Goal: Feedback & Contribution: Contribute content

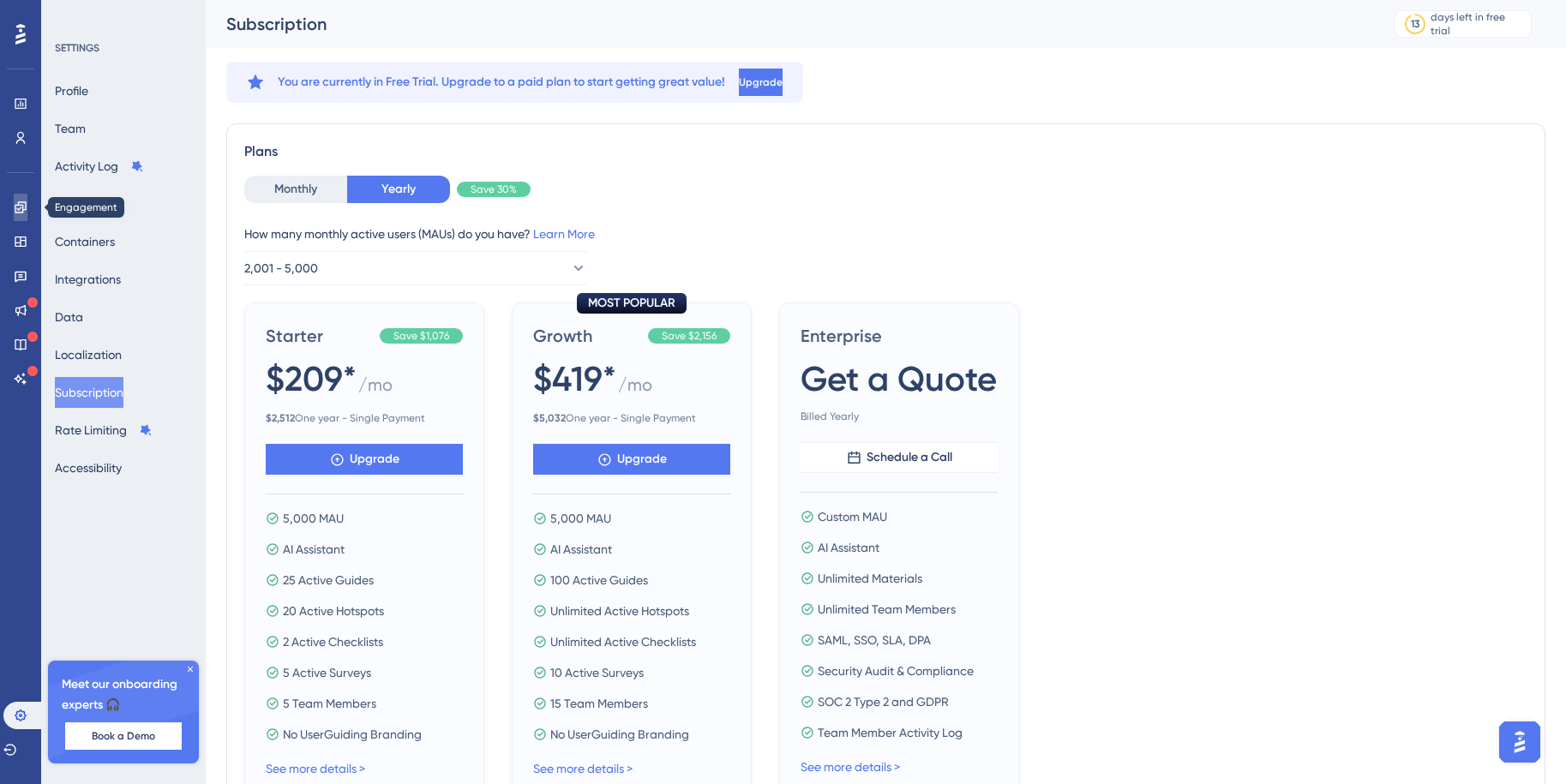
click at [21, 206] on icon at bounding box center [20, 207] width 14 height 14
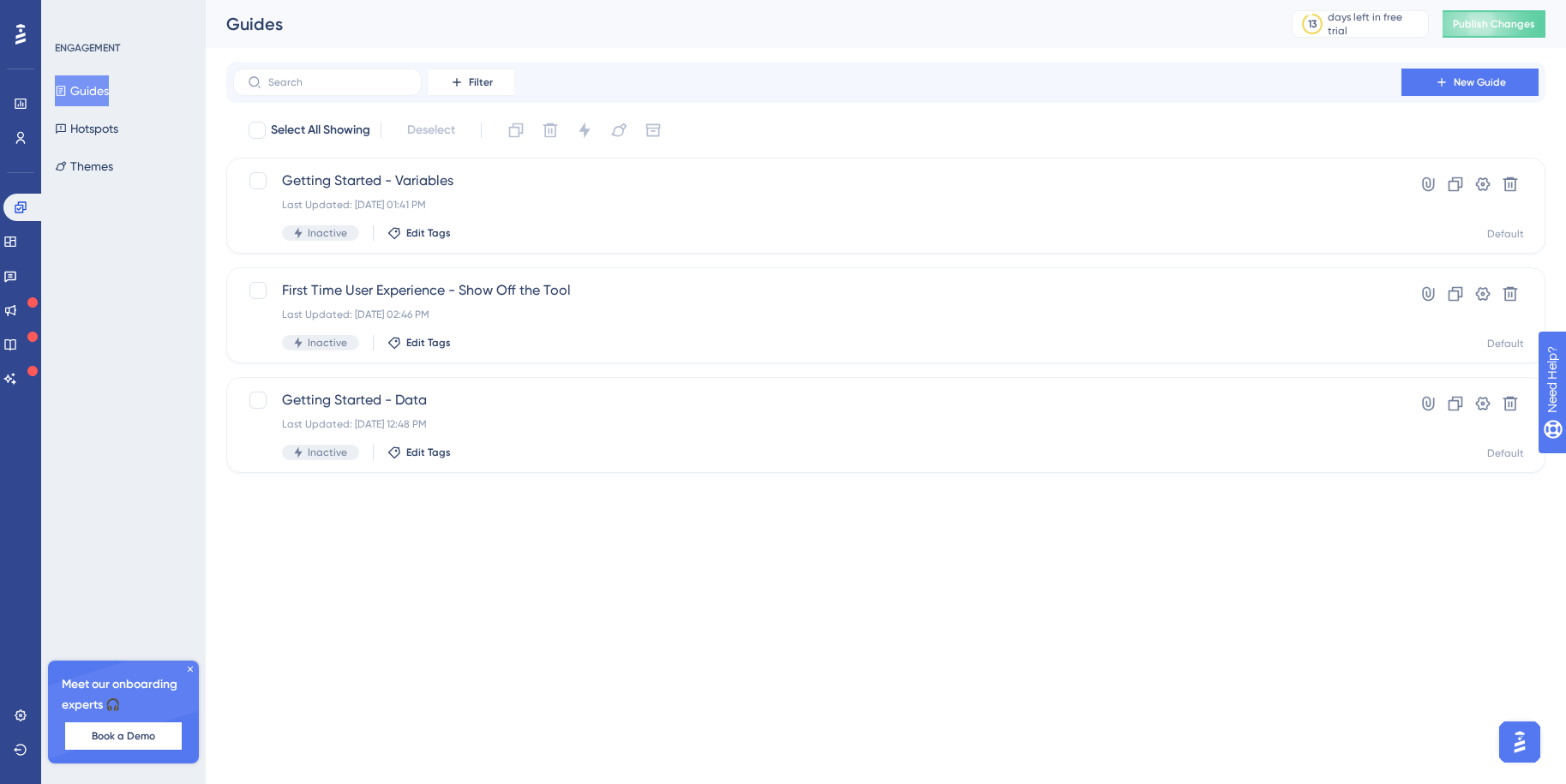
click at [90, 89] on button "Guides" at bounding box center [82, 91] width 54 height 31
click at [604, 207] on div "Last Updated: [DATE] 01:41 PM" at bounding box center [817, 204] width 1070 height 14
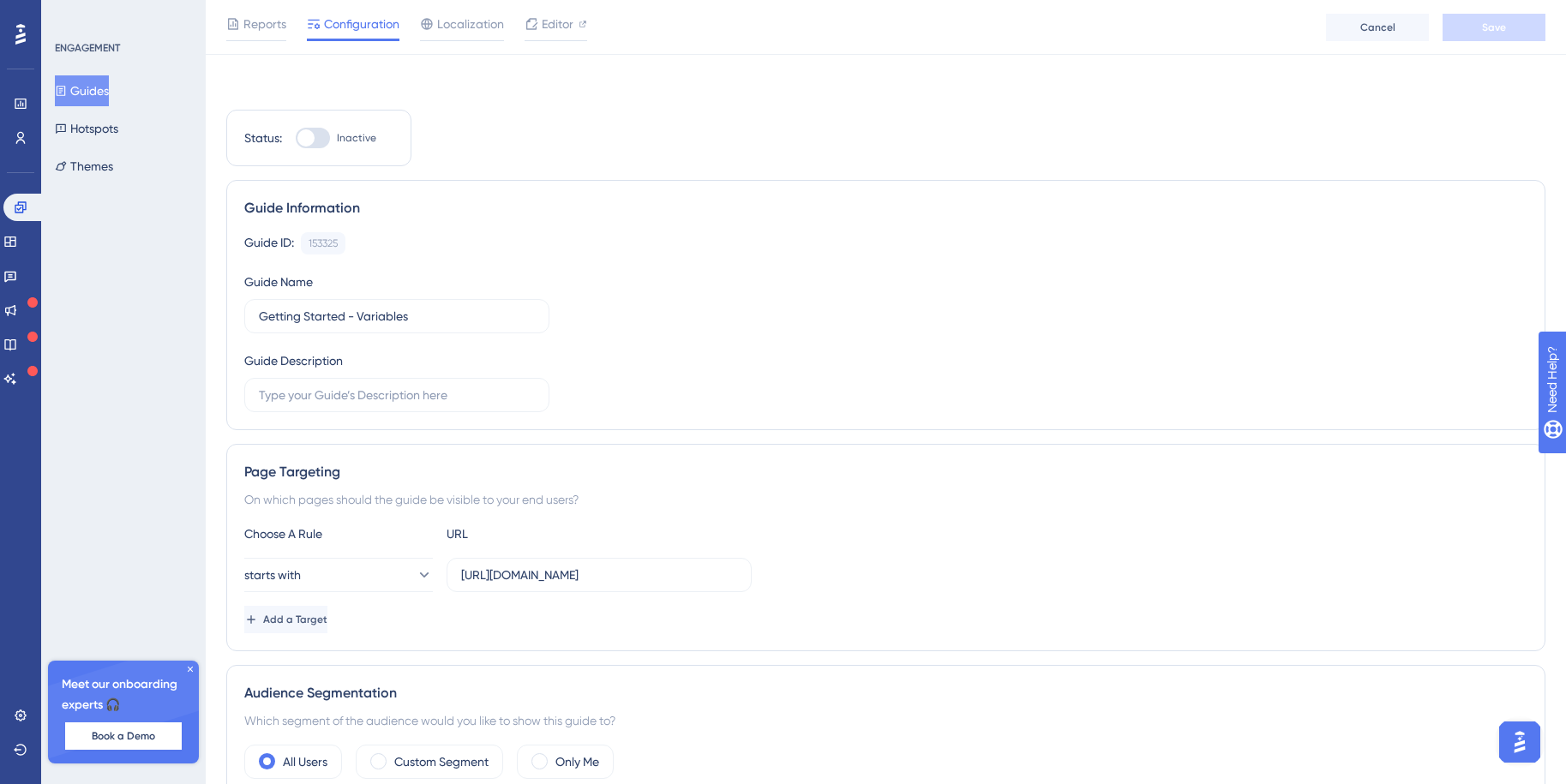
scroll to position [924, 0]
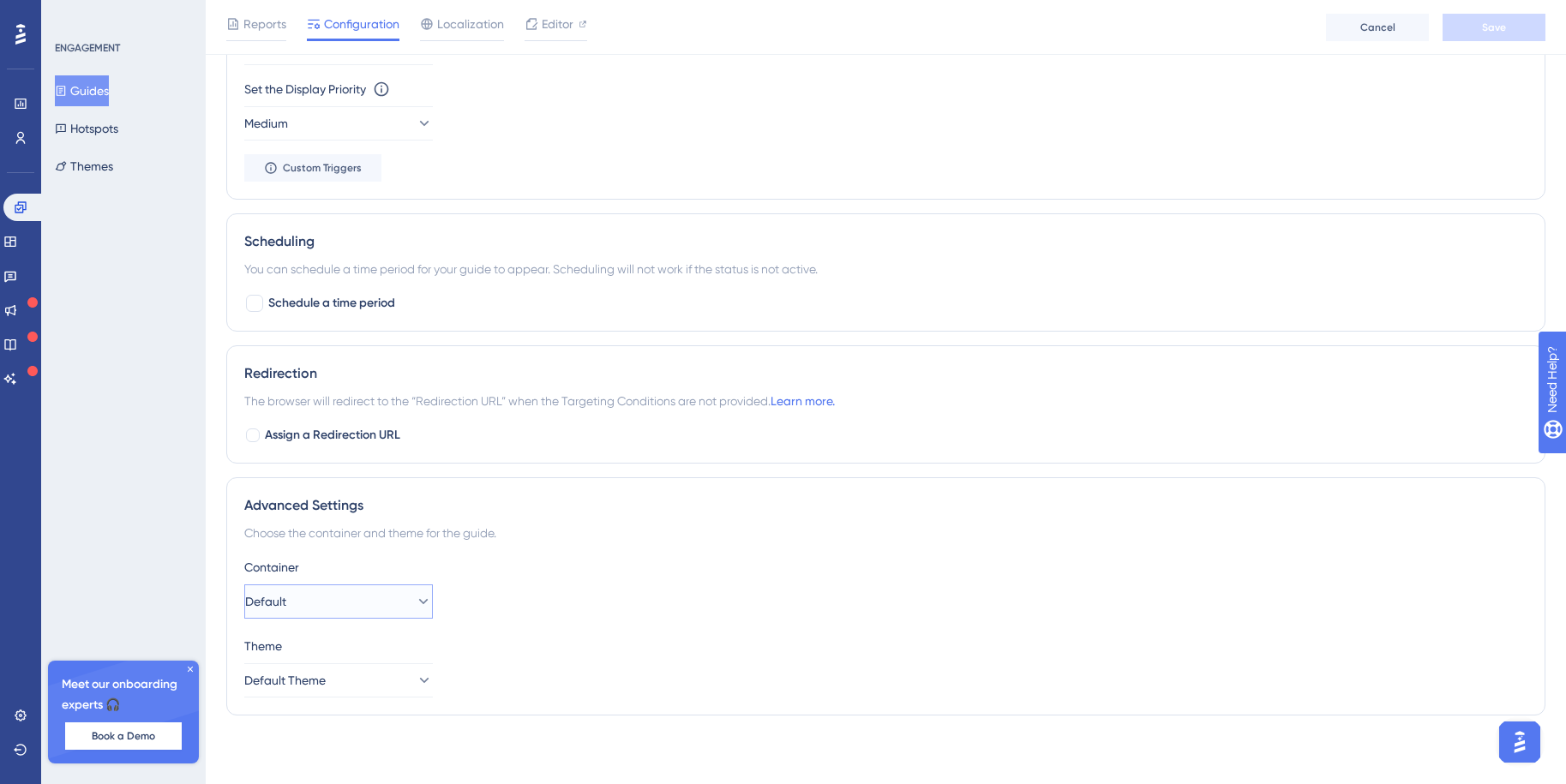
click at [312, 601] on button "Default" at bounding box center [339, 601] width 189 height 34
click at [326, 678] on span "Default Theme" at bounding box center [286, 681] width 82 height 20
click at [351, 676] on button "Default Theme" at bounding box center [339, 680] width 189 height 34
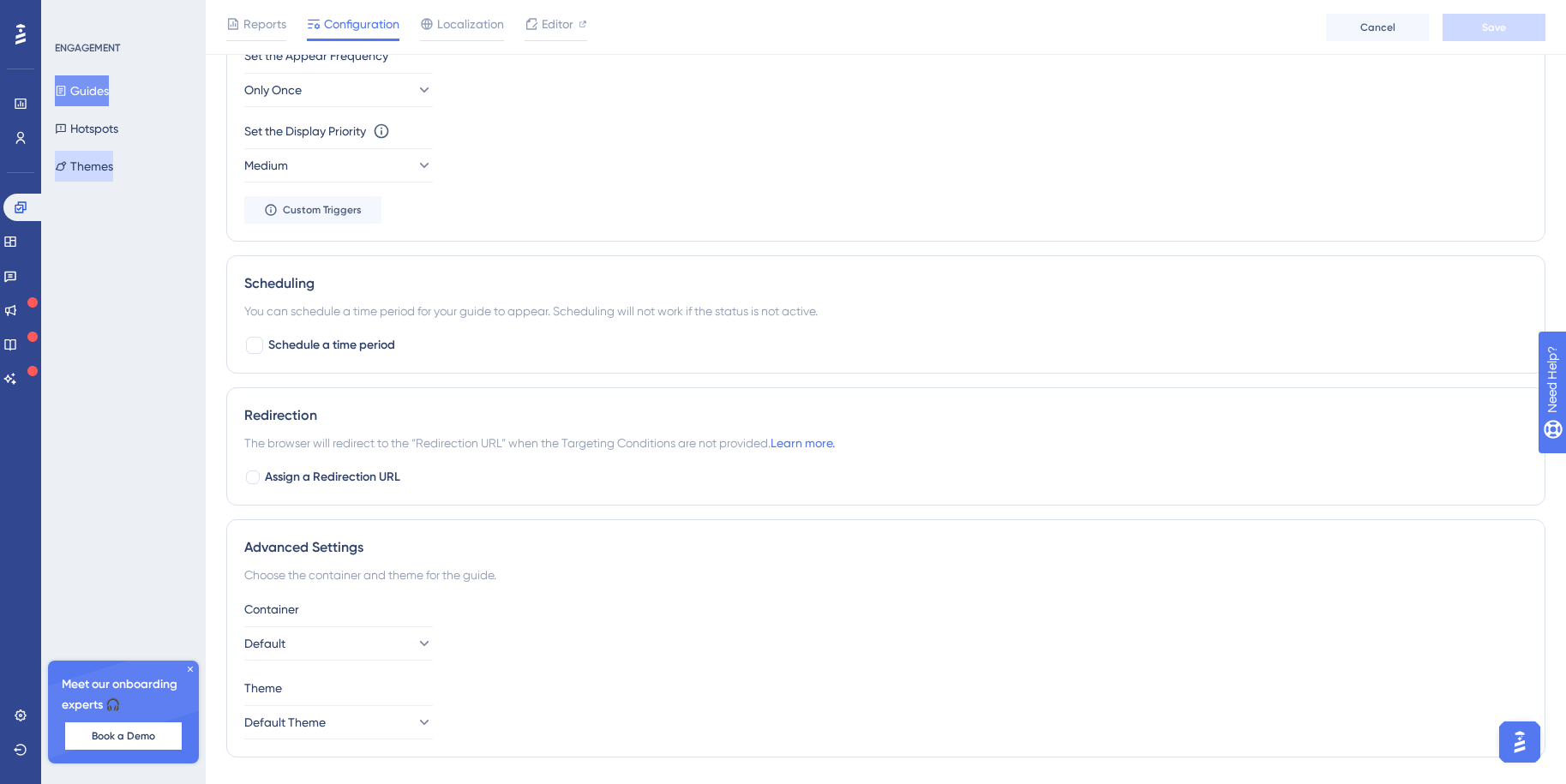
click at [89, 157] on button "Themes" at bounding box center [84, 167] width 59 height 31
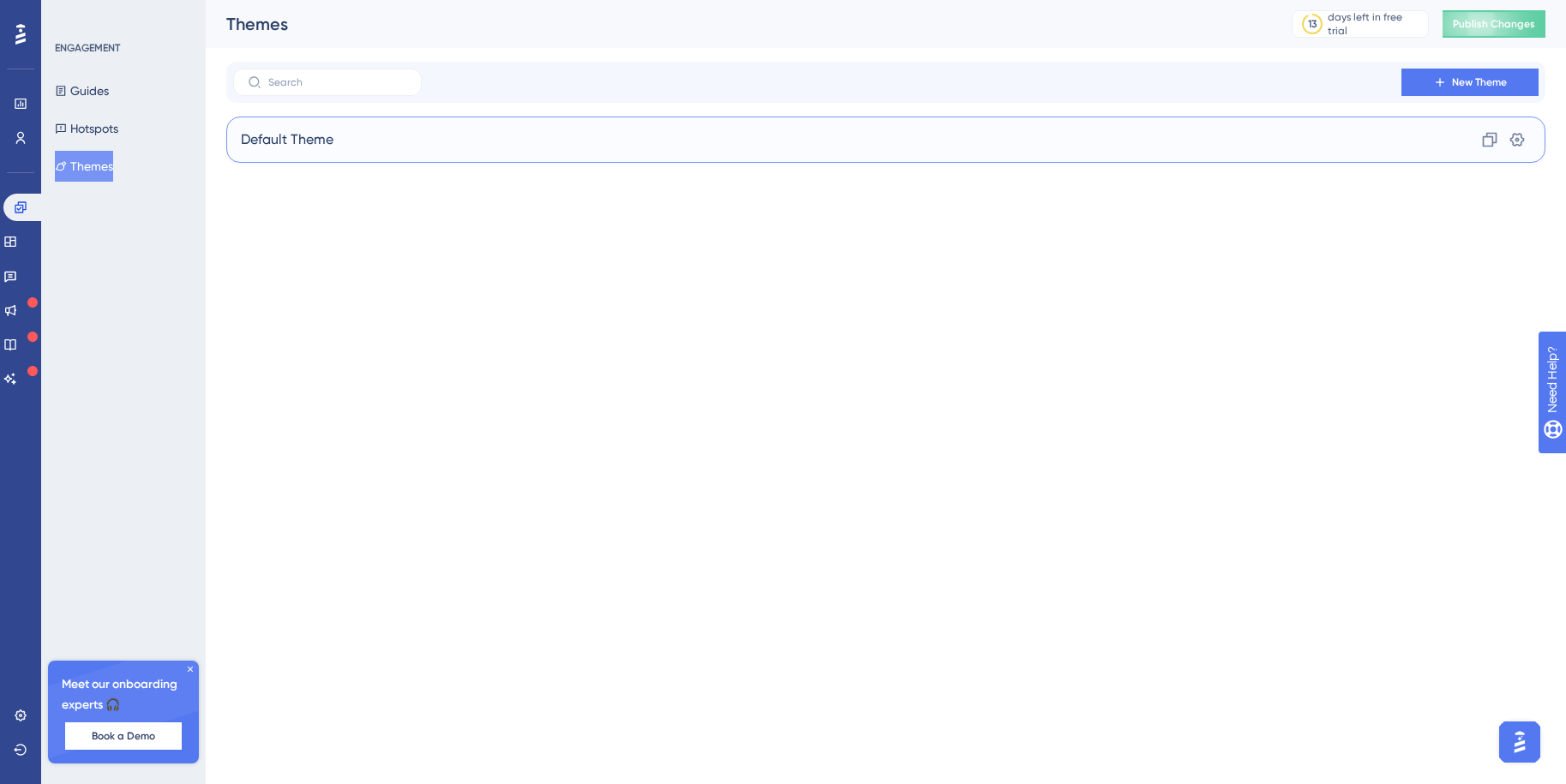
click at [557, 137] on div "Default Theme Clone Settings" at bounding box center [886, 139] width 1320 height 47
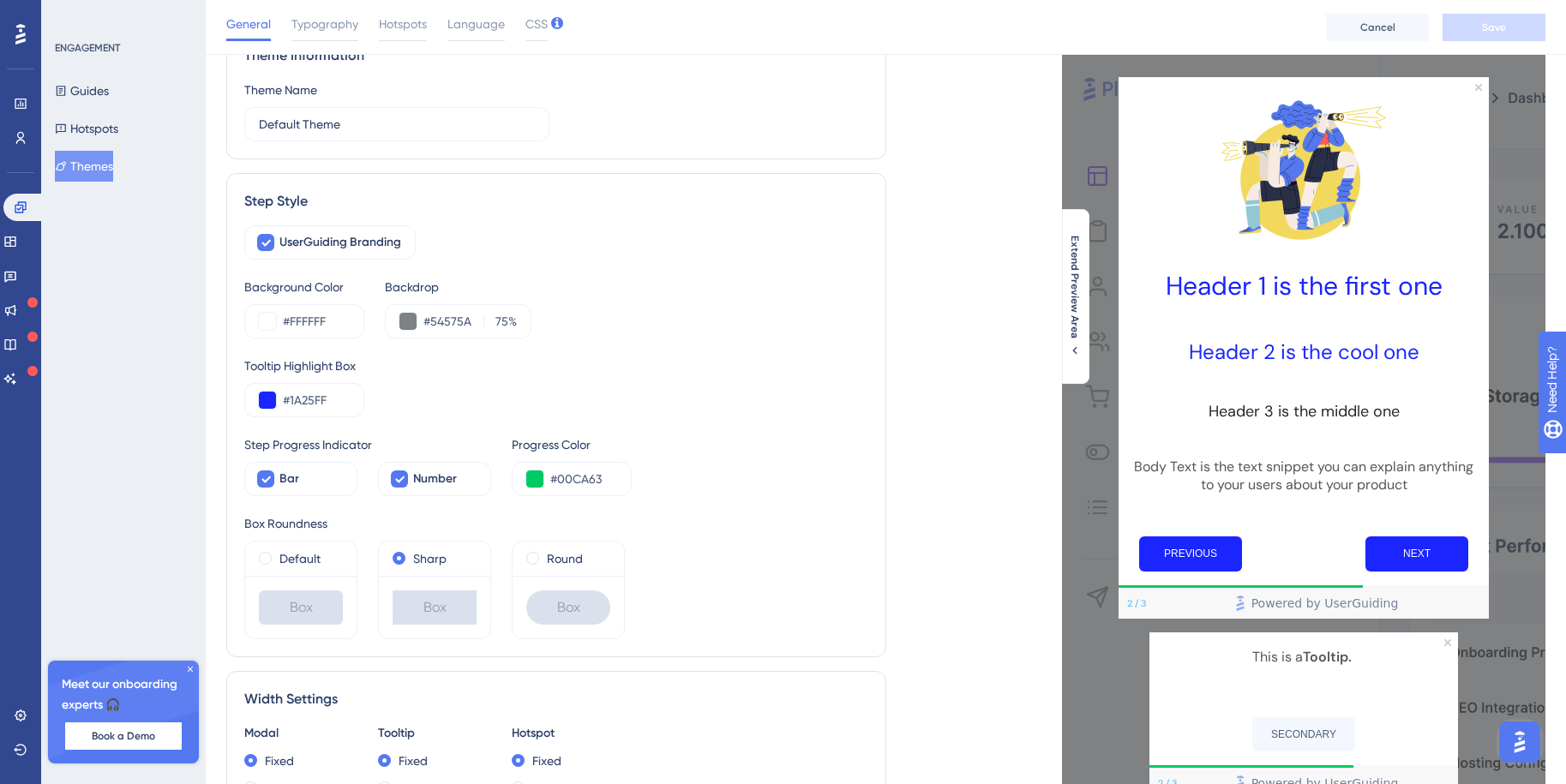
scroll to position [177, 0]
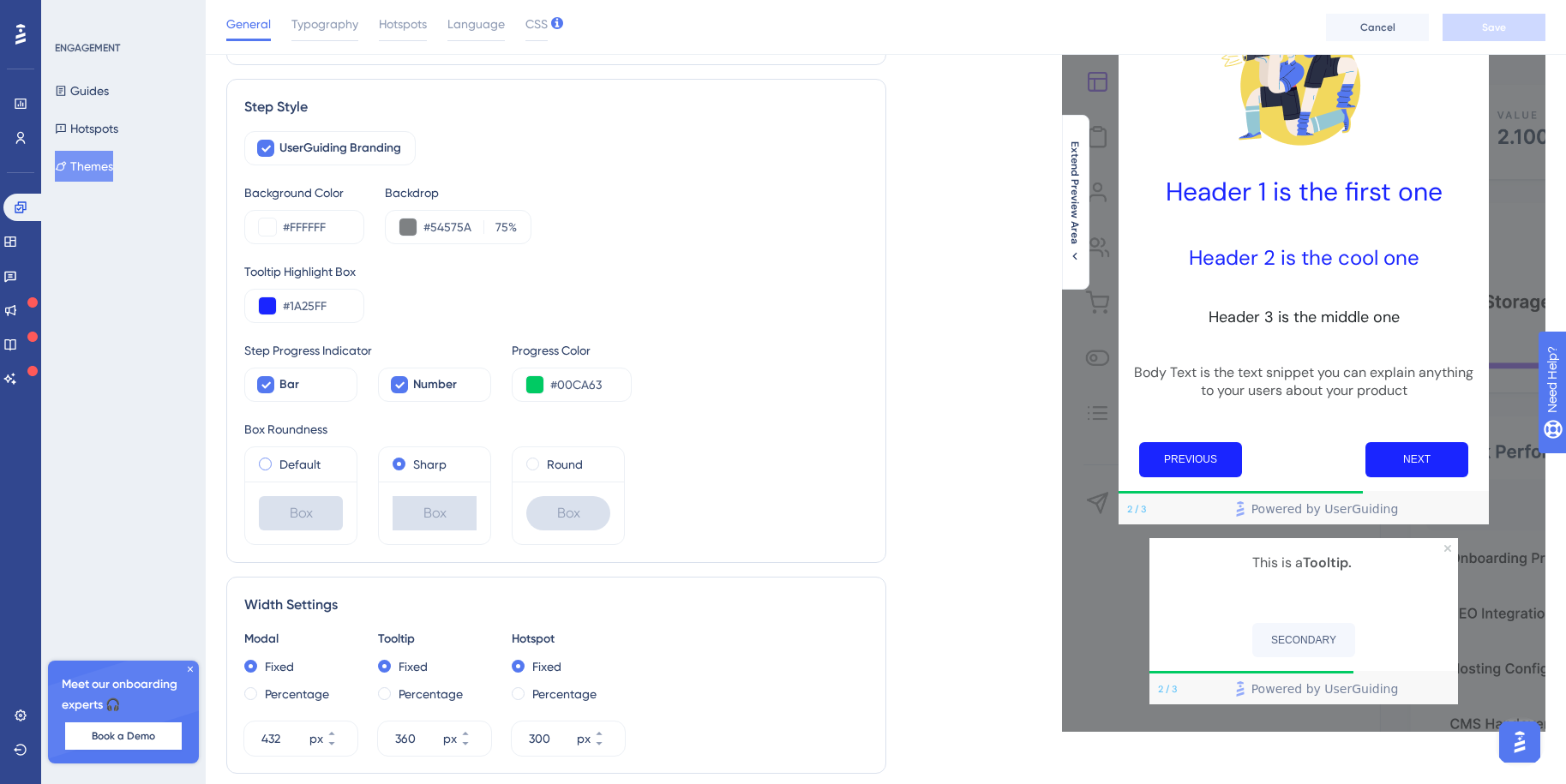
click at [272, 465] on div "Default" at bounding box center [301, 464] width 84 height 20
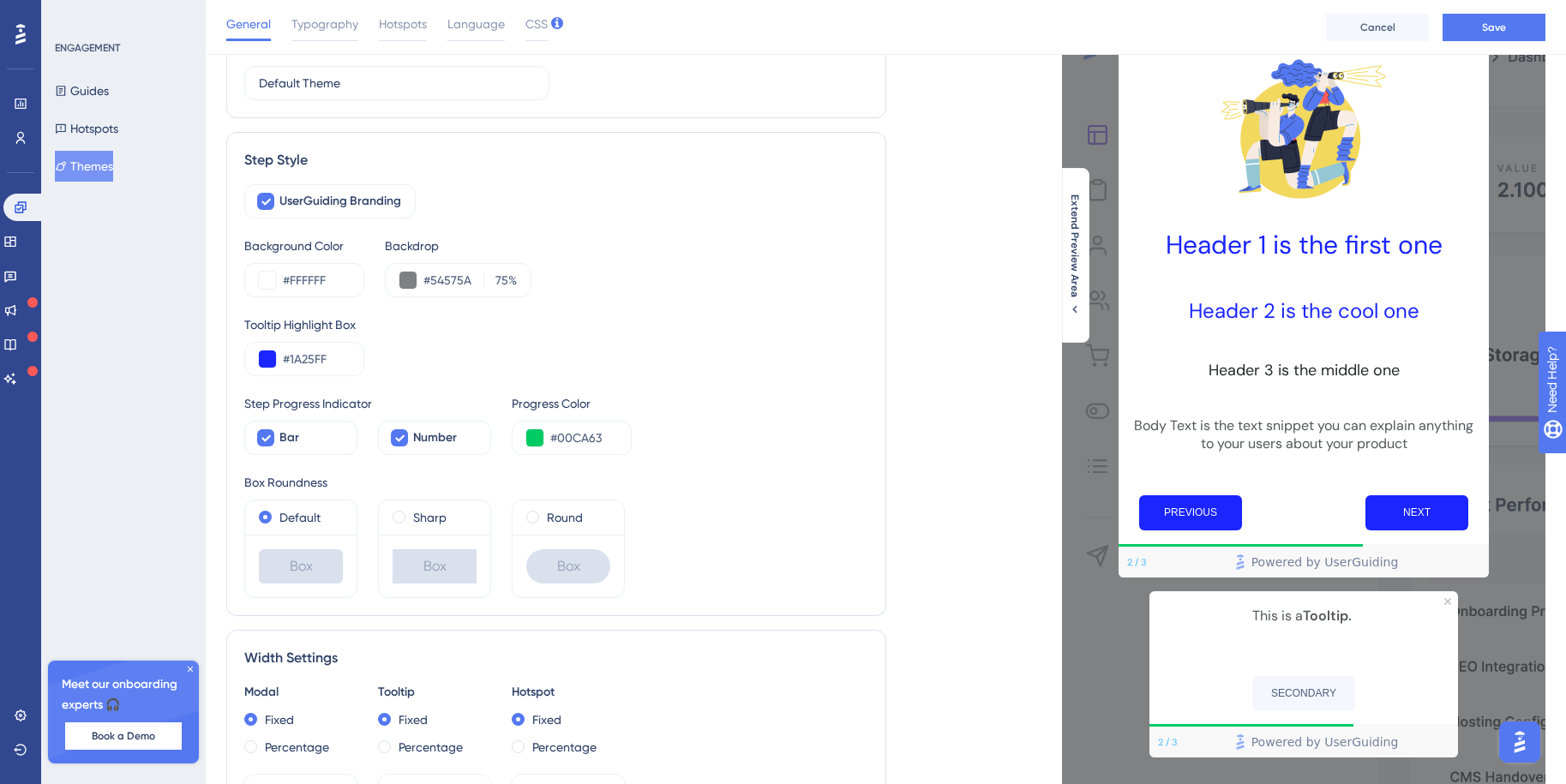
scroll to position [99, 0]
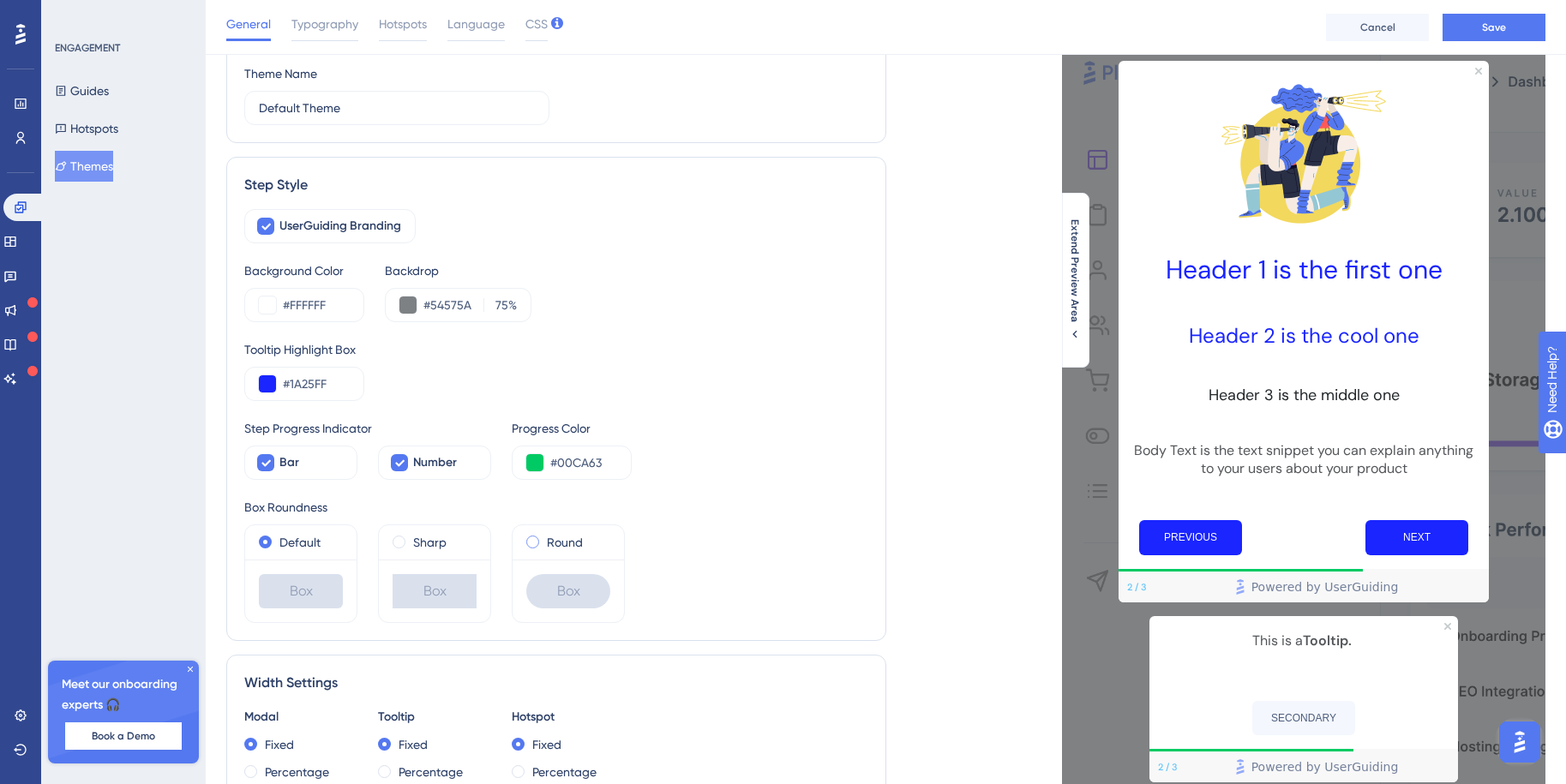
click at [556, 535] on label "Round" at bounding box center [564, 542] width 36 height 20
click at [418, 544] on label "Sharp" at bounding box center [430, 542] width 33 height 20
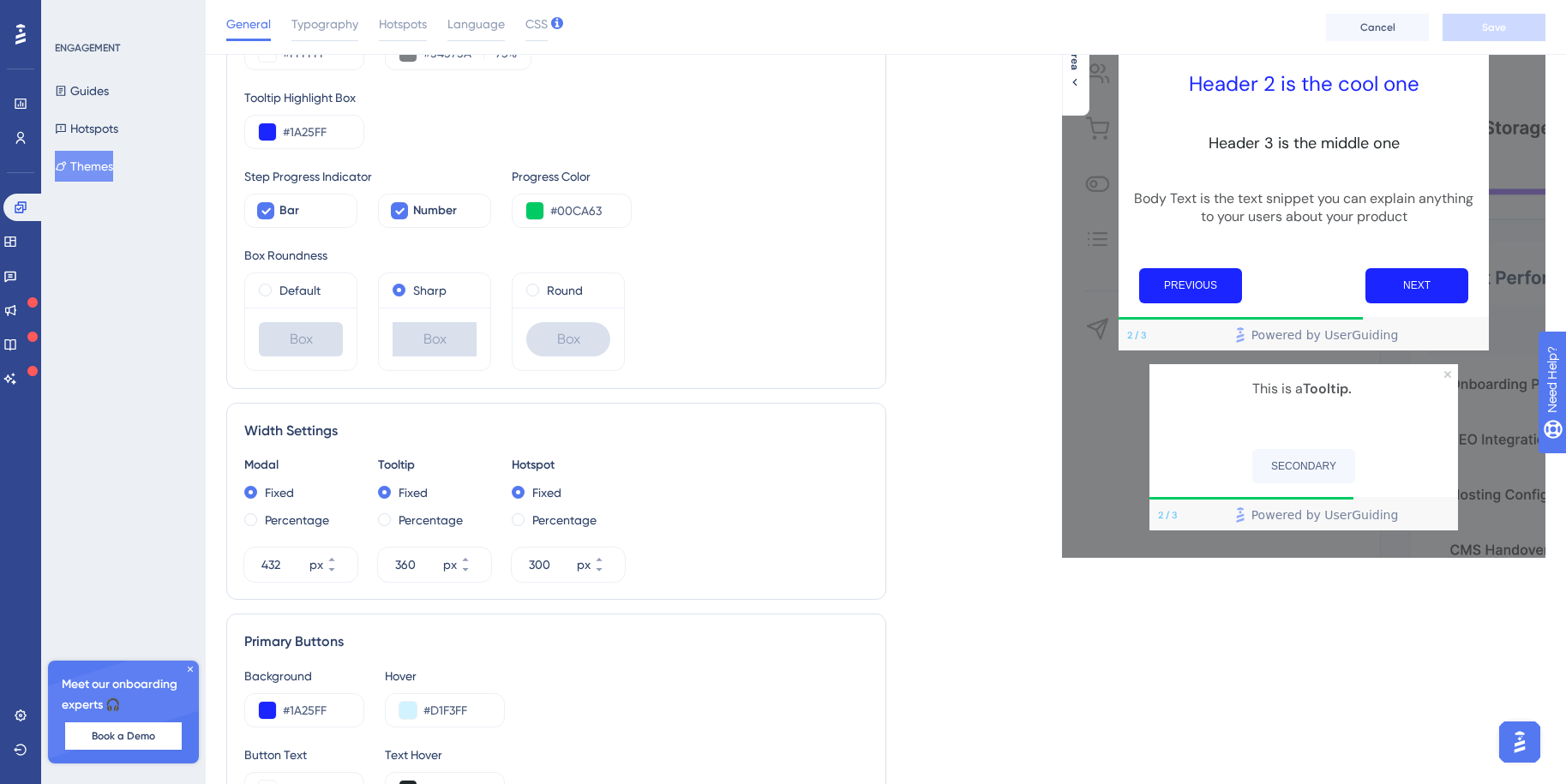
scroll to position [262, 0]
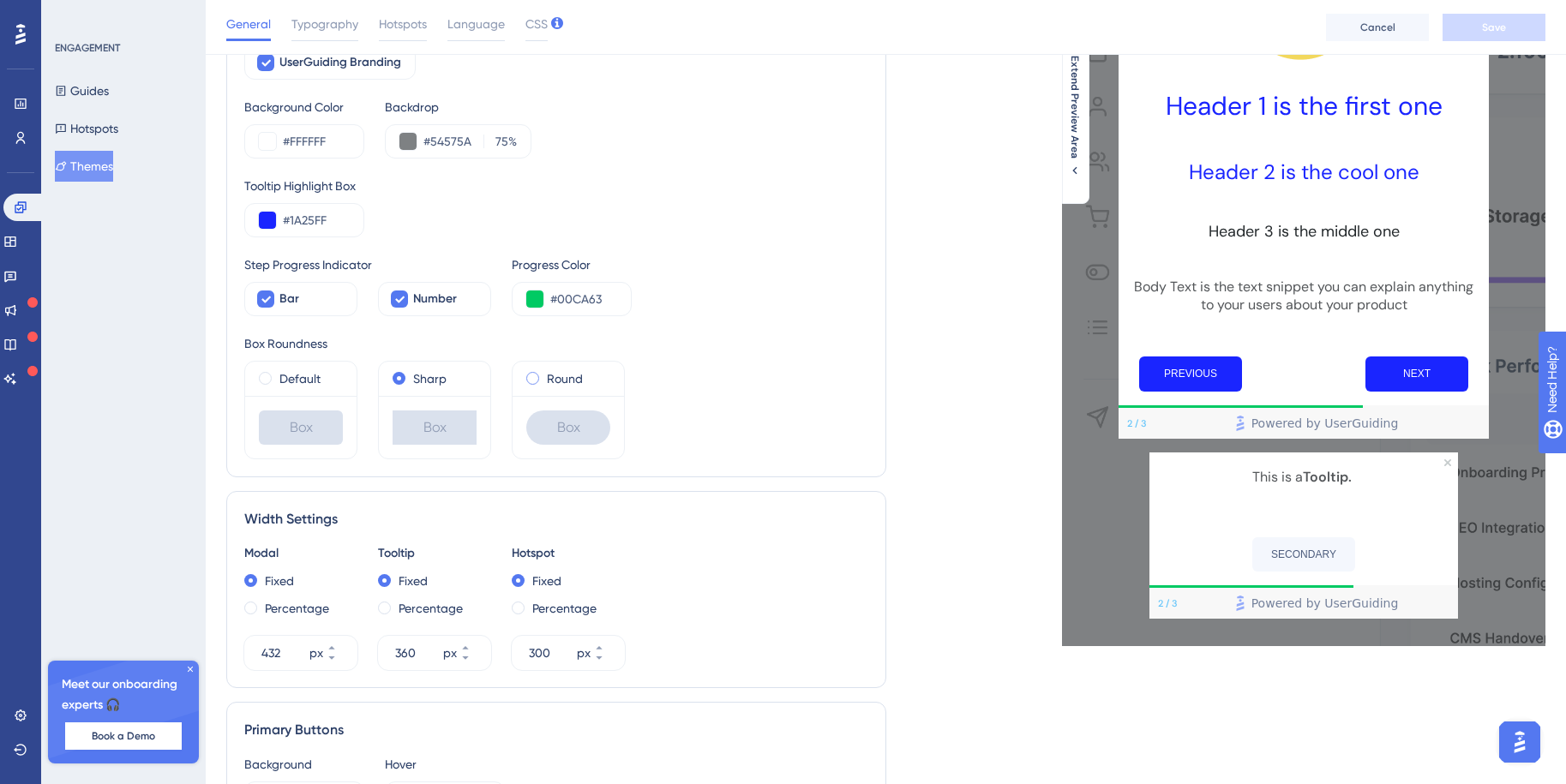
click at [531, 376] on span at bounding box center [532, 378] width 13 height 13
click at [544, 375] on input "radio" at bounding box center [544, 375] width 0 height 0
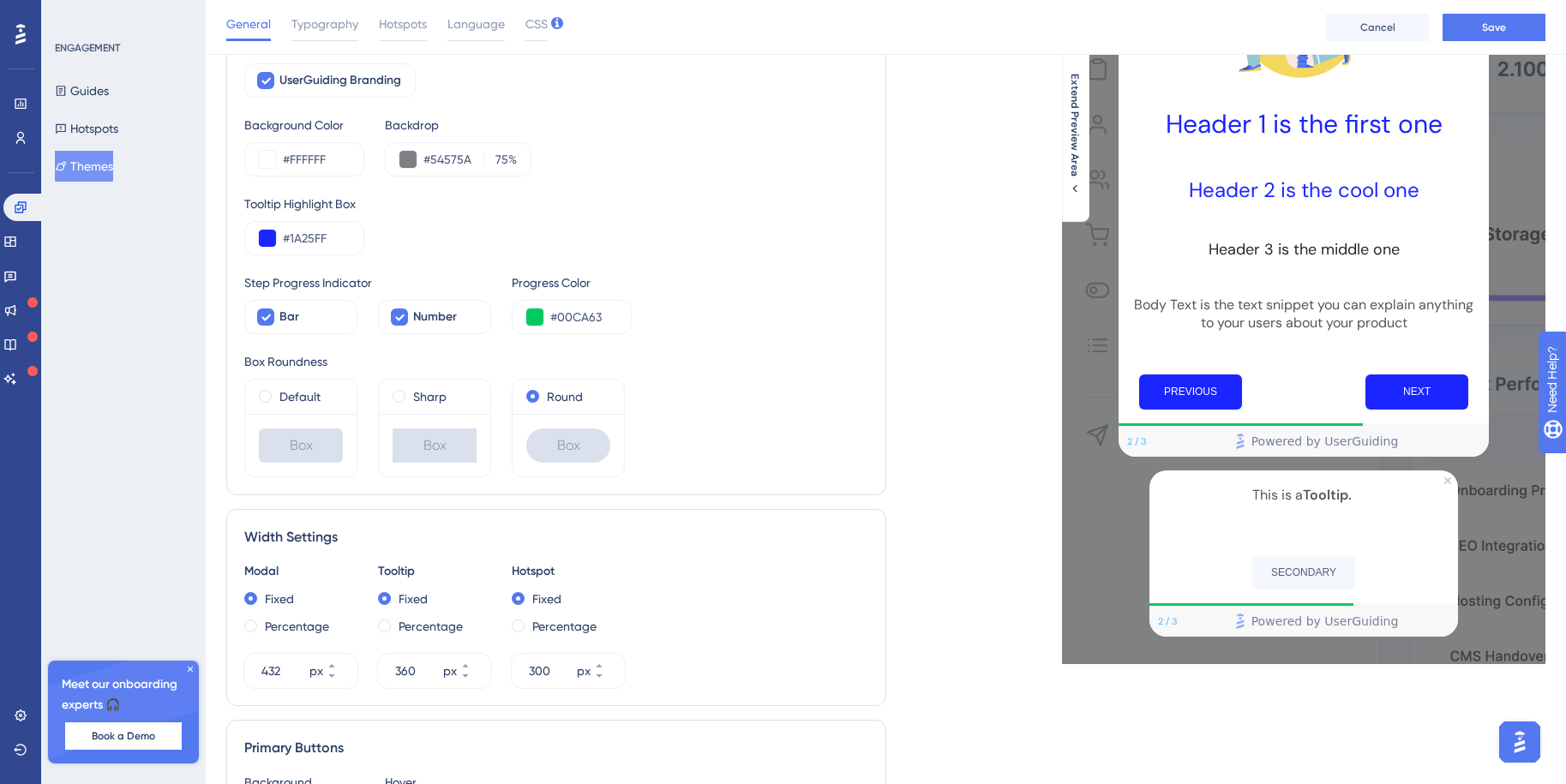
scroll to position [227, 0]
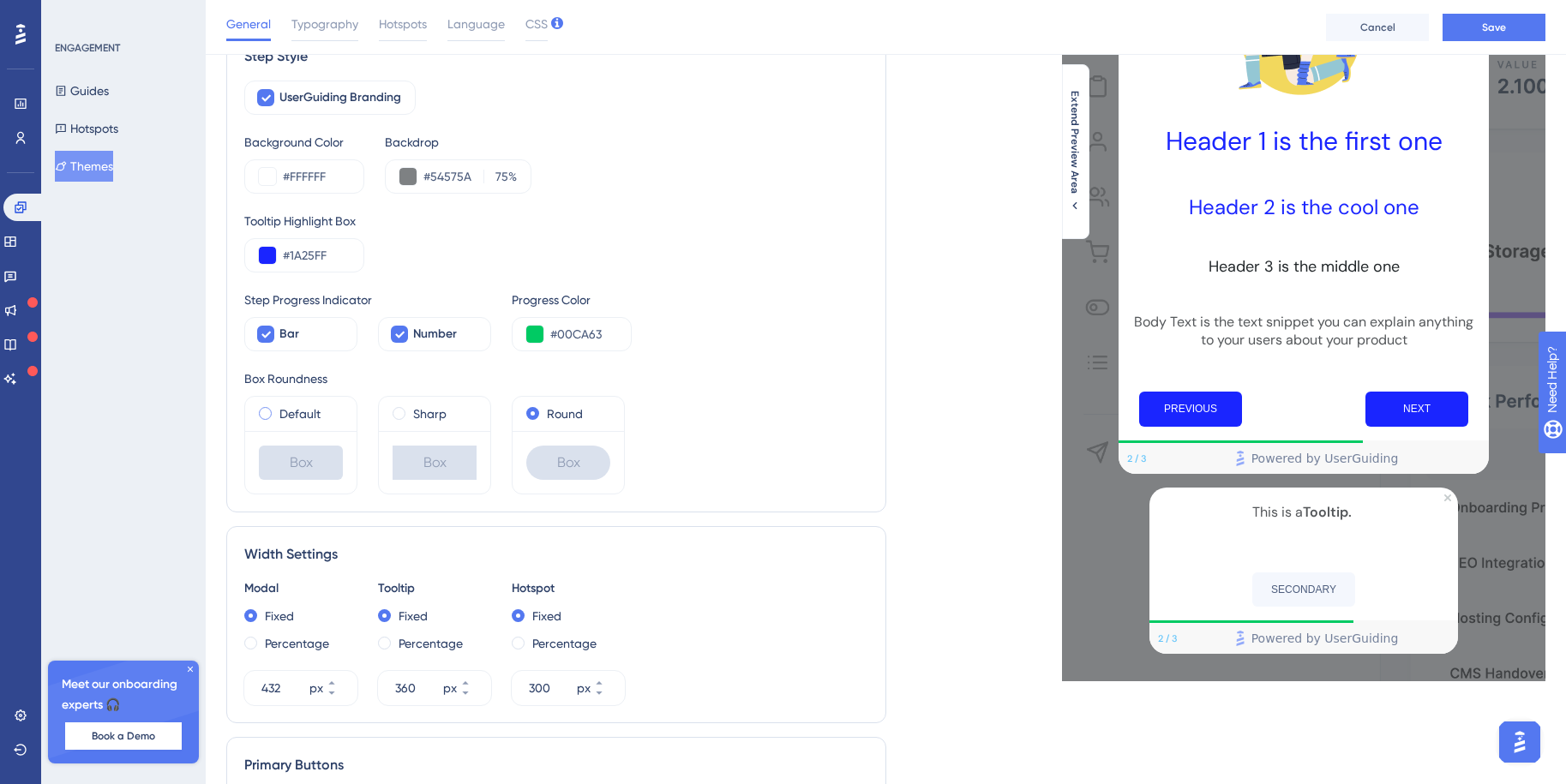
click at [281, 418] on label "Default" at bounding box center [300, 414] width 41 height 20
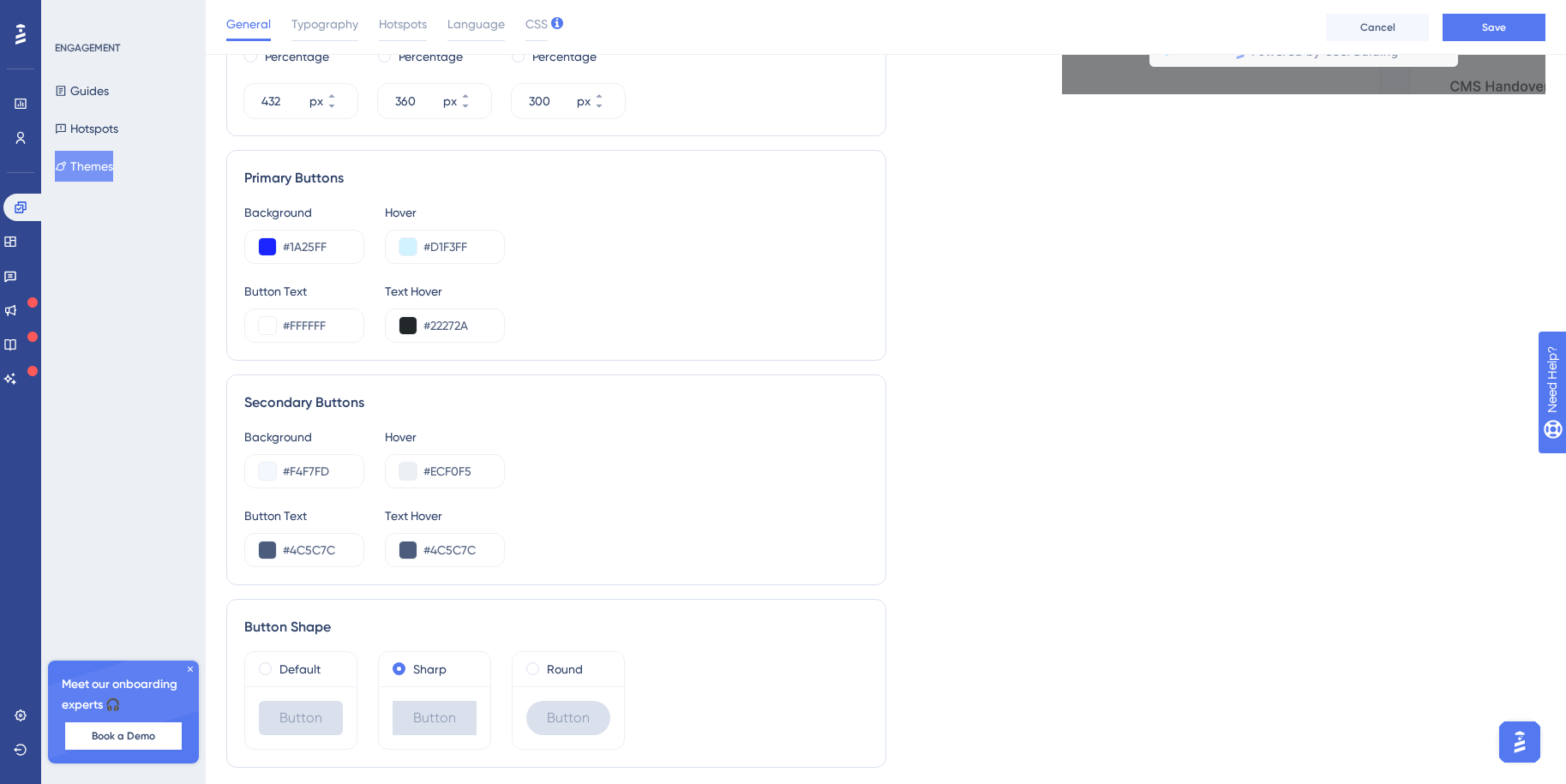
scroll to position [769, 0]
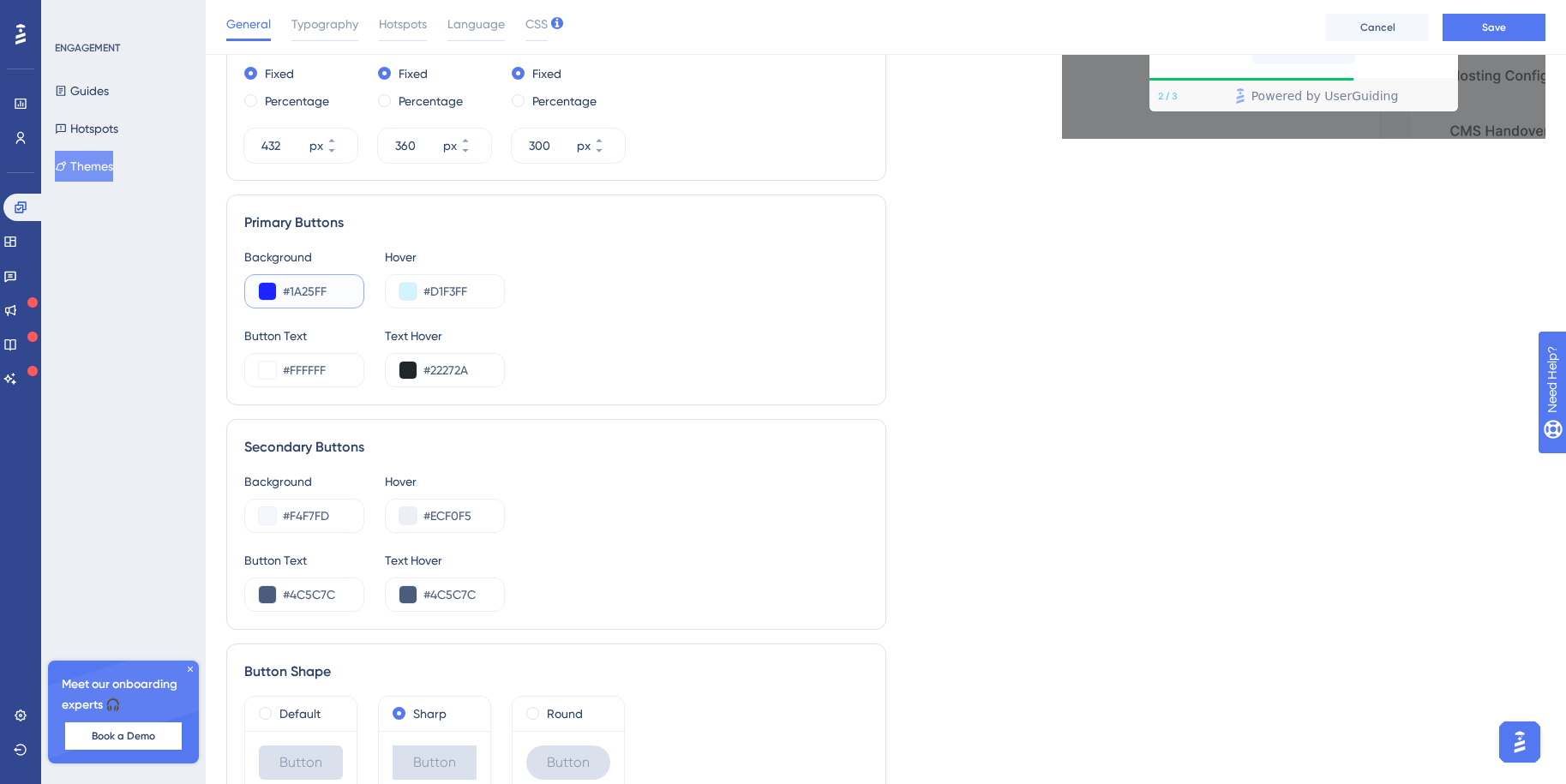
click at [295, 288] on input "#1A25FF" at bounding box center [316, 291] width 67 height 20
paste input "022C6E"
type input "#022C6E"
click at [226, 348] on div "Primary Buttons Background #022C6E Hover #D1F3FF Button Text #FFFFFF Text Hover…" at bounding box center [556, 299] width 660 height 211
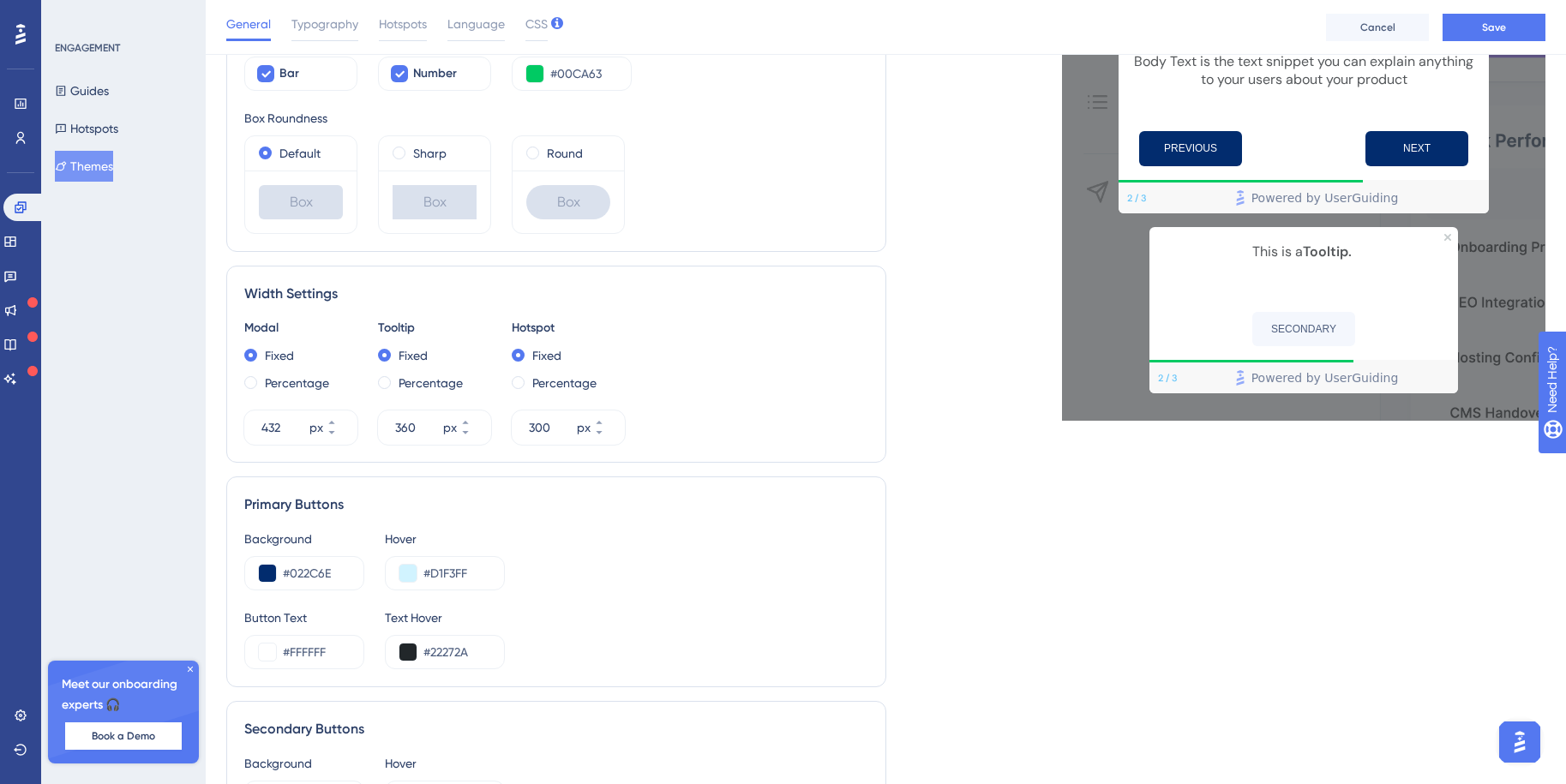
scroll to position [489, 0]
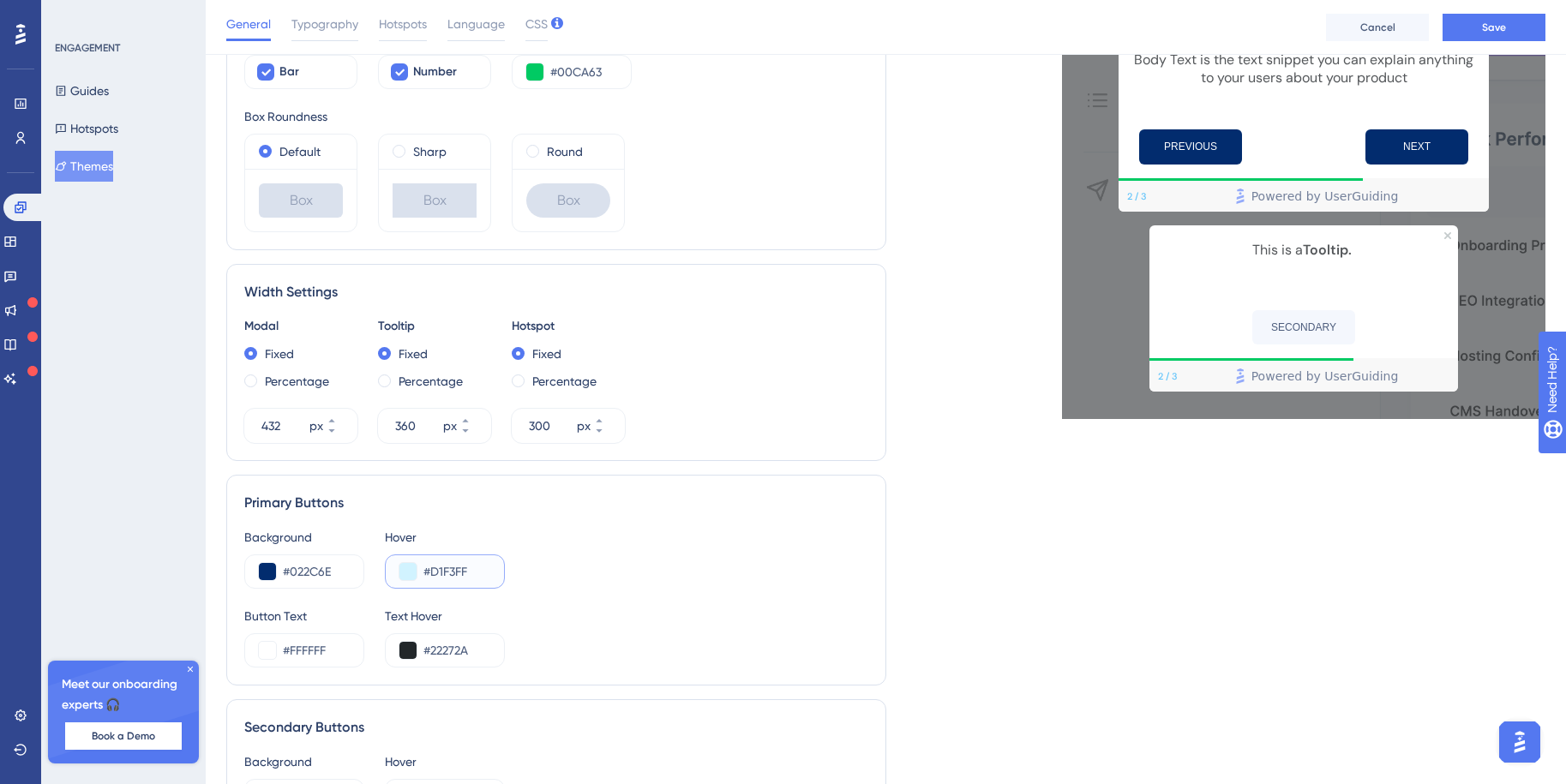
click at [438, 571] on input "#D1F3FF" at bounding box center [456, 572] width 67 height 20
paste input "022C6E"
type input "#022C6E"
click at [564, 584] on div "Background #022C6E Hover #022C6E" at bounding box center [556, 557] width 624 height 61
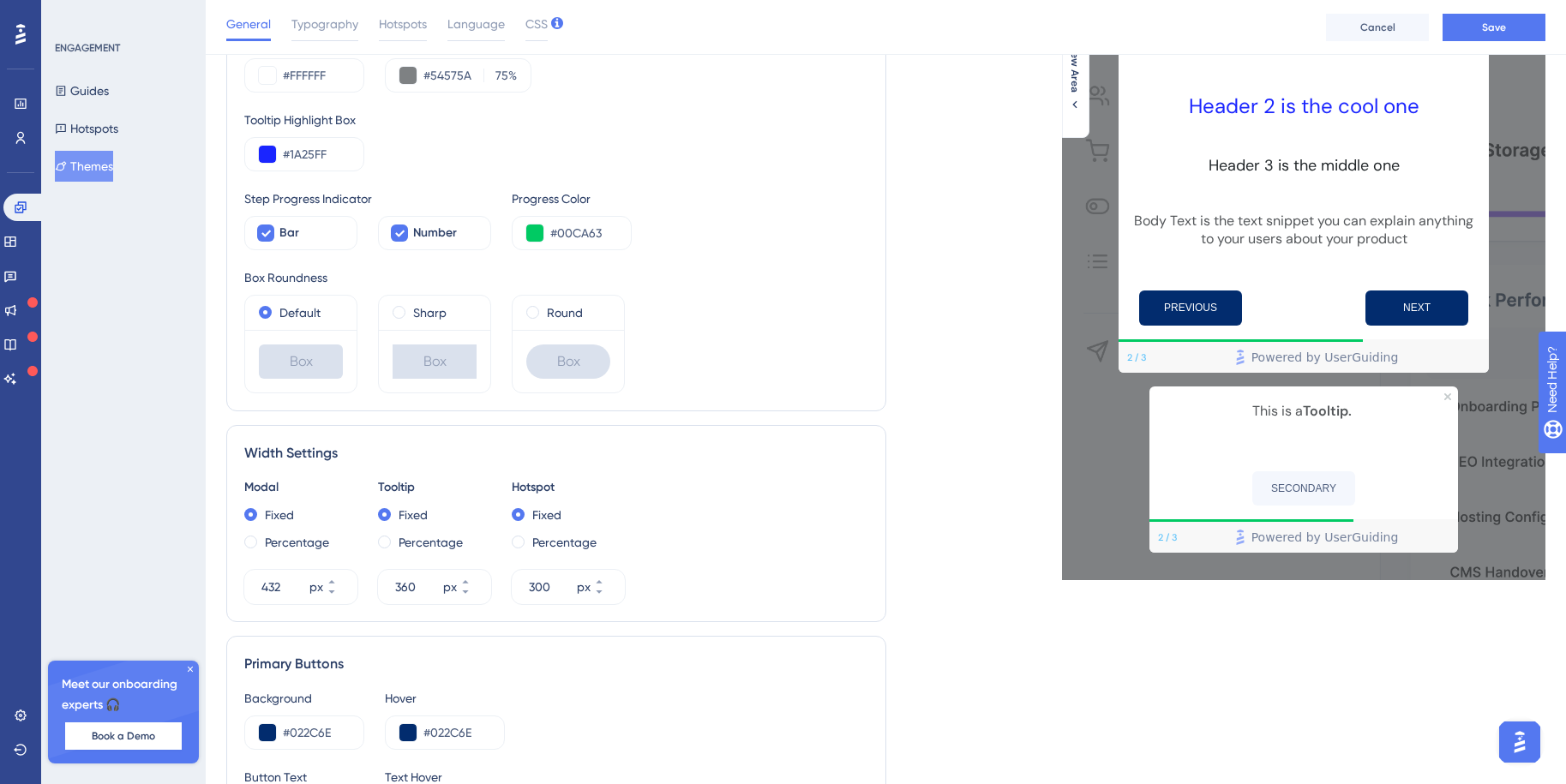
scroll to position [259, 0]
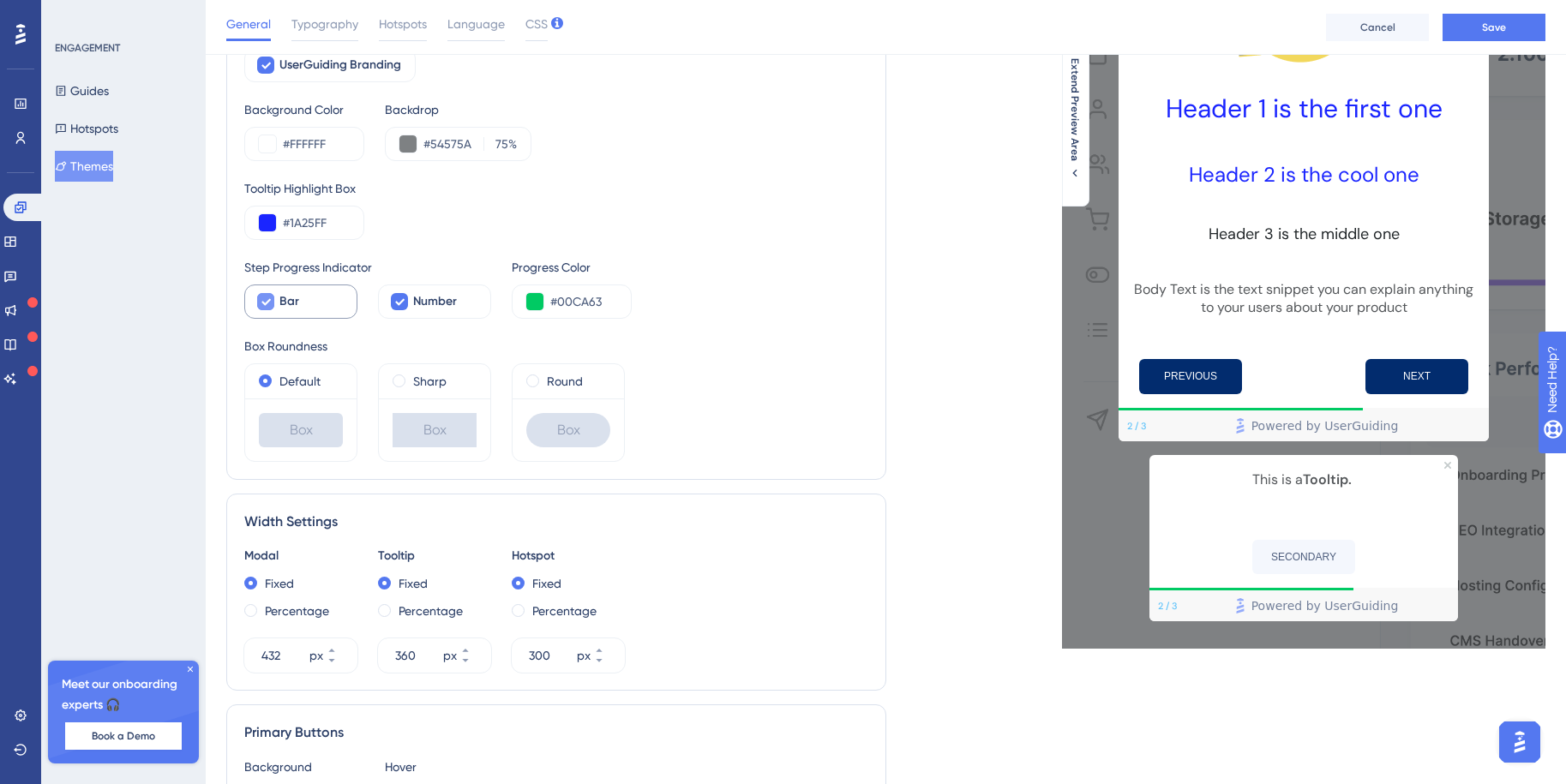
click at [268, 302] on icon at bounding box center [266, 301] width 9 height 6
checkbox input "false"
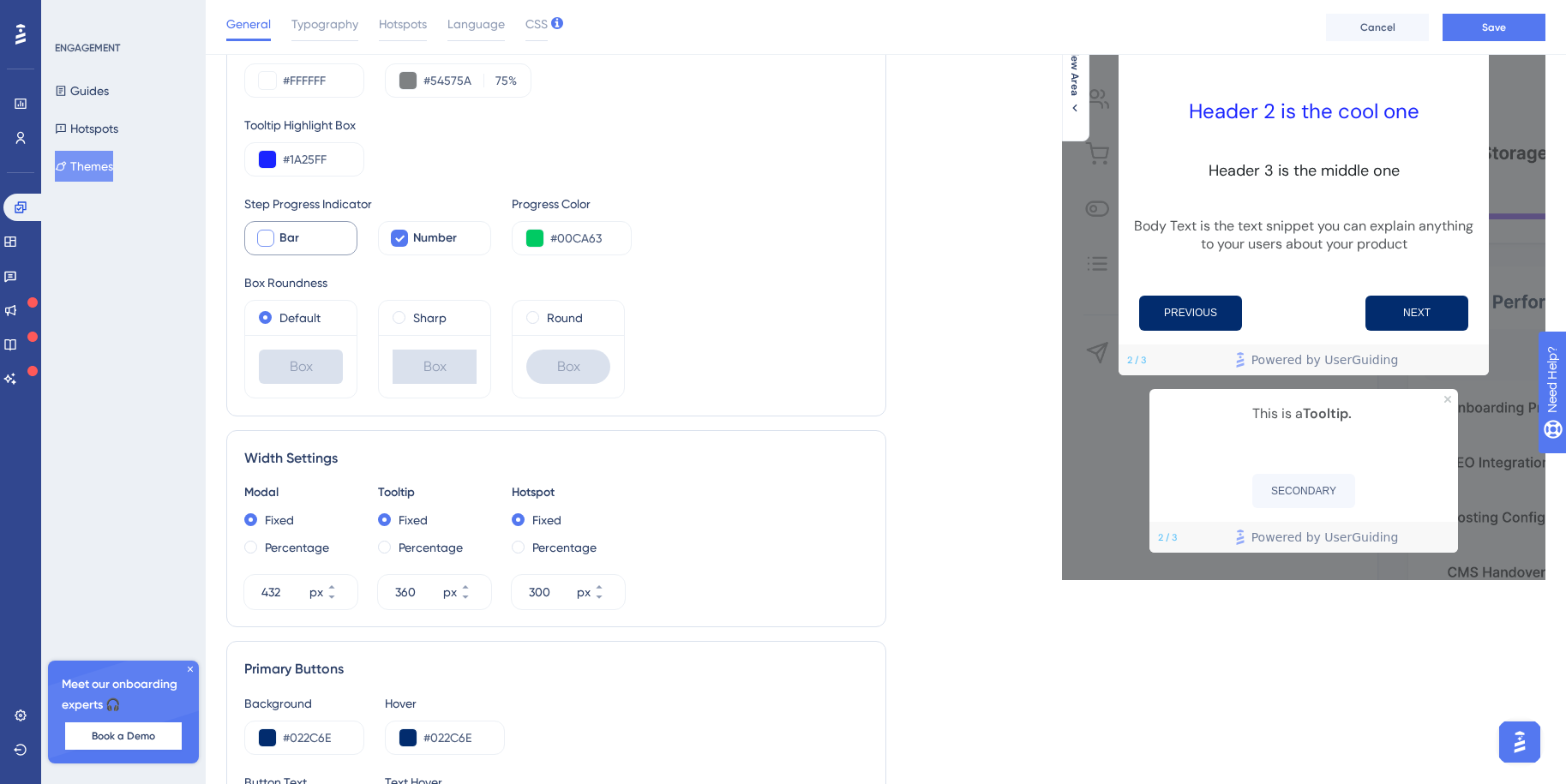
scroll to position [400, 0]
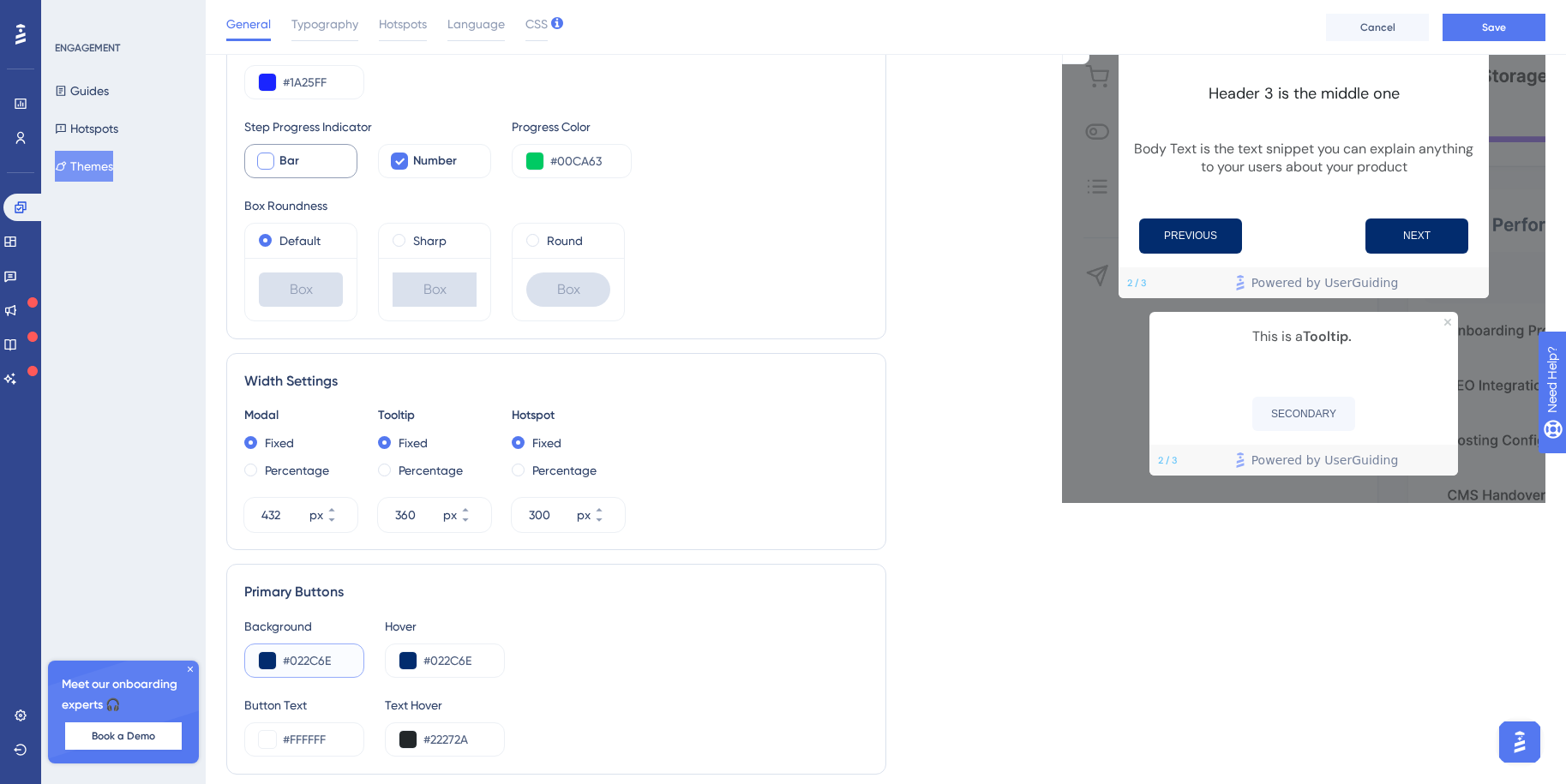
click at [299, 666] on input "#022C6E" at bounding box center [316, 660] width 67 height 20
paste input "292BFF"
type input "#292BFF"
click at [576, 634] on div "Background #292BFF Hover #022C6E" at bounding box center [556, 647] width 624 height 61
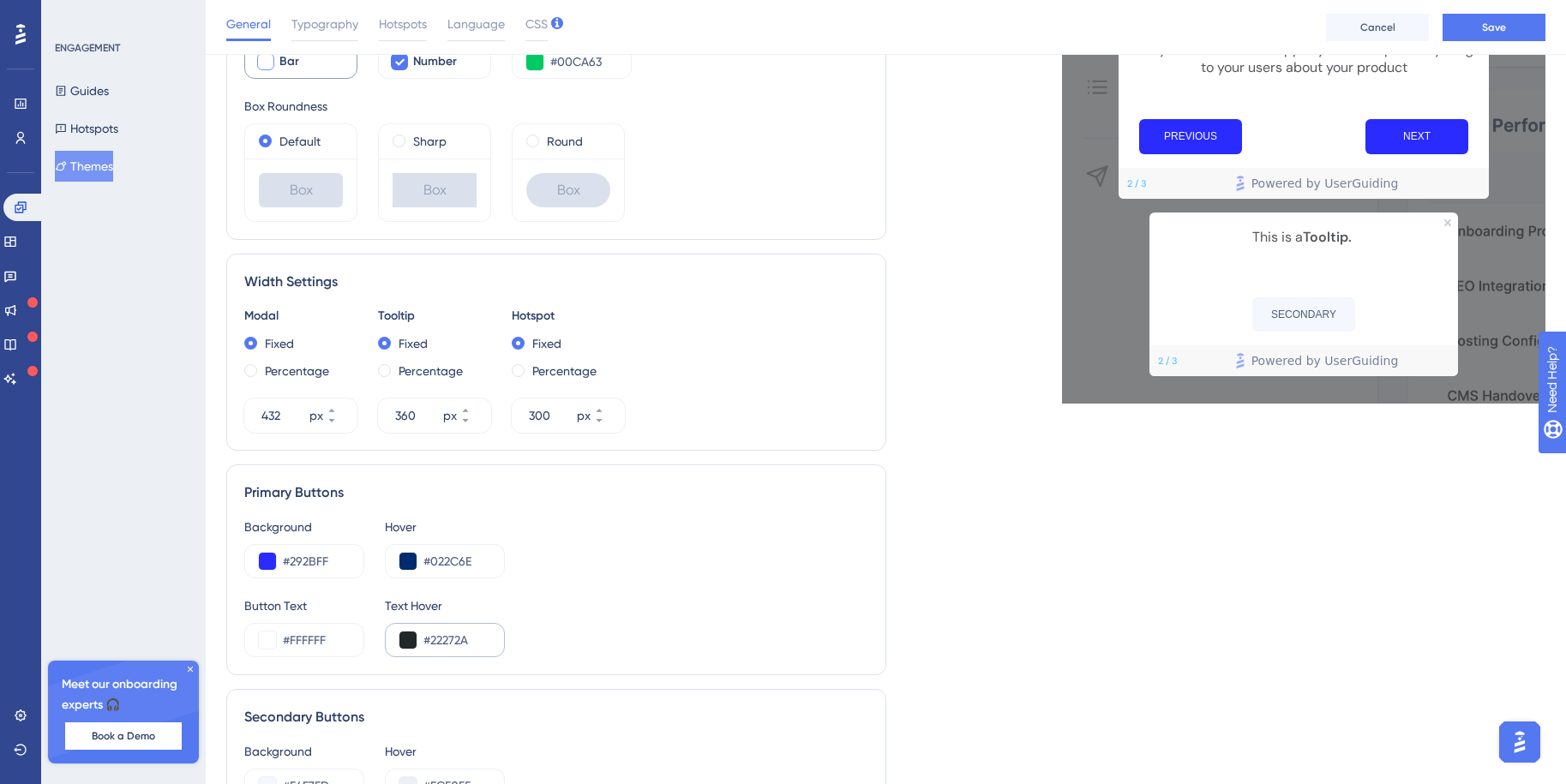
scroll to position [518, 0]
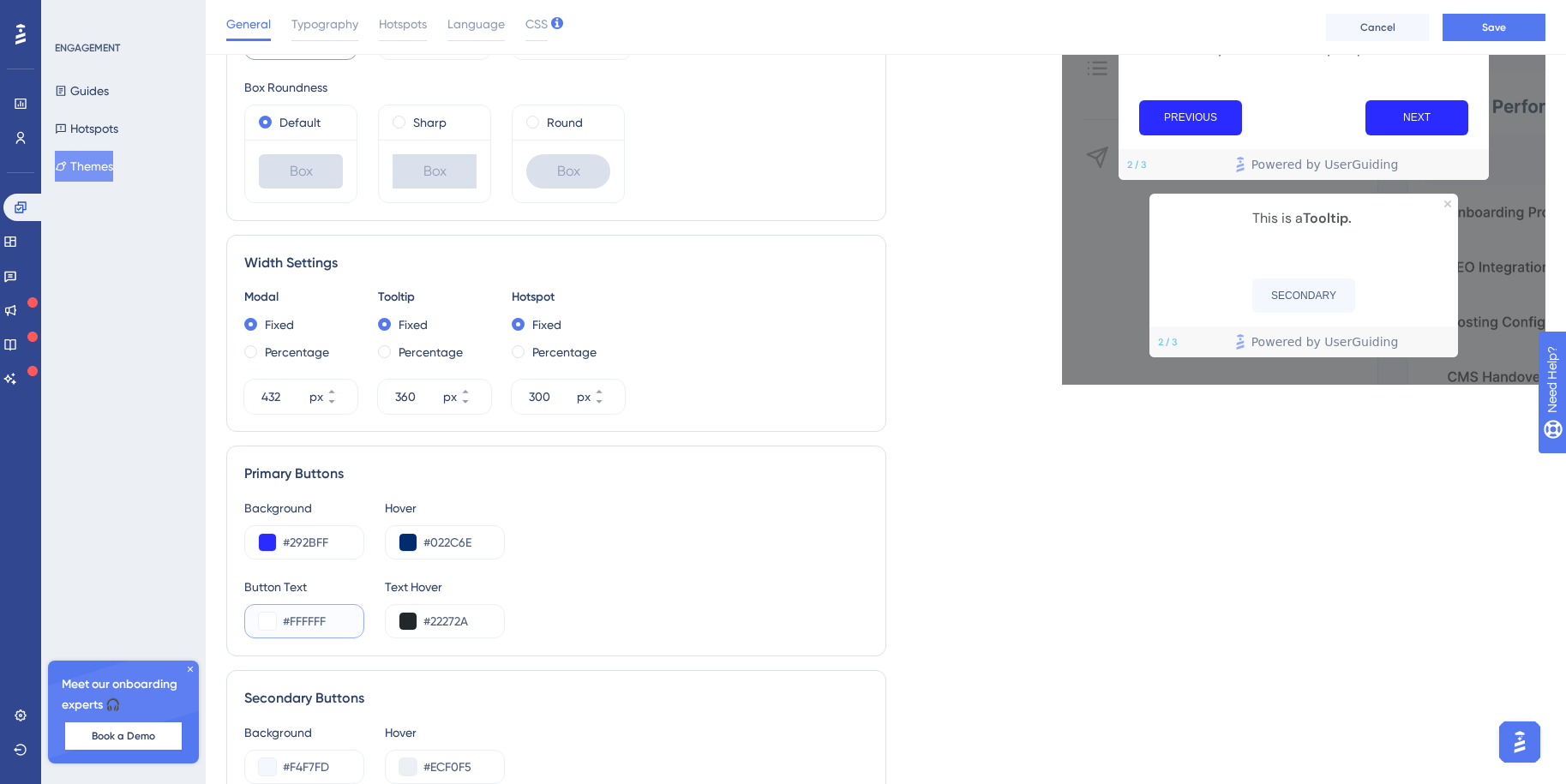
click at [320, 618] on input "#FFFFFF" at bounding box center [316, 621] width 67 height 20
drag, startPoint x: 334, startPoint y: 619, endPoint x: 243, endPoint y: 618, distance: 91.0
click at [243, 619] on div "Primary Buttons Background #292BFF Hover #022C6E Button Text #FFFFFF Text Hover…" at bounding box center [556, 550] width 660 height 211
click at [451, 622] on input "#22272A" at bounding box center [456, 621] width 67 height 20
drag, startPoint x: 480, startPoint y: 620, endPoint x: 362, endPoint y: 597, distance: 120.2
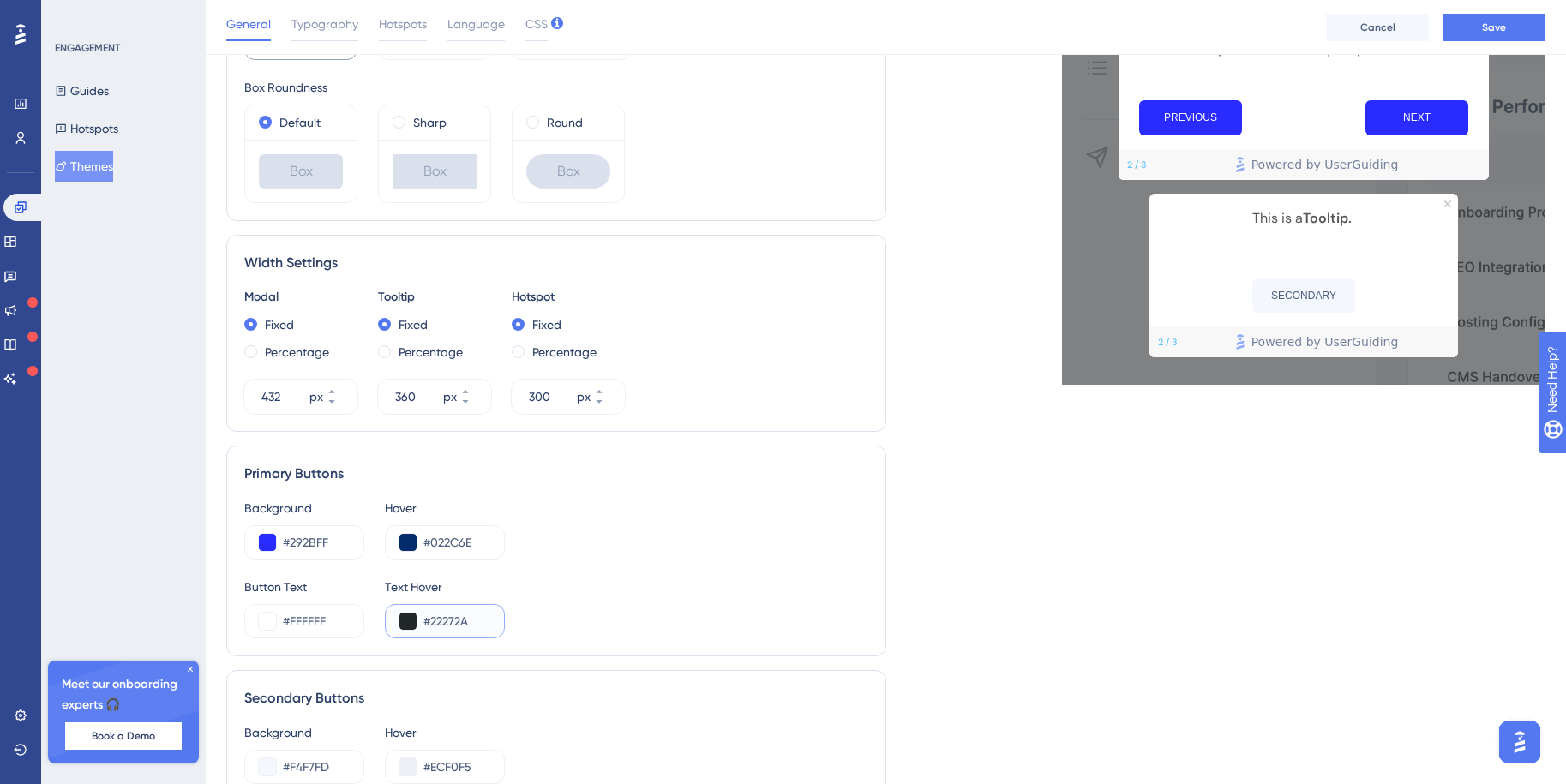
click at [362, 597] on div "Button Text #FFFFFF Text Hover #22272A" at bounding box center [556, 607] width 624 height 61
paste input "FFFFFF"
type input "#FFFFFF"
click at [610, 587] on div "Button Text #FFFFFF Text Hover #FFFFFF" at bounding box center [556, 607] width 624 height 61
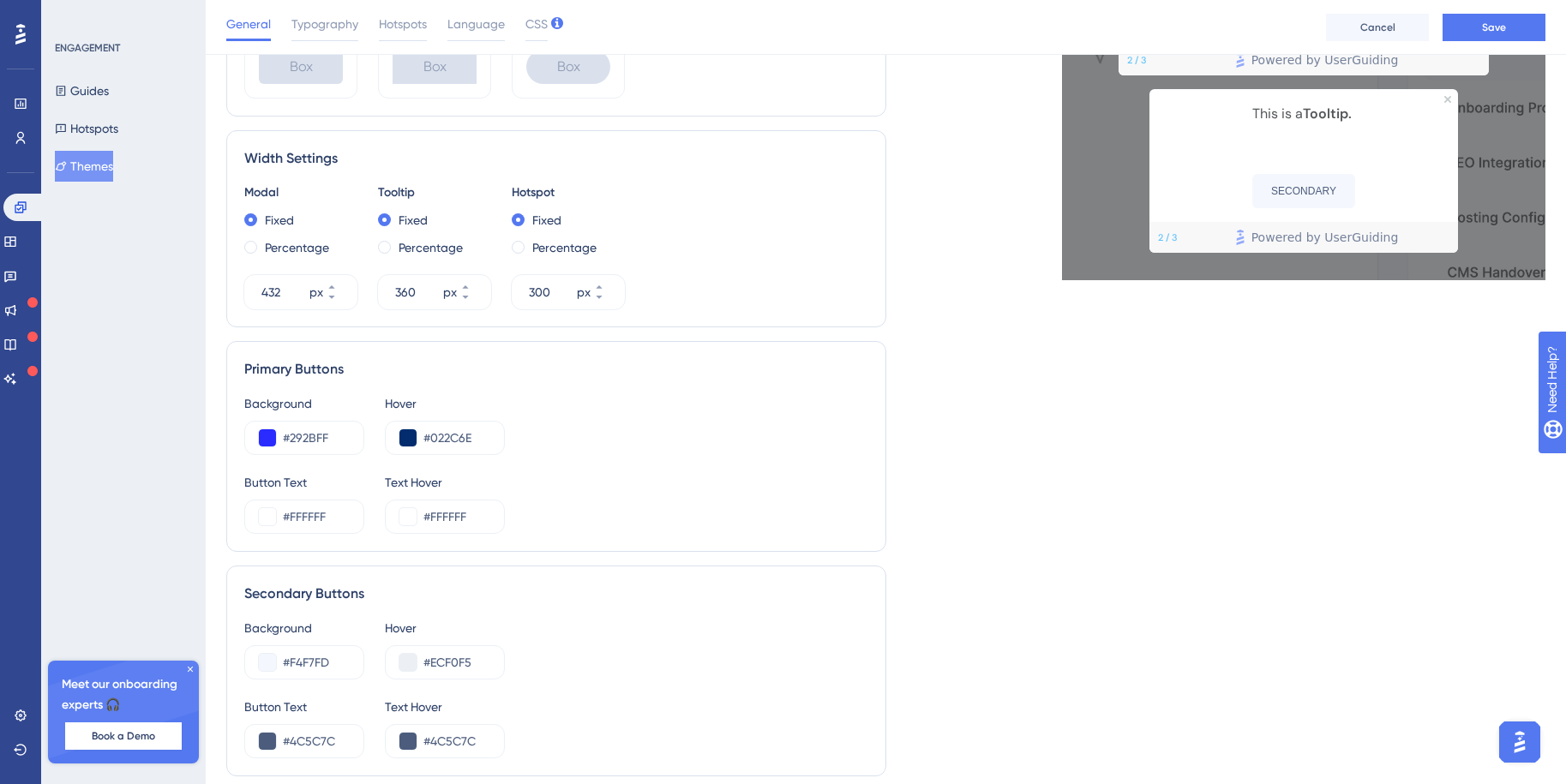
scroll to position [628, 0]
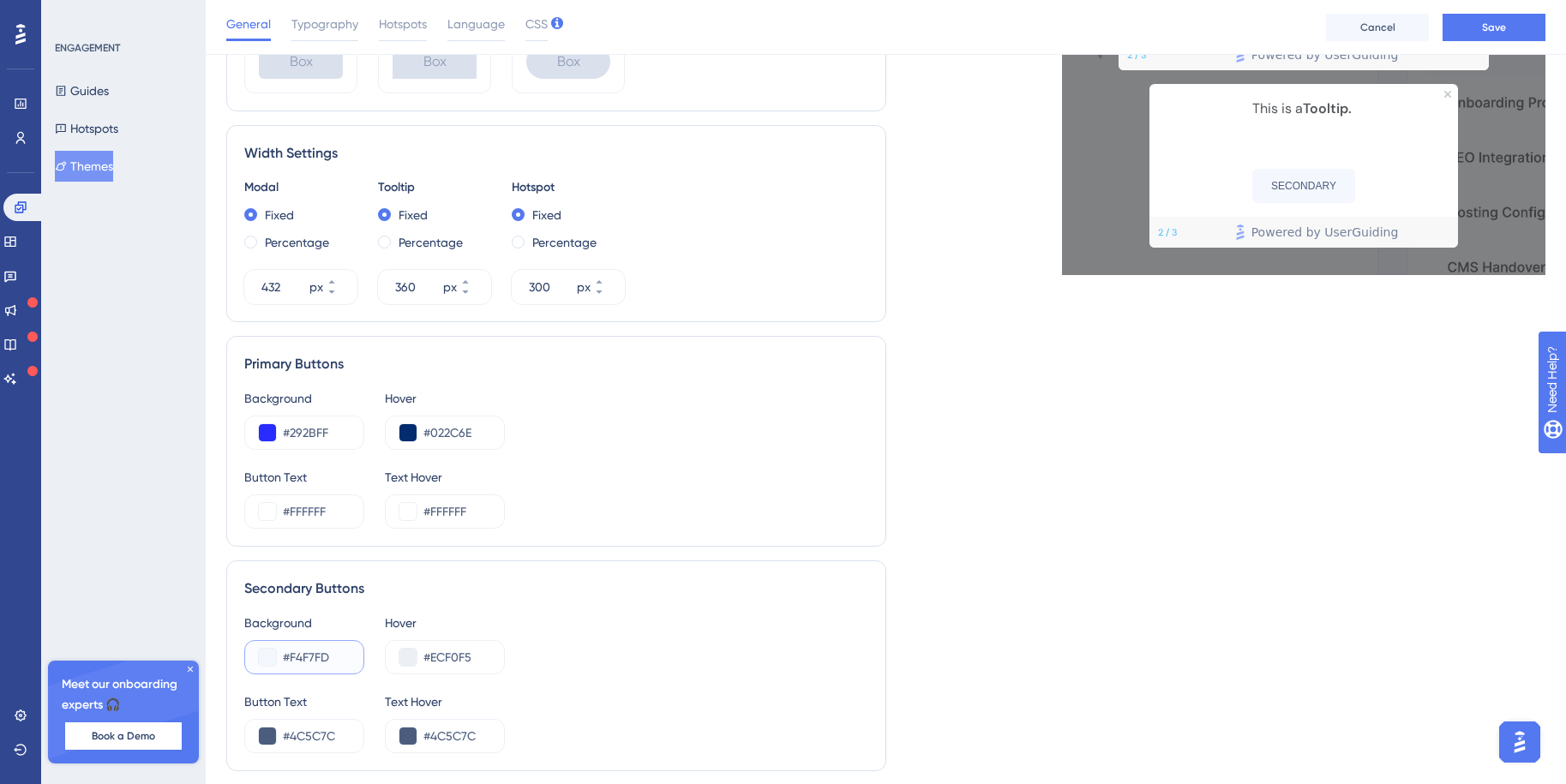
click at [296, 658] on input "#F4F7FD" at bounding box center [316, 657] width 67 height 20
paste input "E8EAE"
type input "#E8EAED"
click at [454, 658] on input "#ECF0F5" at bounding box center [456, 657] width 67 height 20
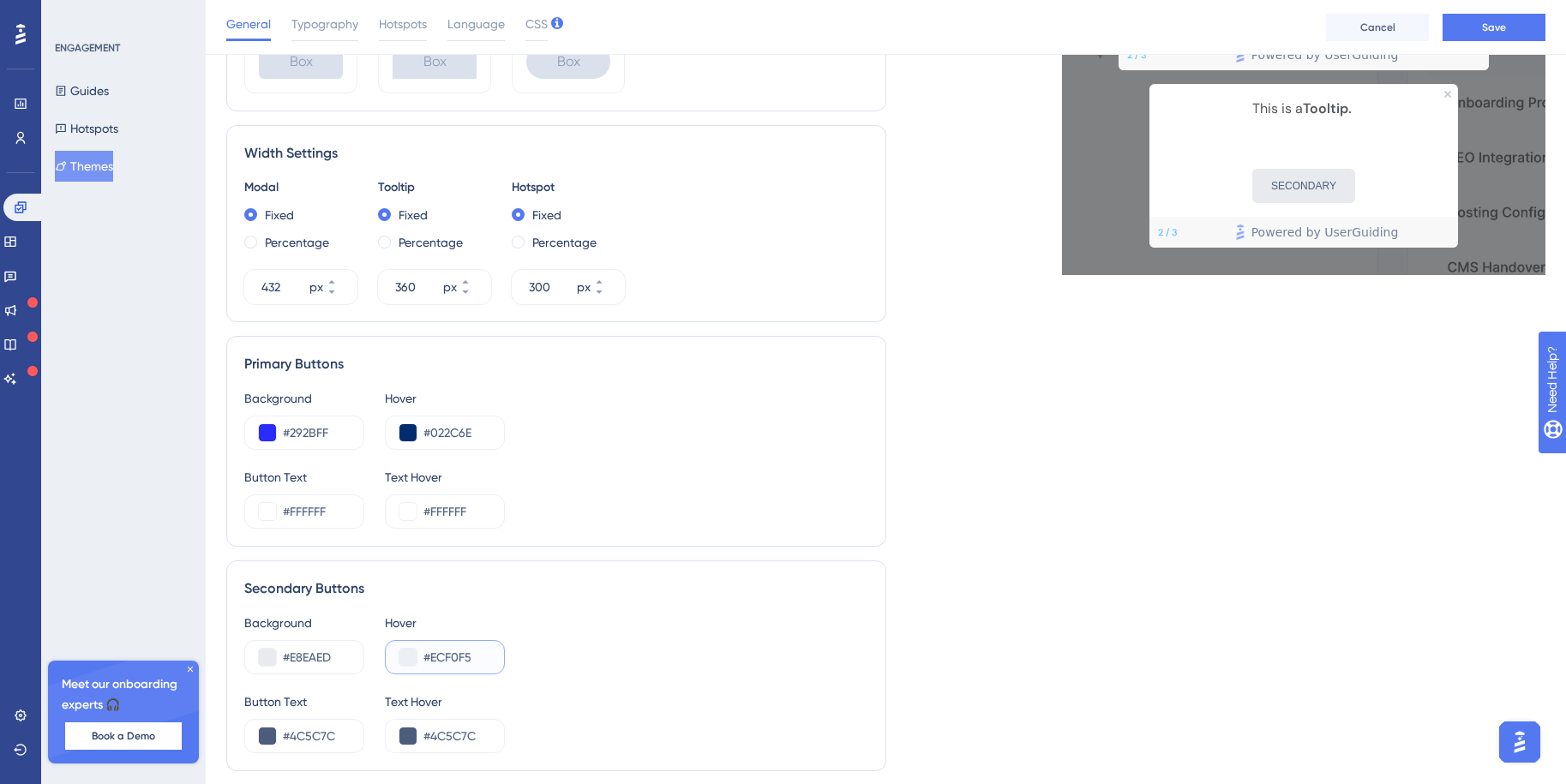
click at [451, 659] on input "#ECF0F5" at bounding box center [456, 657] width 67 height 20
paste input "DCDFE"
type input "#DCDFE5"
click at [532, 646] on div "Background #E8EAED Hover #DCDFE5" at bounding box center [556, 643] width 624 height 61
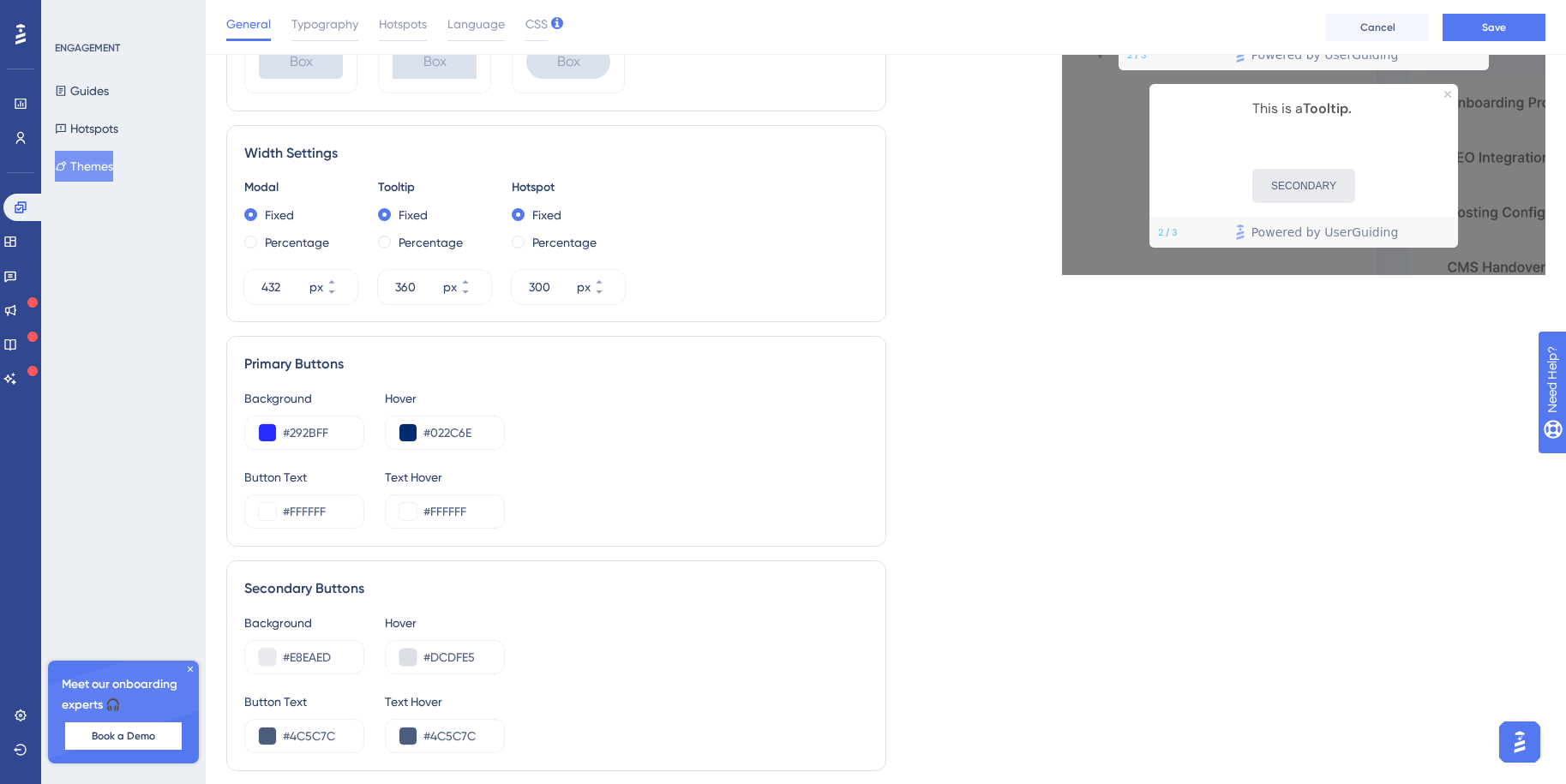
scroll to position [771, 0]
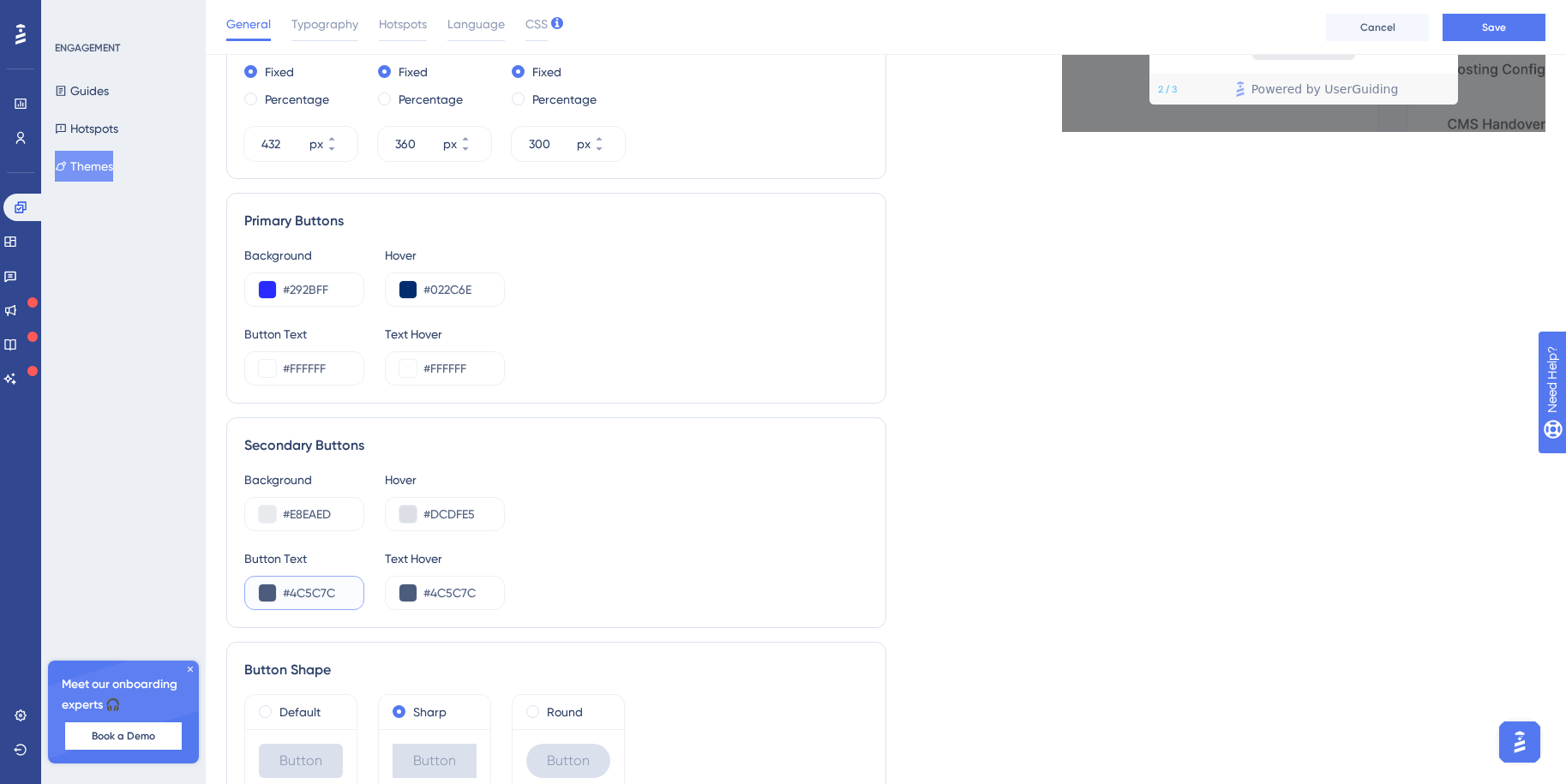
click at [307, 591] on input "#4C5C7C" at bounding box center [316, 593] width 67 height 20
paste input "6A7077"
type input "#6A7077"
click at [445, 592] on input "#4C5C7C" at bounding box center [456, 593] width 67 height 20
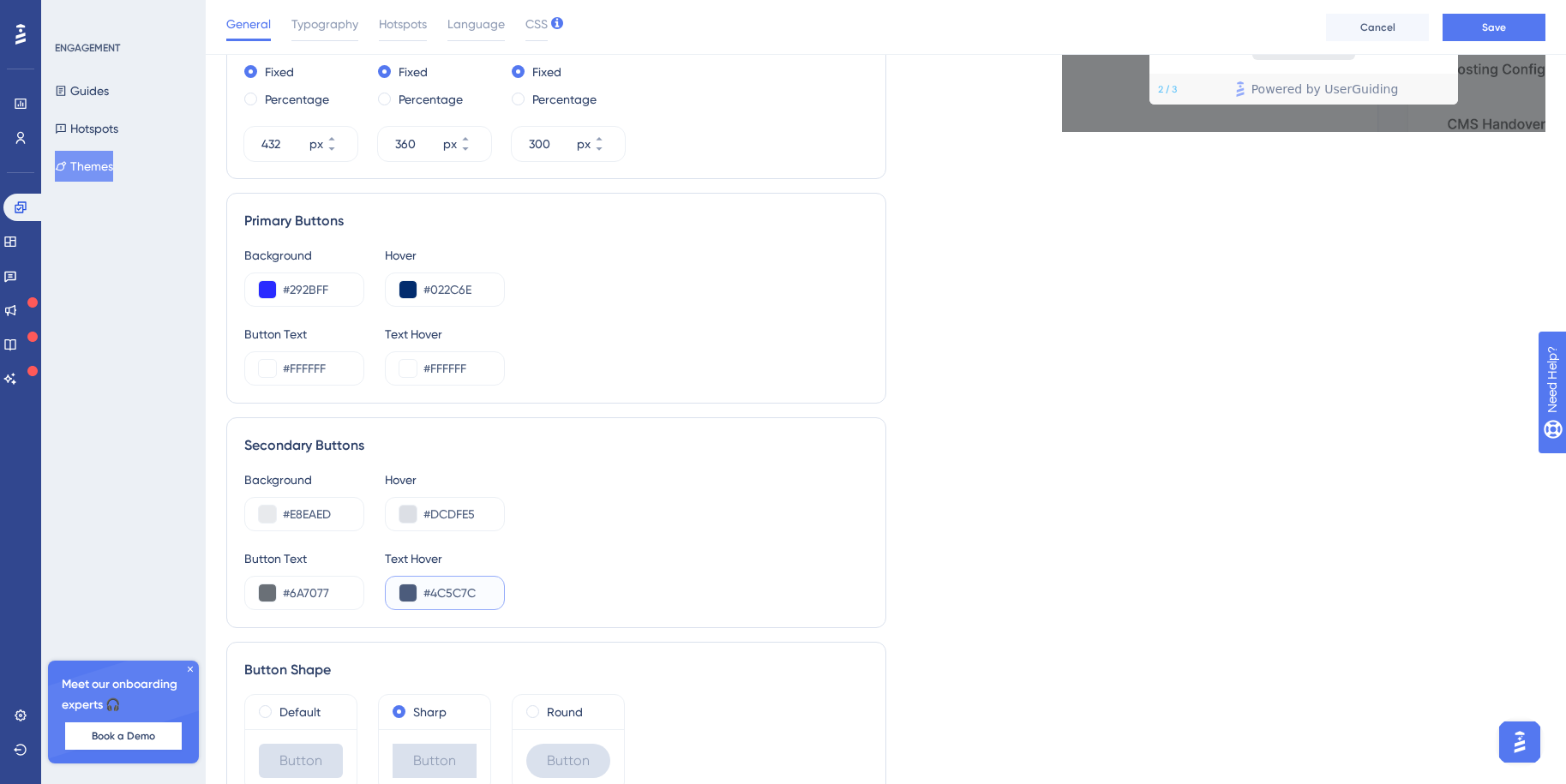
click at [445, 592] on input "#4C5C7C" at bounding box center [456, 593] width 67 height 20
paste input "6A7077"
click at [578, 586] on div "Button Text #6A7077 Text Hover #6A7077" at bounding box center [556, 579] width 624 height 61
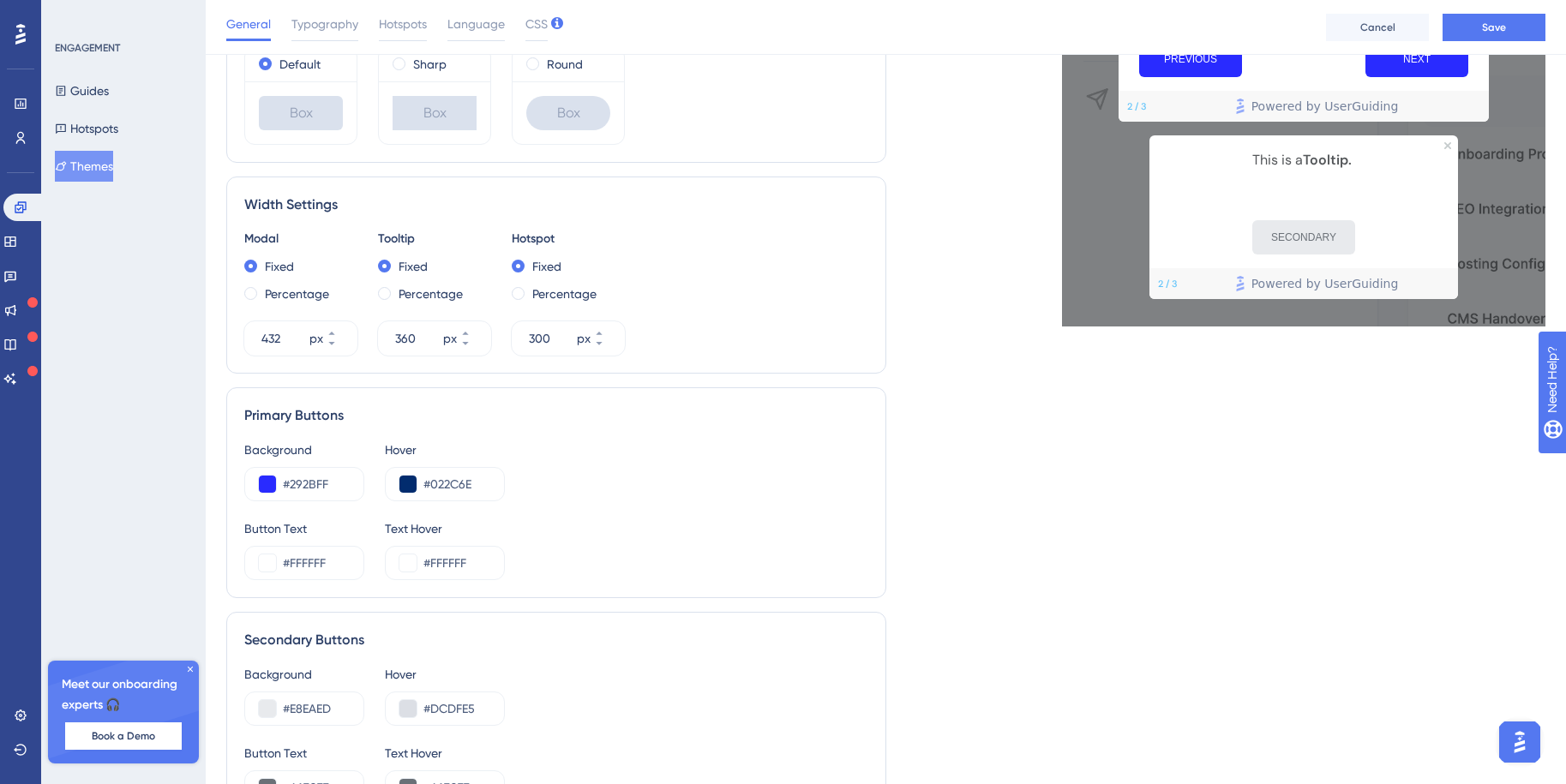
scroll to position [744, 0]
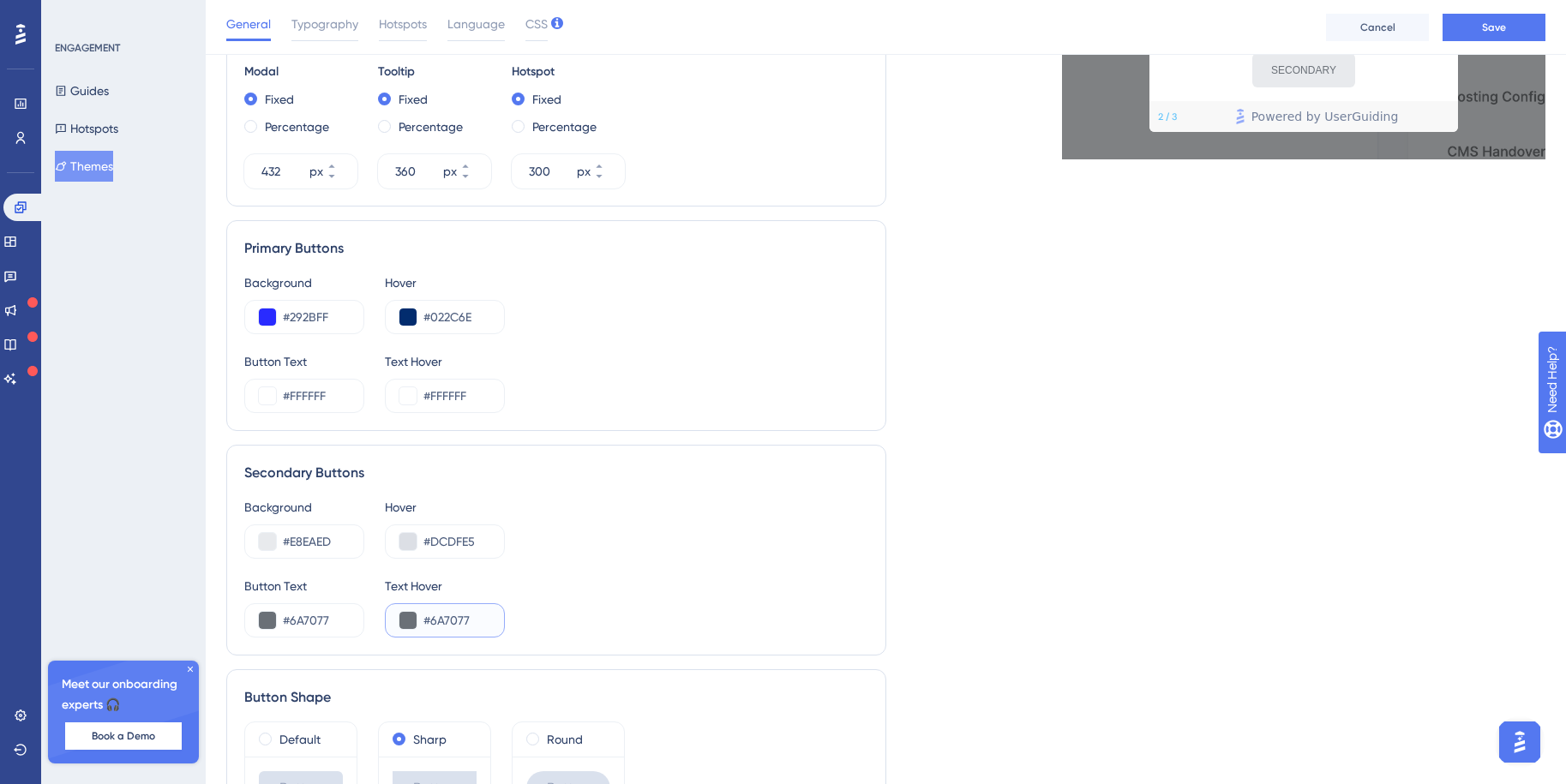
click at [433, 619] on input "#6A7077" at bounding box center [456, 620] width 67 height 20
paste input "353A3F"
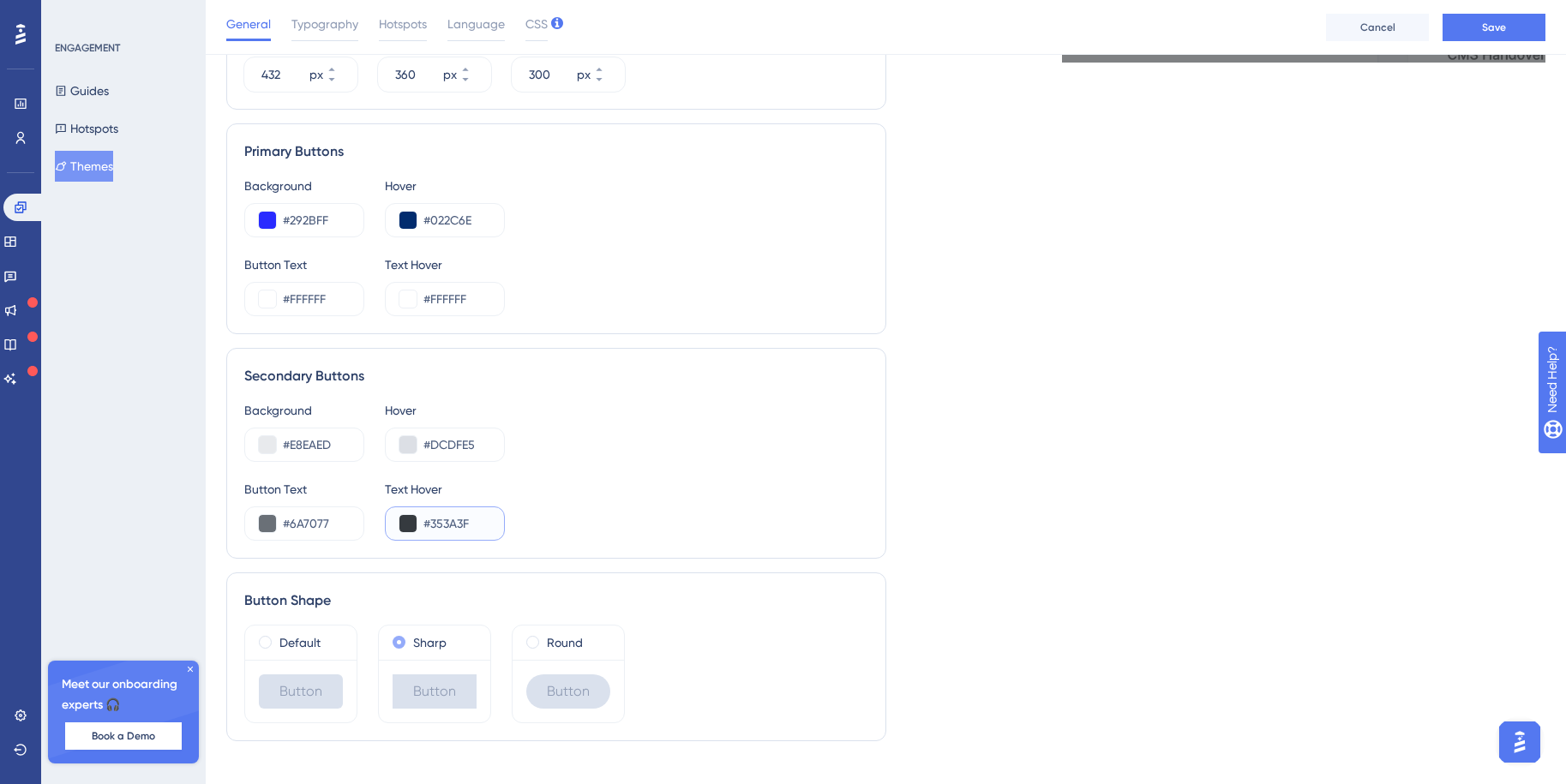
scroll to position [866, 0]
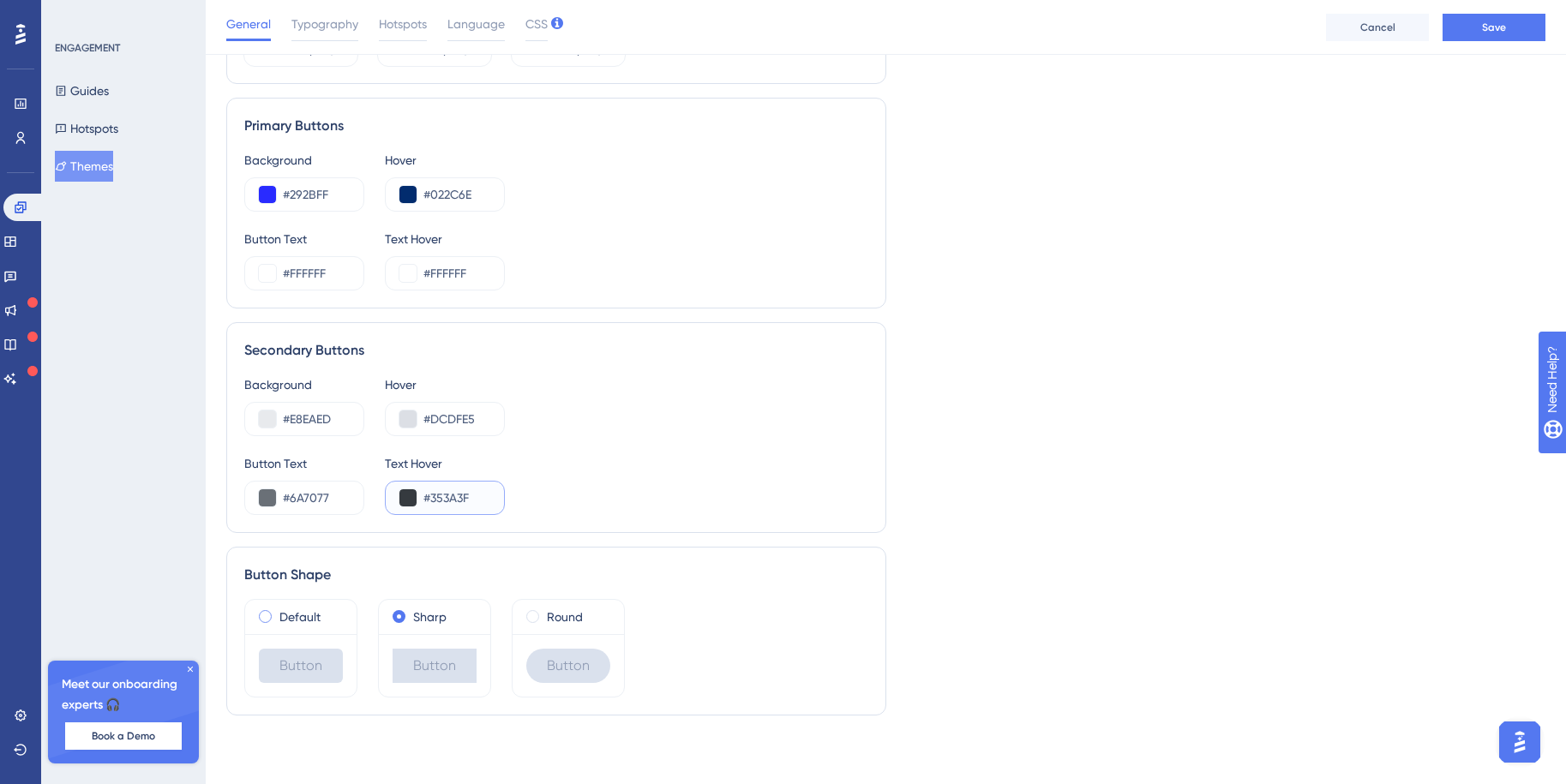
type input "#353A3F"
click at [268, 616] on span at bounding box center [266, 616] width 13 height 13
click at [277, 613] on input "radio" at bounding box center [277, 613] width 0 height 0
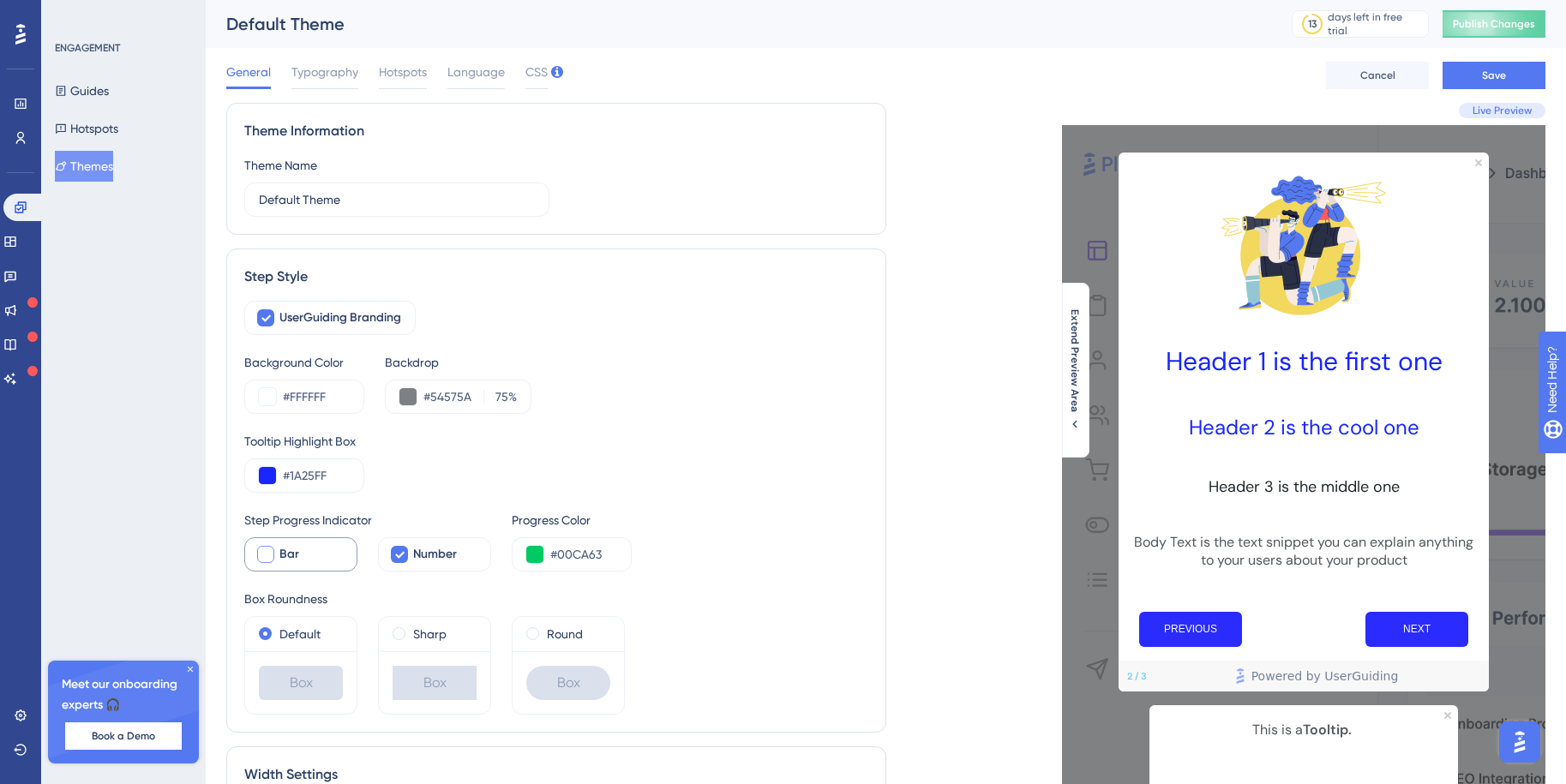
scroll to position [20, 0]
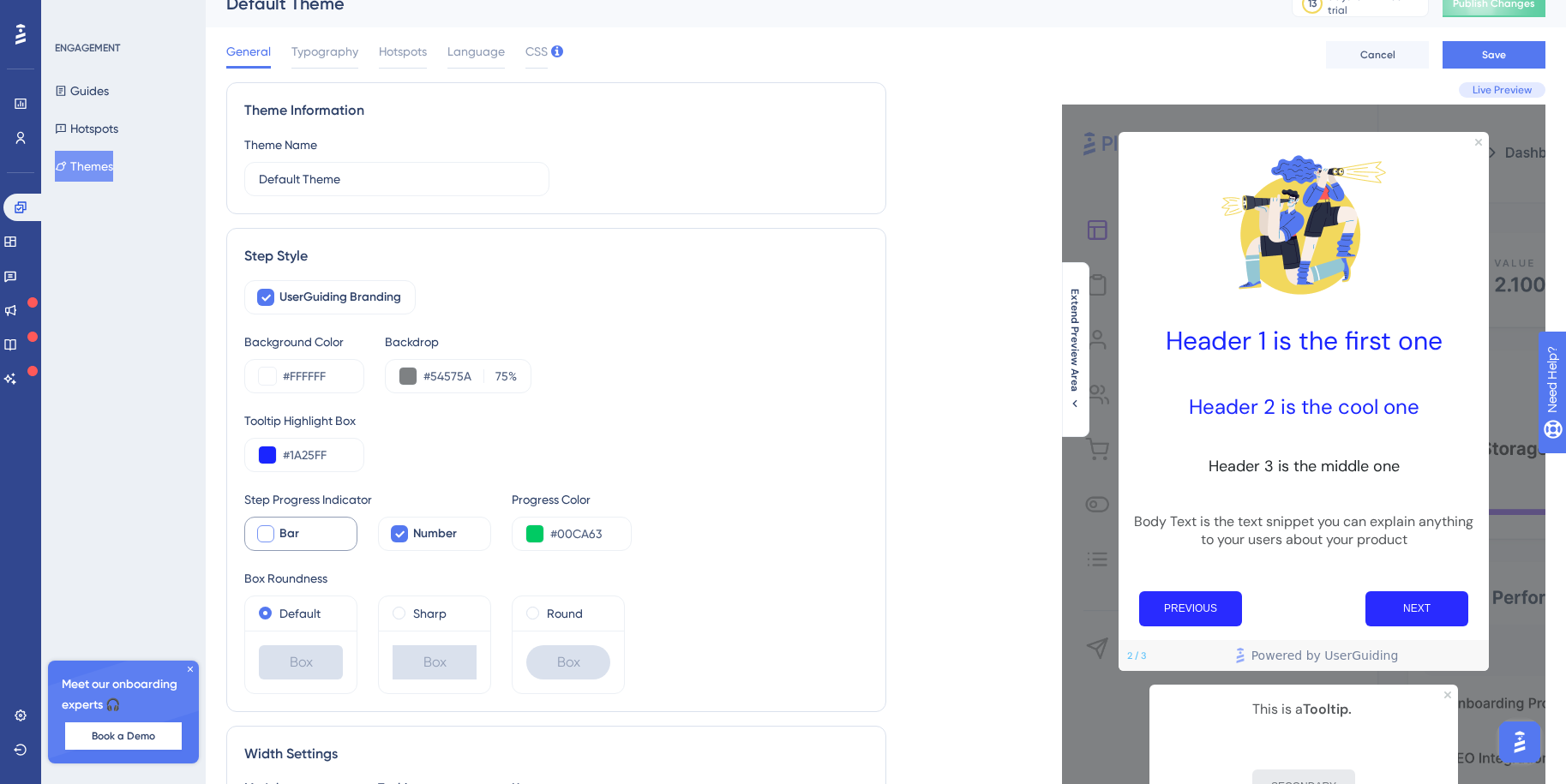
click at [267, 532] on div at bounding box center [266, 533] width 17 height 17
click at [267, 532] on icon at bounding box center [265, 533] width 10 height 14
checkbox input "false"
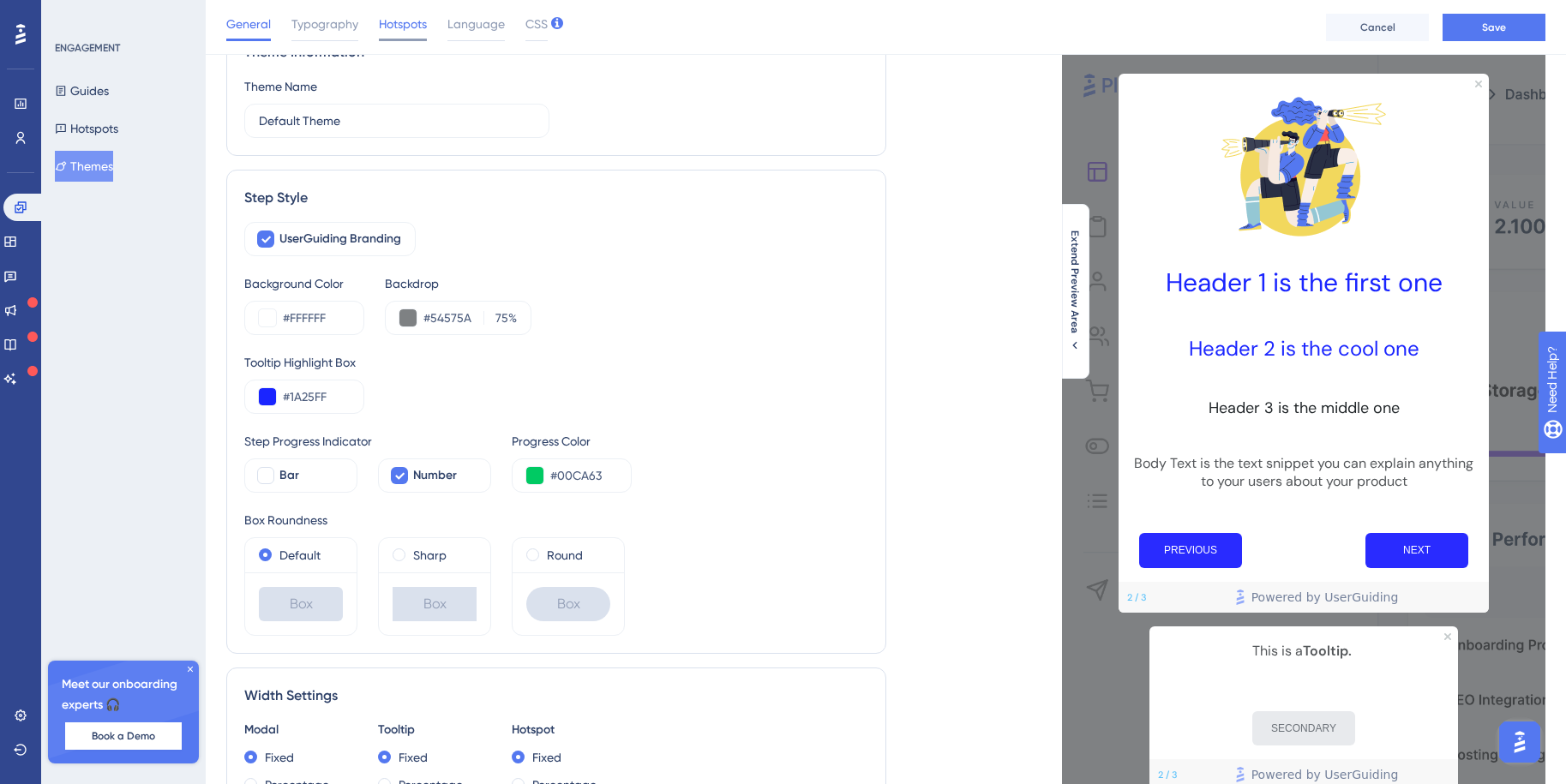
scroll to position [0, 0]
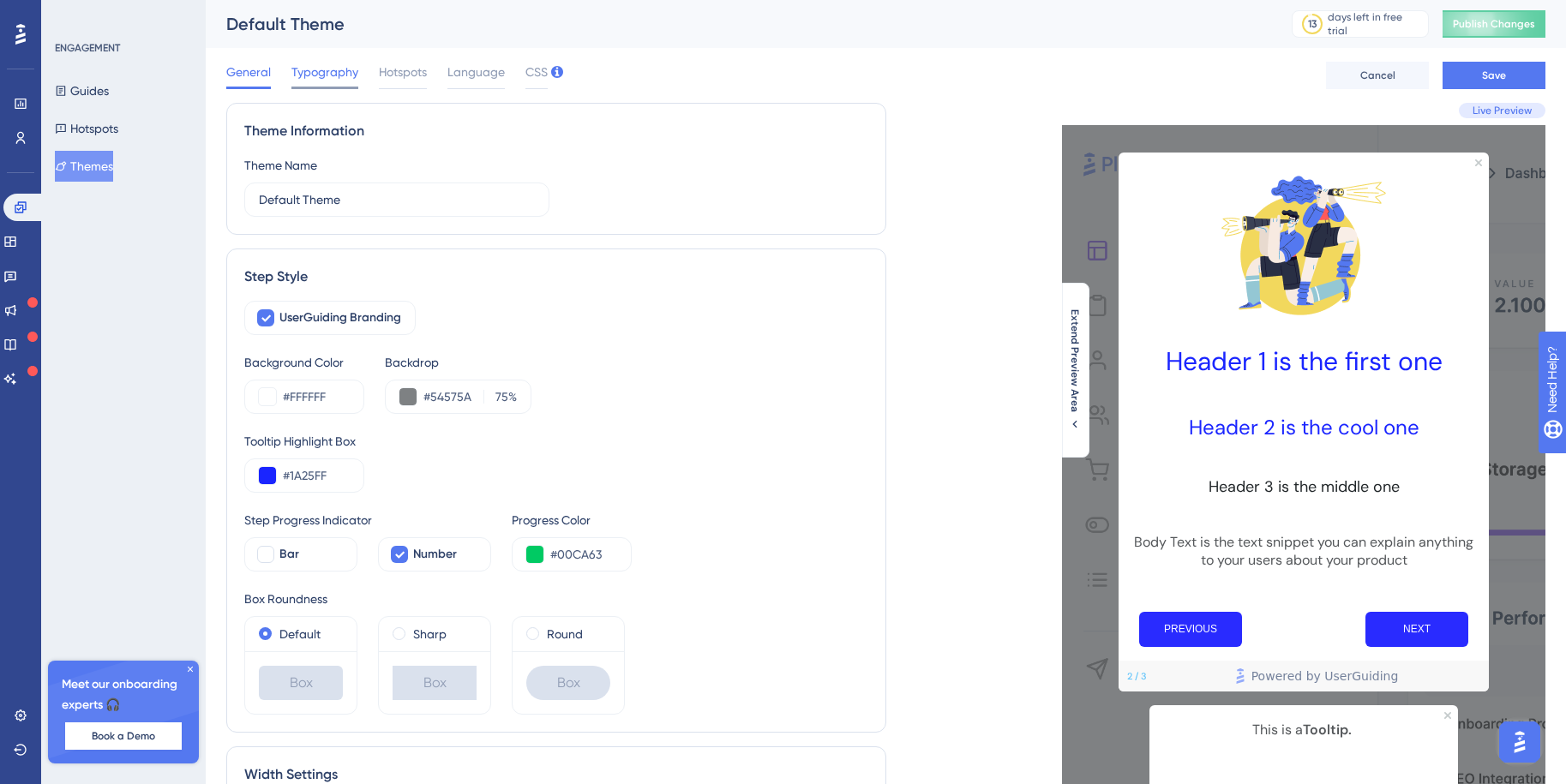
click at [316, 68] on span "Typography" at bounding box center [324, 71] width 67 height 20
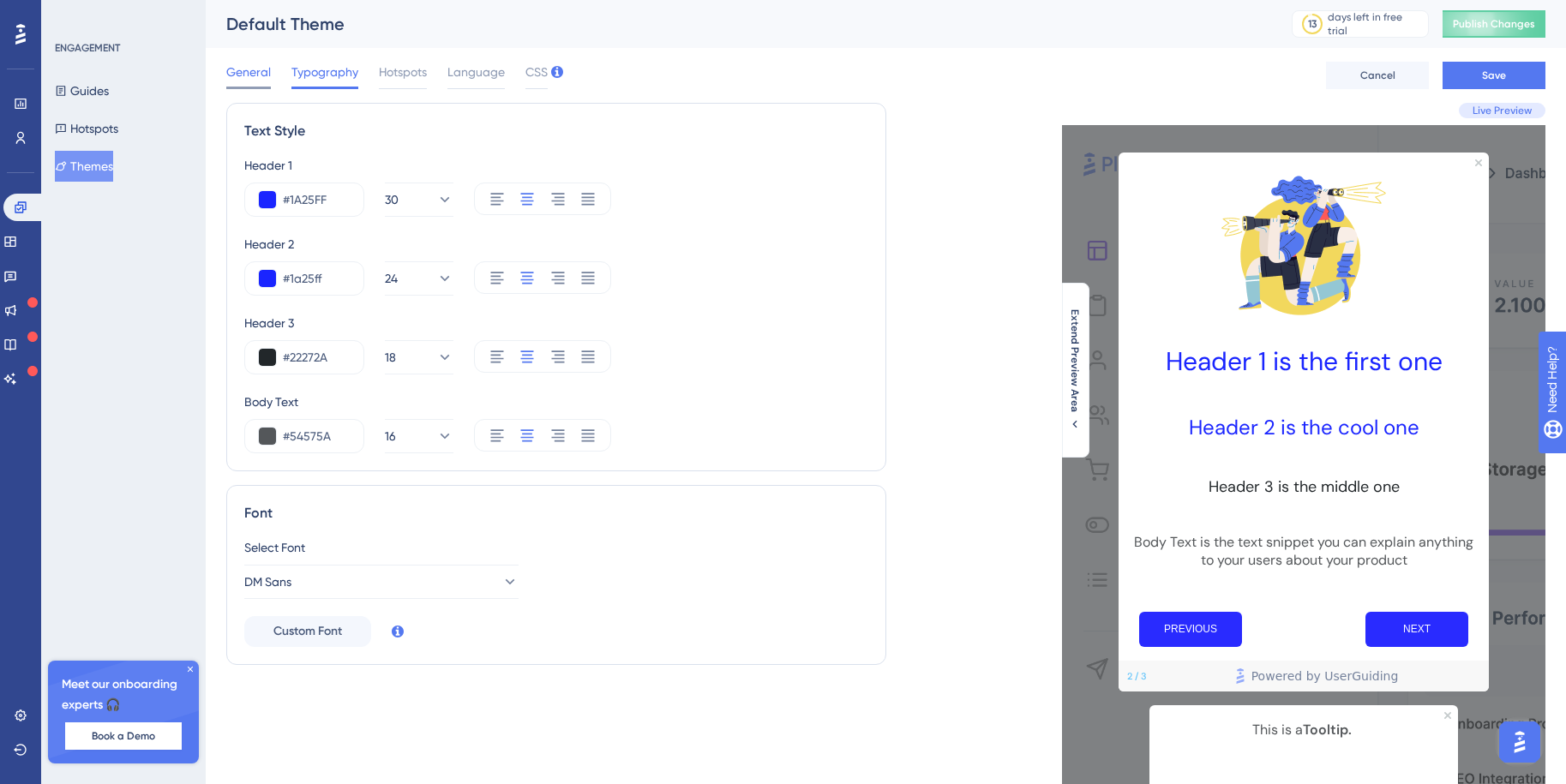
click at [236, 63] on span "General" at bounding box center [248, 71] width 45 height 20
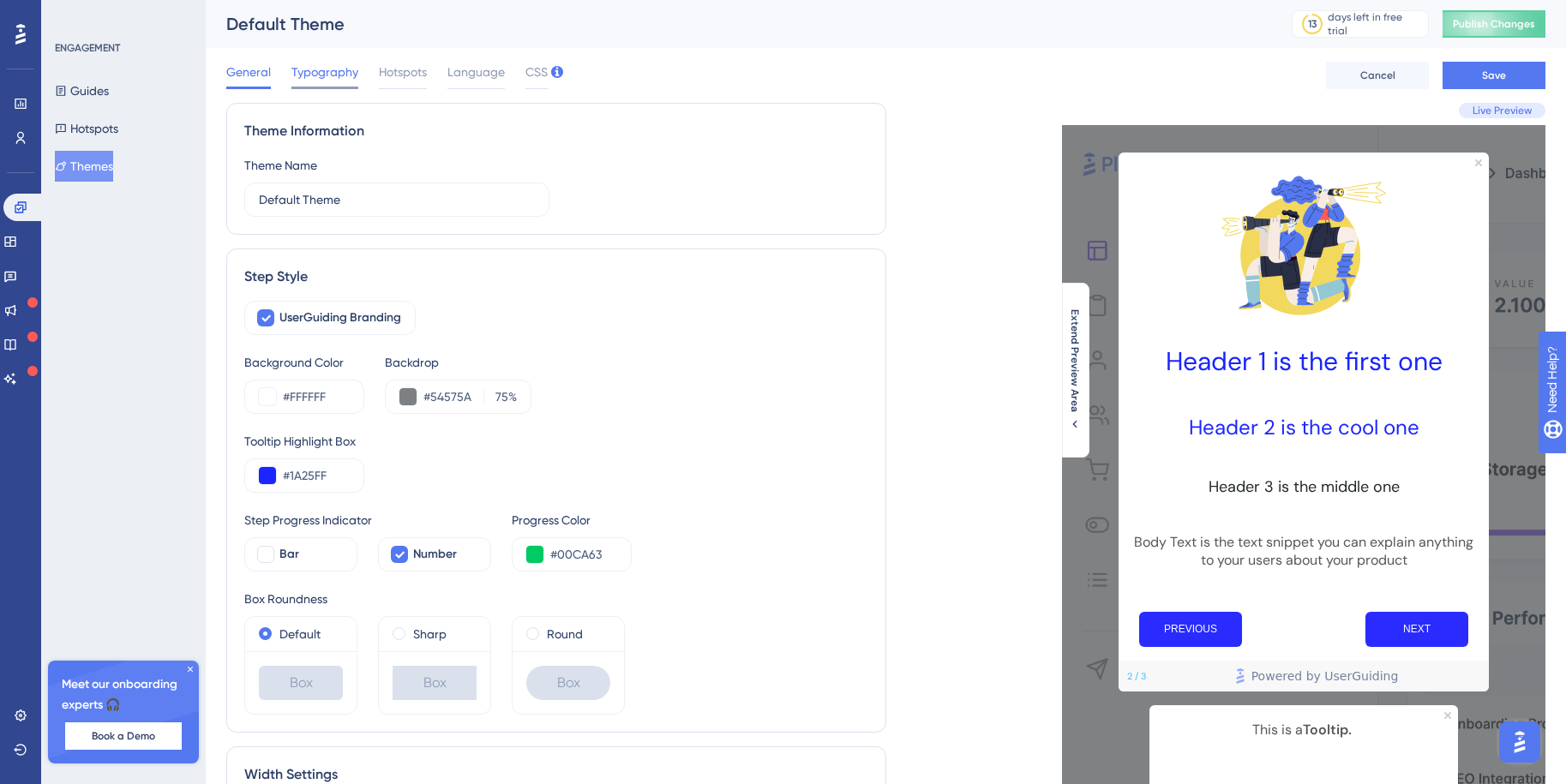
click at [320, 70] on span "Typography" at bounding box center [324, 71] width 67 height 20
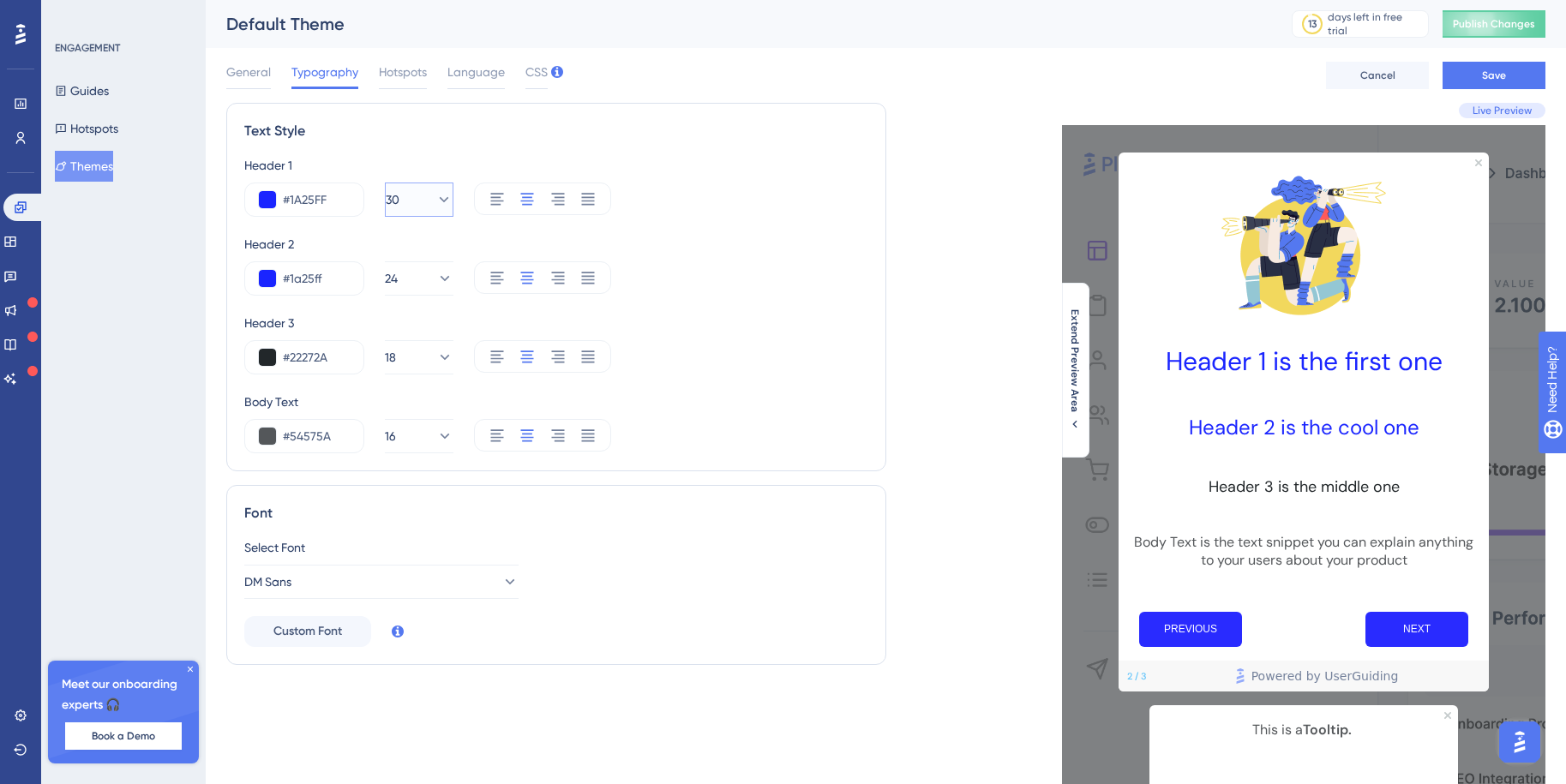
click at [435, 200] on icon at bounding box center [444, 200] width 17 height 17
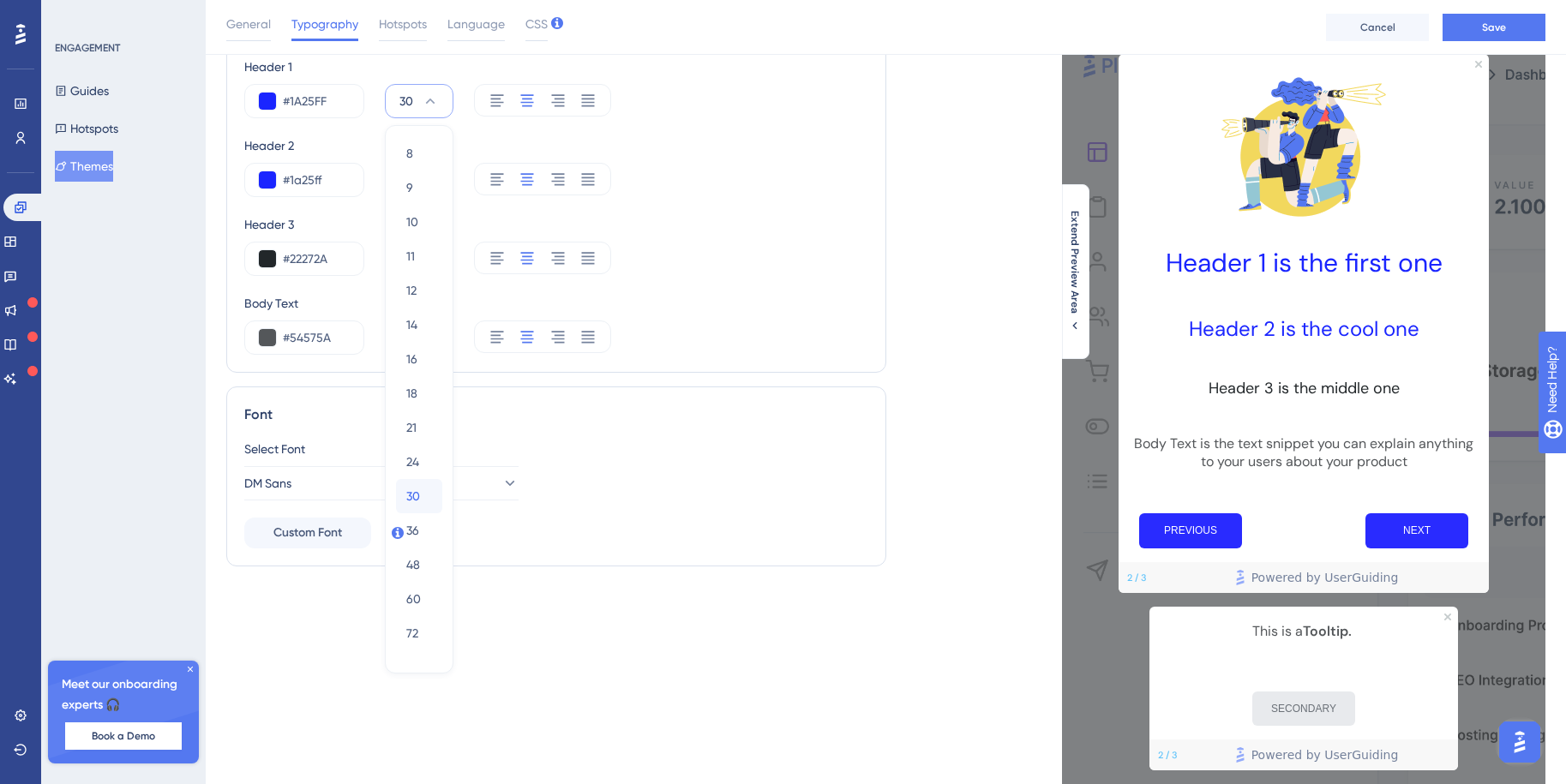
click at [412, 499] on span "30" at bounding box center [412, 495] width 14 height 20
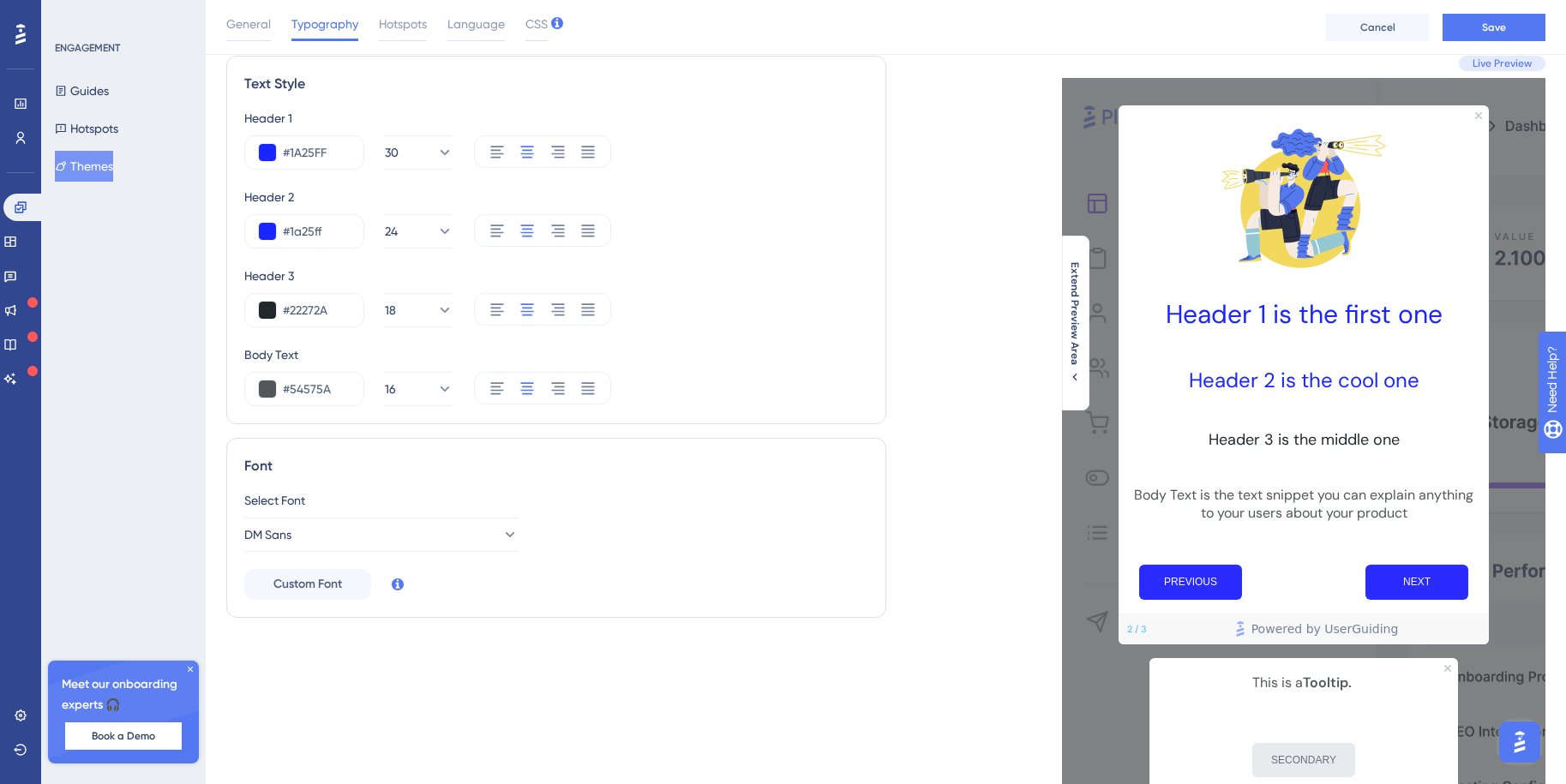
scroll to position [4, 0]
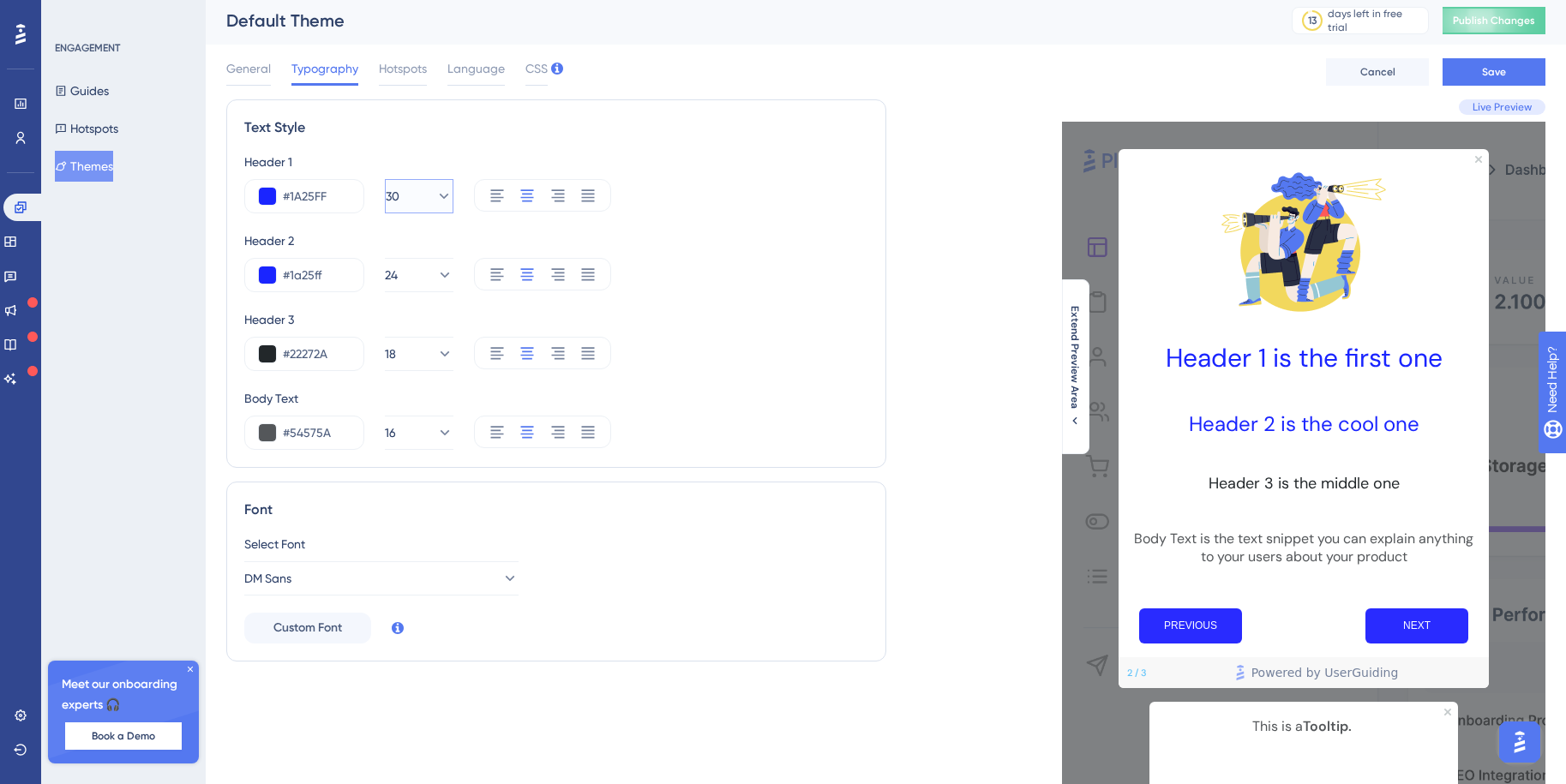
click at [400, 196] on span "30" at bounding box center [392, 196] width 14 height 20
click at [407, 196] on div "30 8 8 9 9 10 10 11 11 12 12 14 14 16 16 18 18 21 21 24 24 30 30 36 36 48 48 60…" at bounding box center [419, 196] width 69 height 34
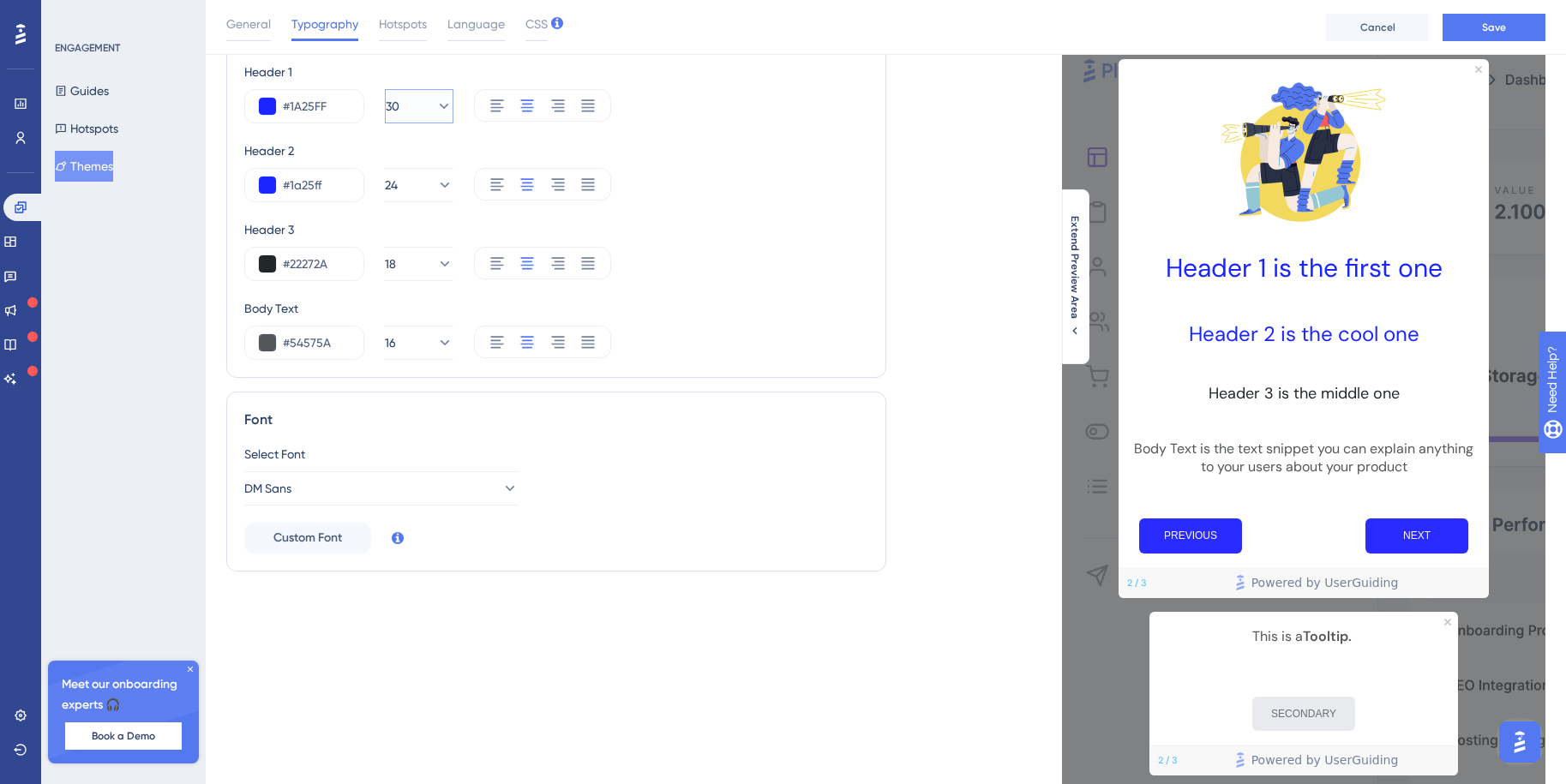
click at [435, 113] on icon at bounding box center [444, 106] width 17 height 17
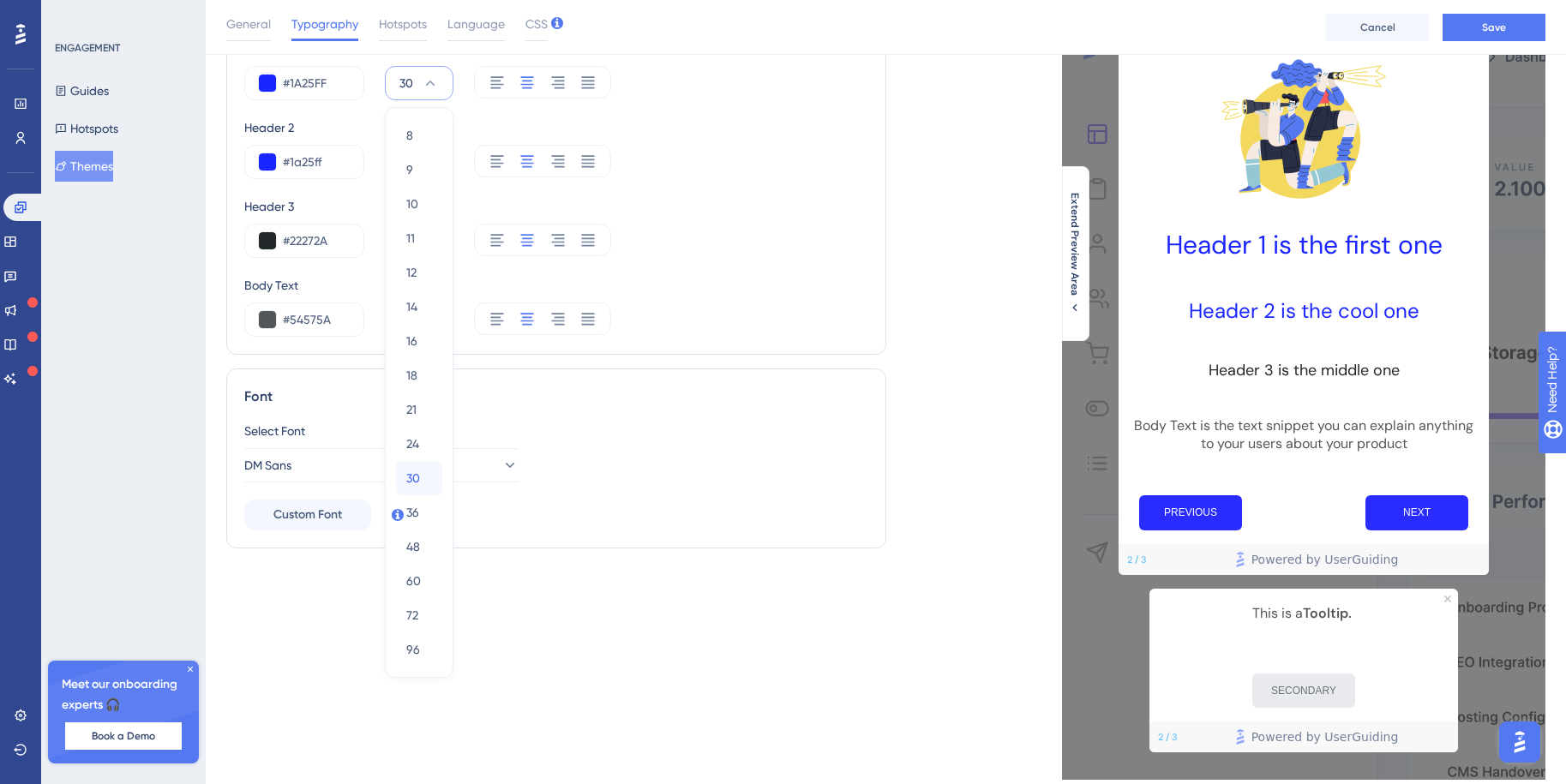
click at [423, 479] on div "30 30" at bounding box center [419, 477] width 26 height 34
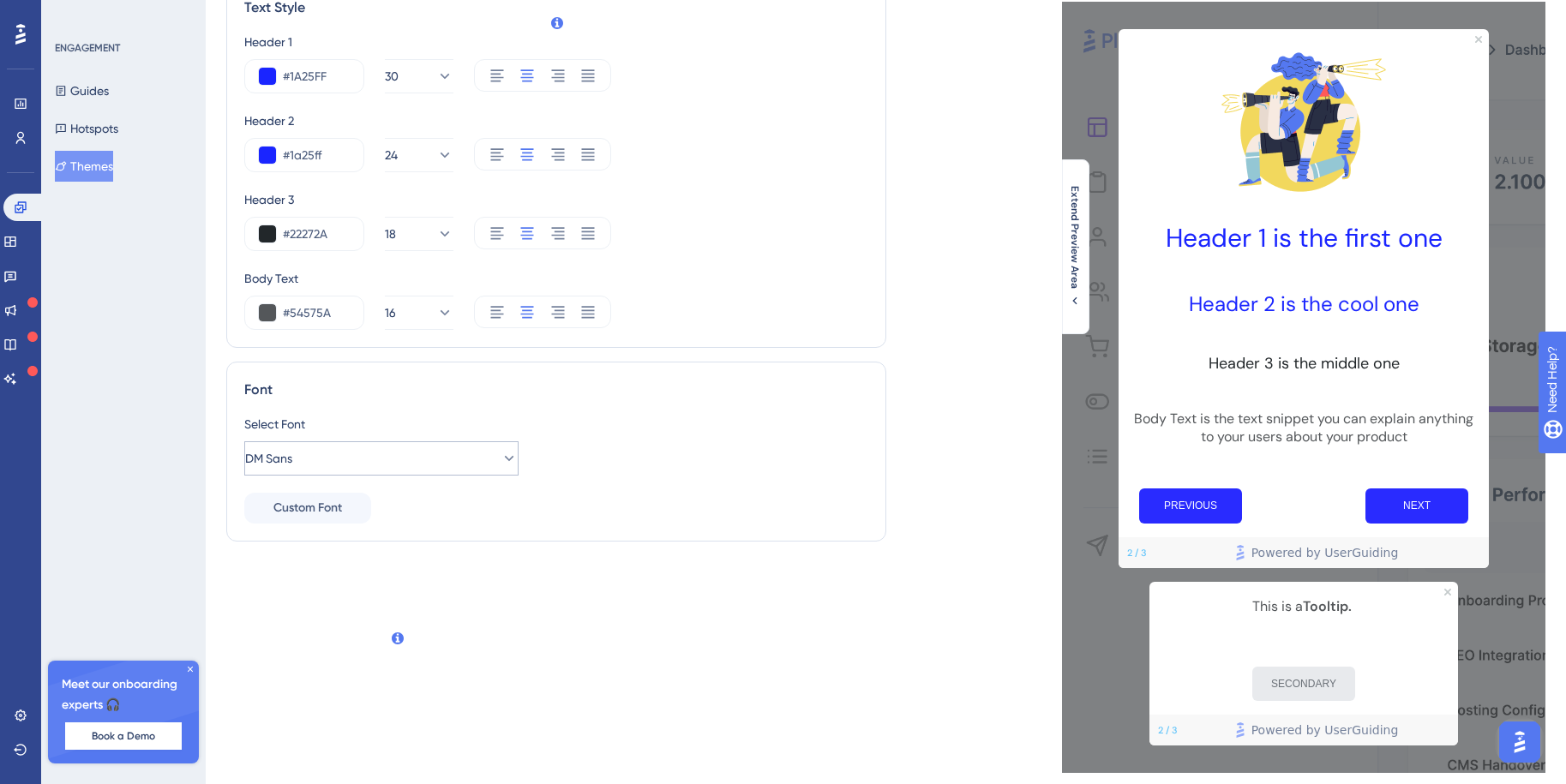
scroll to position [0, 0]
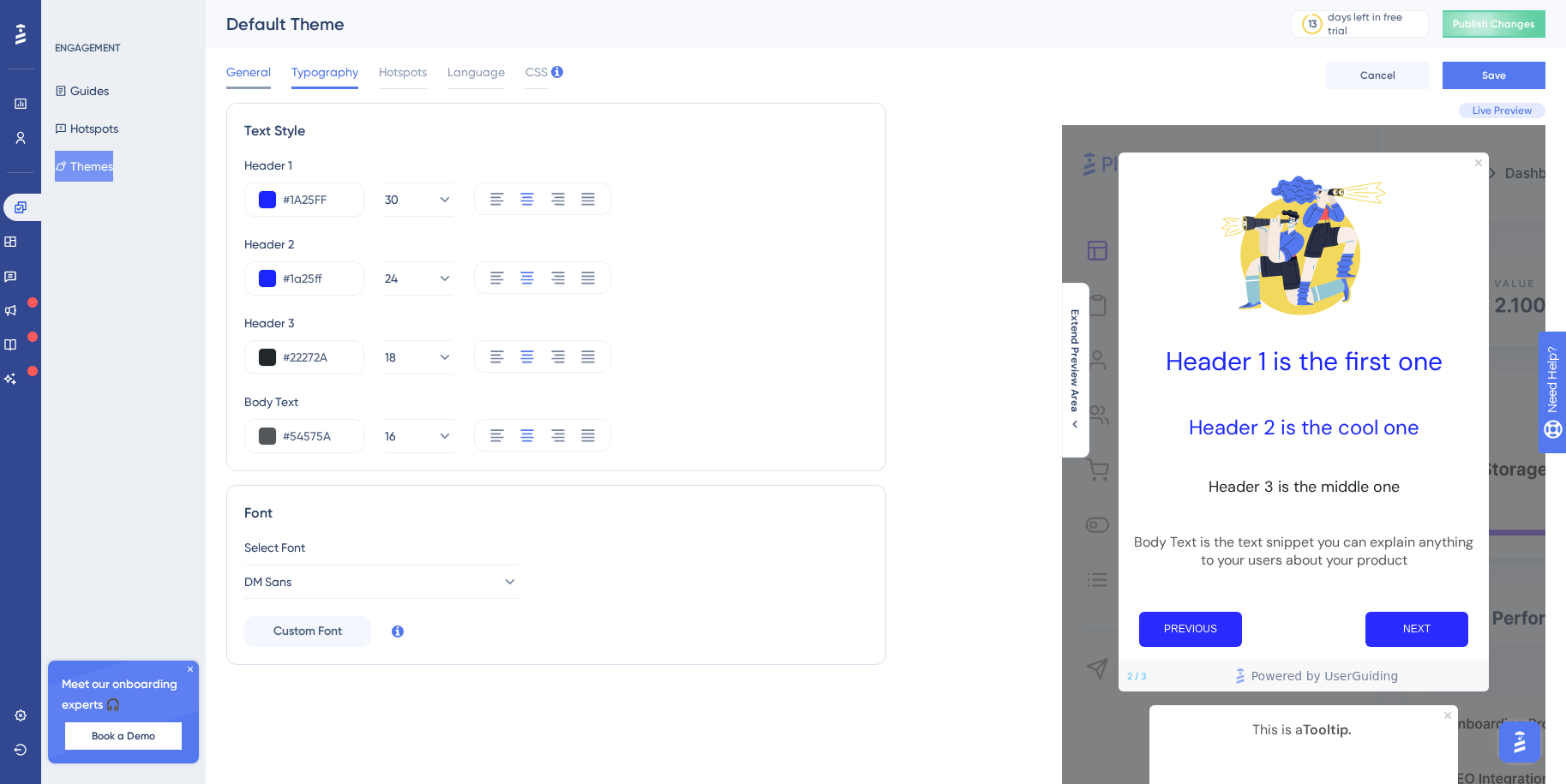
click at [248, 71] on span "General" at bounding box center [248, 71] width 45 height 20
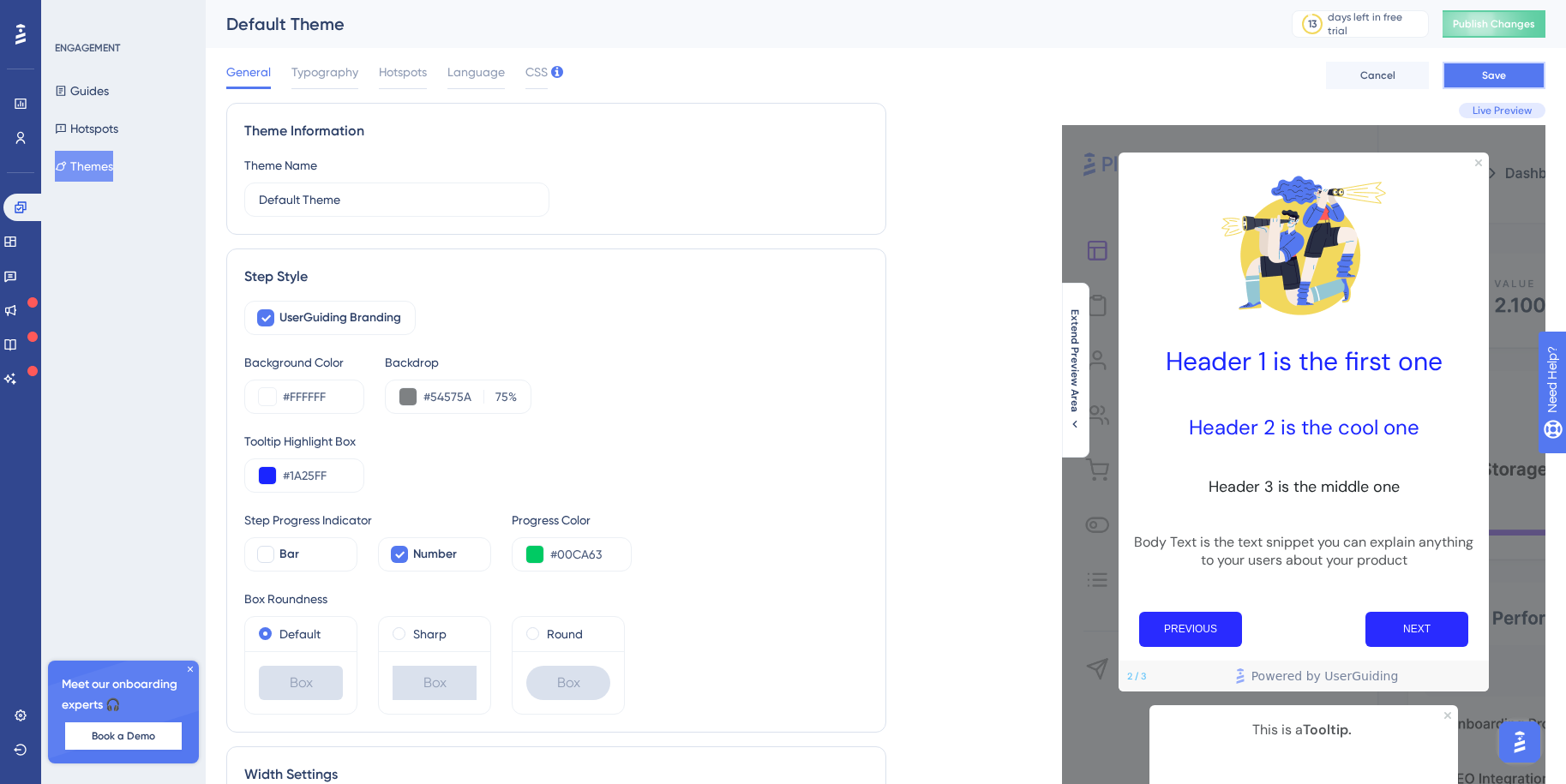
click at [1484, 74] on span "Save" at bounding box center [1494, 75] width 24 height 14
click at [313, 71] on span "Typography" at bounding box center [324, 71] width 67 height 20
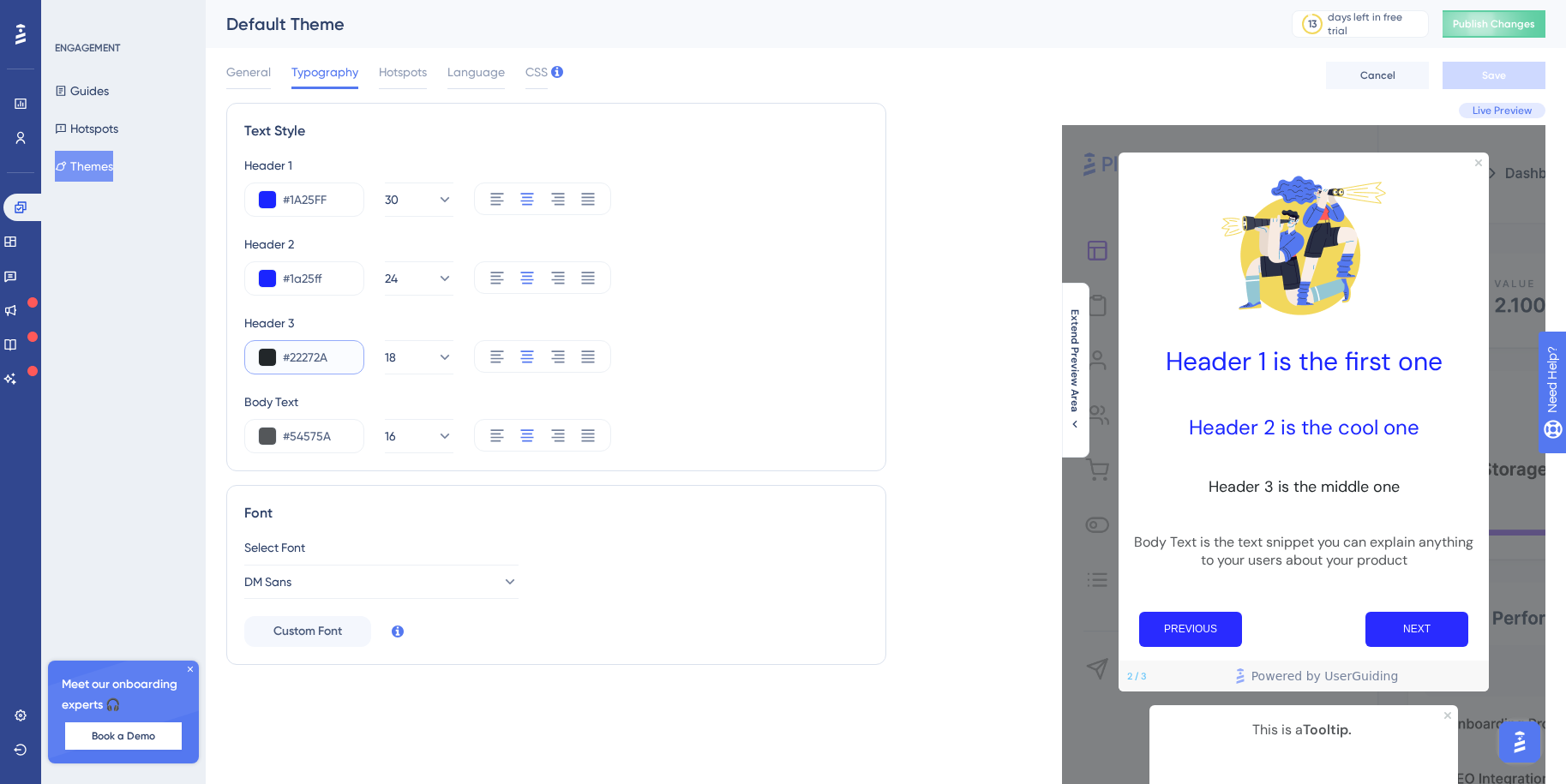
click at [299, 355] on input "#22272A" at bounding box center [316, 357] width 67 height 20
drag, startPoint x: 329, startPoint y: 360, endPoint x: 277, endPoint y: 358, distance: 52.0
click at [277, 358] on div "#22272A" at bounding box center [304, 356] width 120 height 34
click at [310, 199] on input "#1A25FF" at bounding box center [316, 200] width 67 height 20
drag, startPoint x: 325, startPoint y: 199, endPoint x: 257, endPoint y: 194, distance: 68.2
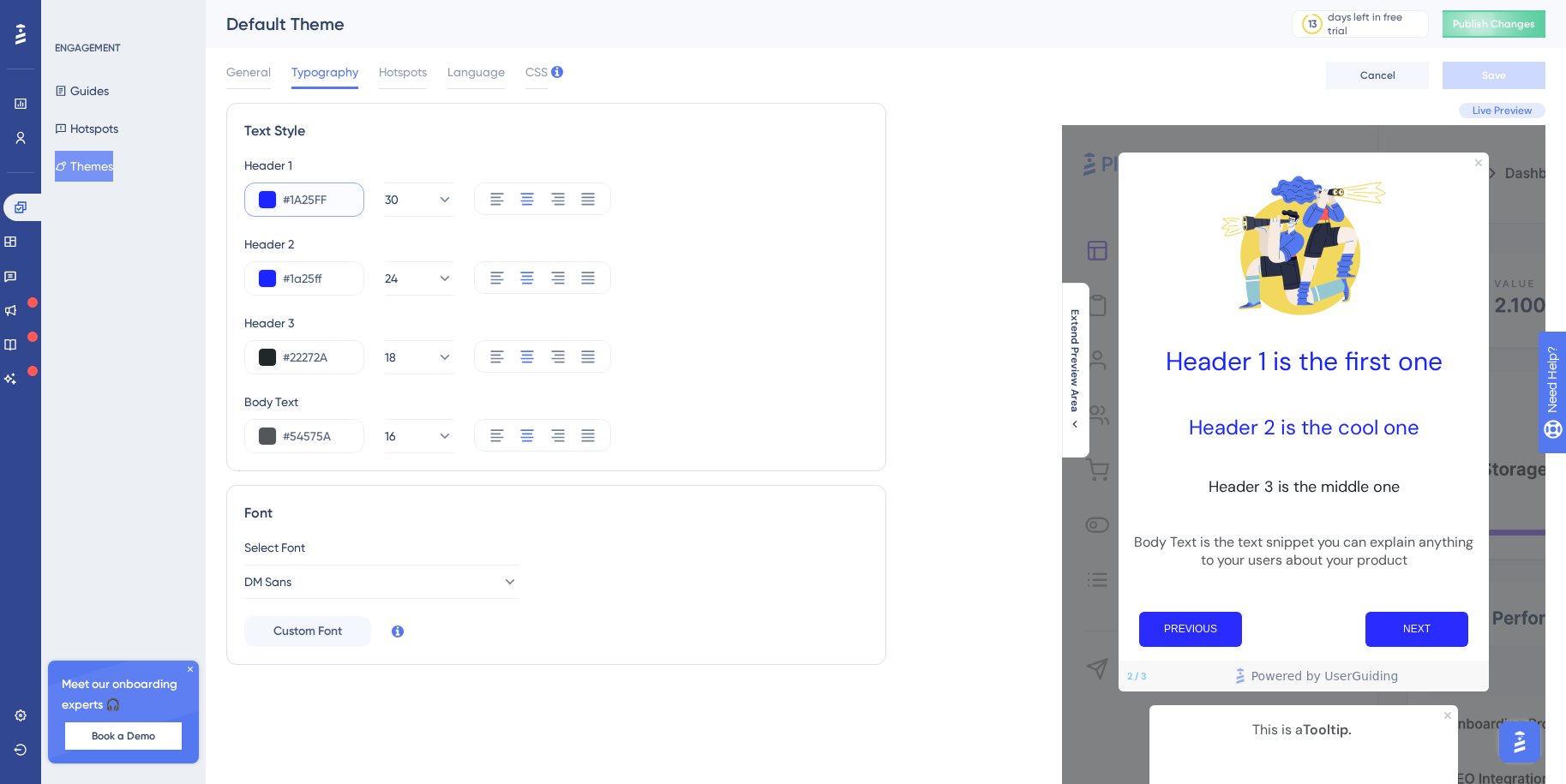
click at [257, 195] on div "#1A25FF" at bounding box center [304, 199] width 120 height 34
paste input "22272A"
type input "#22272A"
drag, startPoint x: 332, startPoint y: 278, endPoint x: 276, endPoint y: 278, distance: 56.0
click at [277, 278] on div "#1a25ff" at bounding box center [304, 278] width 120 height 34
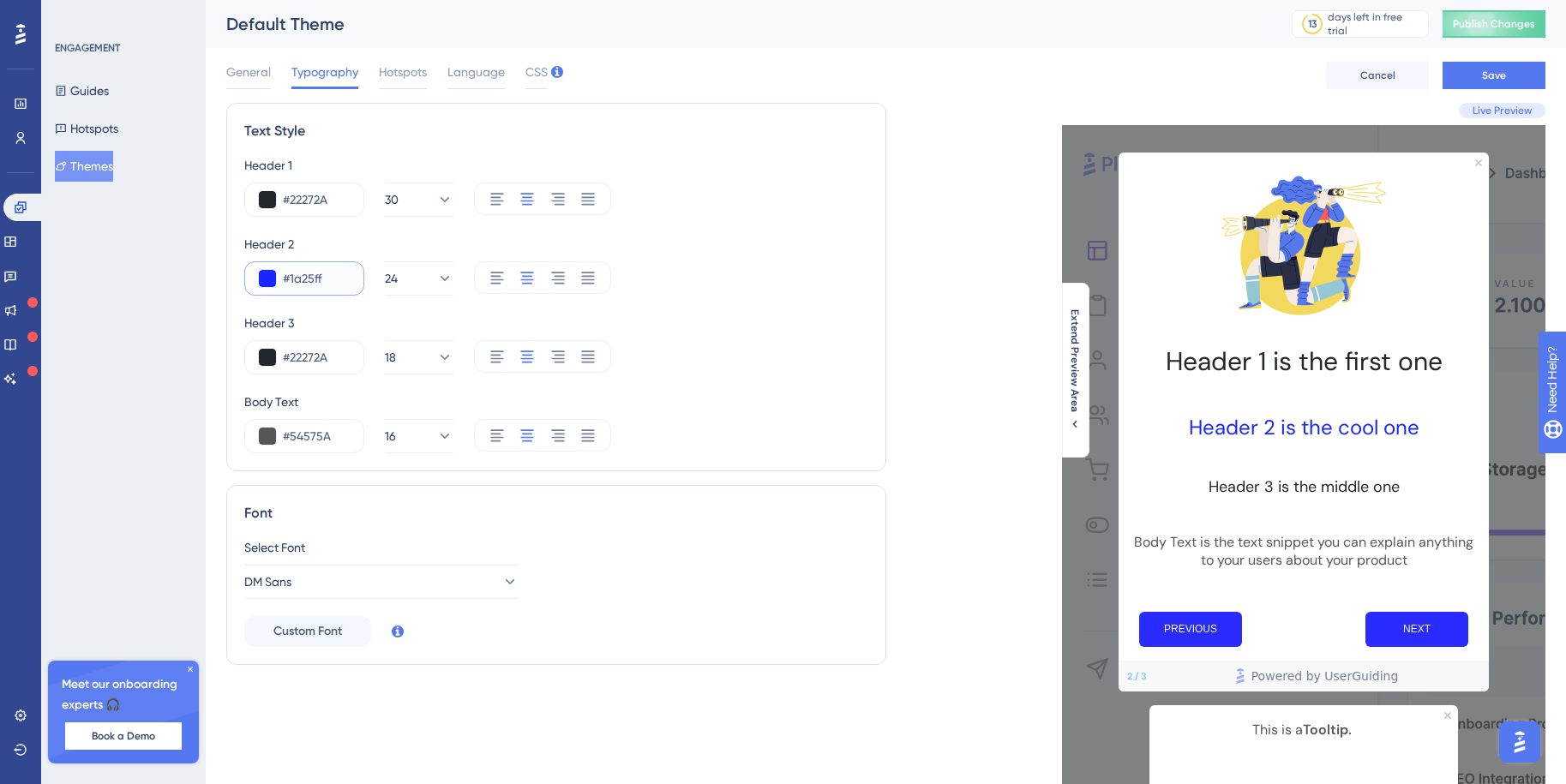
paste input "22272A"
type input "#22272A"
drag, startPoint x: 334, startPoint y: 434, endPoint x: 258, endPoint y: 431, distance: 76.1
click at [258, 431] on div "#54575A" at bounding box center [304, 435] width 120 height 34
paste input "22272"
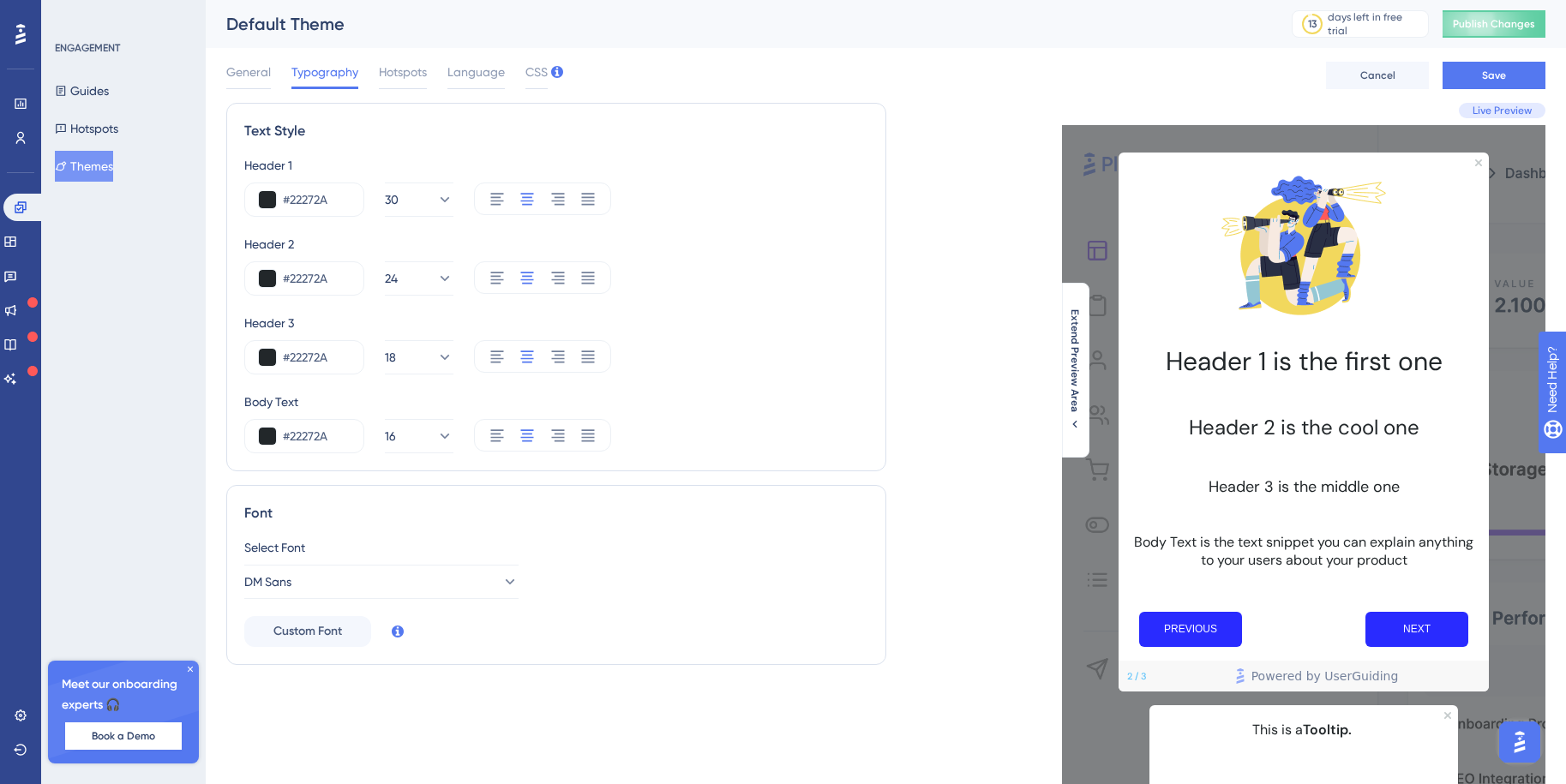
click at [226, 469] on div "Text Style Header 1 #22272A 30 Header 2 #22272A 24 Header 3 #22272A 18 Body Tex…" at bounding box center [556, 390] width 660 height 576
click at [320, 438] on input "#22272A" at bounding box center [316, 436] width 67 height 20
paste input "6A7077"
type input "#6A7077"
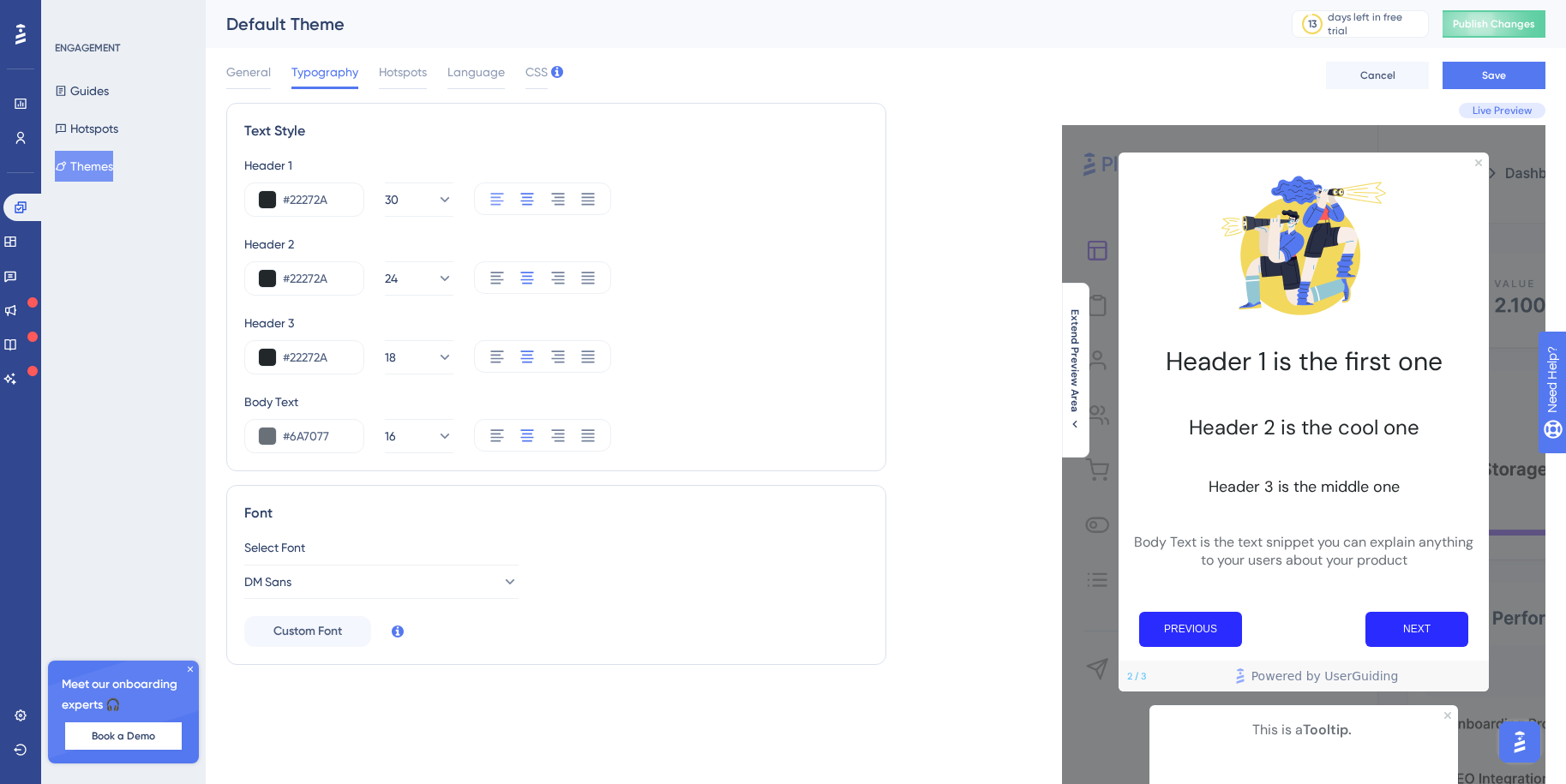
click at [495, 194] on icon at bounding box center [497, 199] width 17 height 17
click at [491, 281] on icon at bounding box center [497, 278] width 17 height 17
click at [498, 358] on icon at bounding box center [497, 356] width 13 height 12
click at [492, 433] on icon at bounding box center [497, 435] width 13 height 12
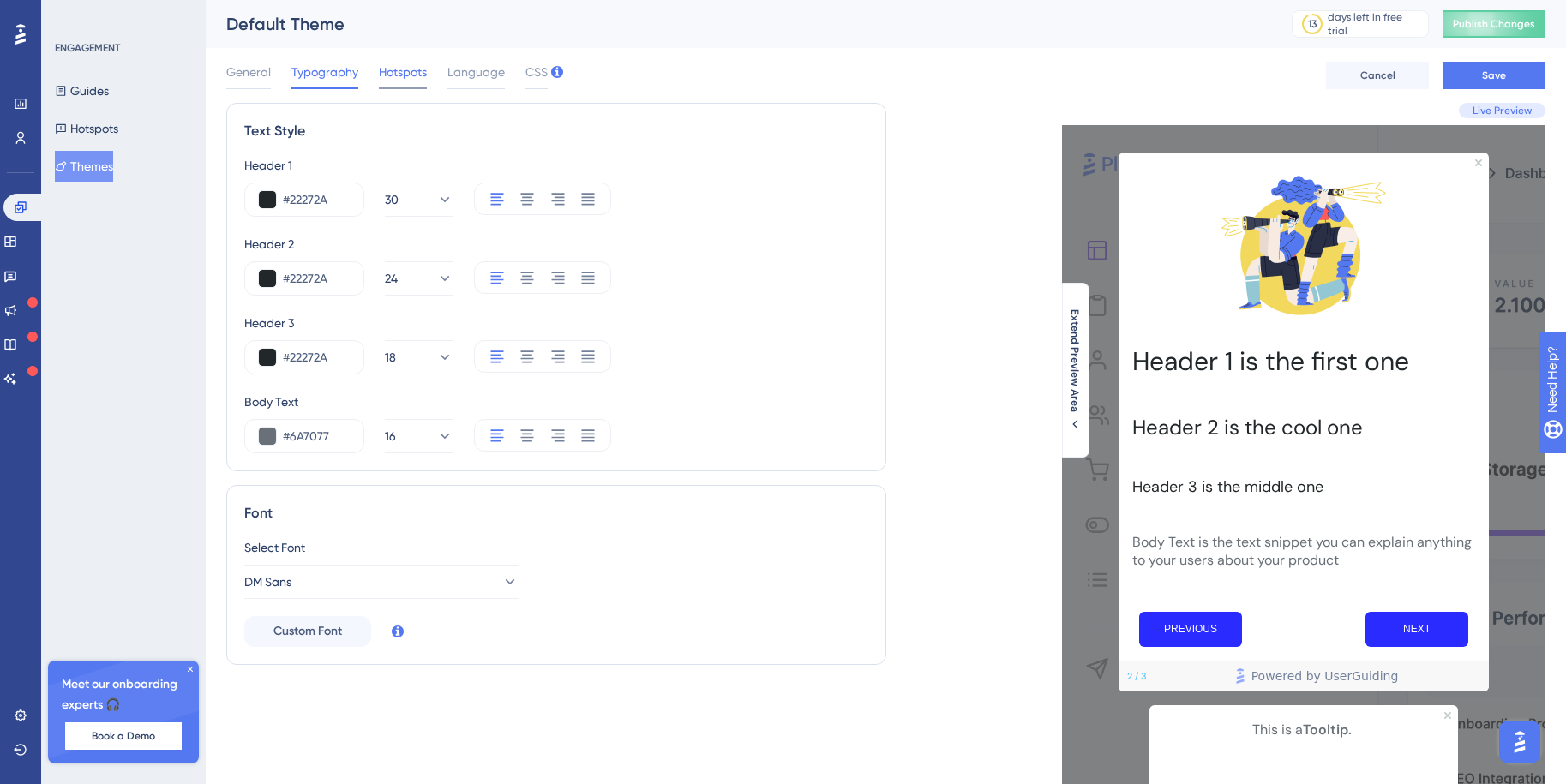
click at [400, 71] on span "Hotspots" at bounding box center [402, 71] width 48 height 20
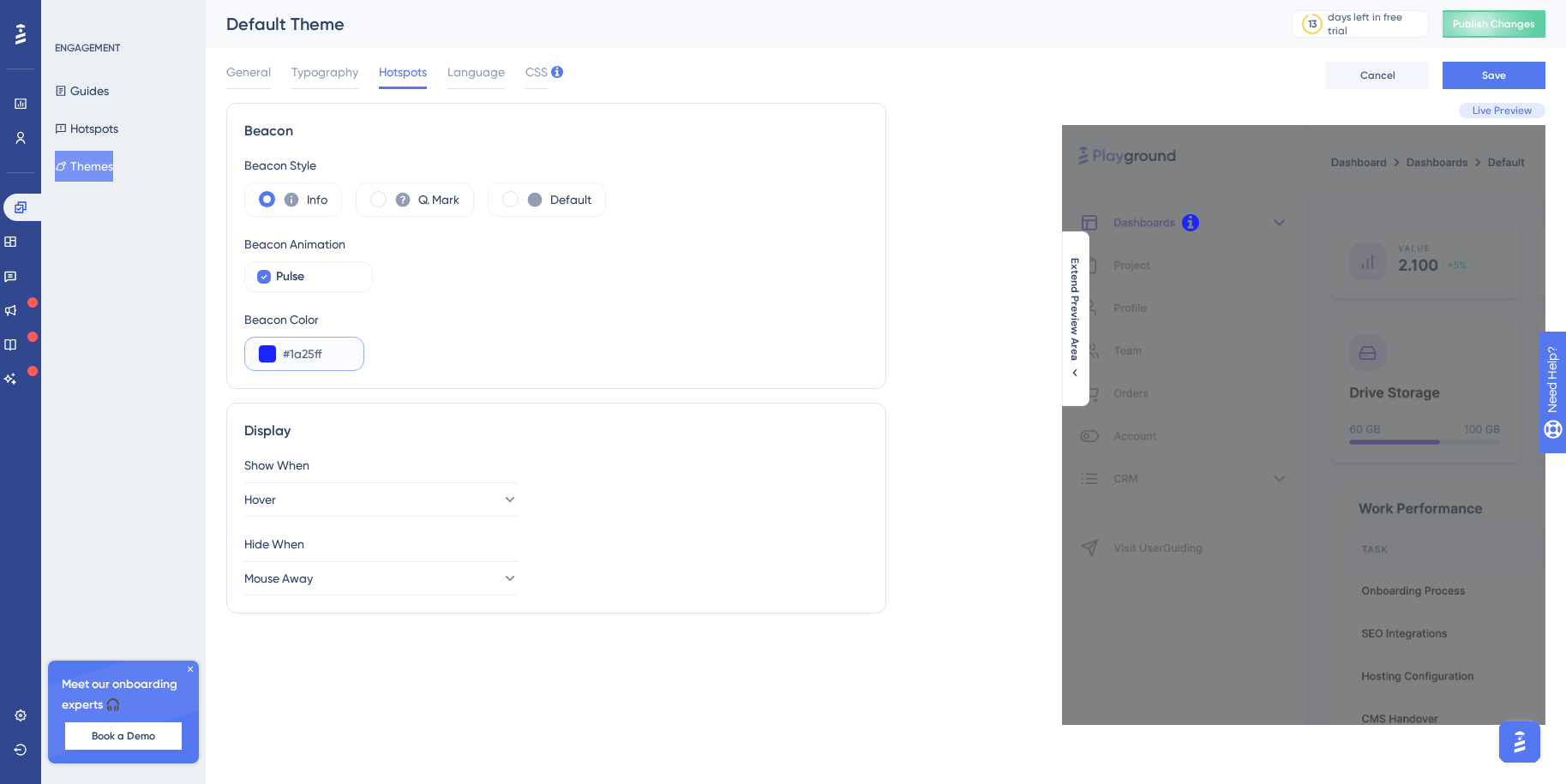
click at [309, 349] on input "#1a25ff" at bounding box center [316, 354] width 67 height 20
paste input "022C6E"
drag, startPoint x: 342, startPoint y: 355, endPoint x: 261, endPoint y: 347, distance: 81.4
click at [261, 347] on div "#022C6E" at bounding box center [304, 354] width 120 height 34
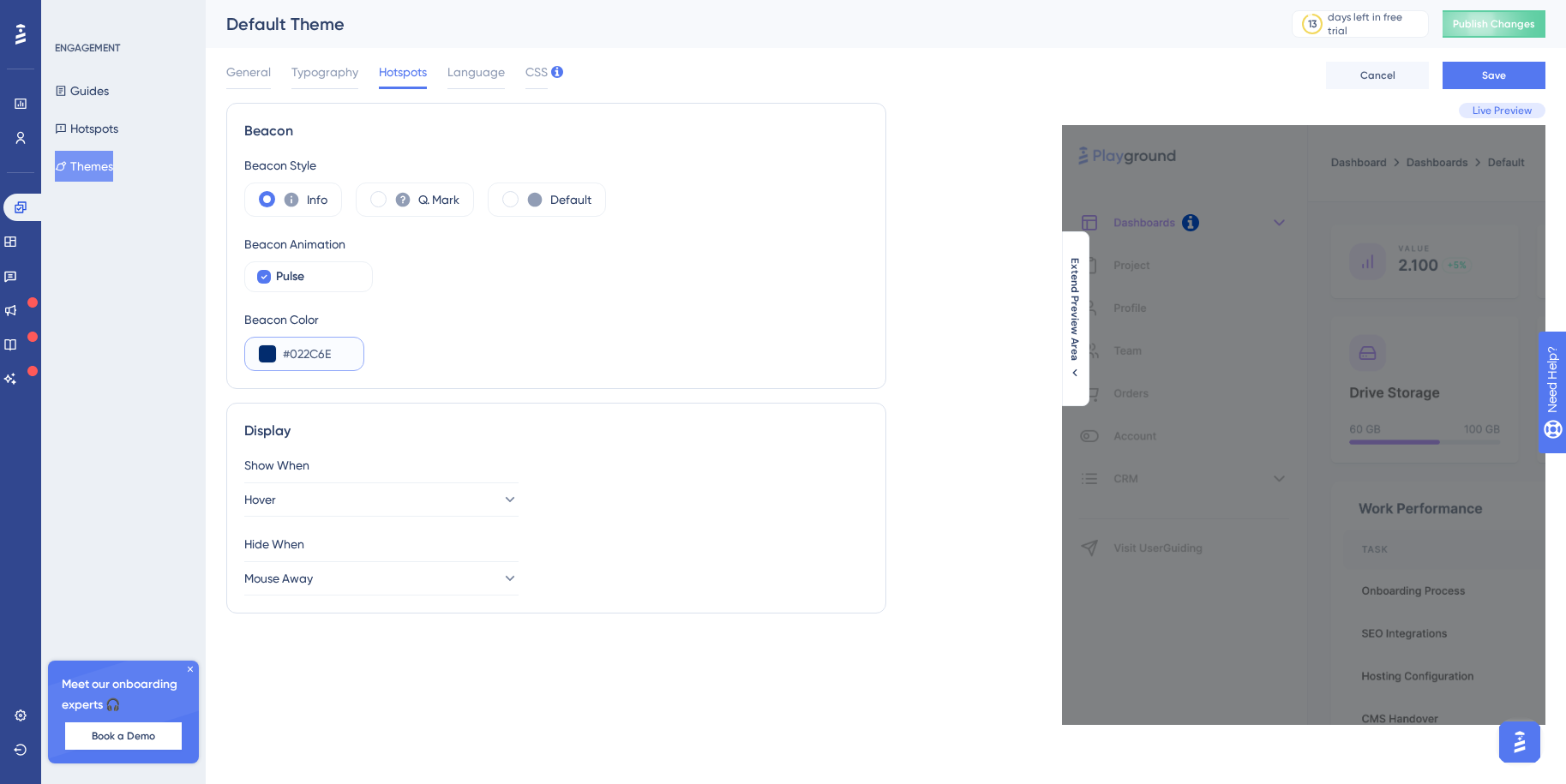
paste input "292BFF"
click at [483, 391] on div "Beacon Beacon Style Info Q. Mark Default Beacon Animation Pulse Beacon Color #2…" at bounding box center [556, 413] width 660 height 622
click at [307, 346] on input "#292BFF" at bounding box center [316, 354] width 67 height 20
drag, startPoint x: 329, startPoint y: 352, endPoint x: 267, endPoint y: 349, distance: 62.1
click at [267, 350] on div "#292BFF" at bounding box center [304, 354] width 120 height 34
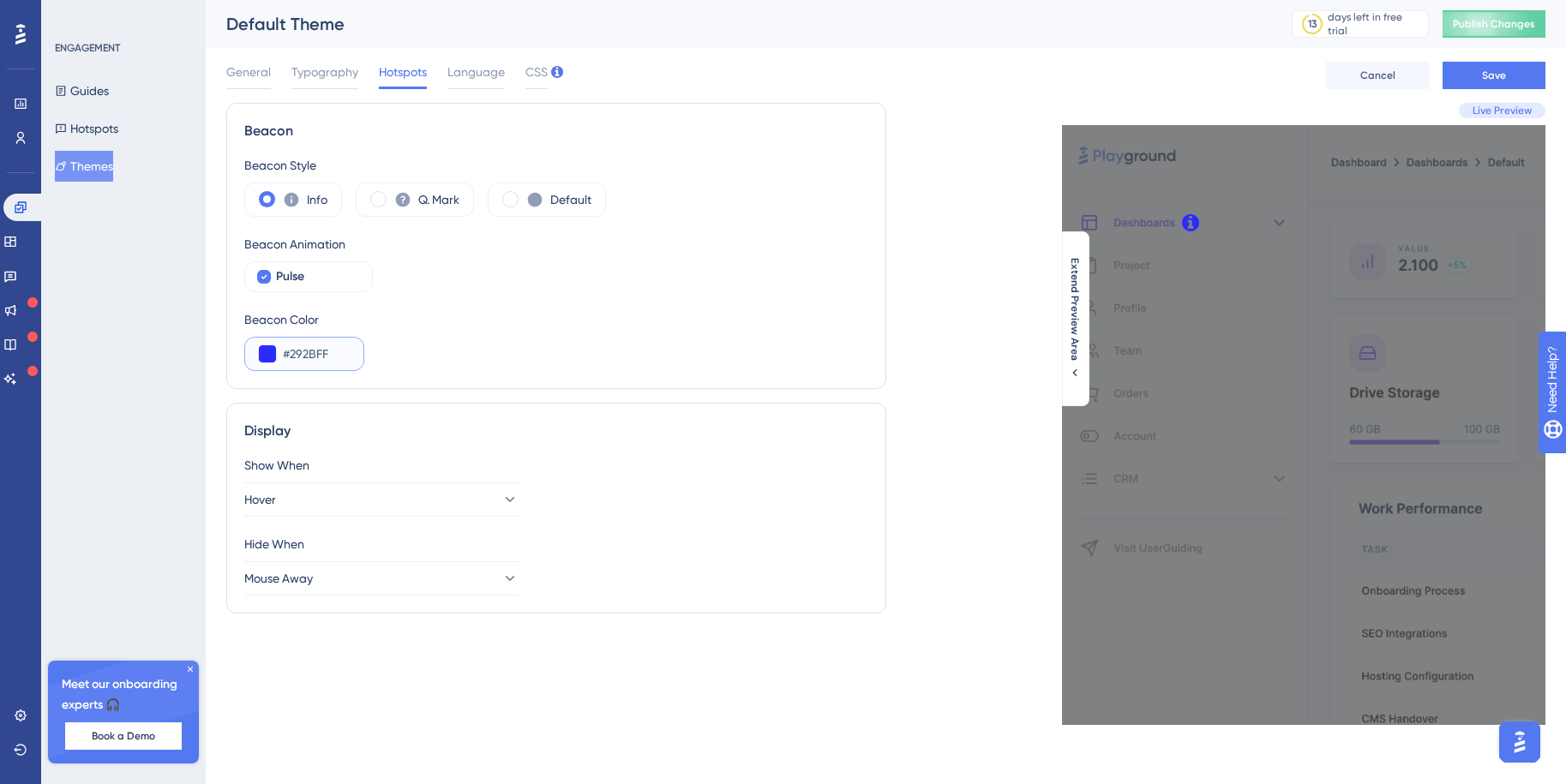
paste input "1A25"
type input "#1A25FF"
click at [433, 365] on div "Beacon Color #1A25FF" at bounding box center [556, 340] width 624 height 61
click at [538, 73] on span "CSS" at bounding box center [536, 71] width 22 height 20
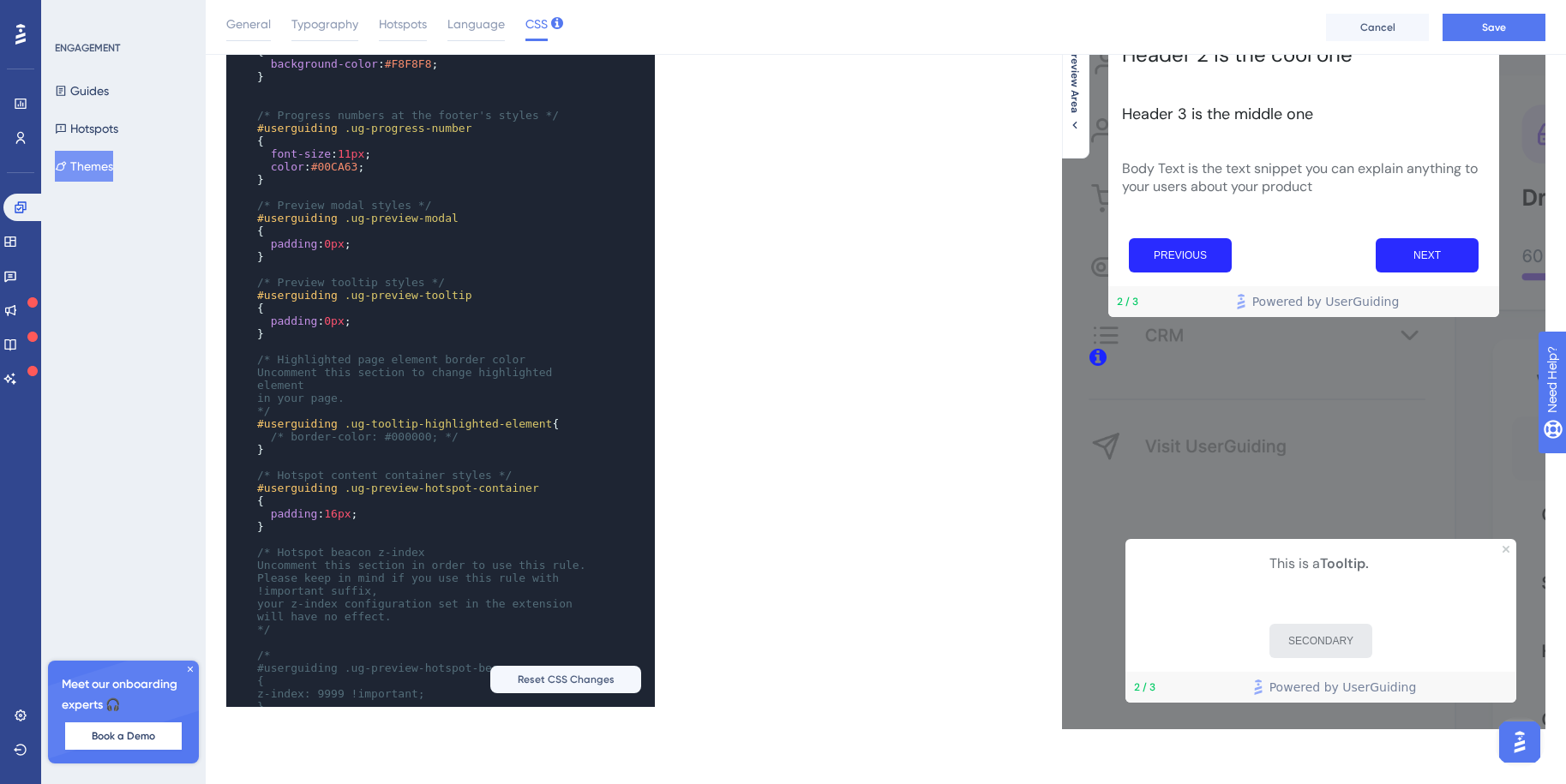
click at [786, 387] on div "​ x ​ ​ /* Only the selectors and attributes provided in this field are editabl…" at bounding box center [556, 227] width 660 height 960
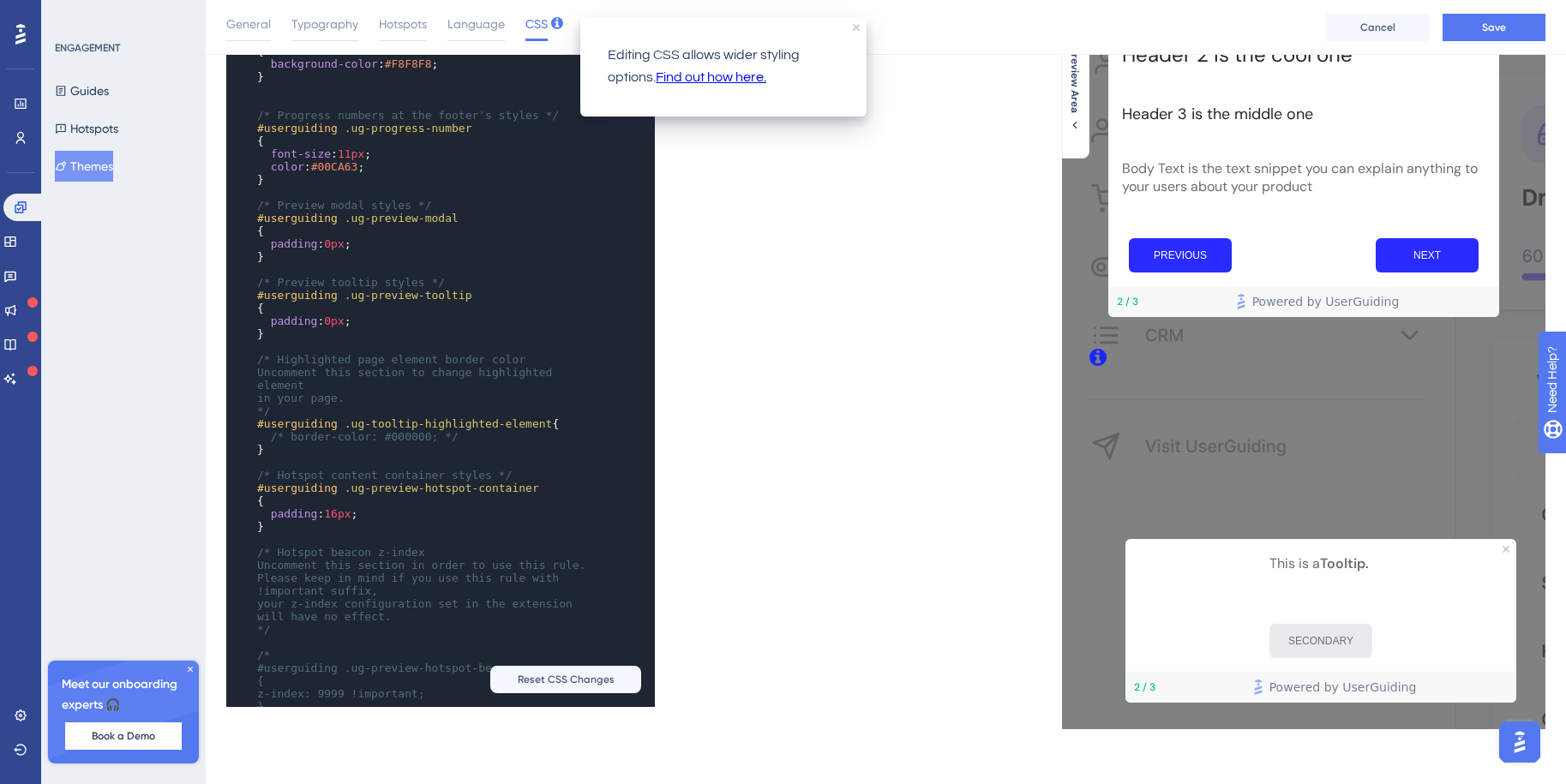
click at [726, 78] on link "Find out how here." at bounding box center [711, 78] width 111 height 22
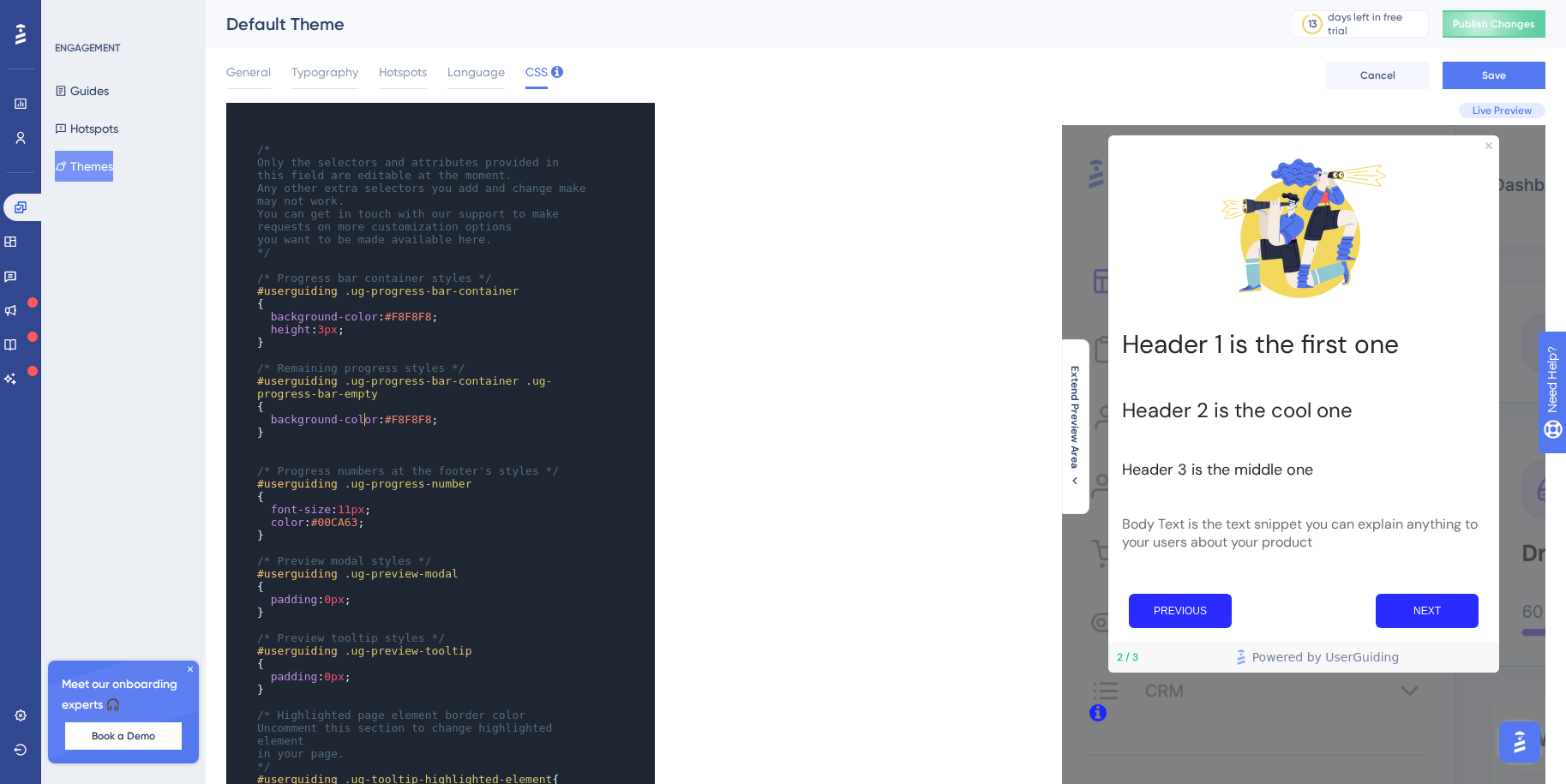
click at [367, 419] on span "background-color" at bounding box center [324, 419] width 107 height 13
click at [504, 416] on pre "background-color : #F8F8F8 ;" at bounding box center [423, 419] width 340 height 13
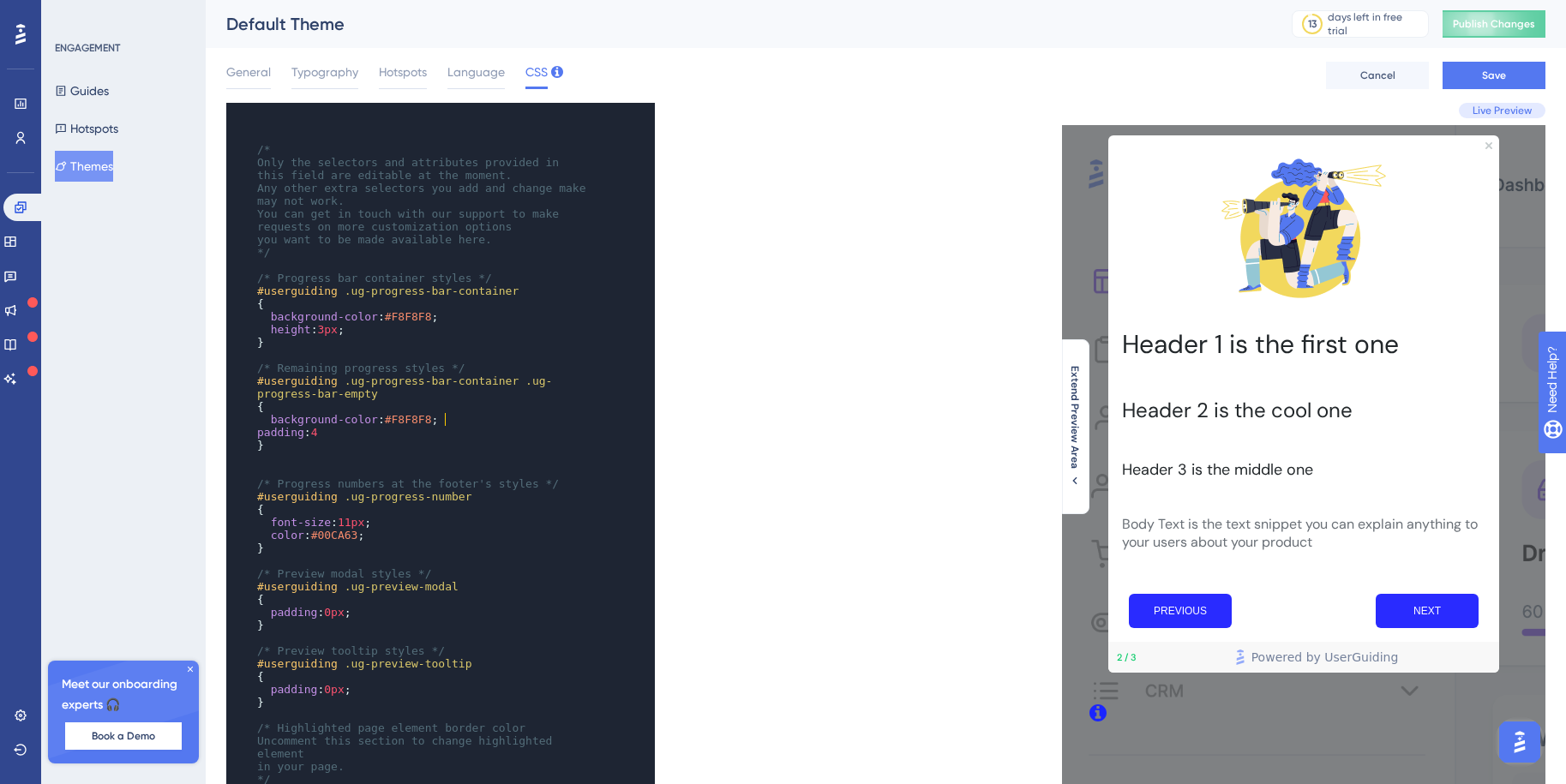
click at [458, 415] on pre "background-color : #F8F8F8 ;" at bounding box center [423, 419] width 340 height 13
click at [393, 427] on pre "padding : 4" at bounding box center [423, 432] width 340 height 13
type textarea "padding: 4;"
drag, startPoint x: 347, startPoint y: 436, endPoint x: 260, endPoint y: 436, distance: 87.0
click at [260, 437] on span "padding : 4 ;" at bounding box center [298, 432] width 81 height 13
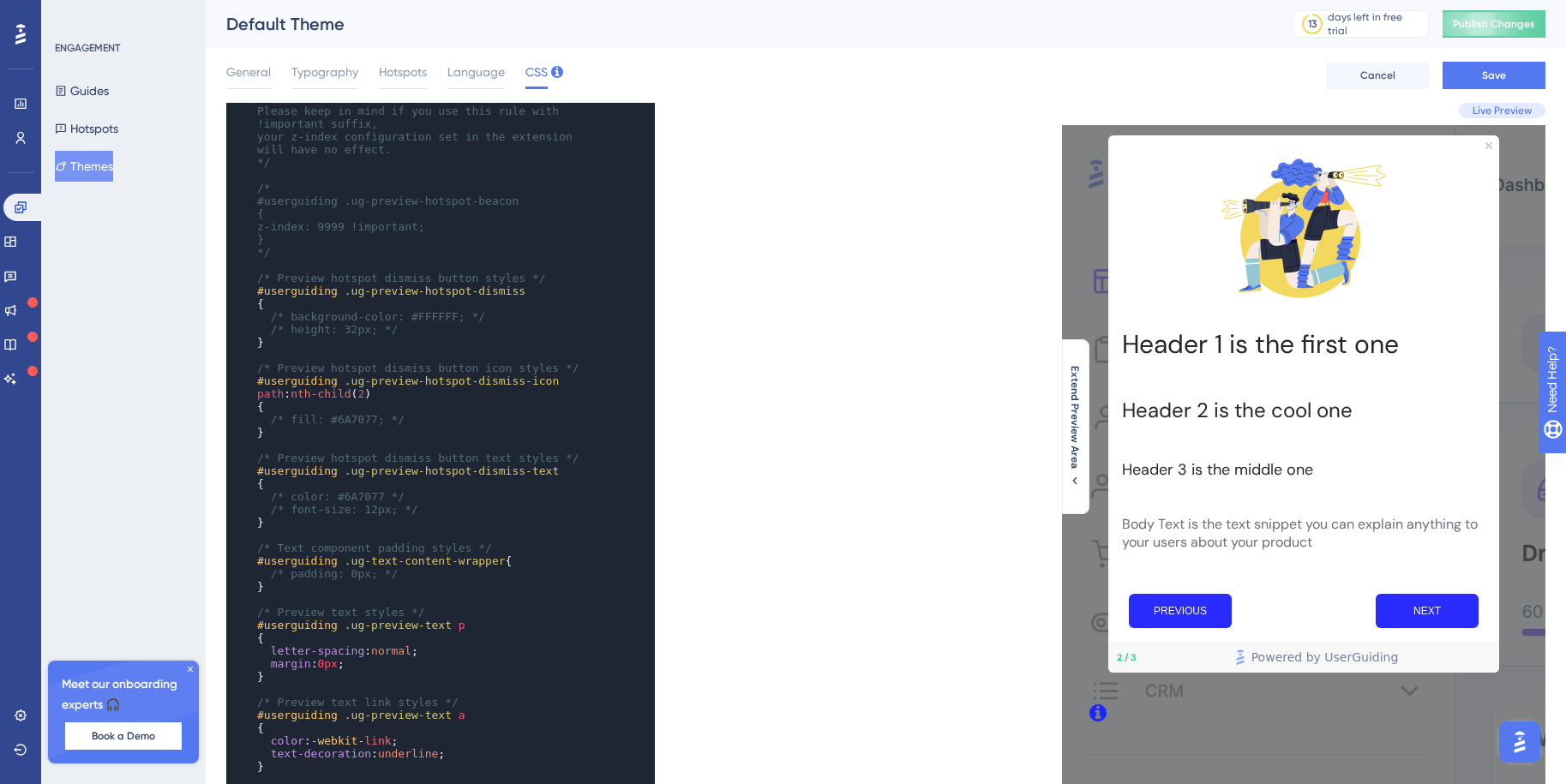
scroll to position [802, 0]
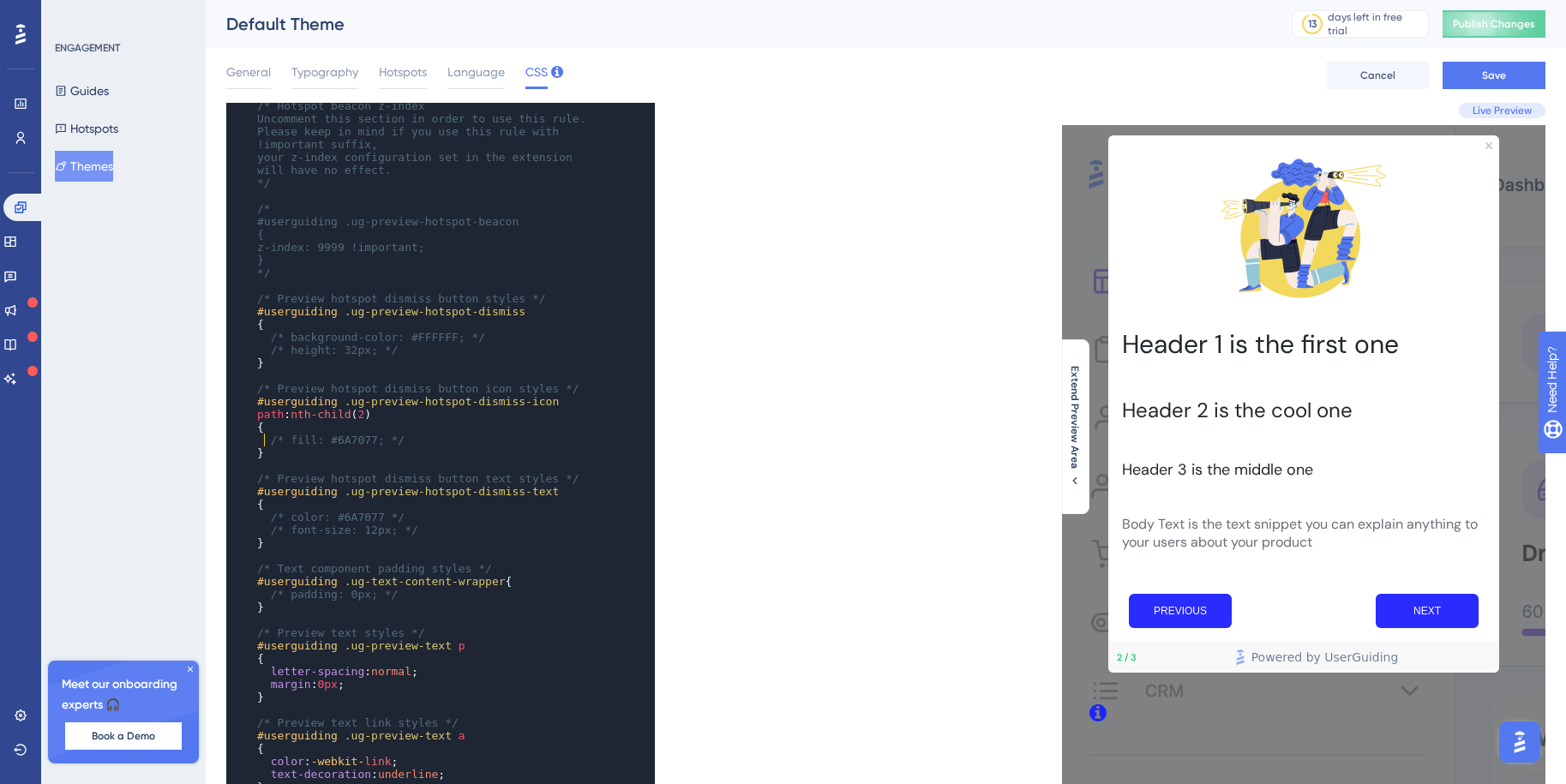
click at [323, 433] on pre "{" at bounding box center [423, 427] width 340 height 13
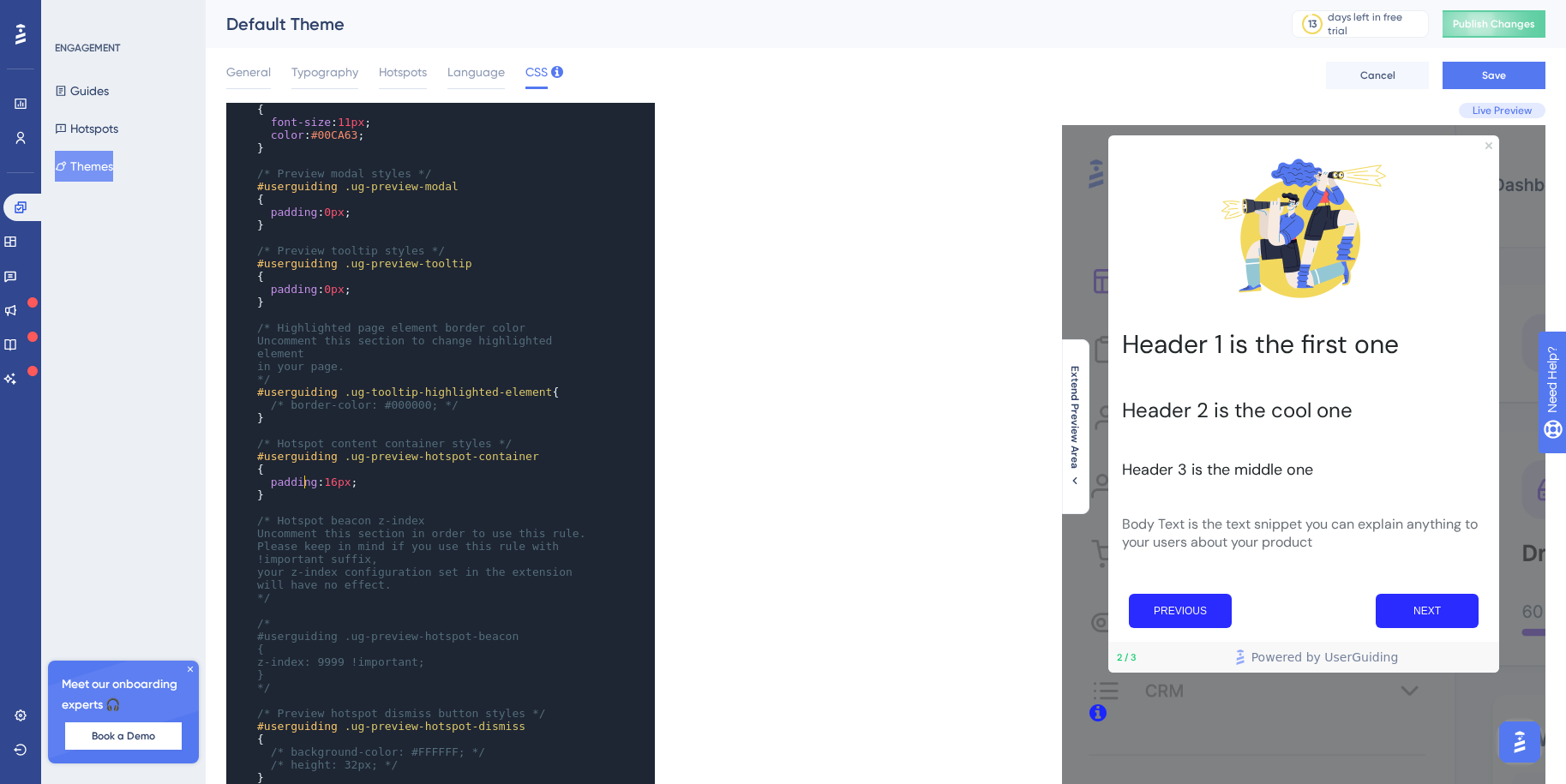
click at [301, 484] on span "padding" at bounding box center [294, 482] width 47 height 13
click at [347, 485] on span "16px" at bounding box center [337, 482] width 27 height 13
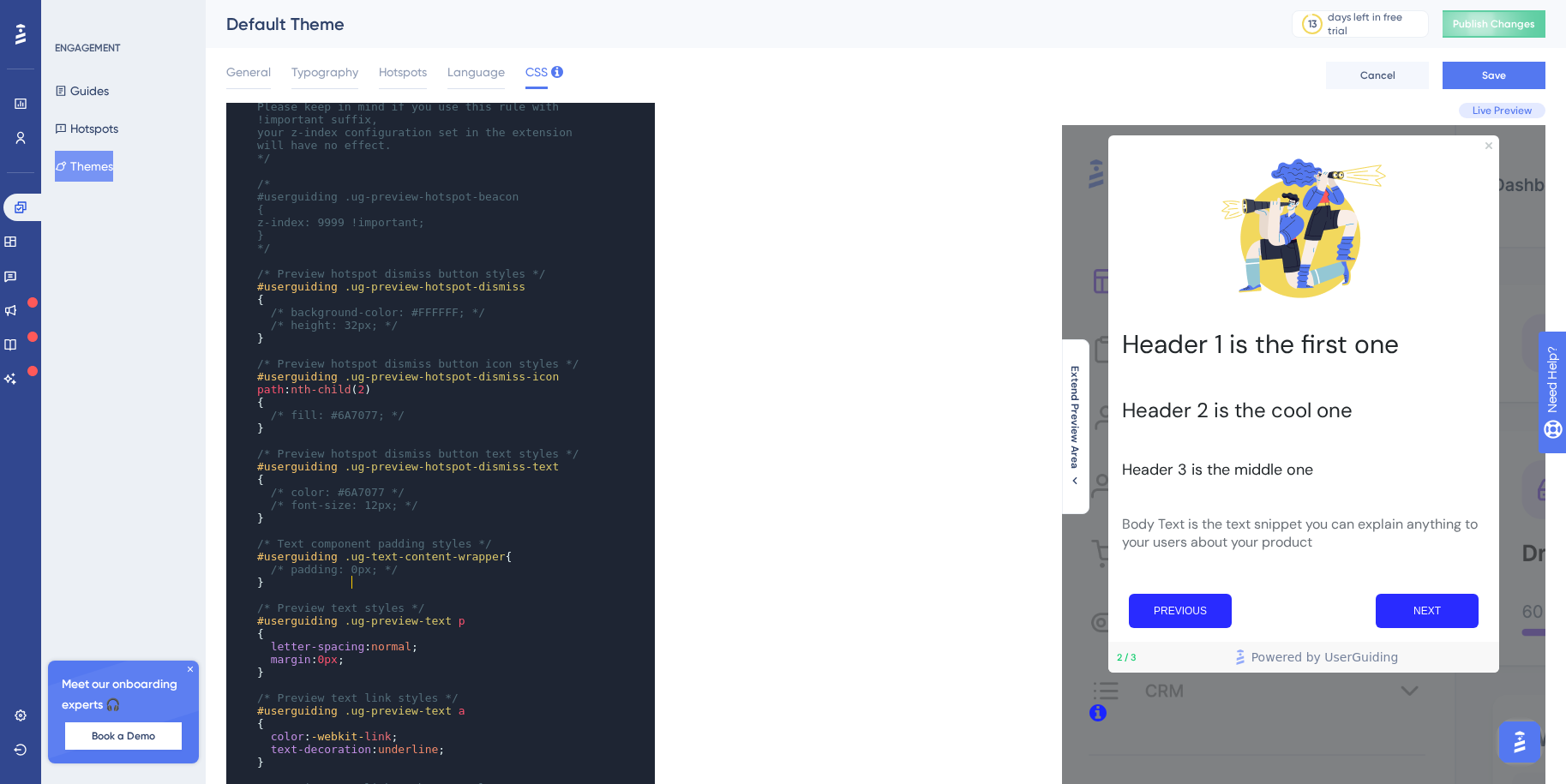
click at [353, 576] on span "/* padding: 0px; */" at bounding box center [334, 570] width 127 height 13
click at [356, 576] on span "/* padding: 0px; */" at bounding box center [334, 570] width 127 height 13
click at [398, 615] on span "/* Preview text styles */" at bounding box center [341, 608] width 168 height 13
click at [363, 576] on span "/* padding: 12px; */" at bounding box center [338, 570] width 135 height 13
click at [292, 576] on span "/* padding: px; */" at bounding box center [332, 570] width 121 height 13
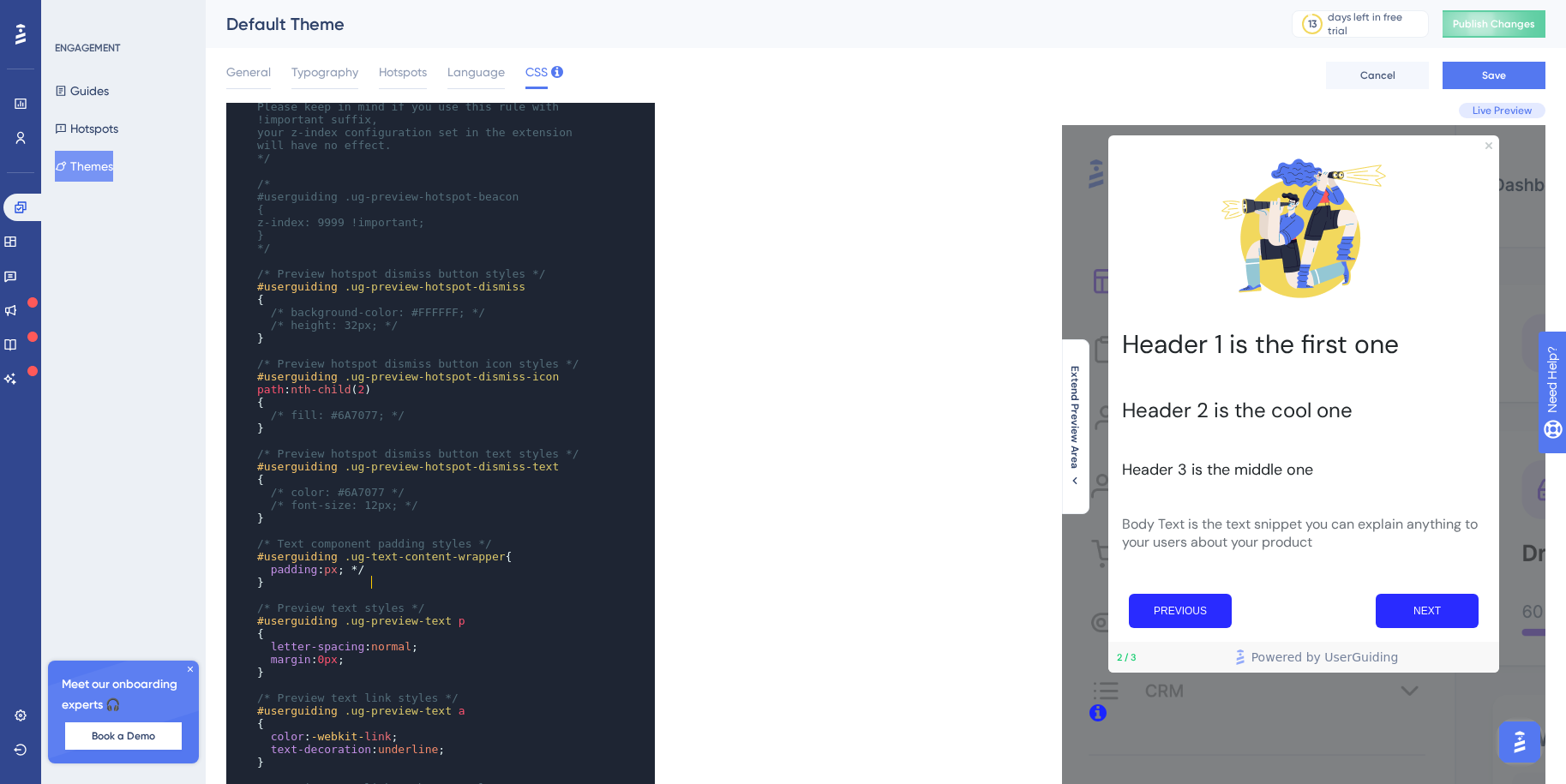
click at [378, 576] on pre "padding : px ; */" at bounding box center [423, 570] width 340 height 13
click at [329, 576] on span "padding : px ;" at bounding box center [301, 570] width 87 height 13
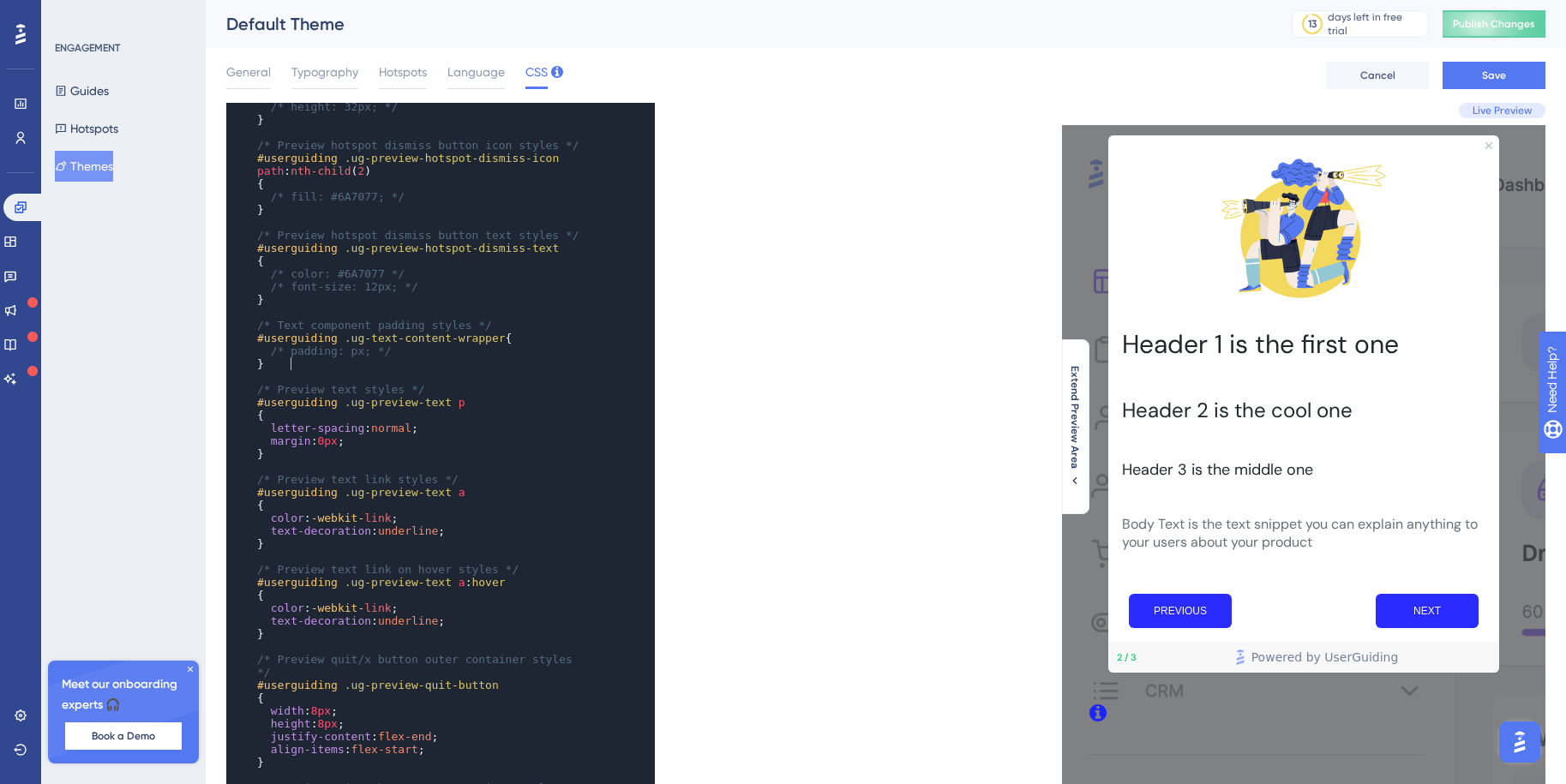
click at [340, 434] on span "letter-spacing" at bounding box center [318, 428] width 94 height 13
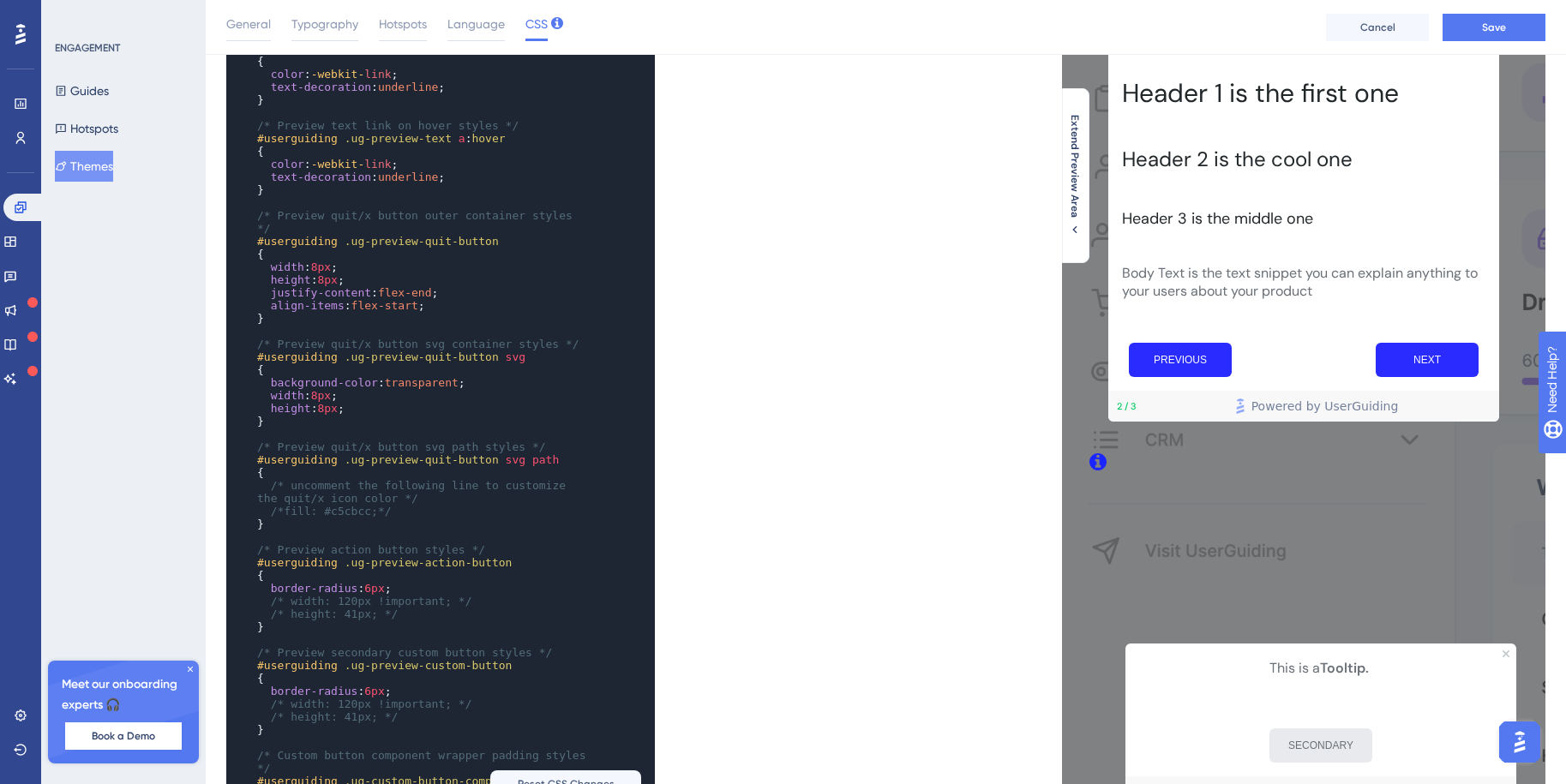
scroll to position [1120, 0]
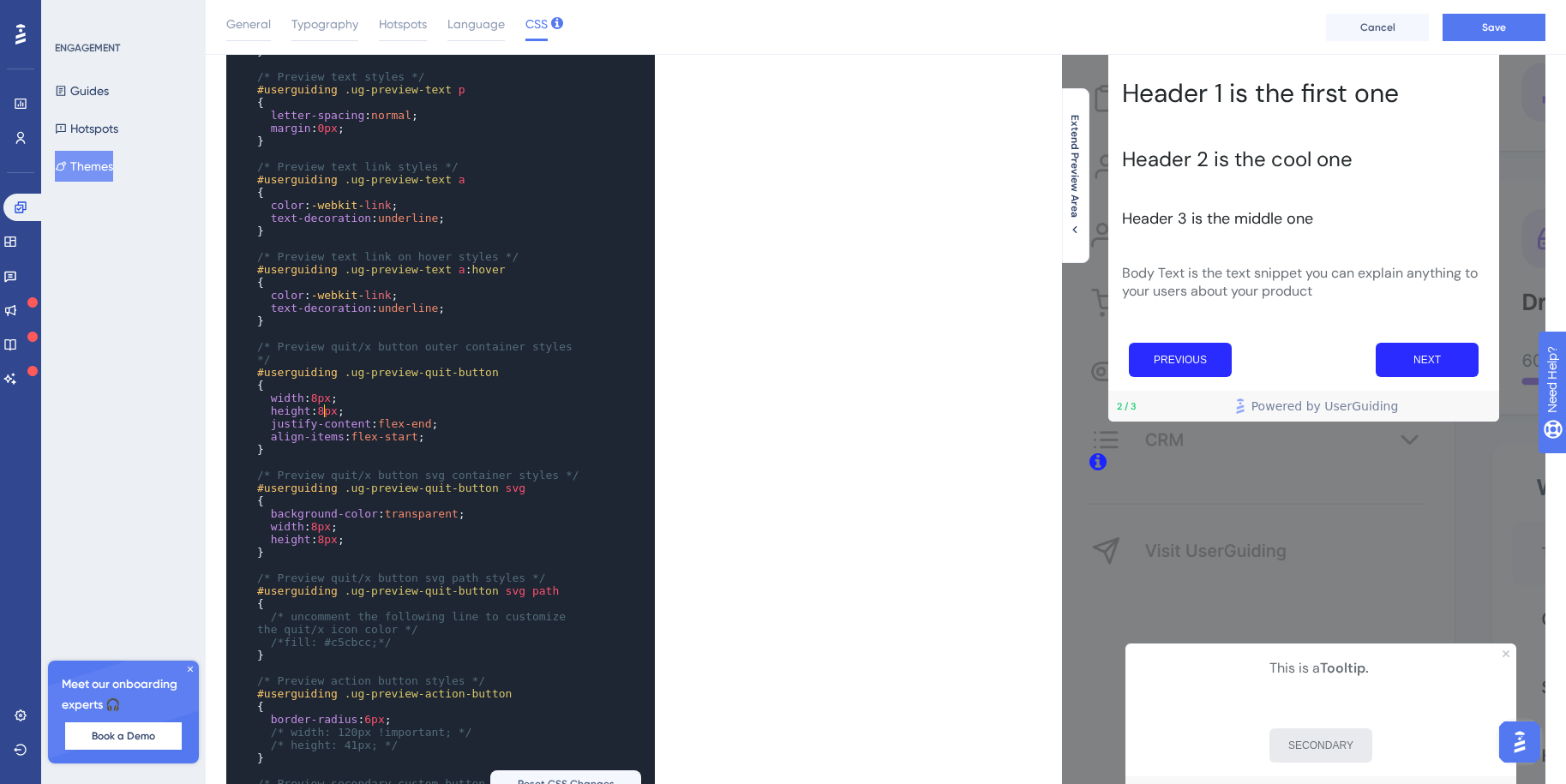
click at [323, 411] on span "8px" at bounding box center [327, 411] width 20 height 13
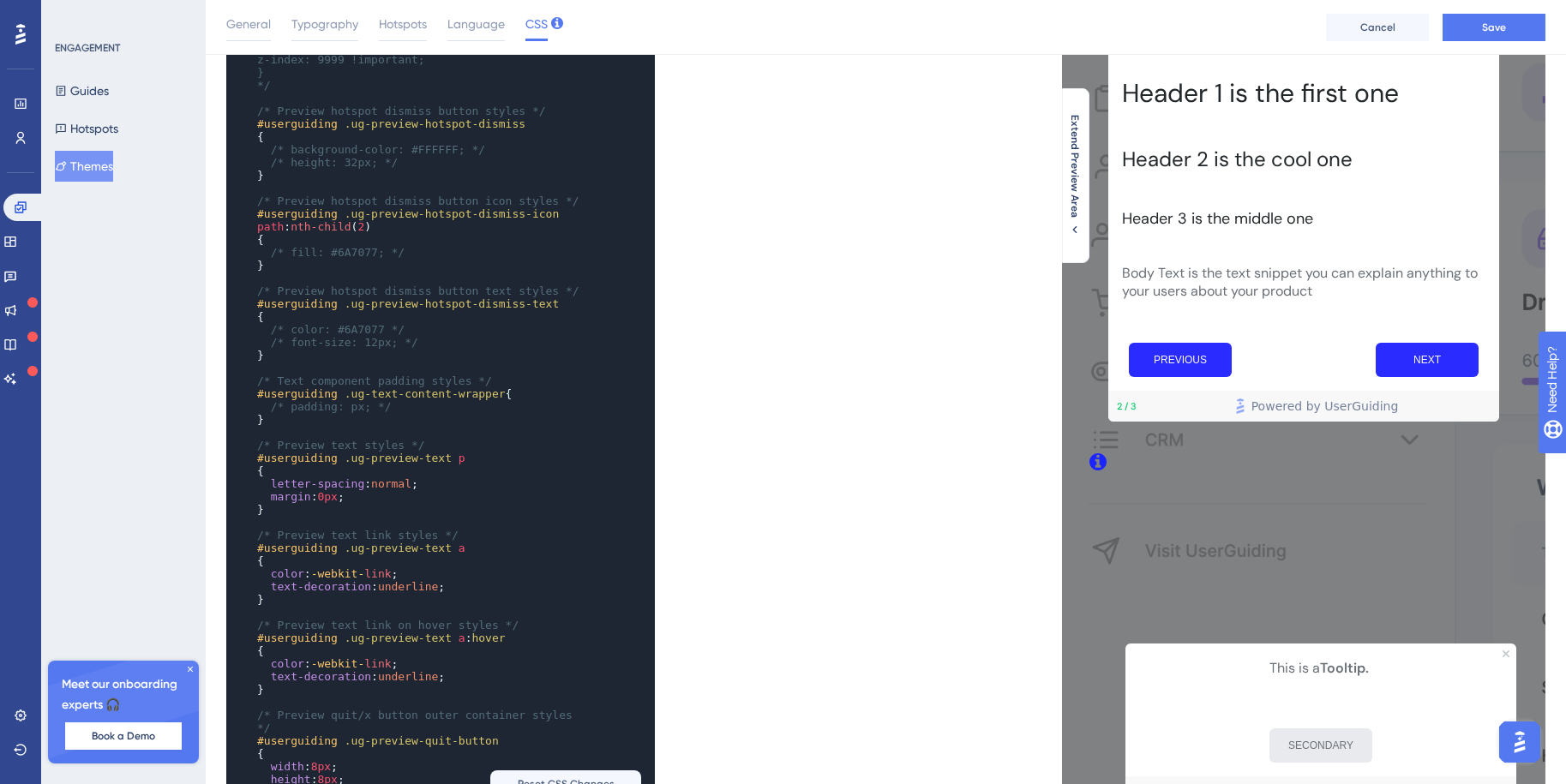
scroll to position [738, 0]
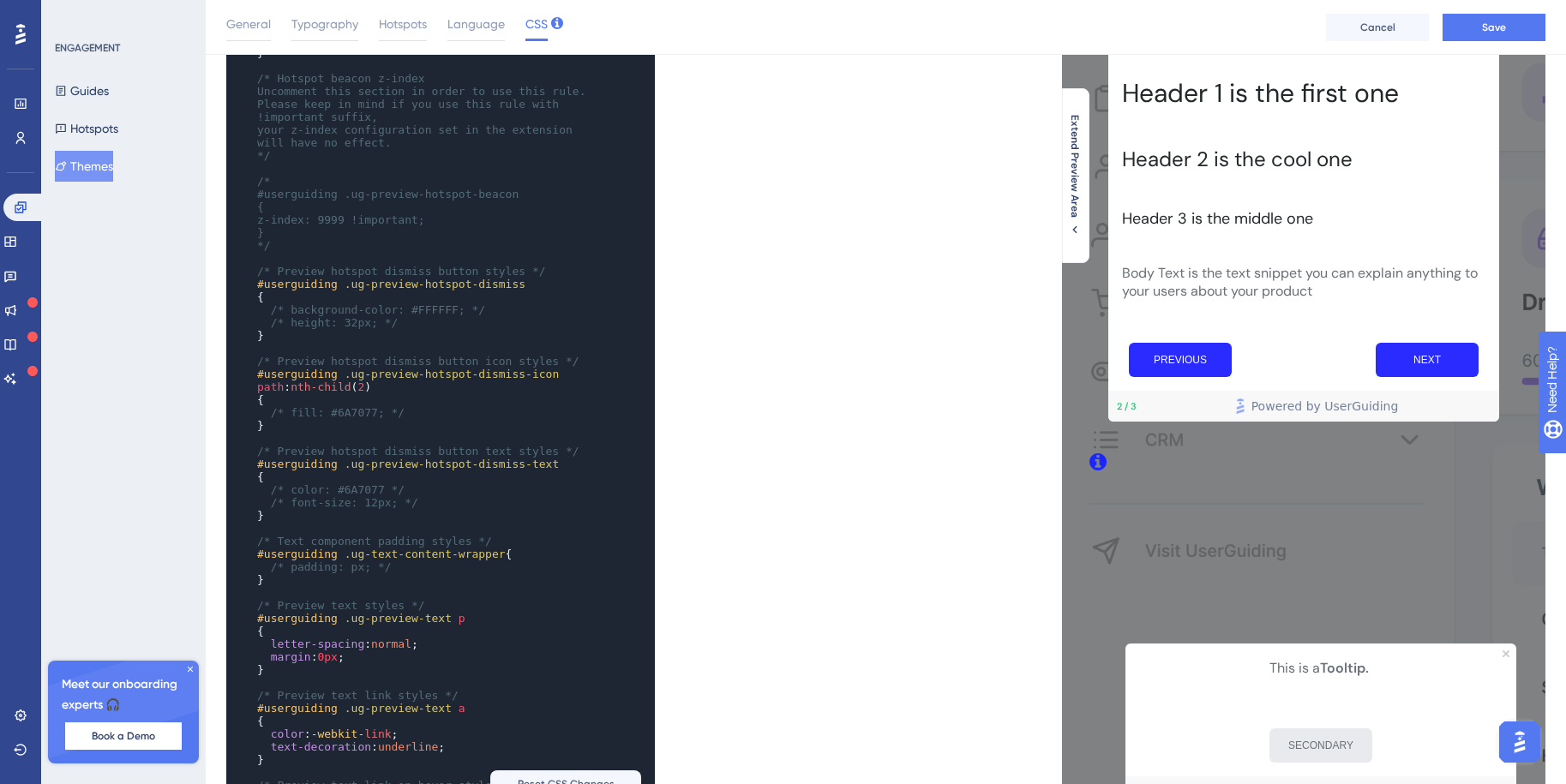
click at [345, 342] on pre "}" at bounding box center [423, 335] width 340 height 13
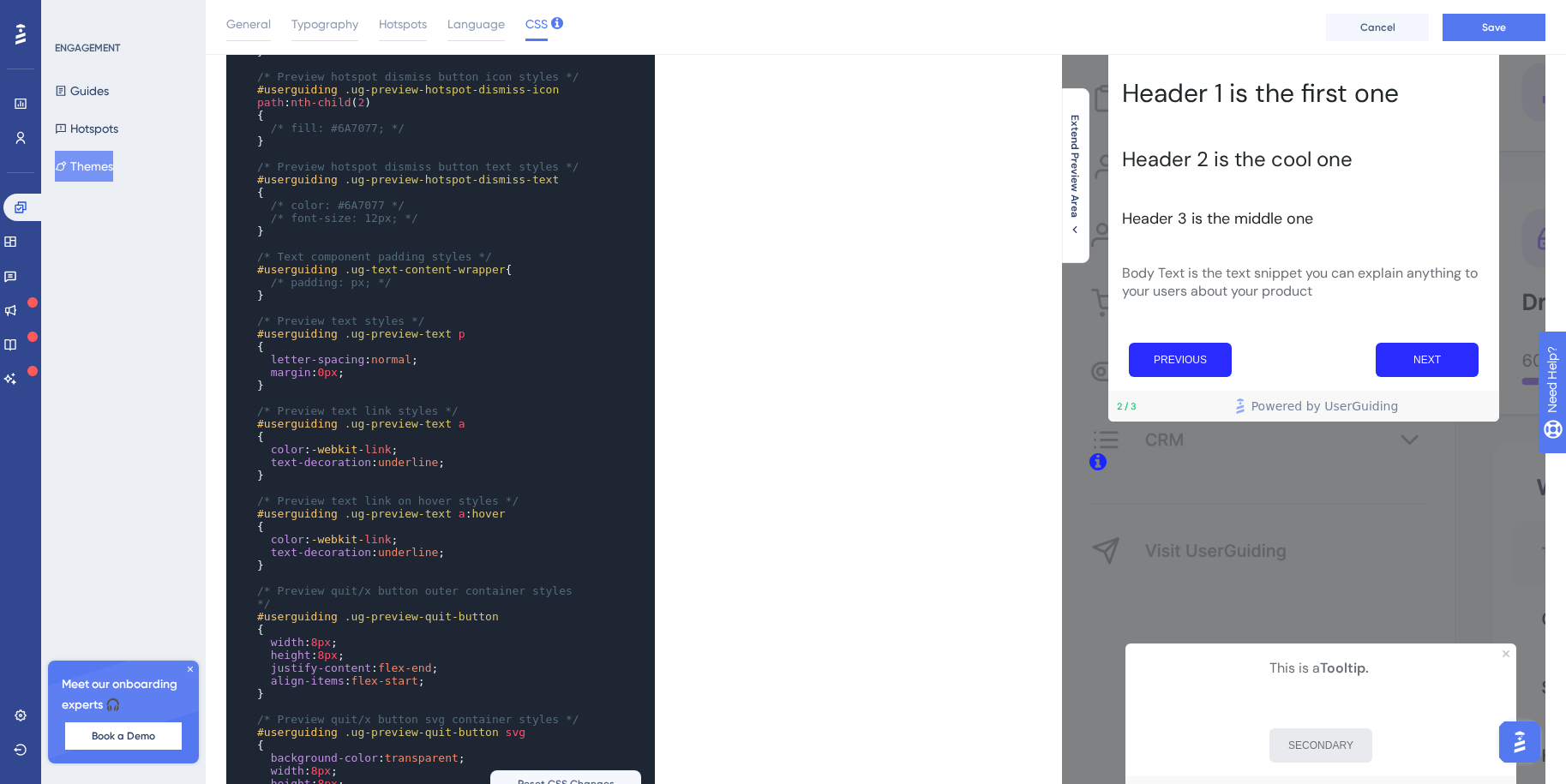
click at [355, 442] on pre "{" at bounding box center [423, 437] width 340 height 13
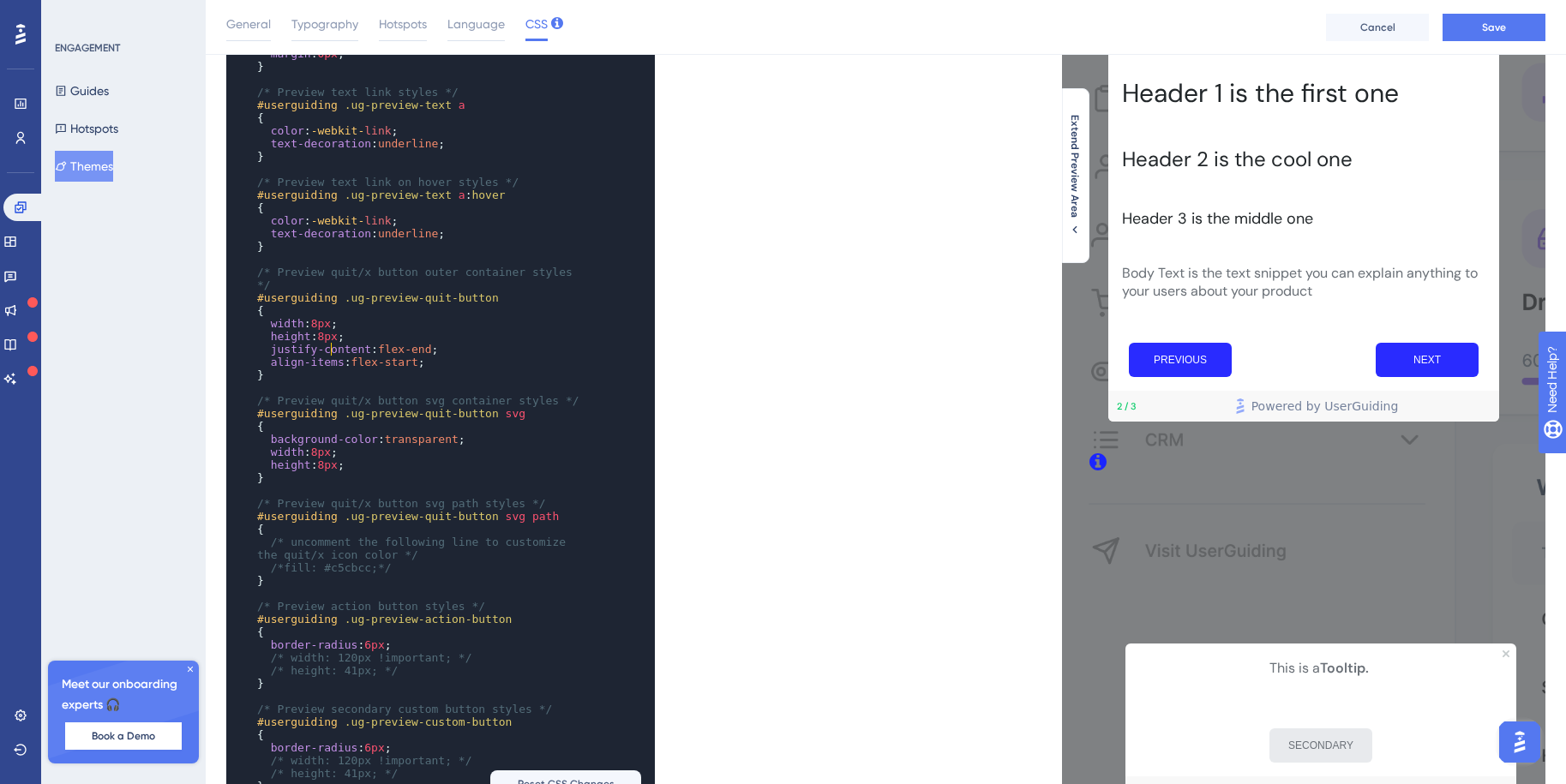
click at [330, 343] on span "8px" at bounding box center [327, 336] width 20 height 13
click at [351, 354] on span "justify-content" at bounding box center [321, 349] width 100 height 13
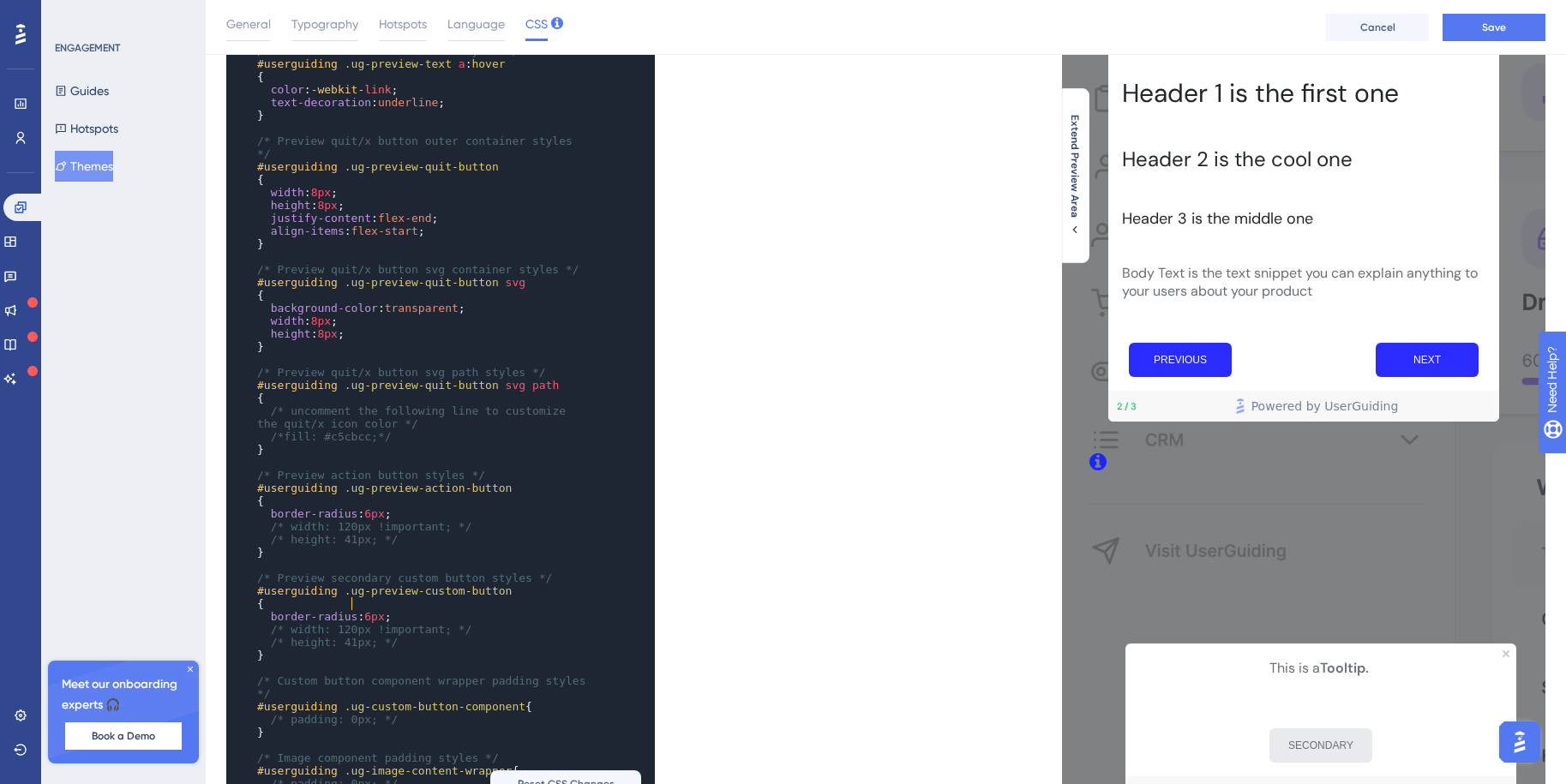
click at [348, 597] on span ".ug-preview-custom-button" at bounding box center [428, 591] width 168 height 13
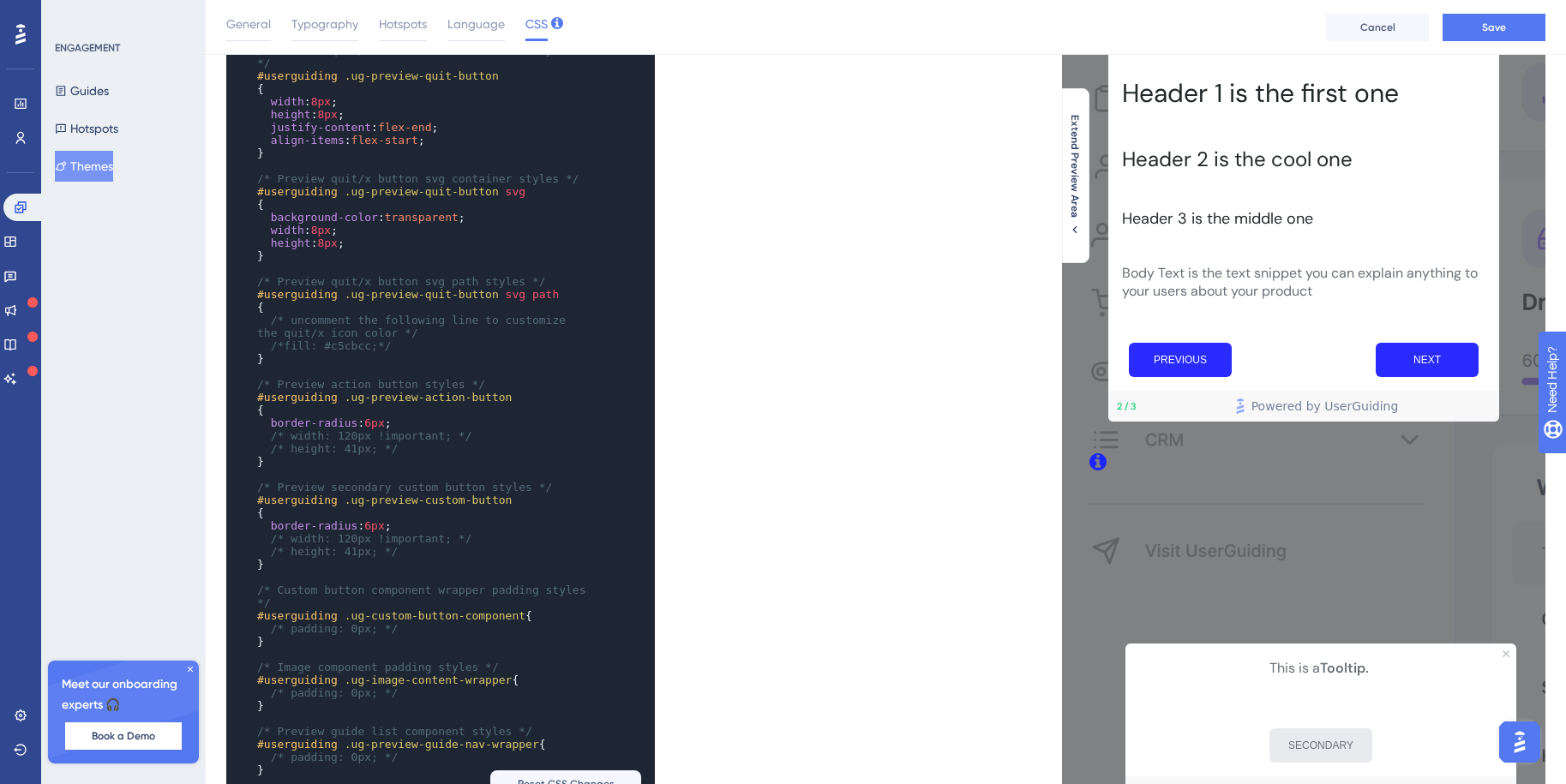
click at [377, 523] on span "6px" at bounding box center [375, 526] width 20 height 13
click at [435, 554] on pre "/* height: 41px; */" at bounding box center [423, 551] width 340 height 13
click at [376, 525] on span "0px" at bounding box center [375, 526] width 20 height 13
click at [316, 524] on span "border-radius" at bounding box center [314, 526] width 87 height 13
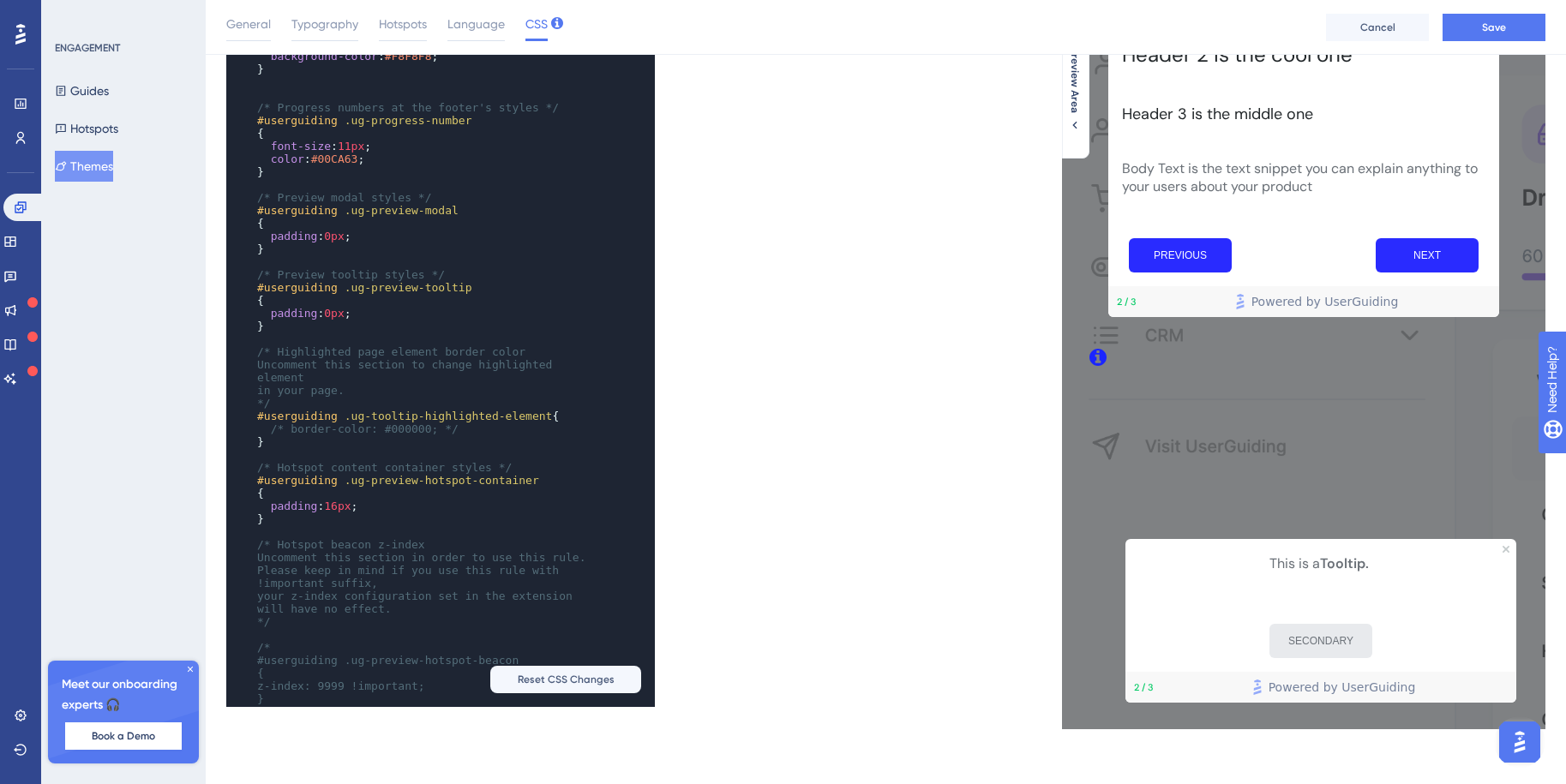
scroll to position [114, 0]
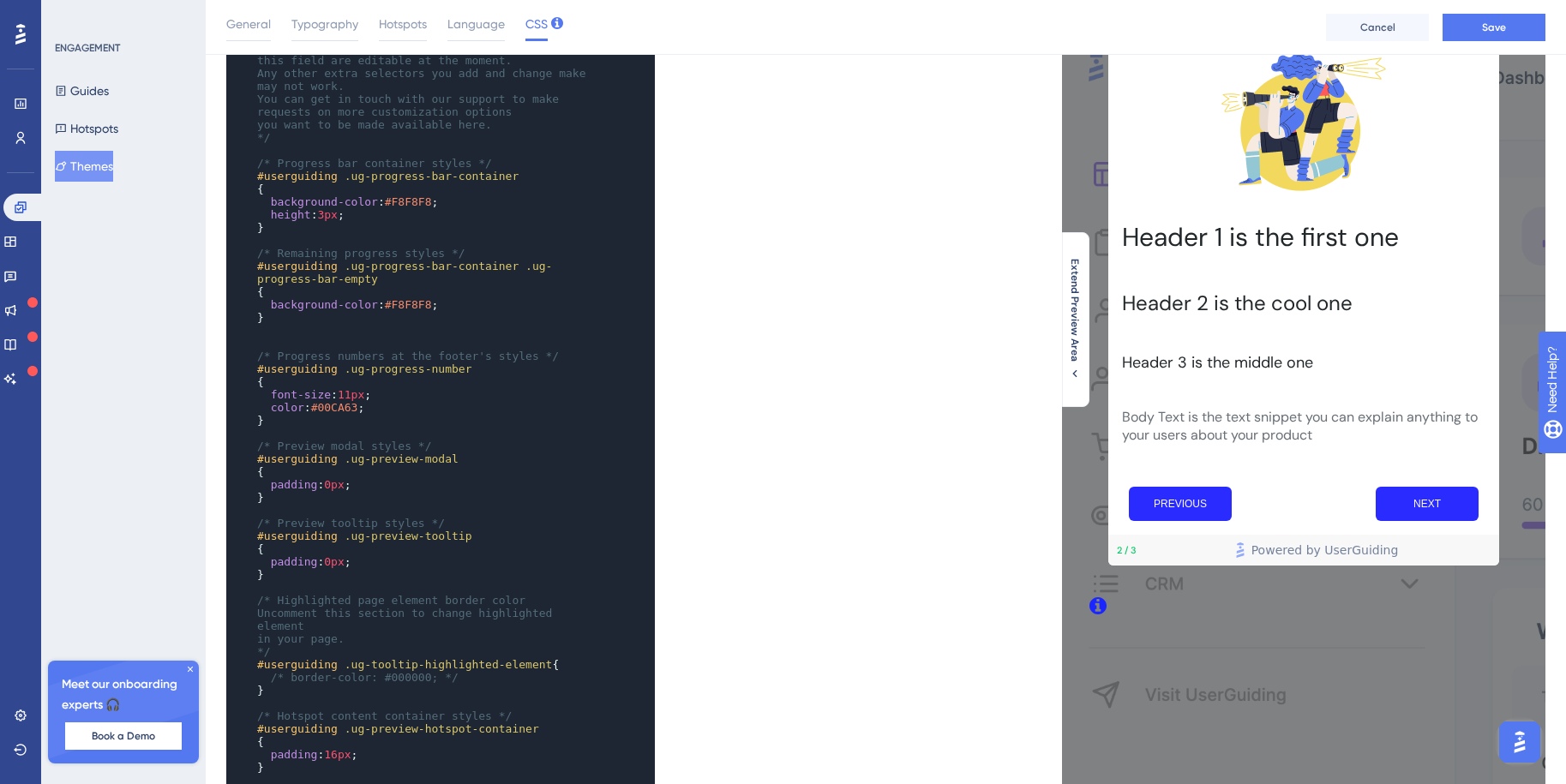
click at [1226, 280] on div "Header 1 is the first one" at bounding box center [1304, 248] width 391 height 70
click at [1173, 245] on h1 "Header 1 is the first one" at bounding box center [1304, 236] width 364 height 33
click at [1159, 253] on div "Header 1 is the first one" at bounding box center [1304, 247] width 364 height 56
click at [1154, 269] on div "Header 1 is the first one" at bounding box center [1304, 247] width 364 height 56
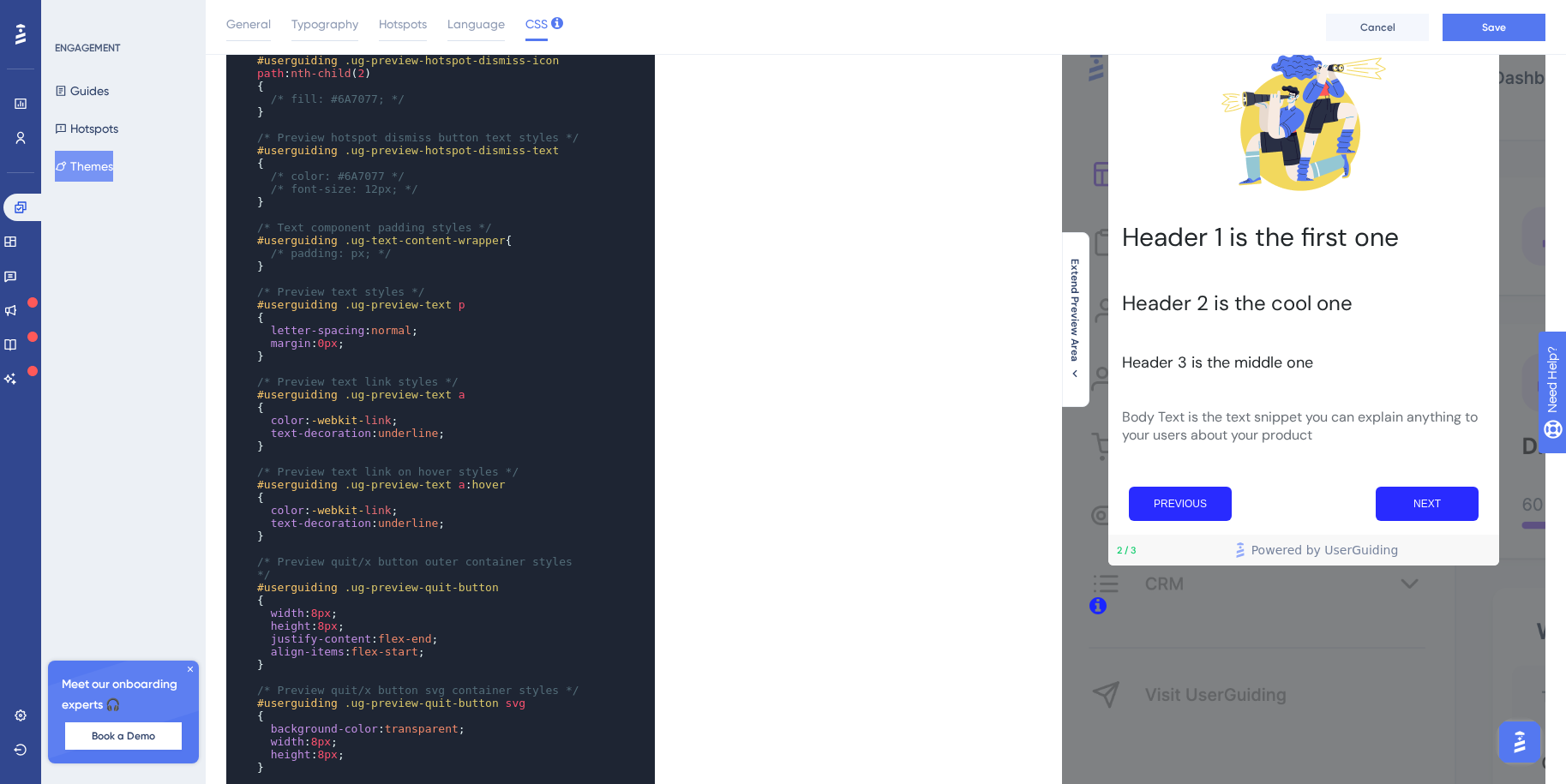
scroll to position [1149, 0]
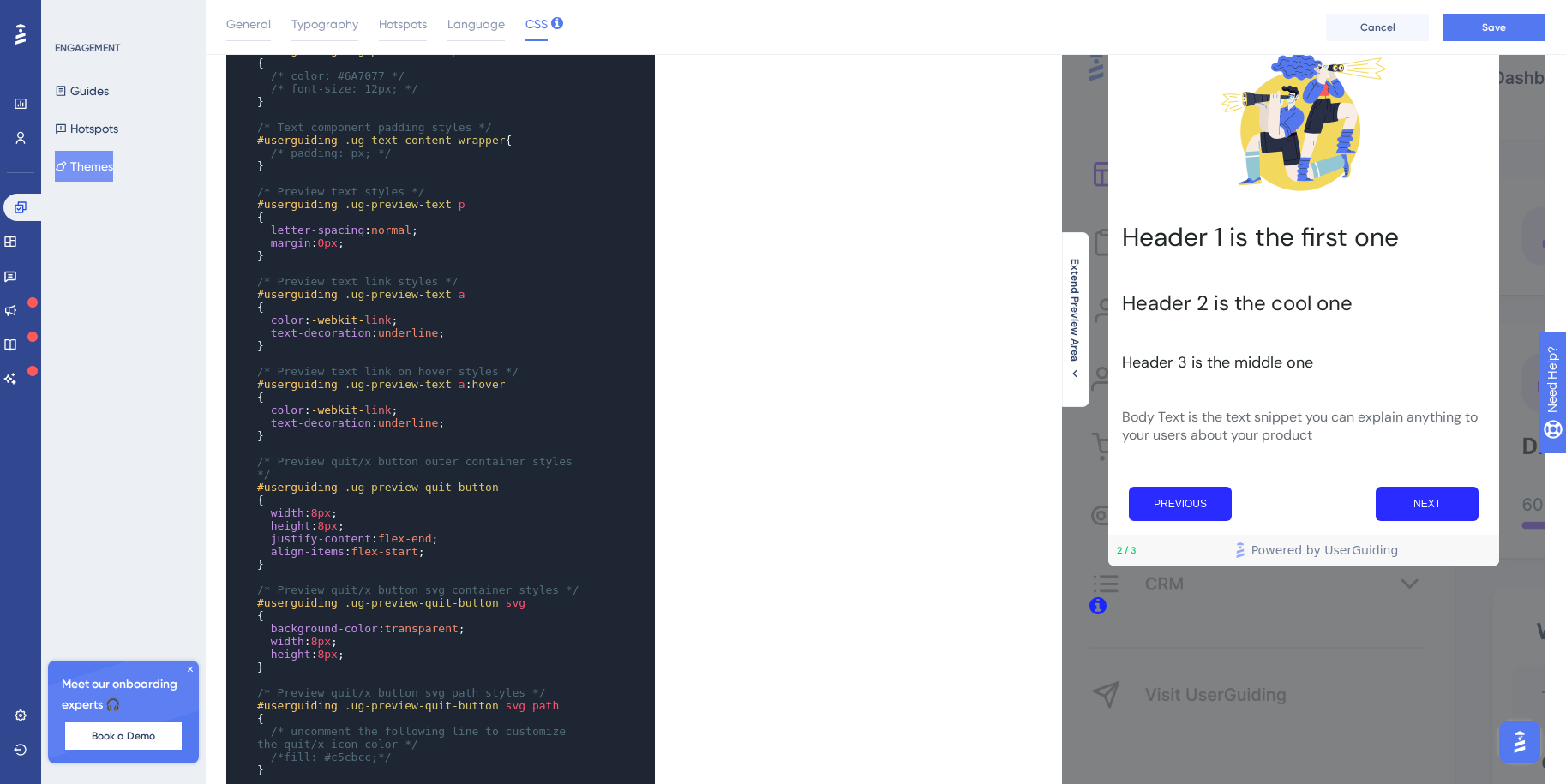
click at [345, 332] on span "text-decoration" at bounding box center [321, 332] width 100 height 13
click at [454, 331] on pre "text-decoration : underline ;" at bounding box center [423, 332] width 340 height 13
click at [400, 365] on span "/* Preview text link on hover styles */" at bounding box center [388, 372] width 261 height 13
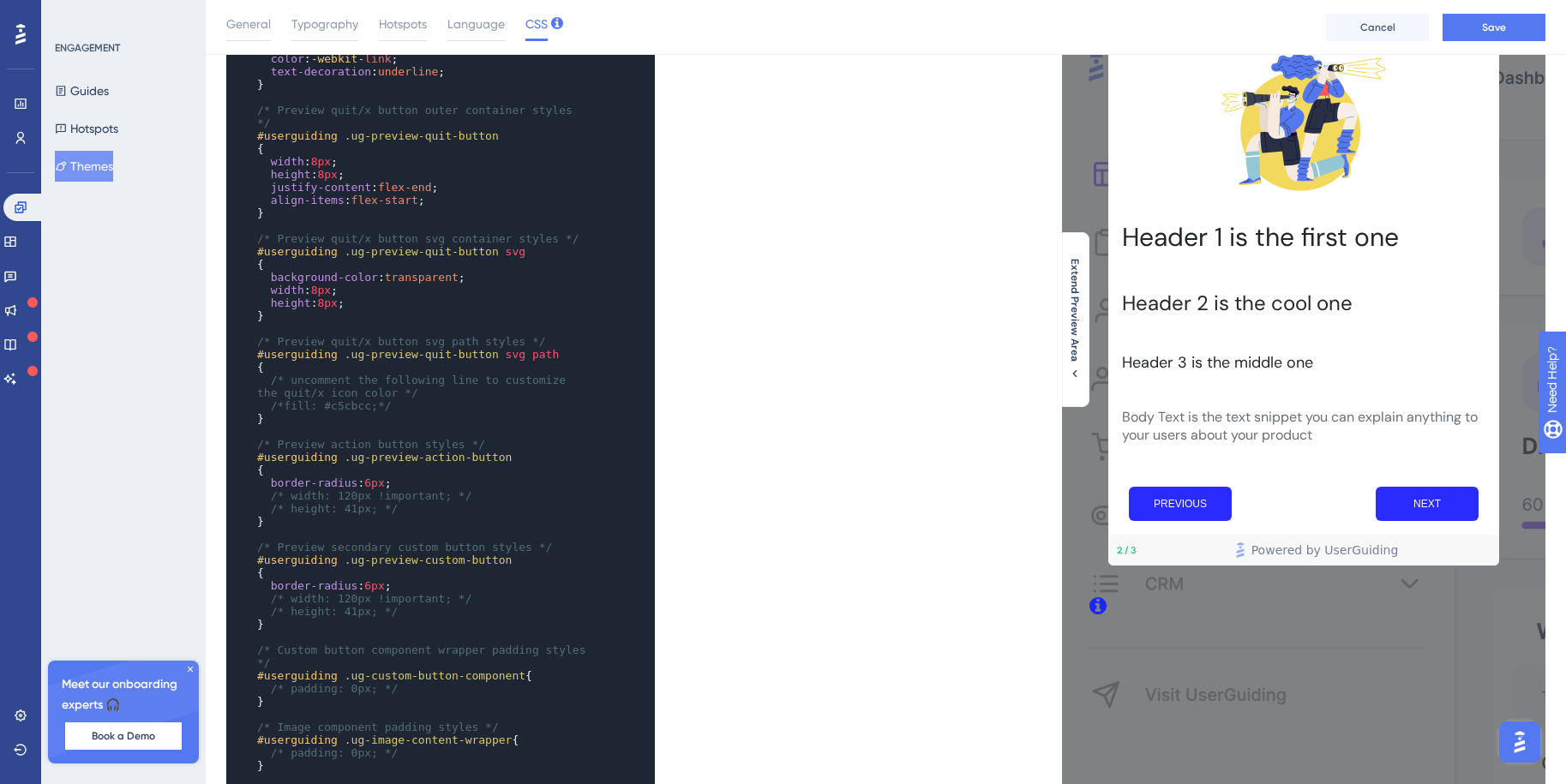
scroll to position [1621, 0]
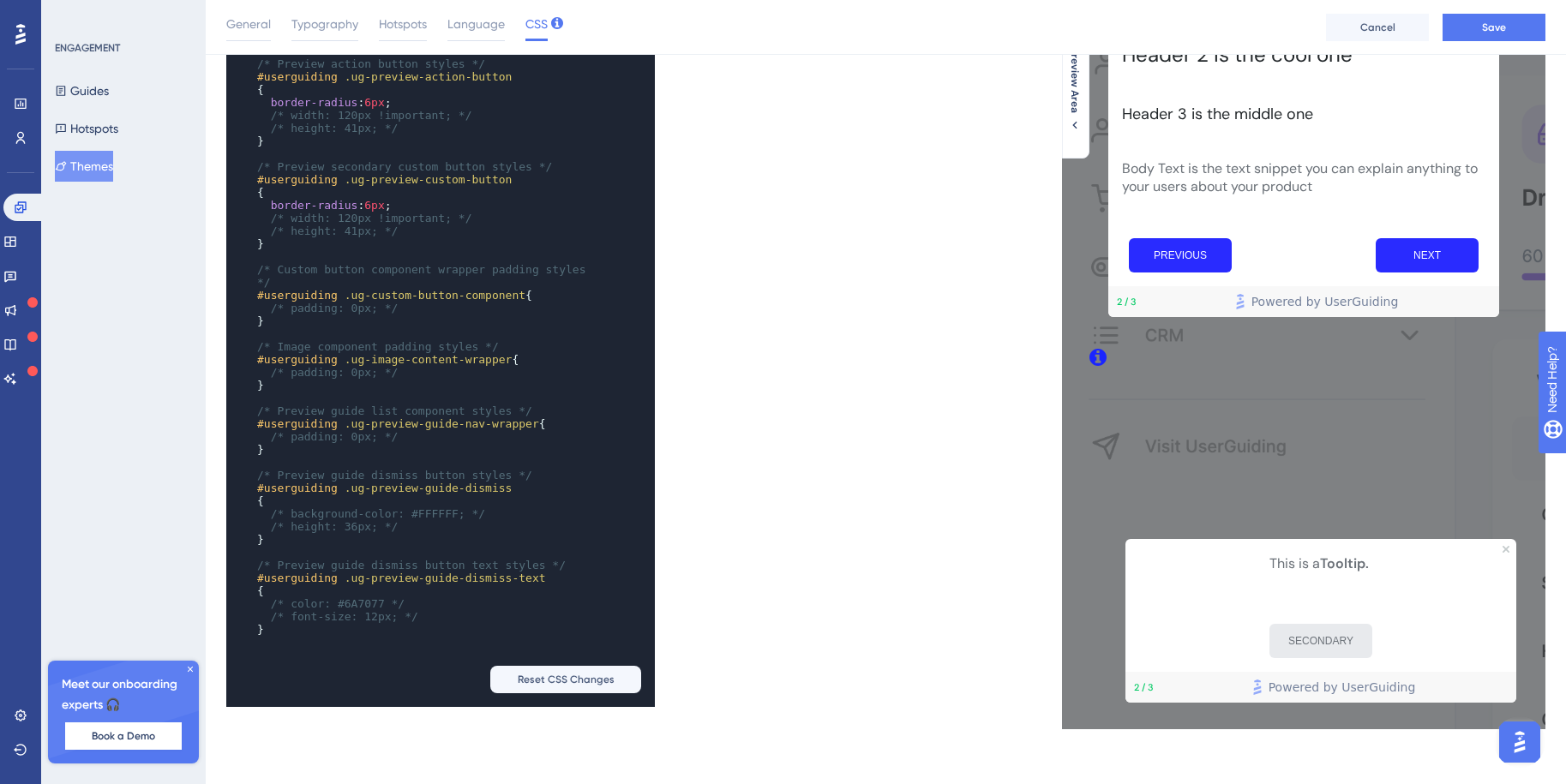
click at [935, 436] on div "Live Preview Extend Preview Area" at bounding box center [1216, 238] width 660 height 982
click at [1490, 27] on span "Save" at bounding box center [1494, 27] width 24 height 14
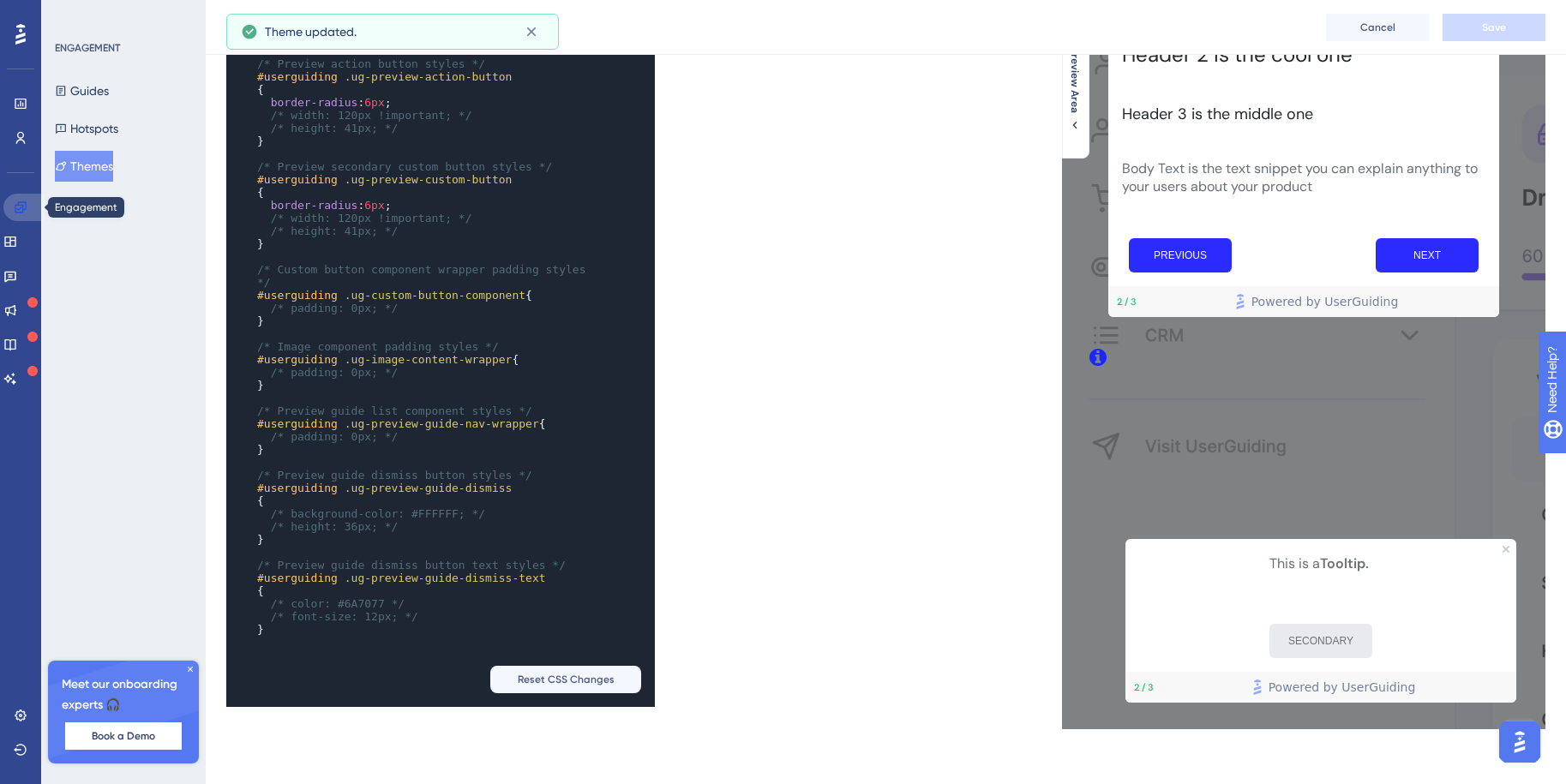
click at [19, 199] on link at bounding box center [24, 207] width 41 height 27
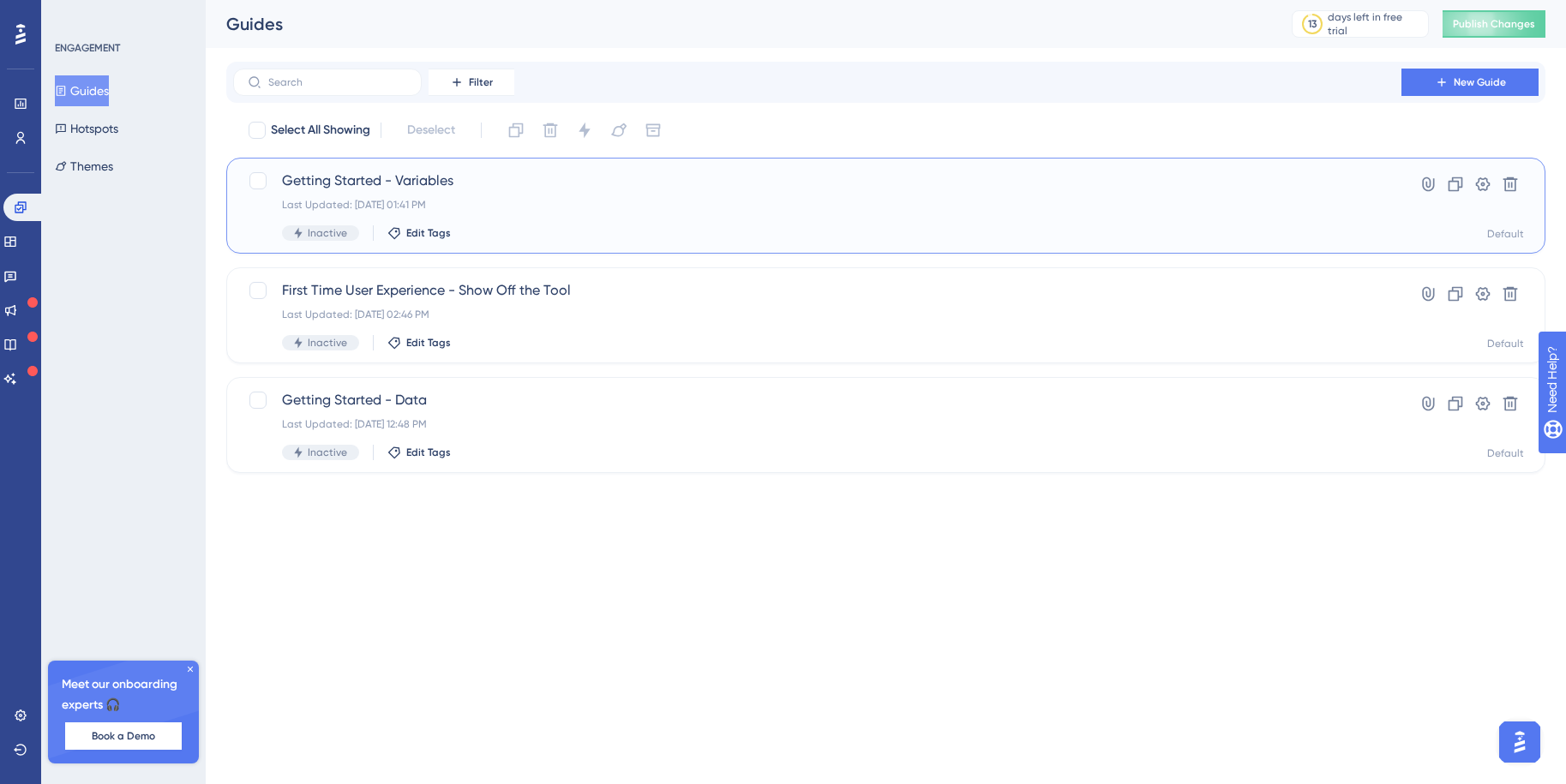
click at [374, 191] on div "Getting Started - Variables Last Updated: [DATE] 01:41 PM Inactive Edit Tags" at bounding box center [817, 205] width 1070 height 71
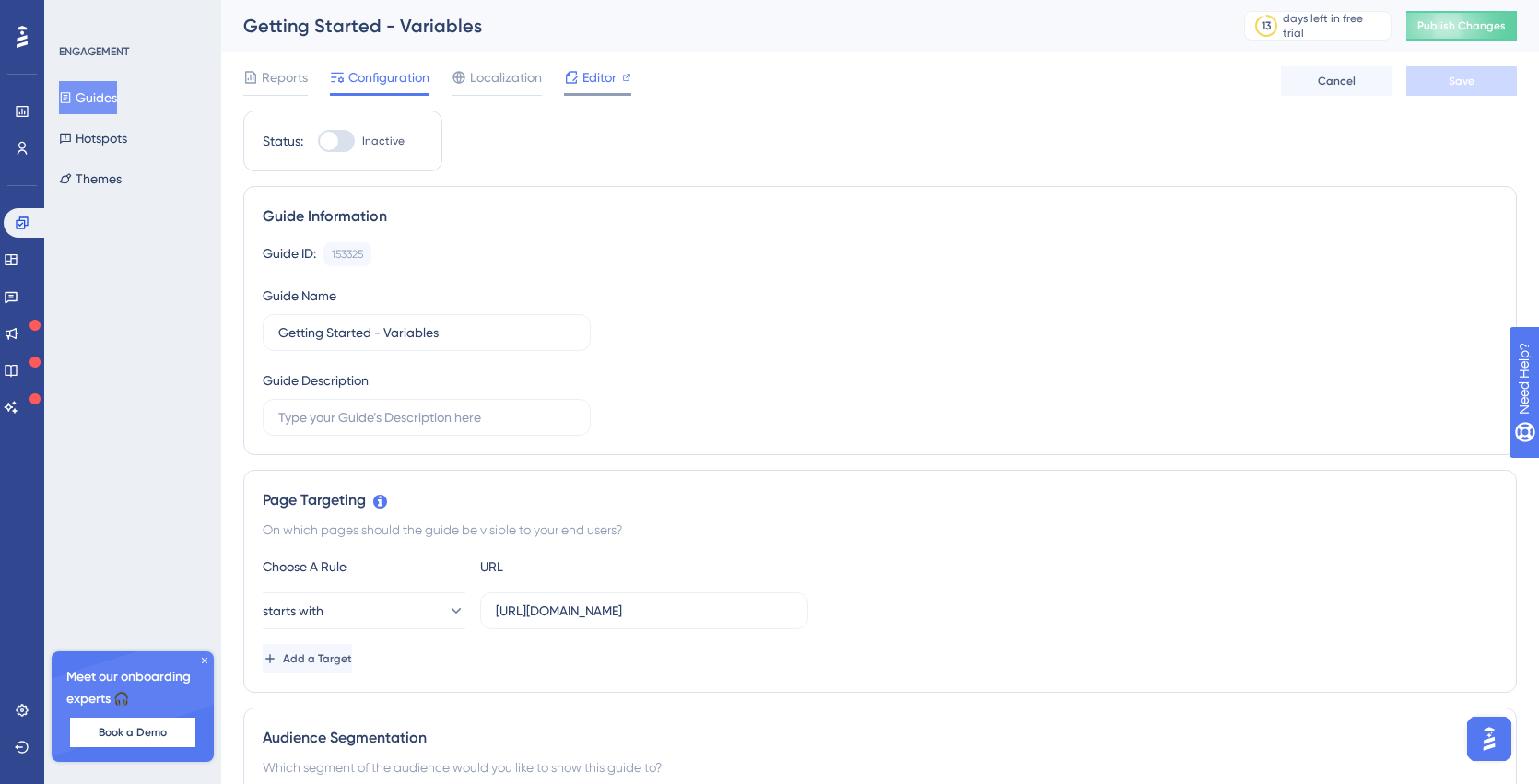
click at [593, 83] on span "Editor" at bounding box center [599, 77] width 34 height 22
click at [17, 374] on icon at bounding box center [11, 370] width 12 height 12
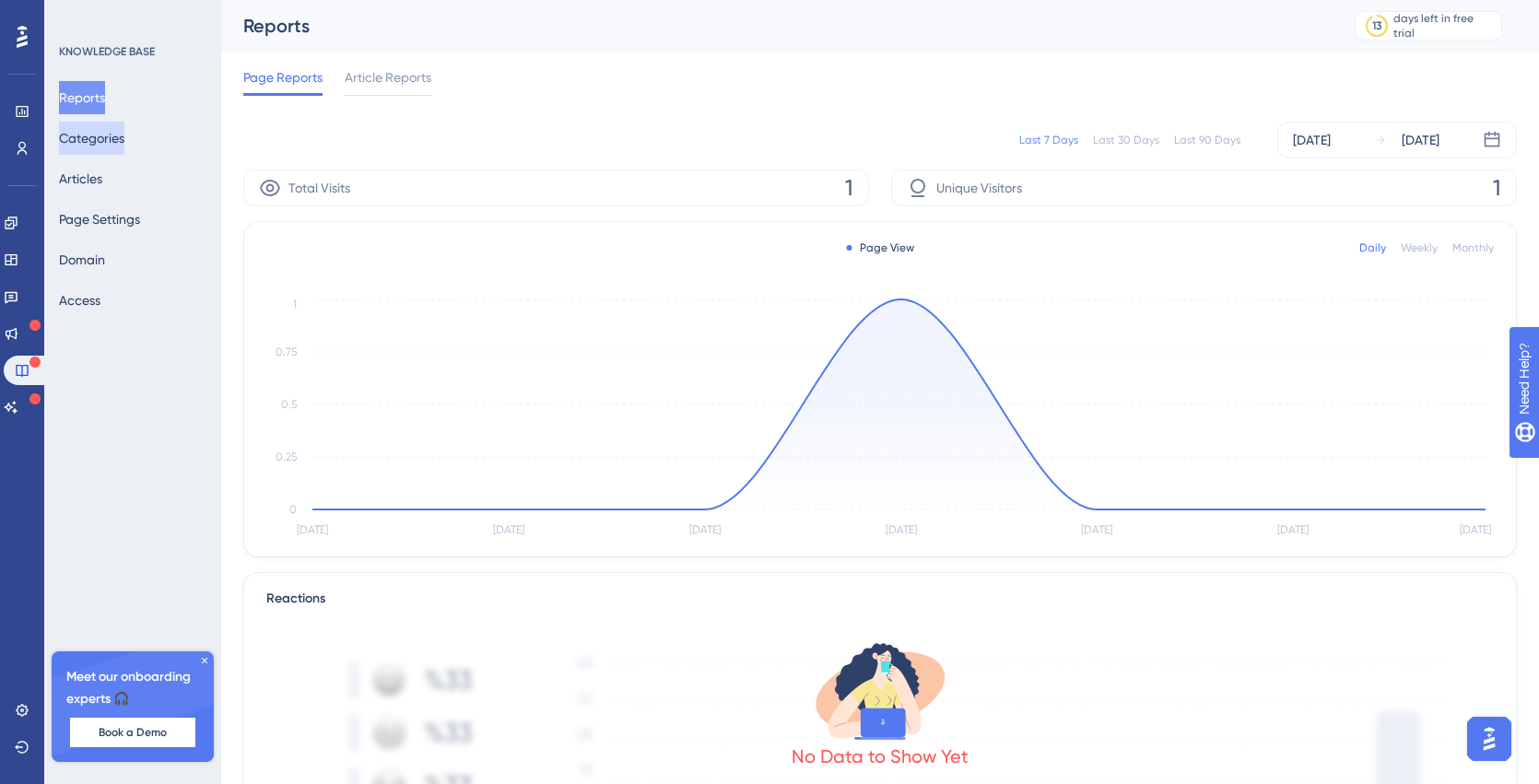
click at [96, 138] on button "Categories" at bounding box center [92, 138] width 65 height 33
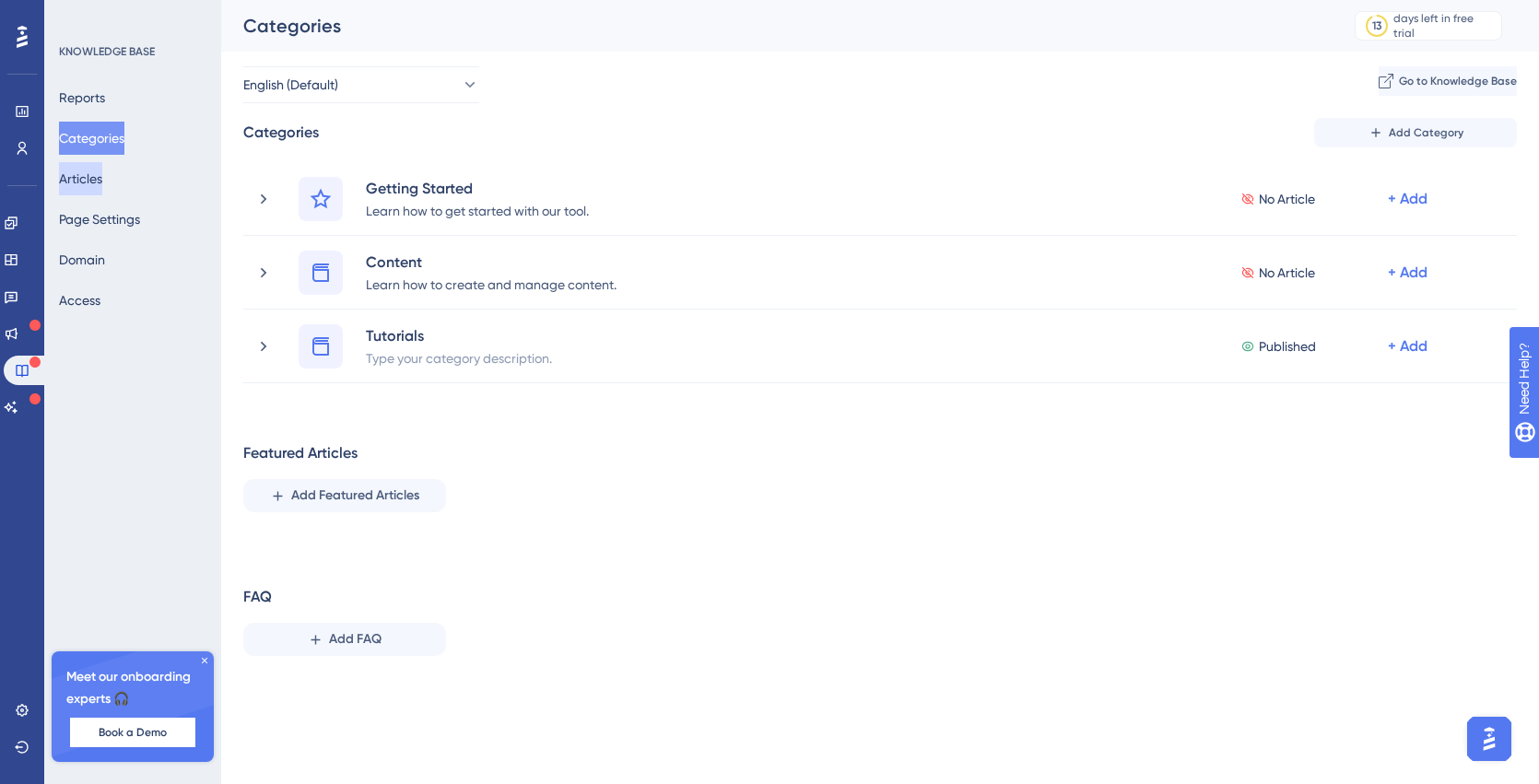
click at [96, 181] on button "Articles" at bounding box center [81, 179] width 43 height 33
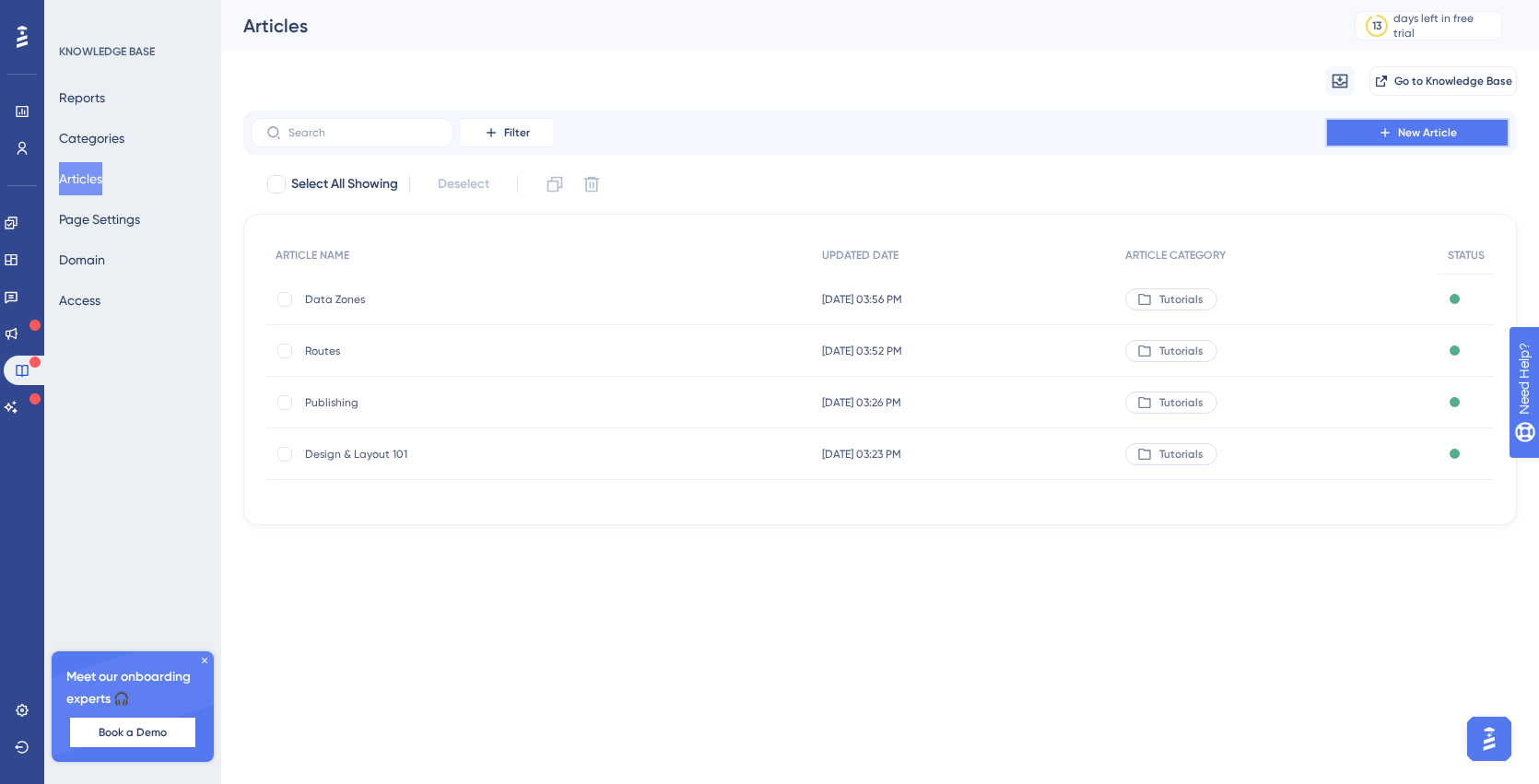
click at [1388, 140] on button "New Article" at bounding box center [1417, 133] width 184 height 30
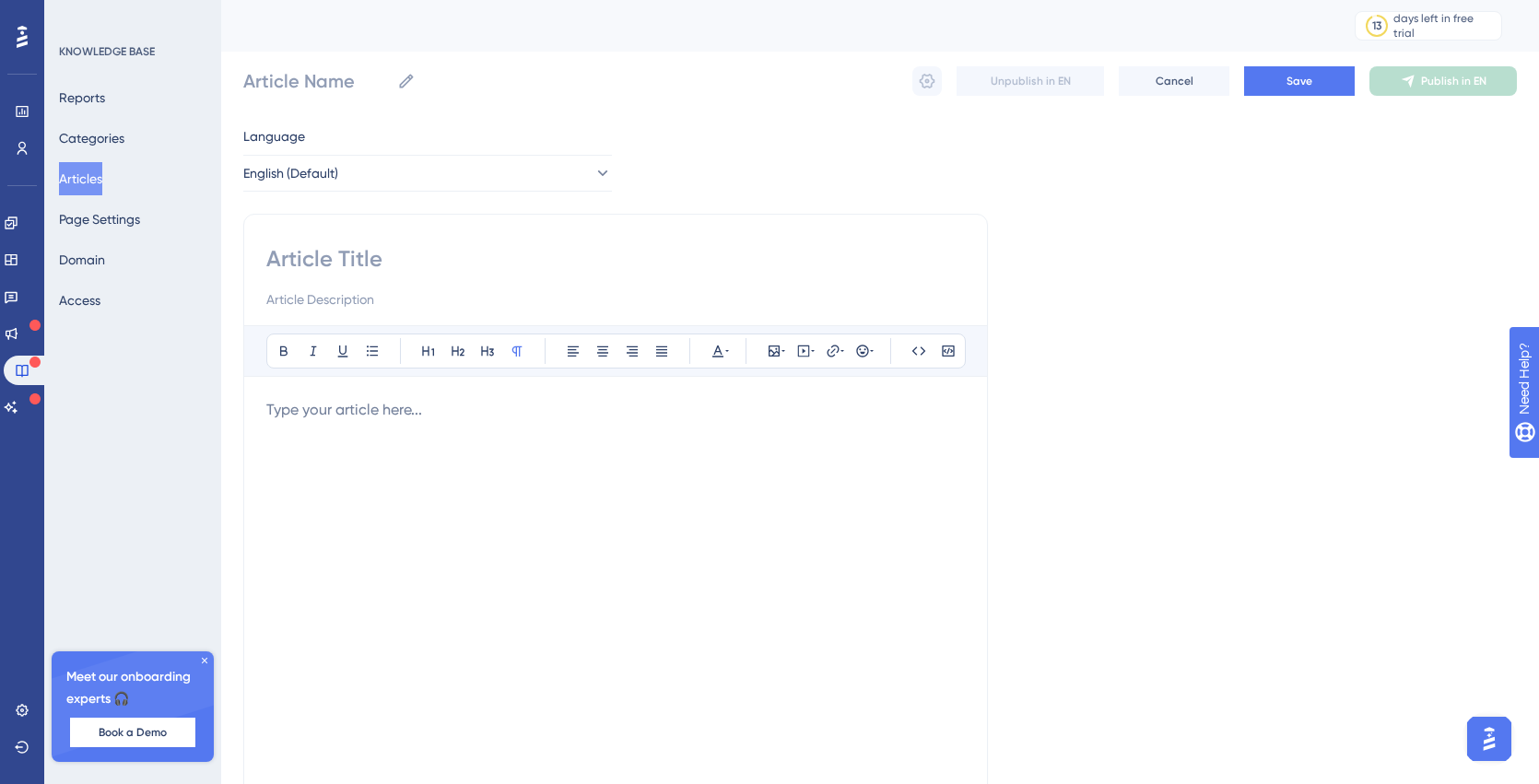
click at [338, 258] on input at bounding box center [615, 259] width 699 height 30
click at [307, 84] on input "Article Name" at bounding box center [316, 81] width 147 height 26
type input "Themes"
click at [327, 244] on input at bounding box center [615, 259] width 699 height 30
click at [309, 413] on p at bounding box center [615, 410] width 699 height 22
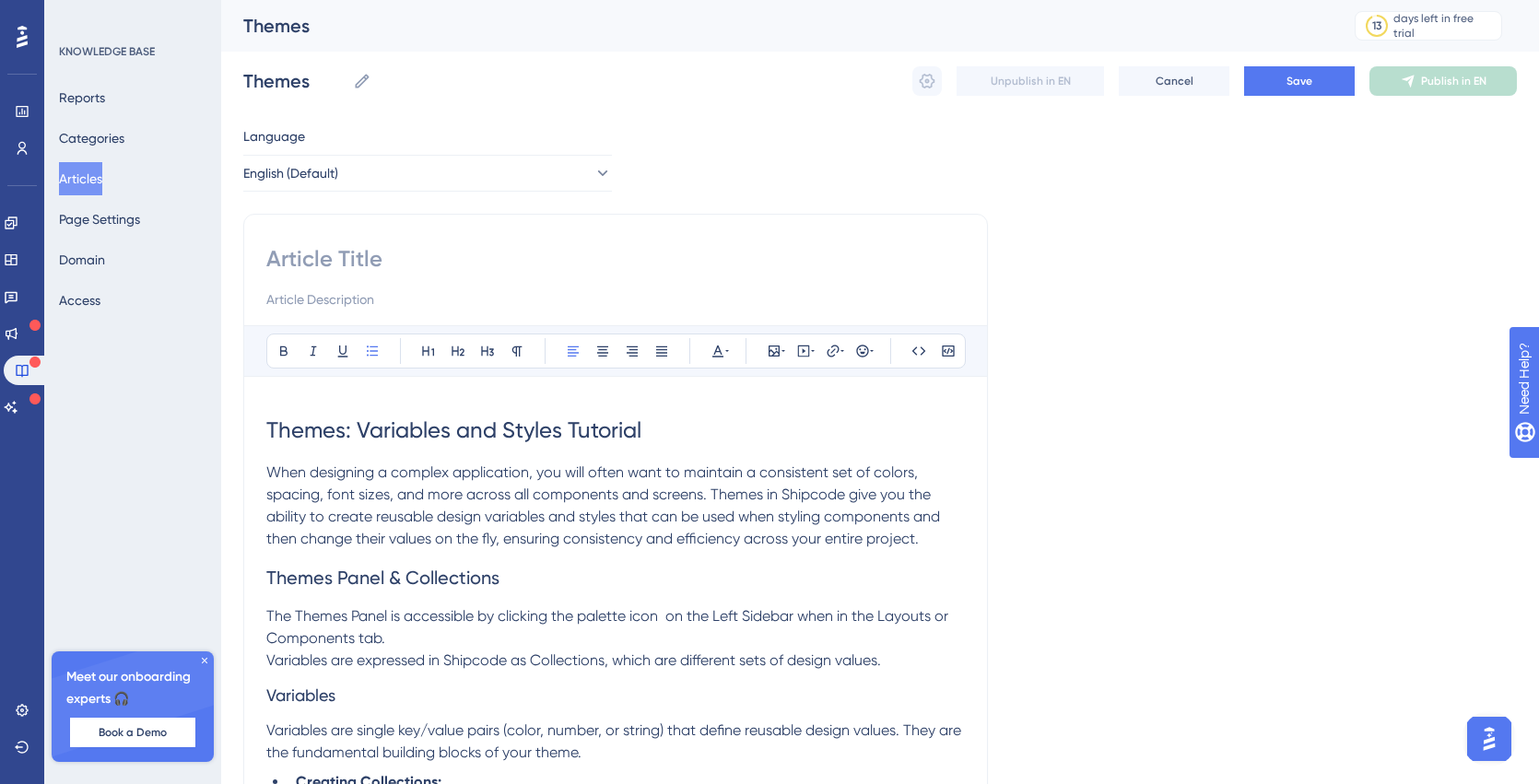
click at [321, 267] on input at bounding box center [615, 259] width 699 height 30
type input "Themes"
click at [500, 607] on span "The Themes Panel is accessible by clicking the palette icon on the Left Sidebar…" at bounding box center [609, 626] width 686 height 39
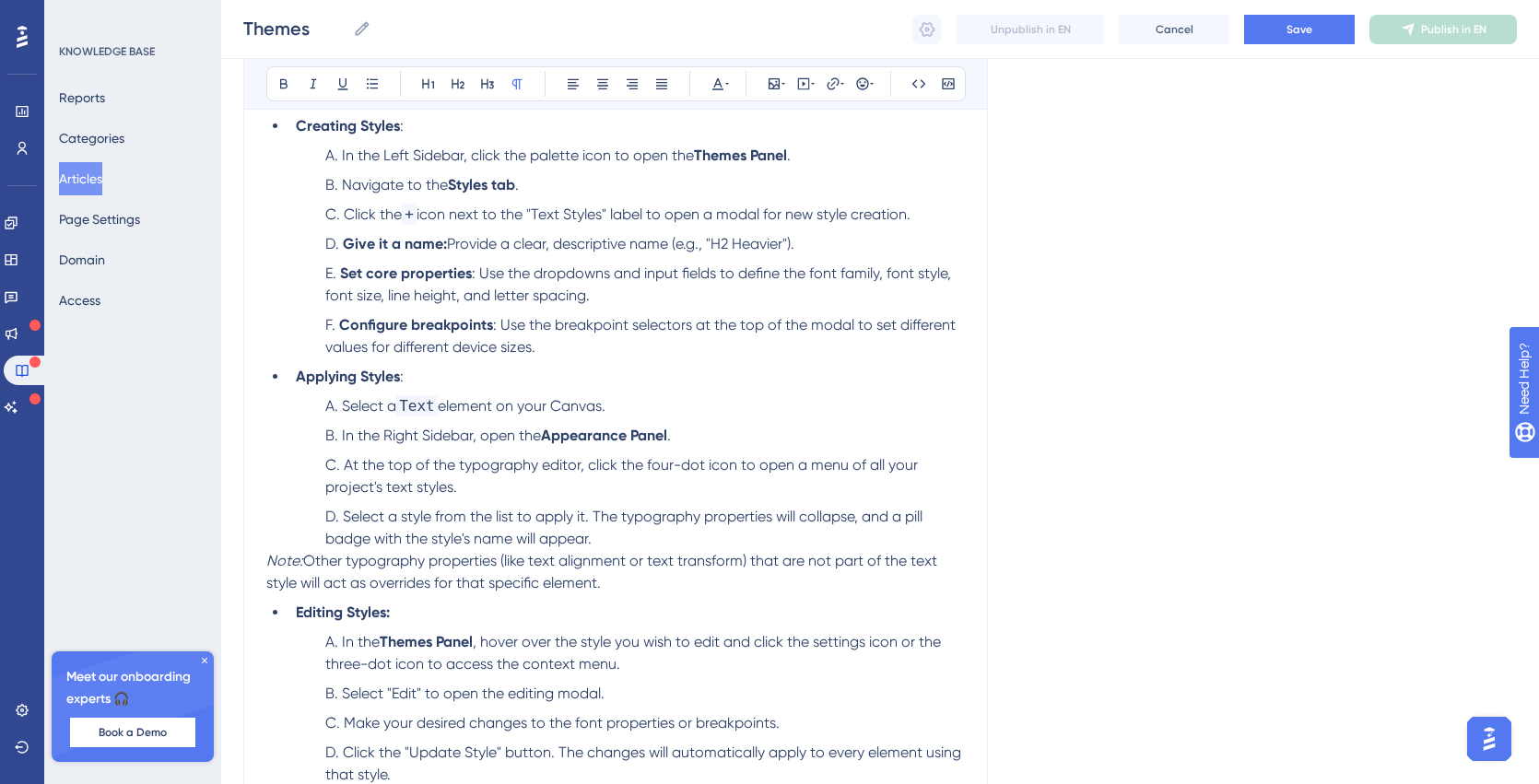
scroll to position [2623, 0]
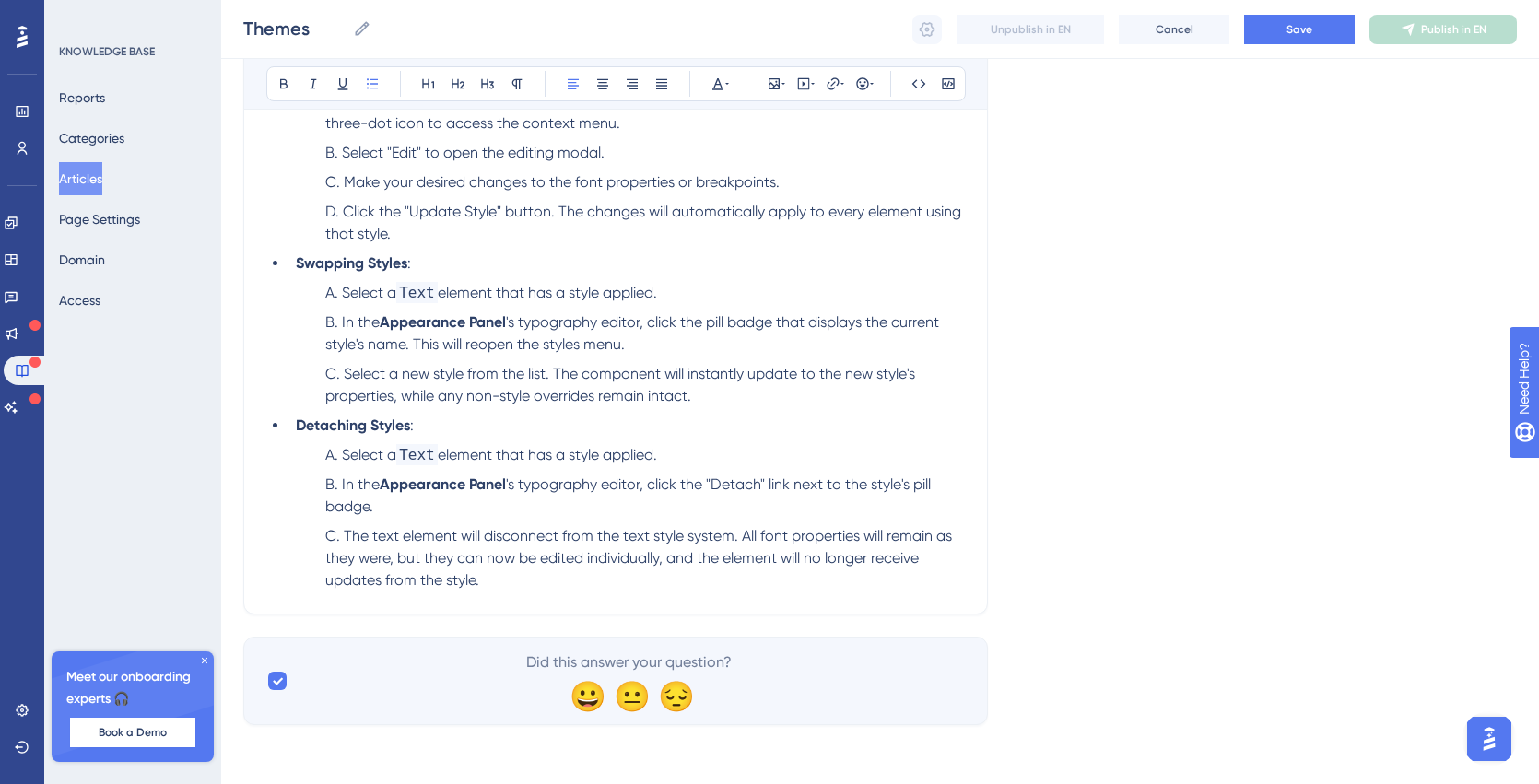
click at [511, 584] on li "The text element will disconnect from the text style system. All font propertie…" at bounding box center [641, 557] width 647 height 66
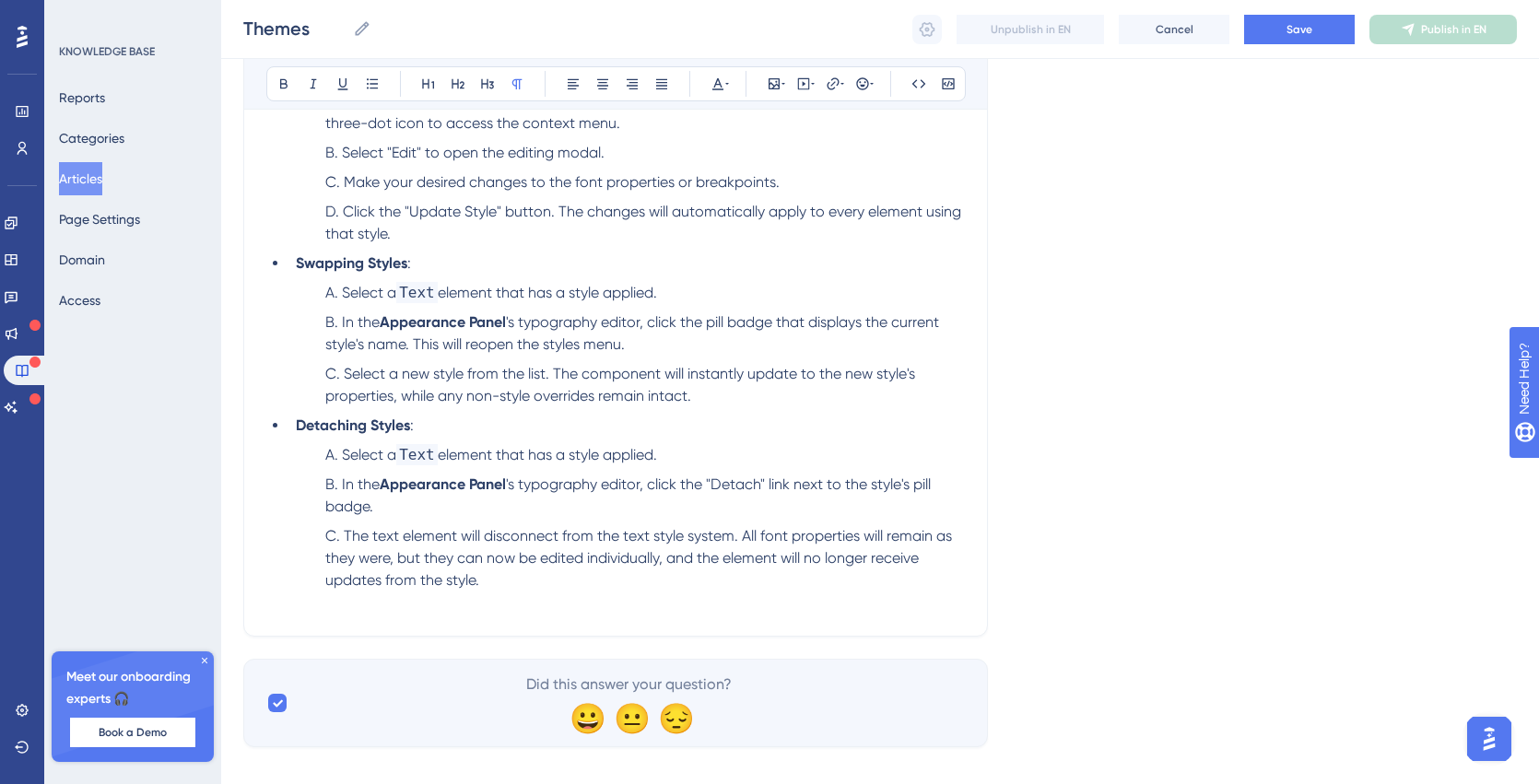
scroll to position [2646, 0]
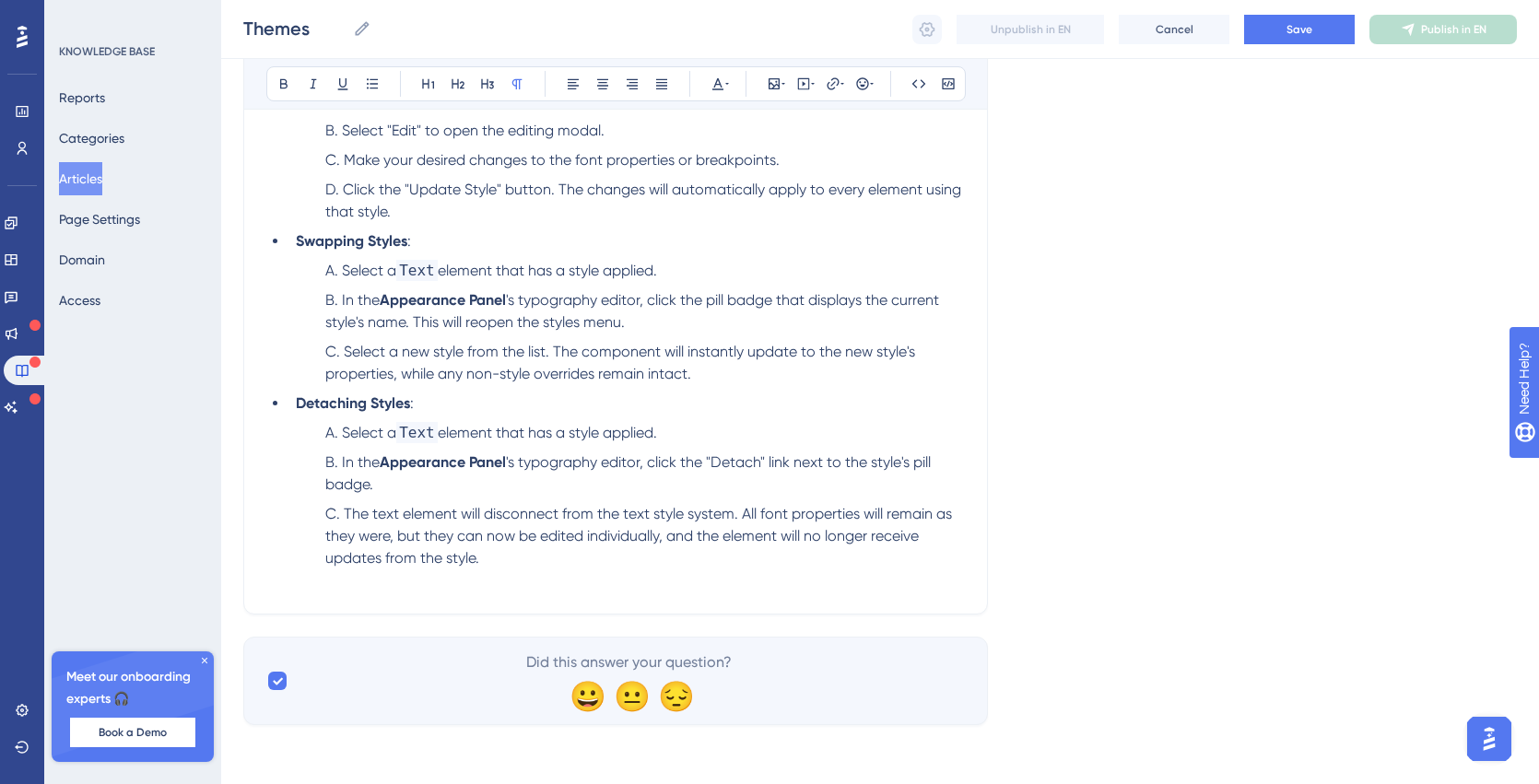
click at [281, 587] on p at bounding box center [615, 580] width 699 height 22
click at [343, 586] on p at bounding box center [615, 580] width 699 height 22
click at [775, 85] on icon at bounding box center [773, 84] width 11 height 11
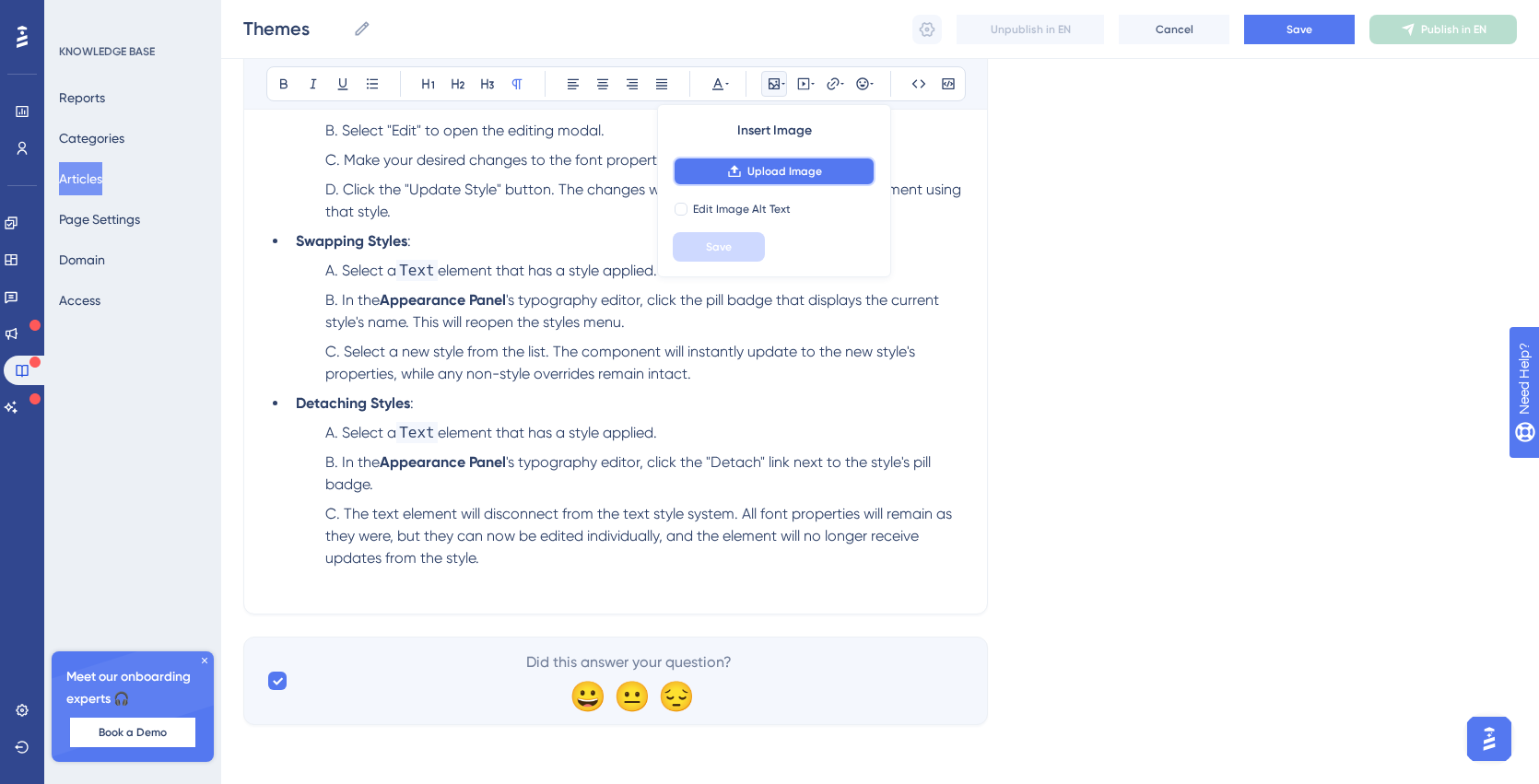
click at [736, 165] on icon at bounding box center [734, 171] width 15 height 15
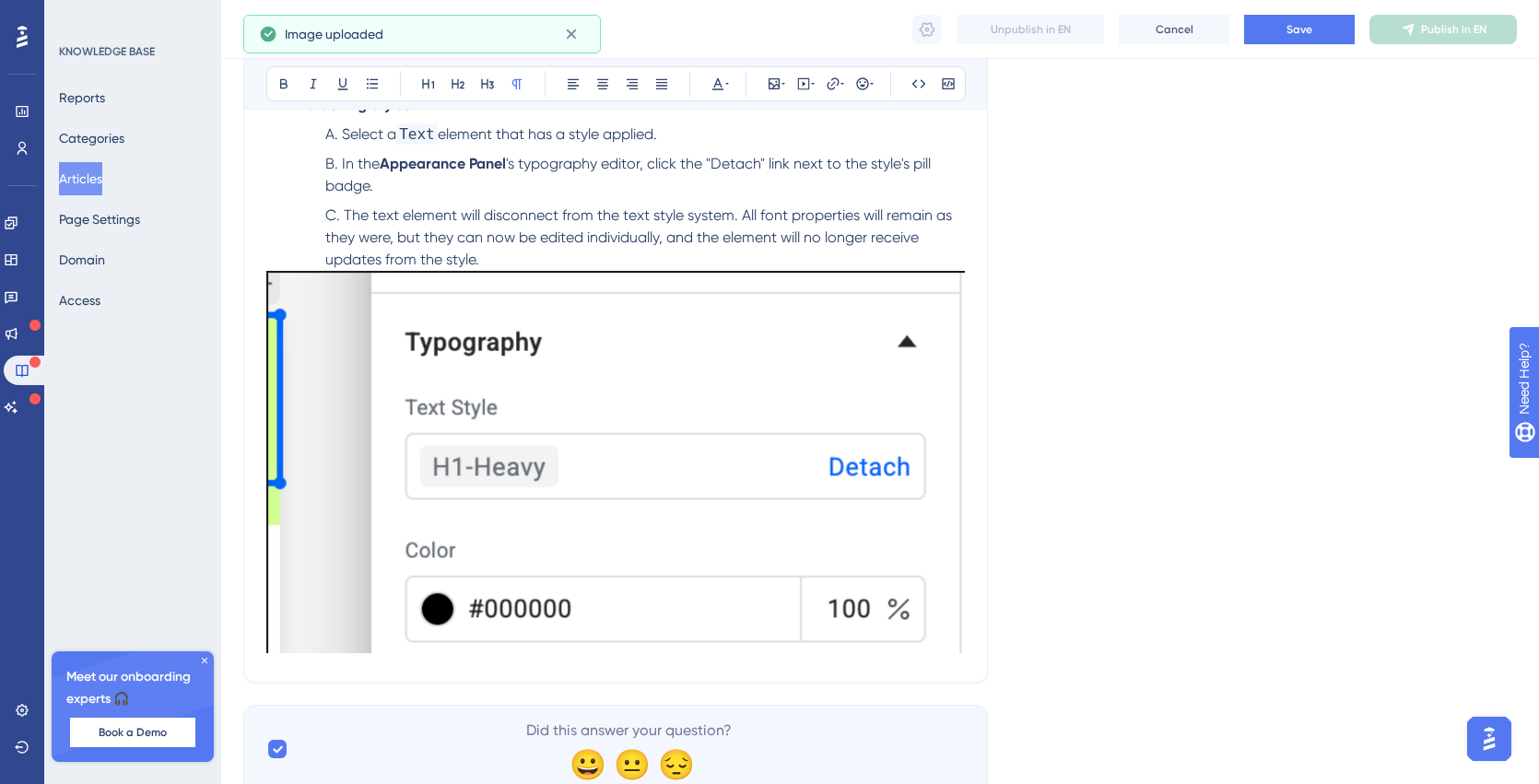
scroll to position [3012, 0]
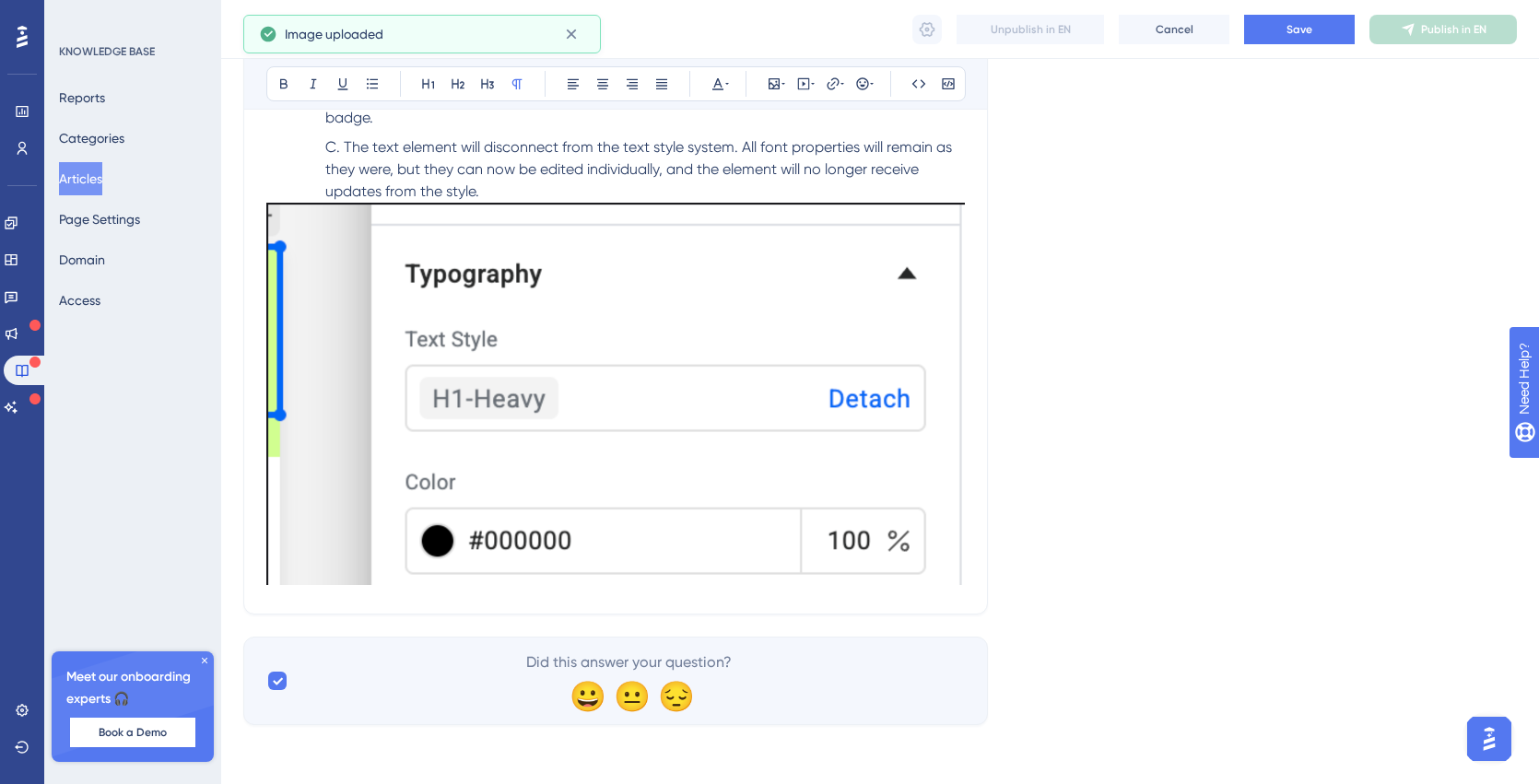
click at [759, 433] on img at bounding box center [615, 394] width 699 height 382
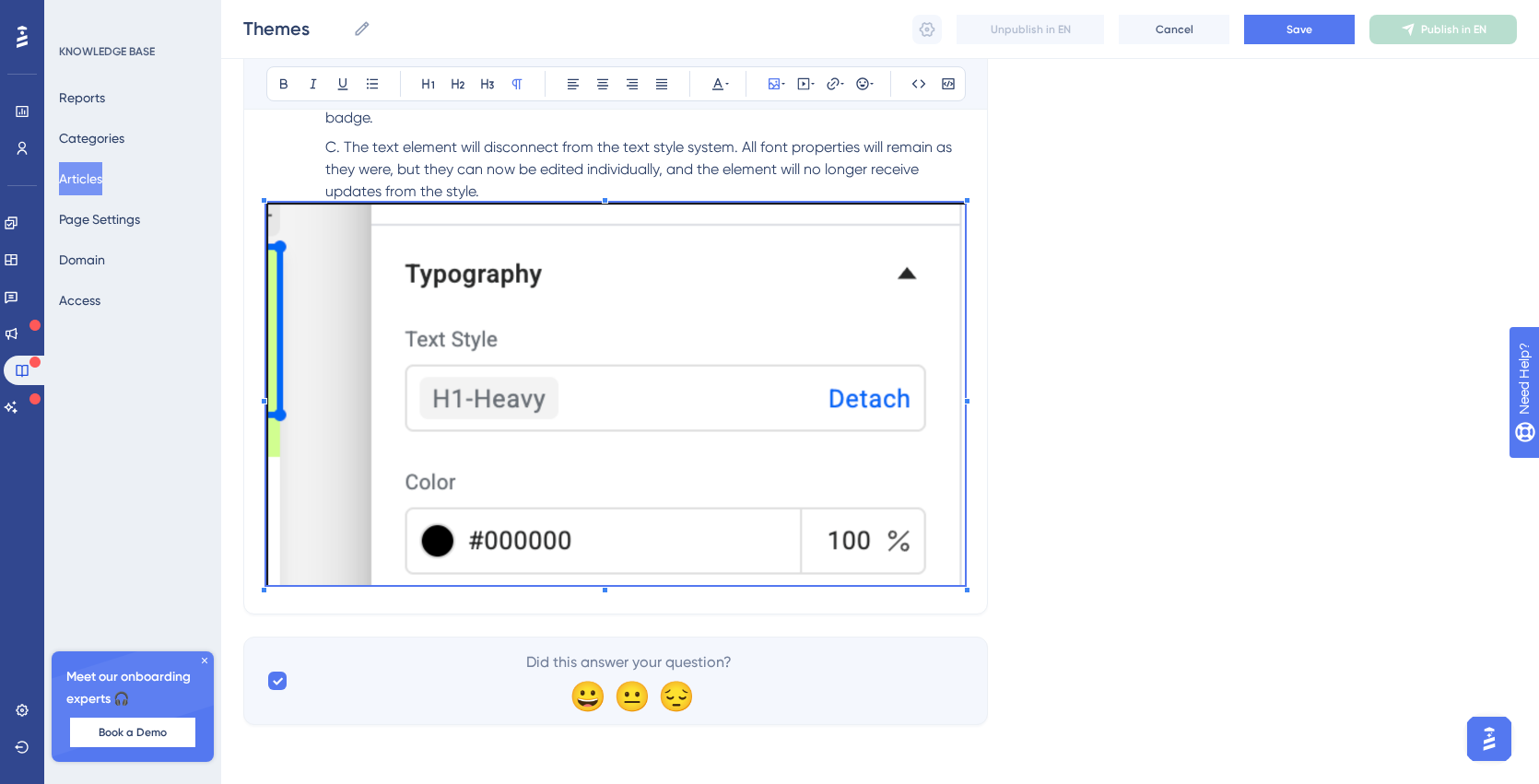
click at [627, 424] on img at bounding box center [615, 394] width 699 height 382
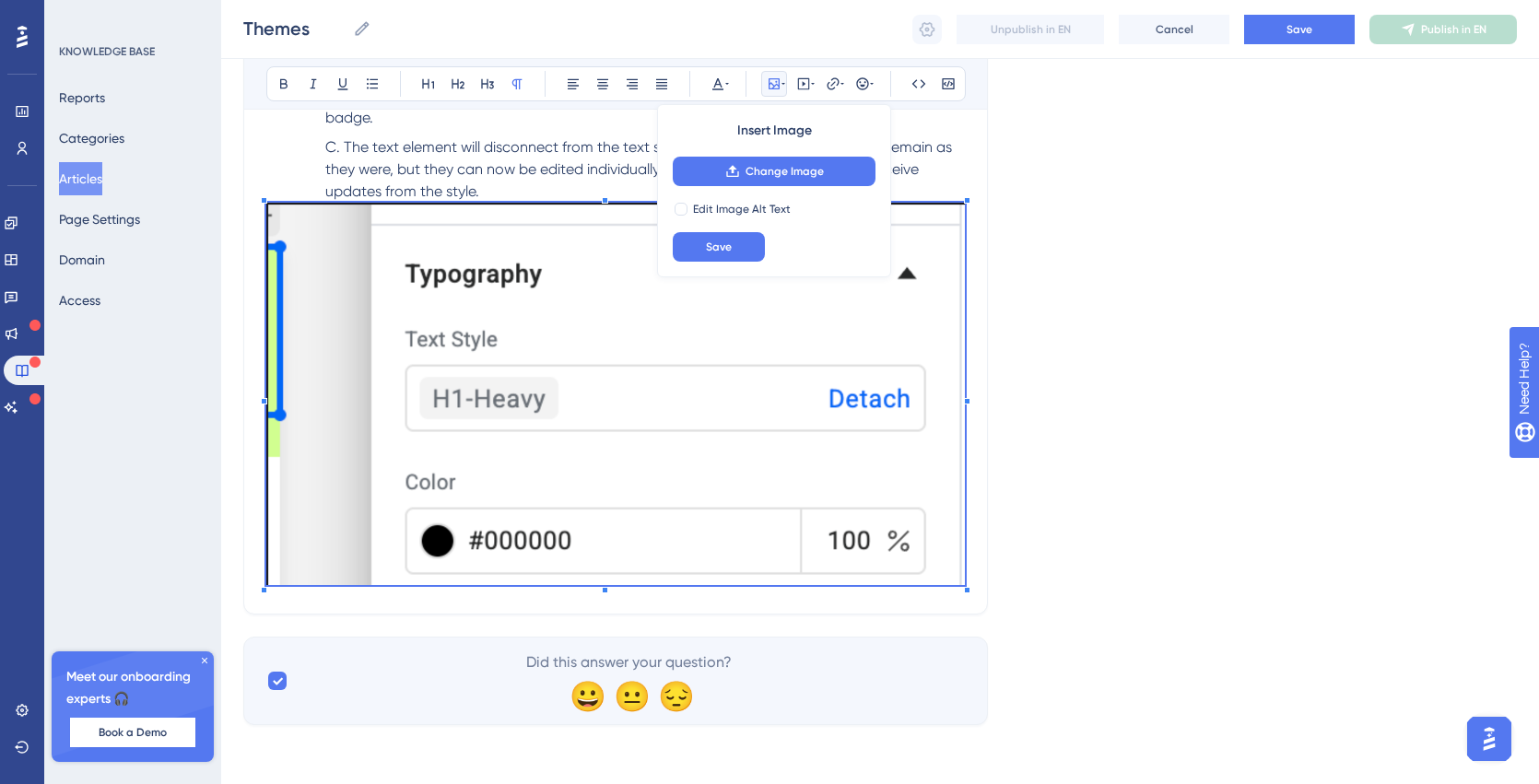
click at [627, 424] on img at bounding box center [615, 394] width 699 height 382
click at [573, 354] on img at bounding box center [615, 394] width 699 height 382
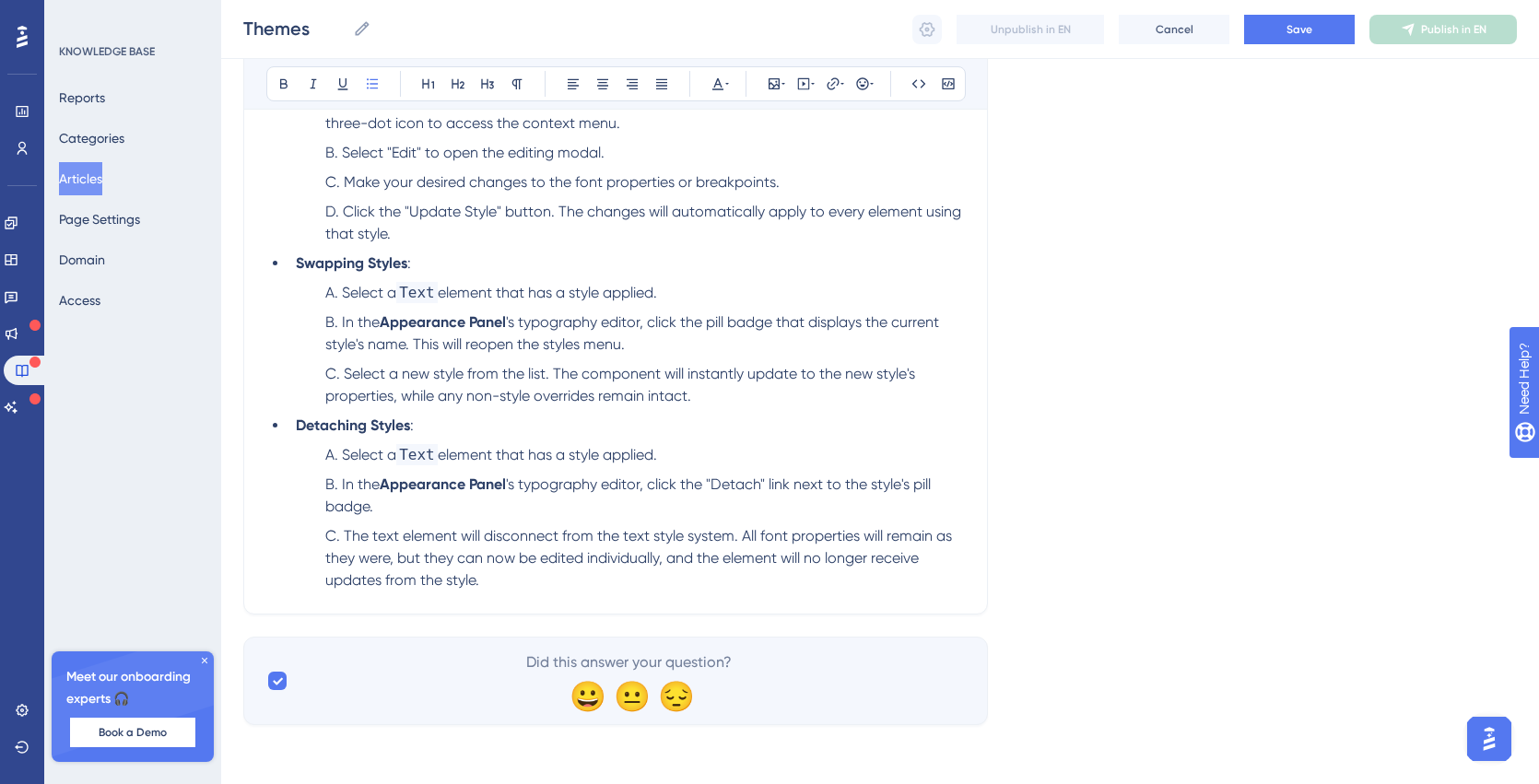
scroll to position [2623, 0]
click at [562, 567] on li "The text element will disconnect from the text style system. All font propertie…" at bounding box center [641, 557] width 647 height 66
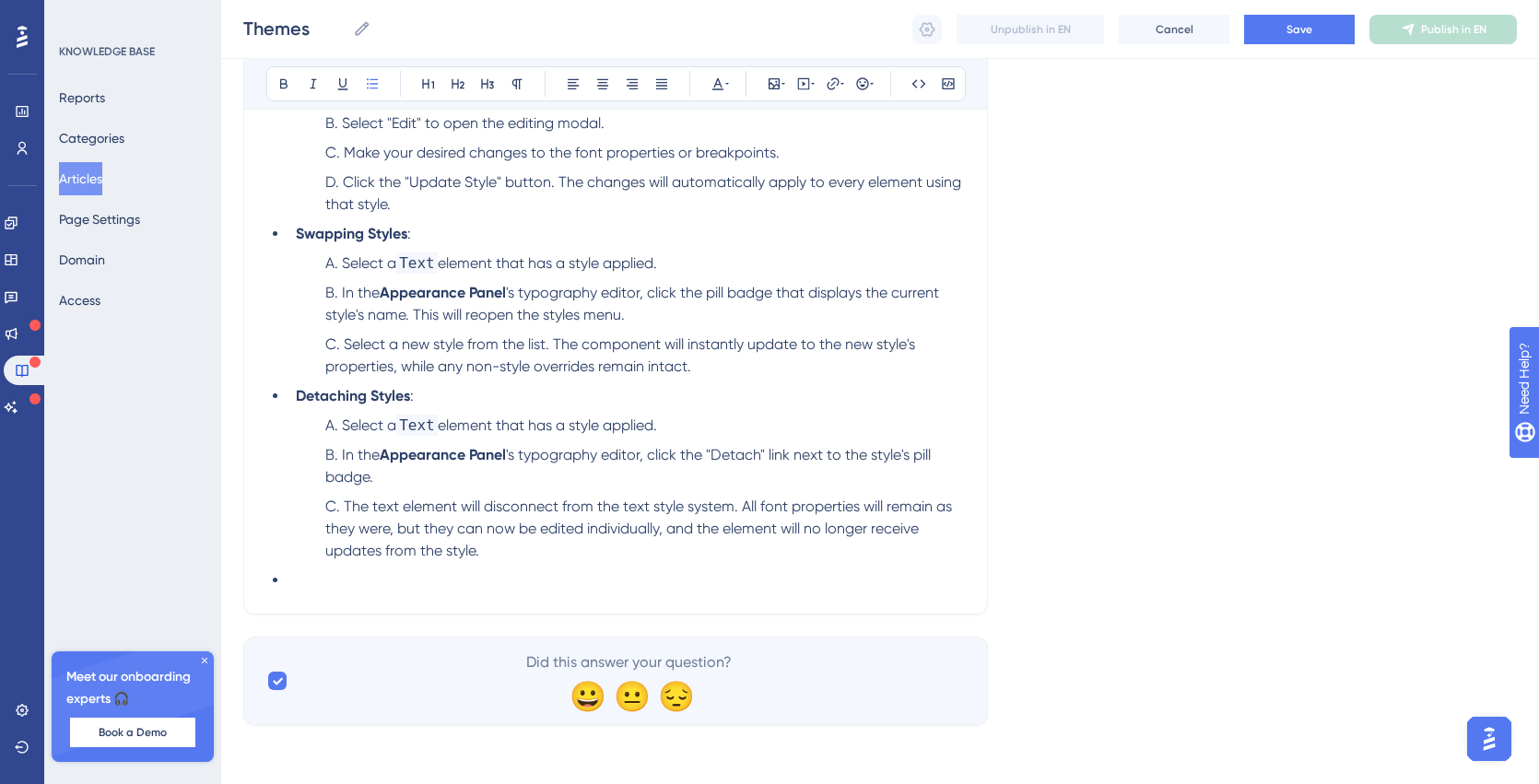
scroll to position [2646, 0]
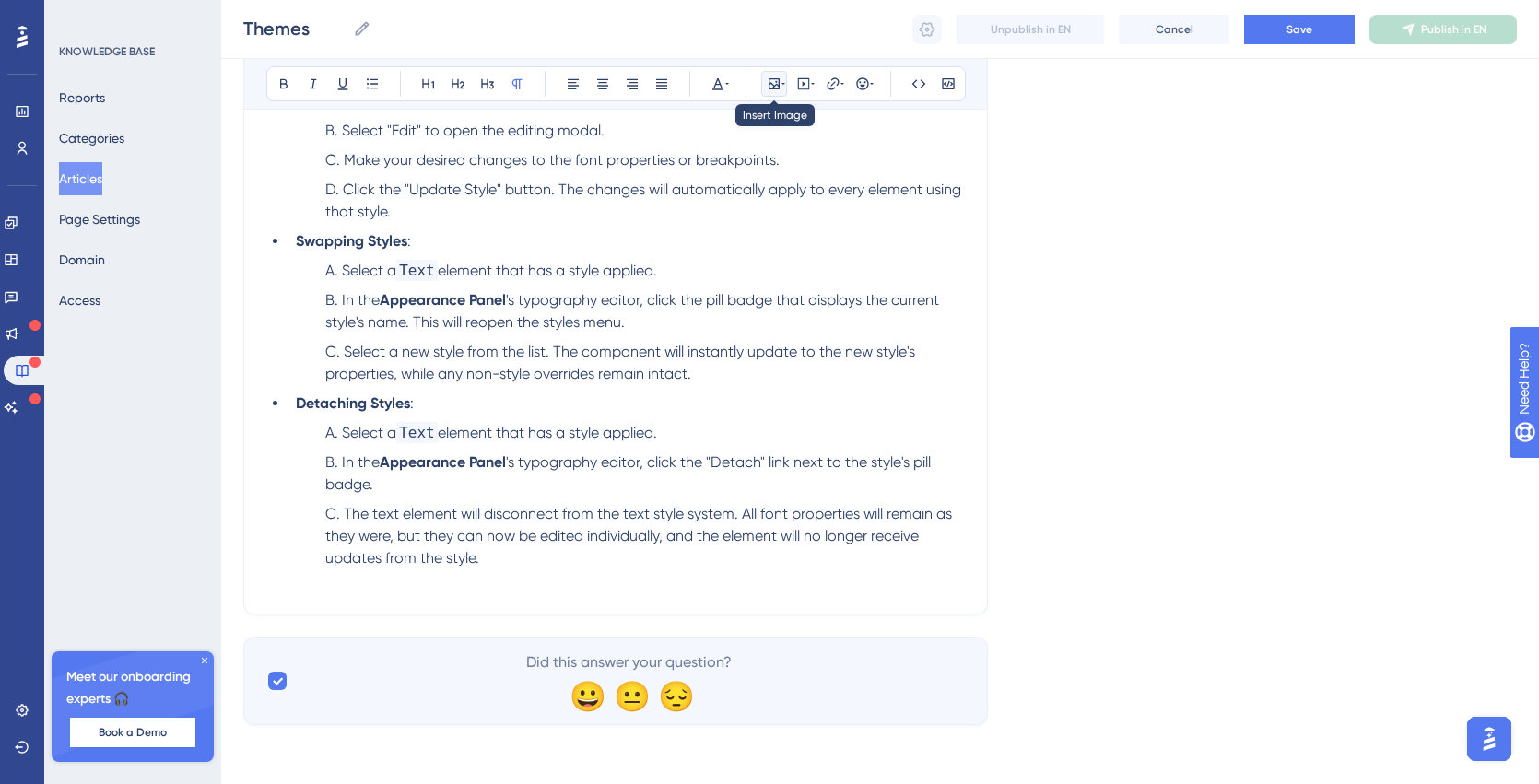
click at [776, 83] on icon at bounding box center [773, 84] width 15 height 15
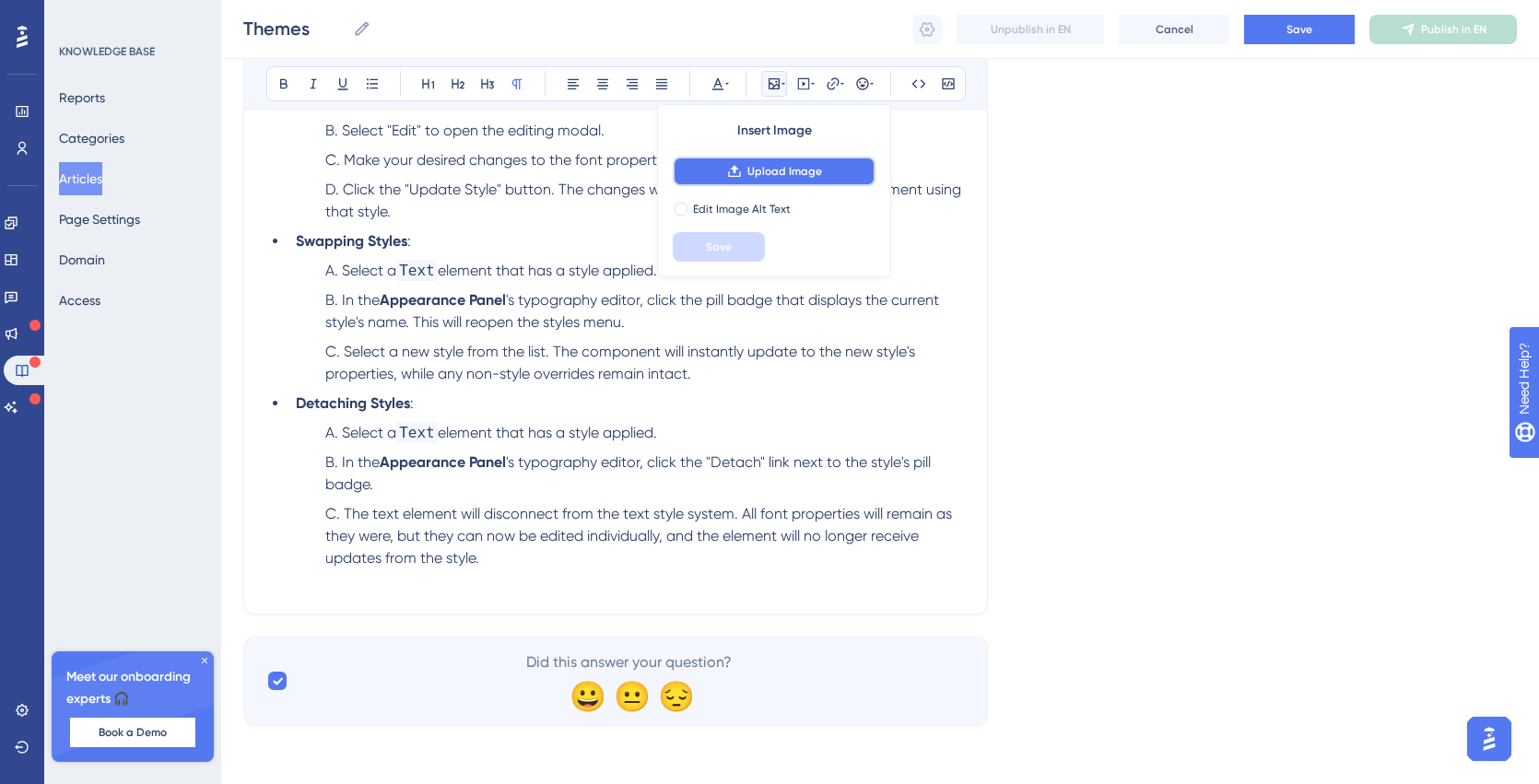
click at [770, 171] on span "Upload Image" at bounding box center [785, 171] width 75 height 15
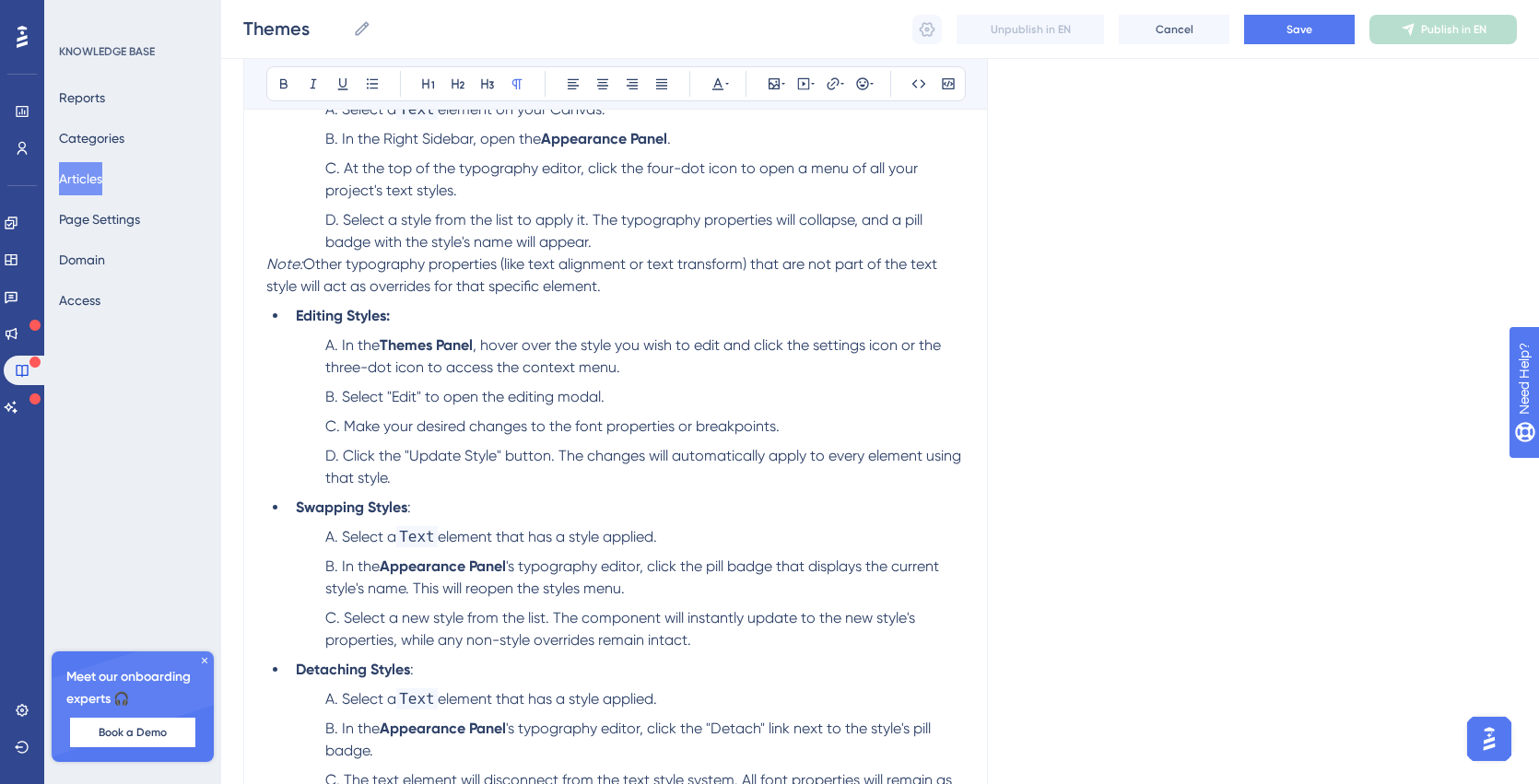
scroll to position [2292, 0]
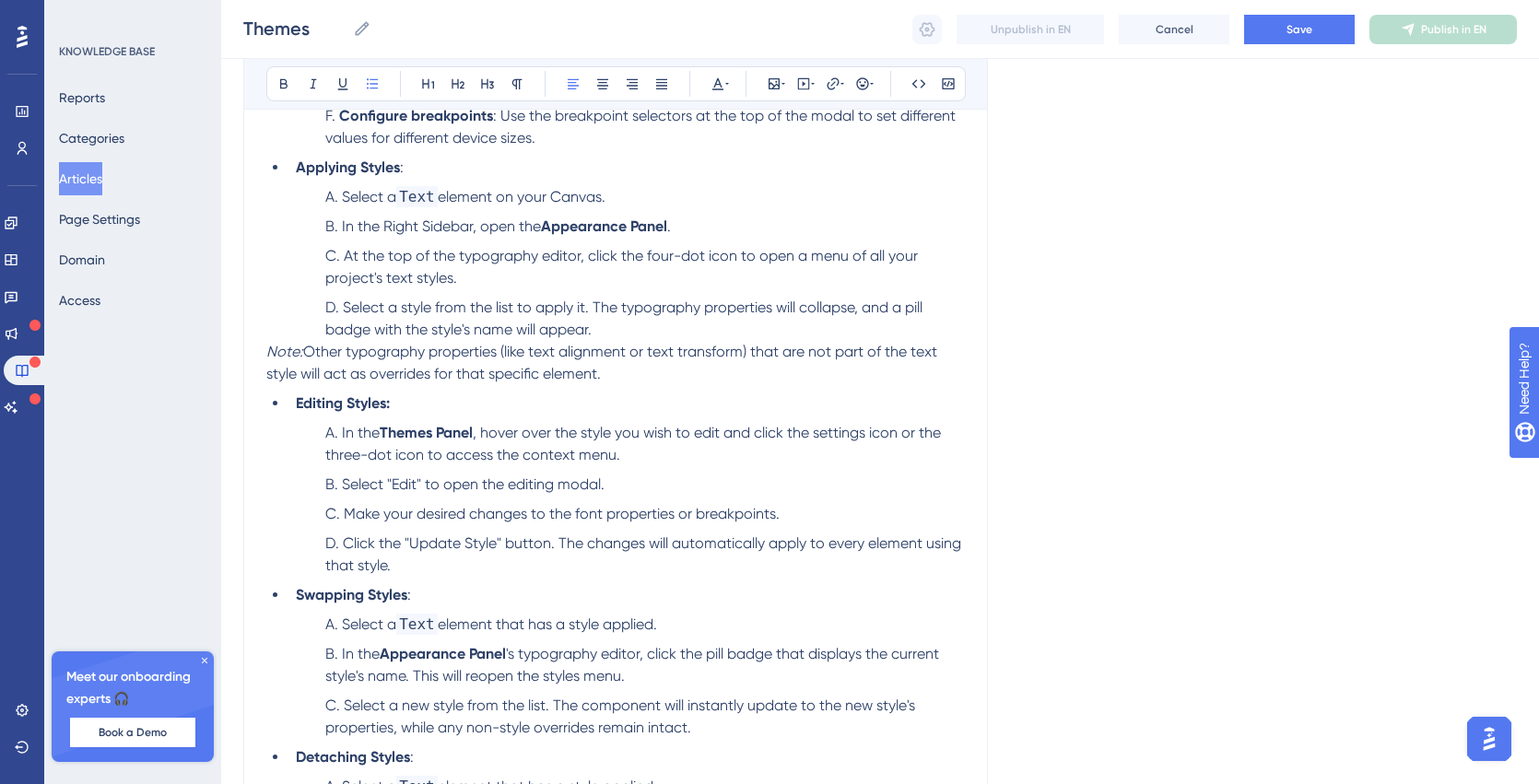
click at [627, 336] on li "Select a style from the list to apply it. The typography properties will collap…" at bounding box center [641, 318] width 647 height 44
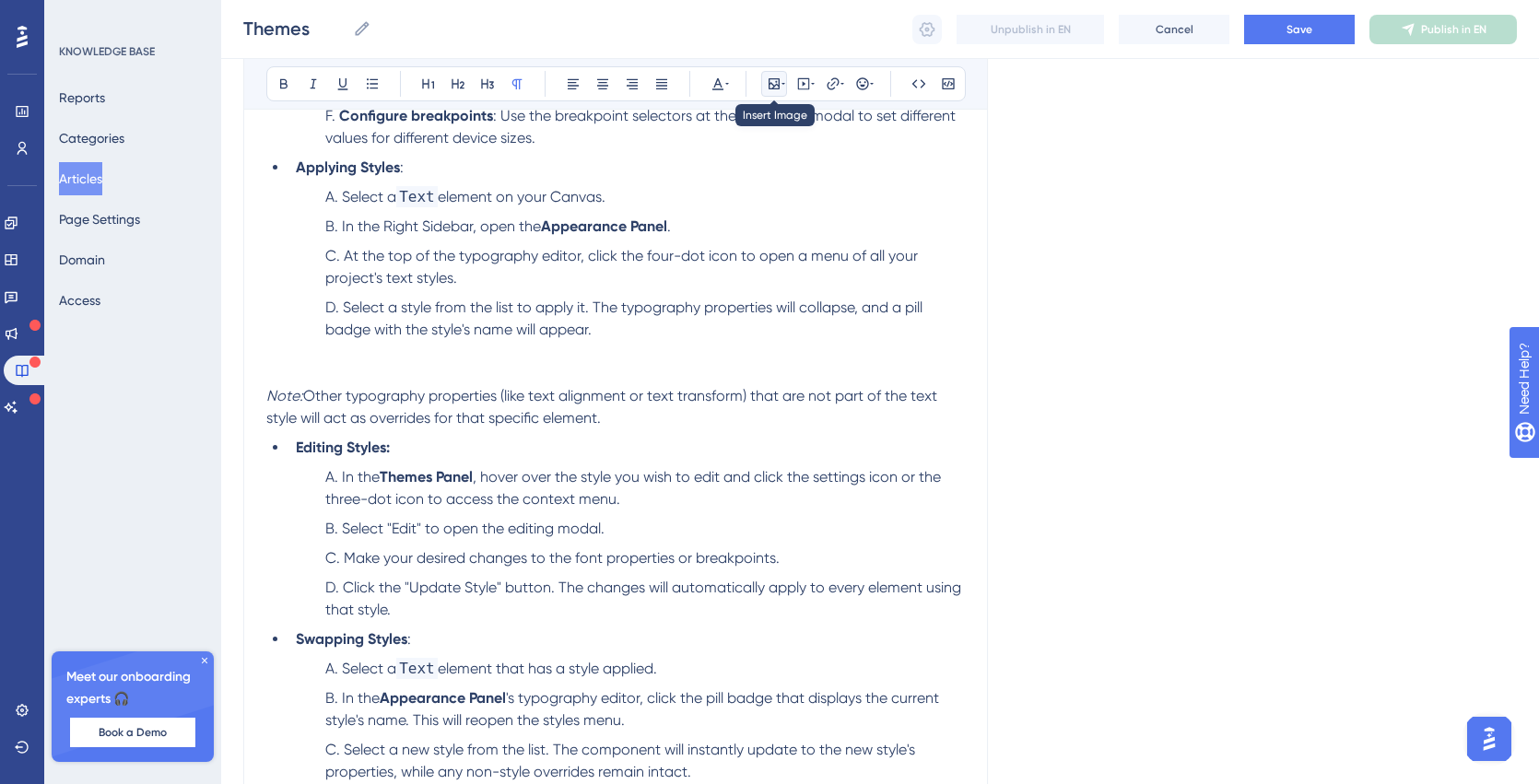
click at [773, 82] on icon at bounding box center [773, 84] width 15 height 15
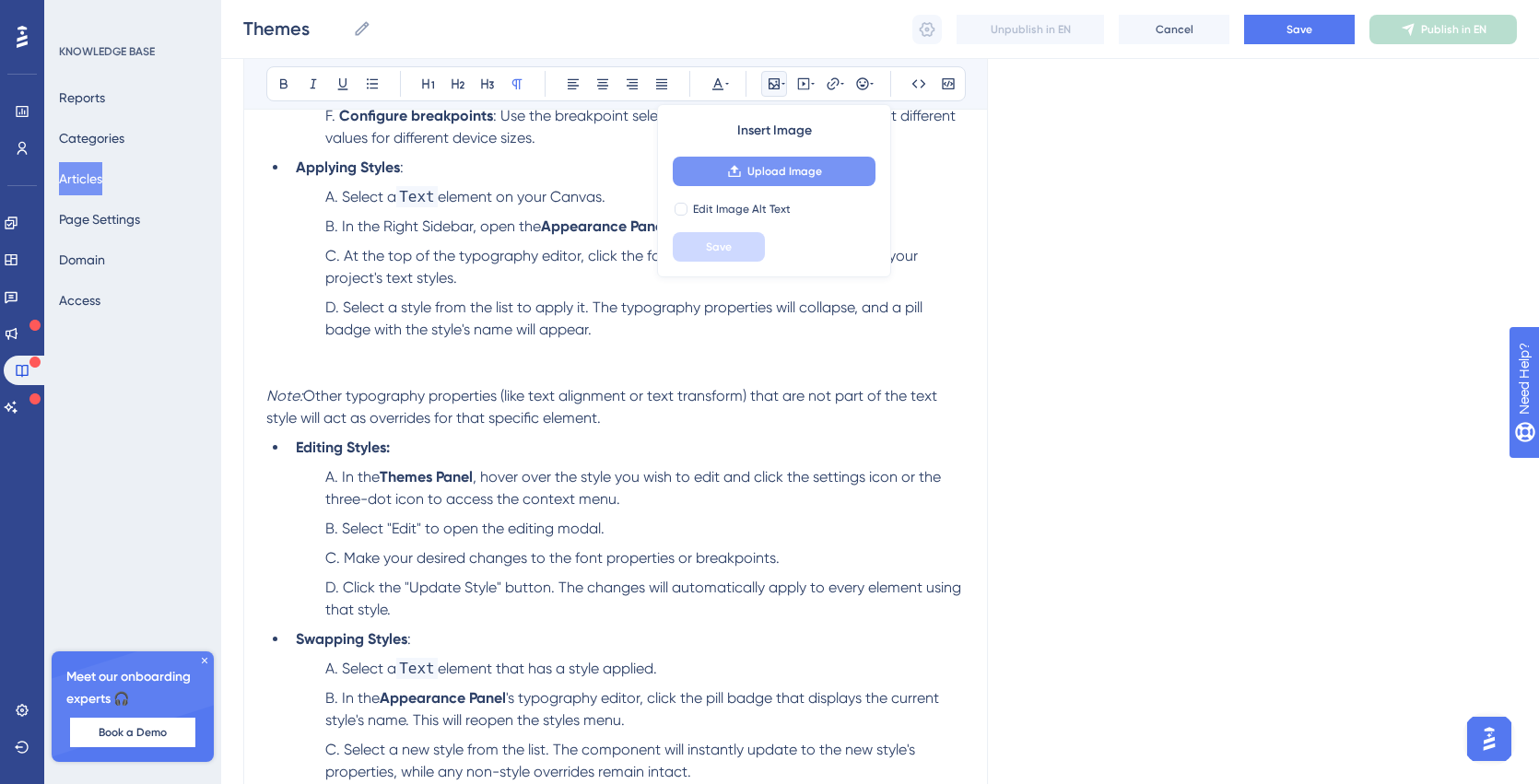
click at [741, 178] on icon at bounding box center [734, 171] width 15 height 15
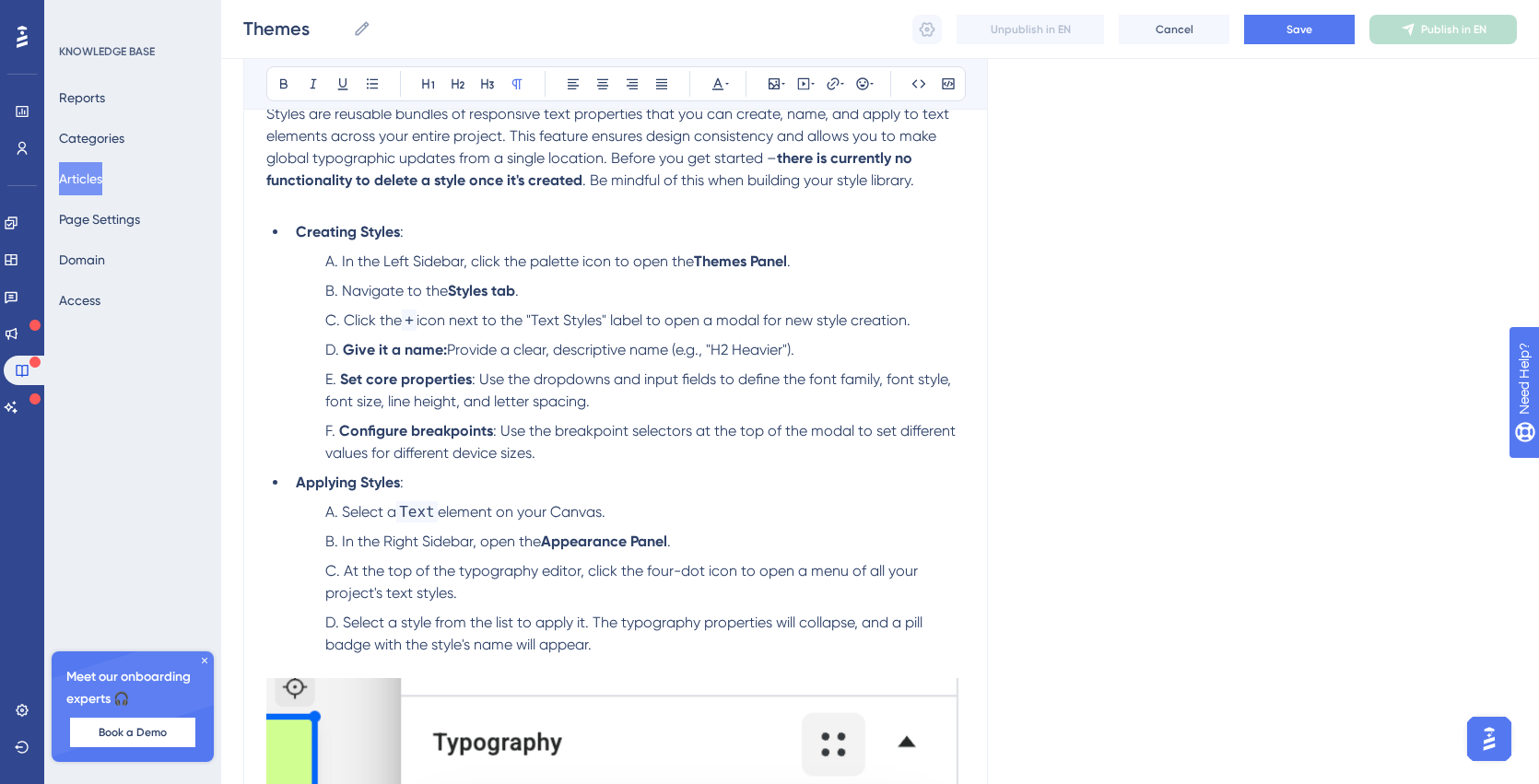
scroll to position [1964, 0]
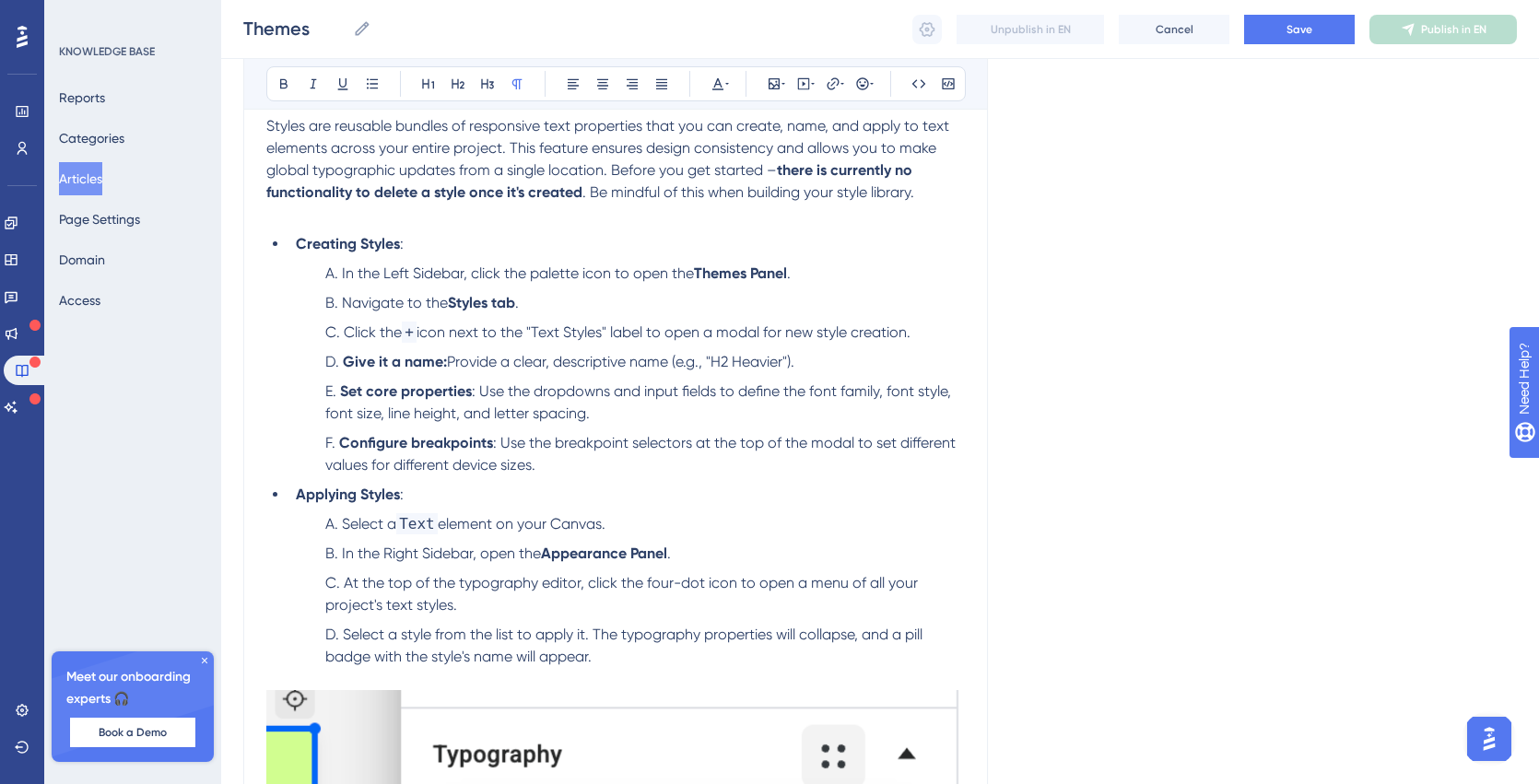
click at [565, 476] on li "Configure breakpoints : Use the breakpoint selectors at the top of the modal to…" at bounding box center [641, 454] width 647 height 44
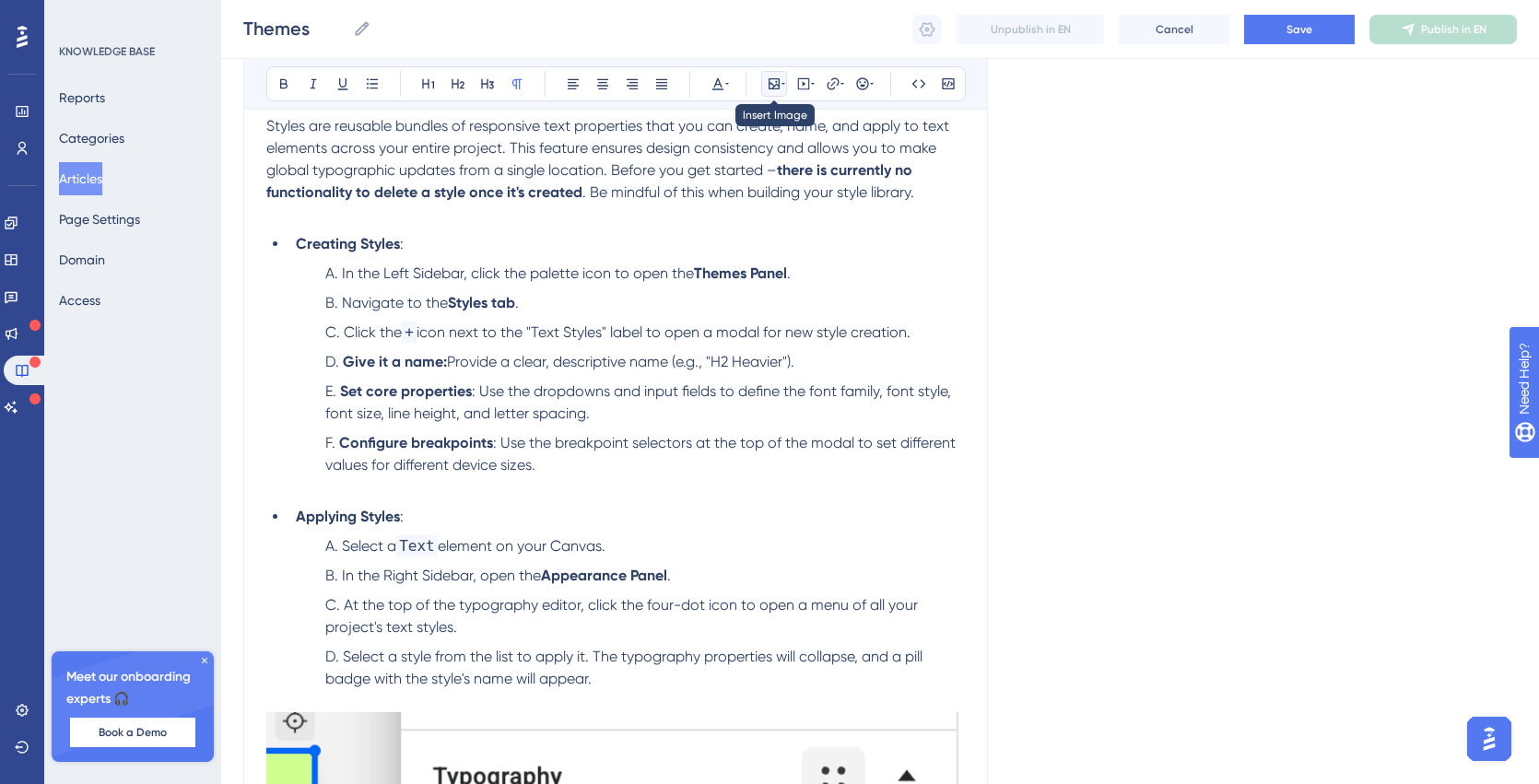
click at [774, 85] on icon at bounding box center [773, 84] width 11 height 11
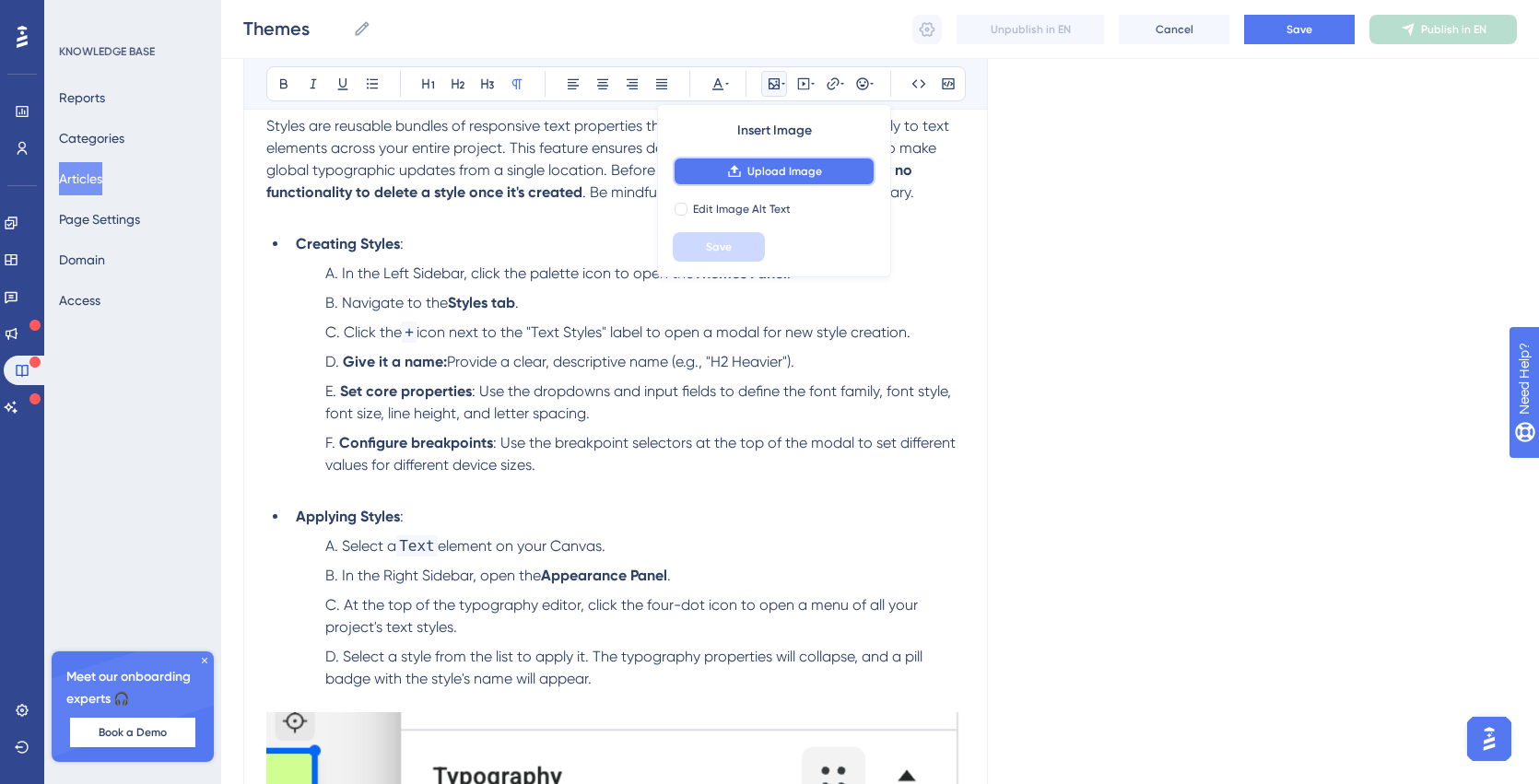
click at [751, 168] on span "Upload Image" at bounding box center [785, 171] width 75 height 15
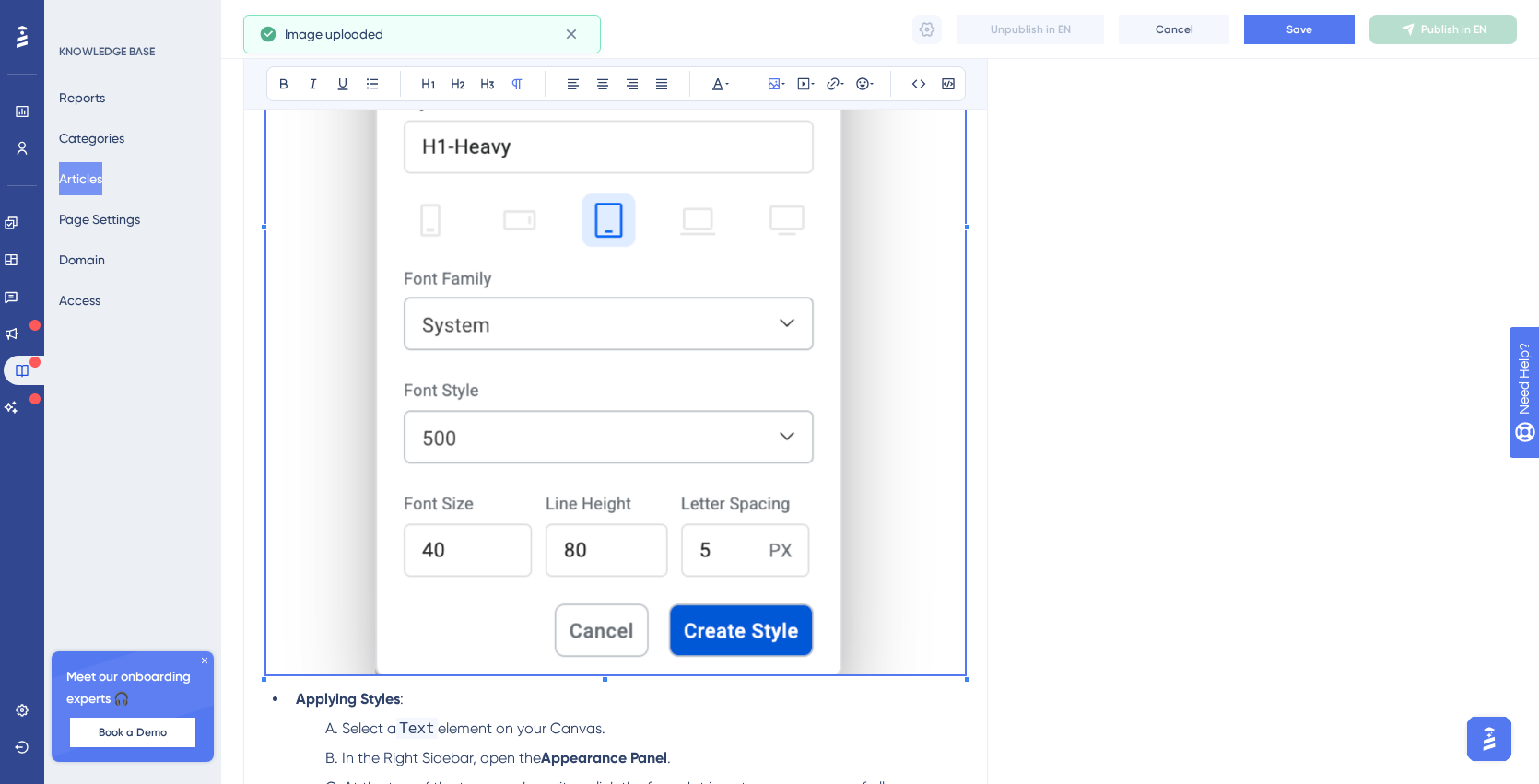
scroll to position [2850, 0]
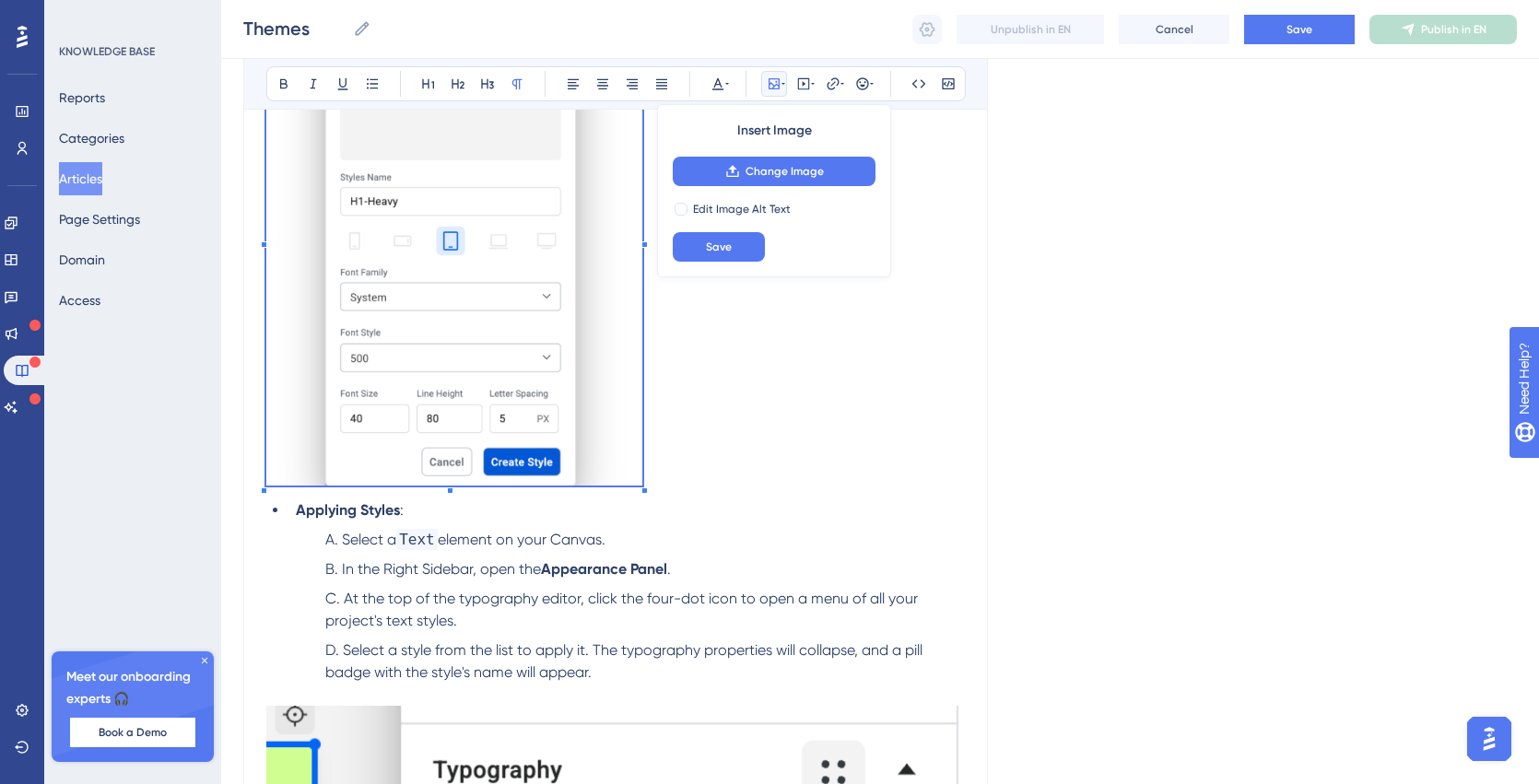
scroll to position [2212, 0]
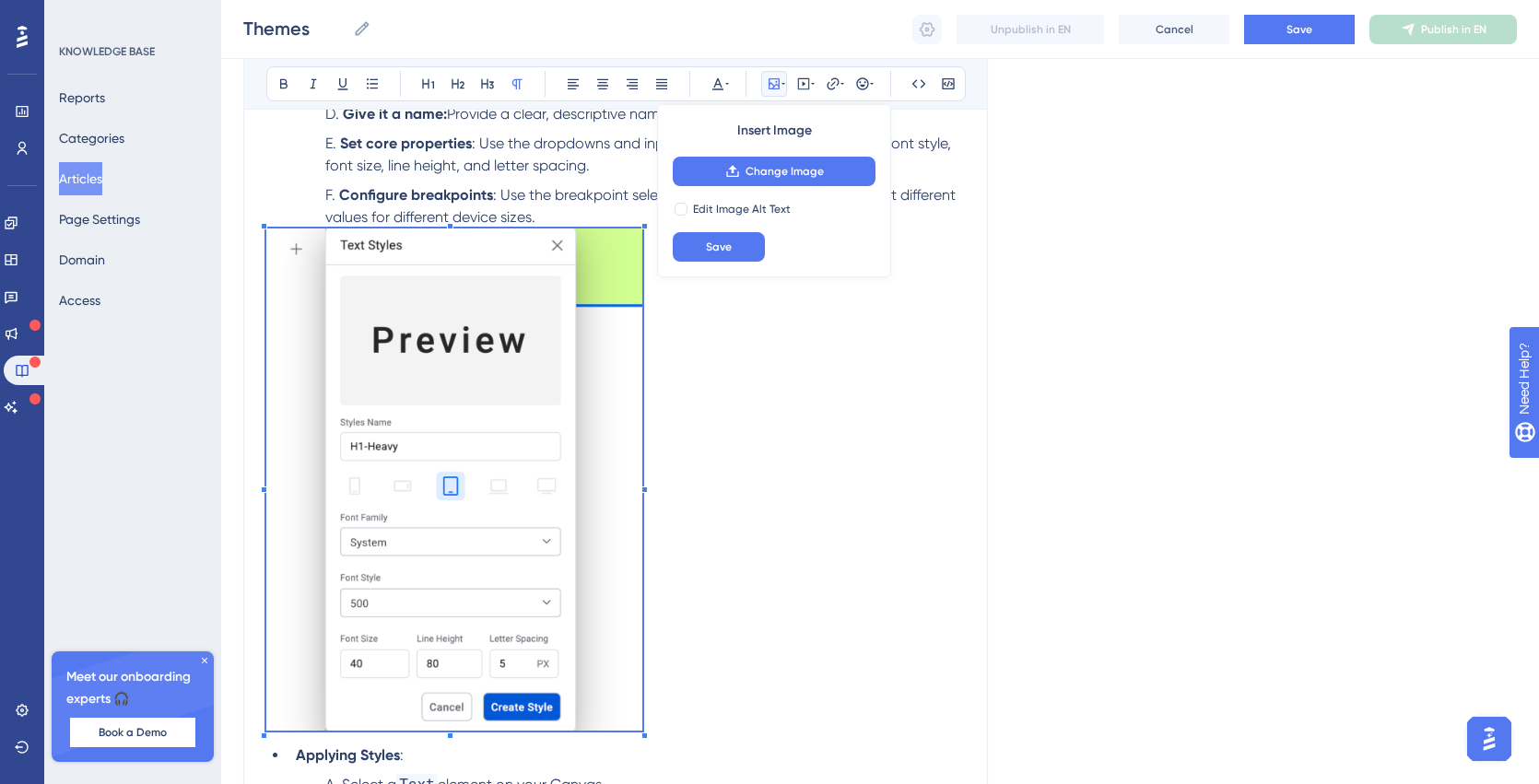
click at [532, 477] on img at bounding box center [454, 480] width 376 height 502
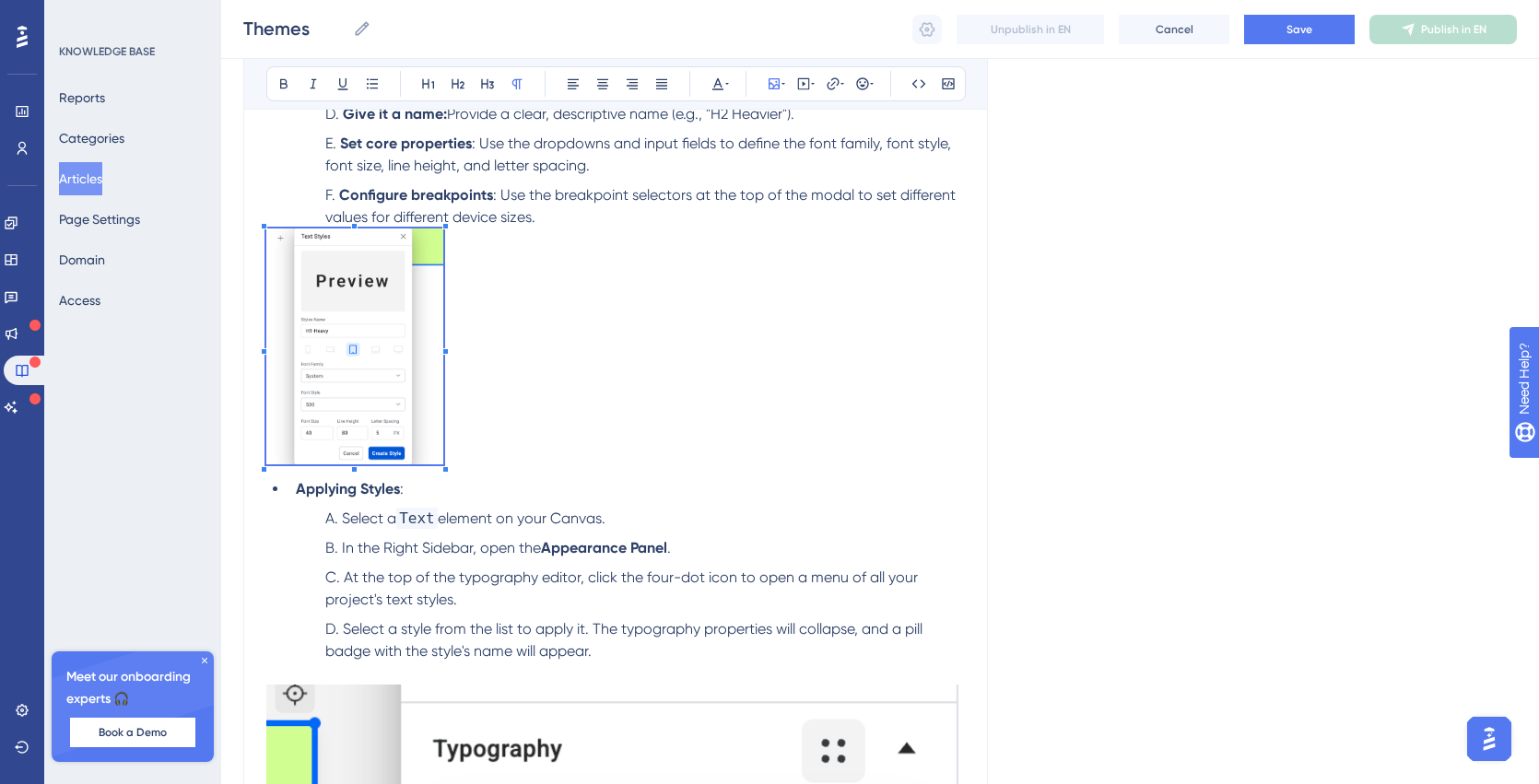
click at [443, 442] on p at bounding box center [615, 350] width 699 height 242
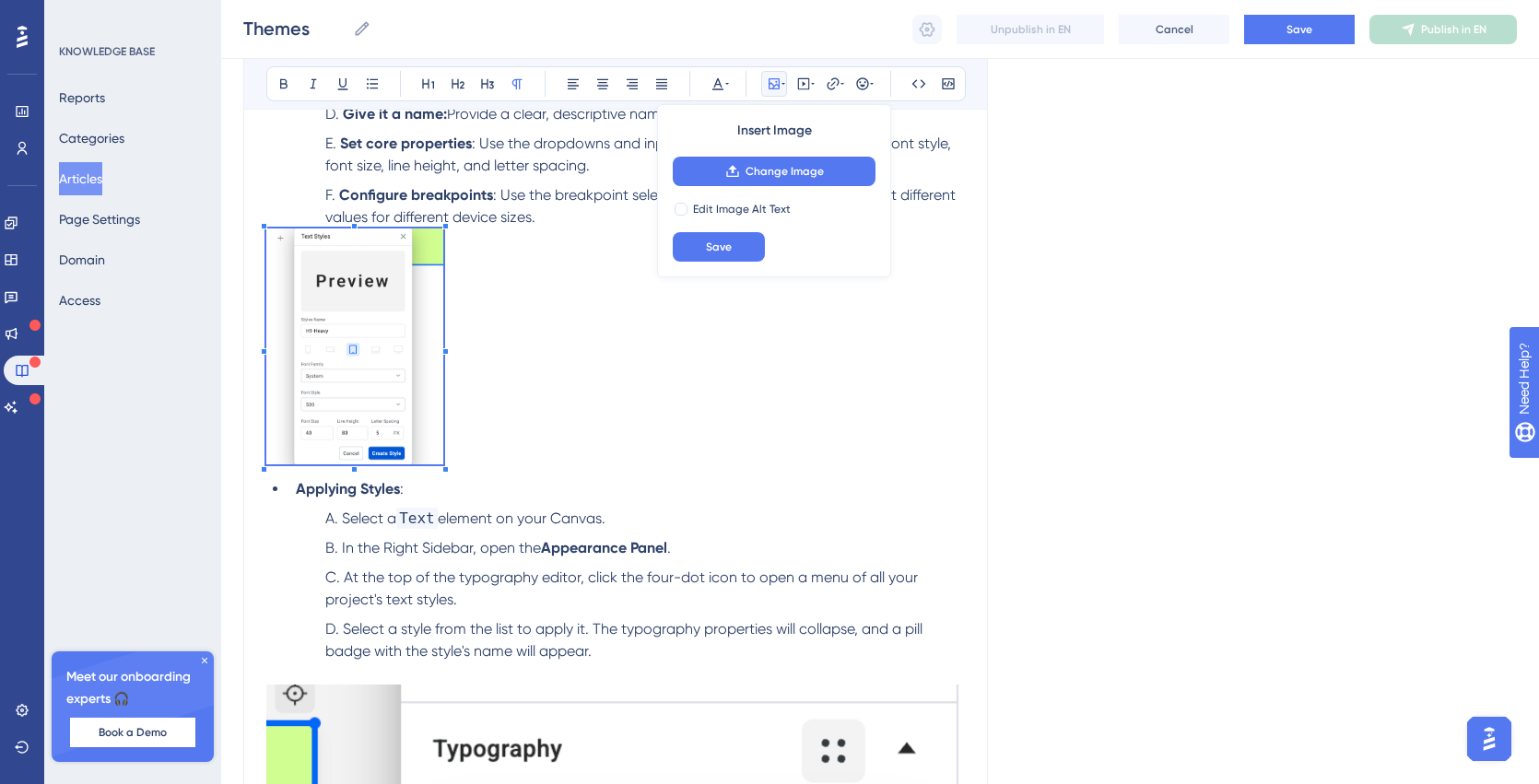
click at [381, 380] on img at bounding box center [355, 346] width 177 height 235
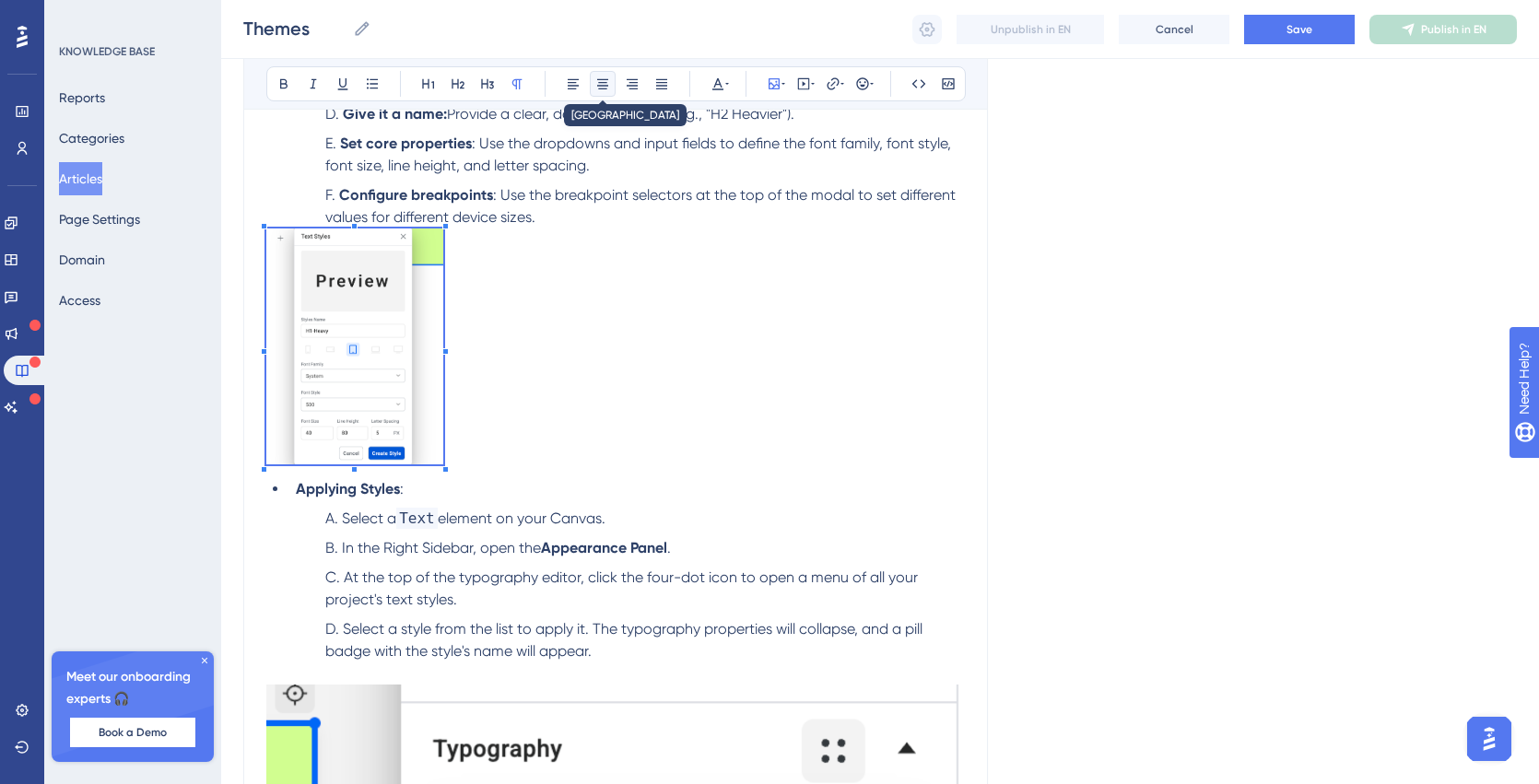
click at [604, 79] on icon at bounding box center [602, 84] width 11 height 10
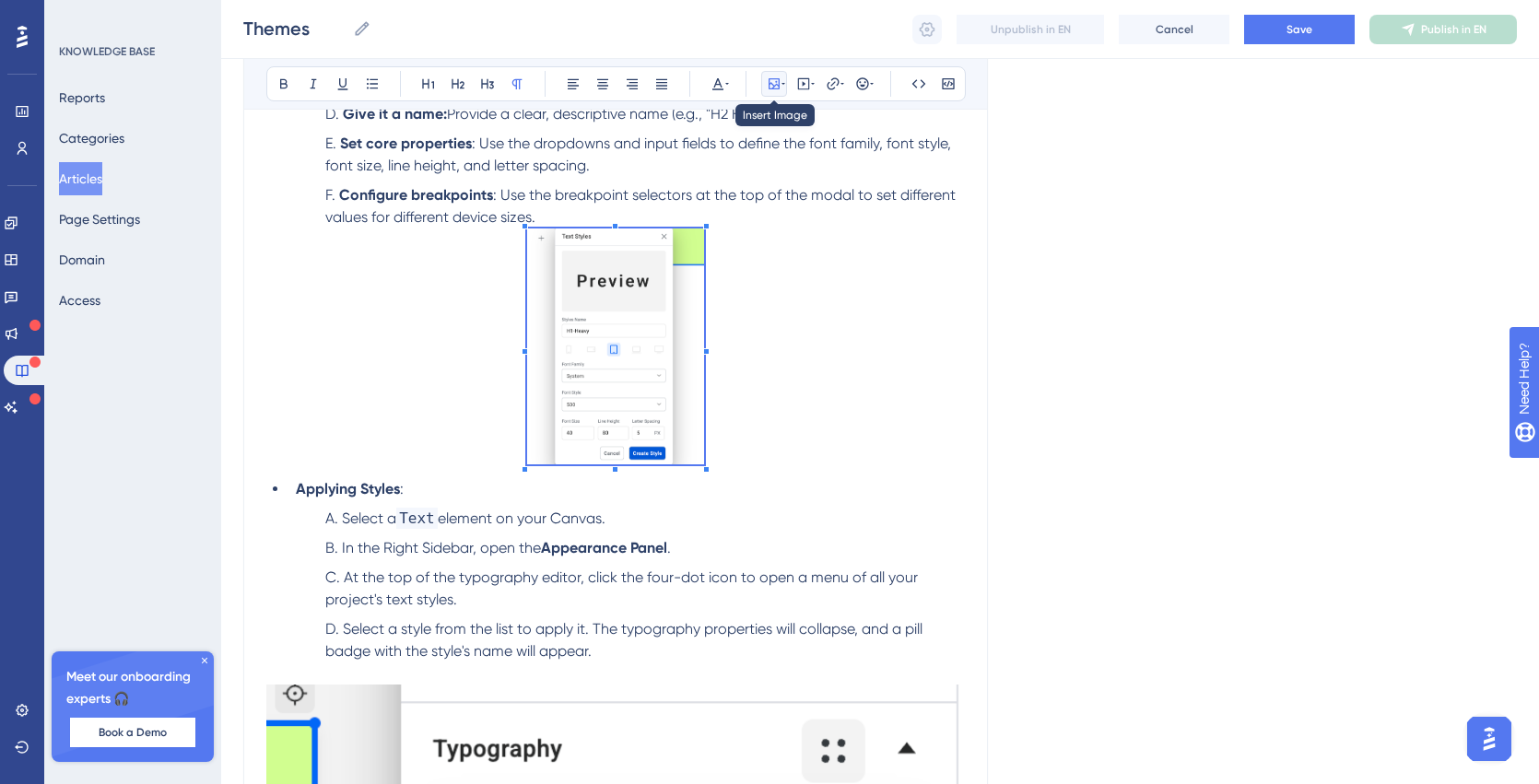
click at [778, 80] on icon at bounding box center [773, 84] width 11 height 11
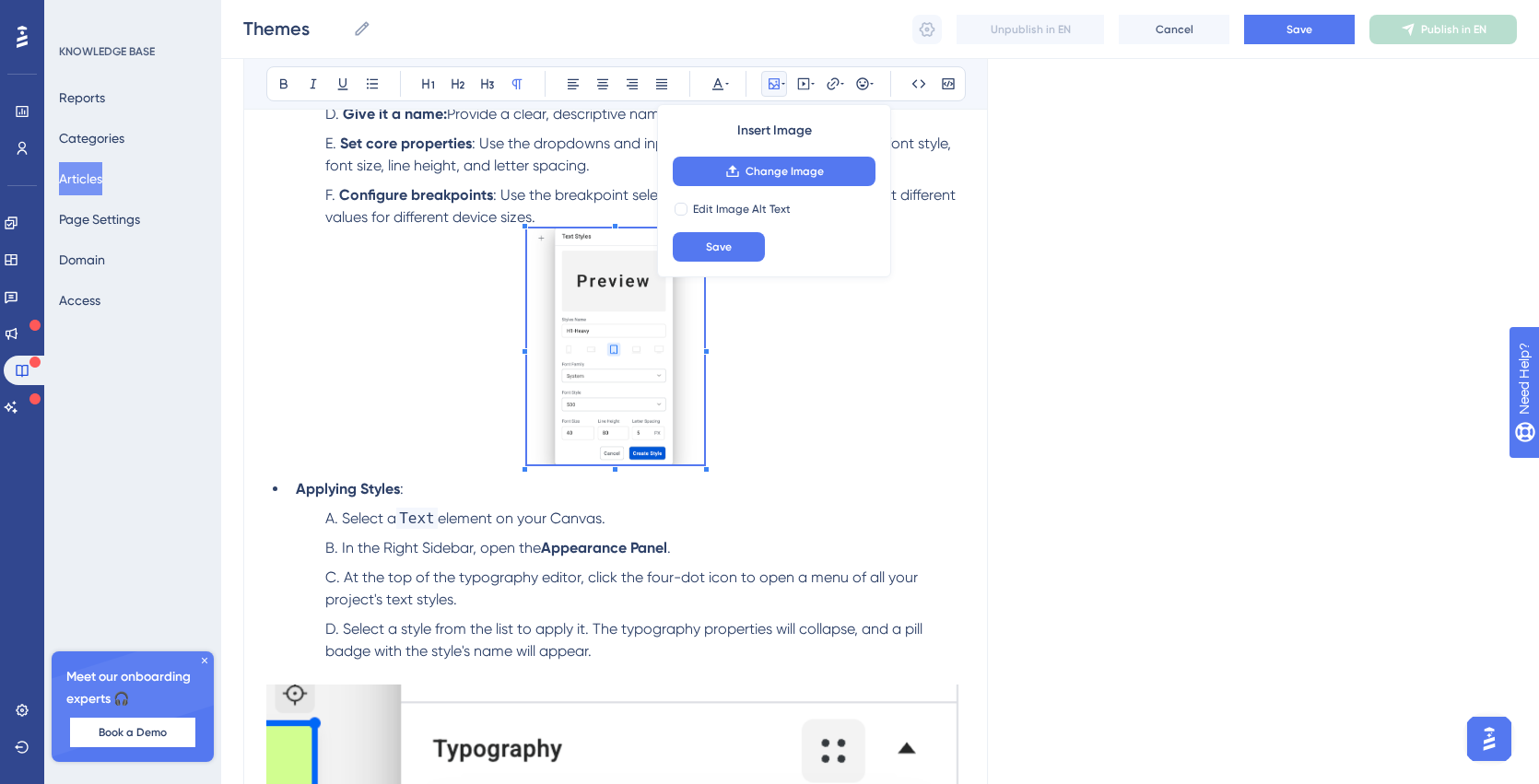
click at [778, 80] on icon at bounding box center [773, 84] width 11 height 11
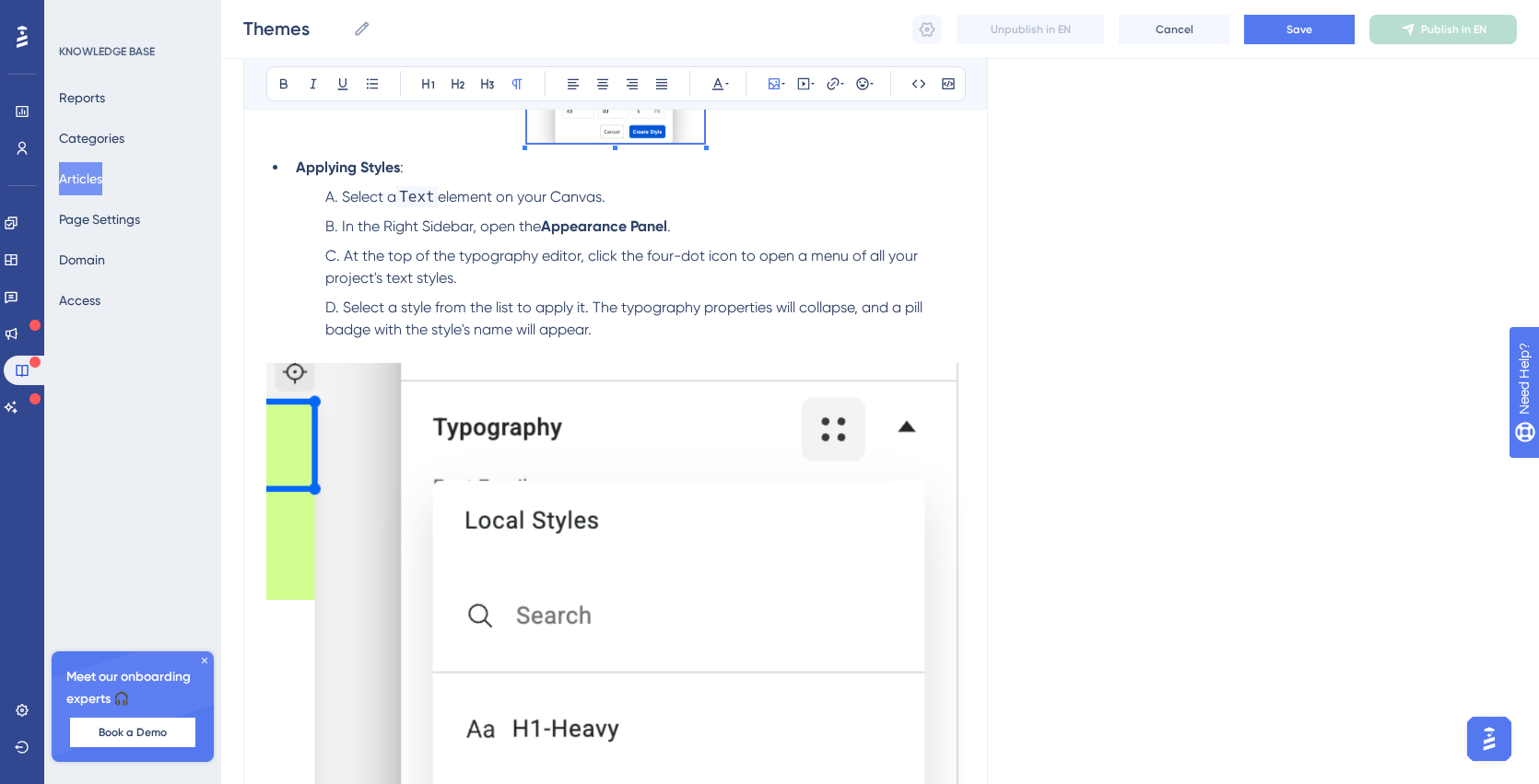
click at [638, 571] on img at bounding box center [615, 678] width 699 height 629
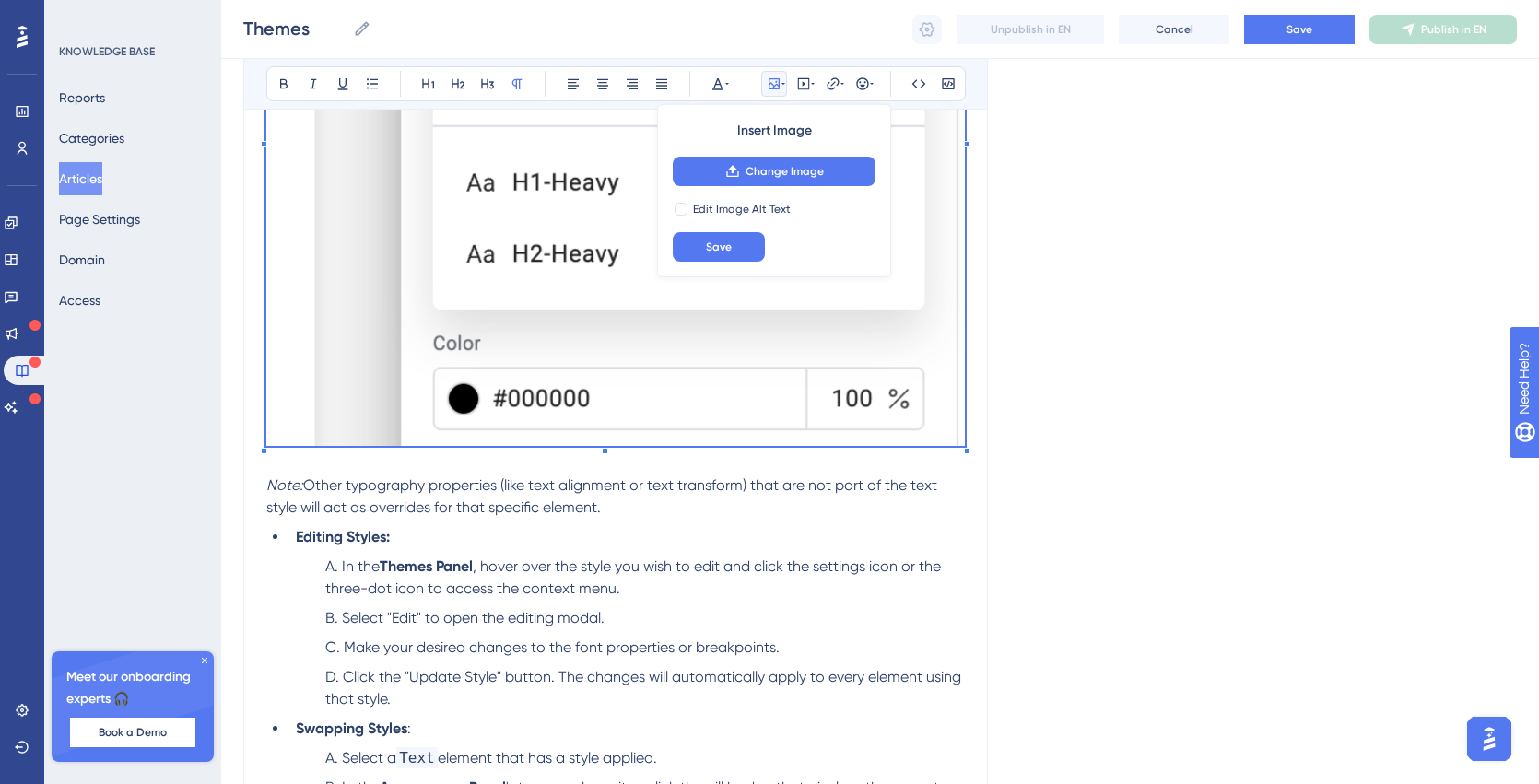
scroll to position [3087, 0]
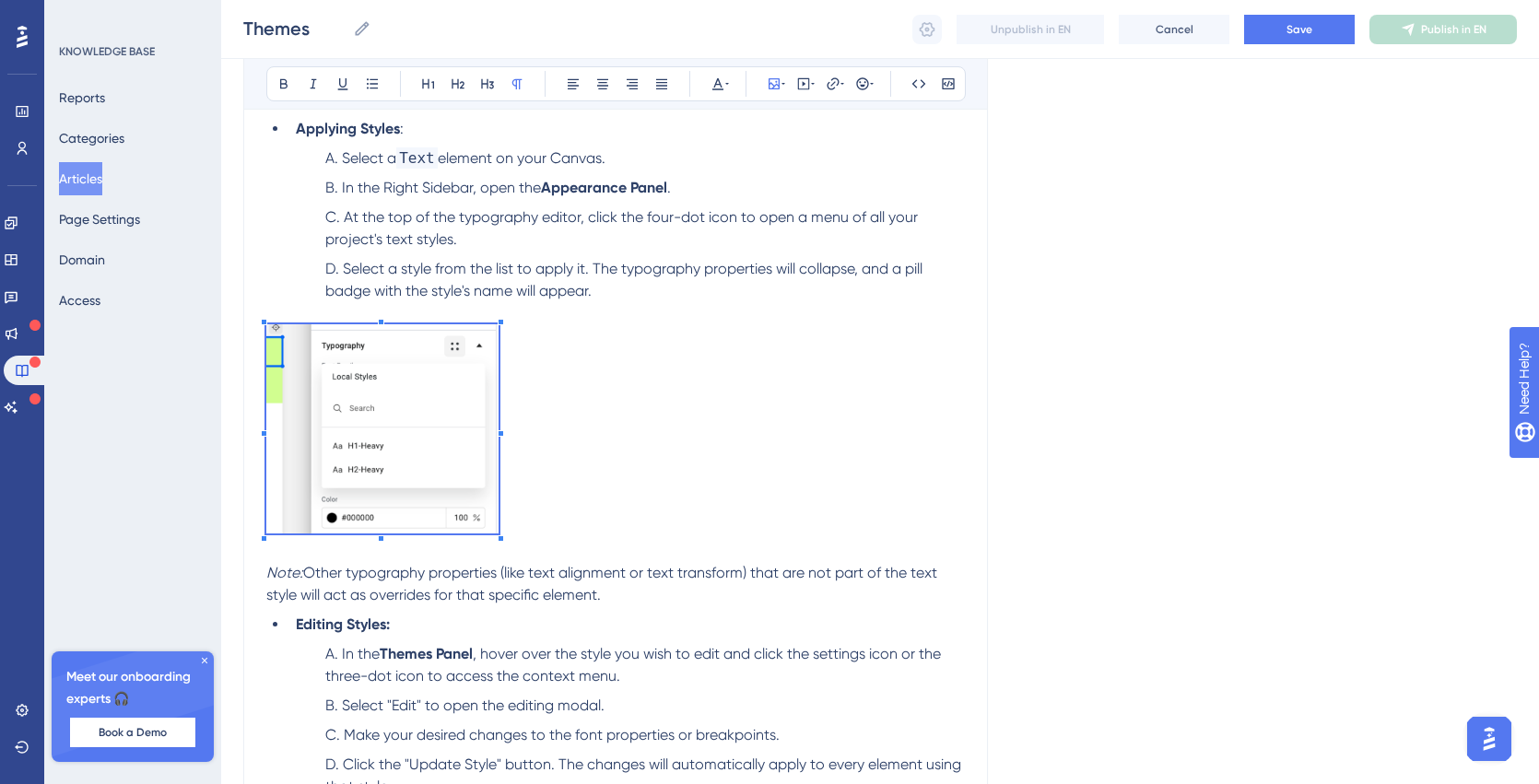
scroll to position [2491, 0]
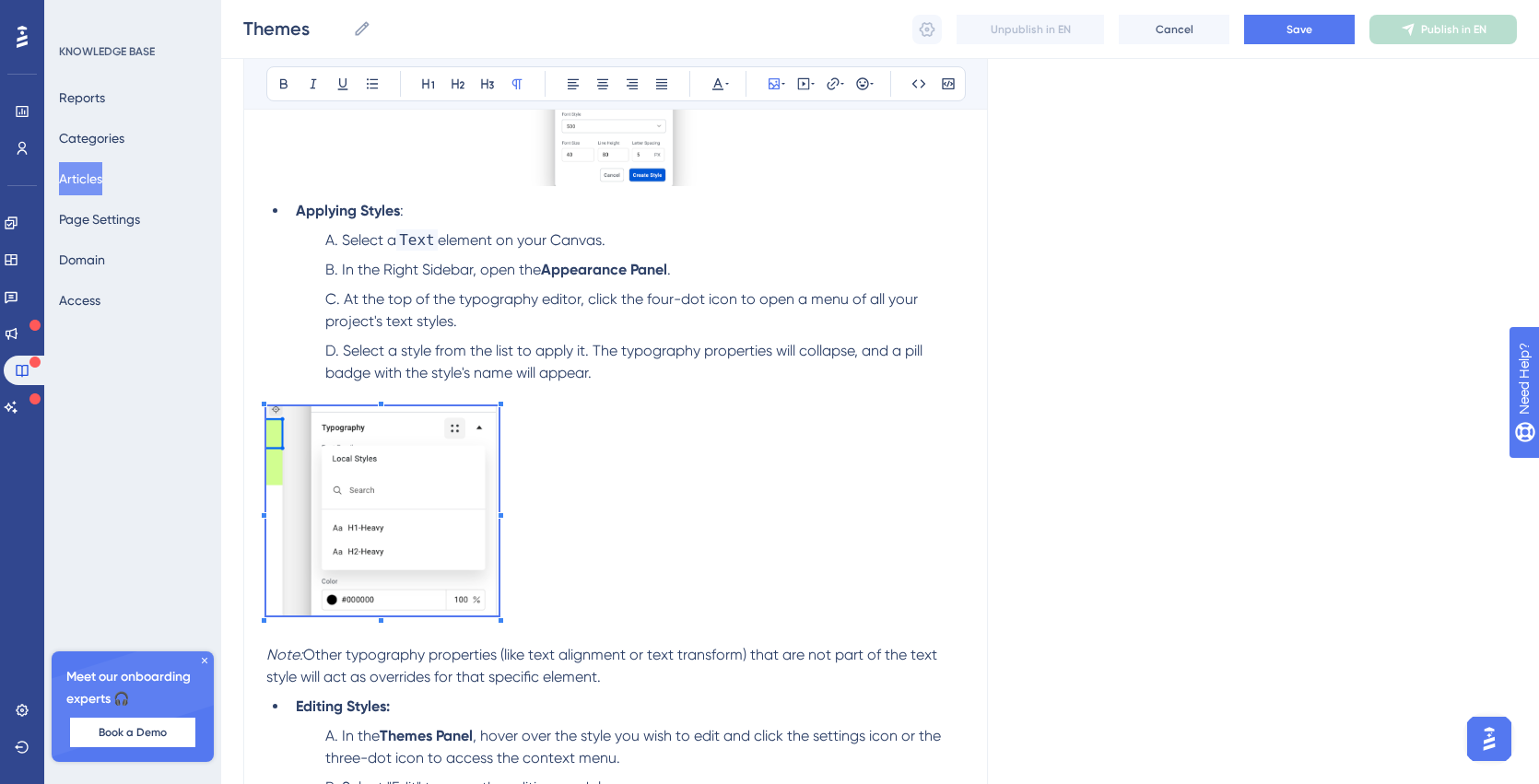
click at [417, 508] on img at bounding box center [382, 511] width 233 height 209
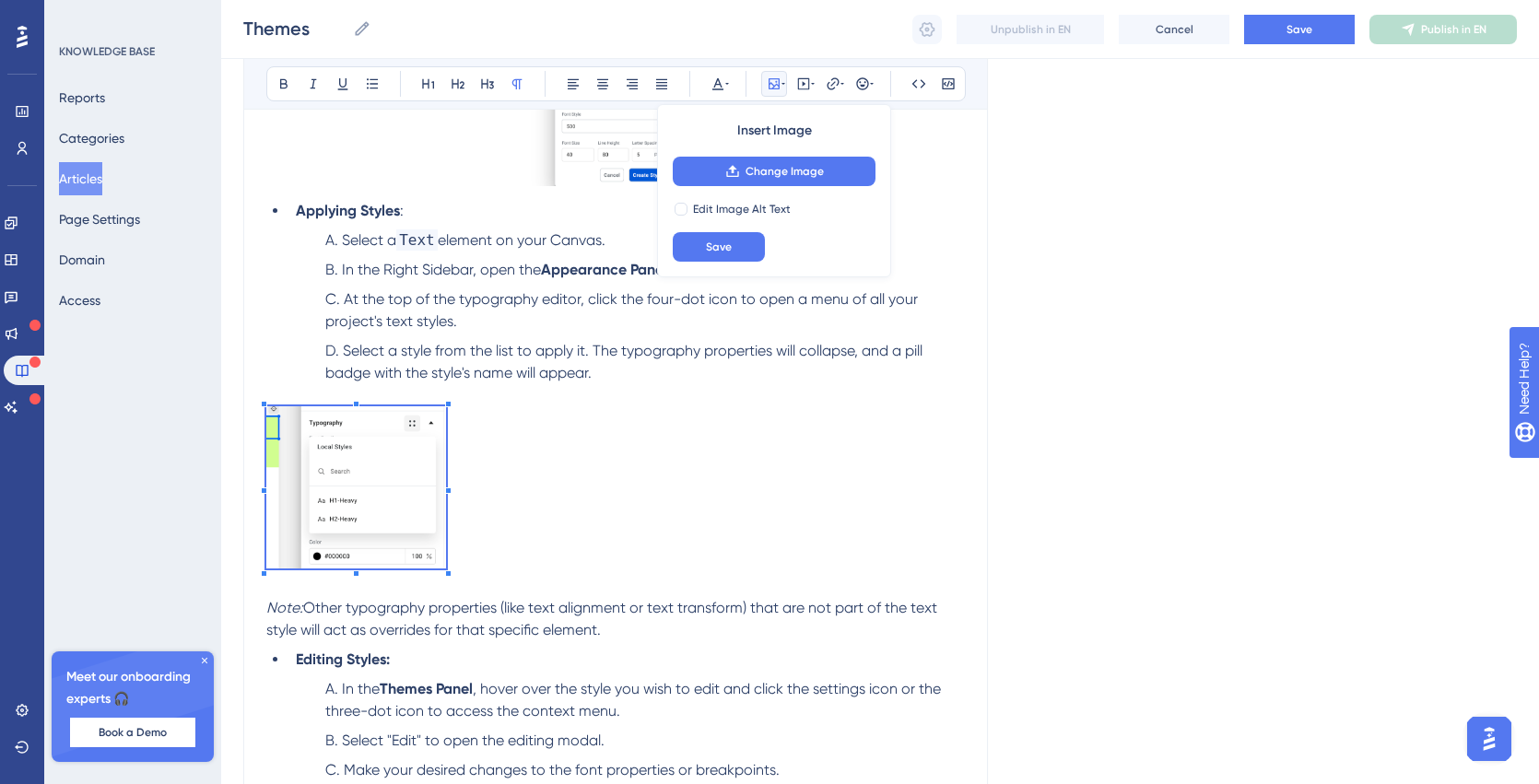
click at [447, 545] on p at bounding box center [615, 490] width 699 height 168
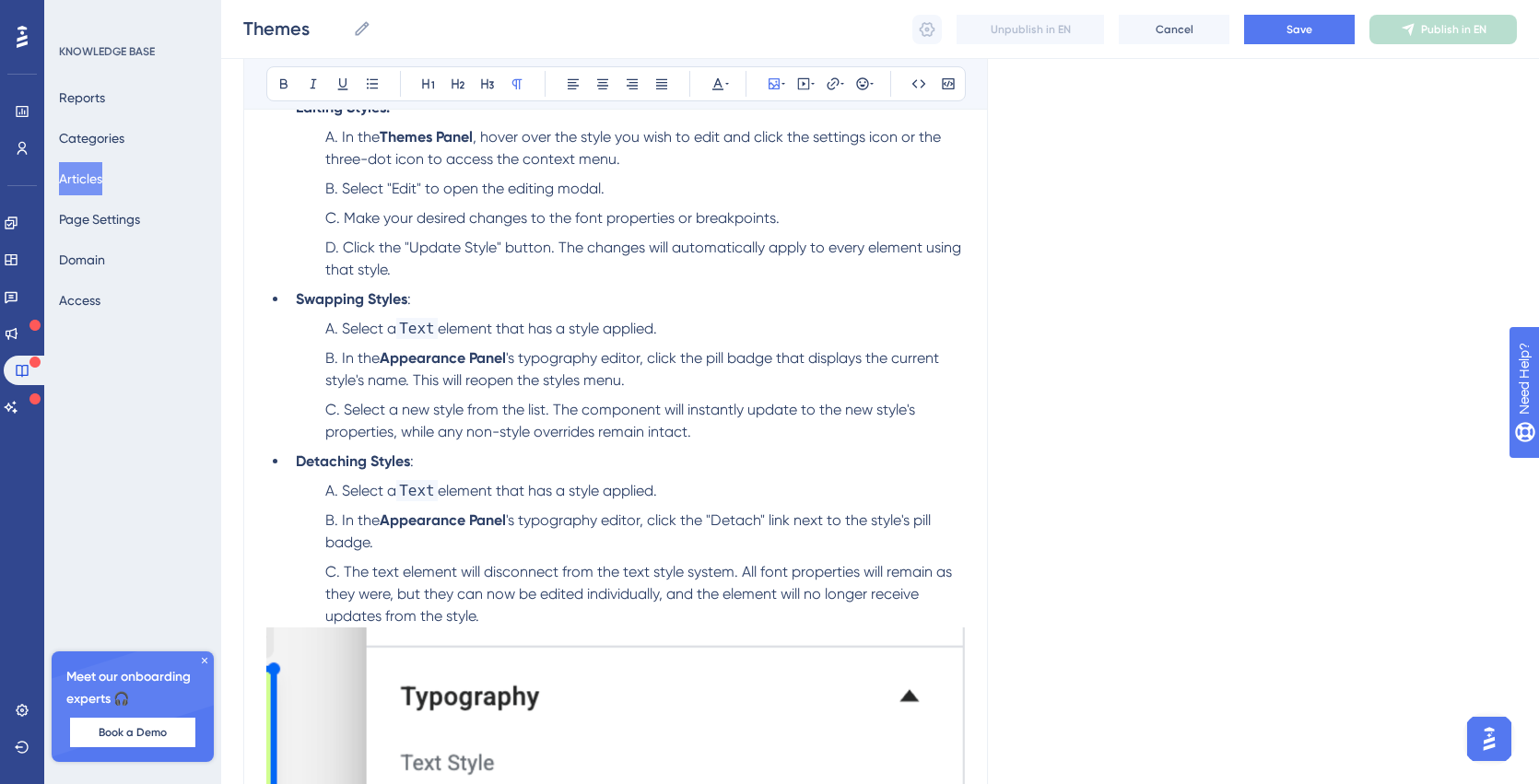
scroll to position [3466, 0]
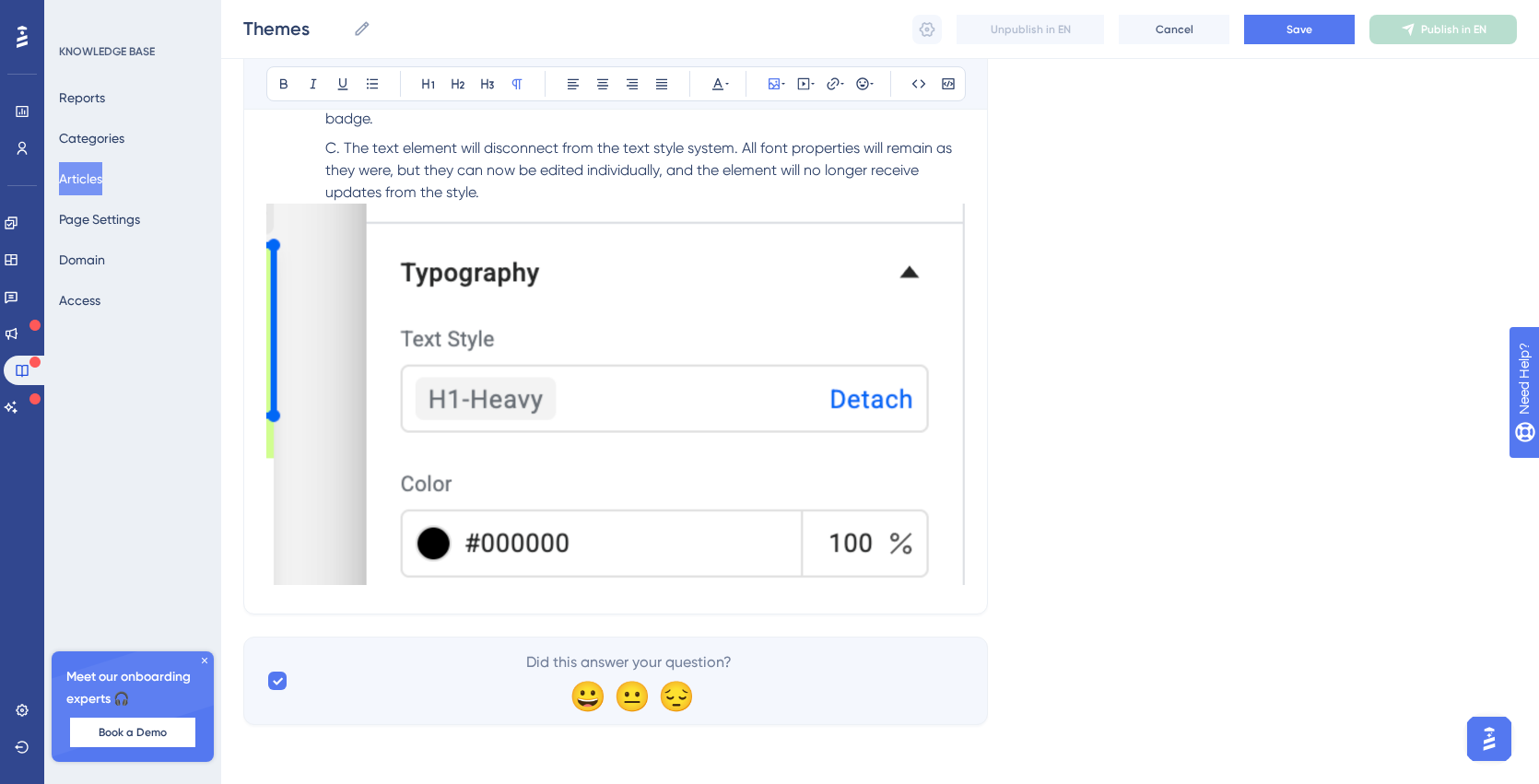
click at [611, 437] on img at bounding box center [615, 394] width 699 height 381
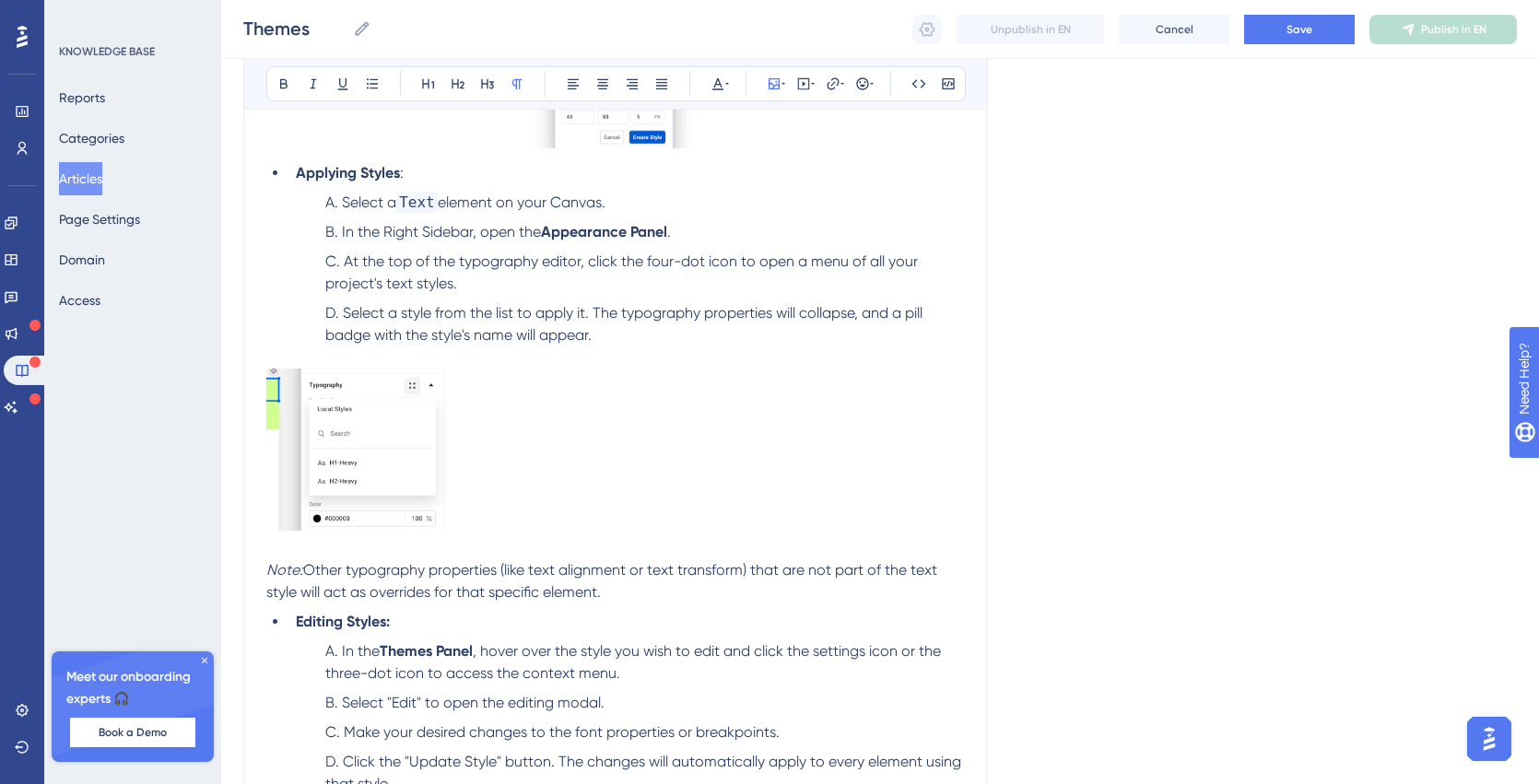
scroll to position [2515, 0]
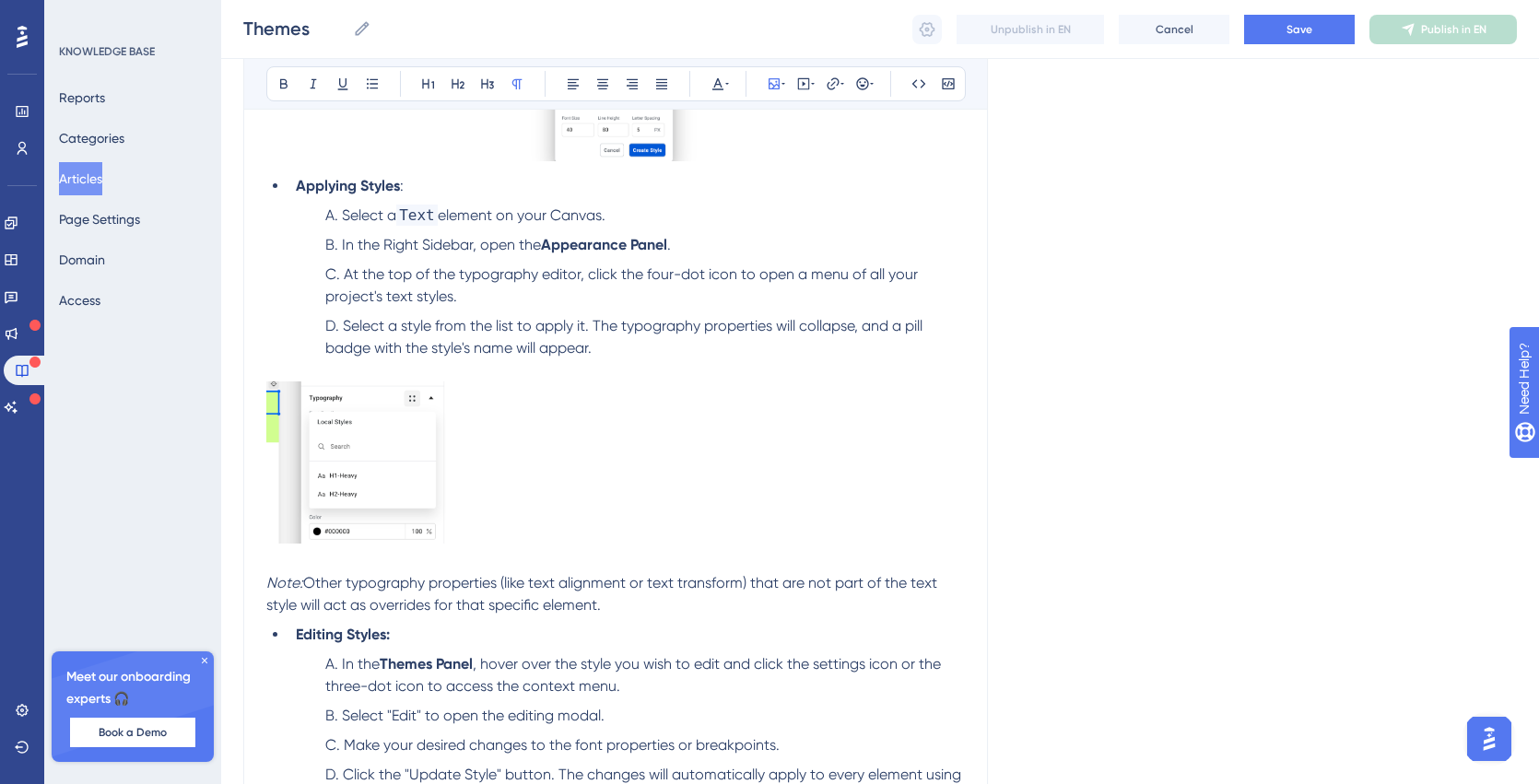
click at [404, 475] on img at bounding box center [356, 462] width 179 height 163
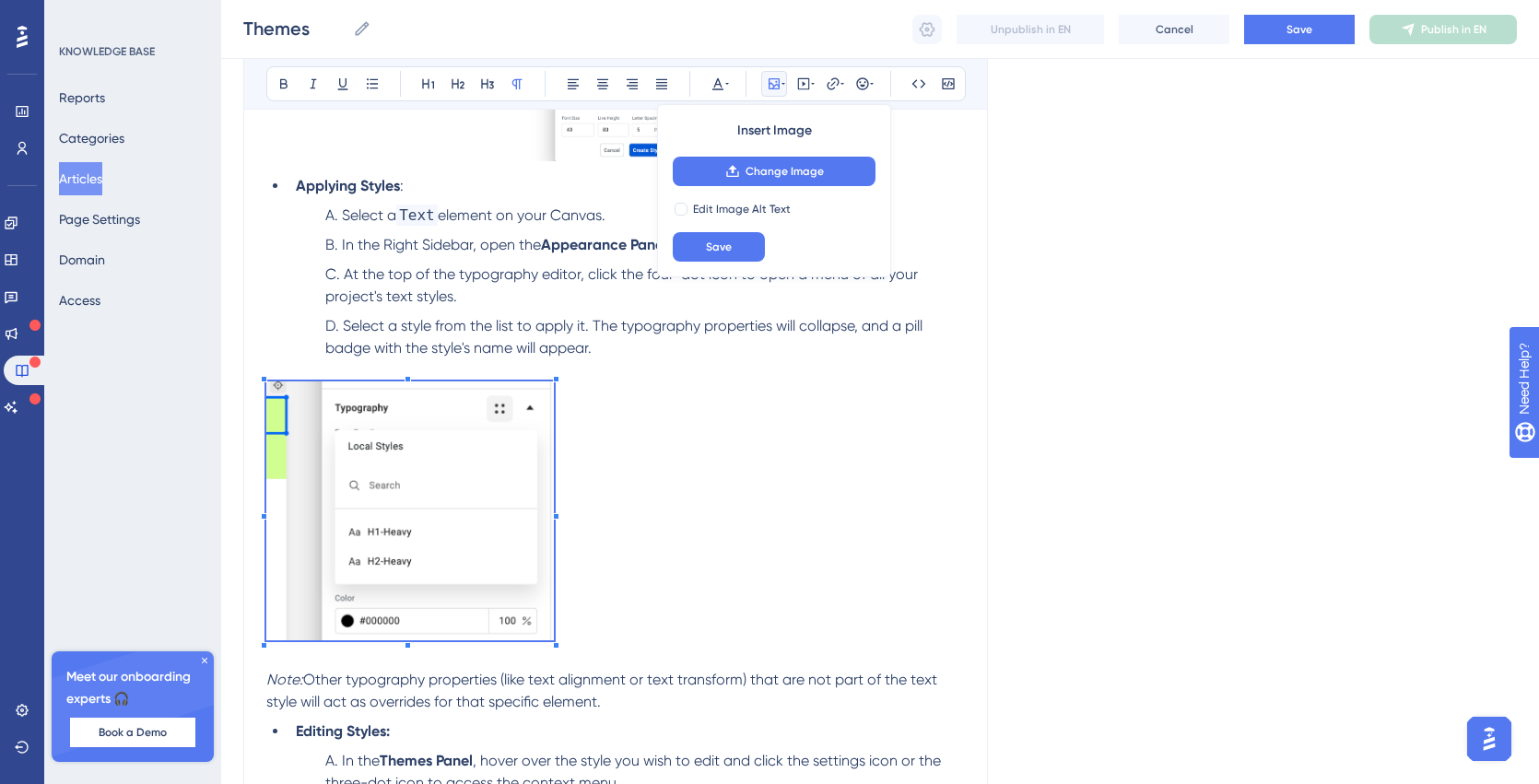
click at [559, 594] on p at bounding box center [615, 513] width 699 height 265
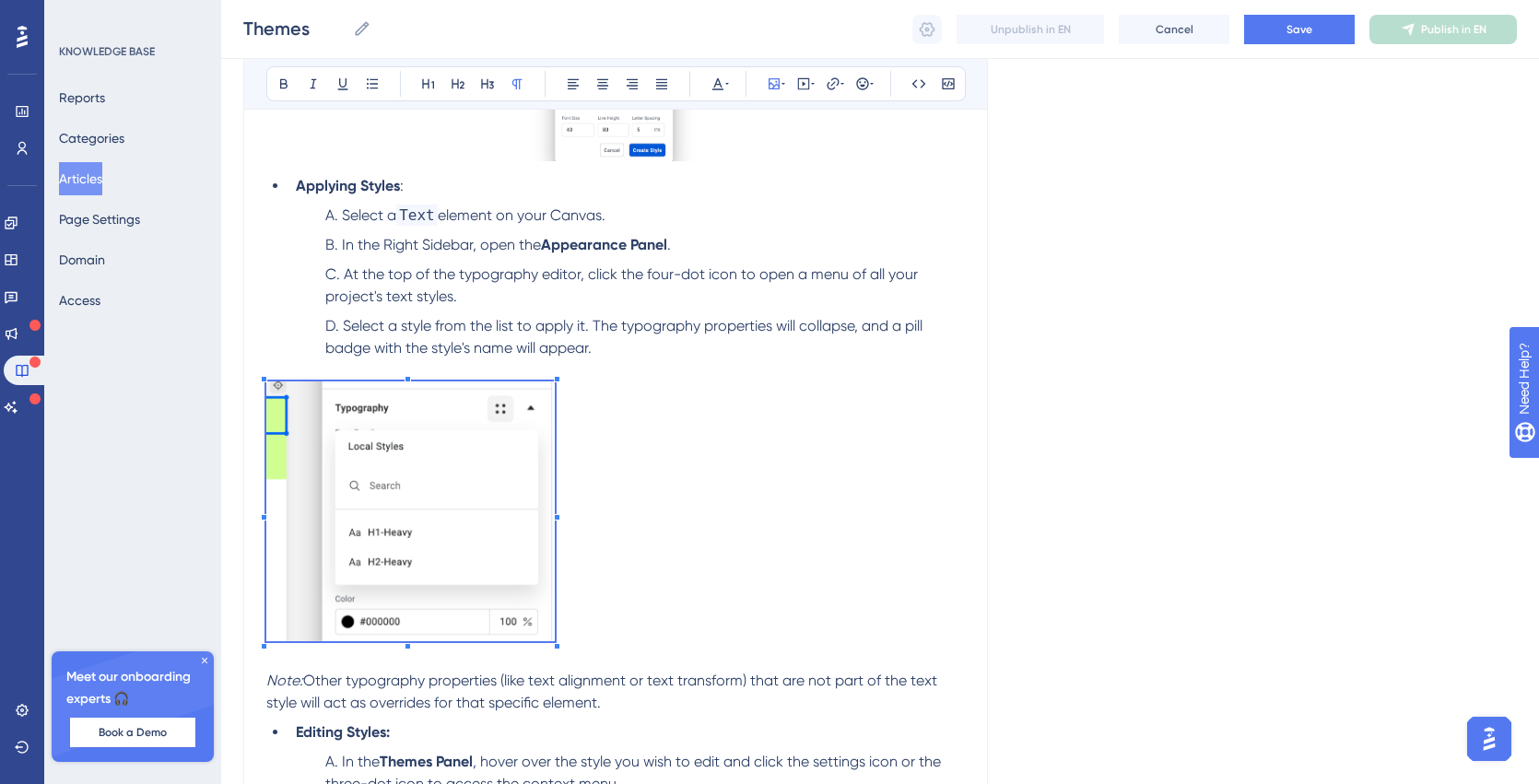
scroll to position [2186, 0]
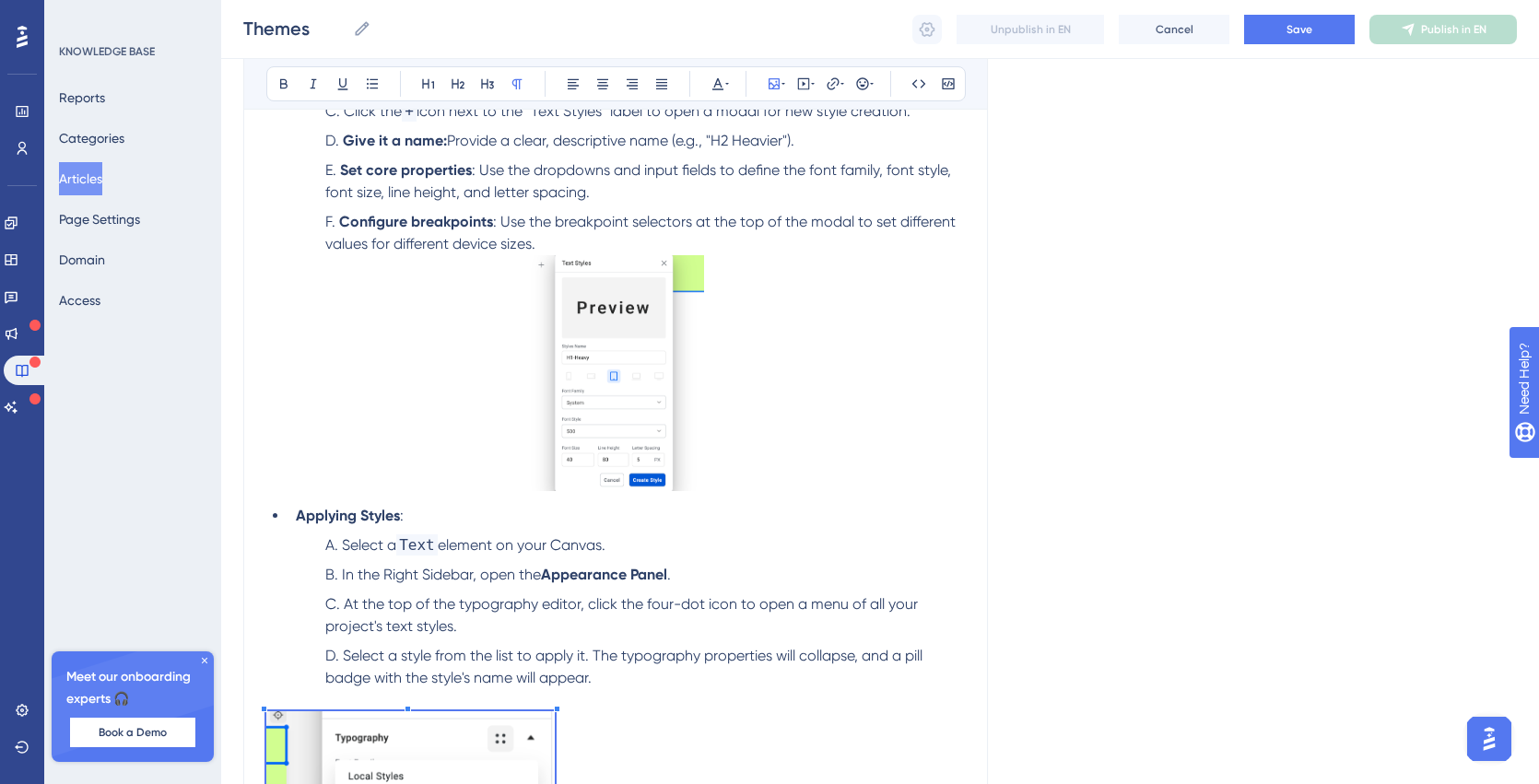
click at [622, 379] on img at bounding box center [616, 372] width 177 height 235
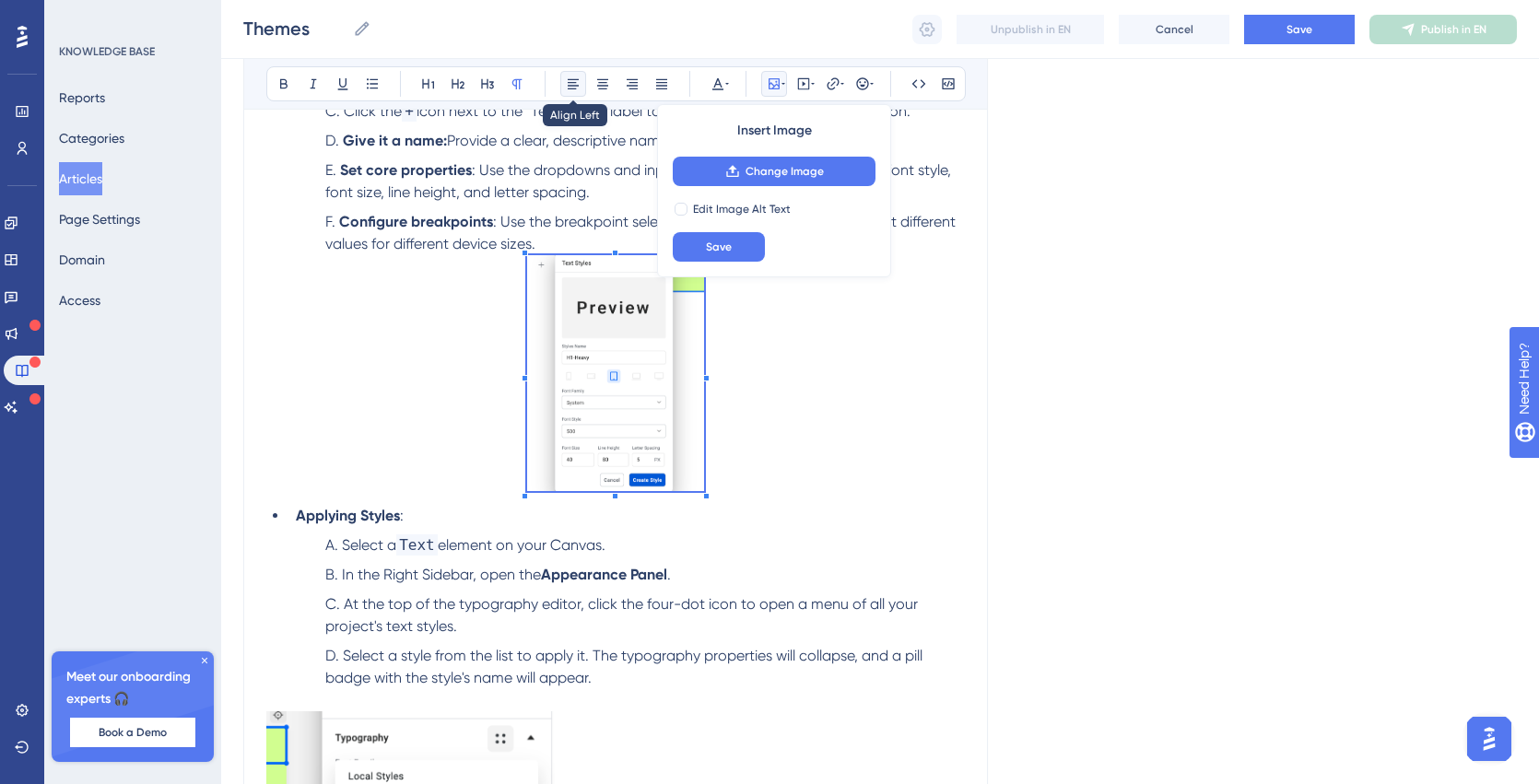
click at [575, 75] on button at bounding box center [573, 84] width 26 height 26
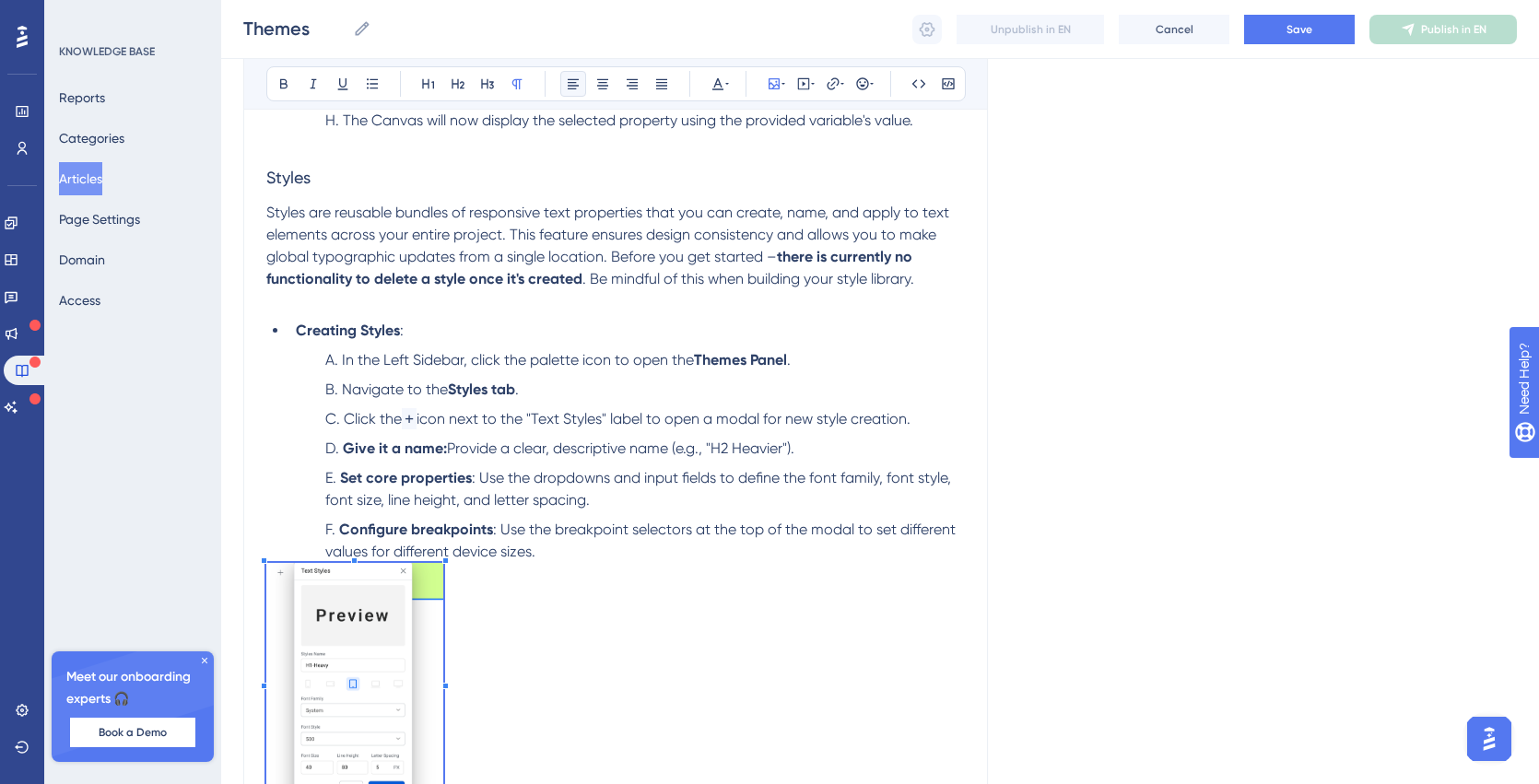
scroll to position [1858, 0]
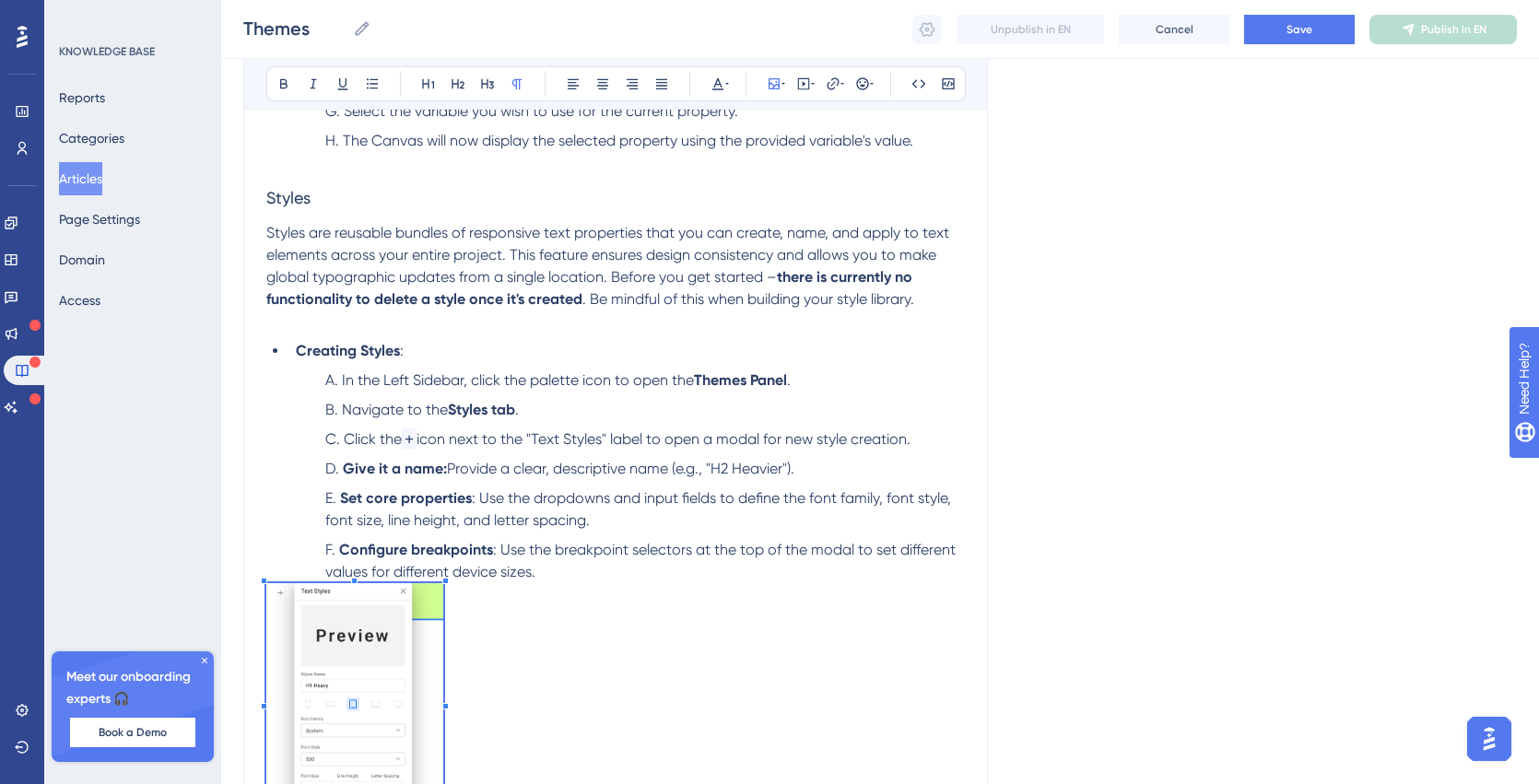
click at [307, 335] on div "Themes: Variables and Styles Tutorial When designing a complex application, you…" at bounding box center [615, 296] width 699 height 3524
click at [290, 319] on p at bounding box center [615, 321] width 699 height 22
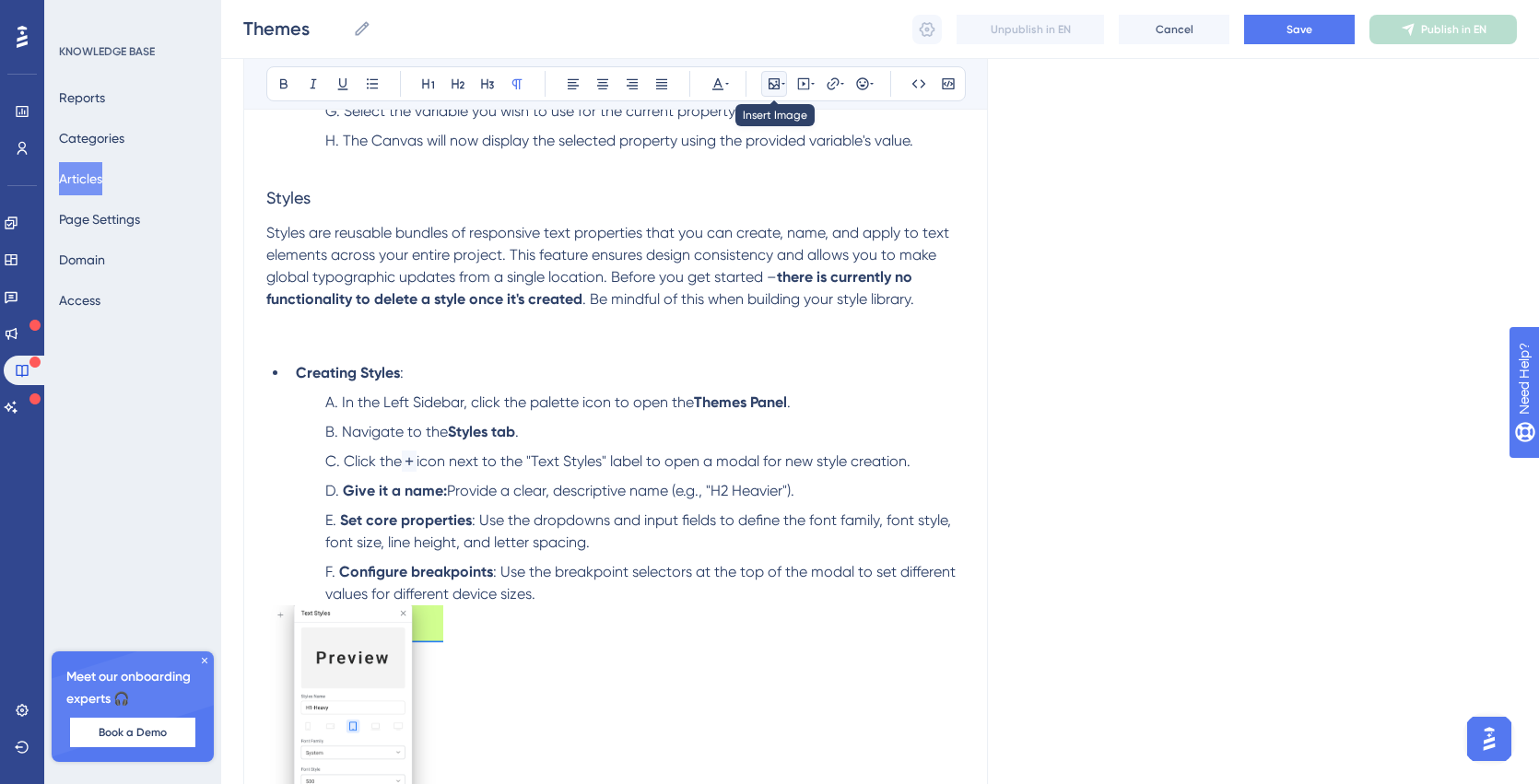
click at [770, 80] on icon at bounding box center [773, 84] width 15 height 15
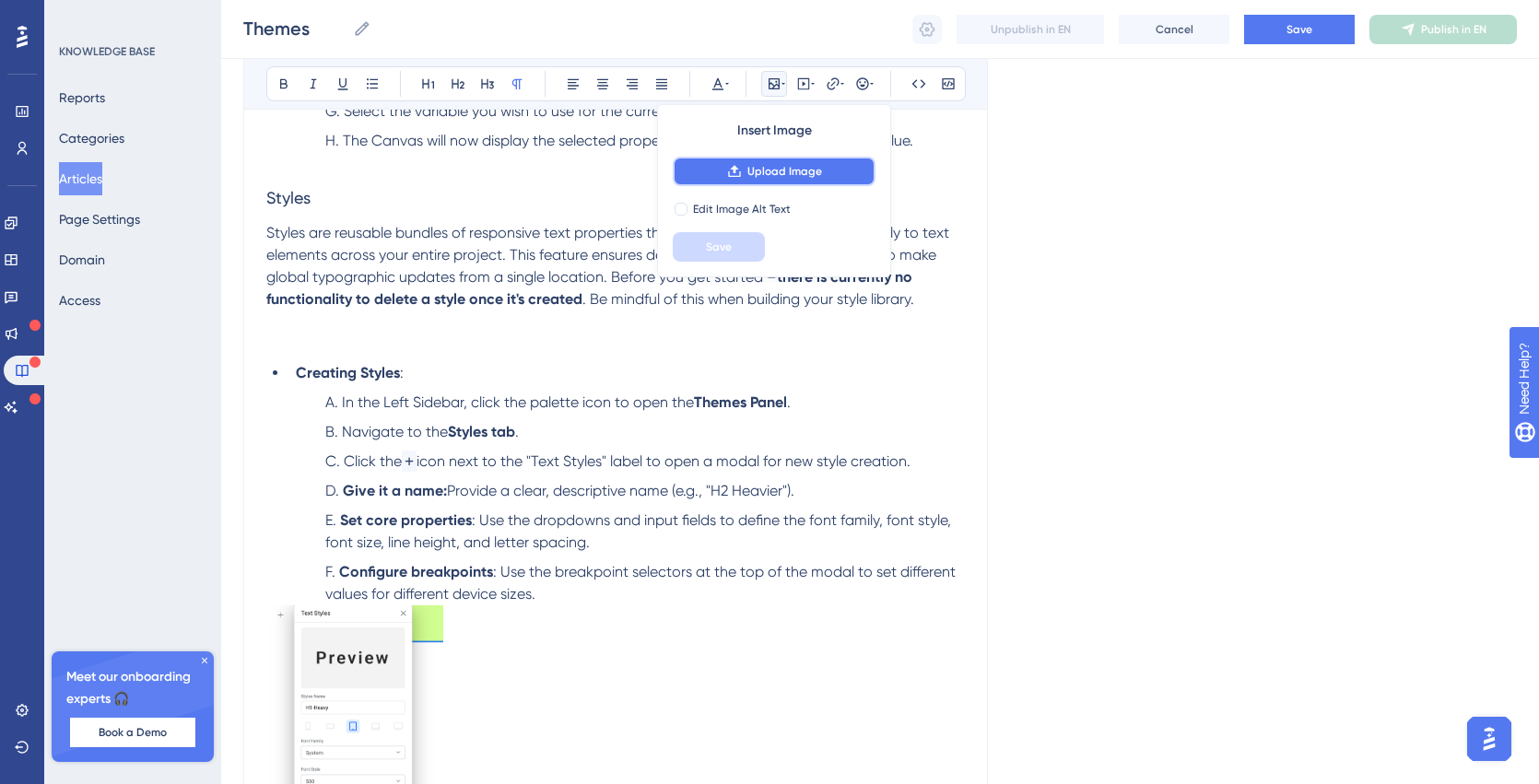
click at [752, 168] on span "Upload Image" at bounding box center [785, 171] width 75 height 15
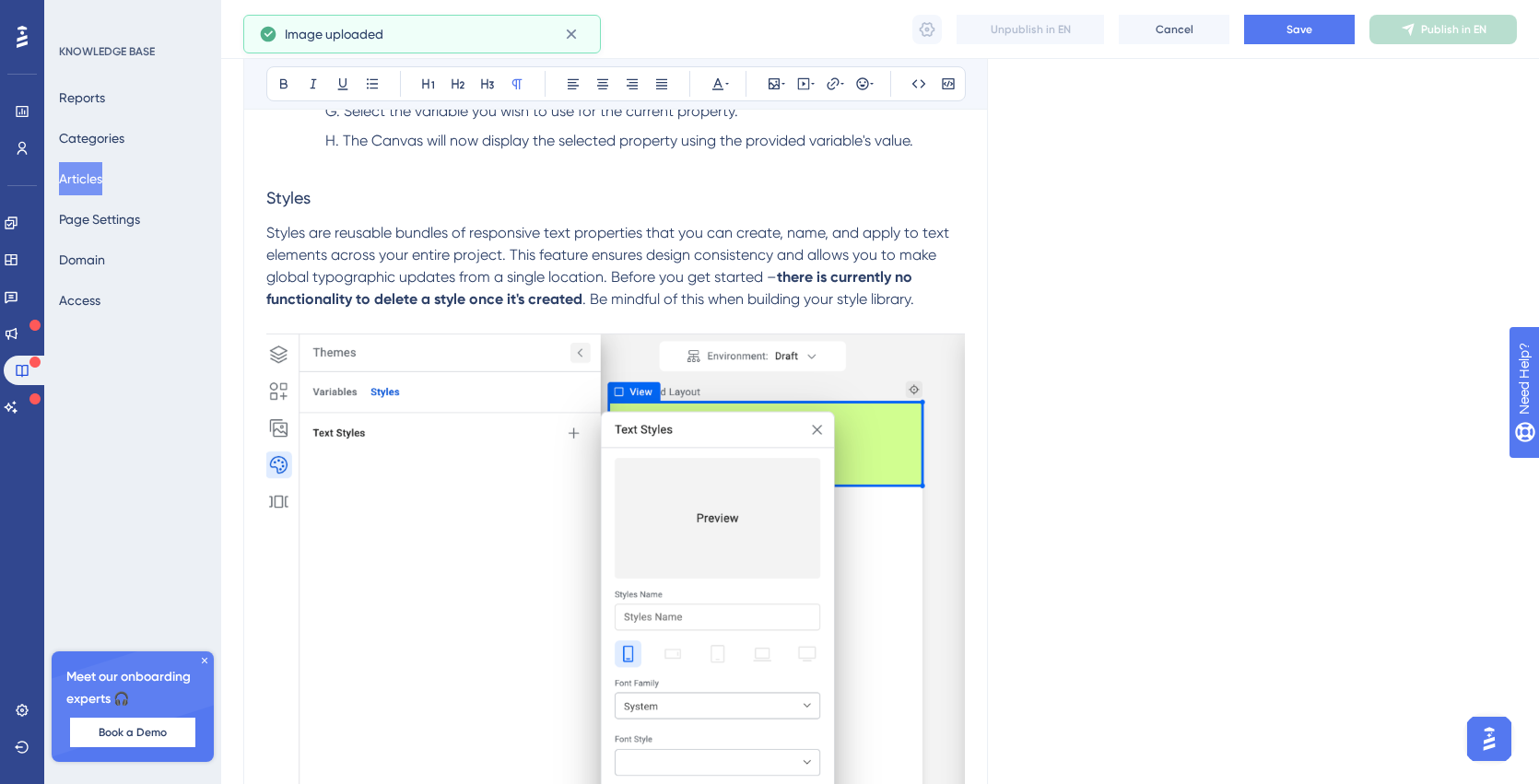
click at [512, 489] on img at bounding box center [615, 615] width 699 height 564
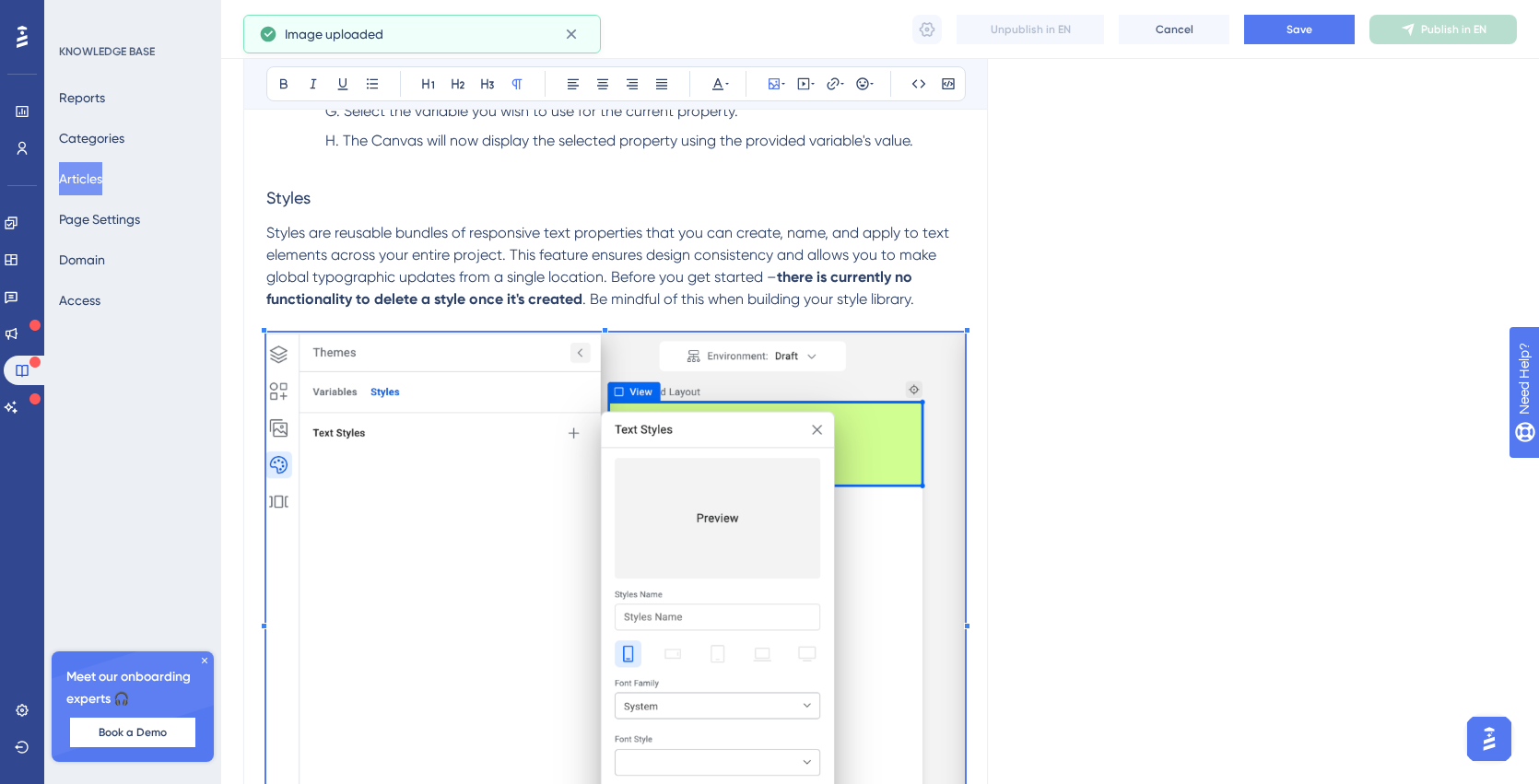
scroll to position [2257, 0]
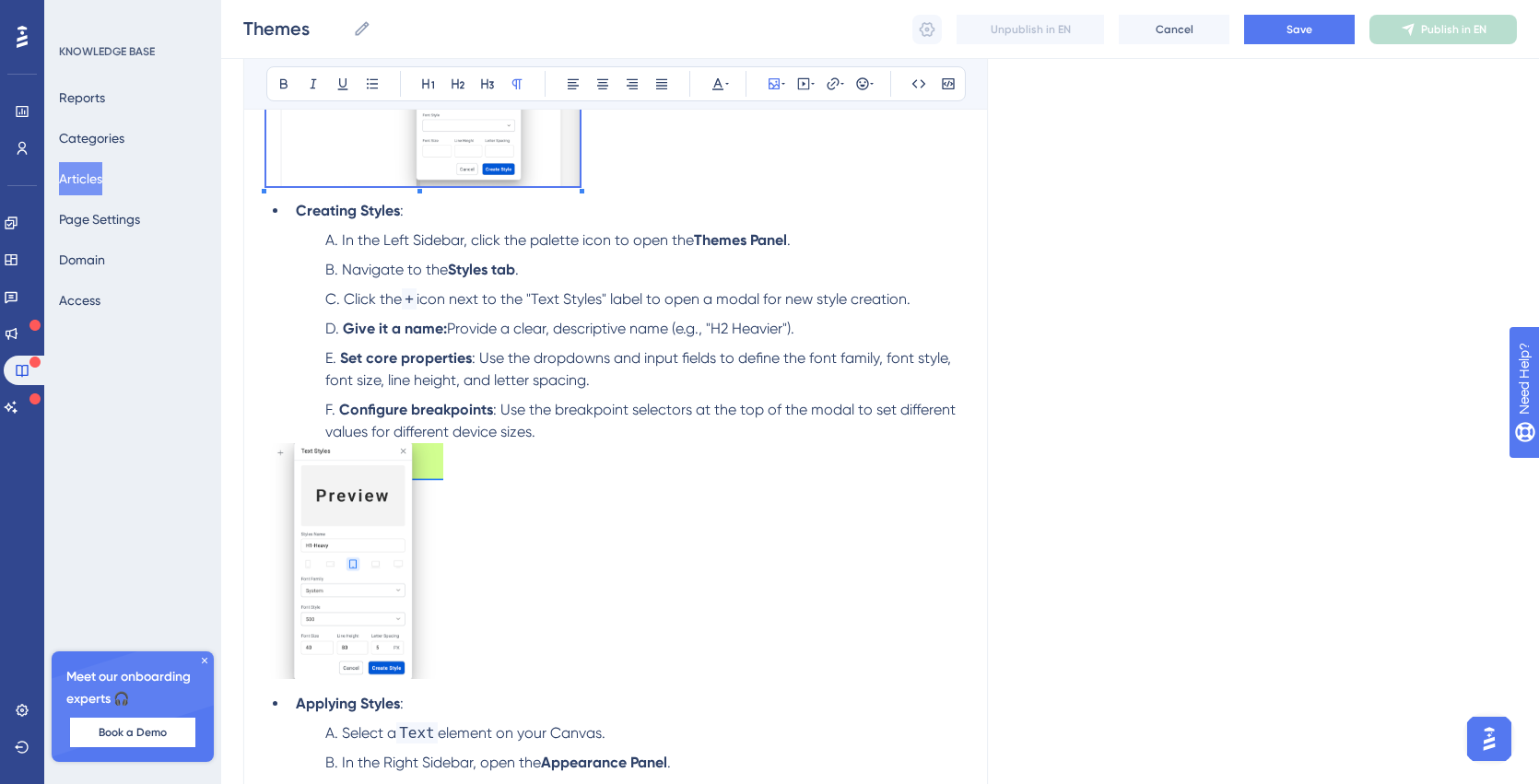
click at [578, 246] on div "Themes: Variables and Styles Tutorial When designing a complex application, you…" at bounding box center [615, 27] width 699 height 3784
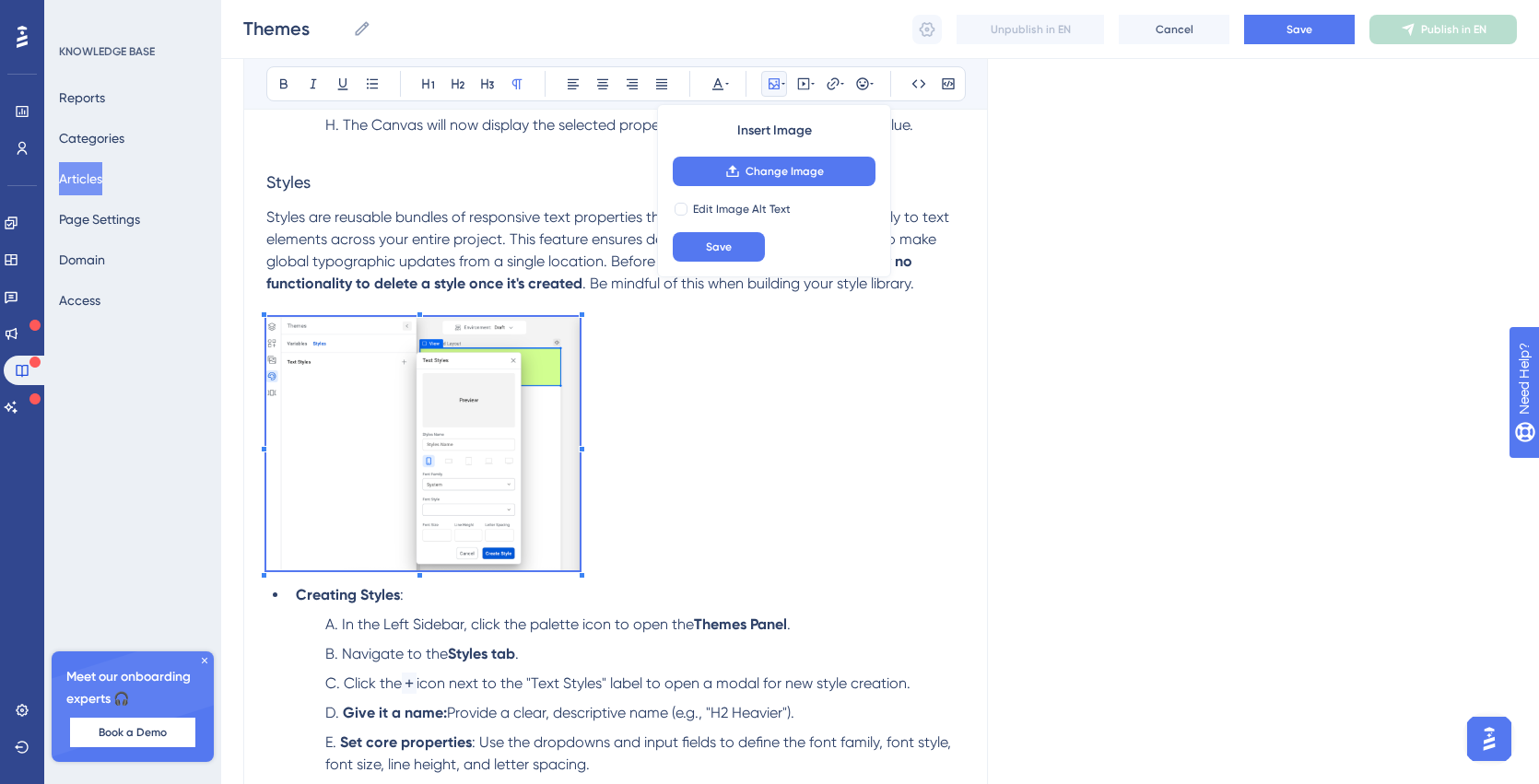
scroll to position [1895, 0]
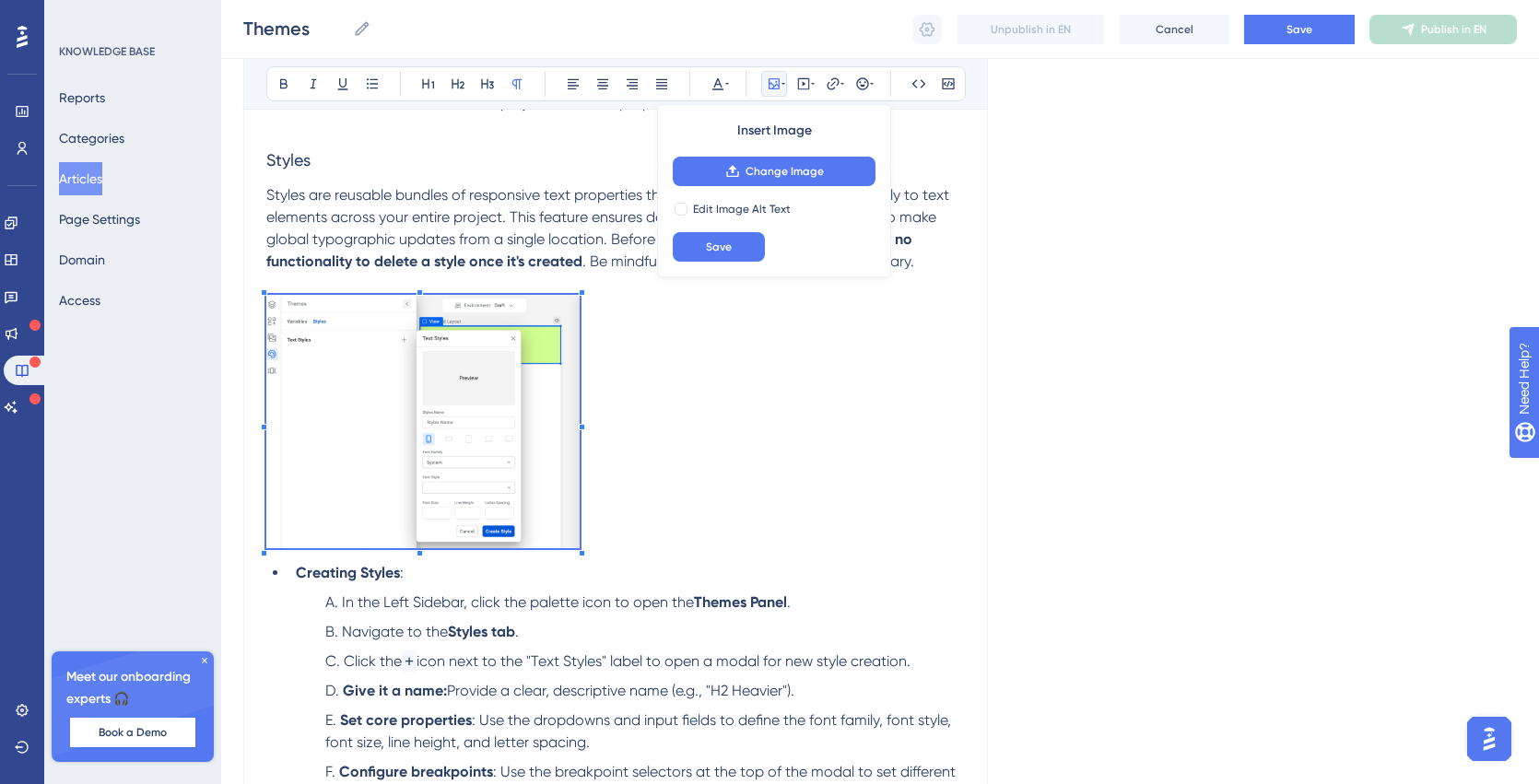
click at [737, 492] on p at bounding box center [615, 425] width 699 height 260
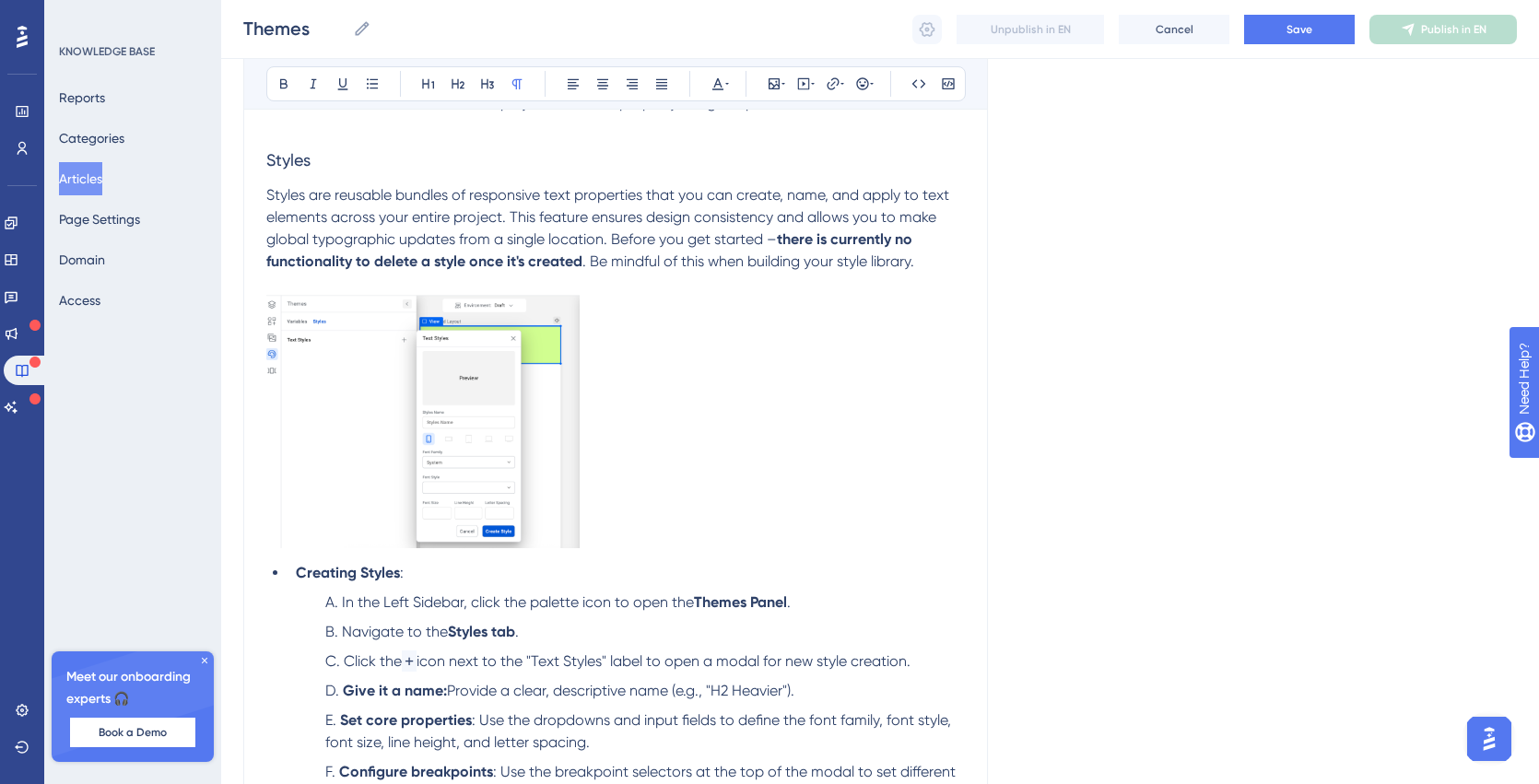
click at [555, 516] on img at bounding box center [423, 421] width 313 height 253
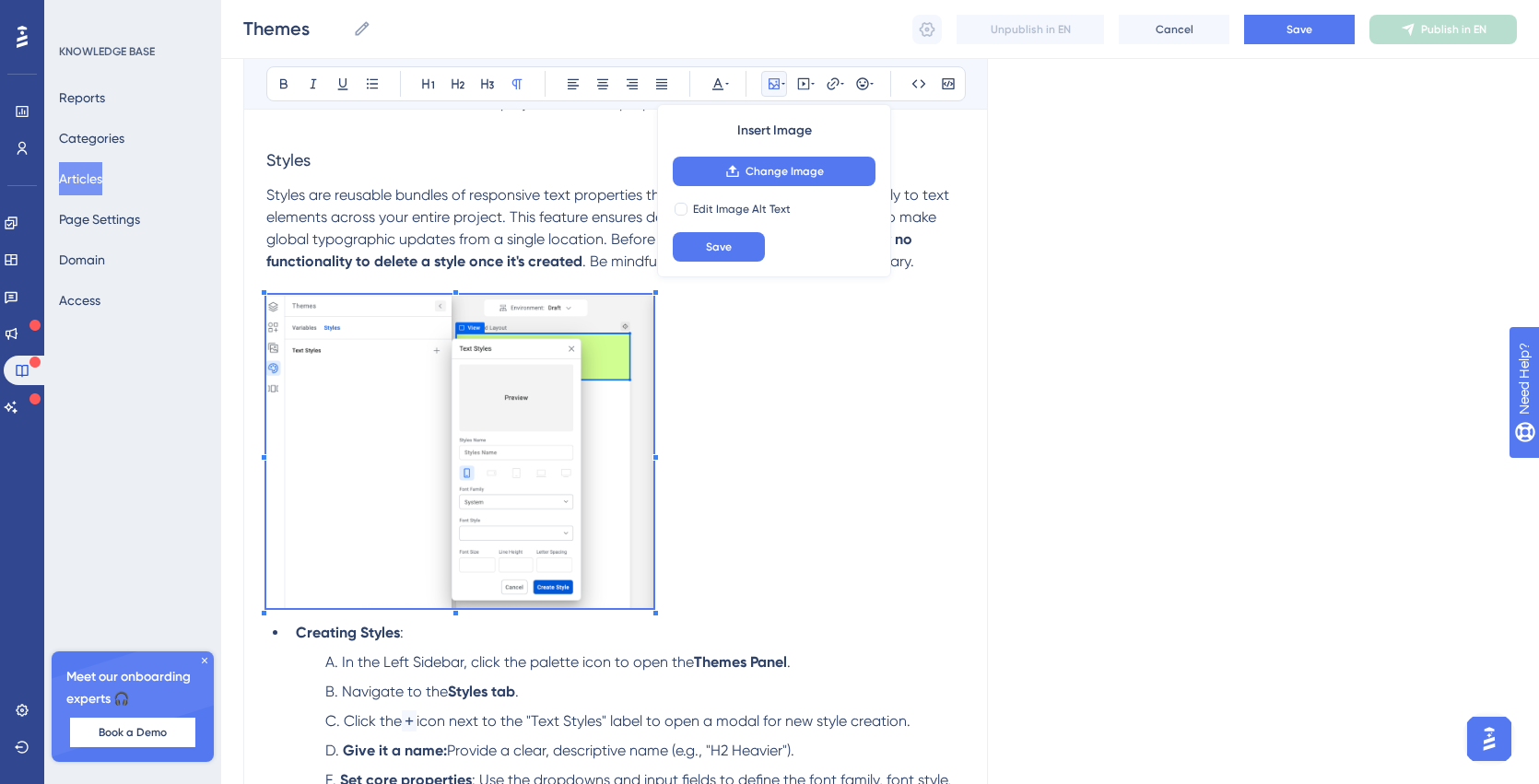
click at [654, 582] on p at bounding box center [615, 454] width 699 height 320
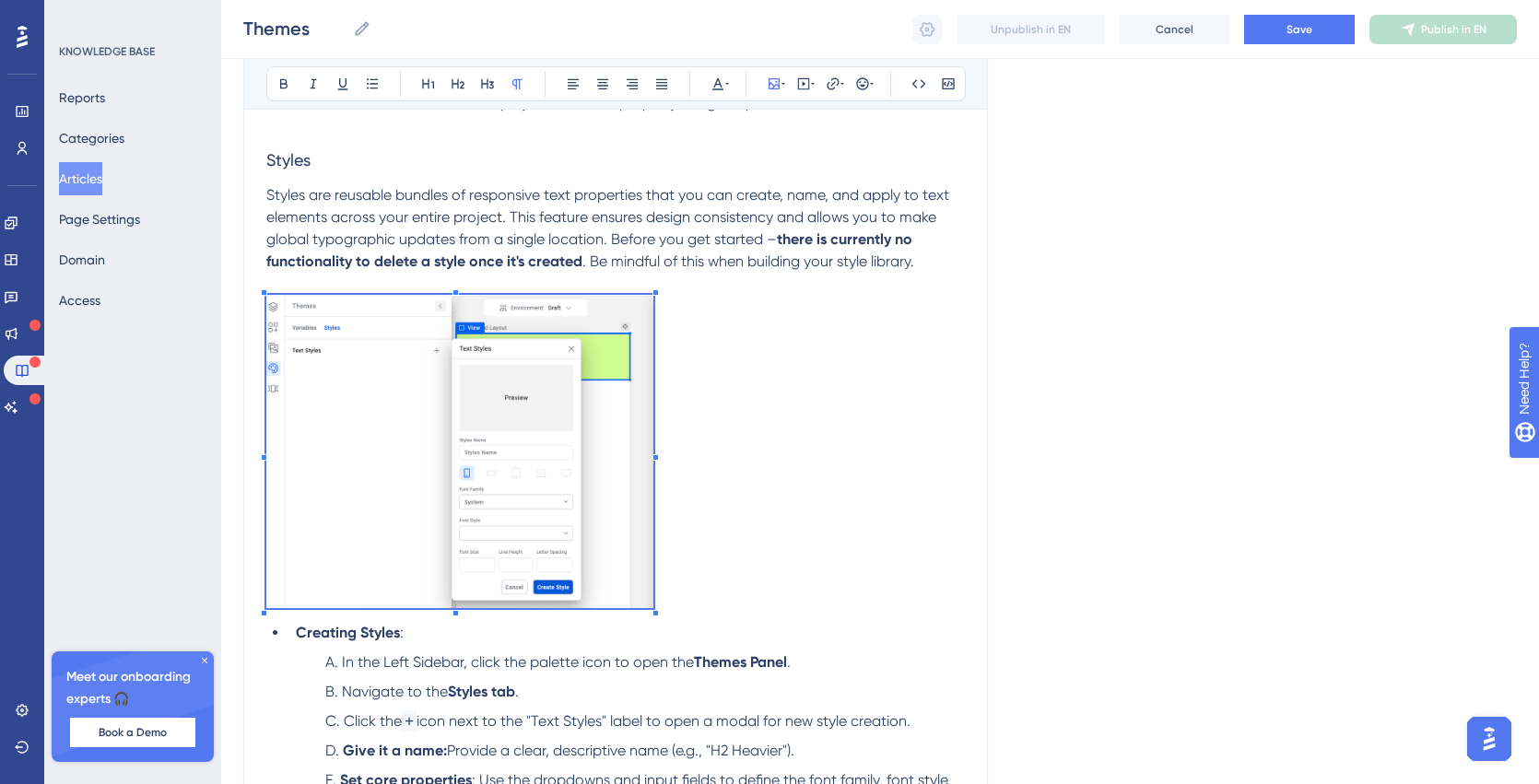
click at [804, 514] on p at bounding box center [615, 454] width 699 height 320
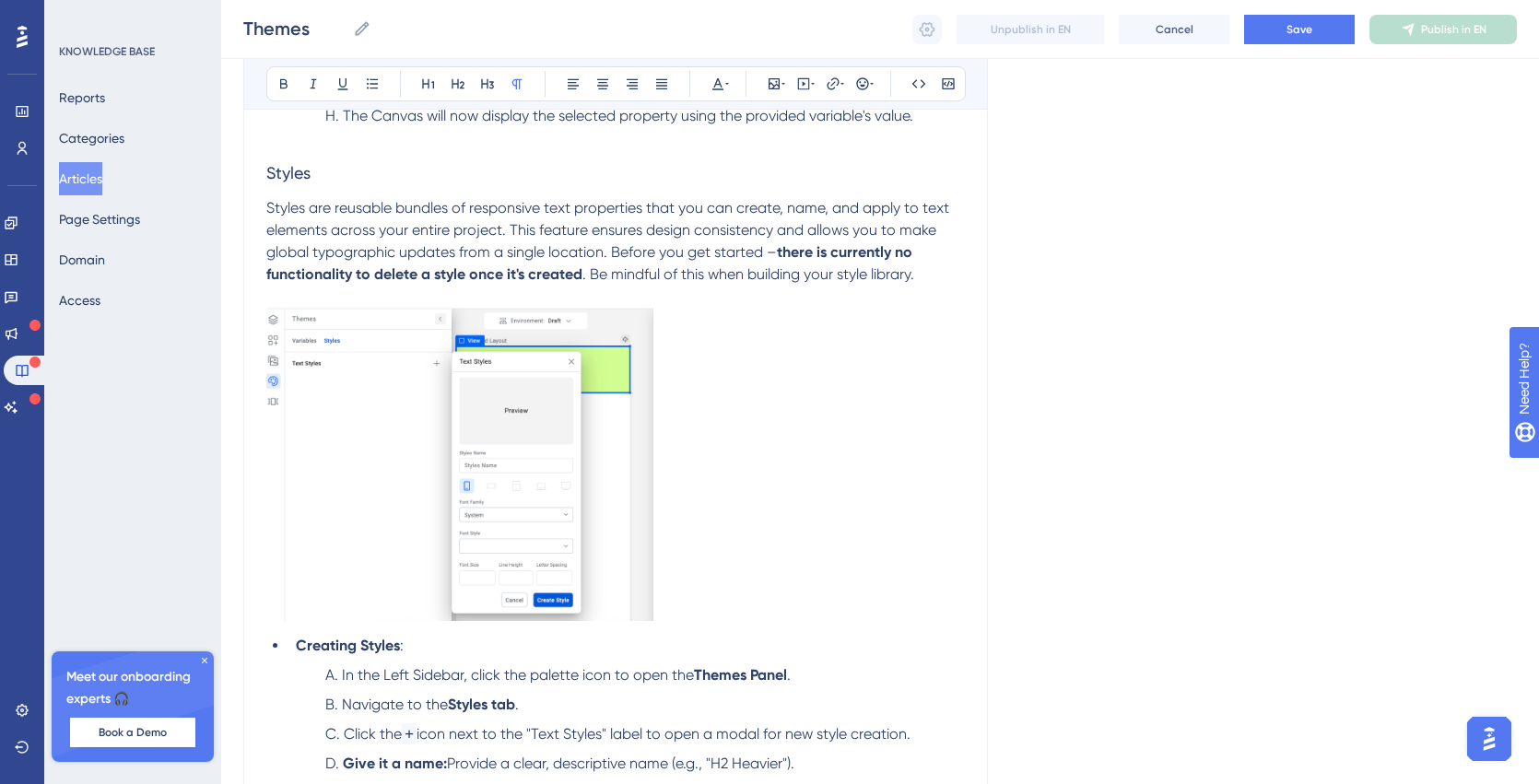
scroll to position [1764, 0]
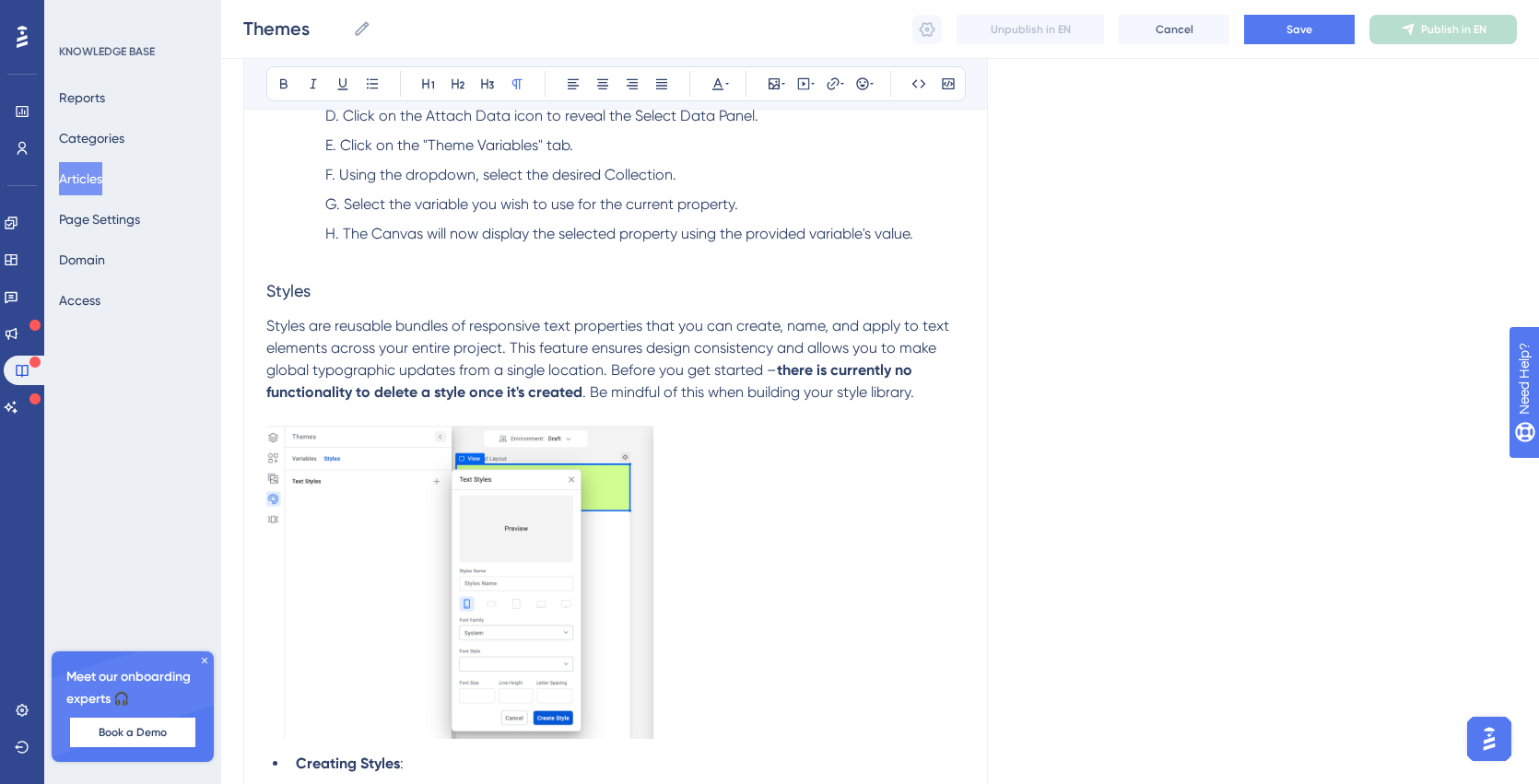
click at [298, 259] on p at bounding box center [615, 256] width 699 height 22
click at [776, 81] on icon at bounding box center [773, 84] width 11 height 11
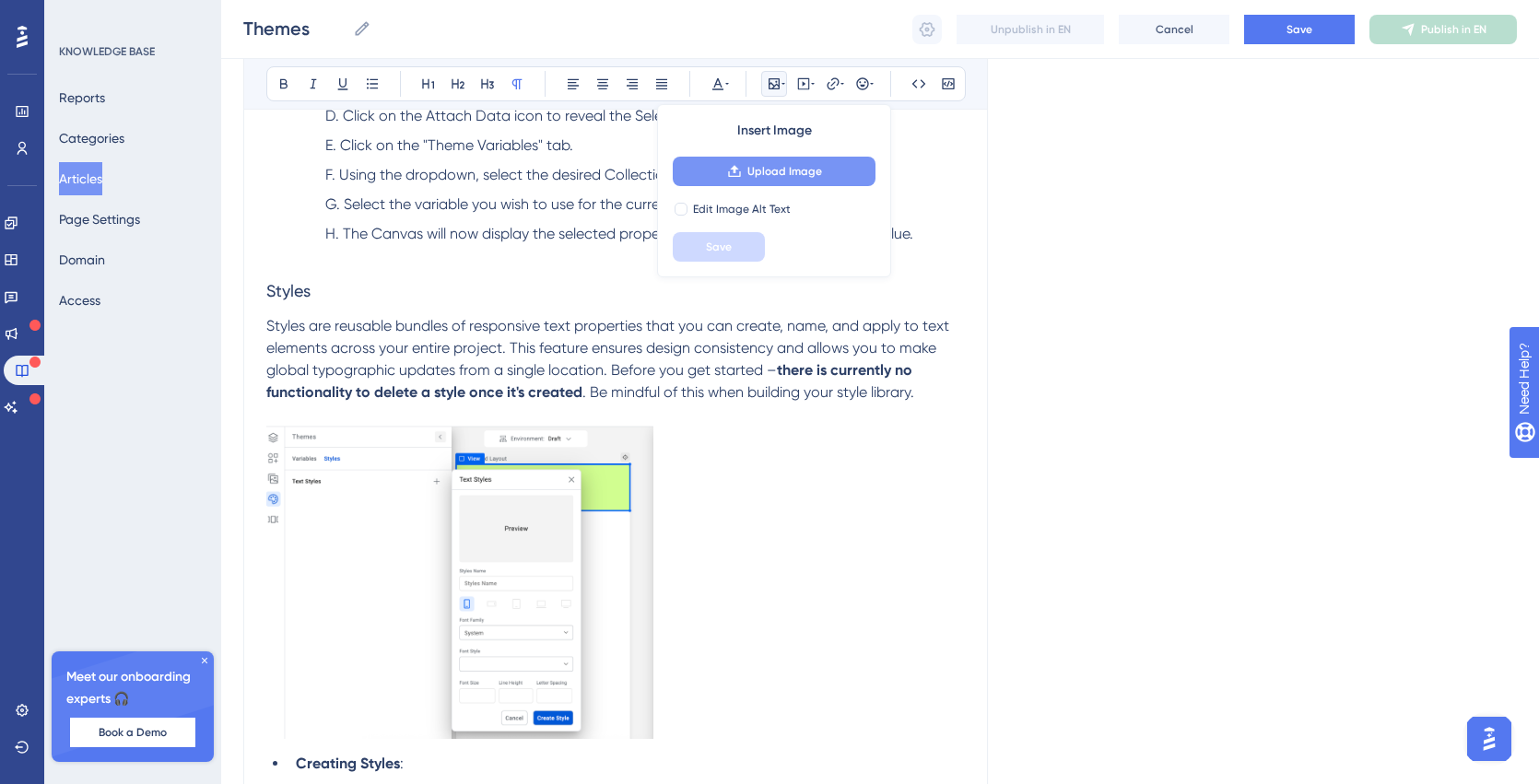
click at [752, 172] on span "Upload Image" at bounding box center [785, 171] width 75 height 15
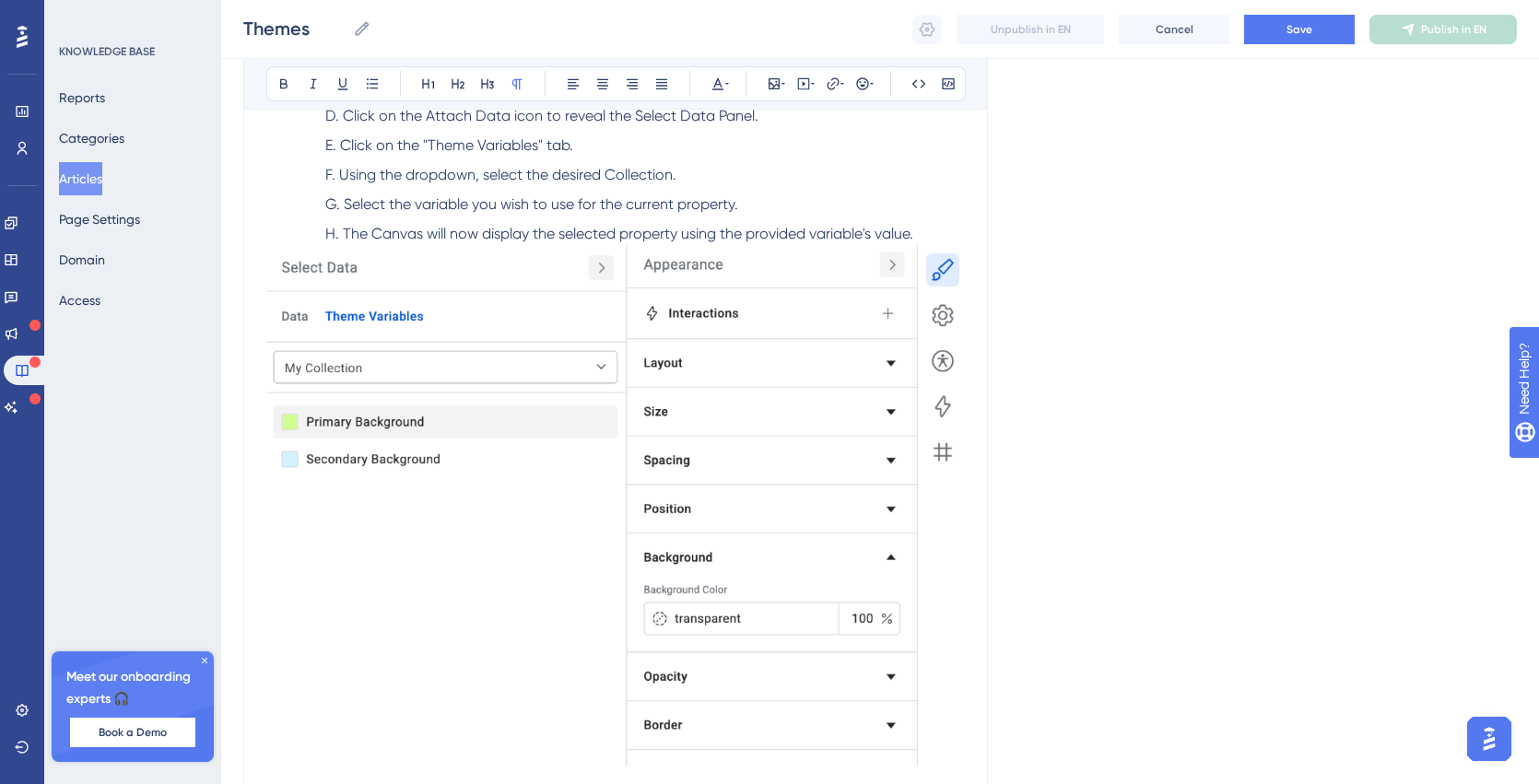
scroll to position [1843, 0]
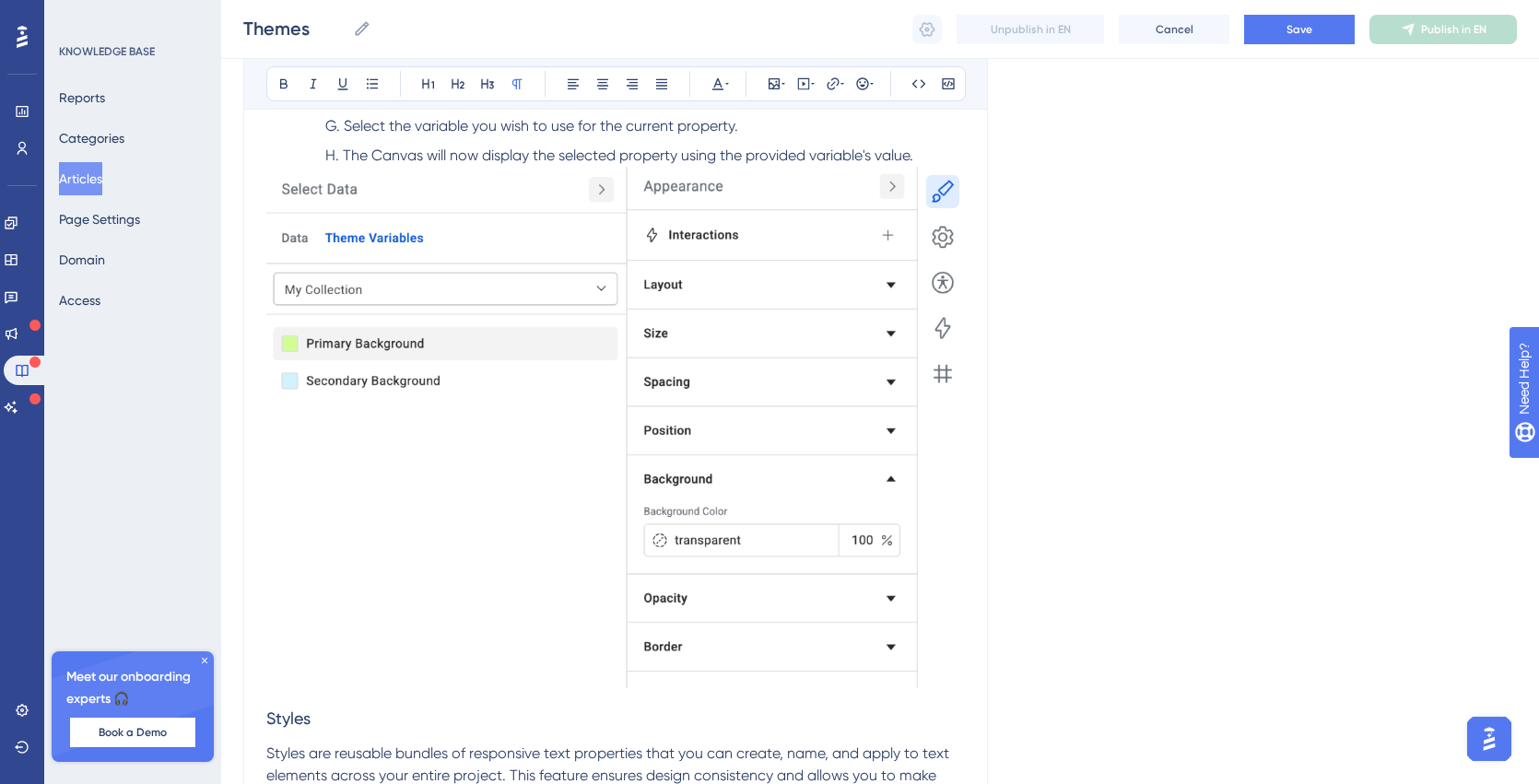
click at [473, 528] on img at bounding box center [615, 426] width 699 height 521
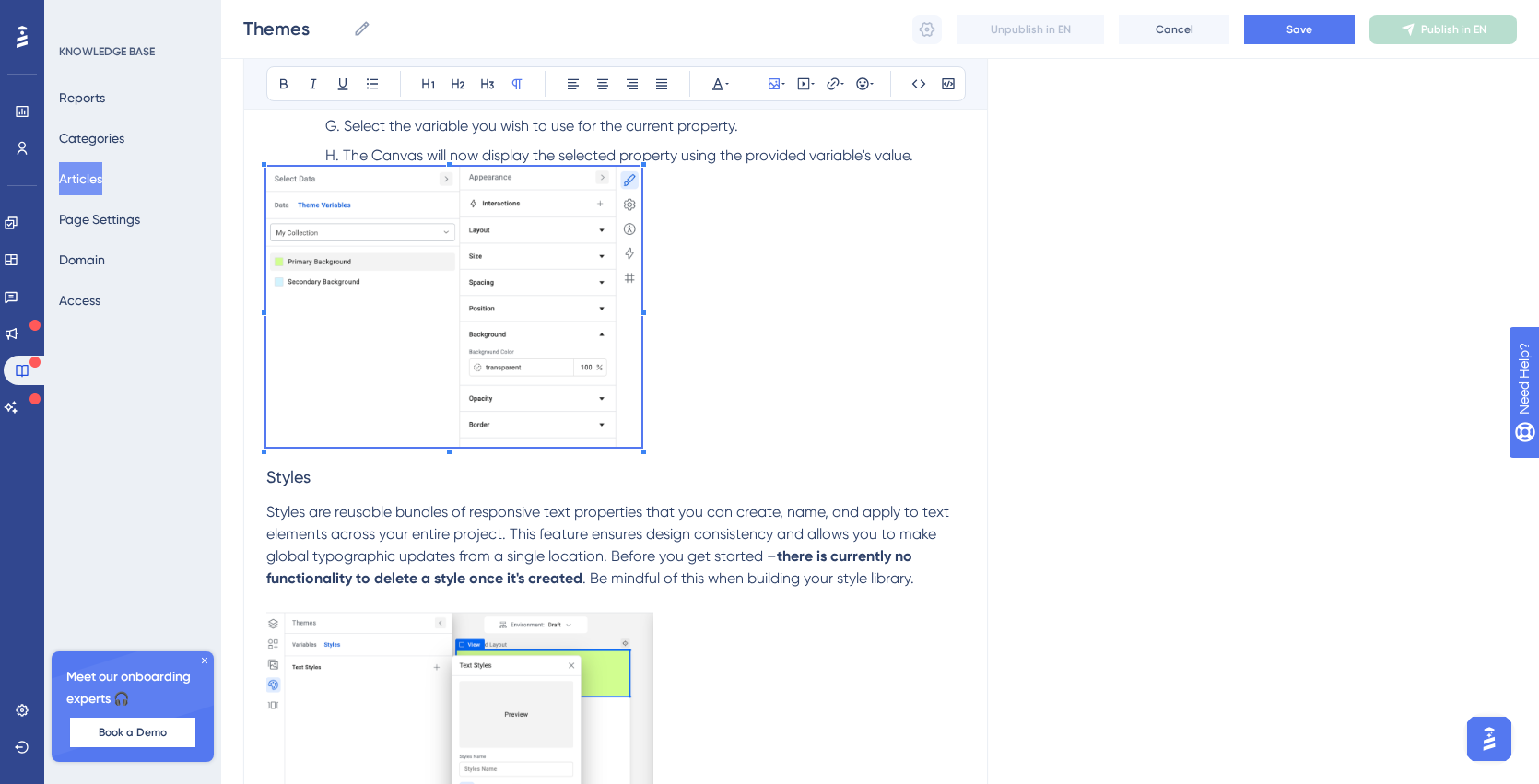
click at [640, 496] on div "Themes: Variables and Styles Tutorial When designing a complex application, you…" at bounding box center [615, 603] width 699 height 4107
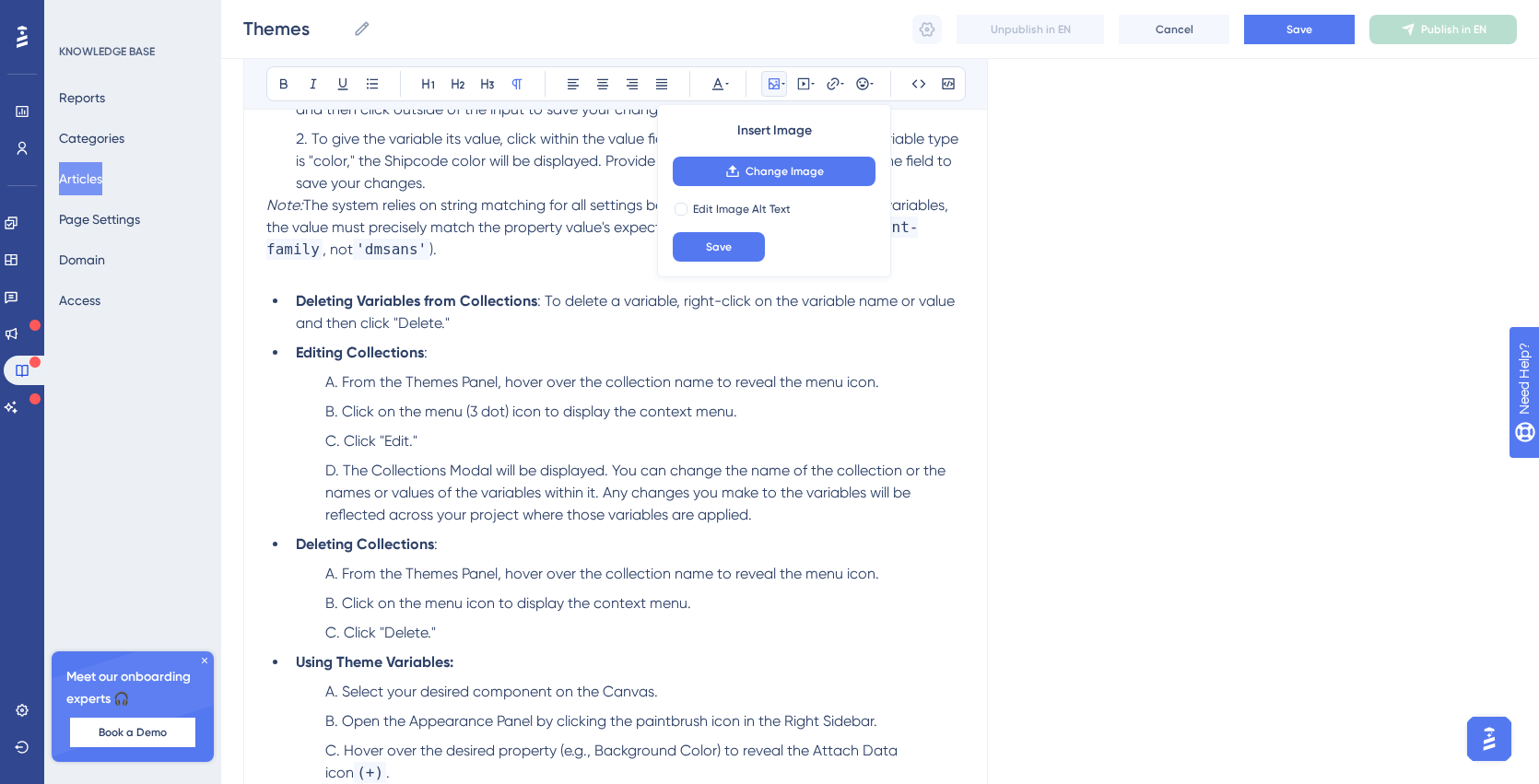
scroll to position [947, 0]
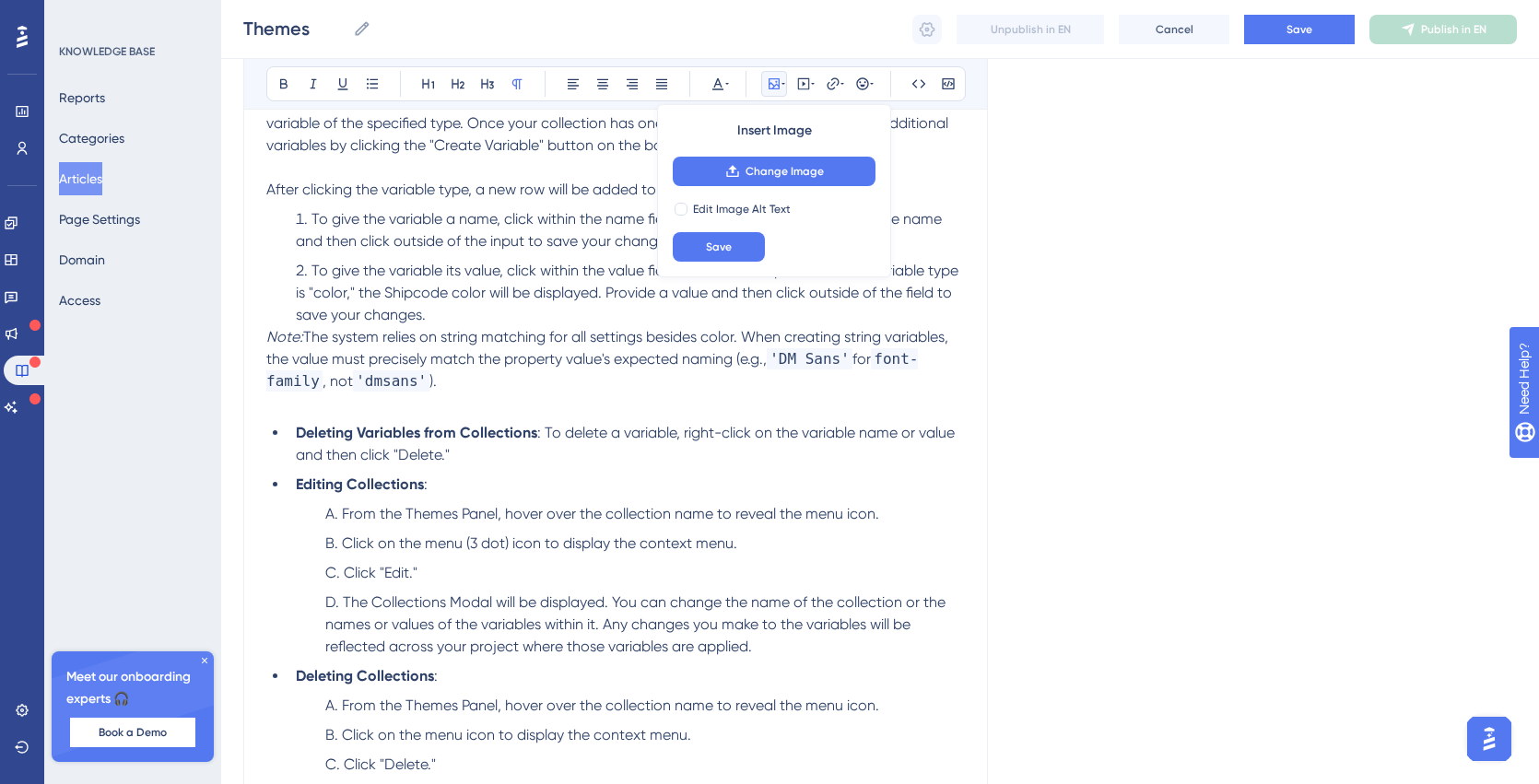
click at [475, 383] on p "Note: The system relies on string matching for all settings besides color. When…" at bounding box center [615, 359] width 699 height 66
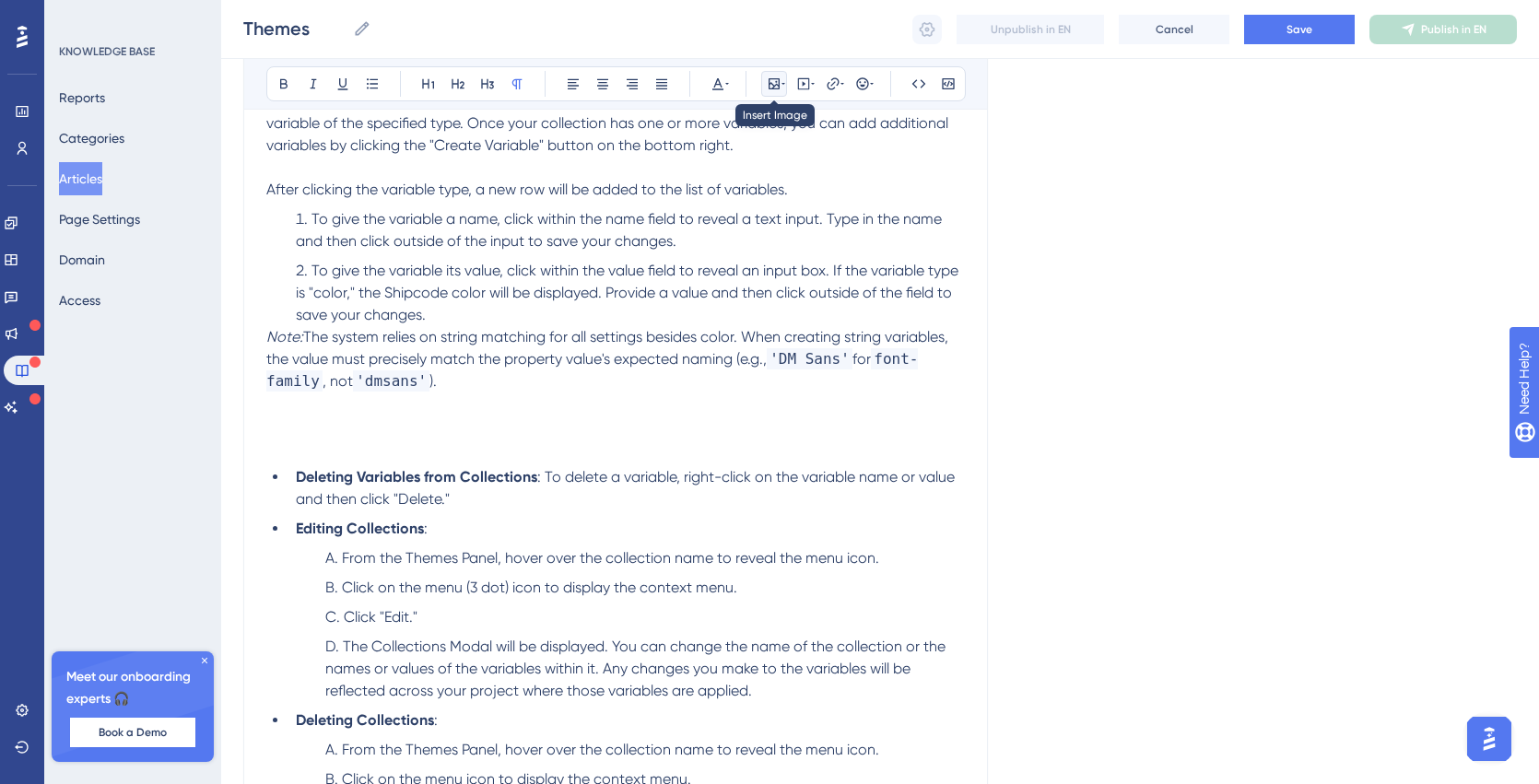
click at [775, 79] on icon at bounding box center [773, 84] width 11 height 11
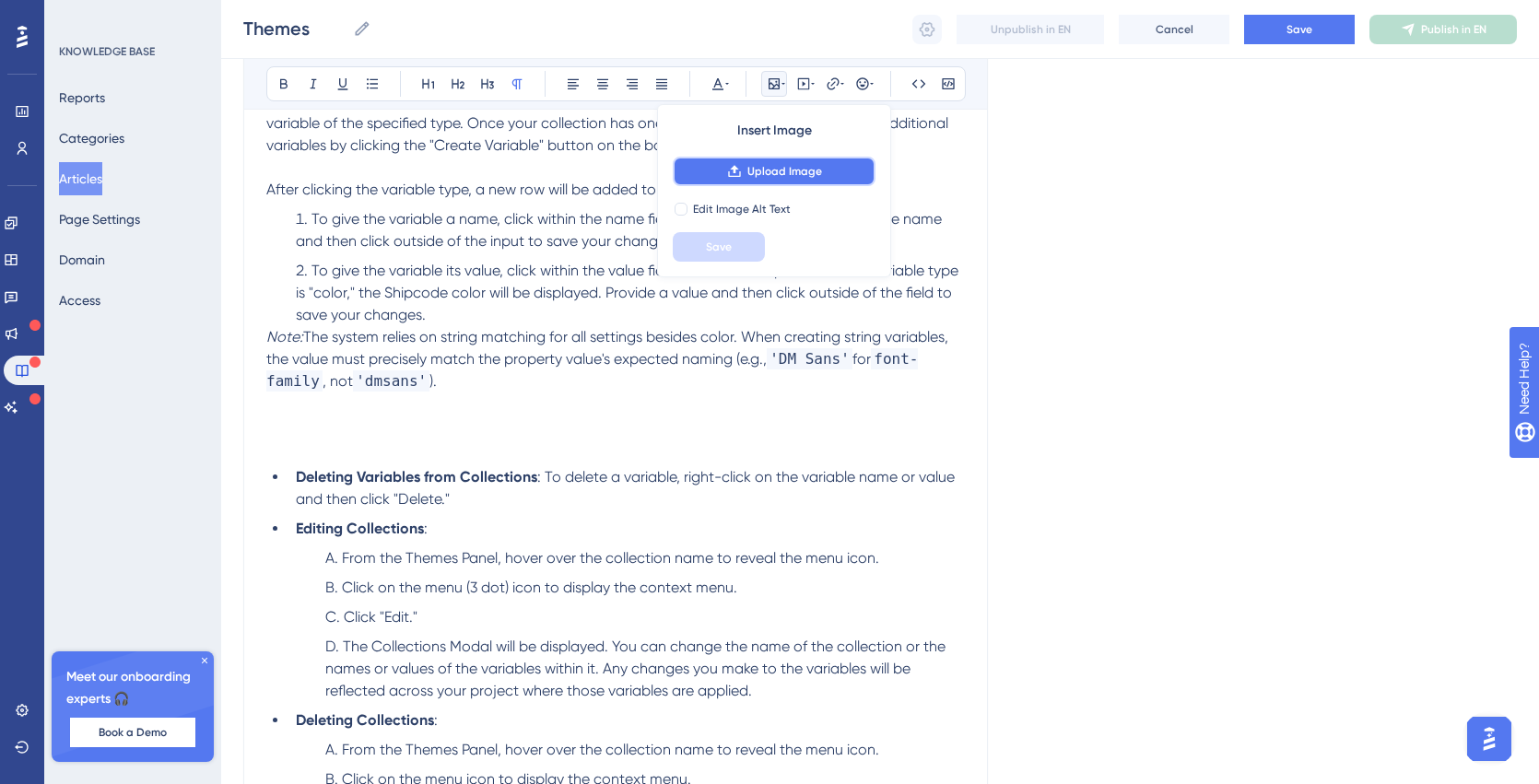
click at [753, 179] on button "Upload Image" at bounding box center [774, 171] width 203 height 30
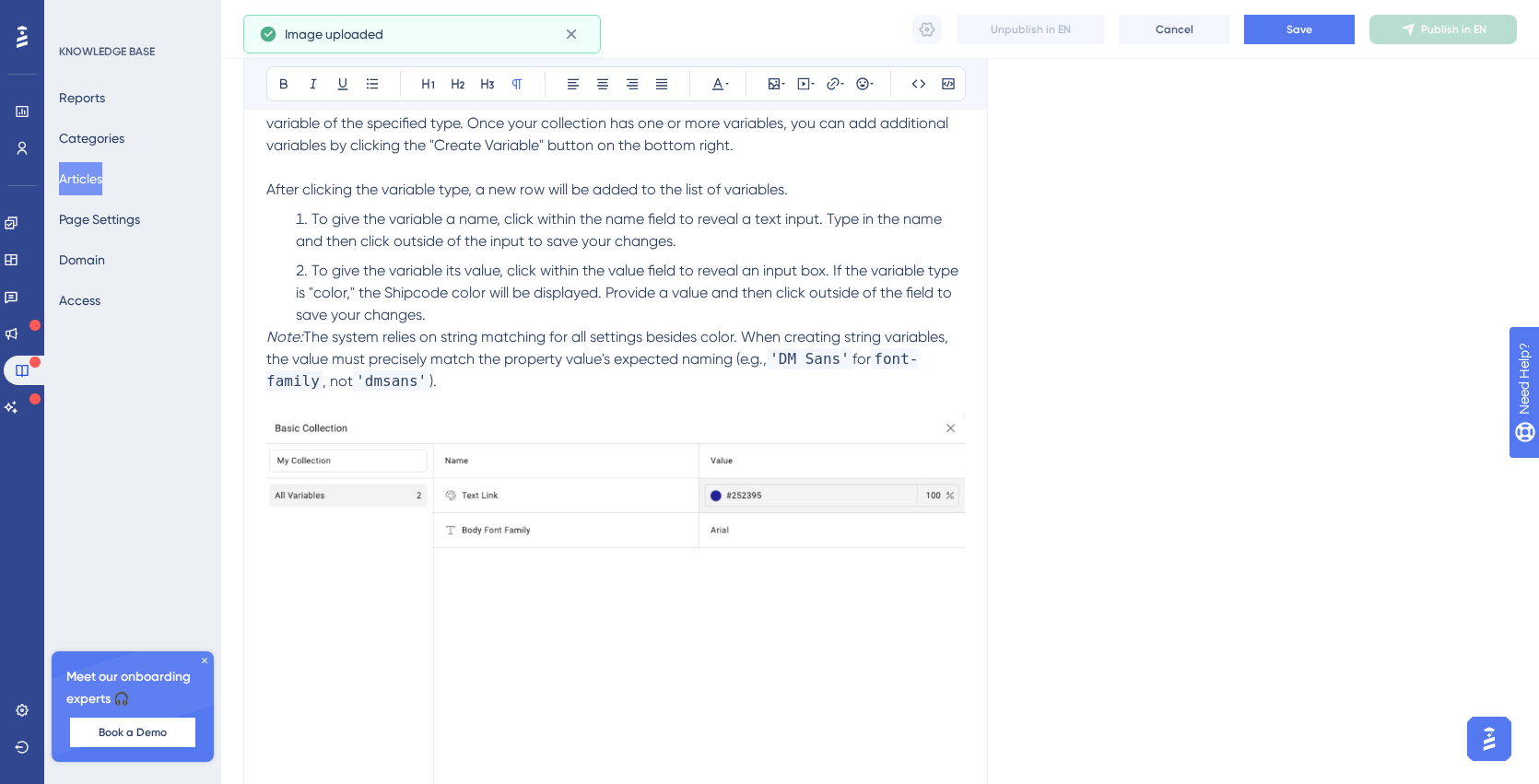
click at [497, 541] on img at bounding box center [615, 678] width 699 height 526
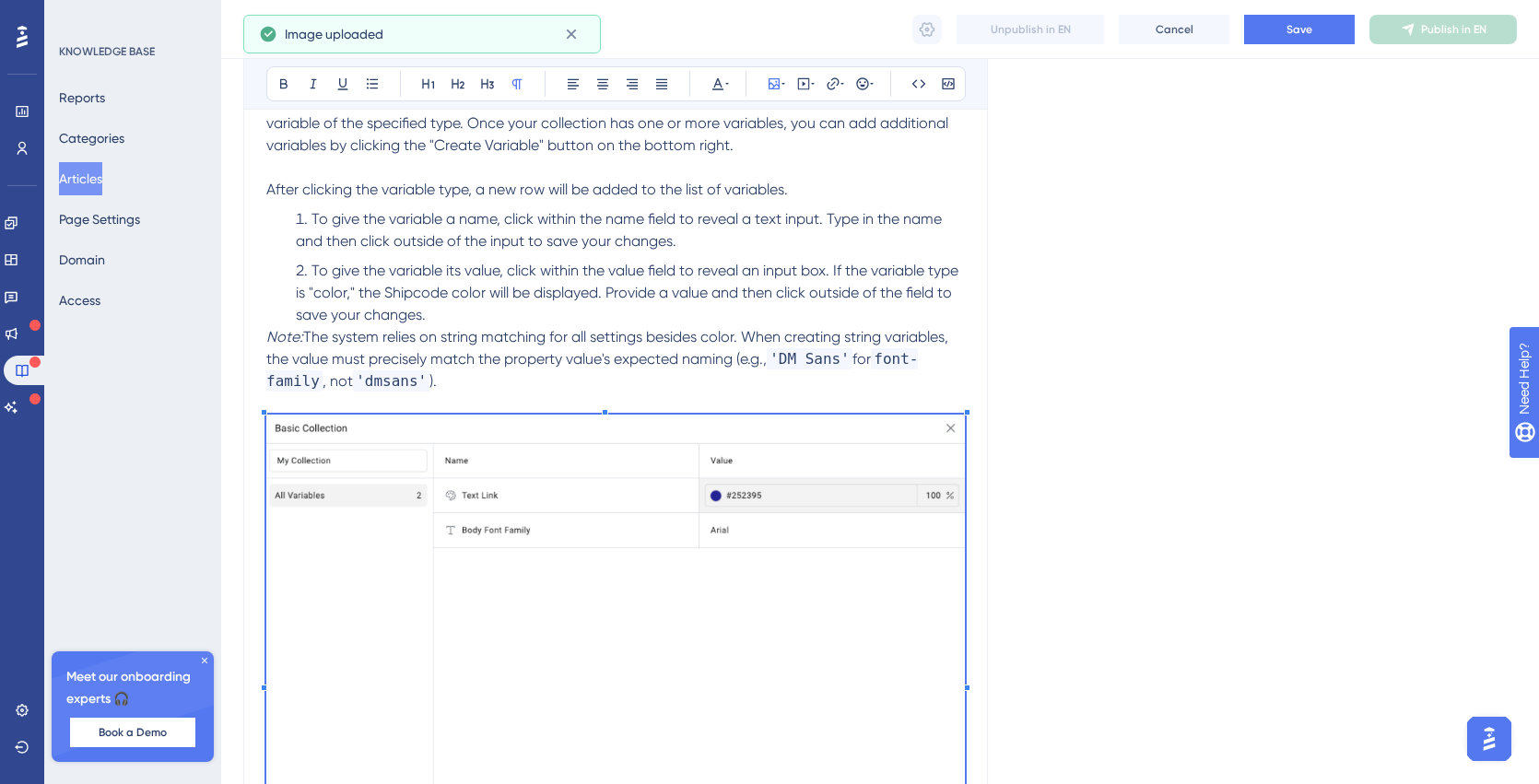
scroll to position [1244, 0]
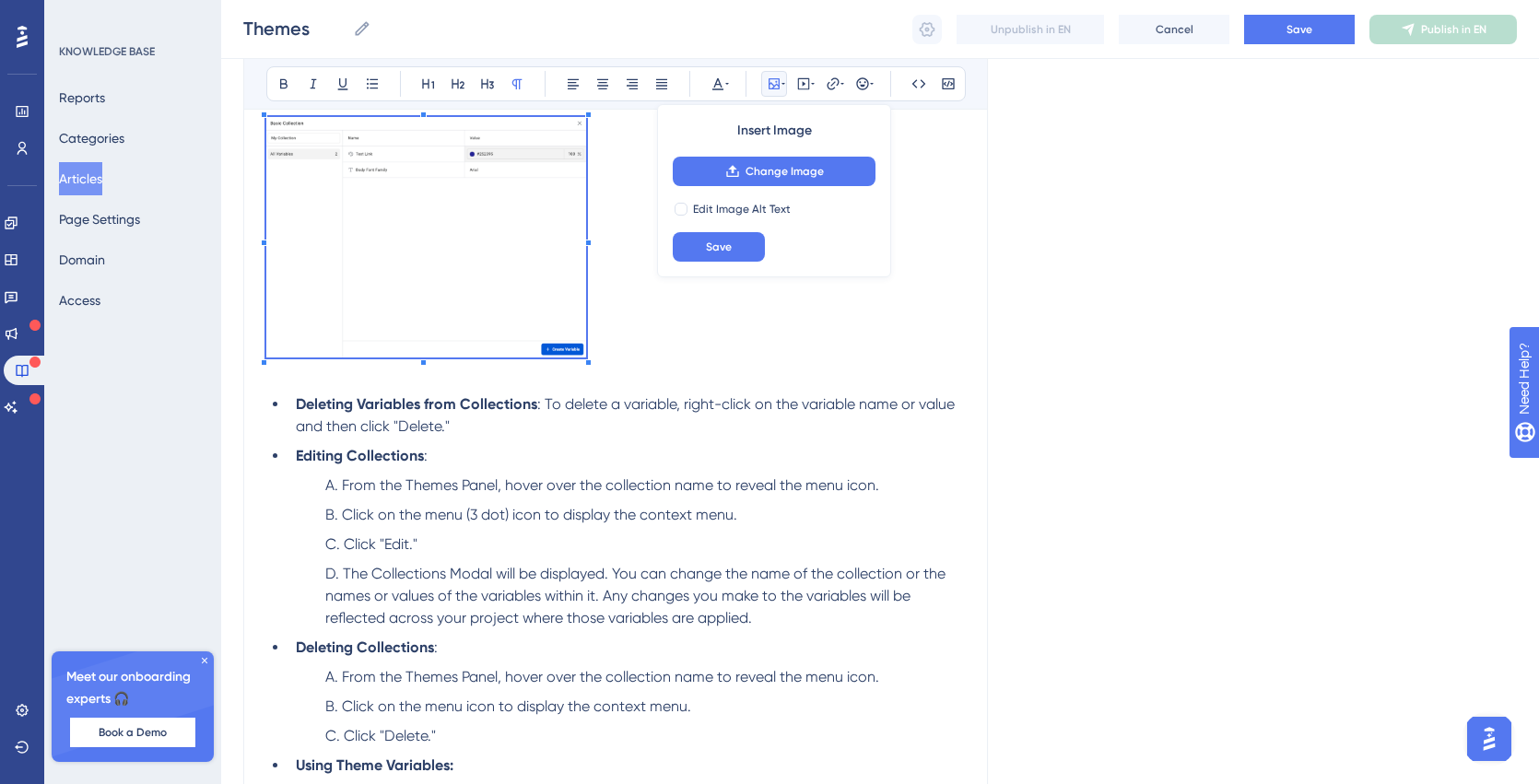
scroll to position [1107, 0]
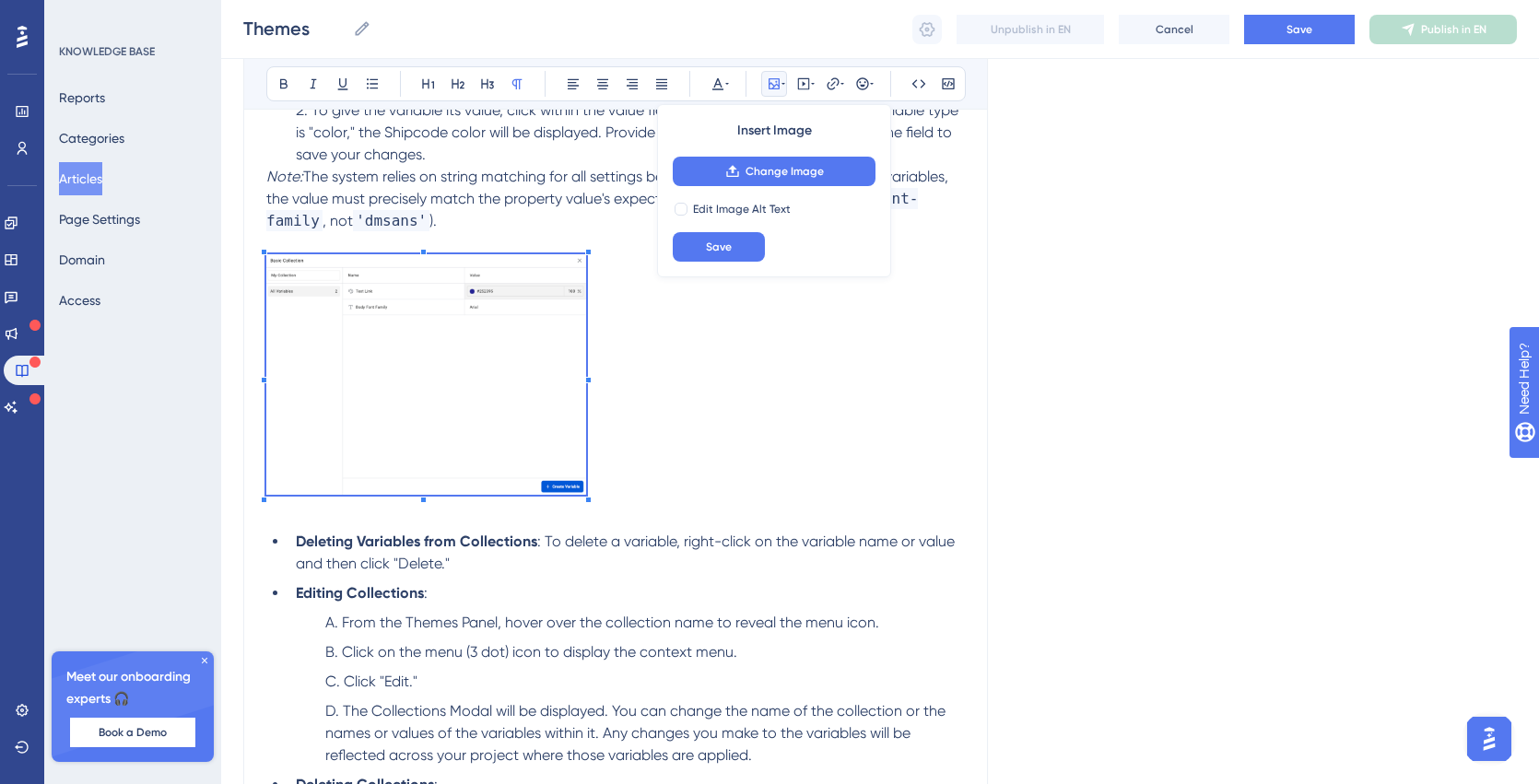
click at [799, 471] on p at bounding box center [615, 377] width 699 height 247
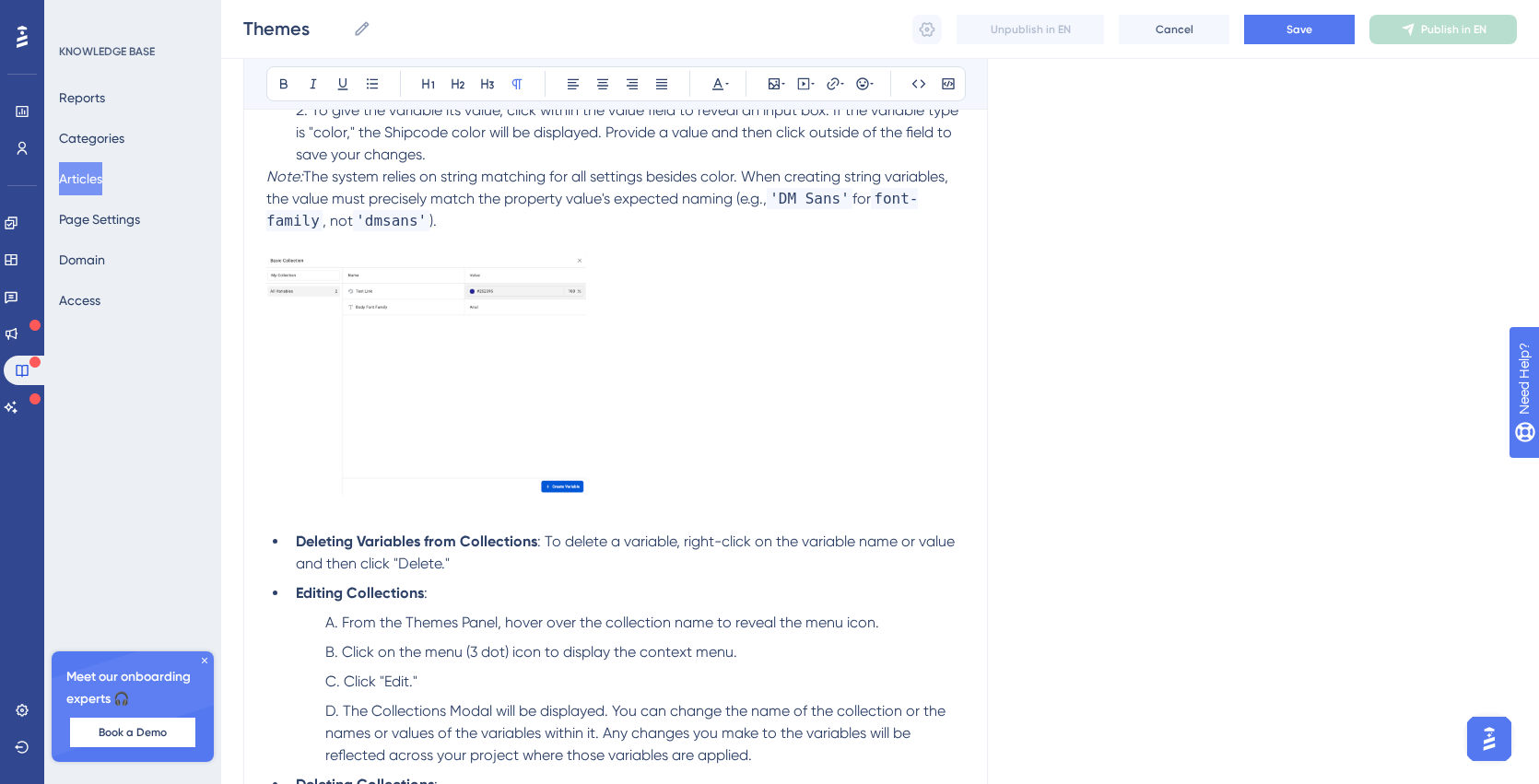
click at [543, 425] on img at bounding box center [426, 374] width 320 height 240
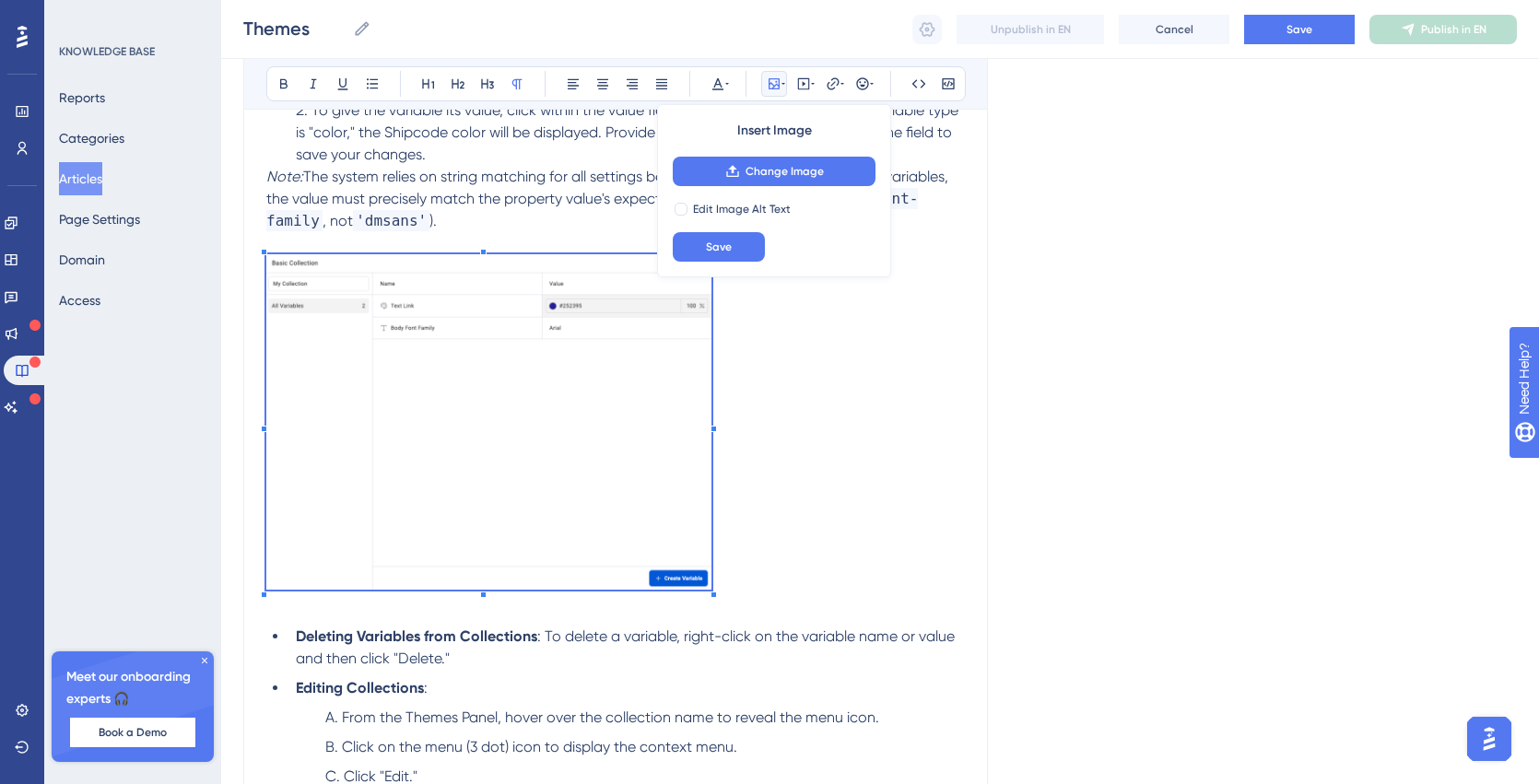
click at [712, 534] on p at bounding box center [615, 425] width 699 height 342
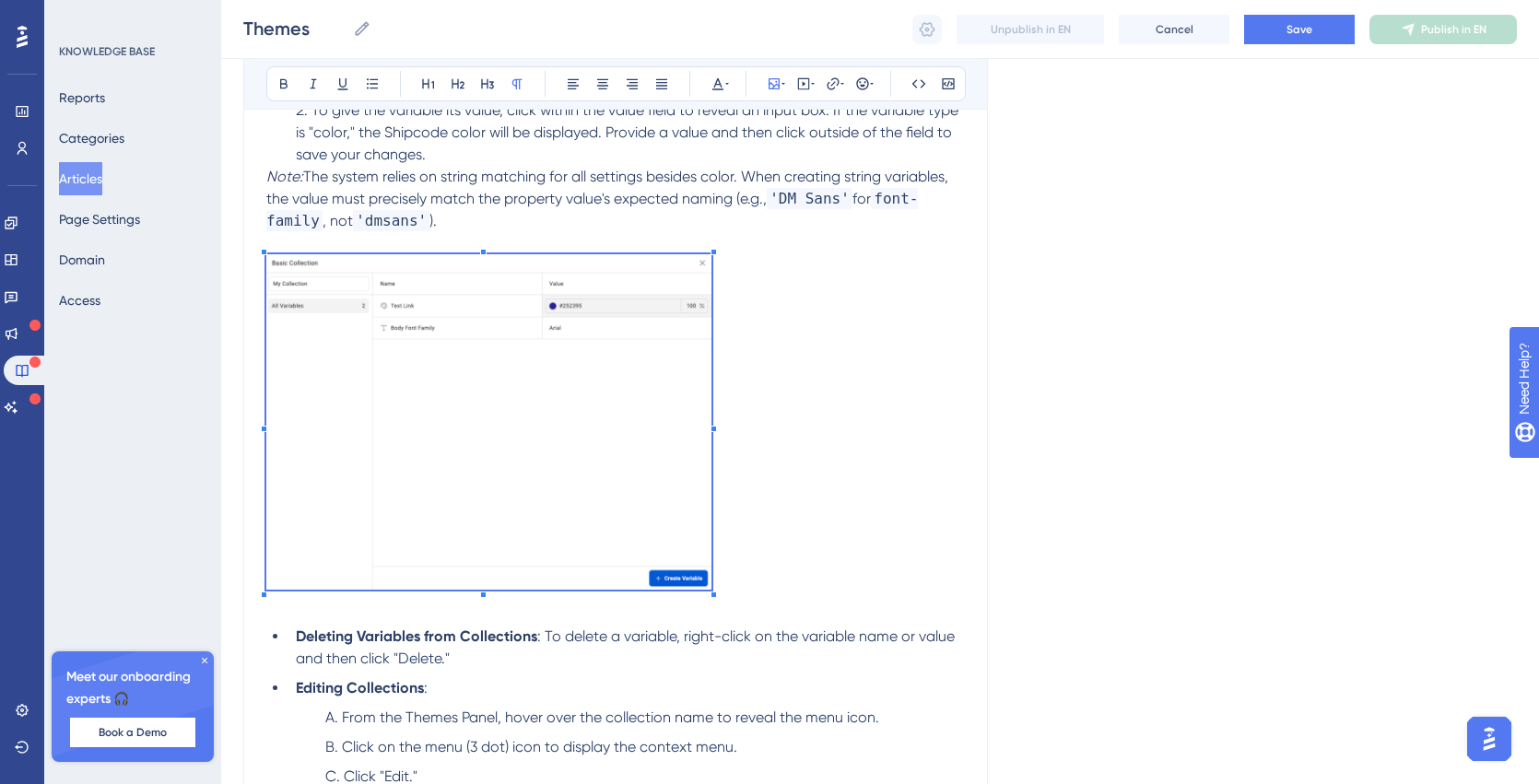
click at [886, 510] on p at bounding box center [615, 425] width 699 height 342
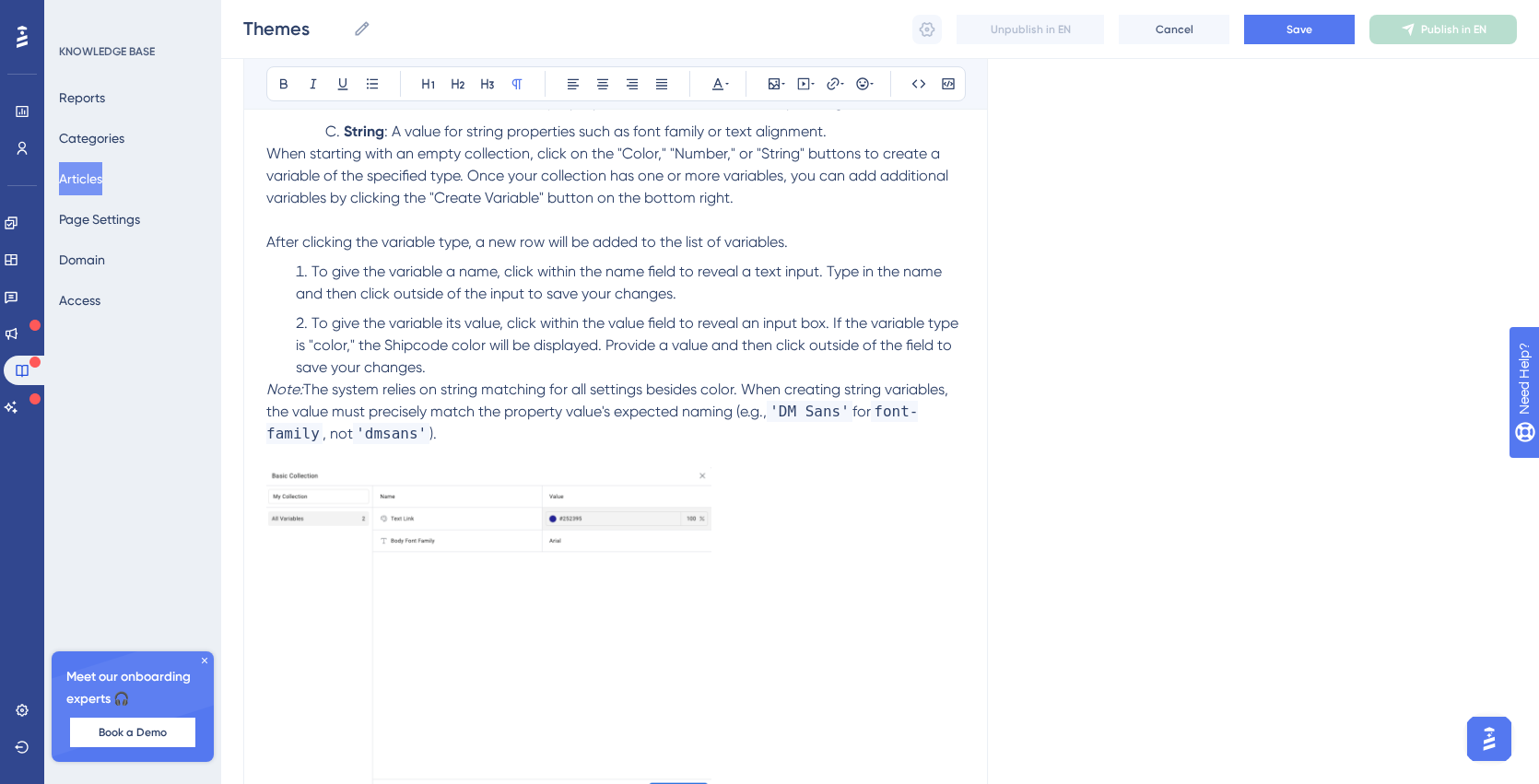
scroll to position [865, 0]
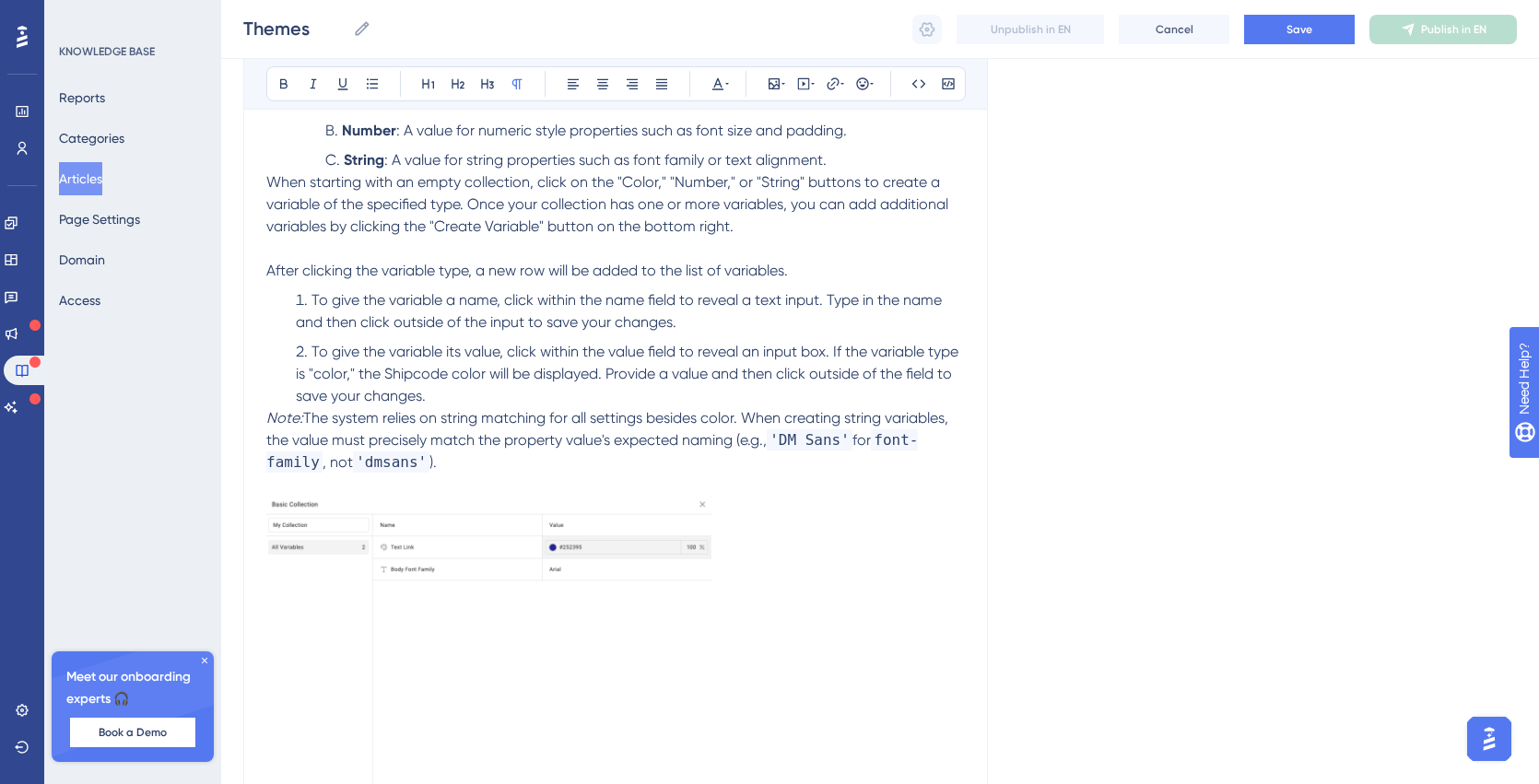
click at [763, 227] on p "When starting with an empty collection, click on the "Color," "Number," or "Str…" at bounding box center [615, 204] width 699 height 66
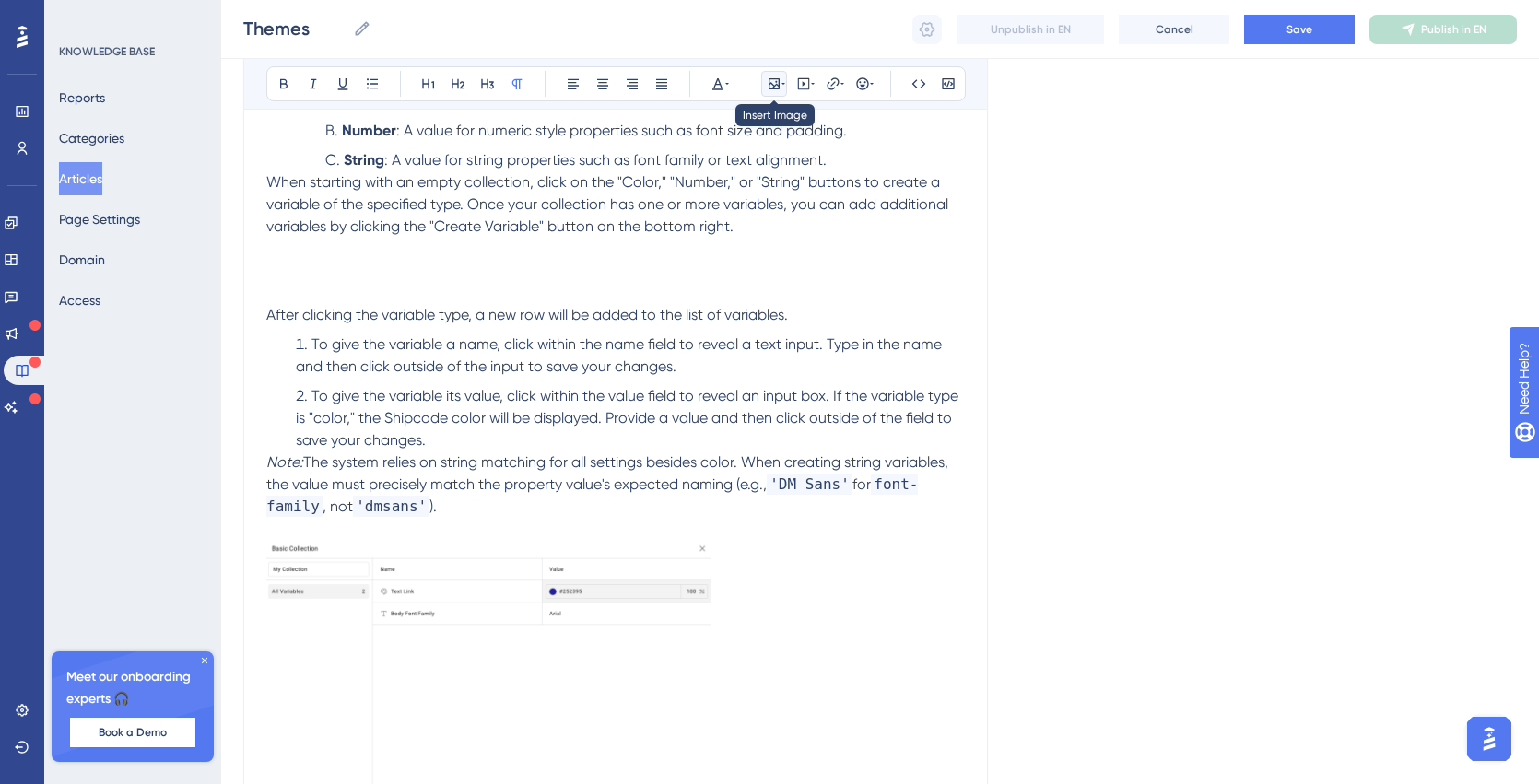
click at [773, 82] on icon at bounding box center [773, 84] width 15 height 15
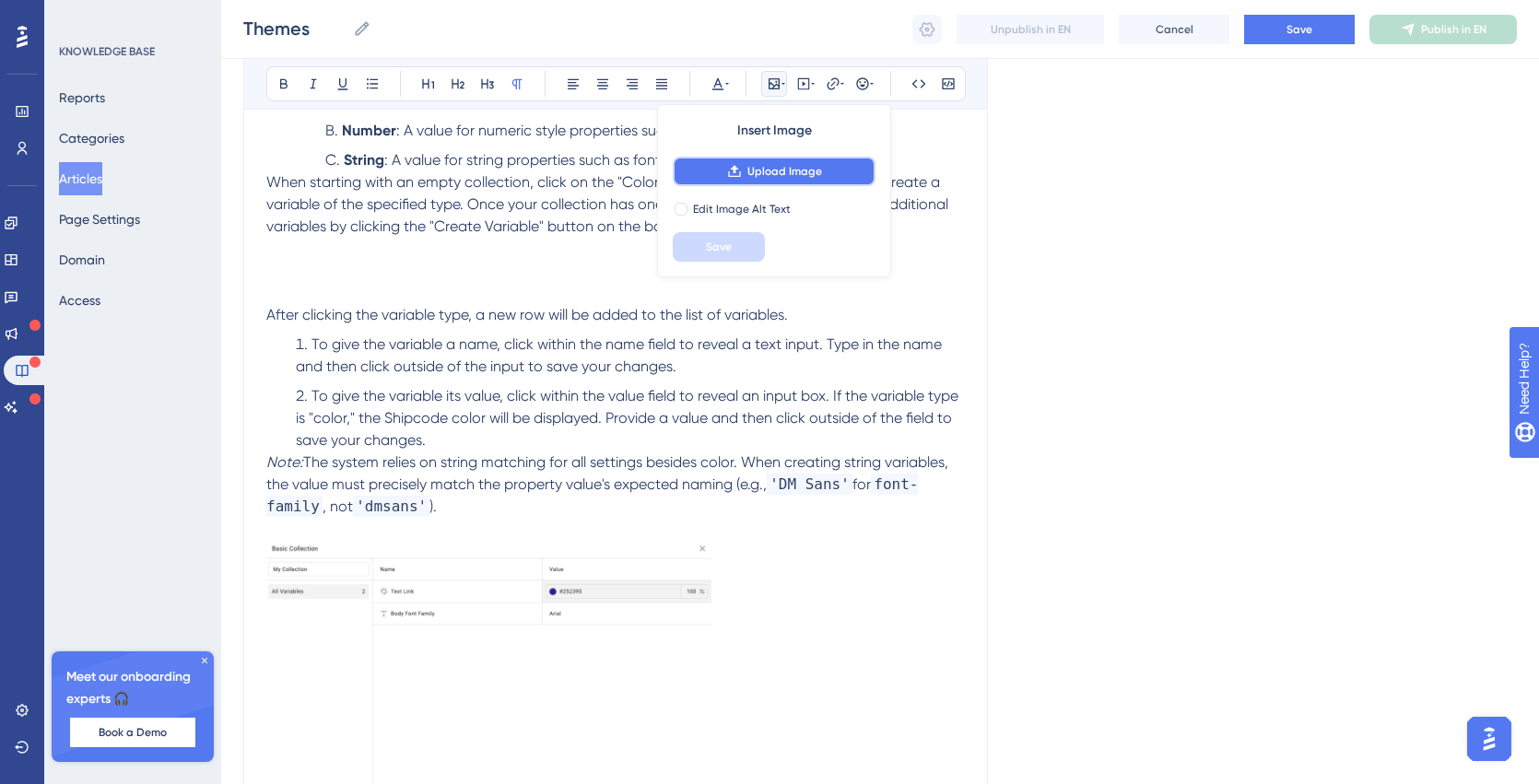
click at [739, 166] on icon at bounding box center [734, 171] width 15 height 15
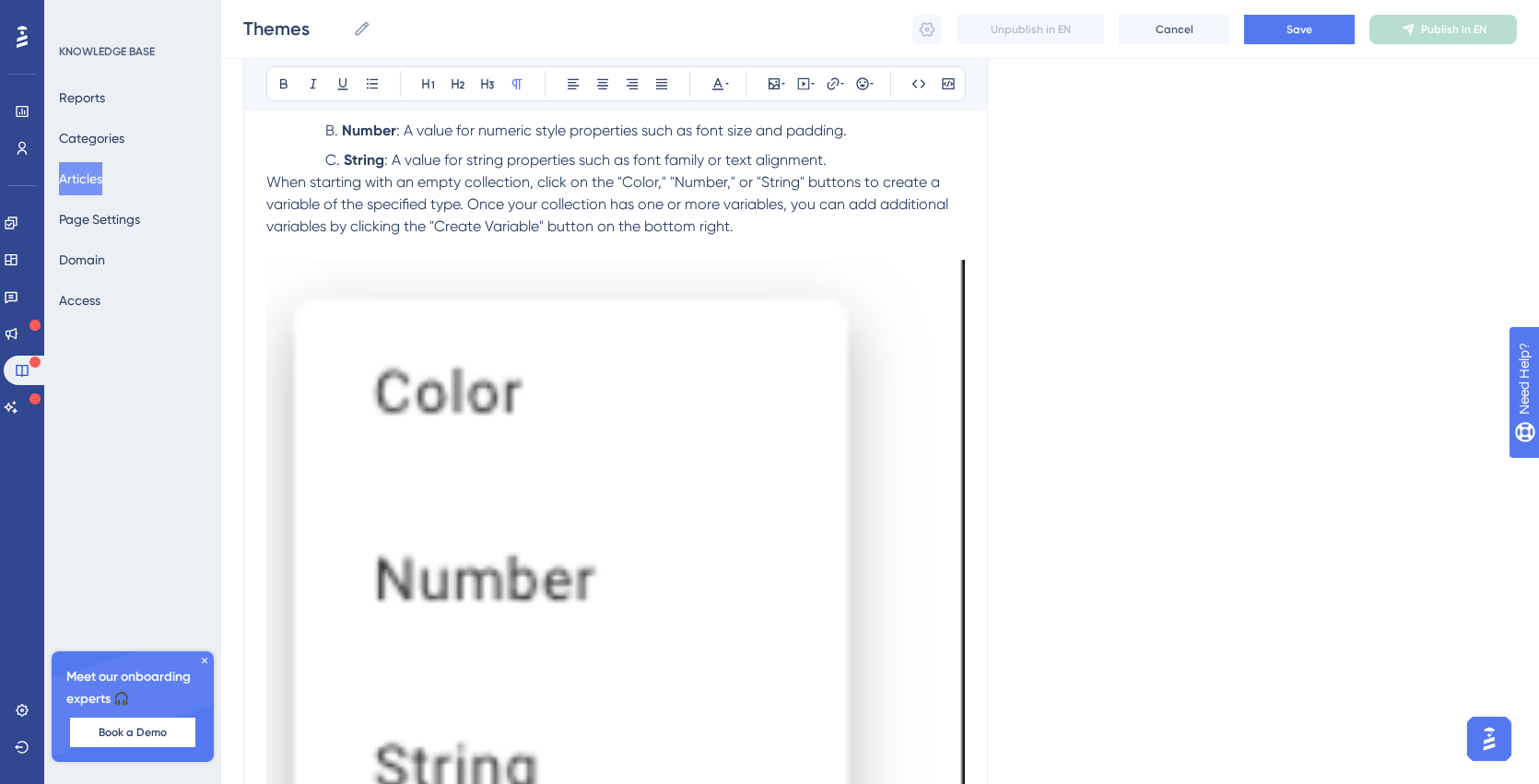
click at [480, 486] on img at bounding box center [615, 662] width 699 height 804
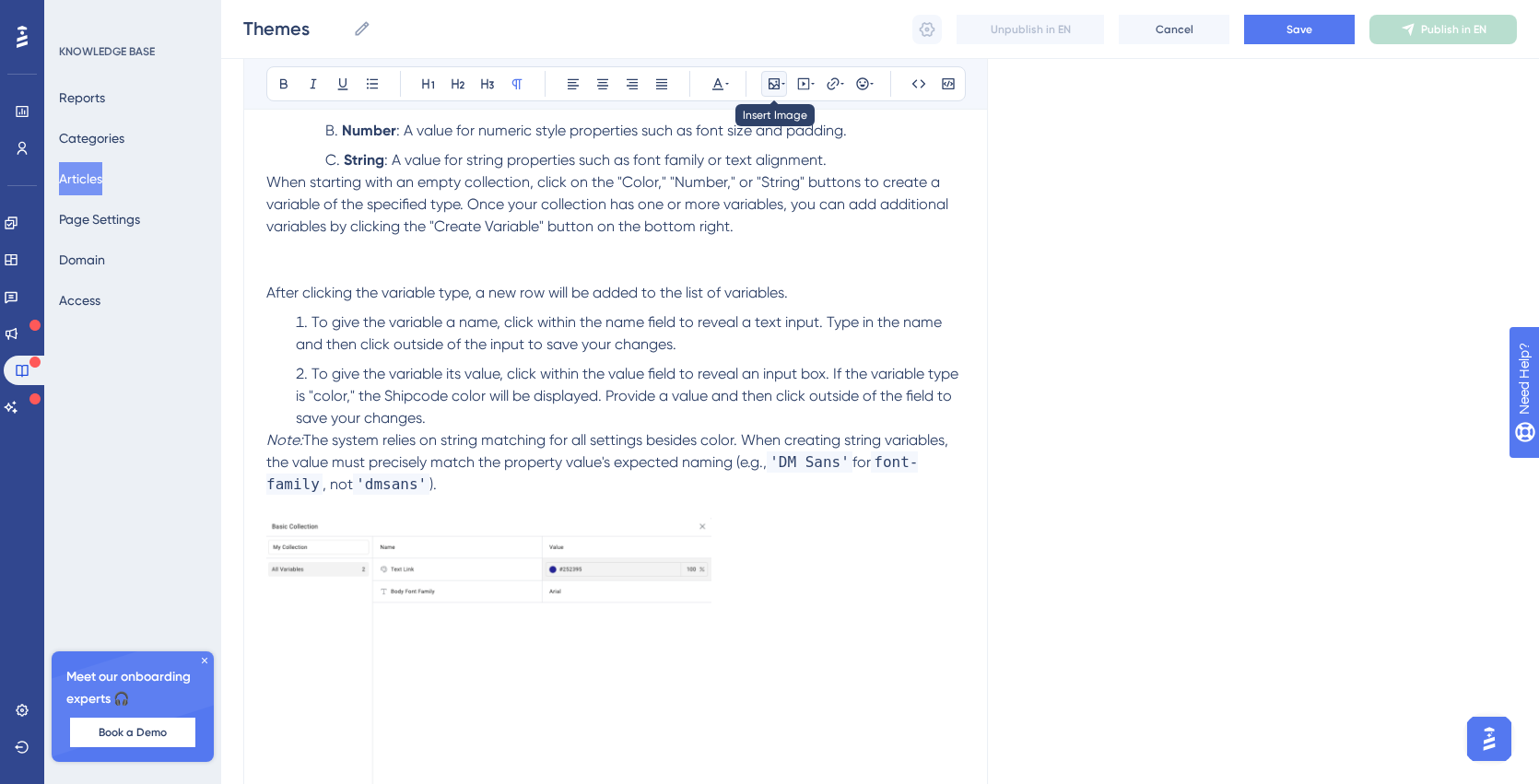
click at [770, 81] on icon at bounding box center [773, 84] width 15 height 15
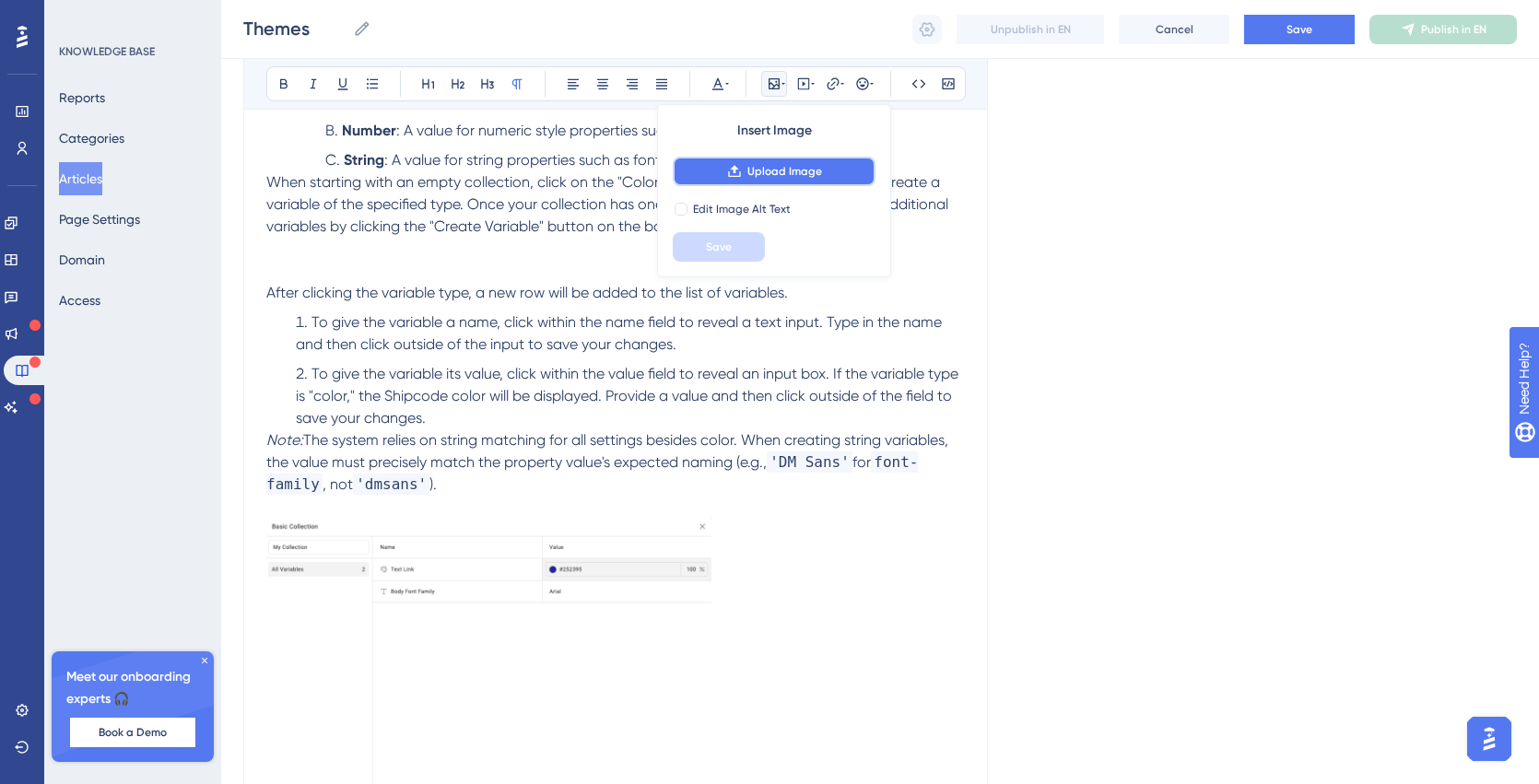
click at [747, 179] on button "Upload Image" at bounding box center [774, 171] width 203 height 30
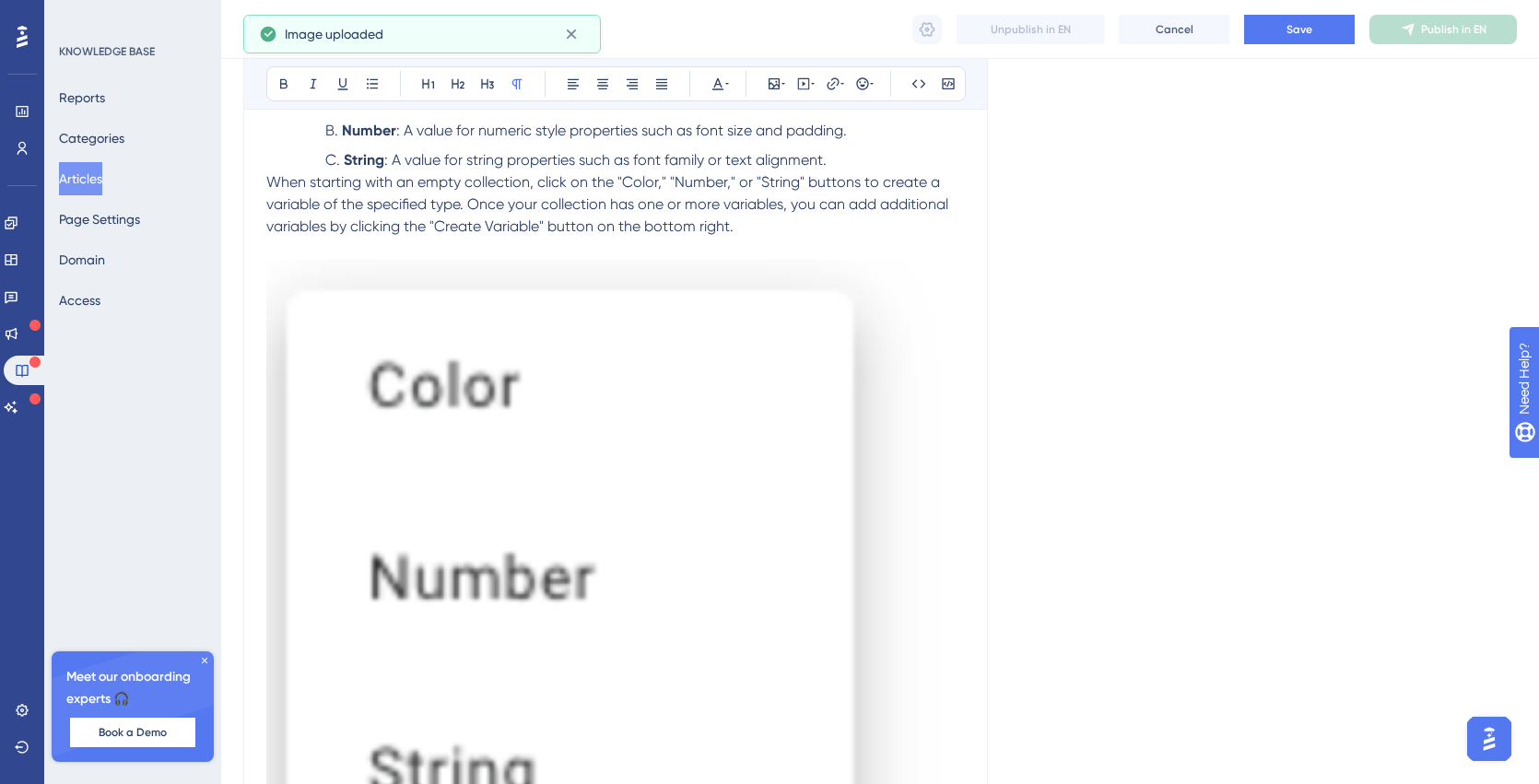
click at [452, 477] on img at bounding box center [615, 660] width 699 height 800
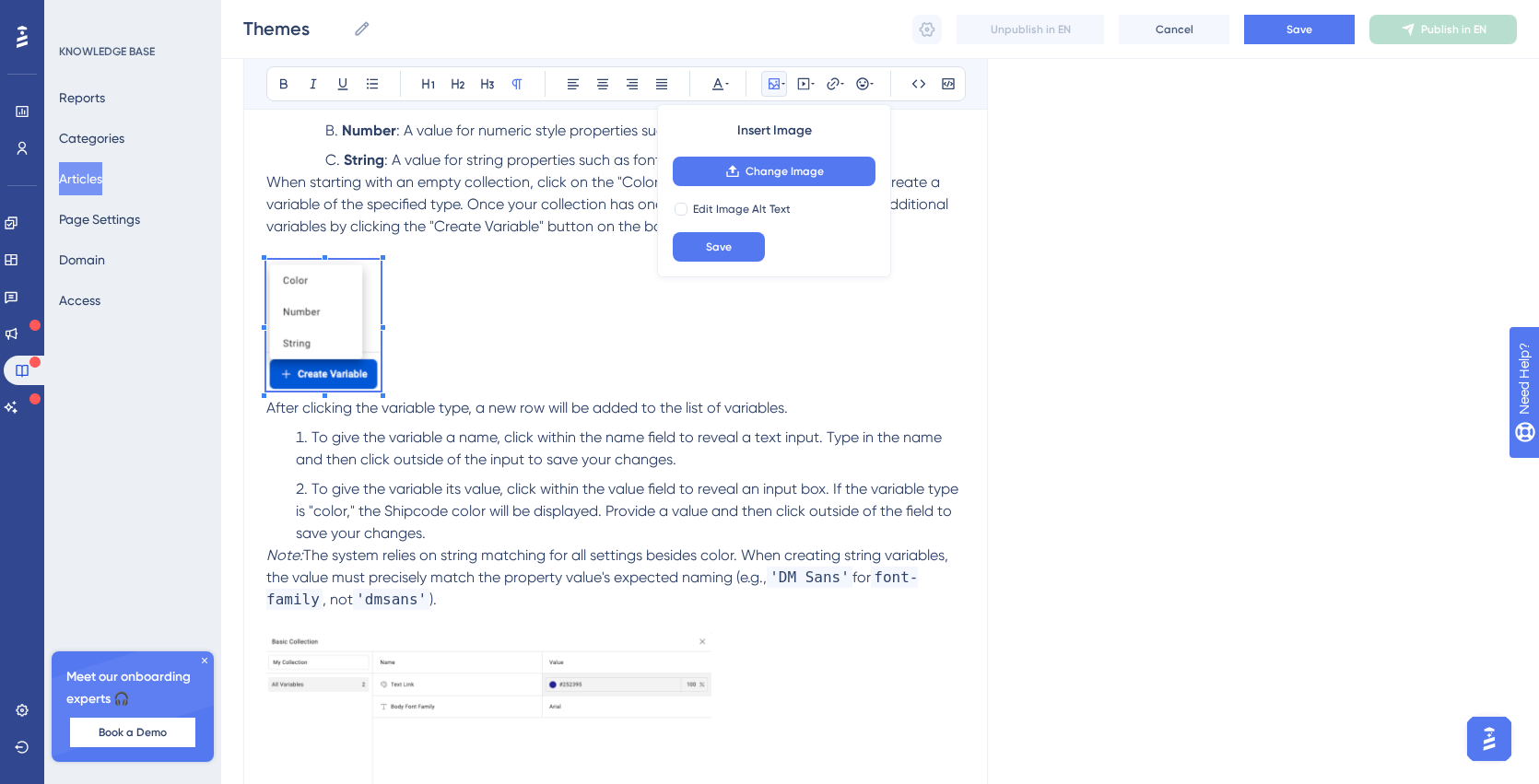
click at [459, 366] on p at bounding box center [615, 328] width 699 height 137
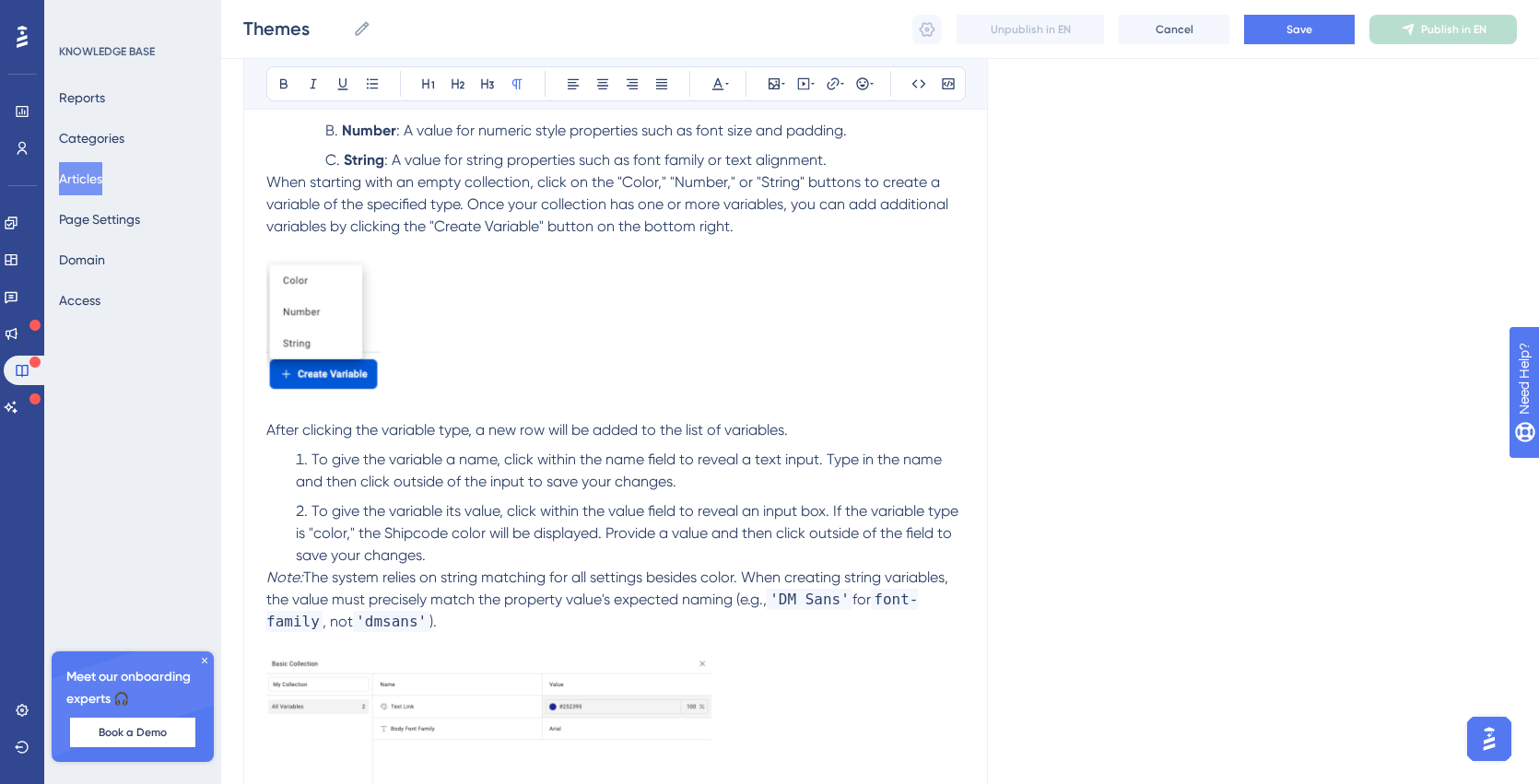
click at [356, 344] on img at bounding box center [323, 325] width 114 height 131
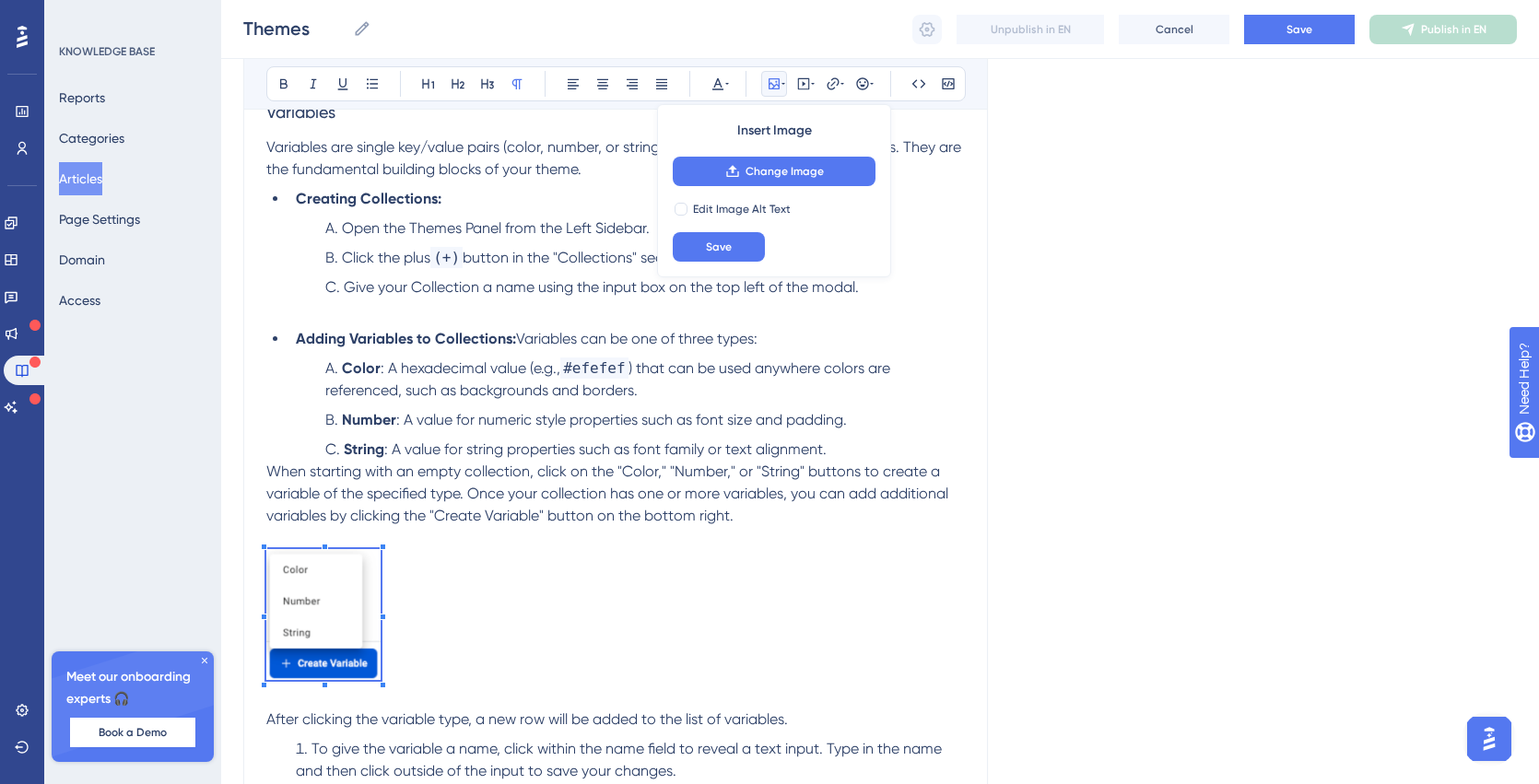
scroll to position [525, 0]
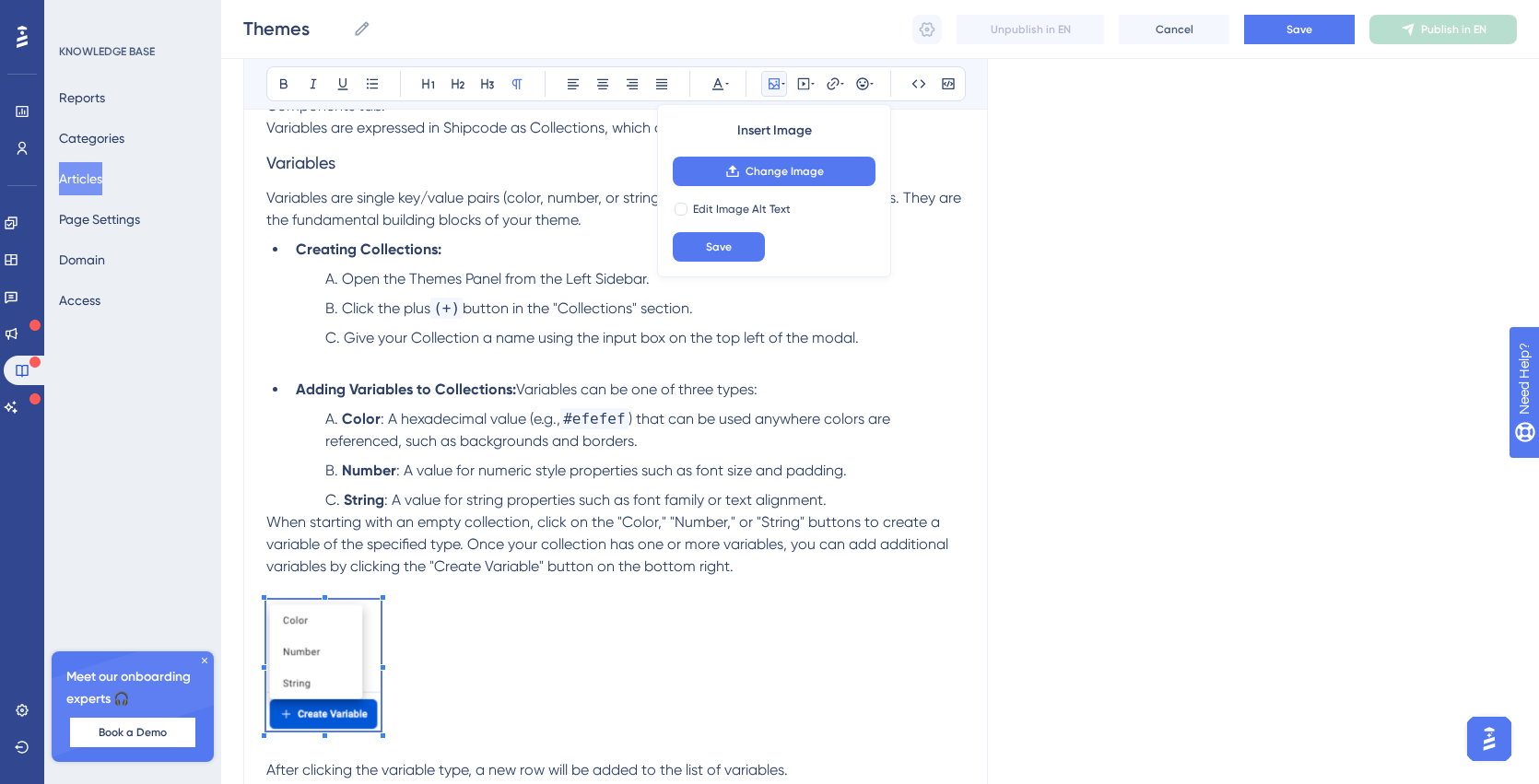
click at [423, 367] on p at bounding box center [615, 360] width 699 height 22
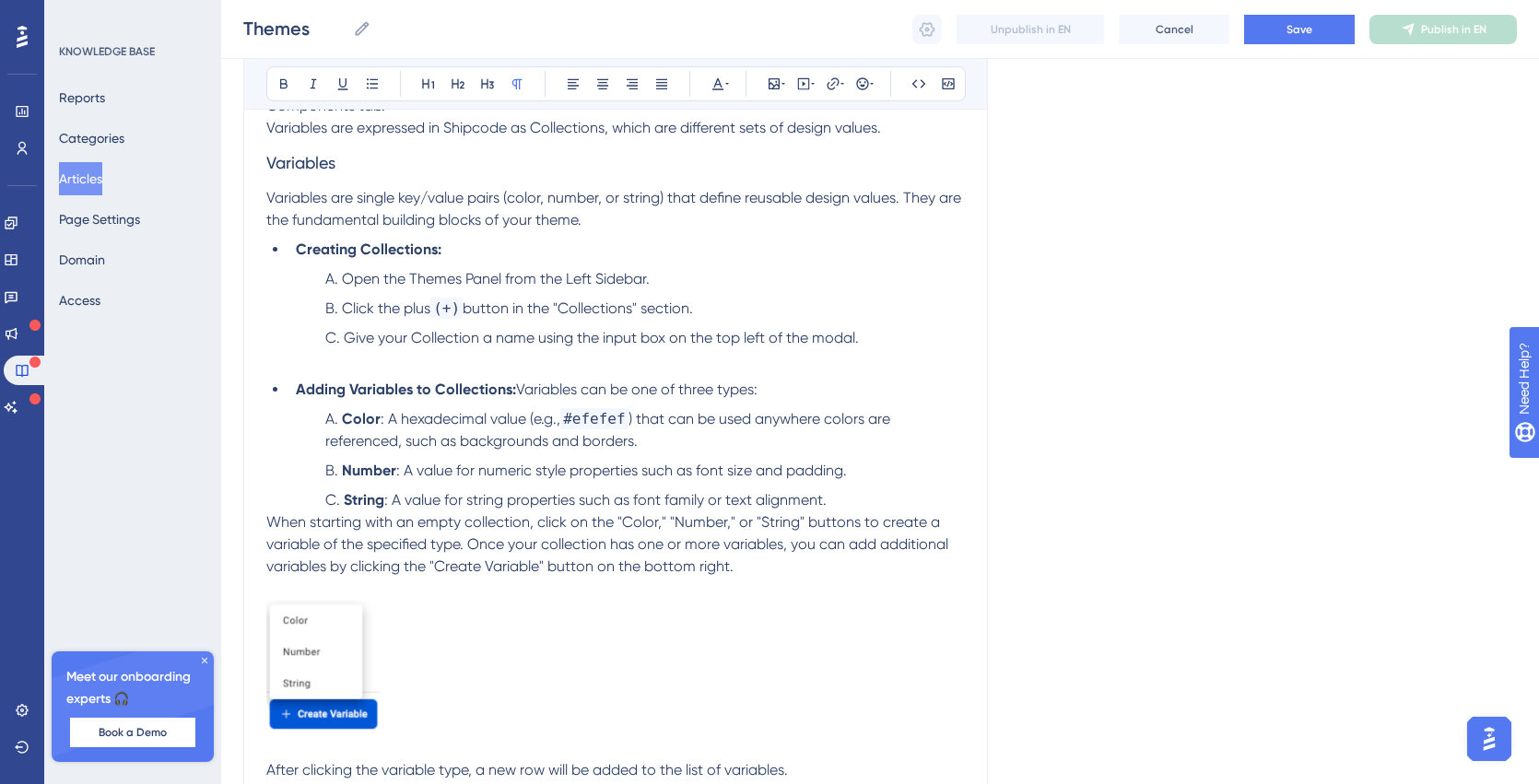
click at [906, 367] on p at bounding box center [615, 360] width 699 height 22
click at [887, 345] on li "Give your Collection a name using the input box on the top left of the modal." at bounding box center [641, 338] width 647 height 22
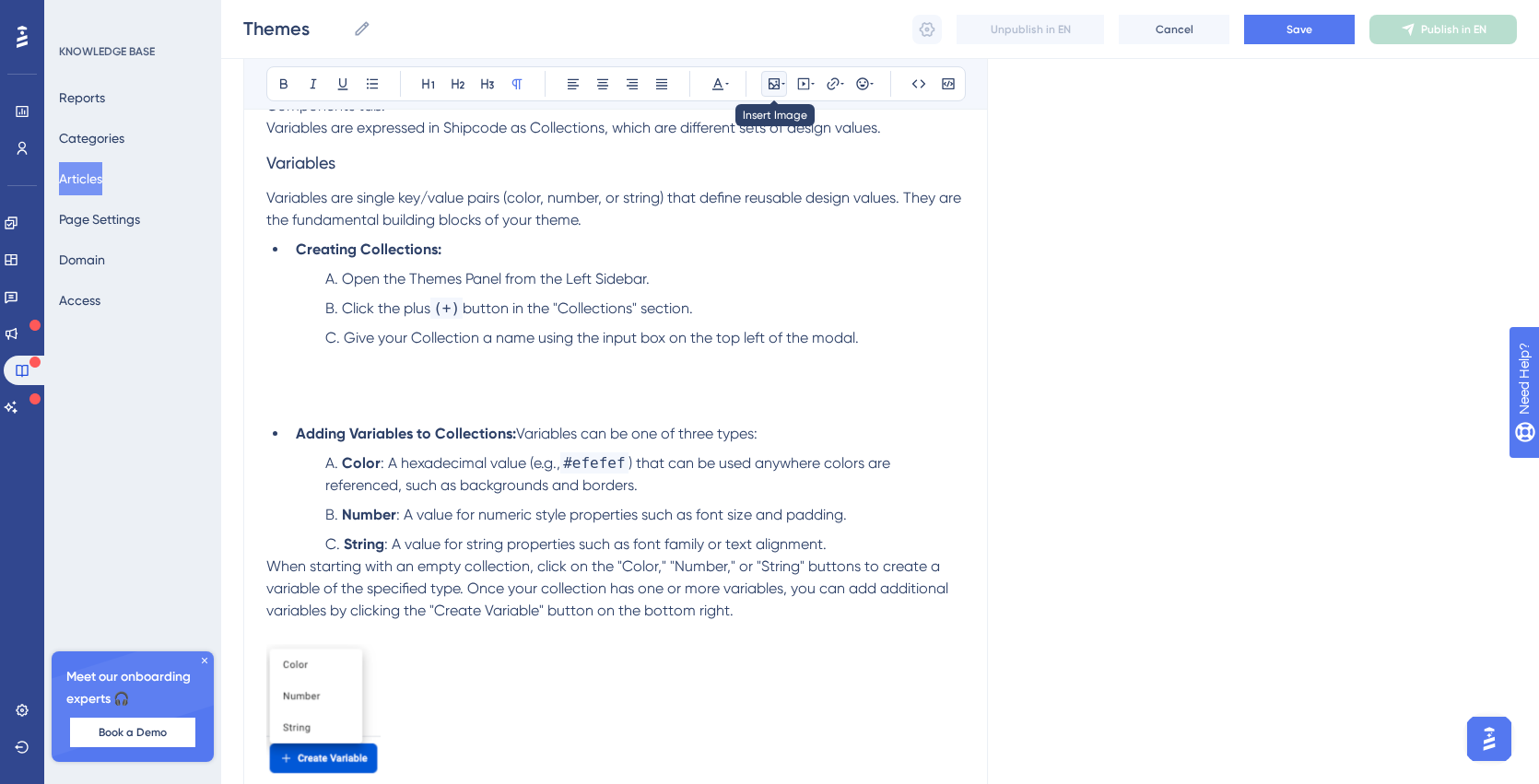
click at [773, 83] on icon at bounding box center [773, 84] width 15 height 15
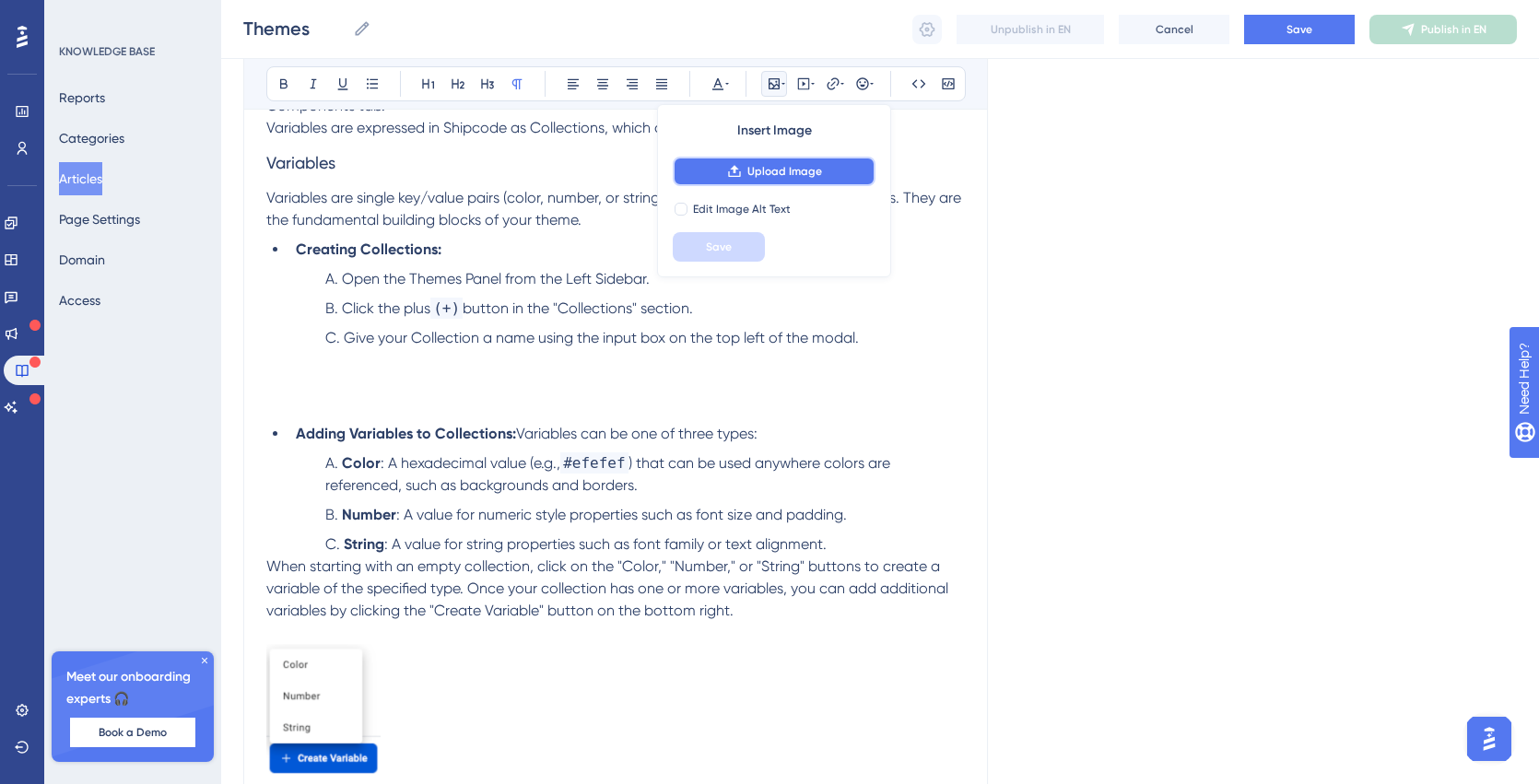
click at [752, 169] on span "Upload Image" at bounding box center [785, 171] width 75 height 15
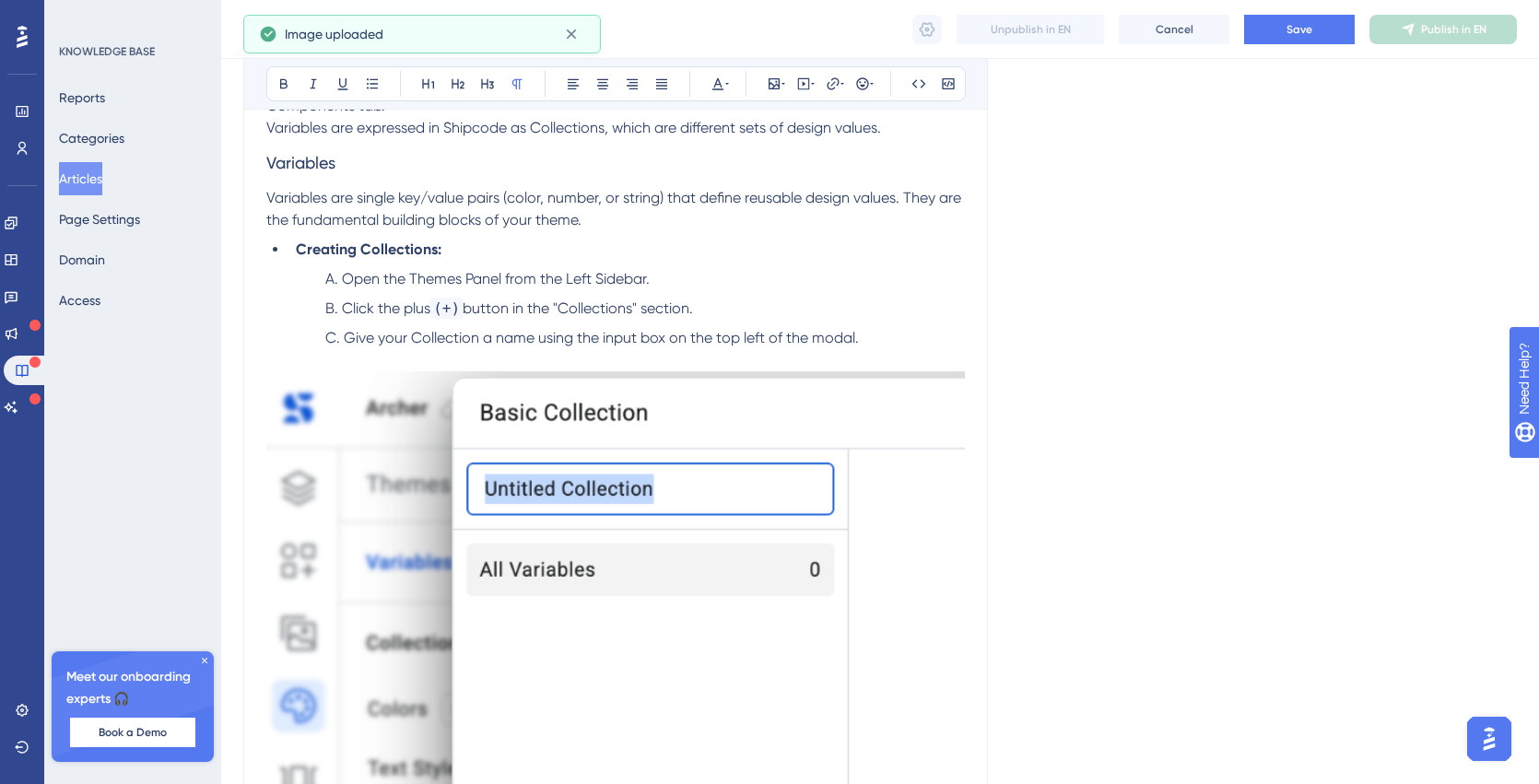
click at [557, 505] on img at bounding box center [615, 582] width 699 height 422
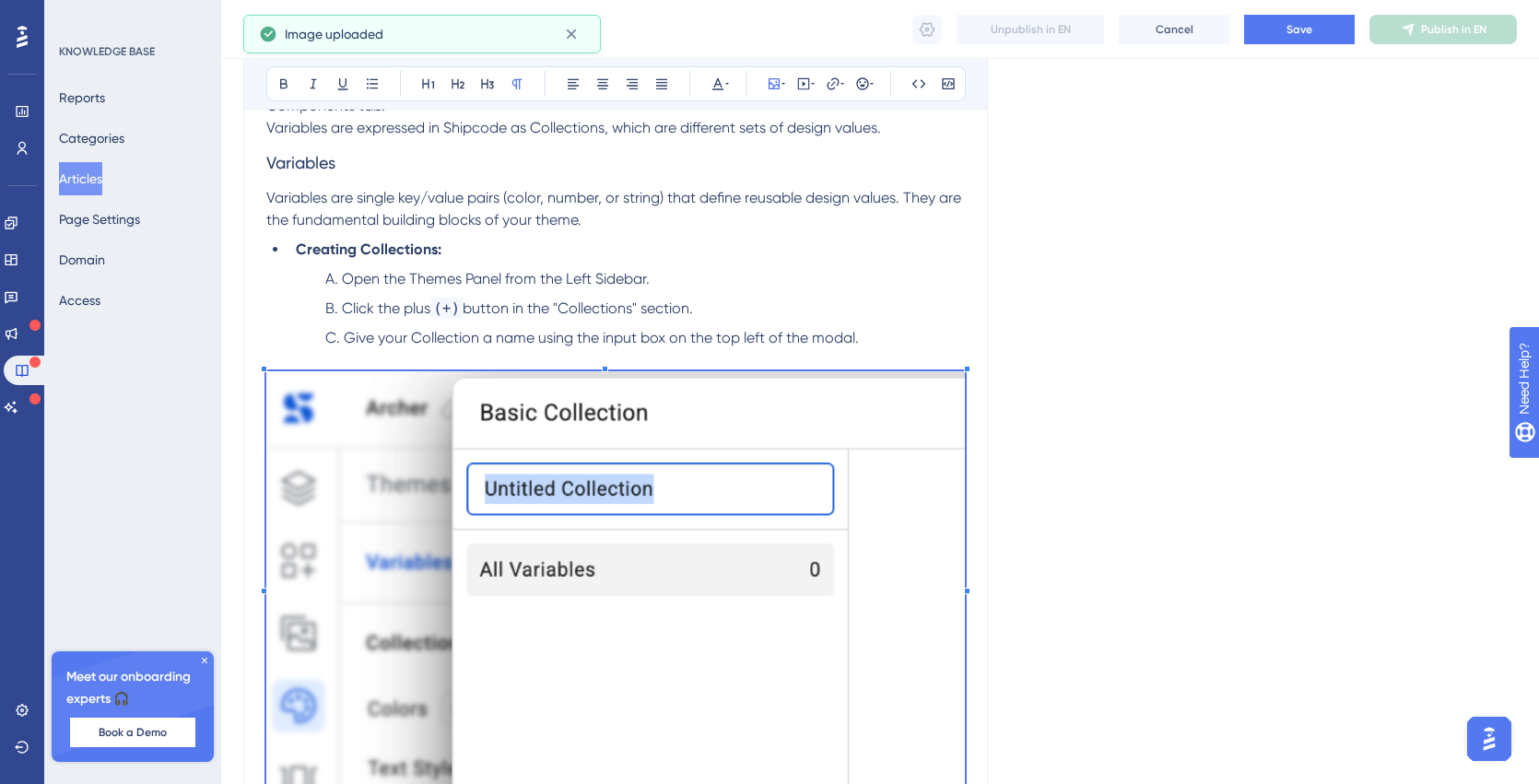
scroll to position [863, 0]
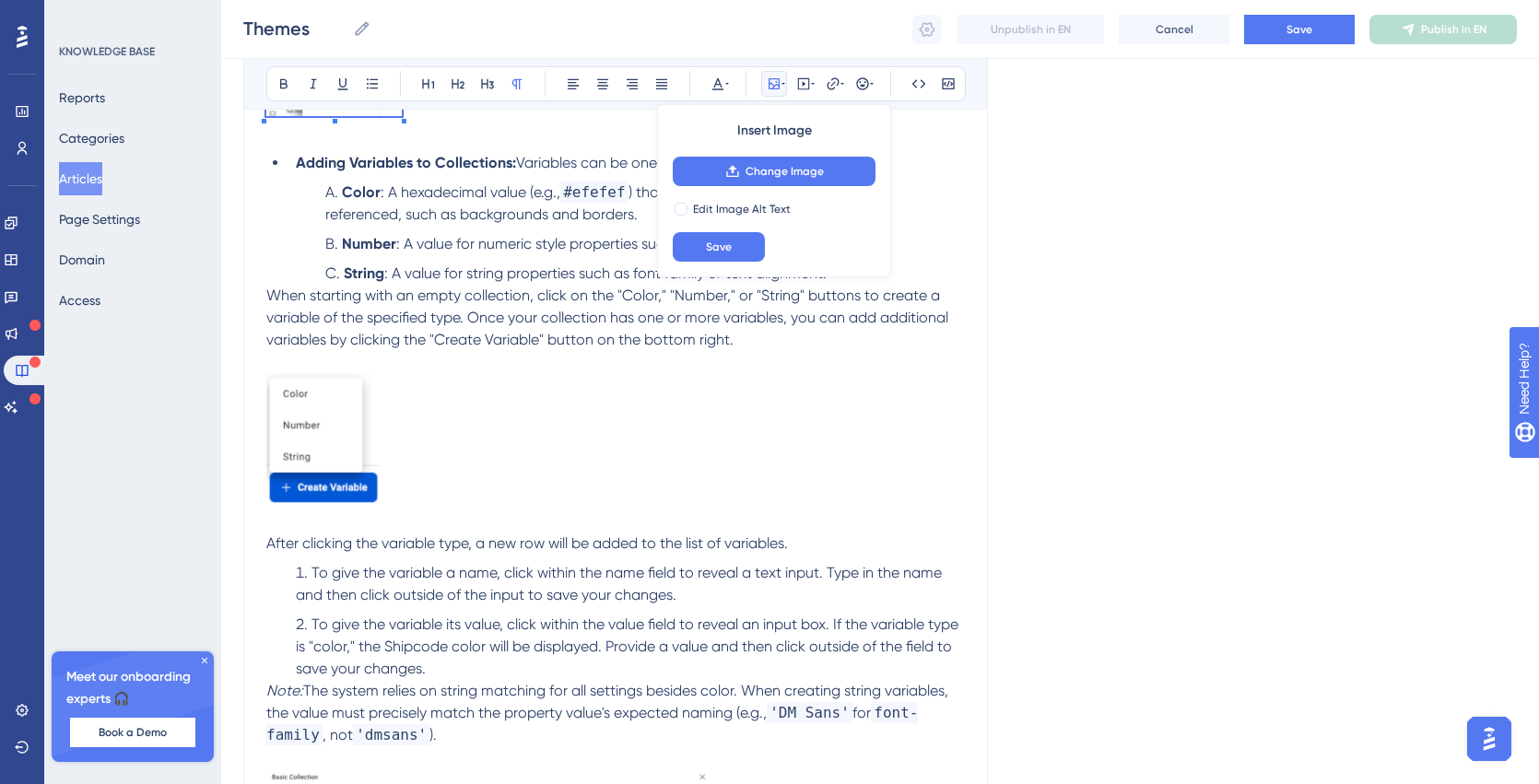
scroll to position [635, 0]
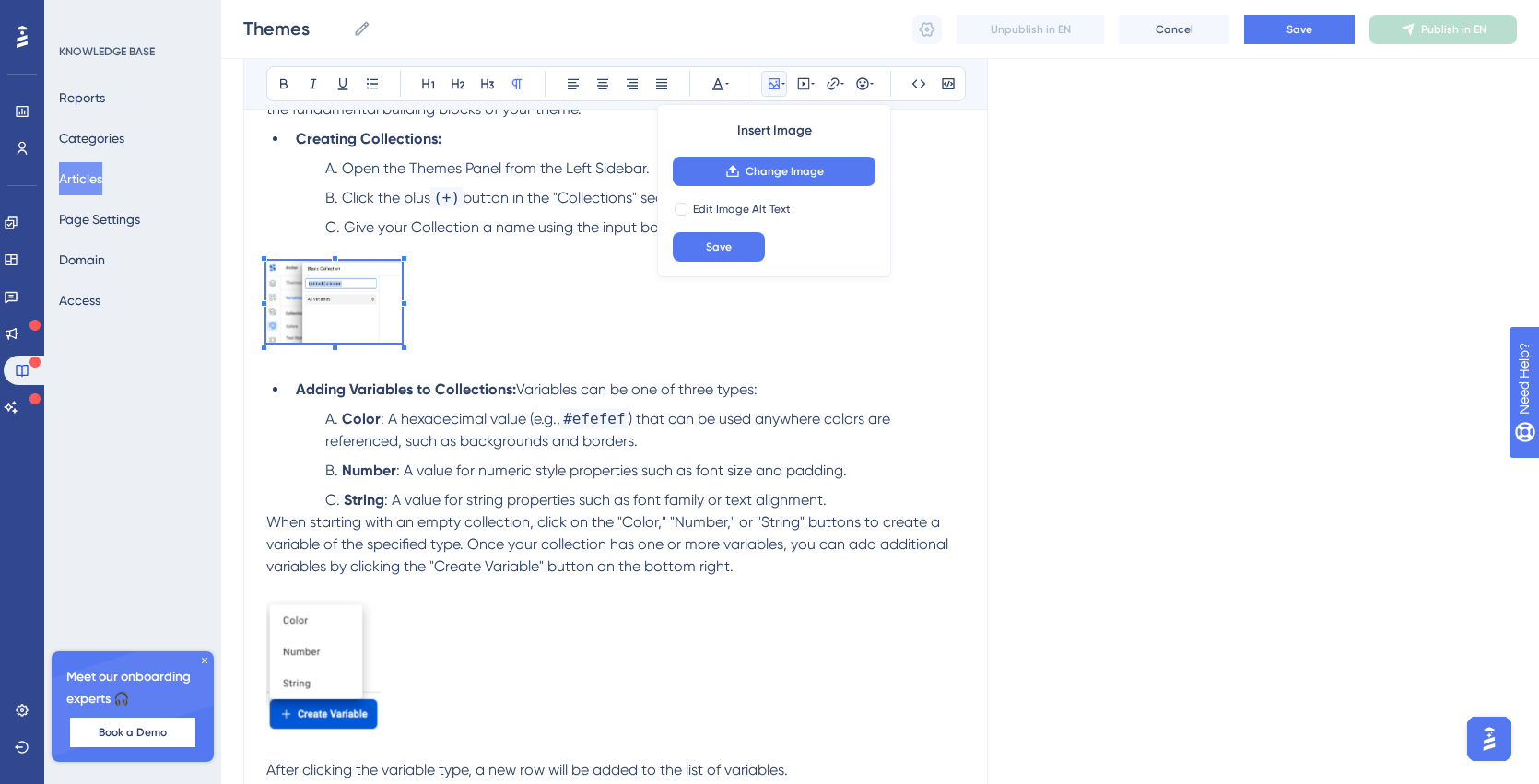
click at [365, 304] on img at bounding box center [334, 301] width 136 height 82
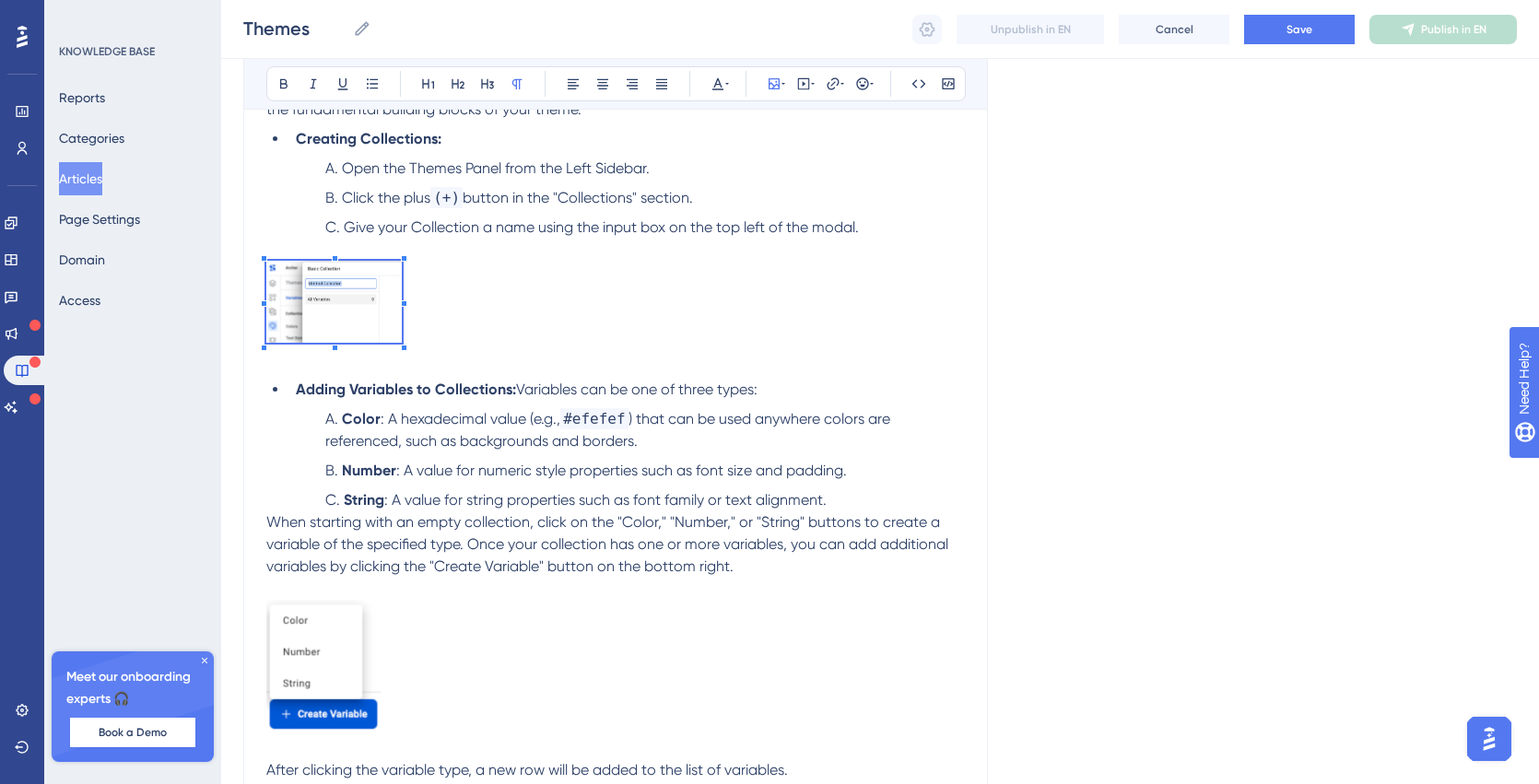
click at [453, 313] on p at bounding box center [615, 305] width 699 height 89
click at [378, 316] on img at bounding box center [334, 301] width 136 height 82
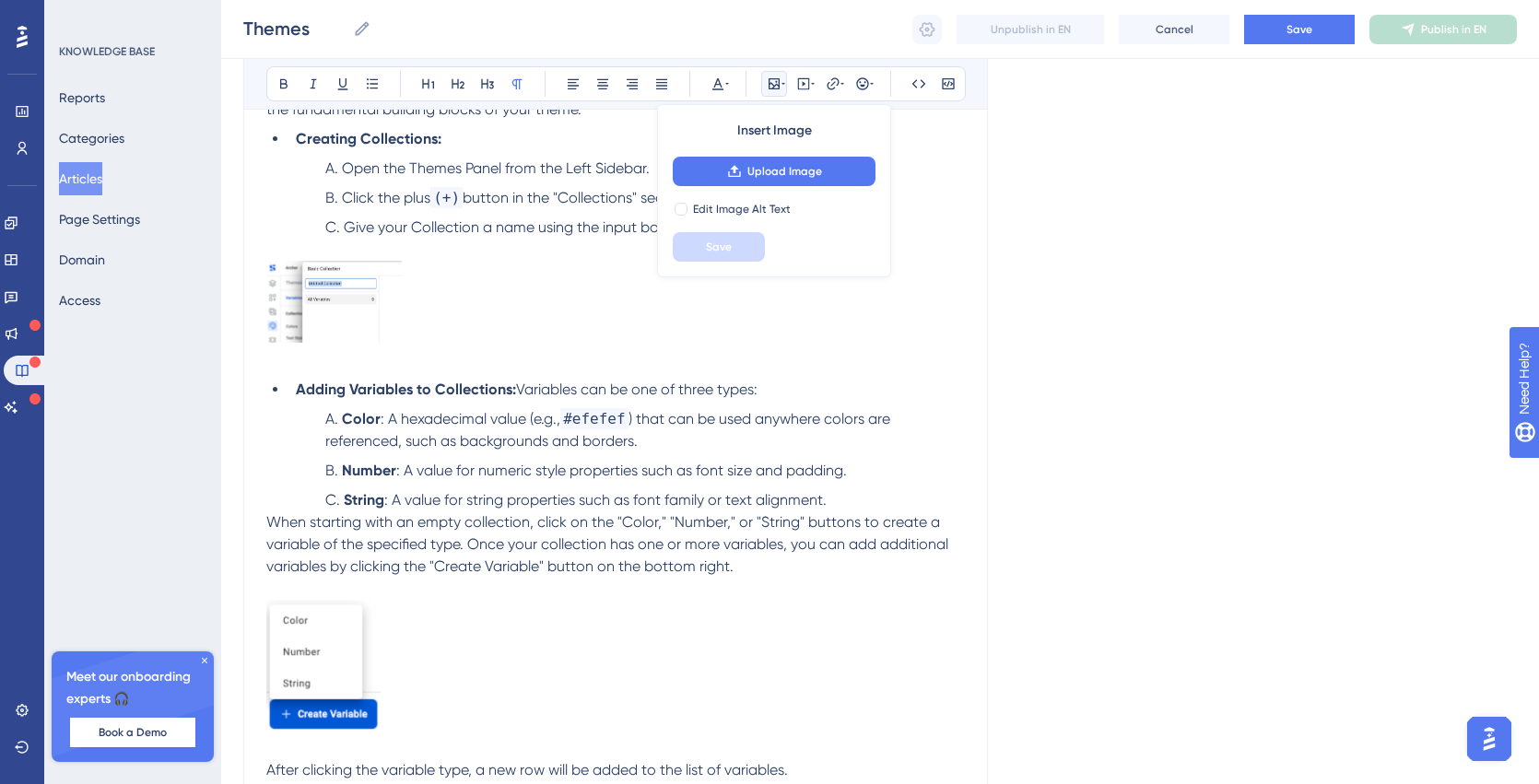
click at [404, 350] on p at bounding box center [615, 360] width 699 height 22
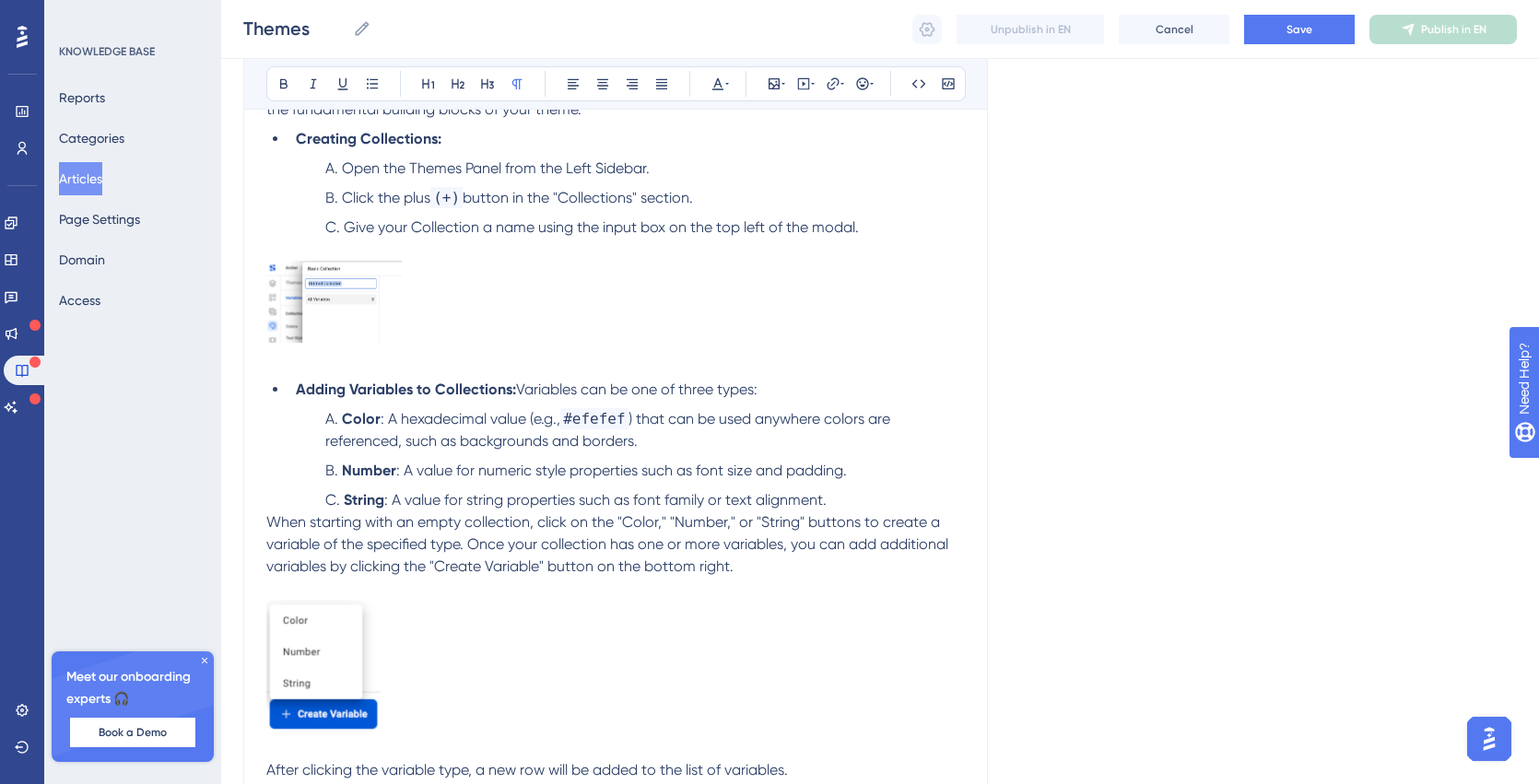
click at [363, 314] on img at bounding box center [334, 301] width 136 height 82
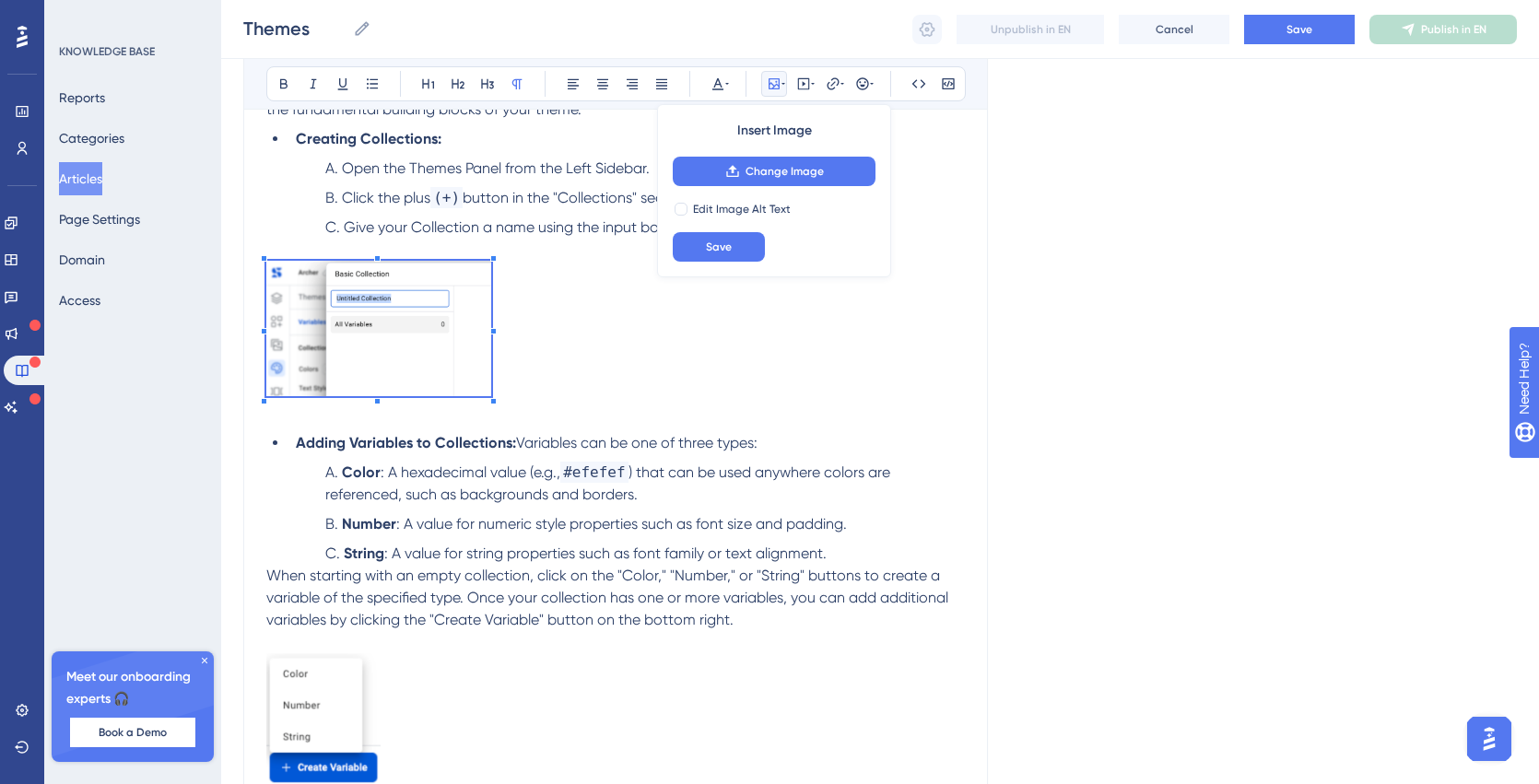
click at [491, 382] on span at bounding box center [378, 332] width 225 height 142
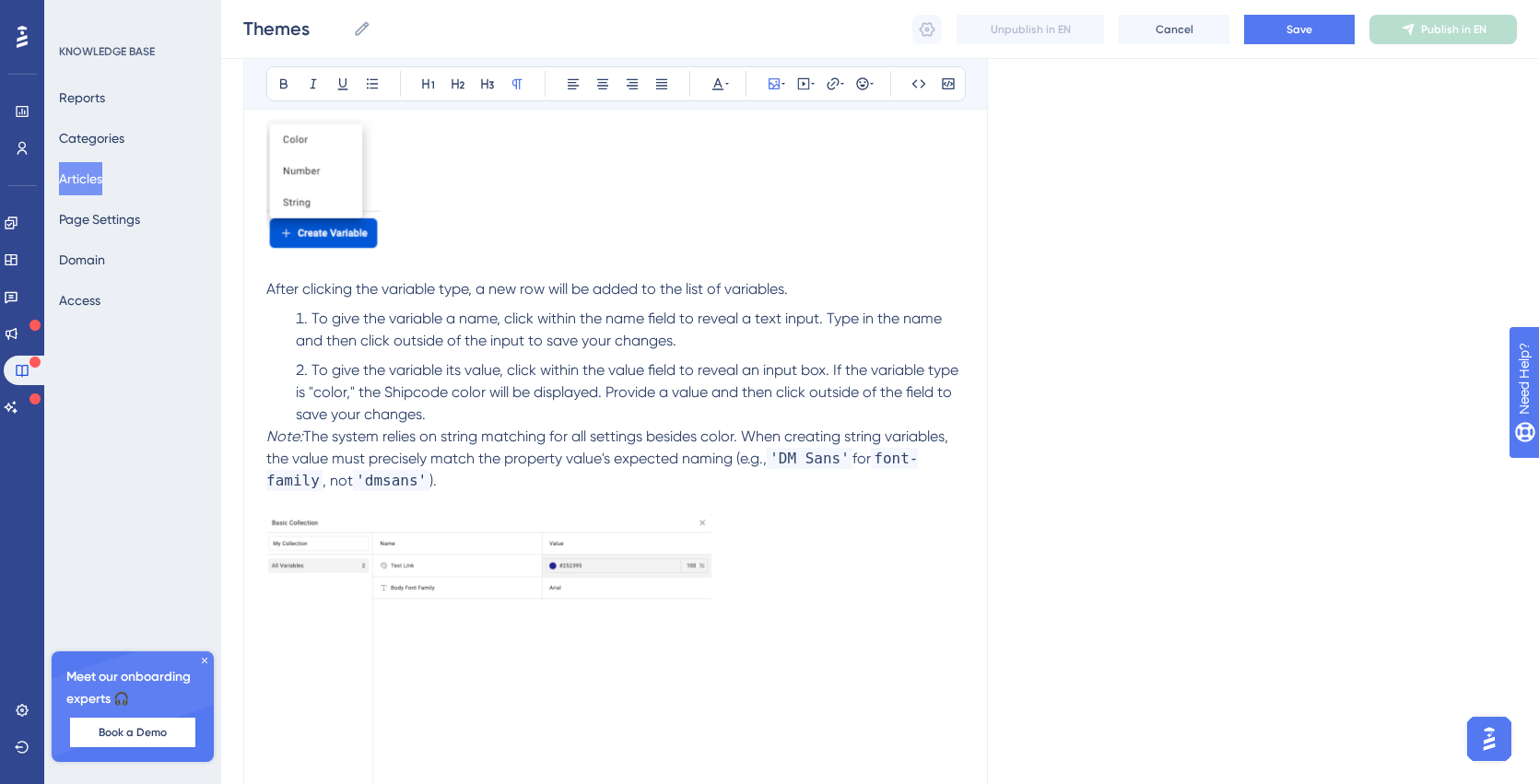
scroll to position [1396, 0]
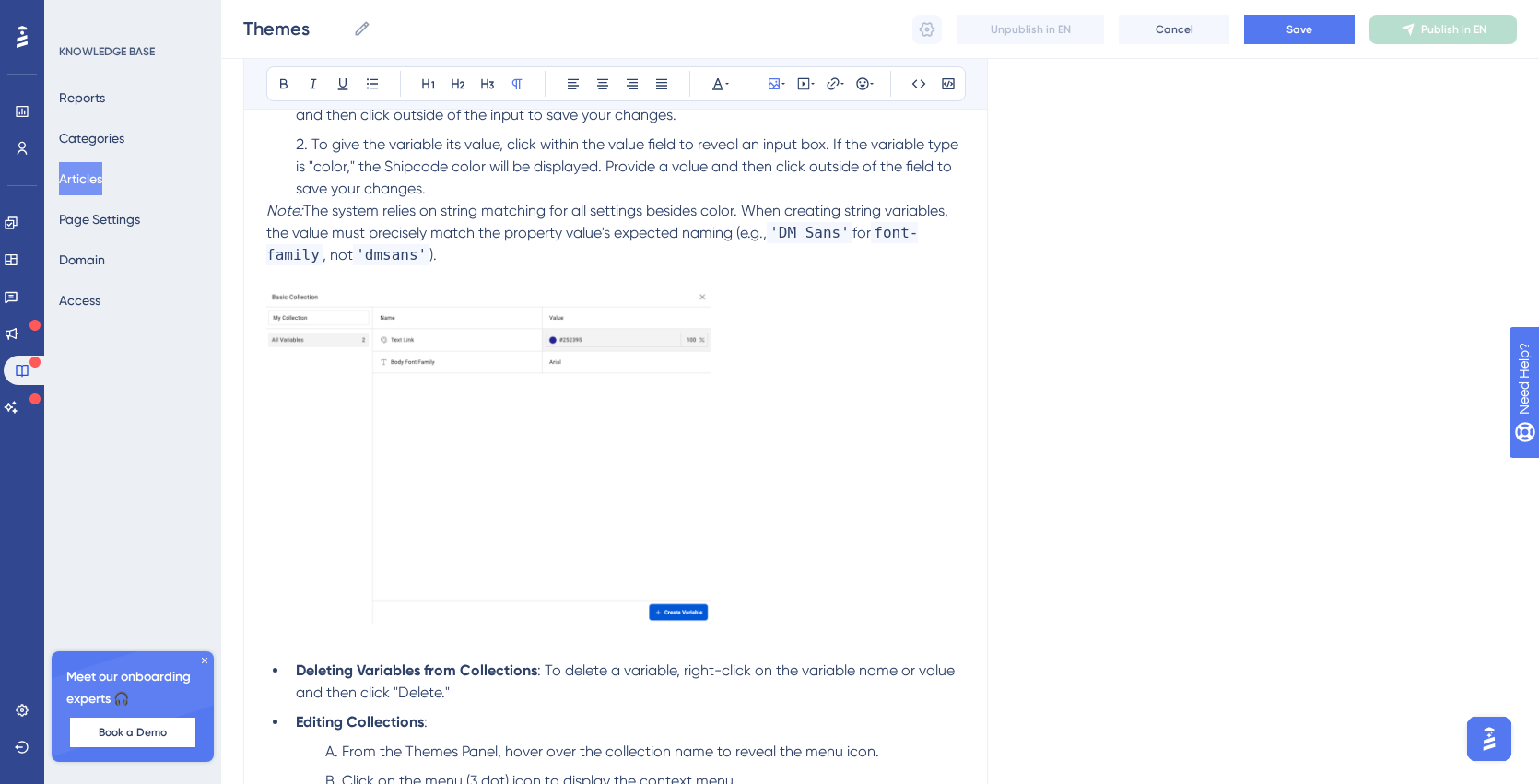
click at [426, 465] on img at bounding box center [489, 456] width 445 height 336
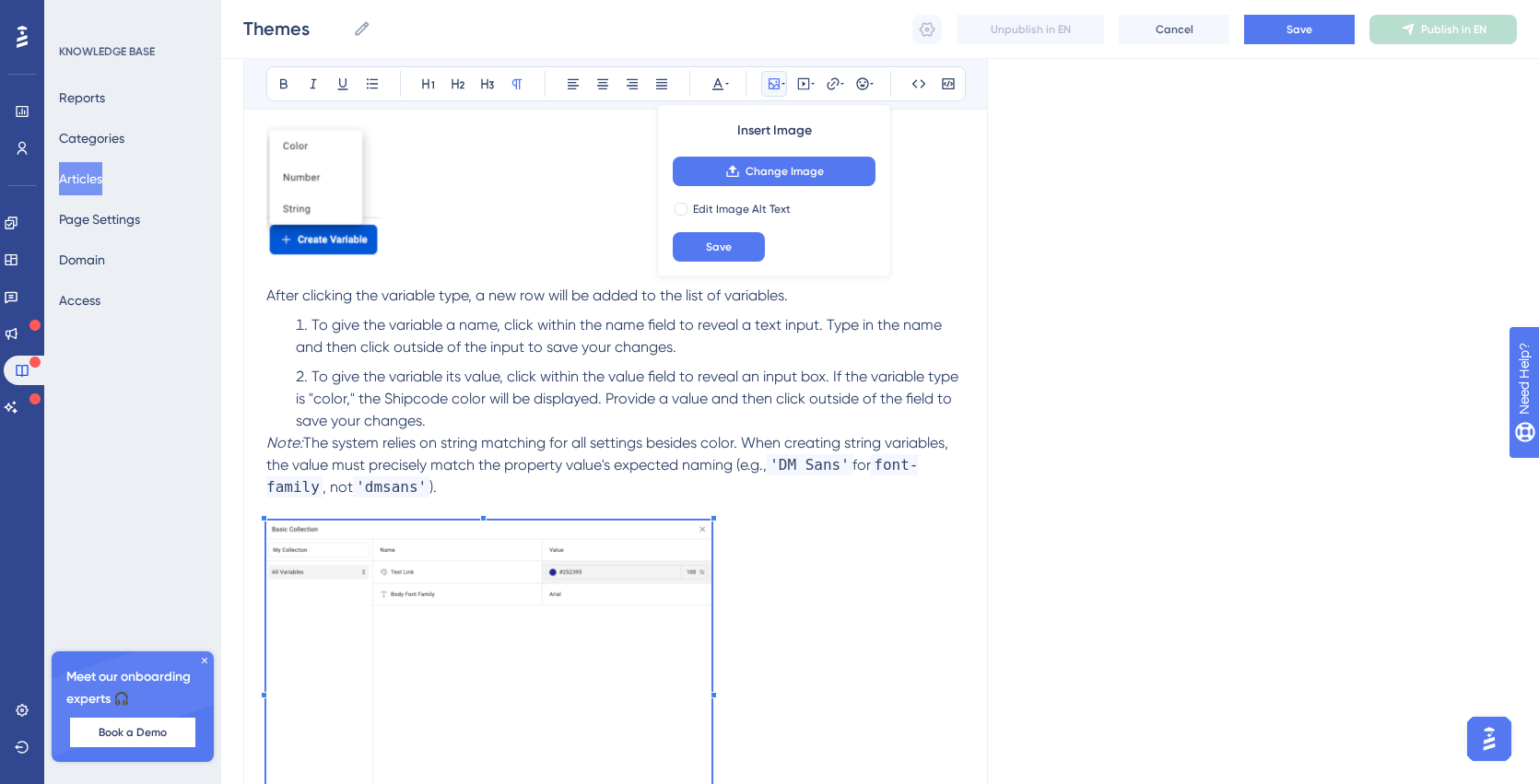
scroll to position [1136, 0]
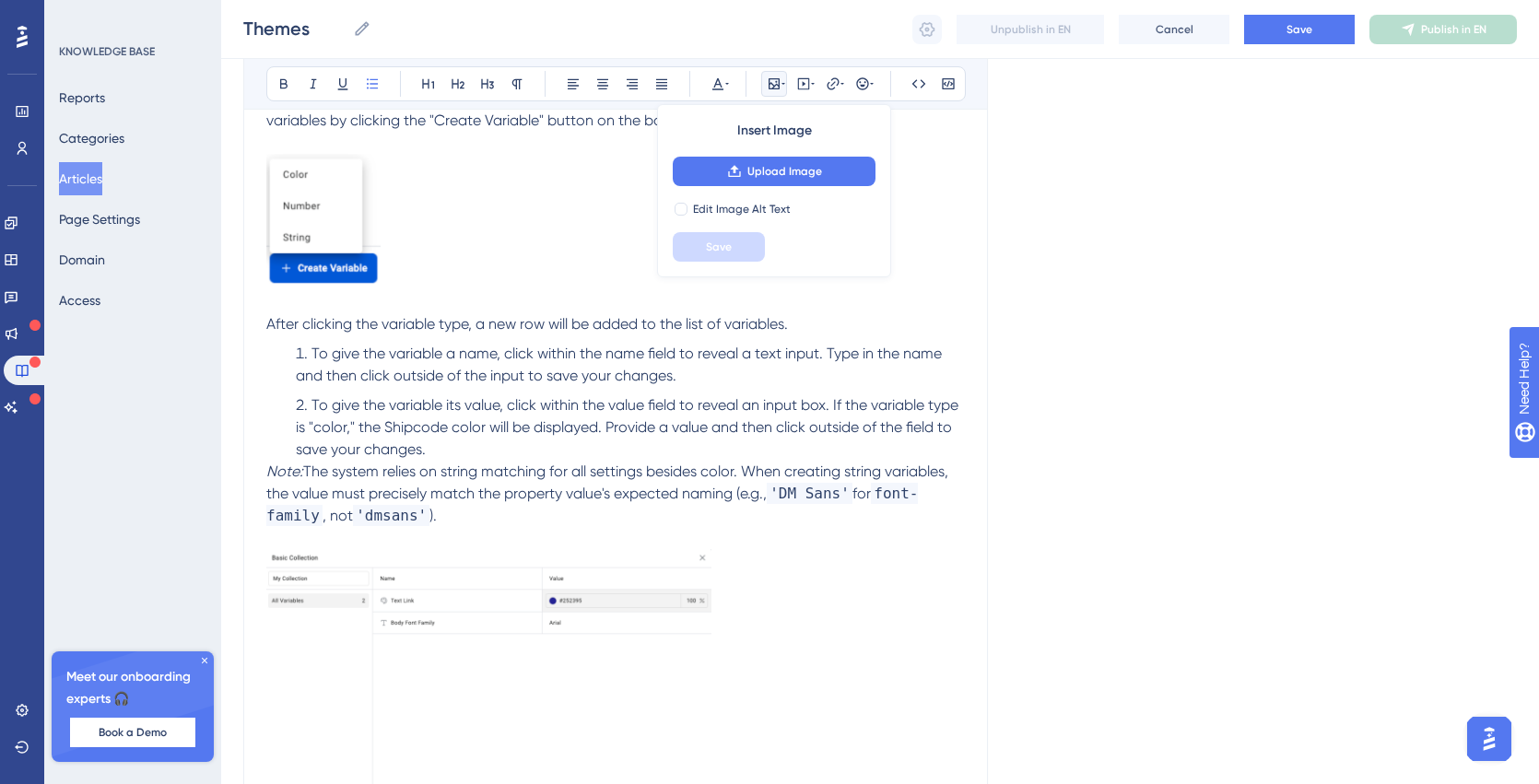
click at [451, 442] on li "To give the variable its value, click within the value field to reveal an input…" at bounding box center [627, 426] width 677 height 66
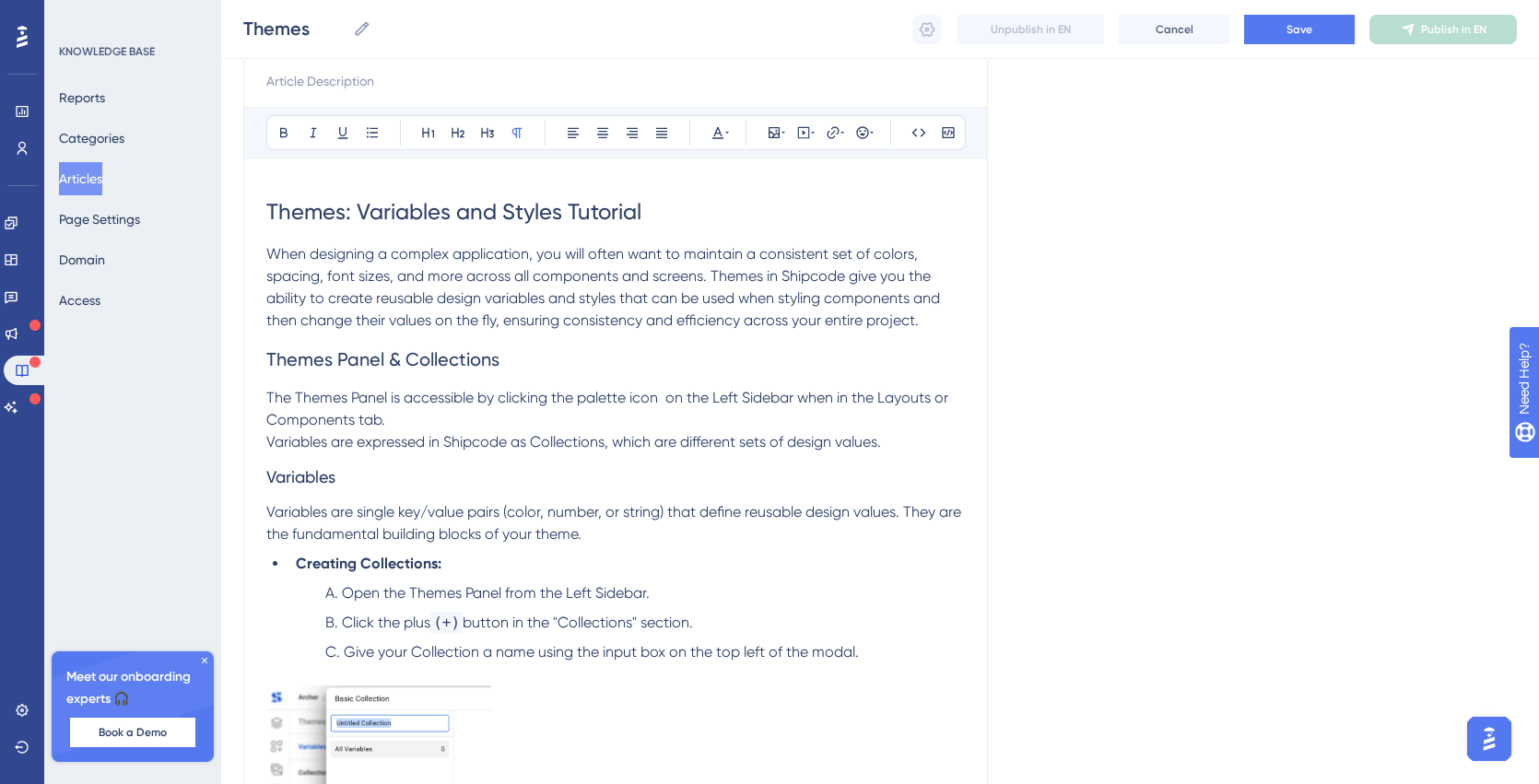
scroll to position [208, 0]
click at [666, 403] on span "The Themes Panel is accessible by clicking the palette icon on the Left Sidebar…" at bounding box center [609, 412] width 686 height 39
click at [774, 130] on icon at bounding box center [773, 135] width 11 height 11
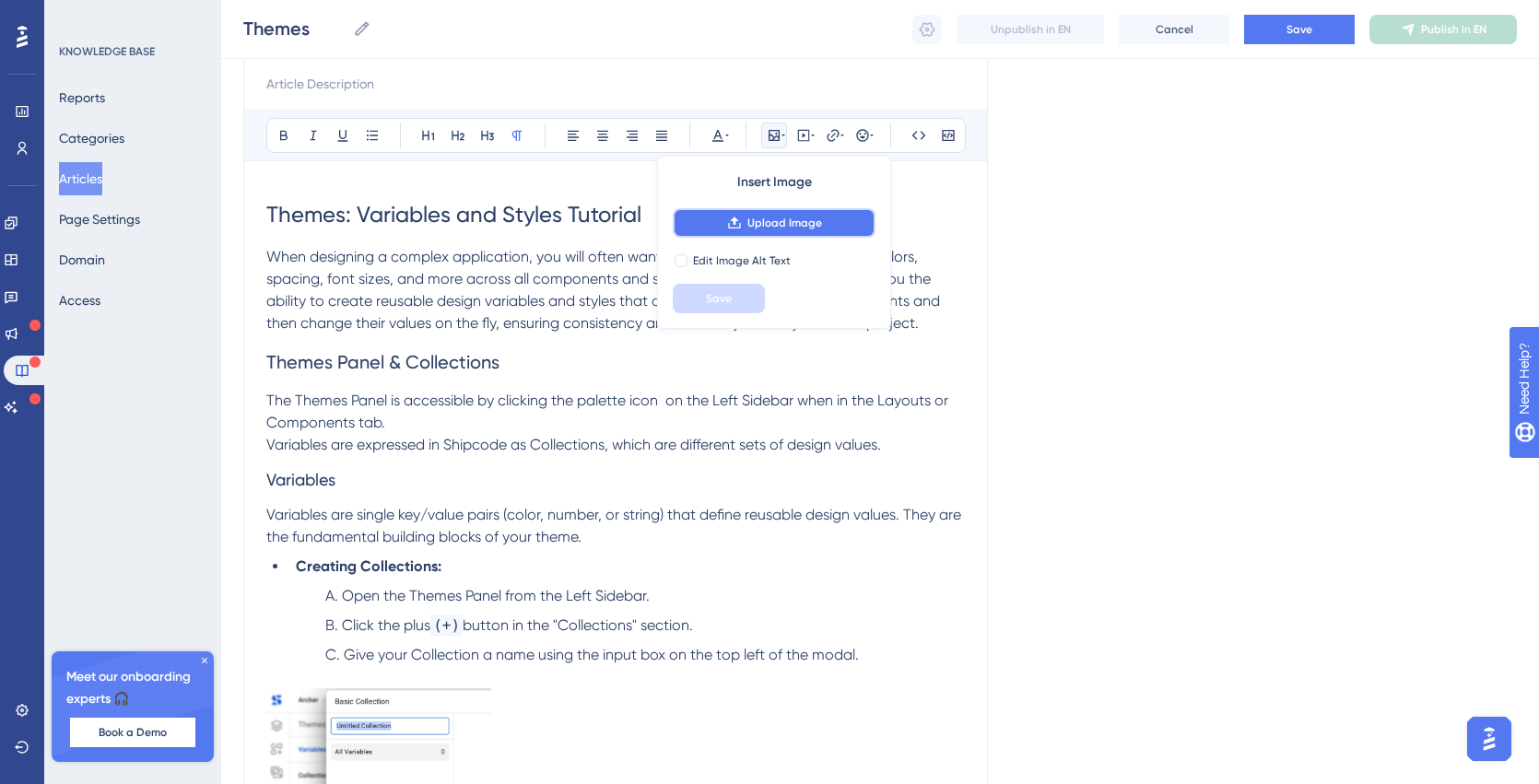
click at [748, 228] on span "Upload Image" at bounding box center [785, 223] width 75 height 15
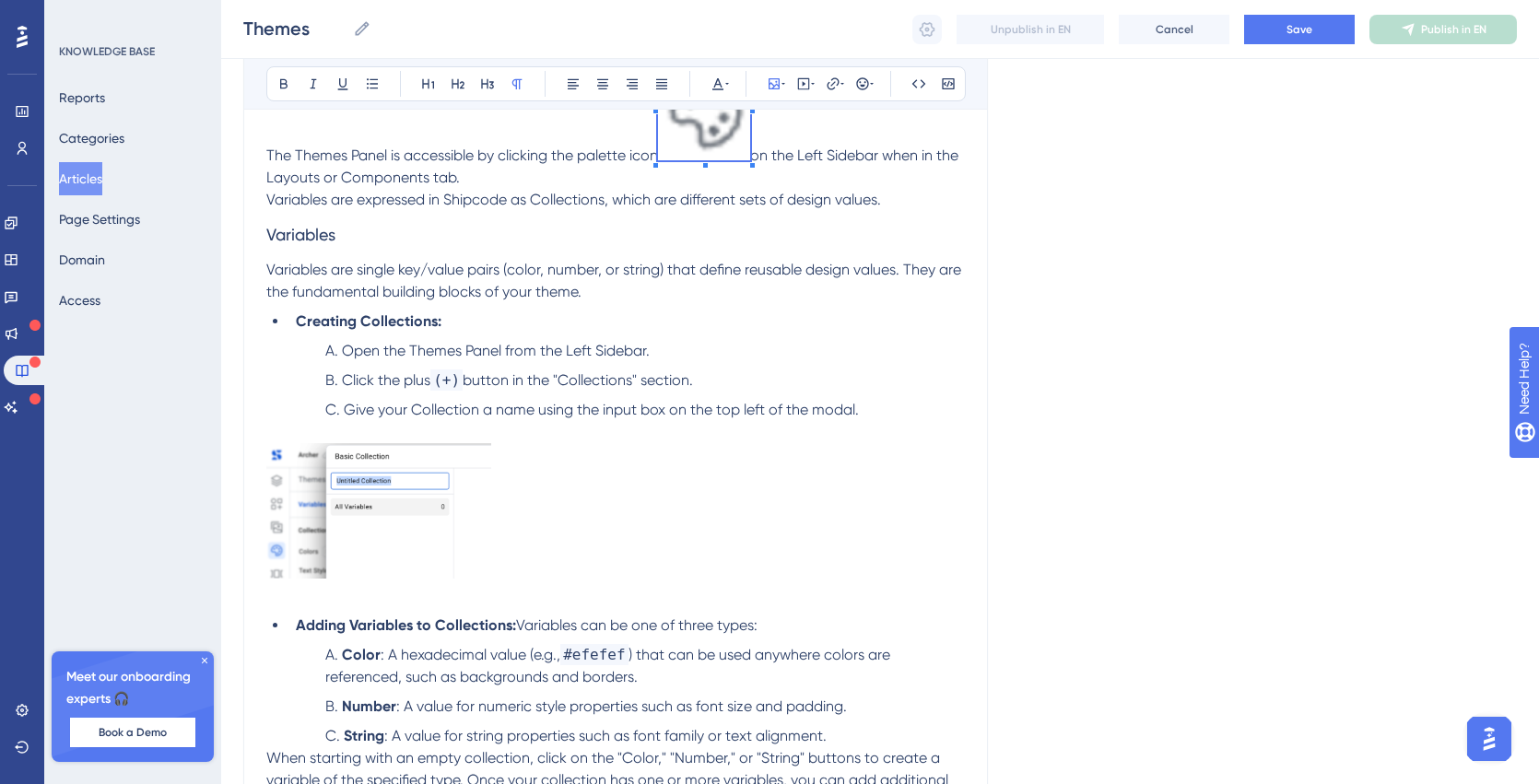
scroll to position [510, 0]
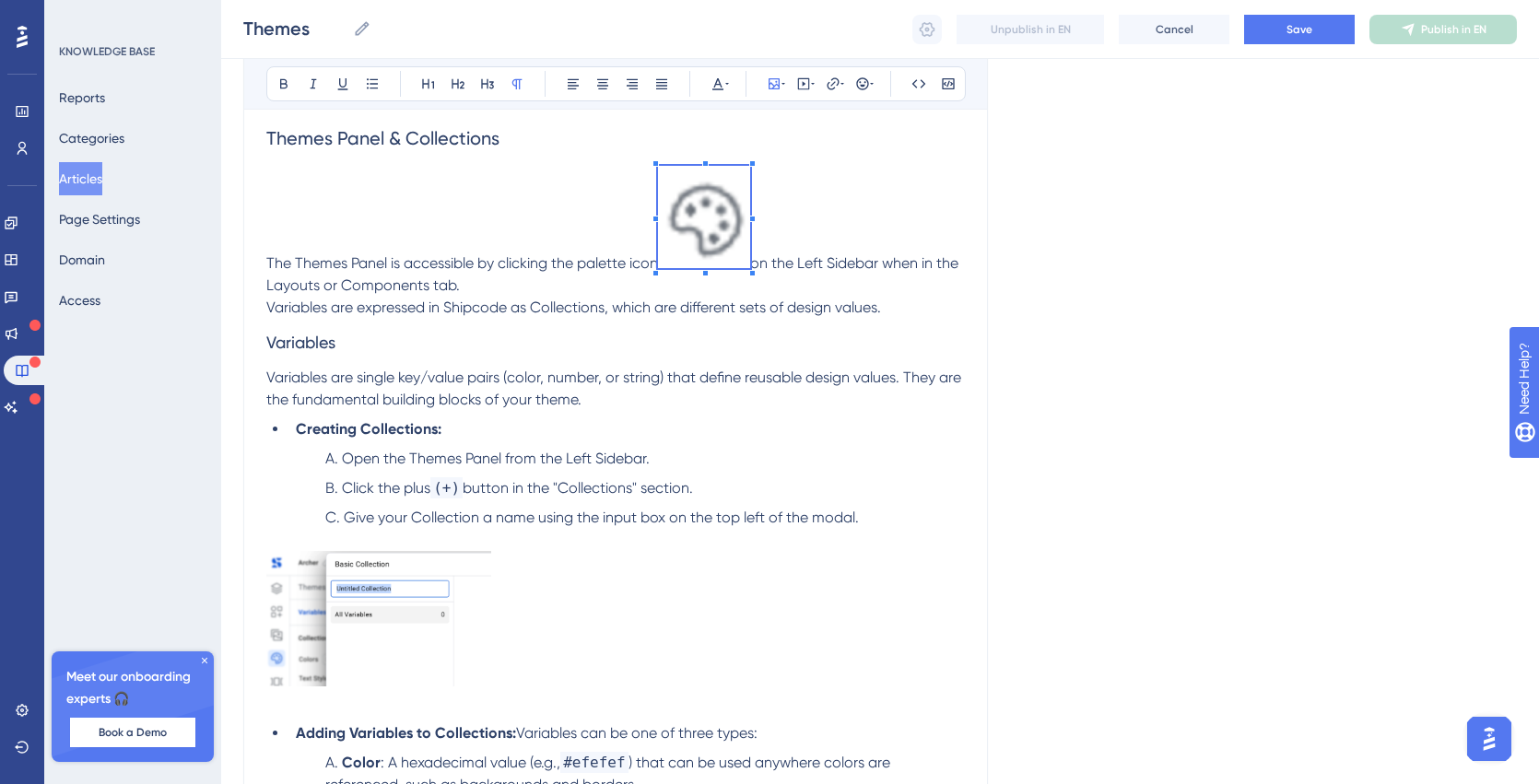
scroll to position [428, 0]
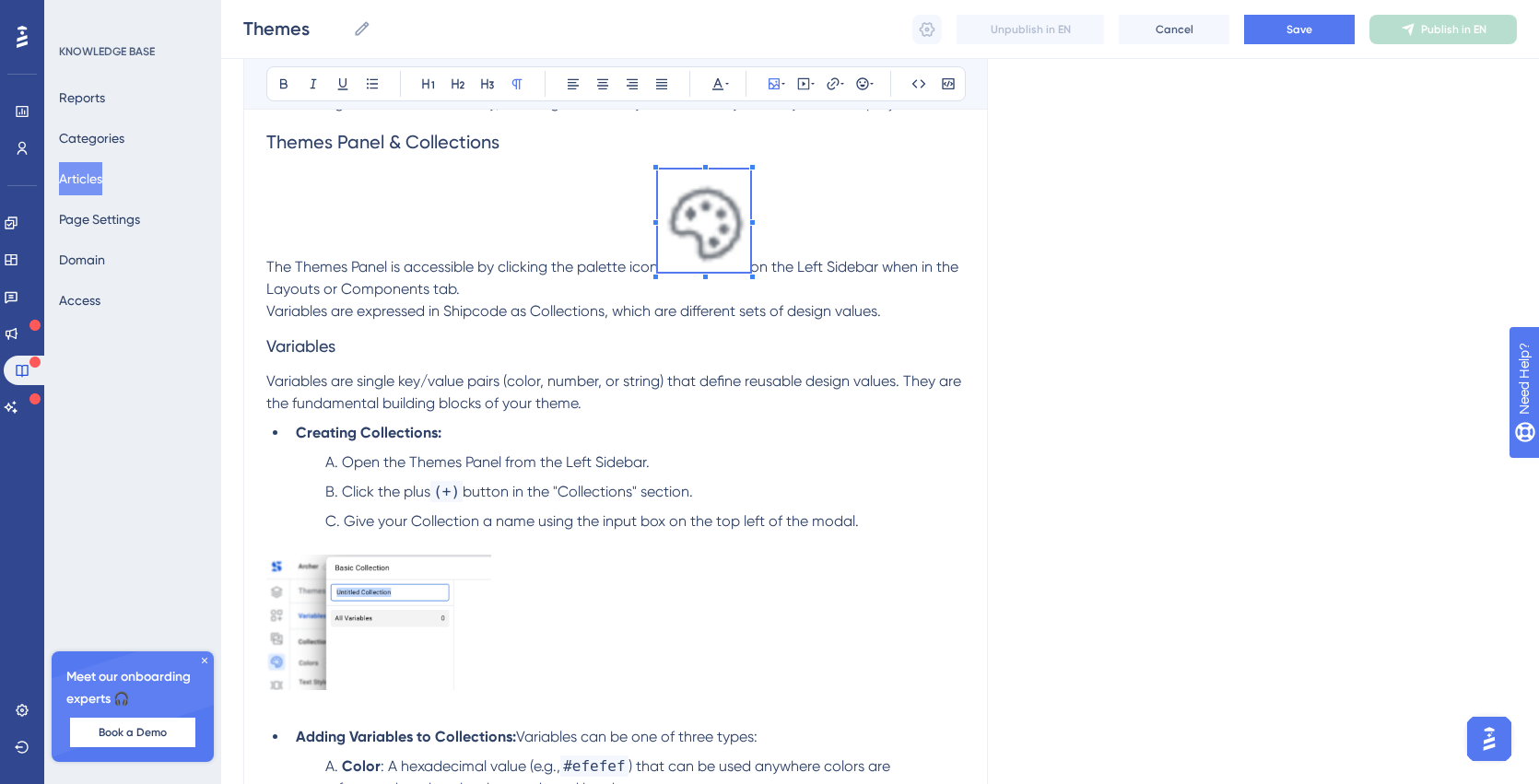
click at [715, 216] on span at bounding box center [704, 224] width 93 height 108
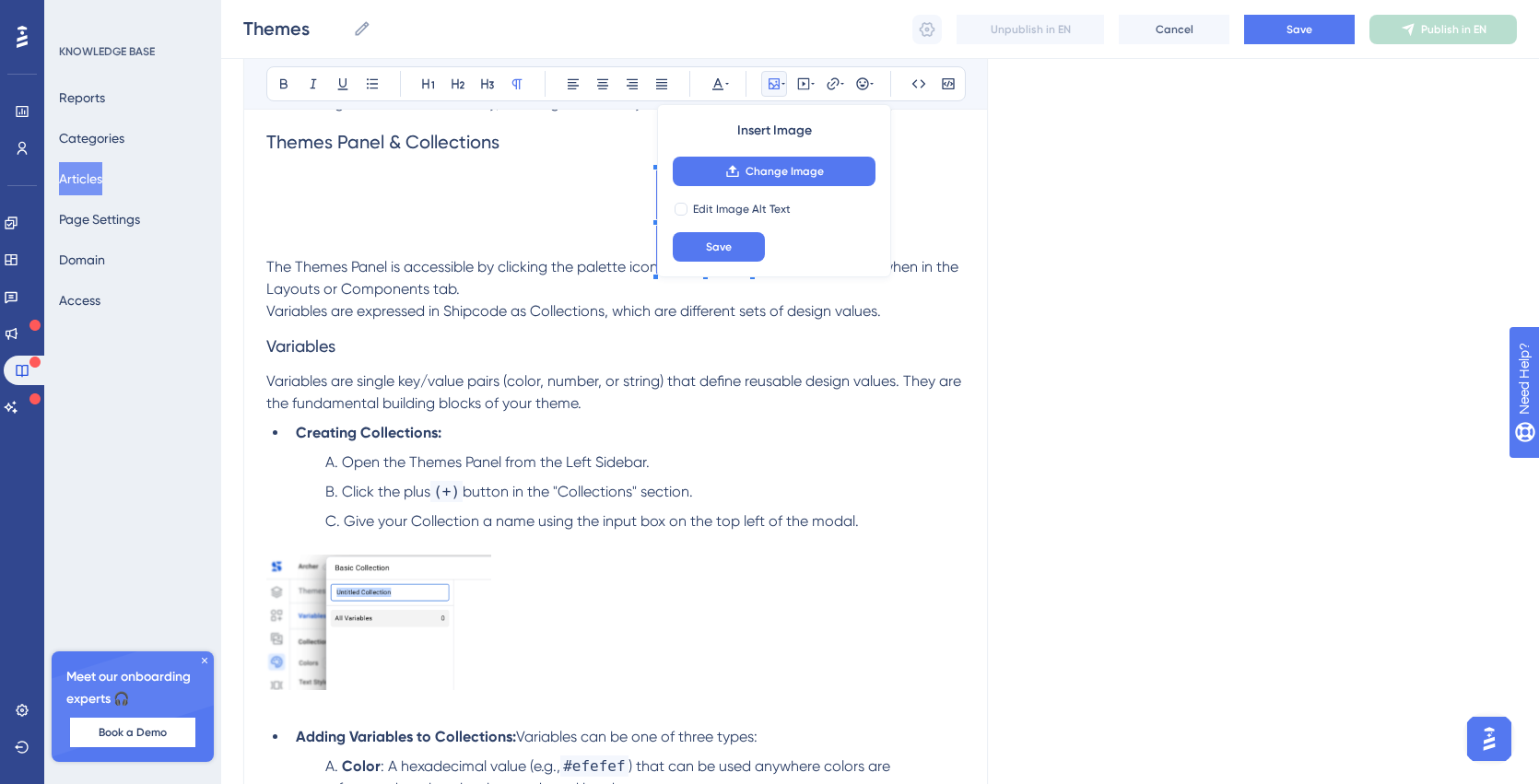
click at [596, 223] on p "The Themes Panel is accessible by clicking the palette icon on the Left Sidebar…" at bounding box center [615, 234] width 699 height 131
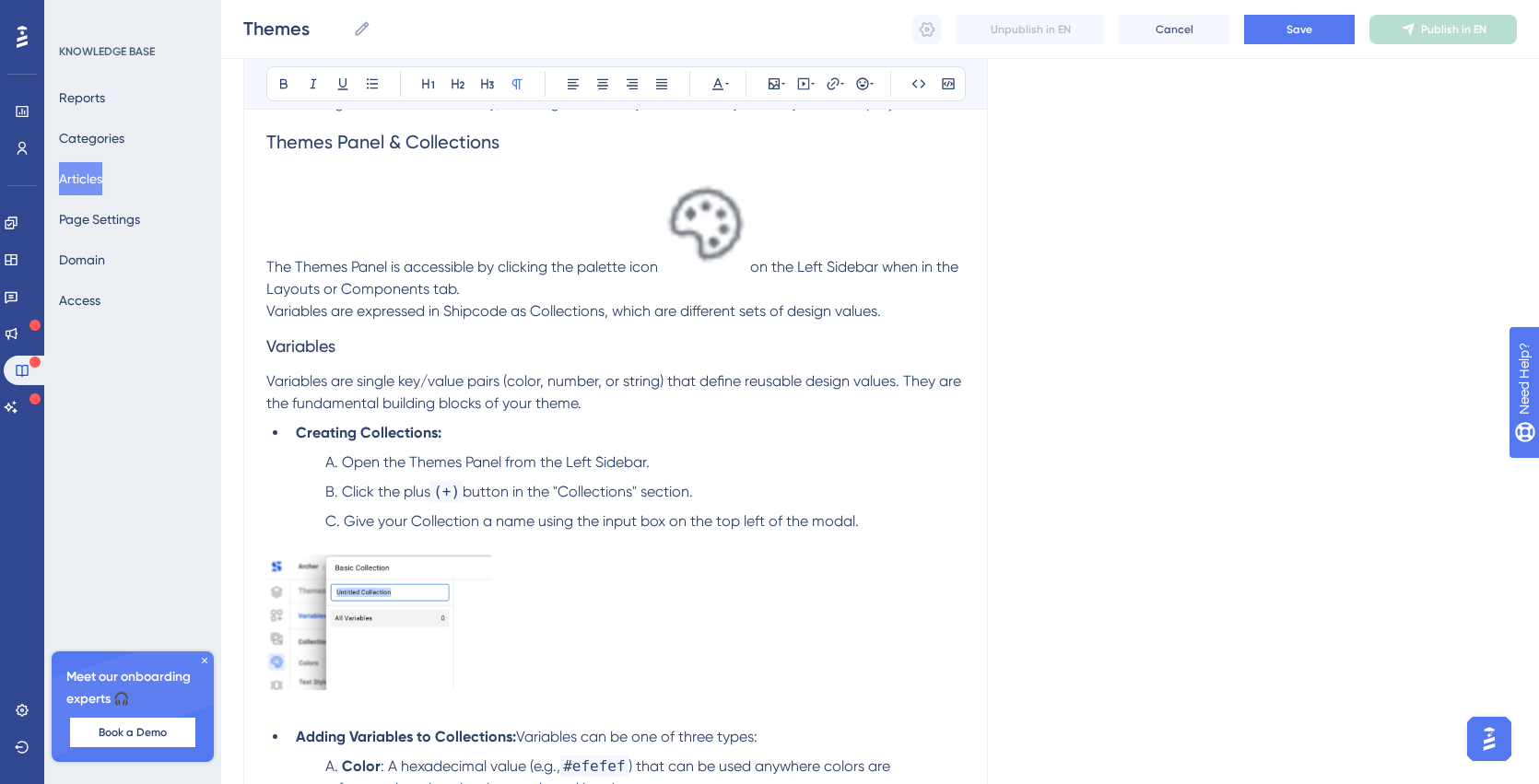
click at [704, 251] on img at bounding box center [704, 221] width 93 height 102
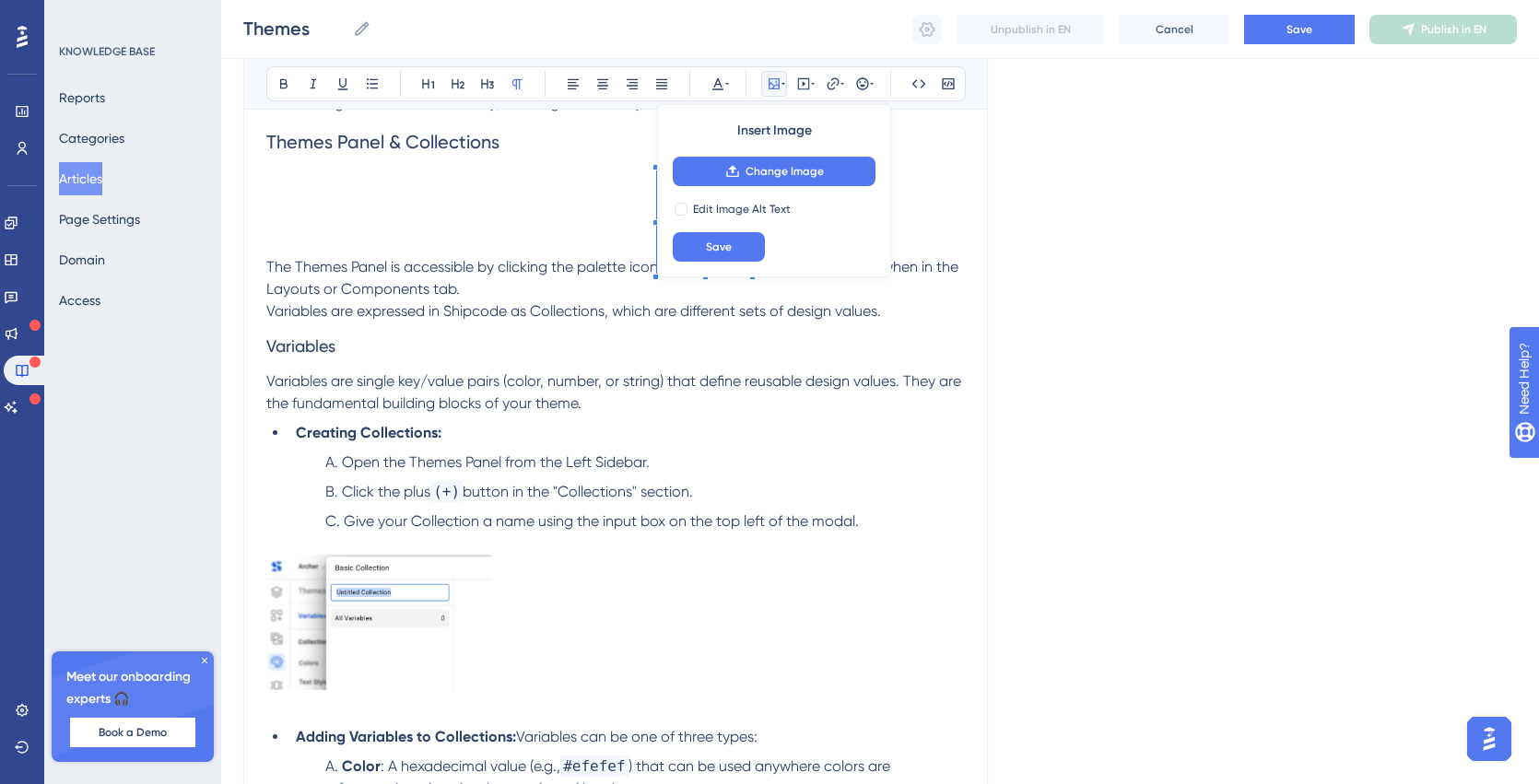
click at [637, 390] on p "Variables are single key/value pairs (color, number, or string) that define reu…" at bounding box center [615, 392] width 699 height 44
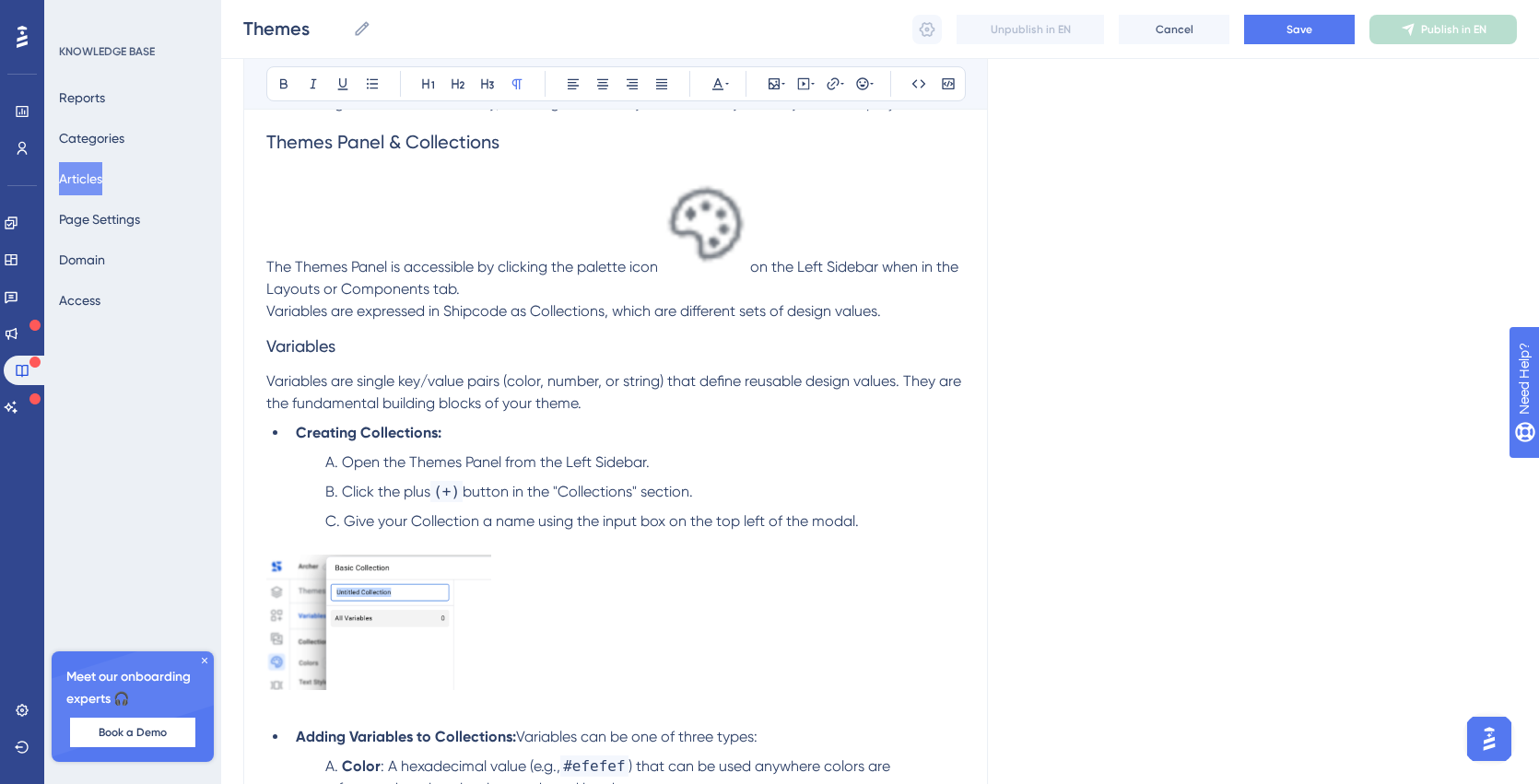
click at [727, 236] on img at bounding box center [704, 221] width 93 height 102
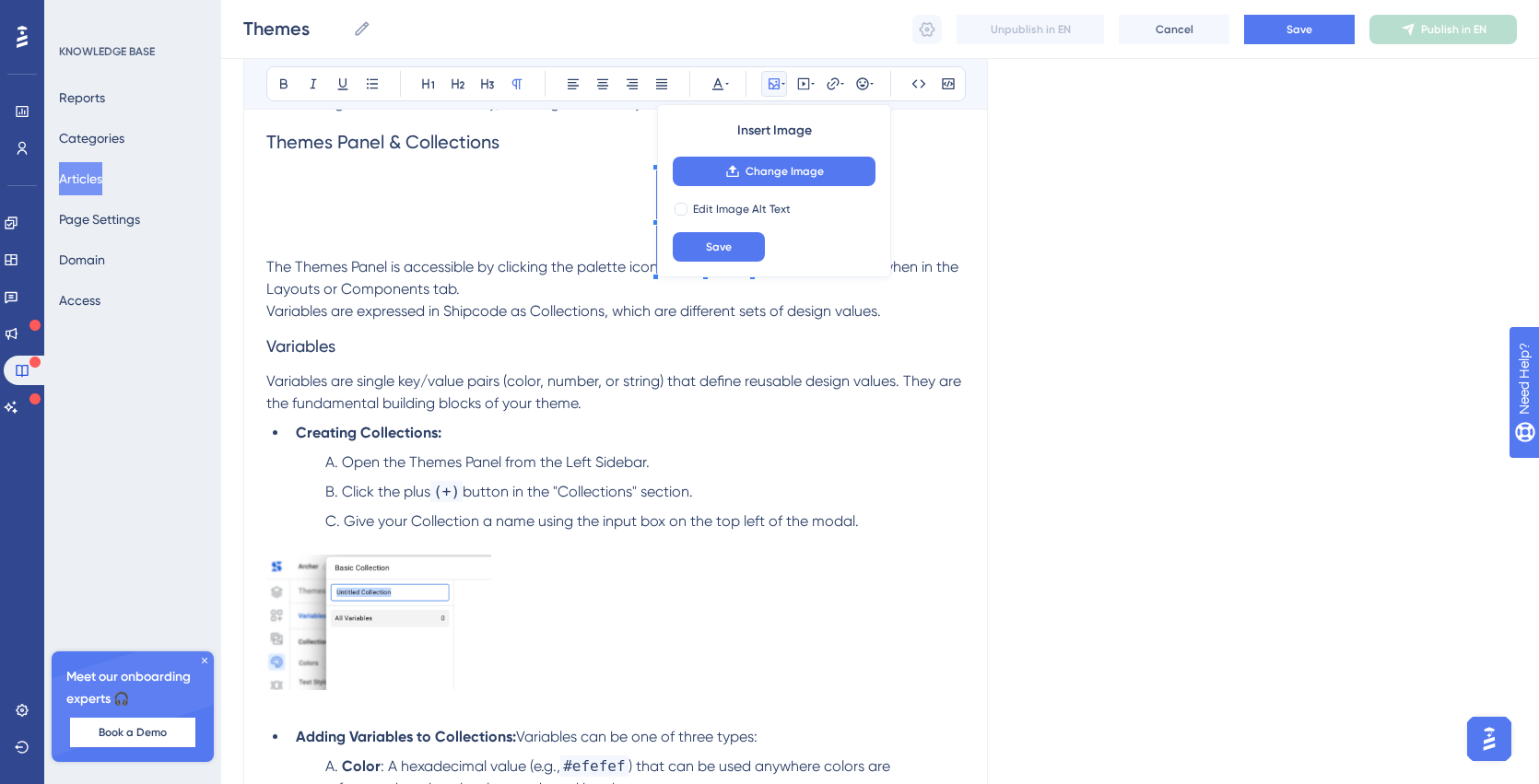
click at [599, 298] on p "The Themes Panel is accessible by clicking the palette icon on the Left Sidebar…" at bounding box center [615, 234] width 699 height 131
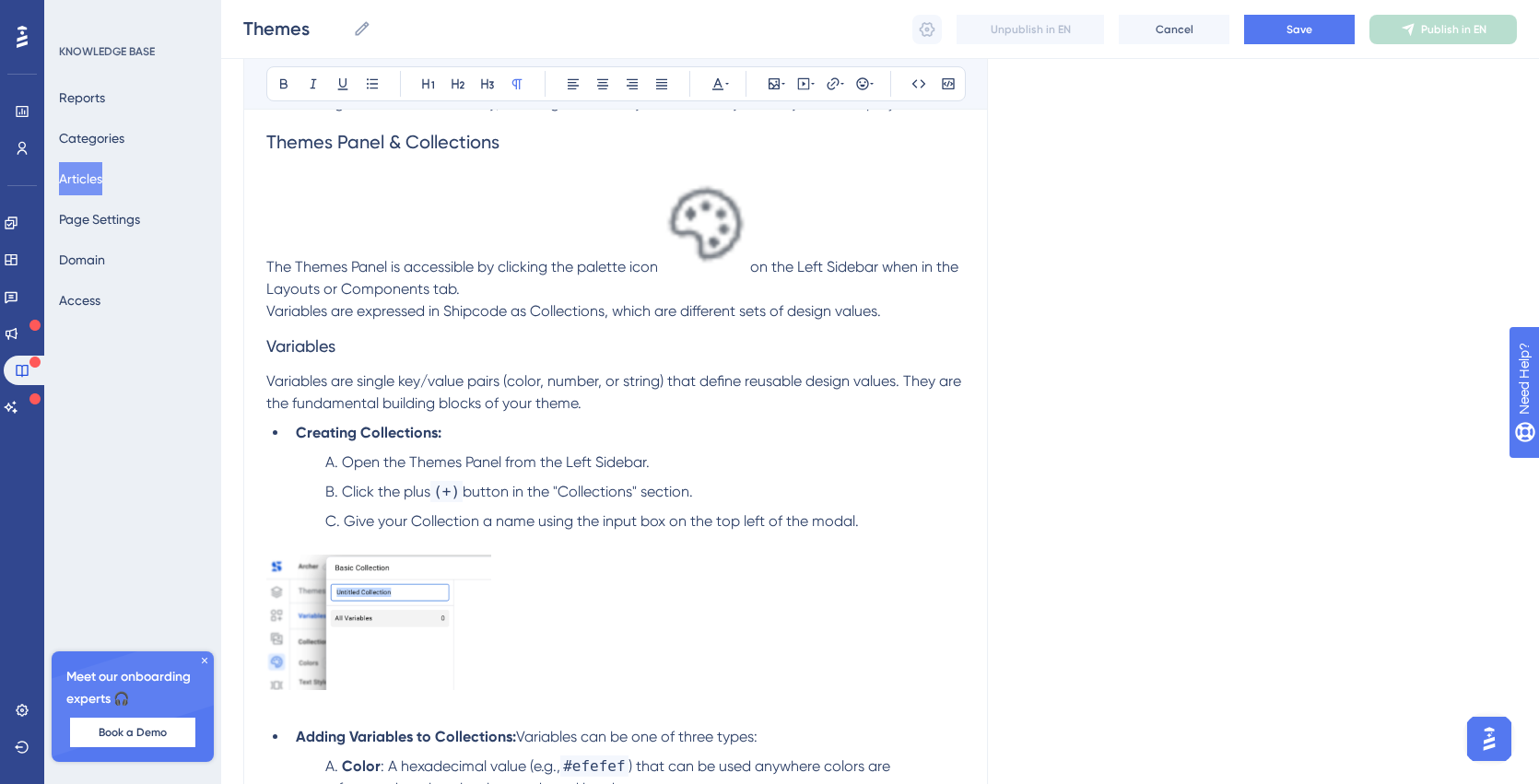
click at [587, 258] on span "The Themes Panel is accessible by clicking the palette icon" at bounding box center [462, 267] width 392 height 18
click at [701, 264] on img at bounding box center [704, 221] width 93 height 102
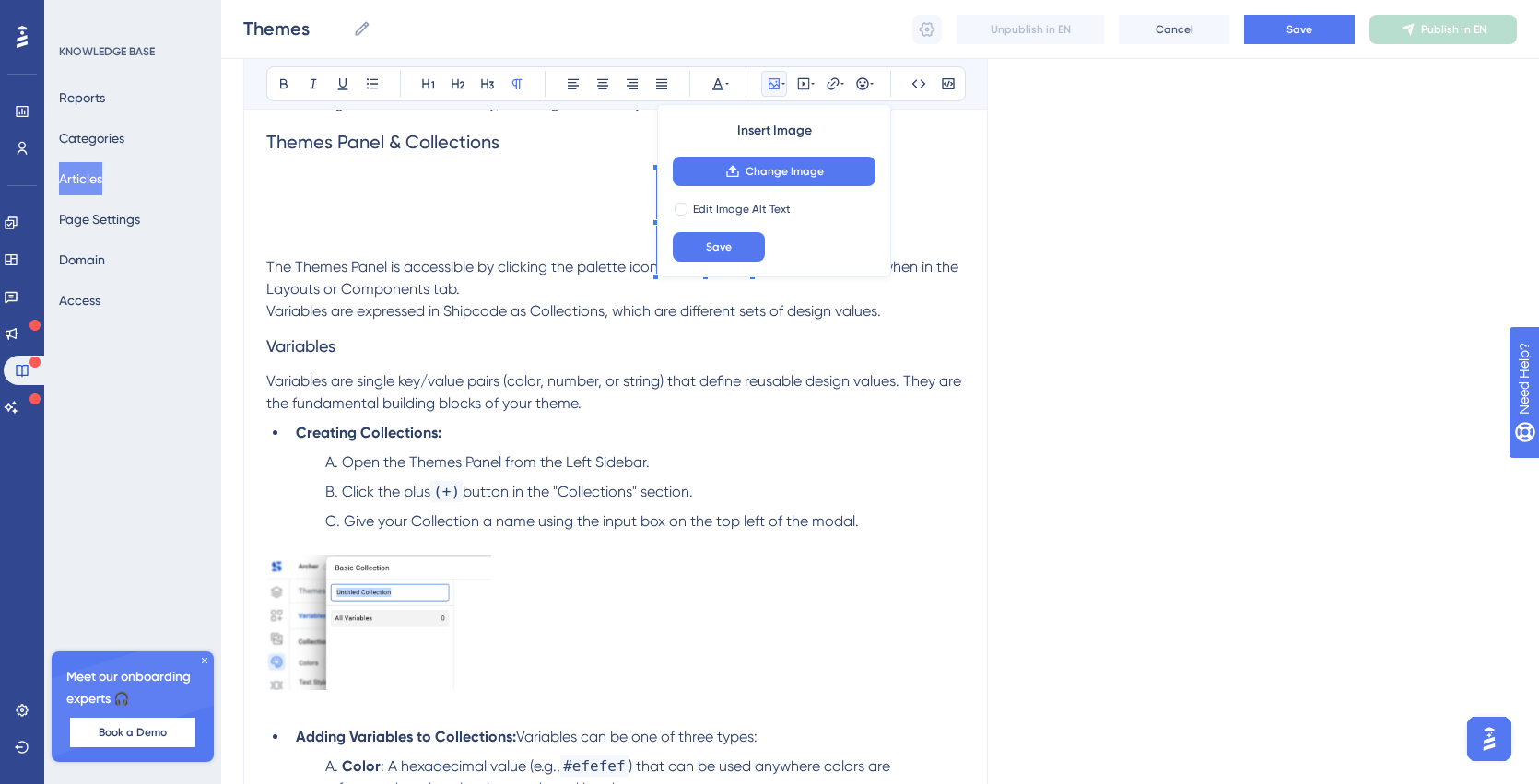
scroll to position [333, 0]
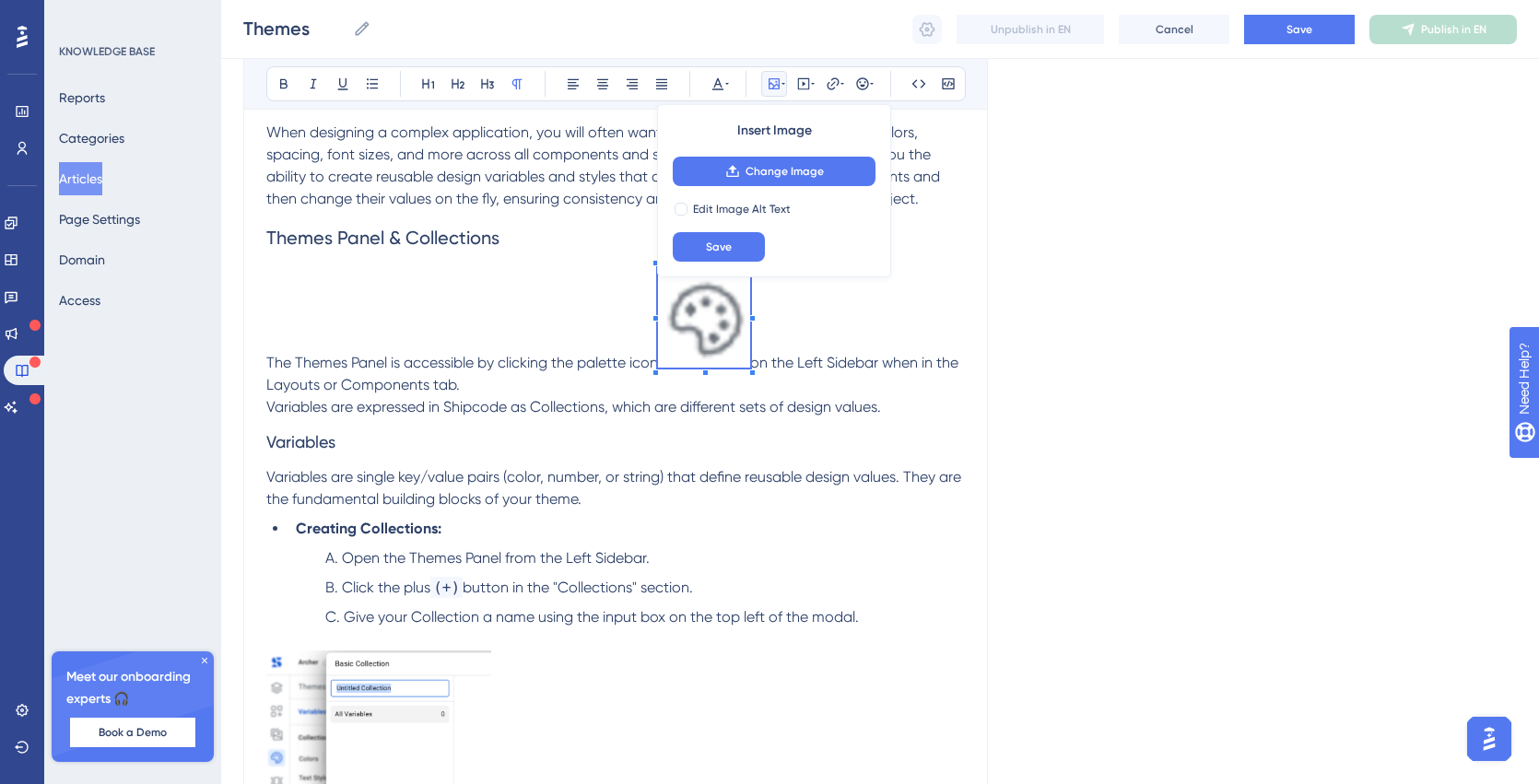
click at [571, 337] on p "The Themes Panel is accessible by clicking the palette icon on the Left Sidebar…" at bounding box center [615, 330] width 699 height 131
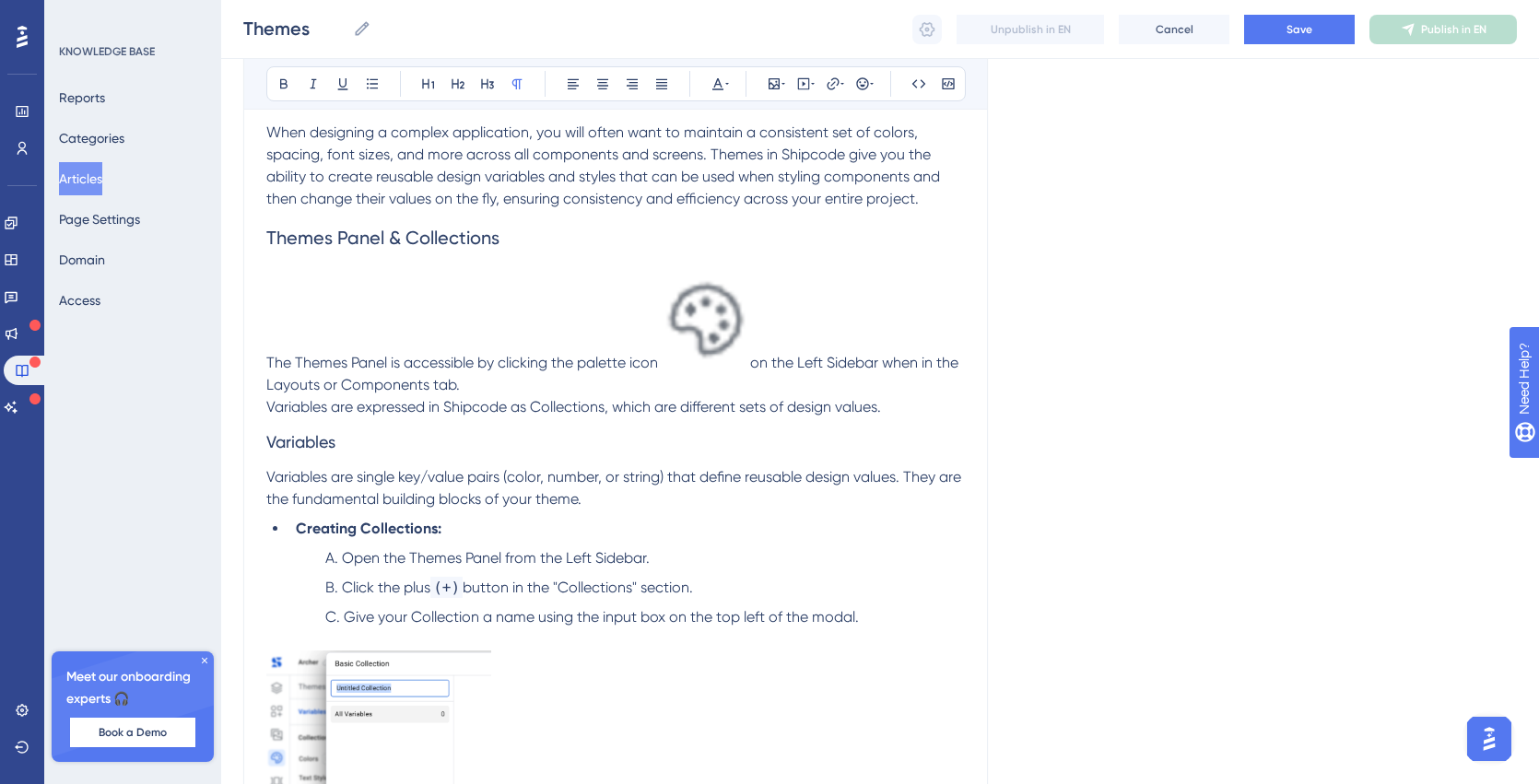
click at [703, 335] on img at bounding box center [704, 316] width 93 height 102
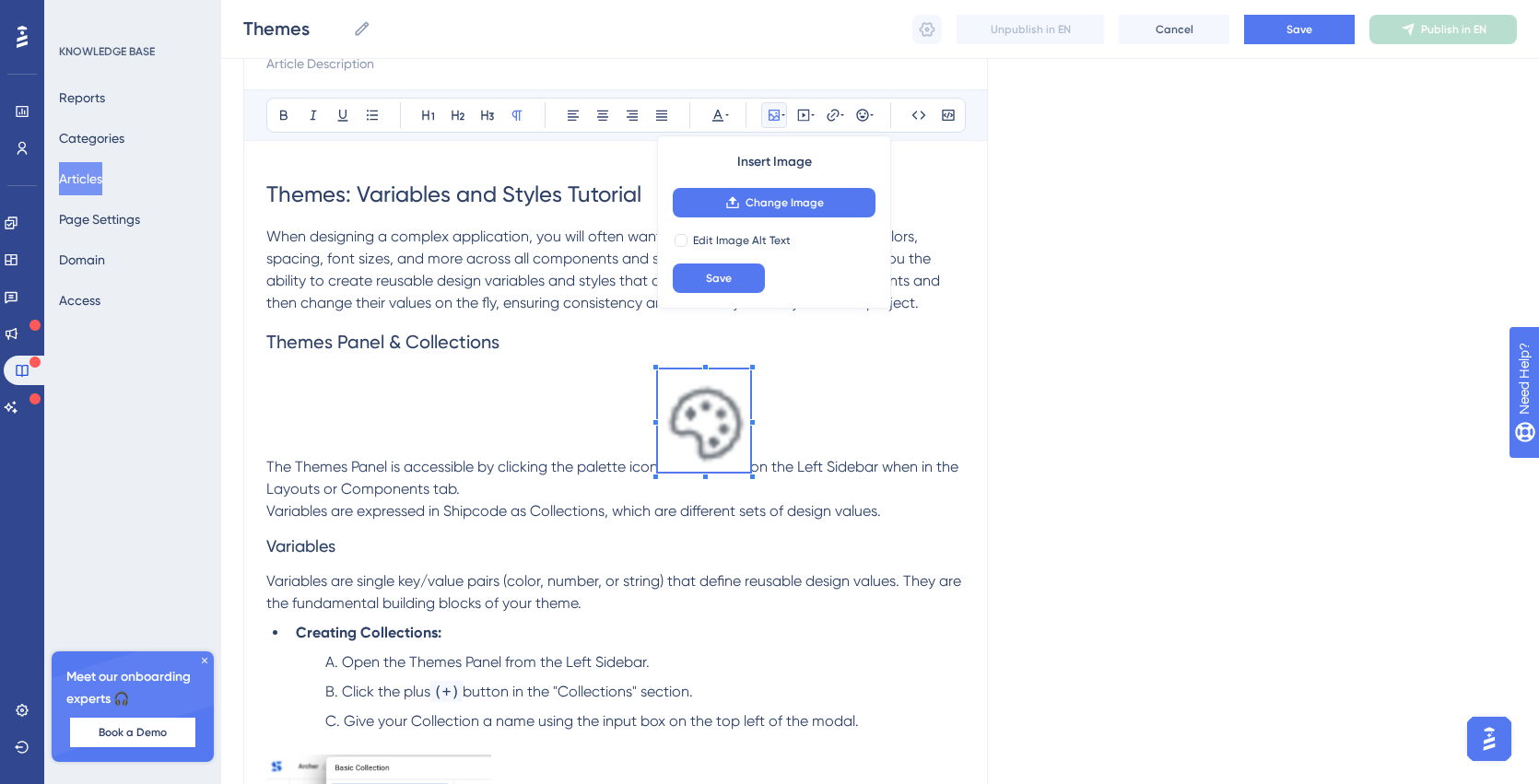
scroll to position [225, 0]
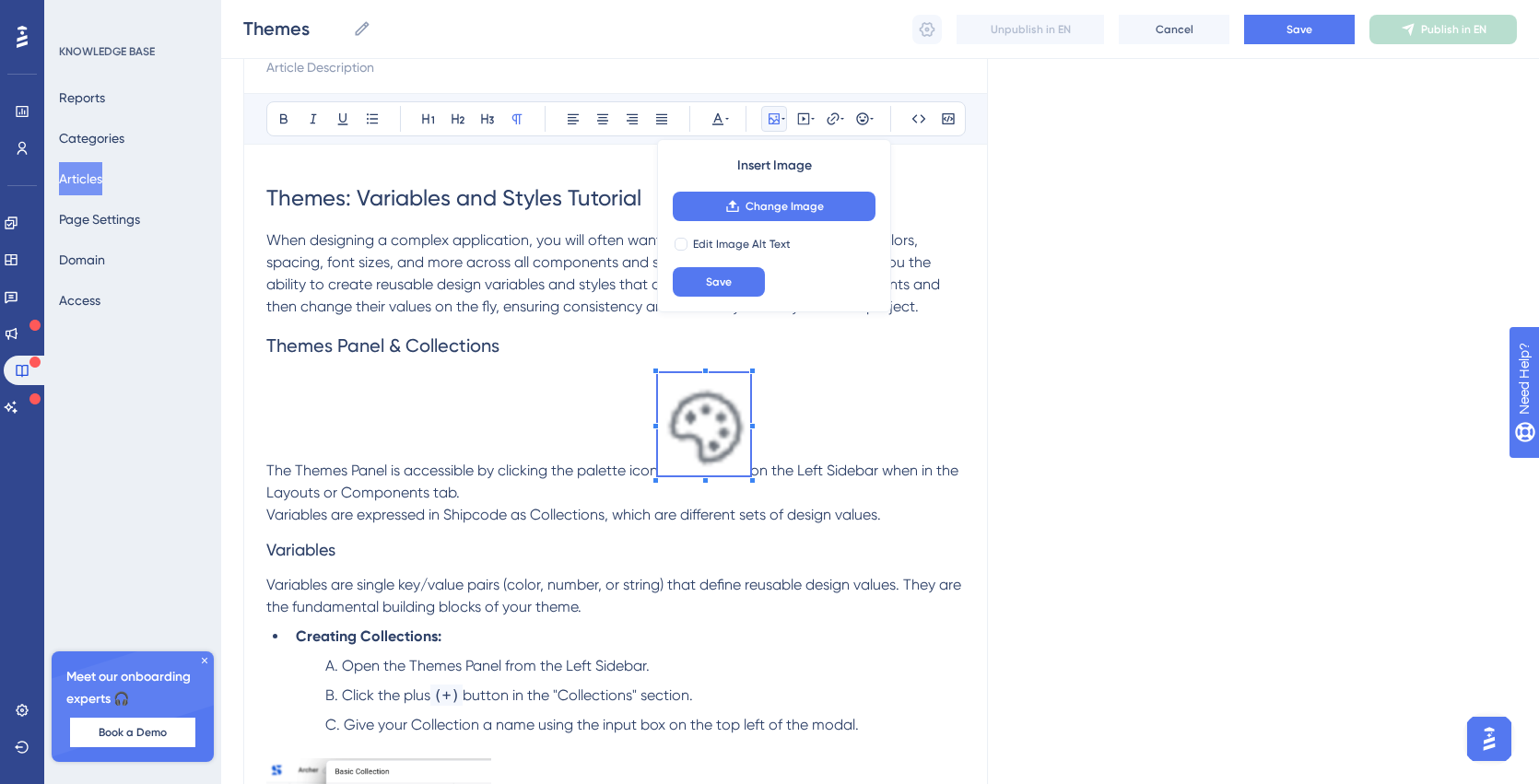
click at [750, 453] on img at bounding box center [704, 425] width 93 height 102
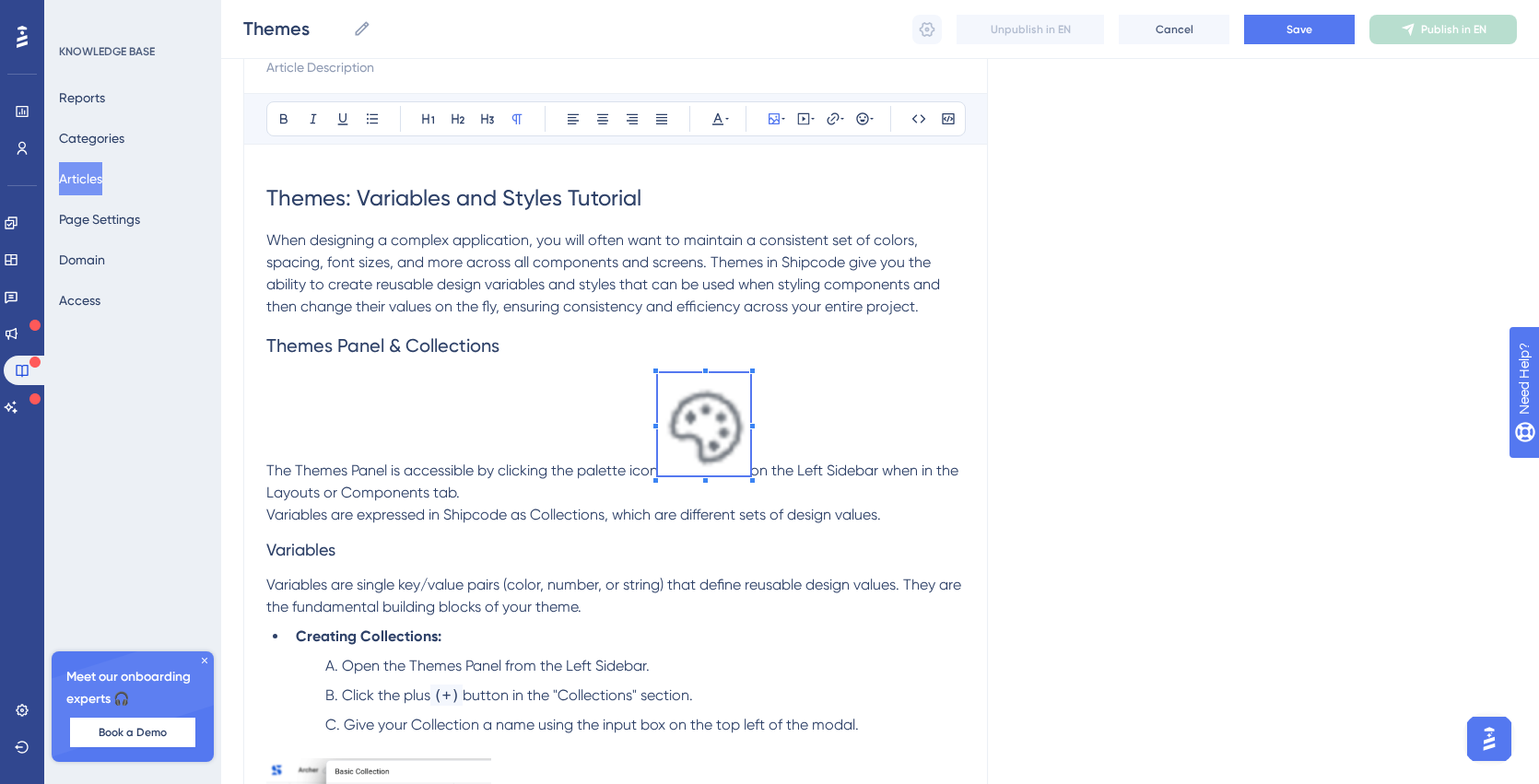
click at [714, 438] on span at bounding box center [704, 427] width 93 height 108
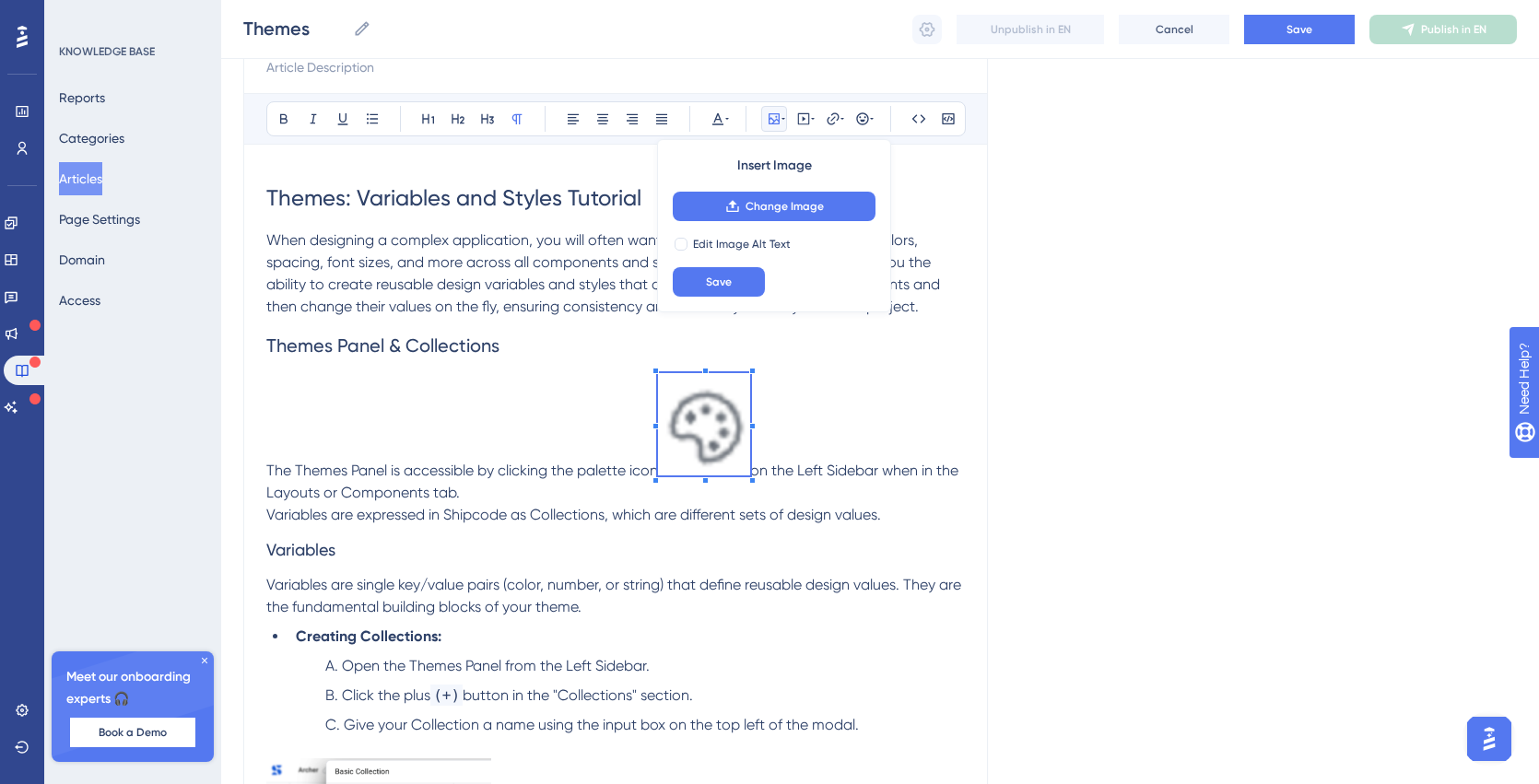
click at [741, 393] on span at bounding box center [704, 427] width 93 height 108
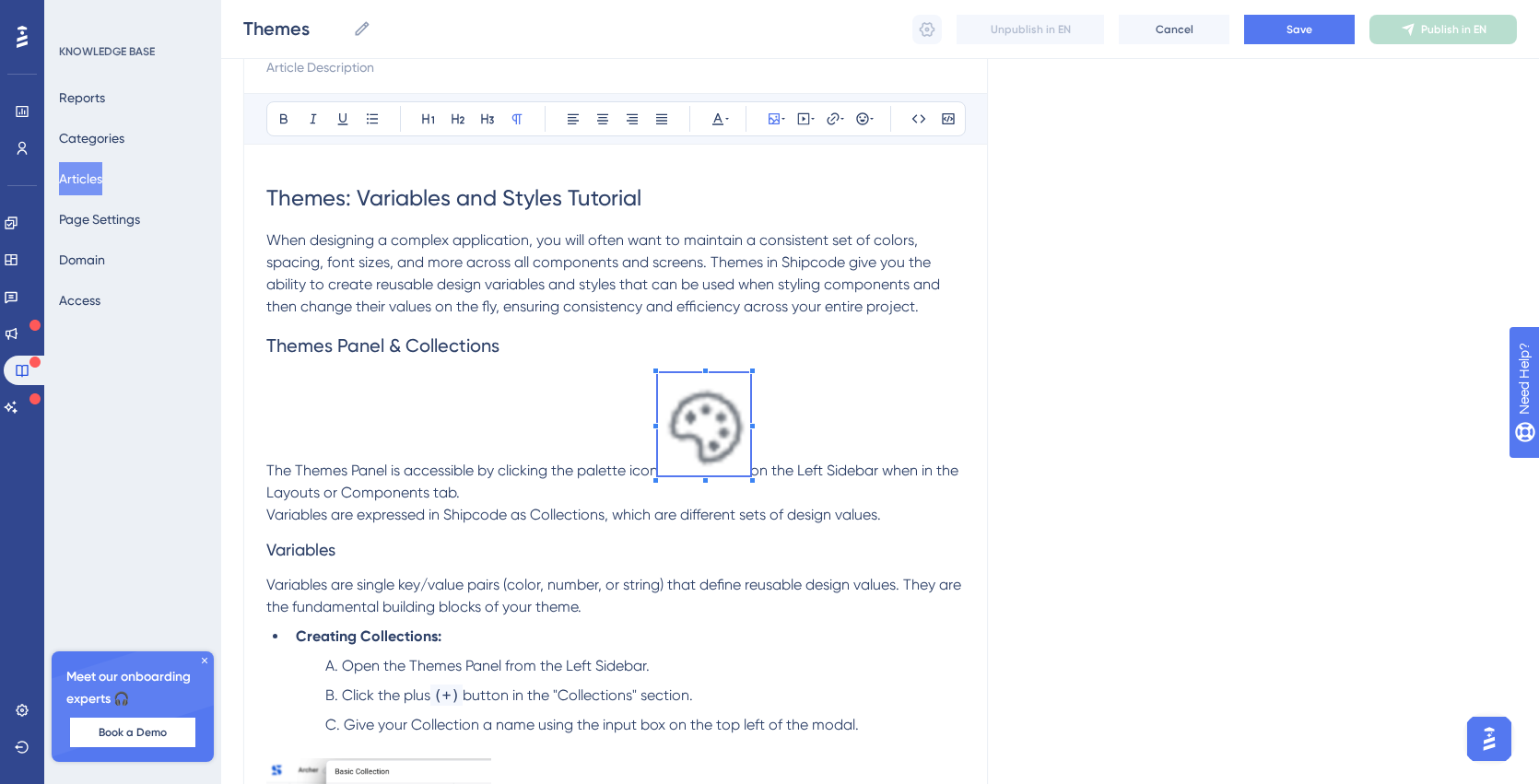
click at [670, 468] on img at bounding box center [704, 425] width 93 height 102
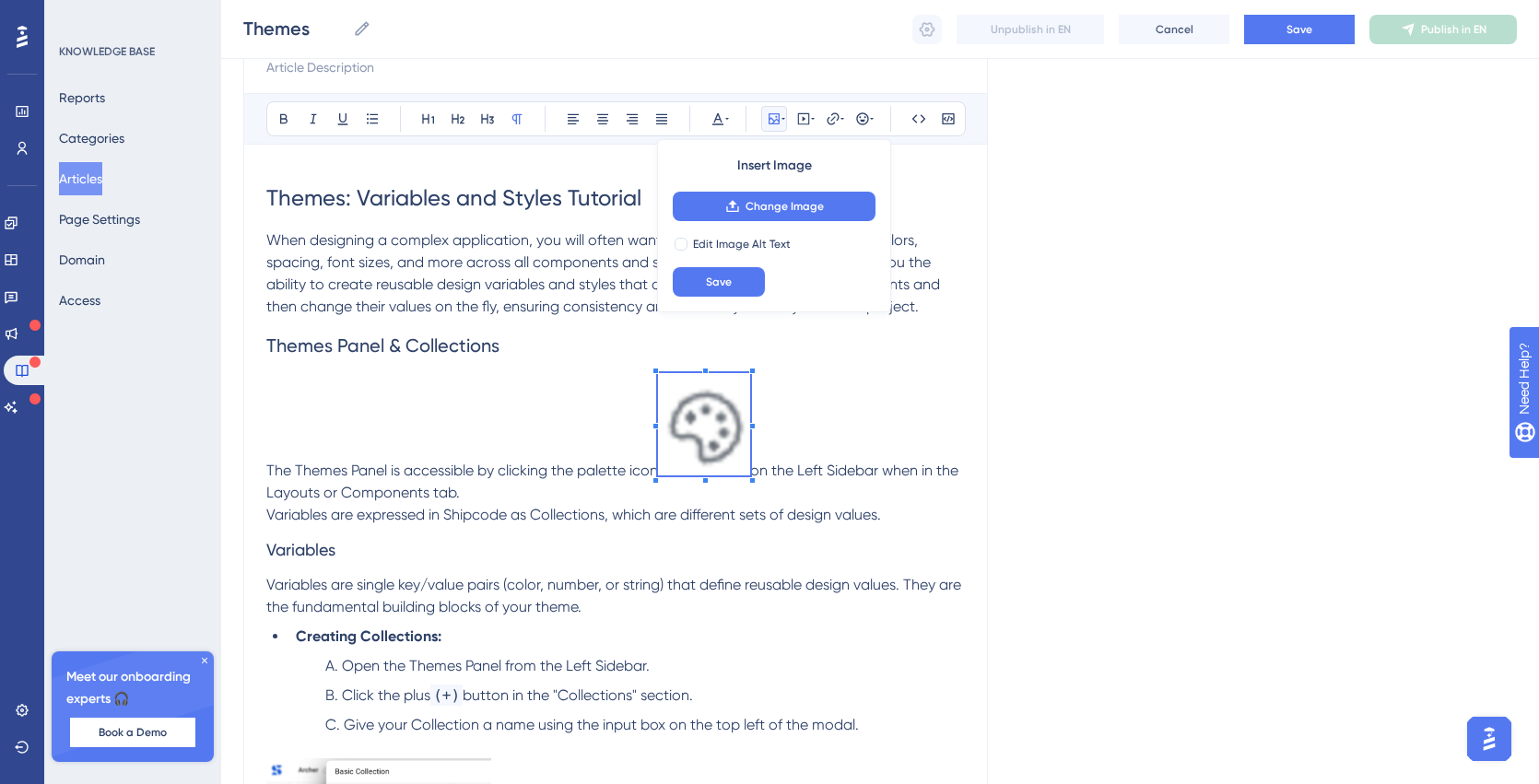
click at [676, 498] on p "The Themes Panel is accessible by clicking the palette icon on the Left Sidebar…" at bounding box center [615, 438] width 699 height 131
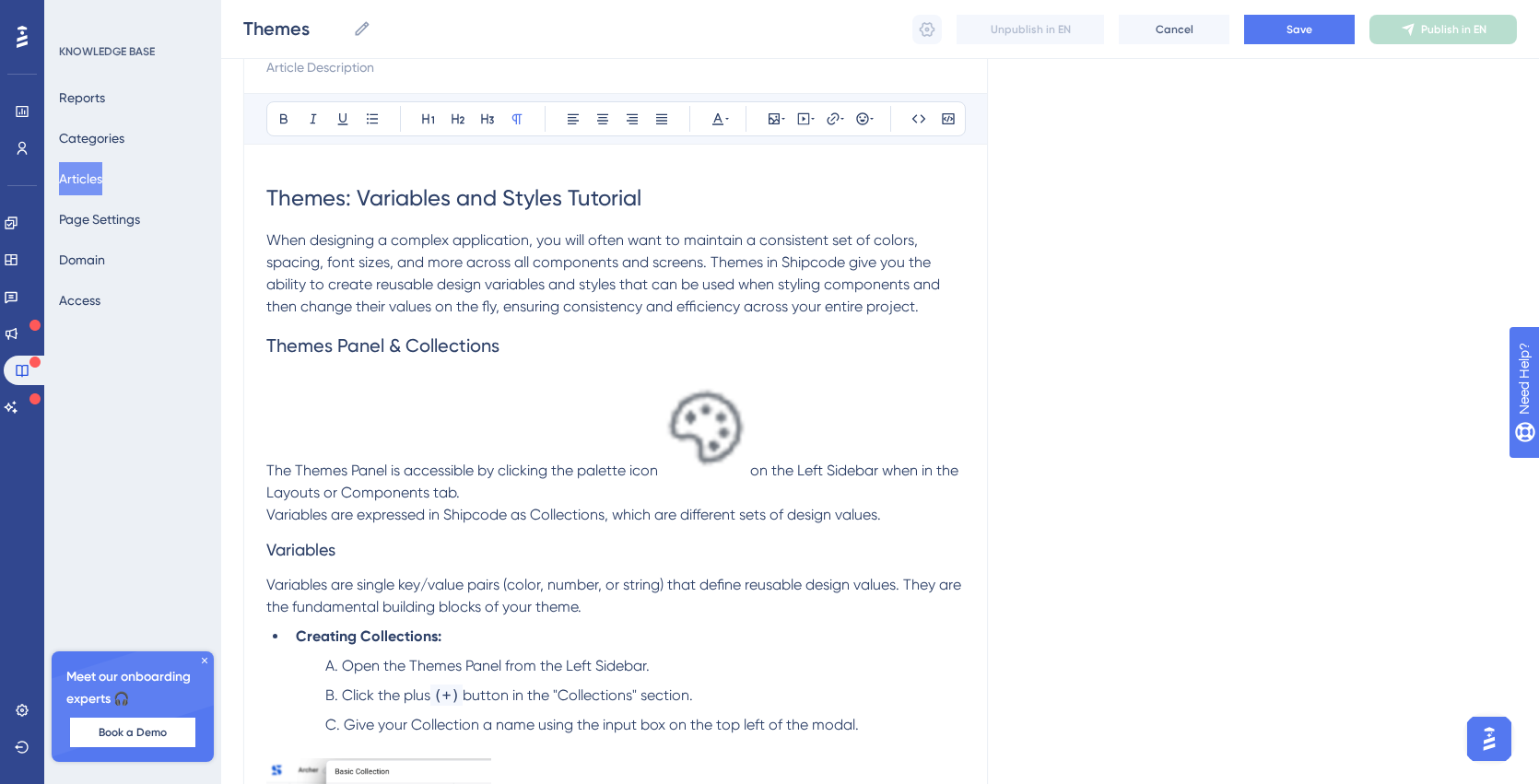
click at [693, 440] on img at bounding box center [704, 425] width 93 height 102
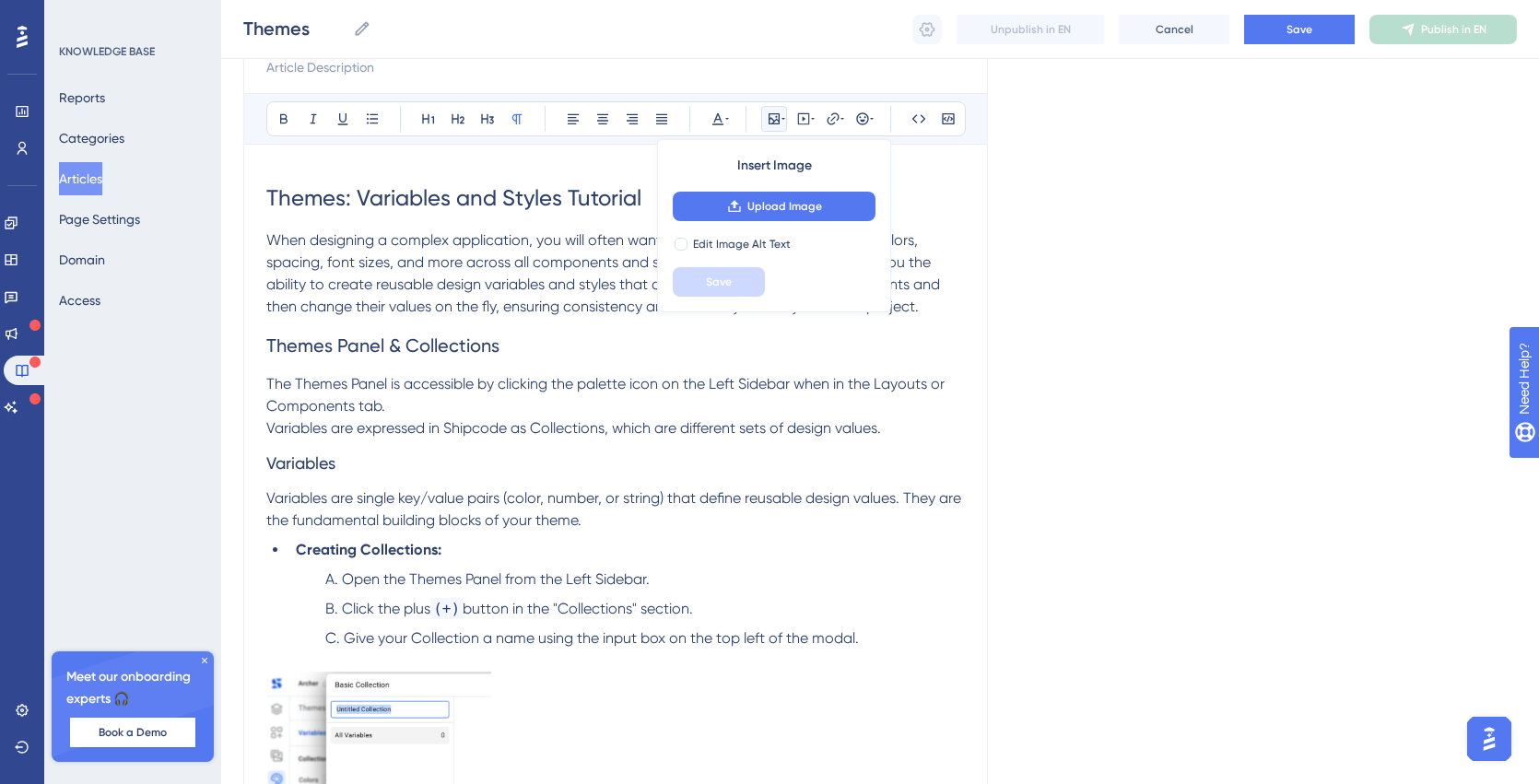
click at [435, 405] on p "The Themes Panel is accessible by clicking the palette icon on the Left Sidebar…" at bounding box center [615, 395] width 699 height 44
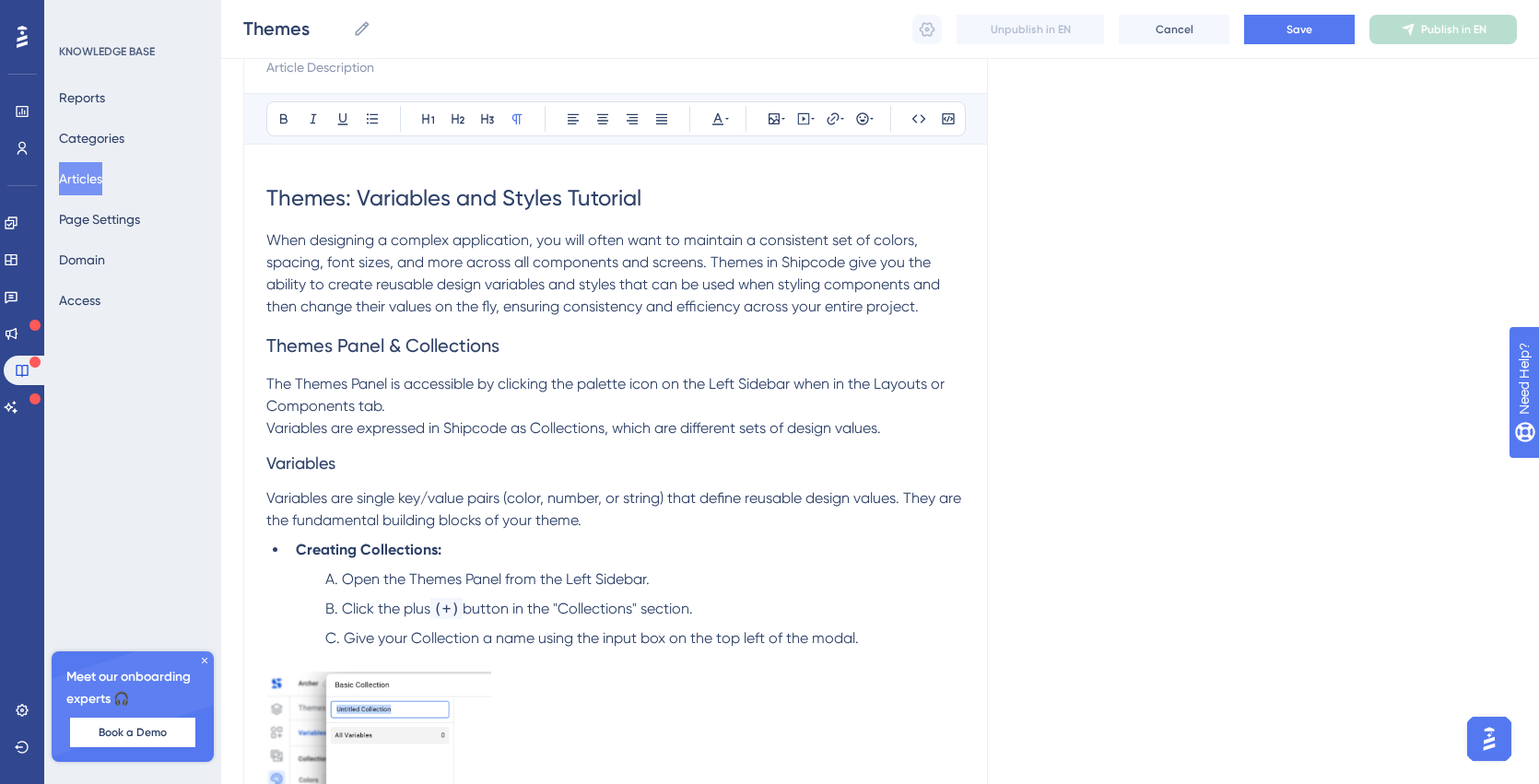
click at [266, 425] on span "Variables are expressed in Shipcode as Collections, which are different sets of…" at bounding box center [573, 428] width 615 height 18
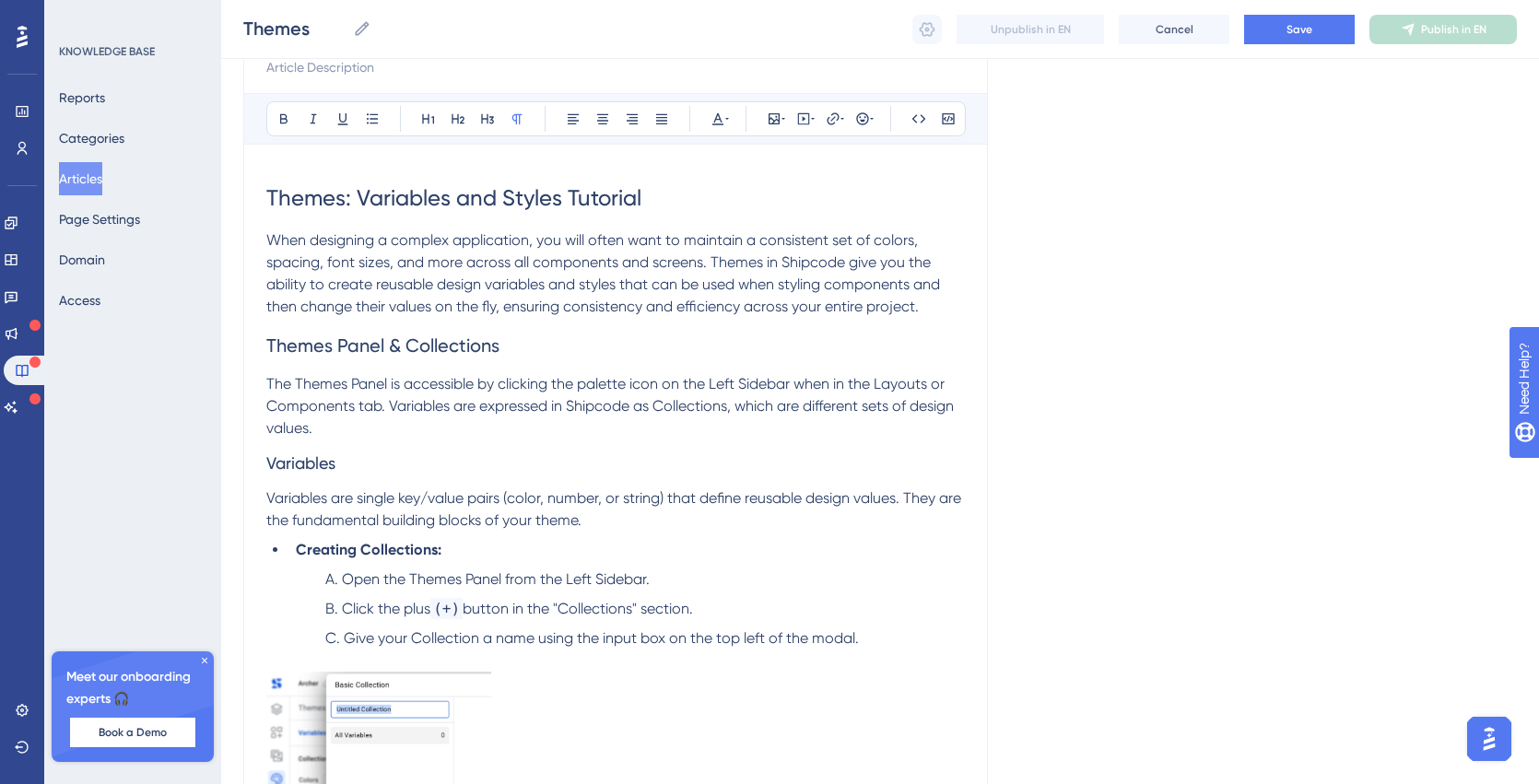
click at [424, 412] on span "The Themes Panel is accessible by clicking the palette icon on the Left Sidebar…" at bounding box center [612, 406] width 692 height 62
click at [870, 116] on icon at bounding box center [872, 118] width 4 height 15
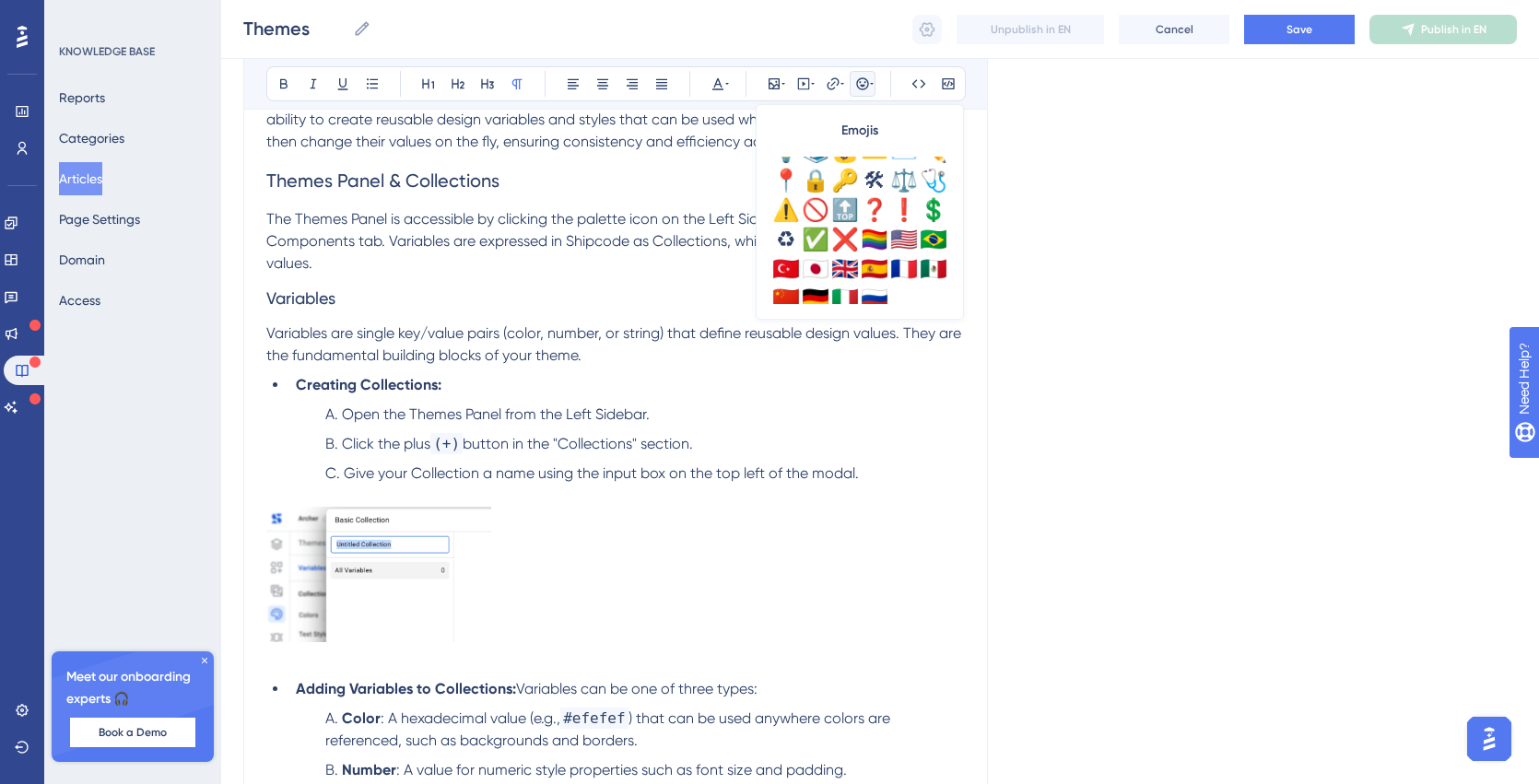
scroll to position [649, 0]
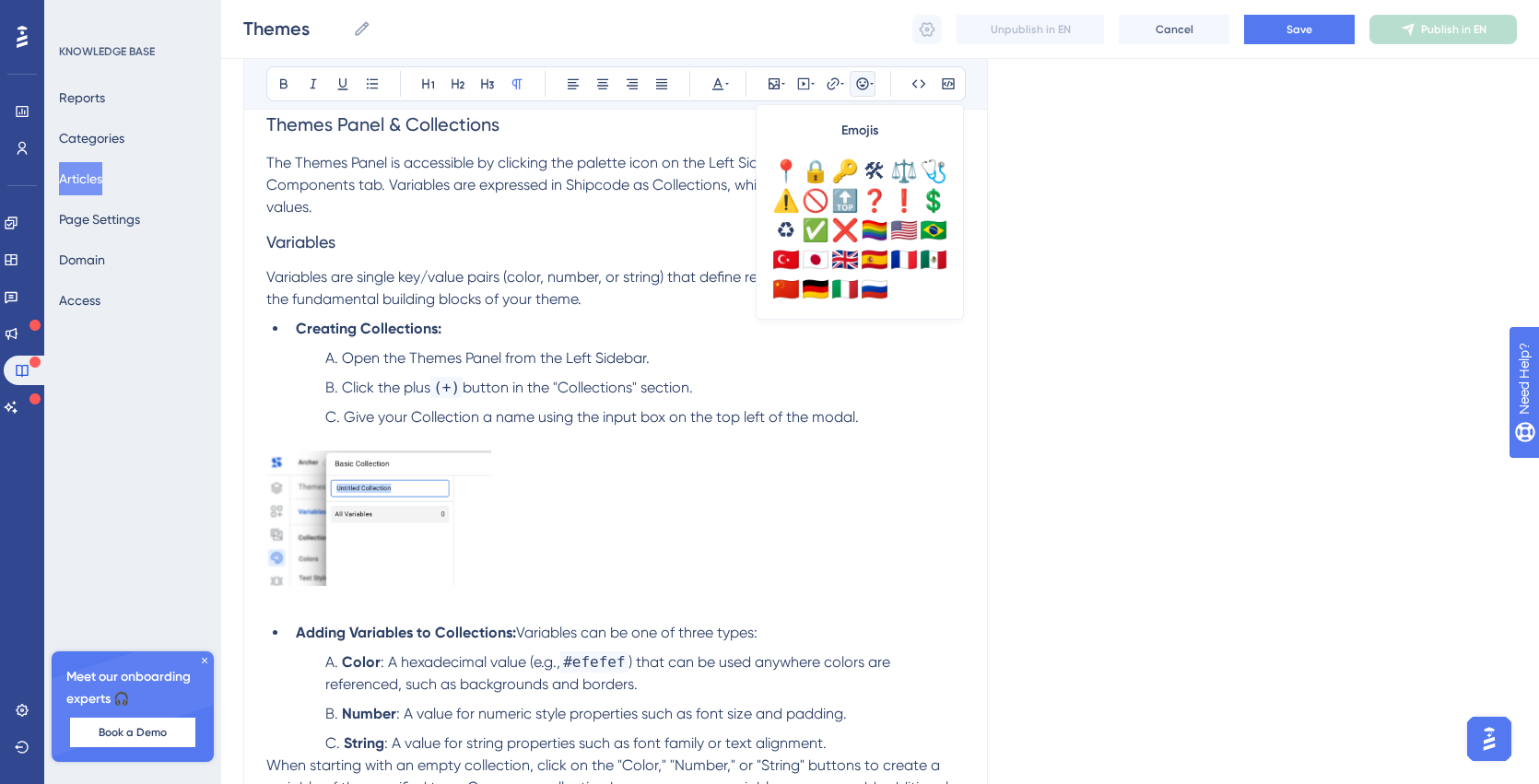
click at [608, 286] on p "Variables are single key/value pairs (color, number, or string) that define reu…" at bounding box center [615, 288] width 699 height 44
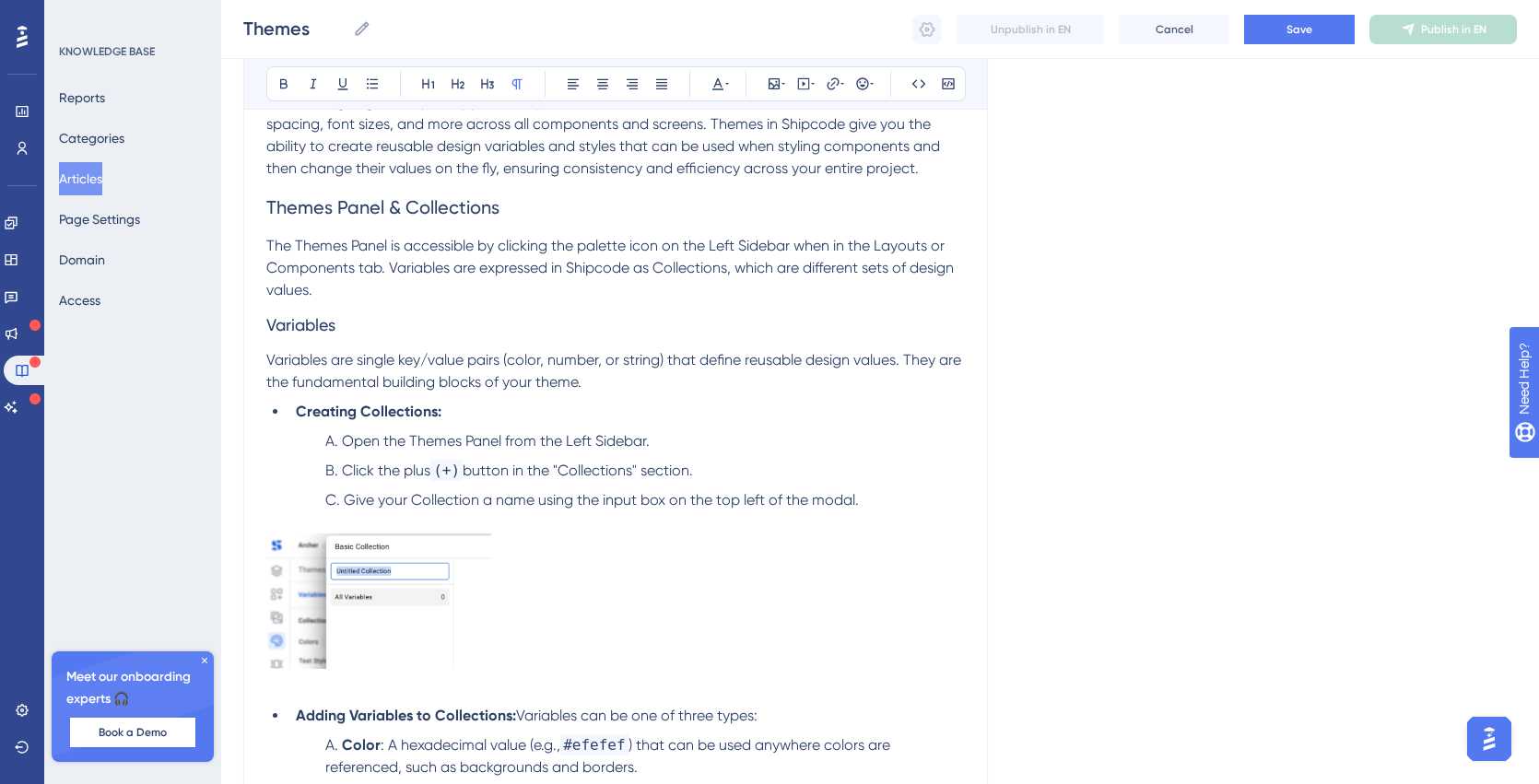
click at [608, 286] on p "The Themes Panel is accessible by clicking the palette icon on the Left Sidebar…" at bounding box center [615, 268] width 699 height 66
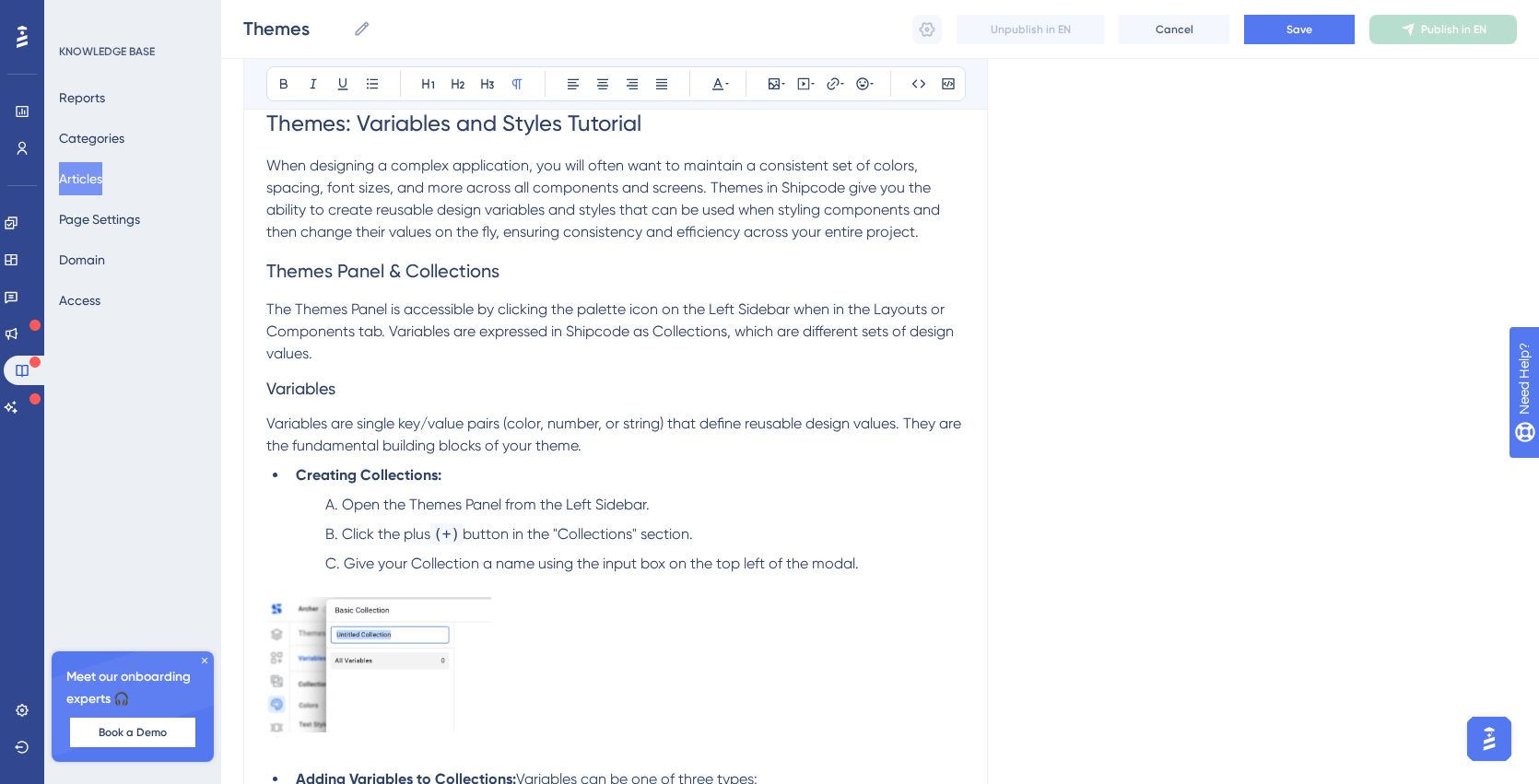
scroll to position [290, 0]
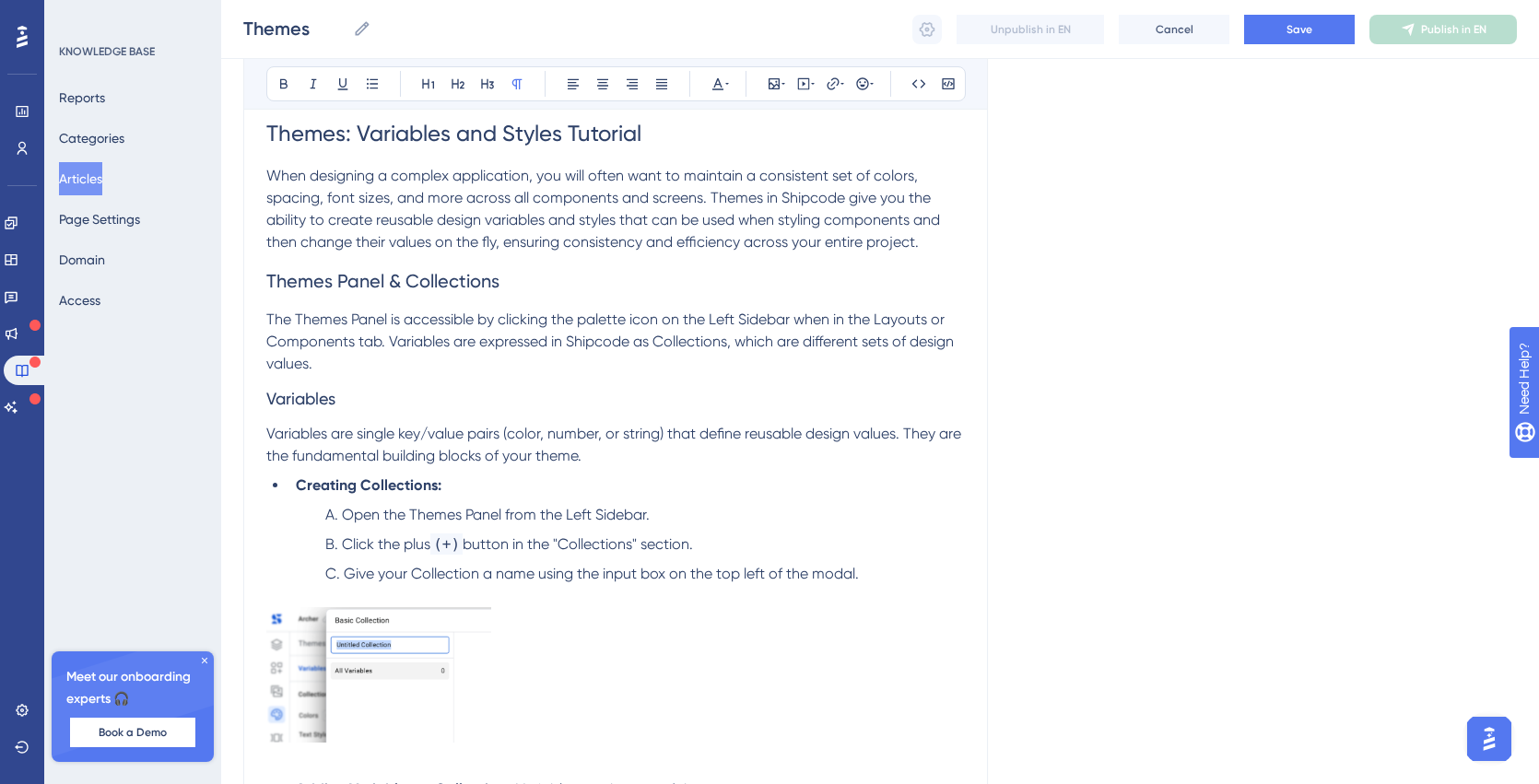
click at [428, 222] on span "When designing a complex application, you will often want to maintain a consist…" at bounding box center [605, 208] width 678 height 84
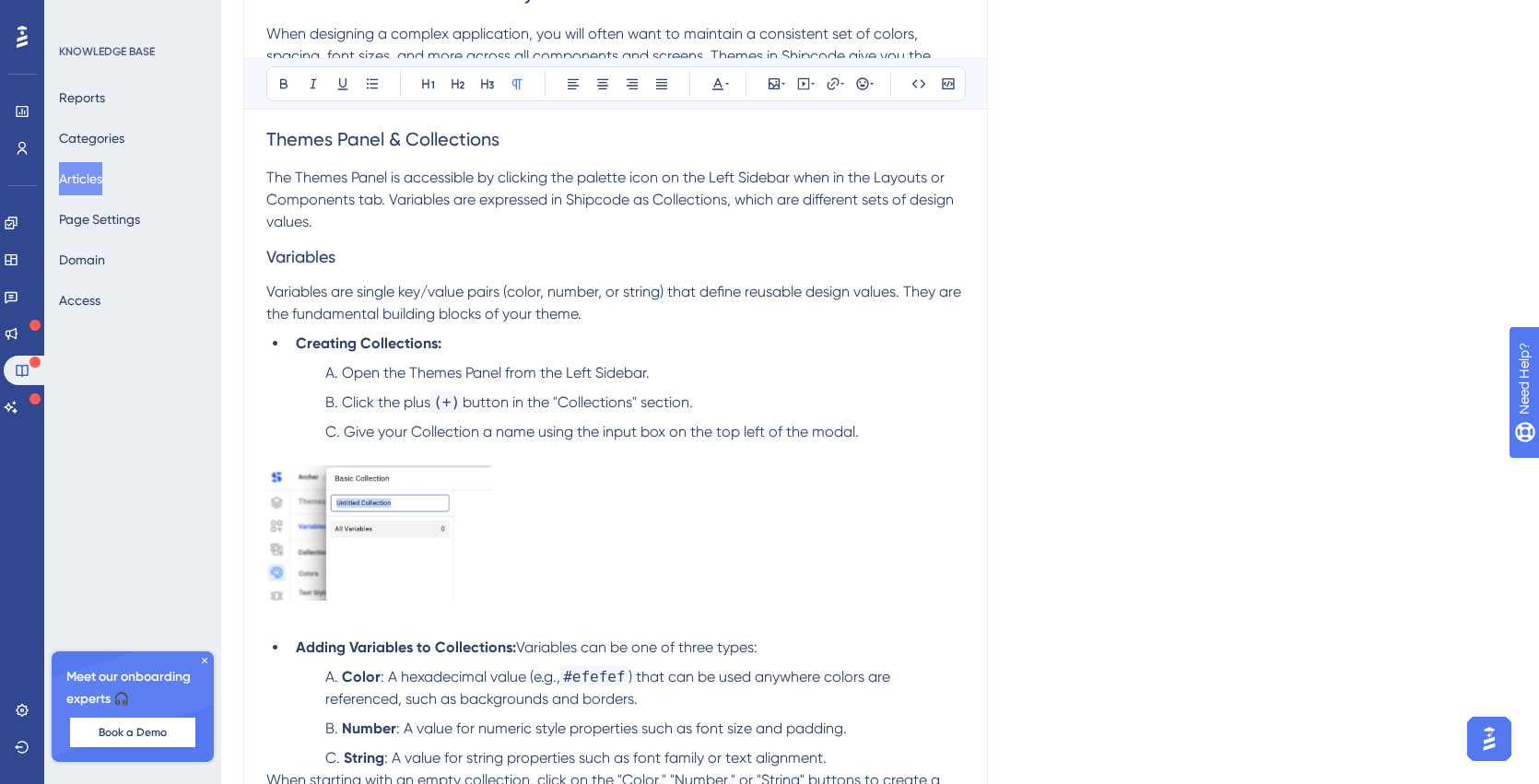
scroll to position [0, 0]
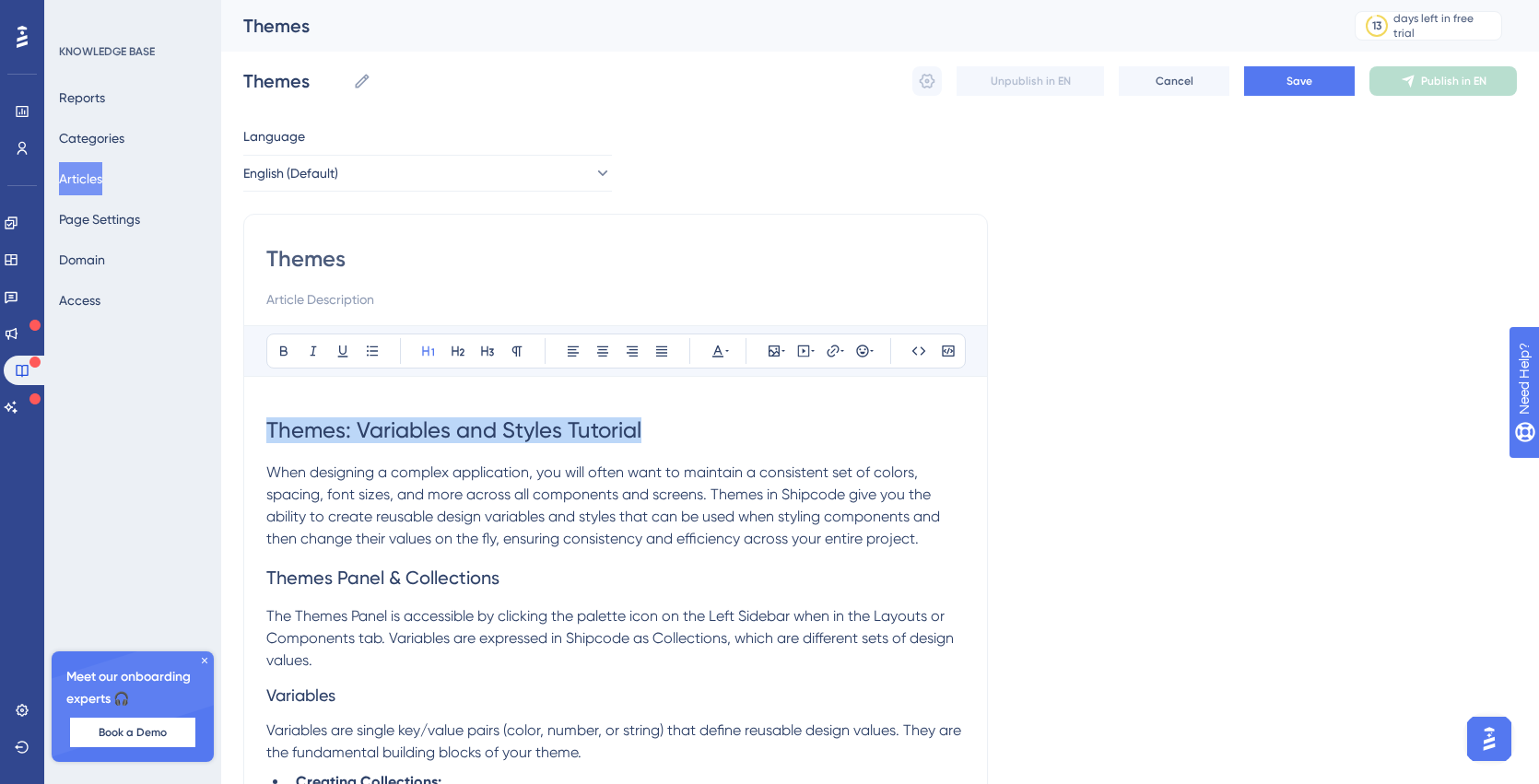
drag, startPoint x: 651, startPoint y: 432, endPoint x: 244, endPoint y: 414, distance: 407.4
copy span "Themes: Variables and Styles Tutorial"
click at [307, 257] on input "Themes" at bounding box center [615, 259] width 699 height 30
drag, startPoint x: 342, startPoint y: 253, endPoint x: 243, endPoint y: 250, distance: 99.0
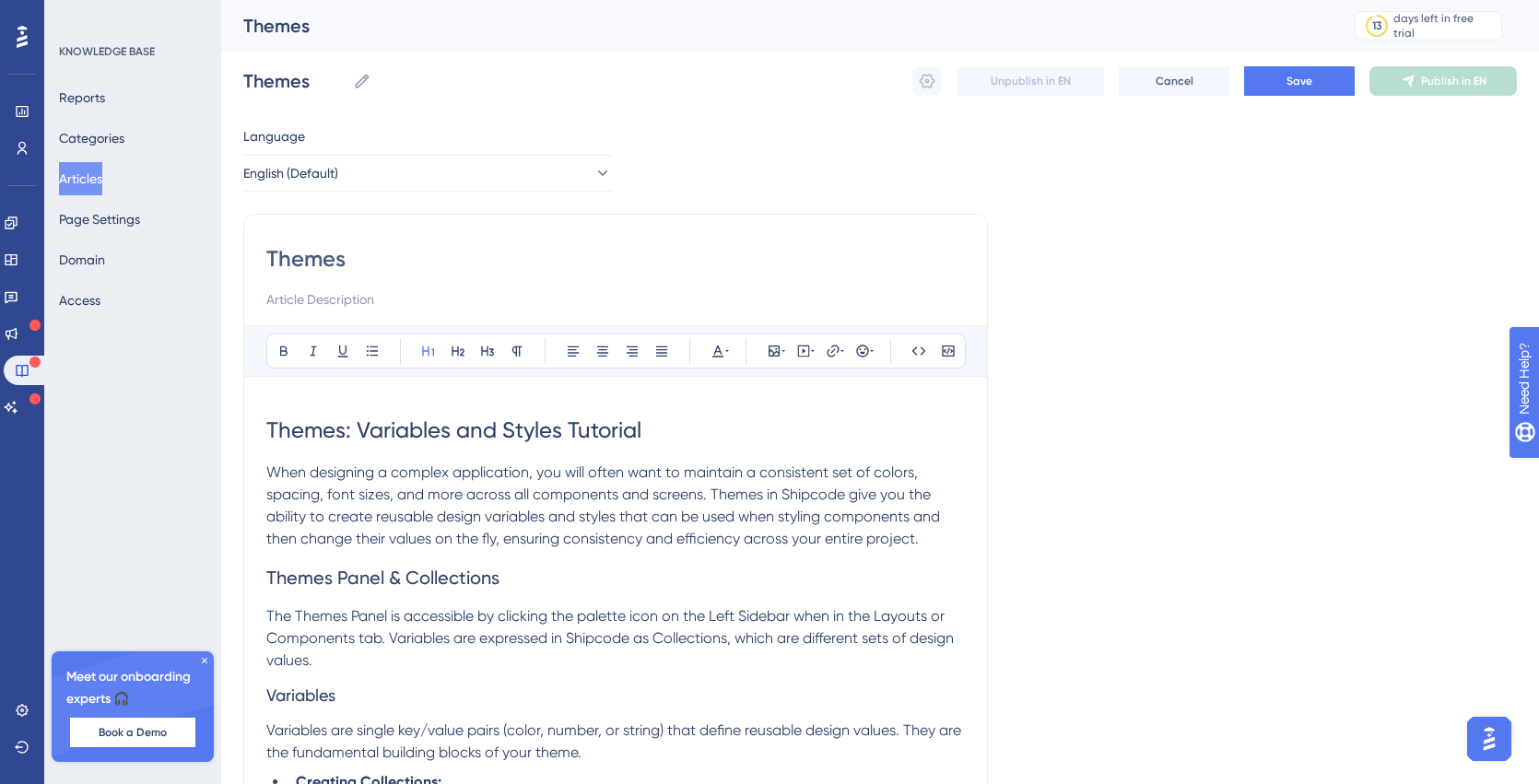
paste input ": Variables and Styles Tutorial"
type input "Themes: Variables and Styles Tutorial"
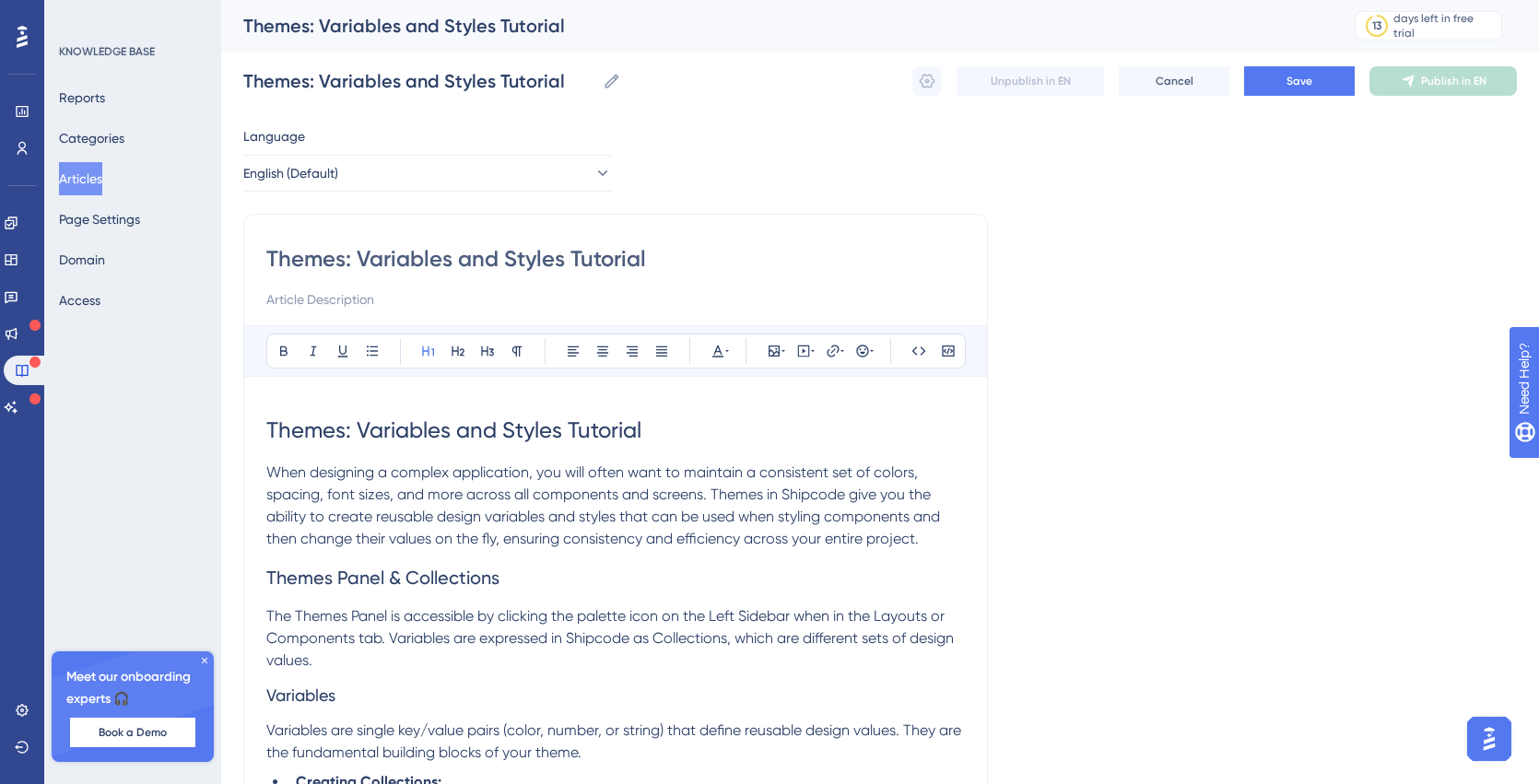
type input "Themes: Variables and Styles Tutorial"
drag, startPoint x: 269, startPoint y: 433, endPoint x: 668, endPoint y: 440, distance: 399.1
click at [668, 440] on h1 "Themes: Variables and Styles Tutorial" at bounding box center [615, 430] width 699 height 63
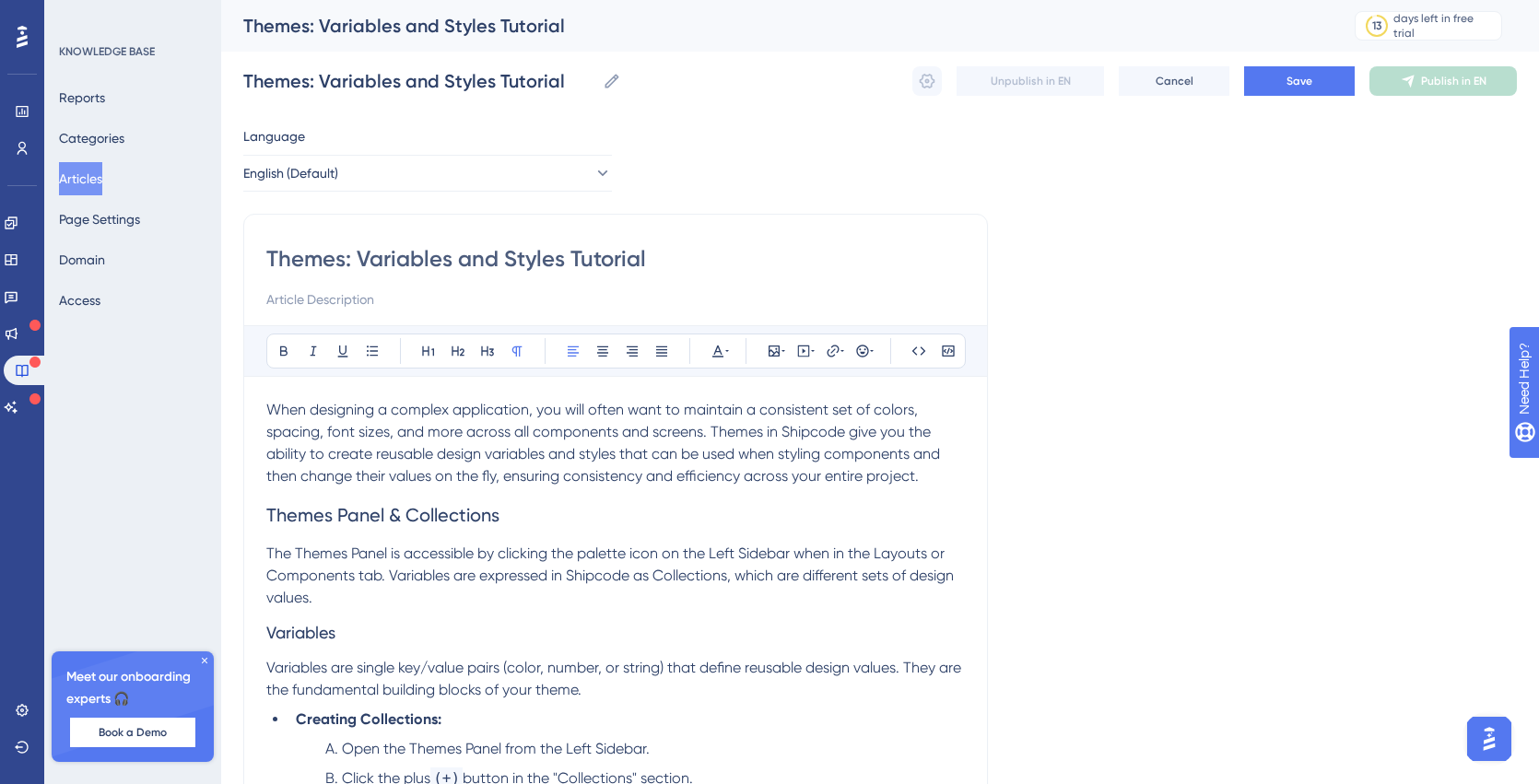
click at [339, 294] on input at bounding box center [615, 299] width 699 height 22
click at [538, 302] on input "Customize your site and app experience, and create scalable elements that will" at bounding box center [615, 299] width 699 height 22
drag, startPoint x: 539, startPoint y: 302, endPoint x: 747, endPoint y: 304, distance: 208.0
click at [747, 304] on input "Customize your site and app experience, and create scalable elements that will" at bounding box center [615, 299] width 699 height 22
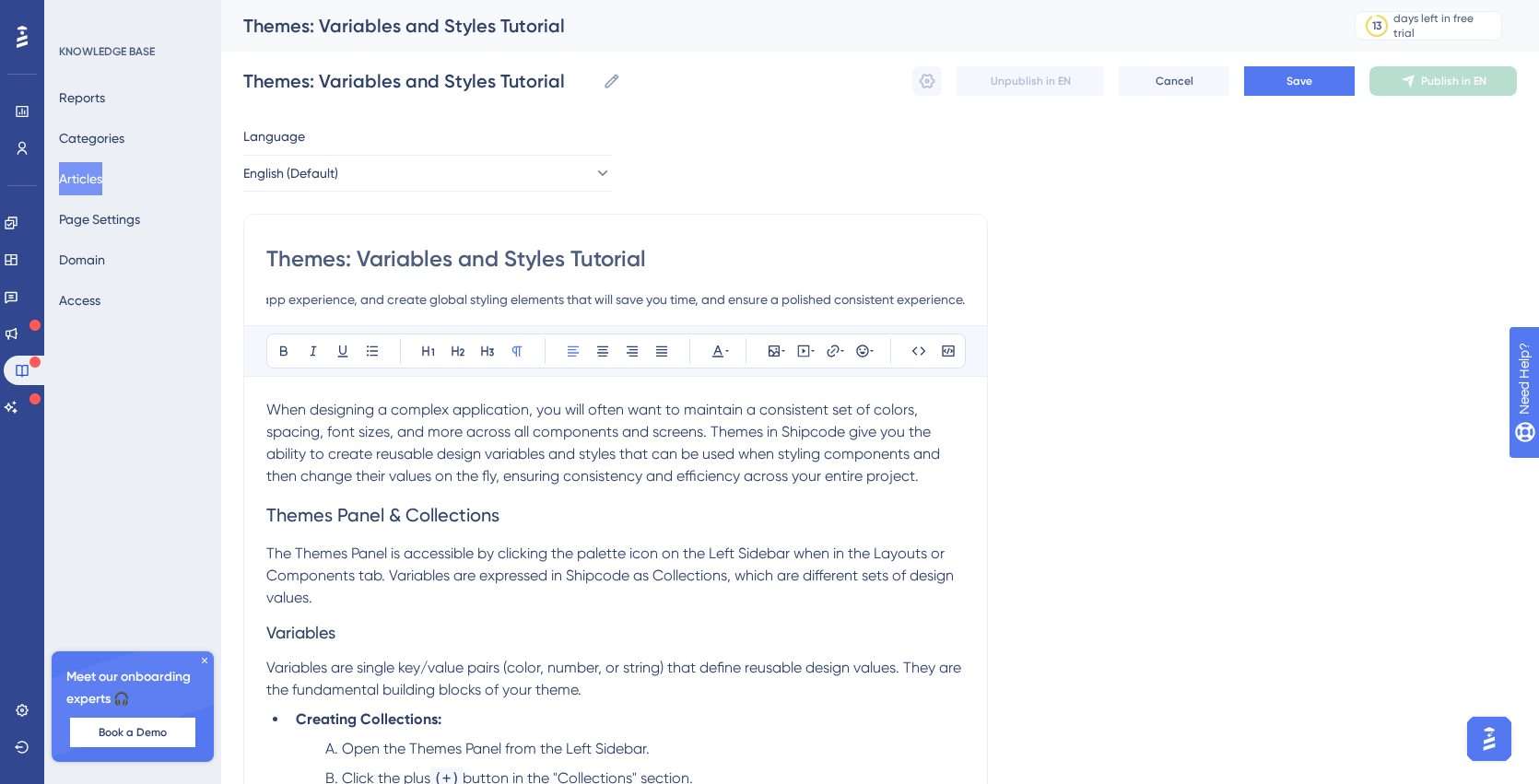
type input "Customize your site and app experience, and create global styling elements that…"
click at [1311, 80] on span "Save" at bounding box center [1300, 81] width 26 height 15
drag, startPoint x: 1440, startPoint y: 86, endPoint x: 1353, endPoint y: 209, distance: 150.7
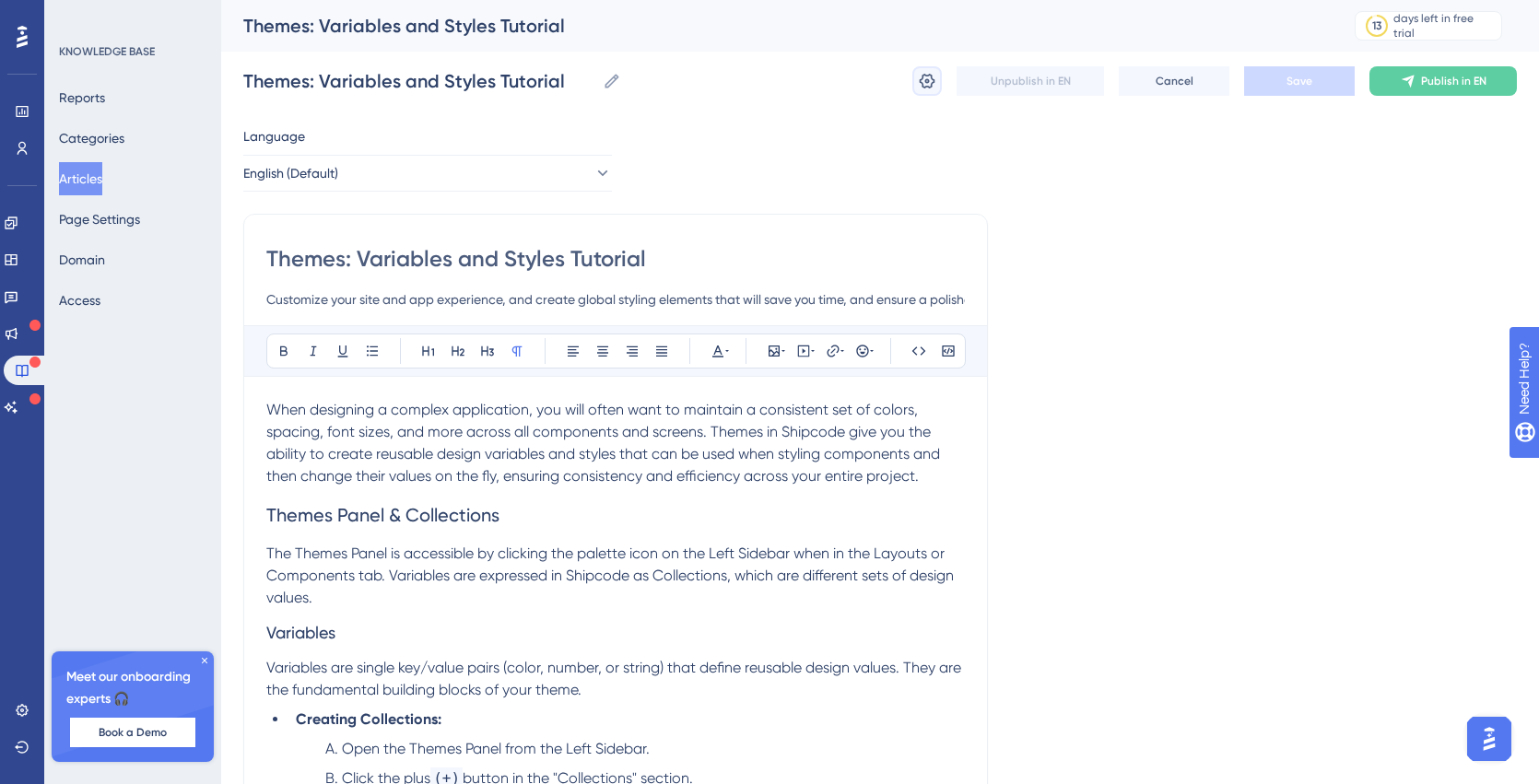
click at [928, 79] on icon at bounding box center [928, 81] width 16 height 15
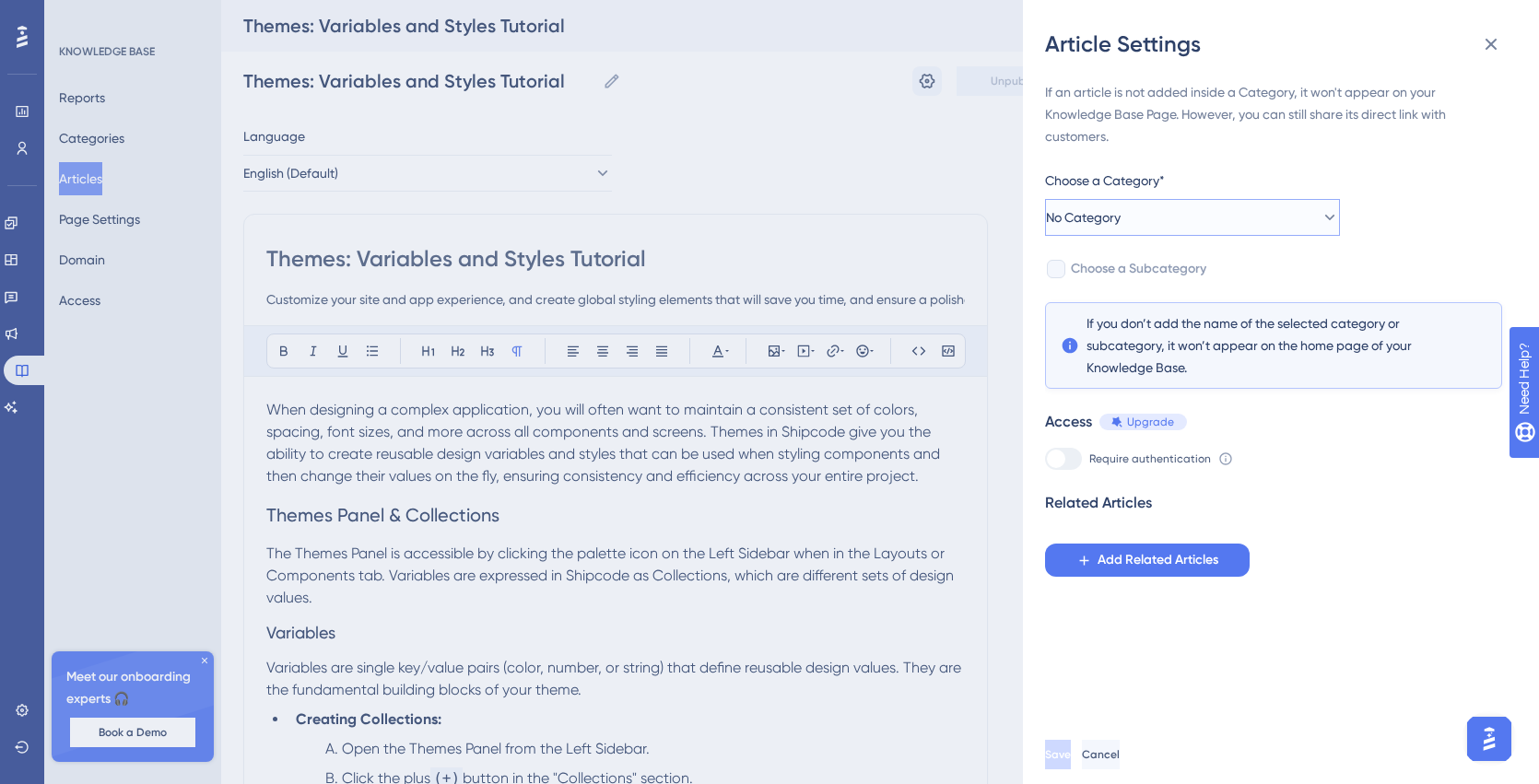
click at [1121, 207] on span "No Category" at bounding box center [1084, 218] width 75 height 22
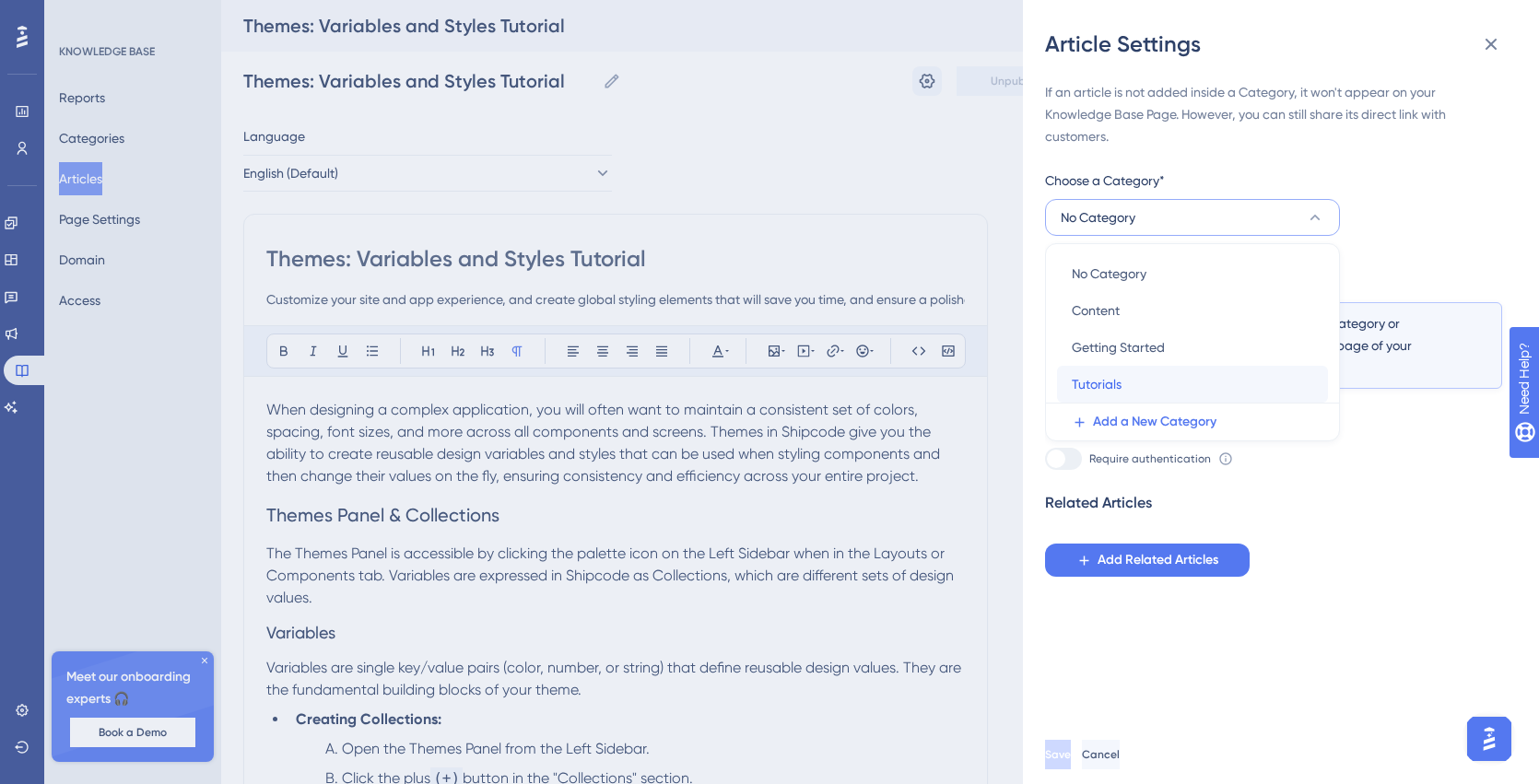
click at [1107, 381] on span "Tutorials" at bounding box center [1097, 384] width 50 height 22
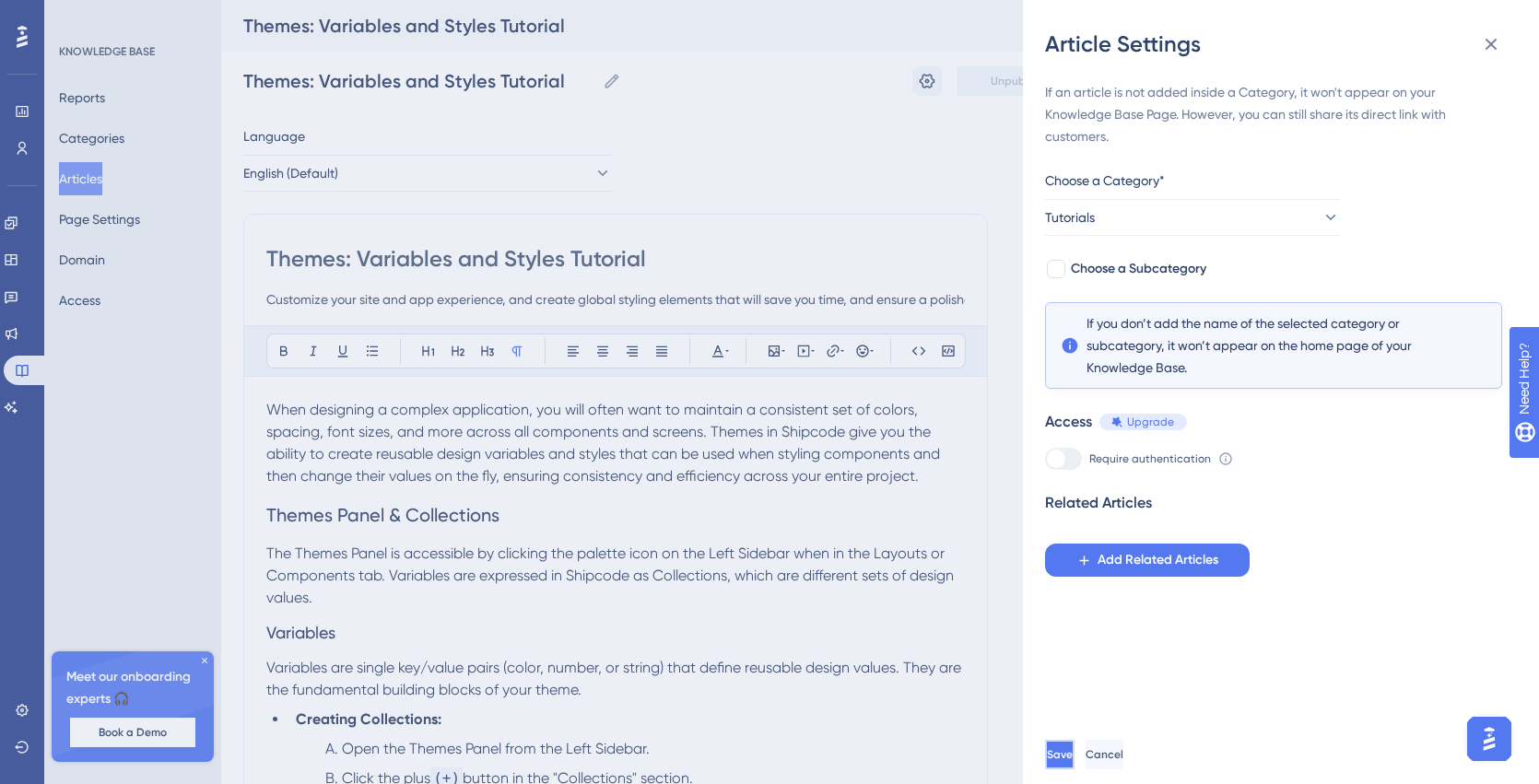
click at [1073, 756] on span "Save" at bounding box center [1060, 754] width 26 height 15
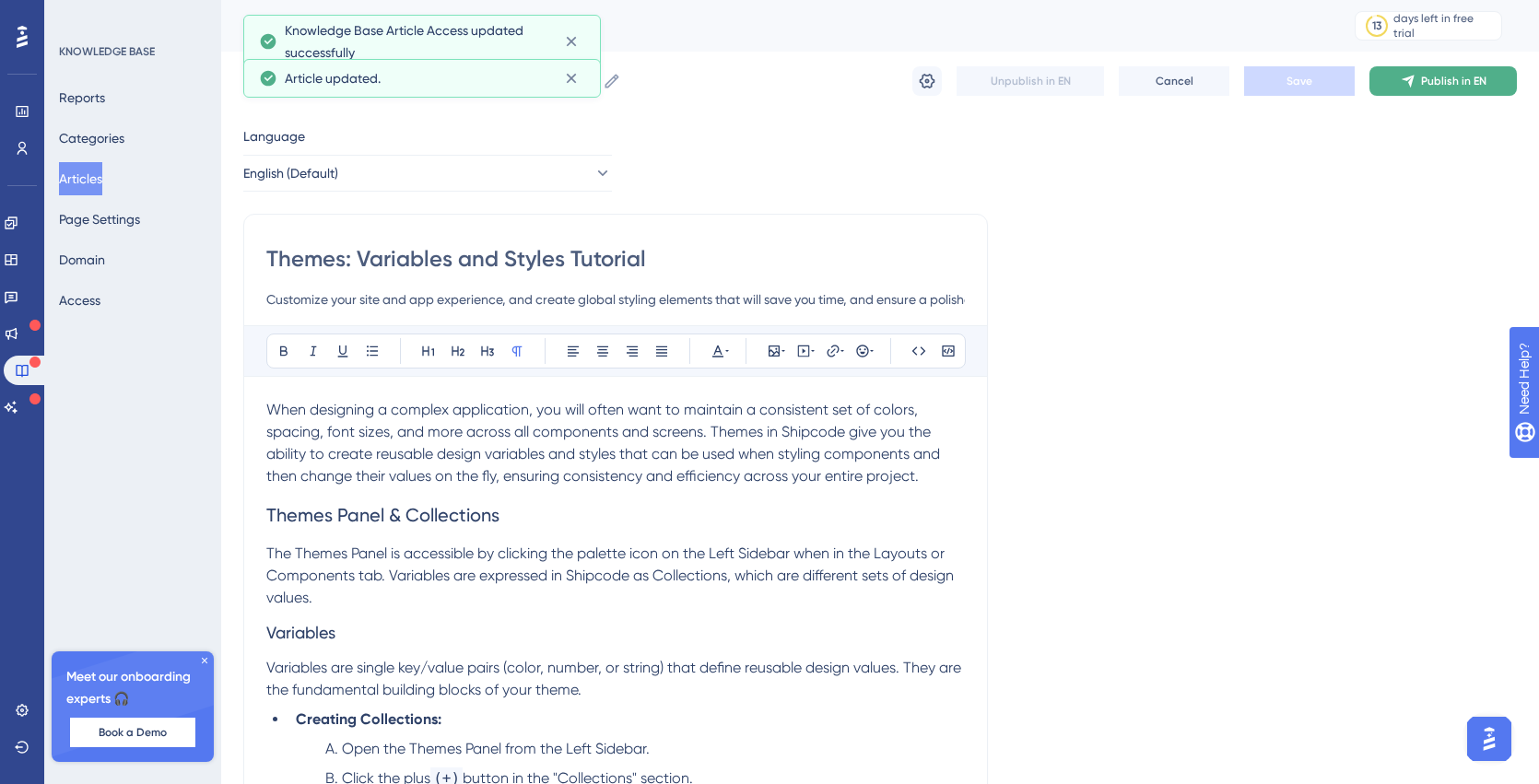
click at [1427, 86] on span "Publish in EN" at bounding box center [1454, 81] width 65 height 15
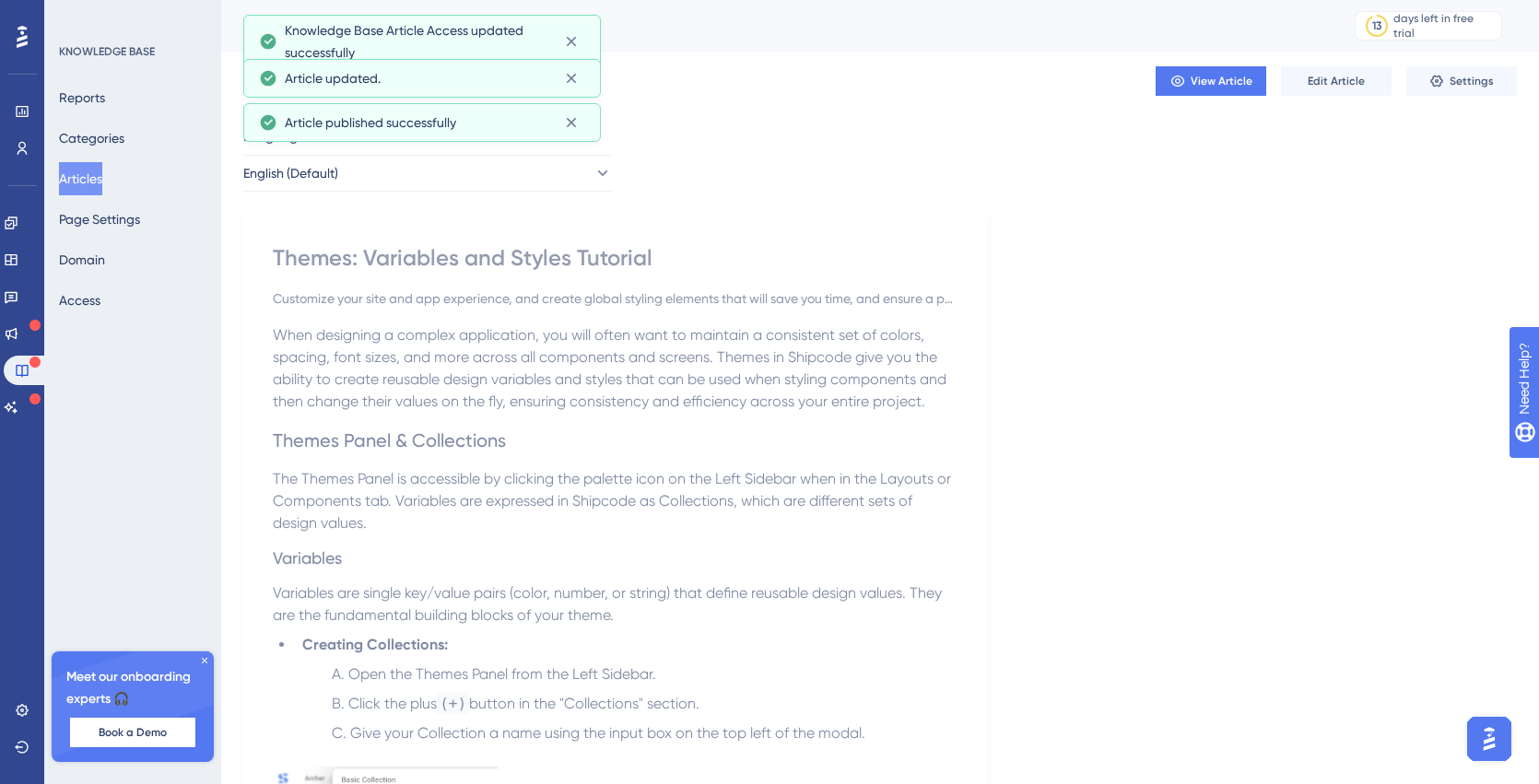
click at [187, 359] on div "KNOWLEDGE BASE Reports Categories Articles Page Settings Domain Access Meet our…" at bounding box center [133, 392] width 177 height 784
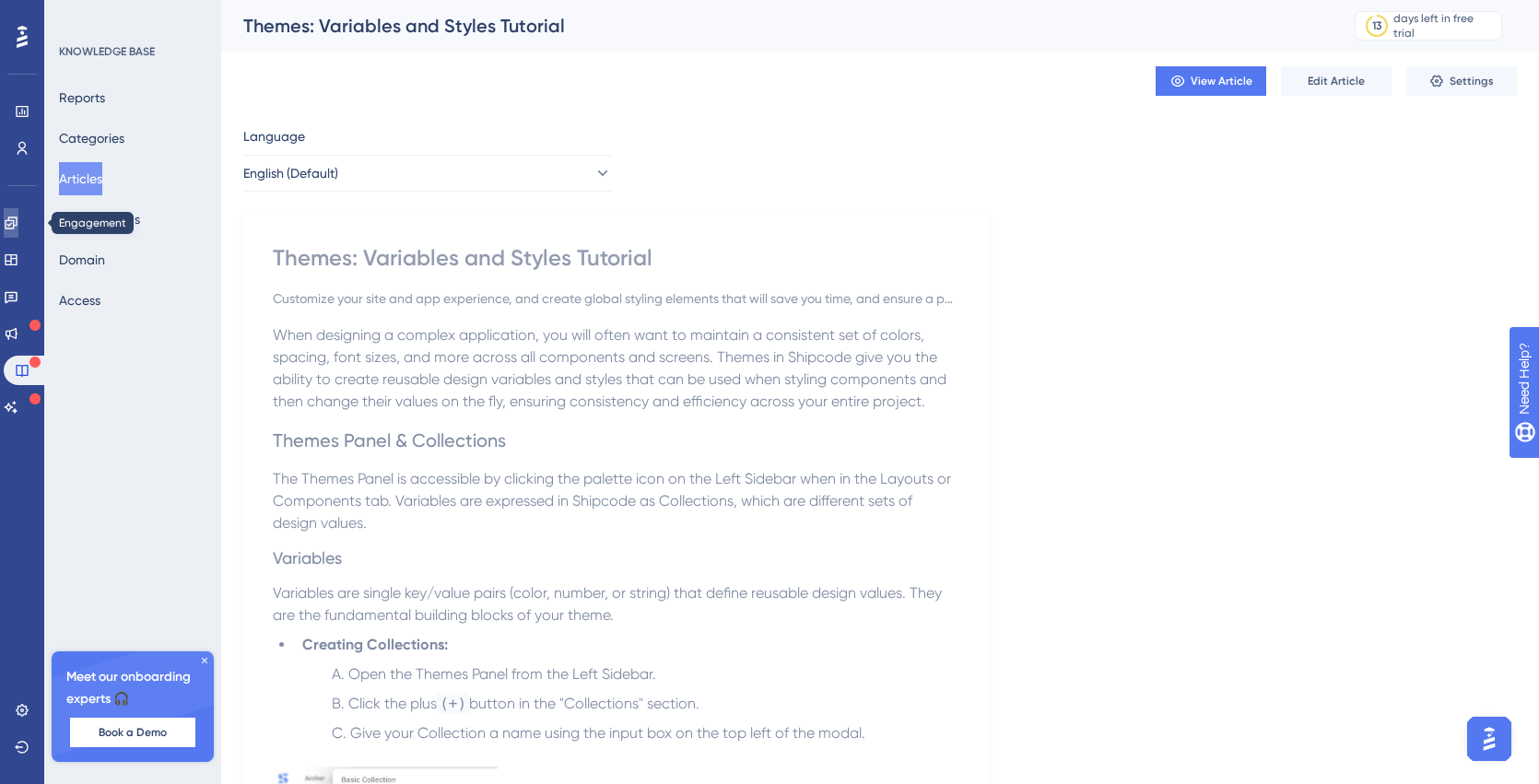
click at [19, 230] on link at bounding box center [11, 223] width 15 height 30
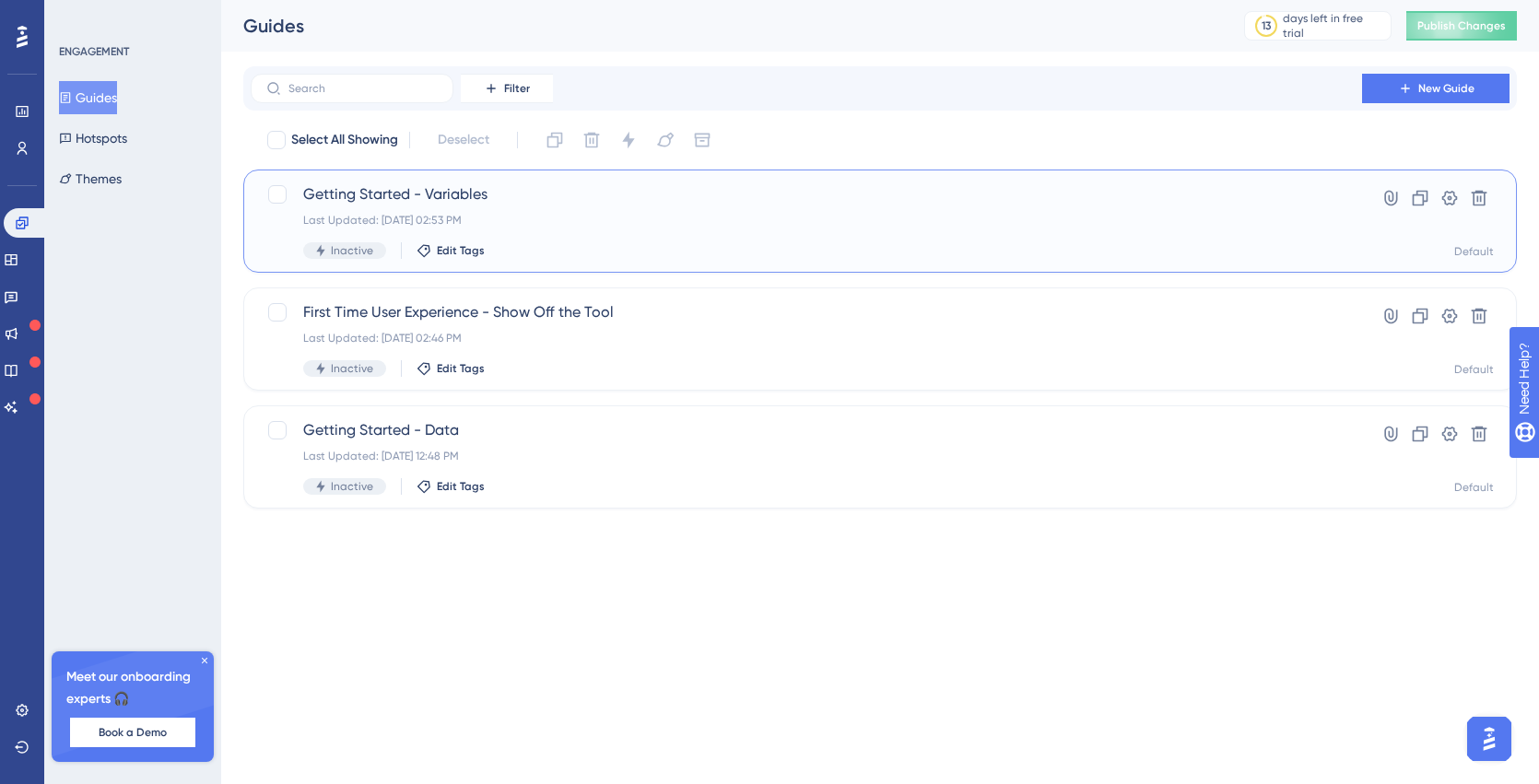
click at [413, 203] on span "Getting Started - Variables" at bounding box center [807, 194] width 1007 height 22
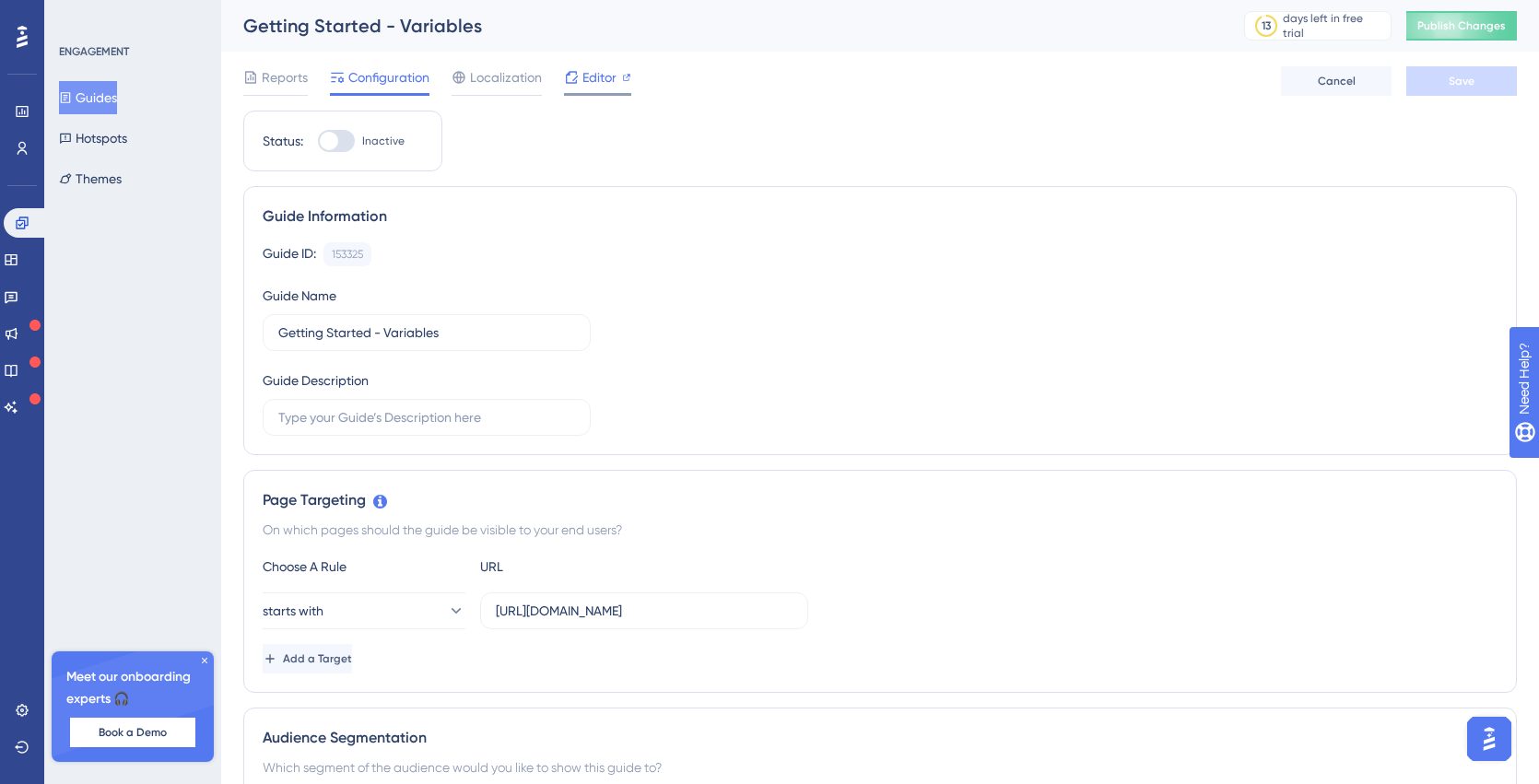
click at [591, 79] on span "Editor" at bounding box center [599, 77] width 34 height 22
click at [19, 369] on icon at bounding box center [11, 370] width 15 height 15
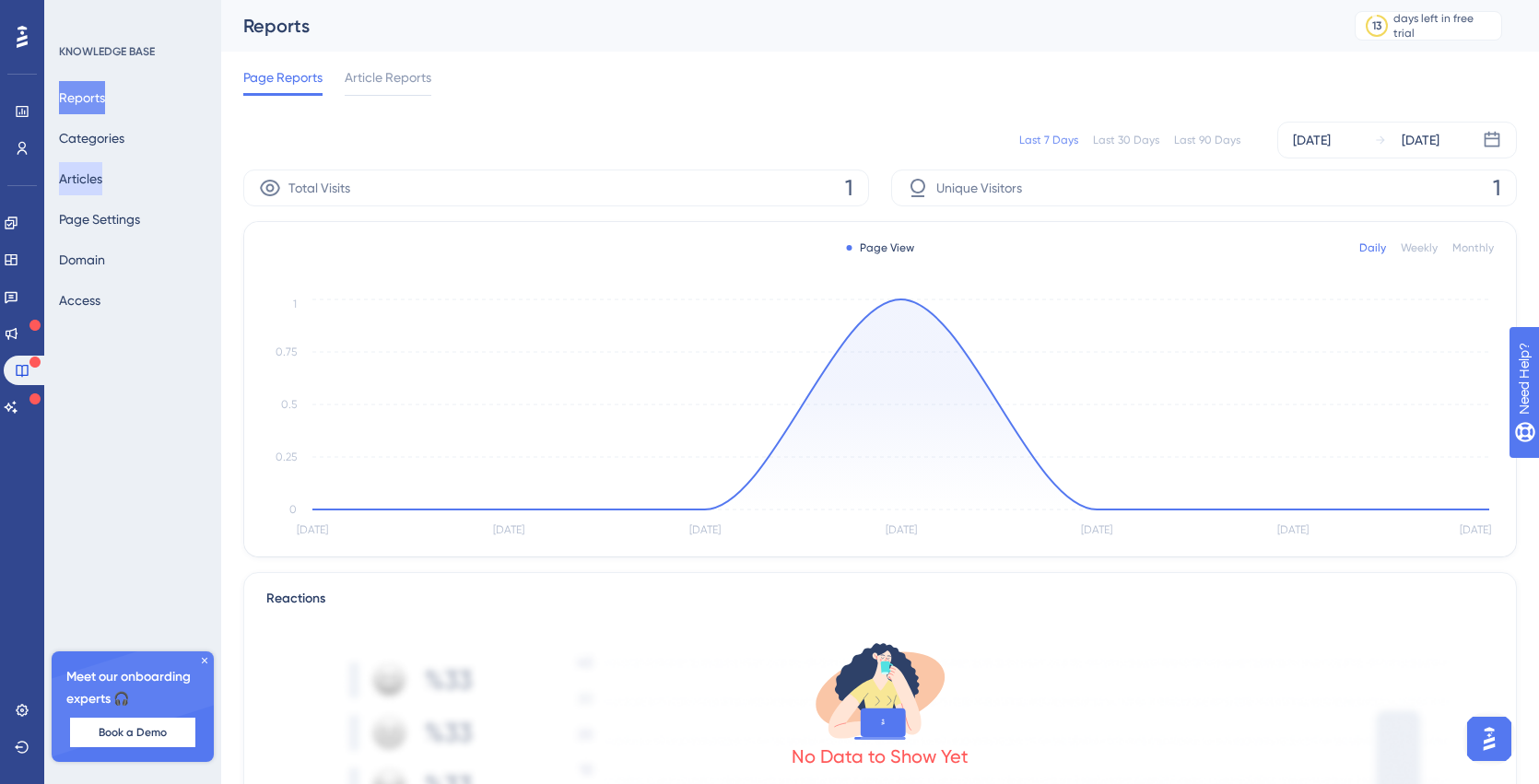
click at [93, 182] on button "Articles" at bounding box center [81, 179] width 43 height 33
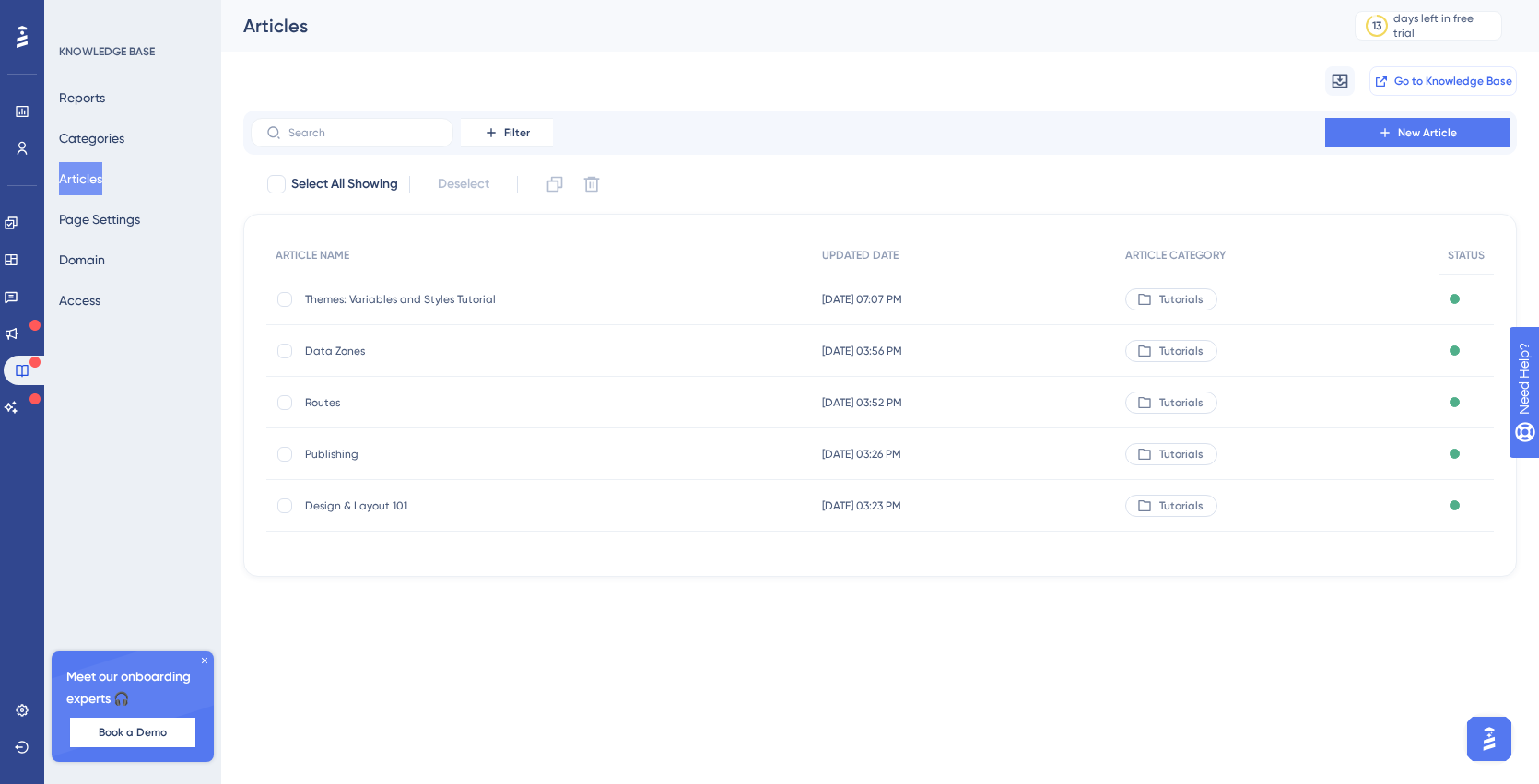
click at [1407, 77] on span "Go to Knowledge Base" at bounding box center [1453, 81] width 118 height 15
